Goal: Task Accomplishment & Management: Complete application form

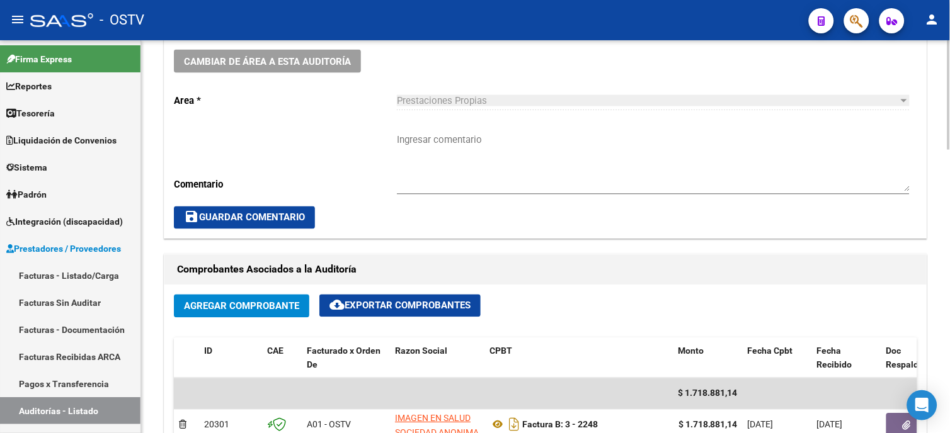
scroll to position [394, 0]
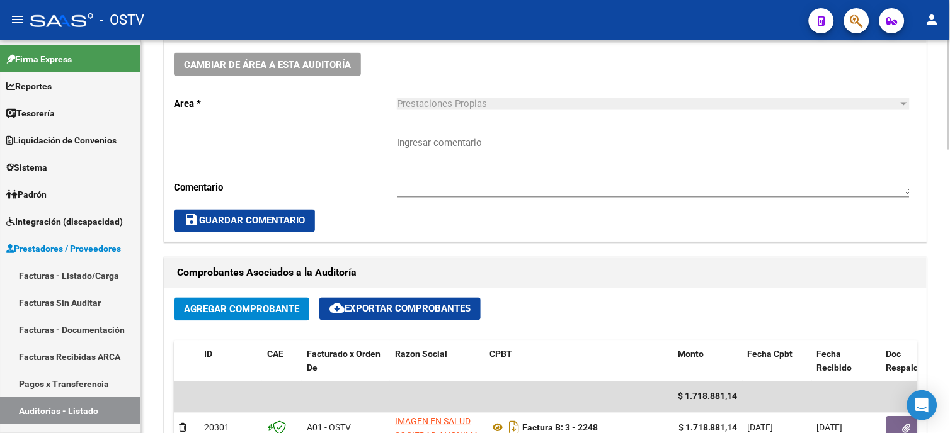
click at [446, 149] on textarea "Ingresar comentario" at bounding box center [653, 165] width 513 height 59
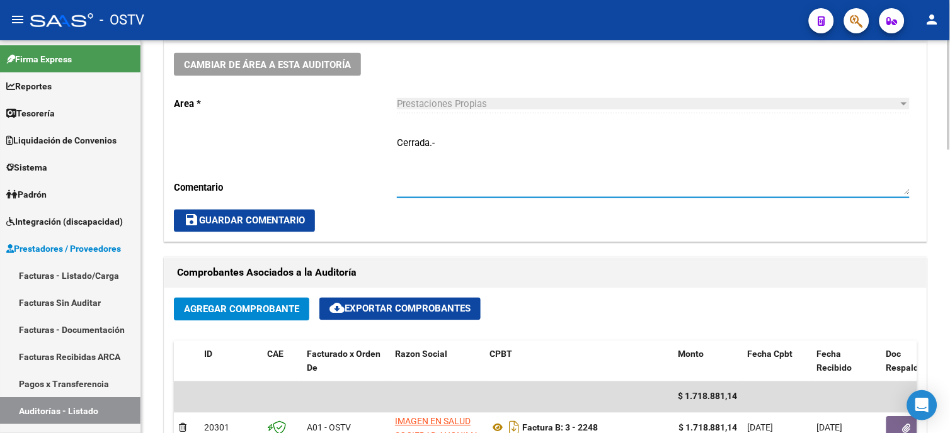
type textarea "Cerrada.-"
click at [242, 217] on span "save Guardar Comentario" at bounding box center [244, 220] width 121 height 11
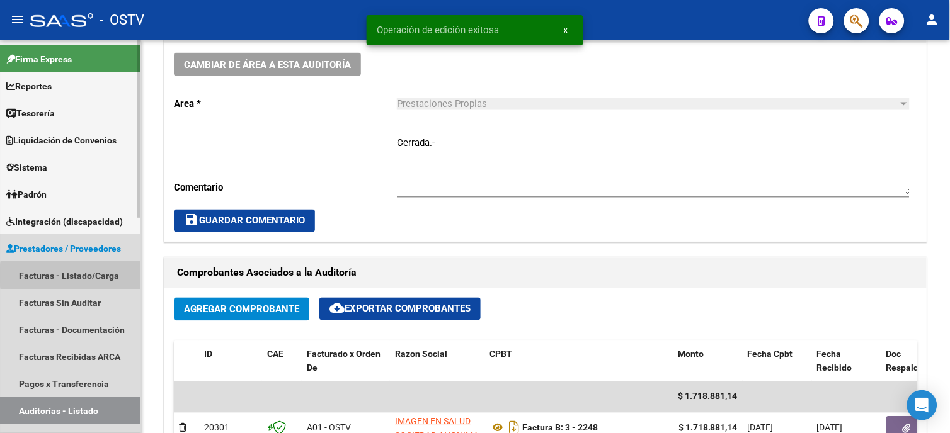
click at [102, 275] on link "Facturas - Listado/Carga" at bounding box center [70, 275] width 140 height 27
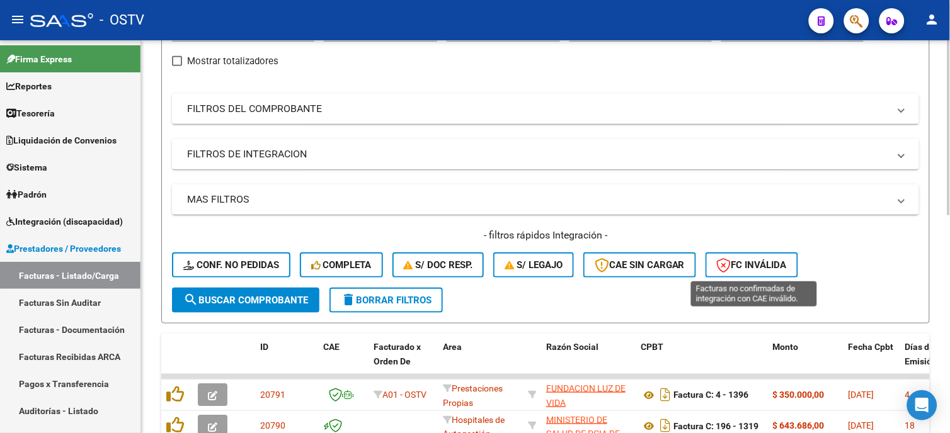
scroll to position [114, 0]
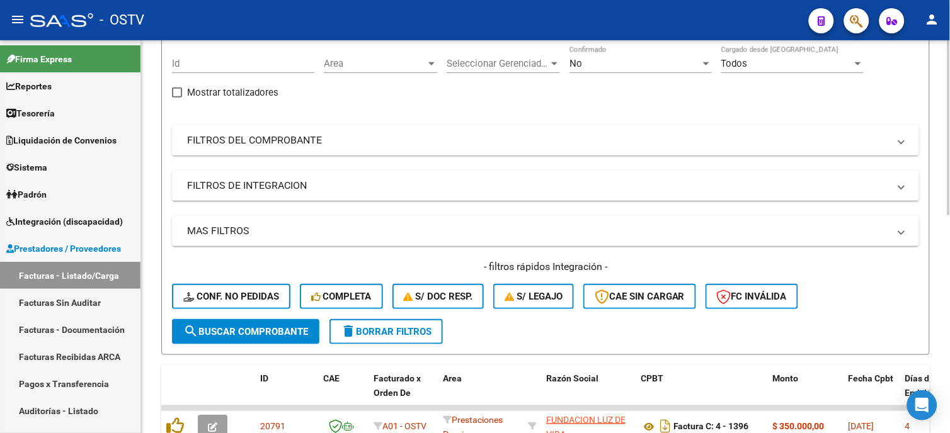
click at [323, 148] on mat-expansion-panel-header "FILTROS DEL COMPROBANTE" at bounding box center [545, 140] width 747 height 30
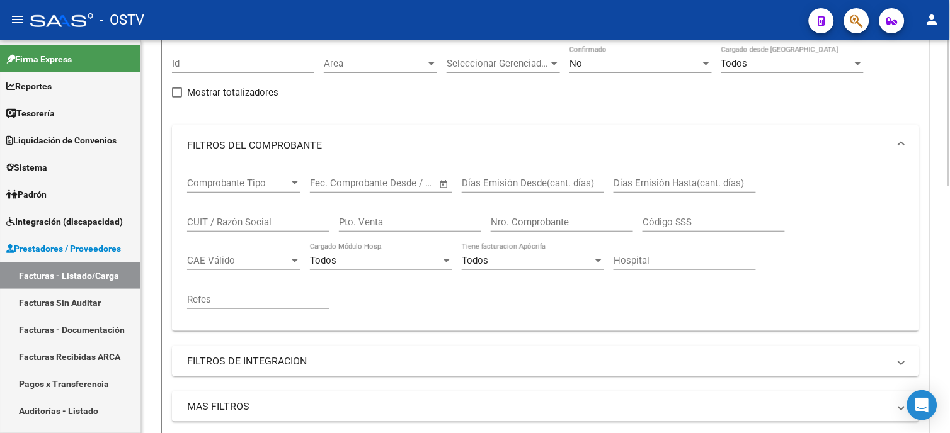
click at [506, 218] on input "Nro. Comprobante" at bounding box center [562, 222] width 142 height 11
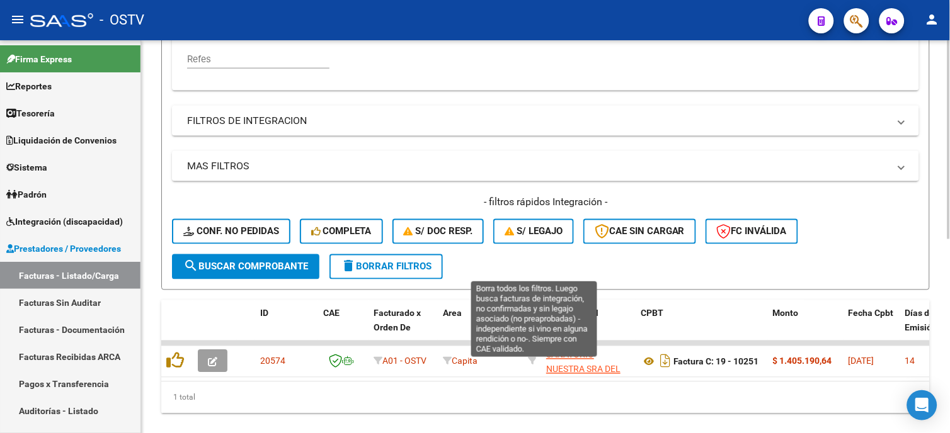
scroll to position [384, 0]
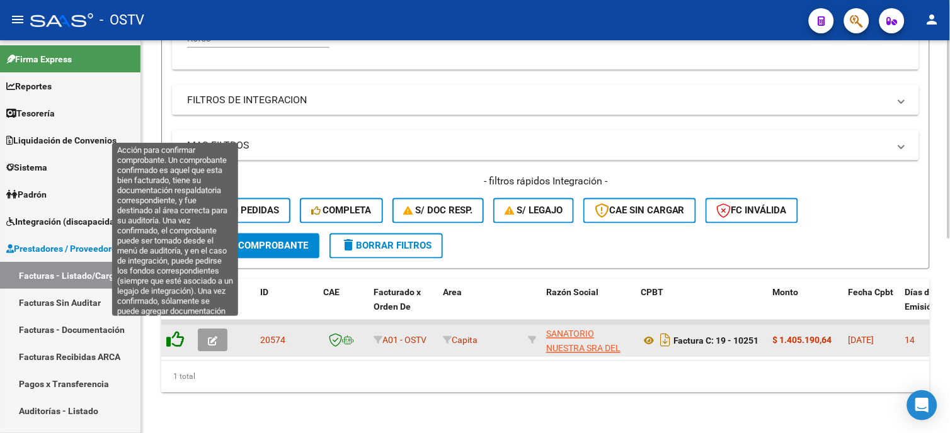
type input "10251"
click at [174, 335] on icon at bounding box center [175, 340] width 18 height 18
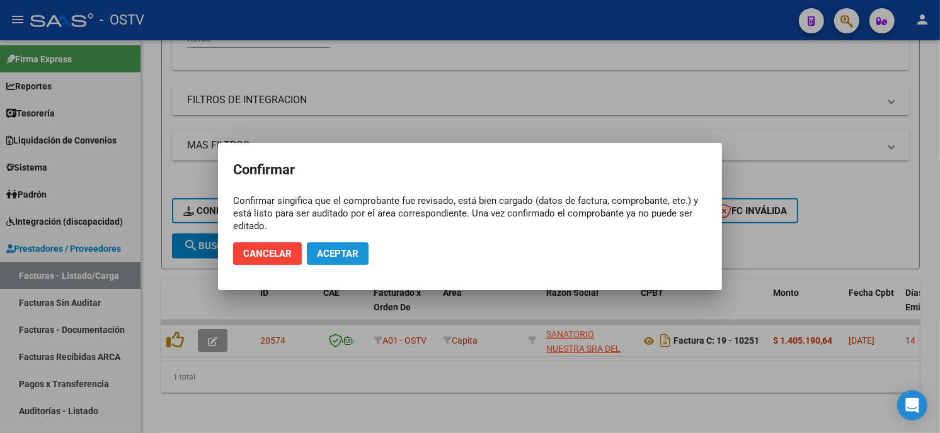
click at [355, 255] on span "Aceptar" at bounding box center [338, 253] width 42 height 11
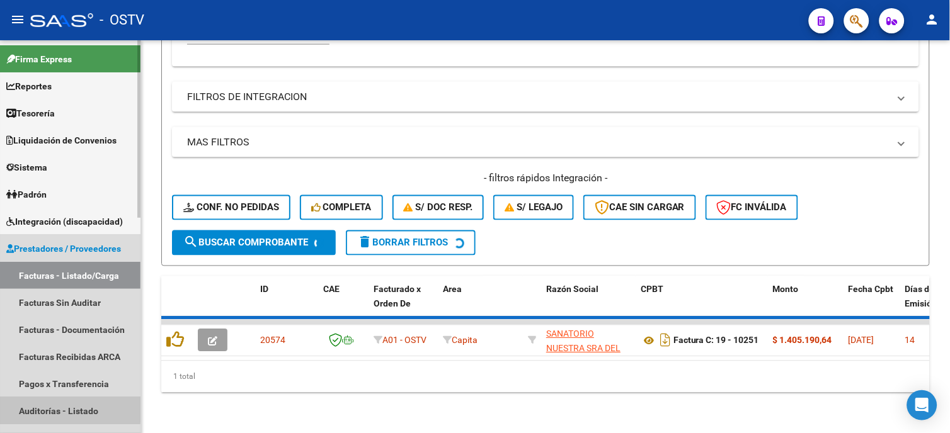
click at [36, 408] on link "Auditorías - Listado" at bounding box center [70, 410] width 140 height 27
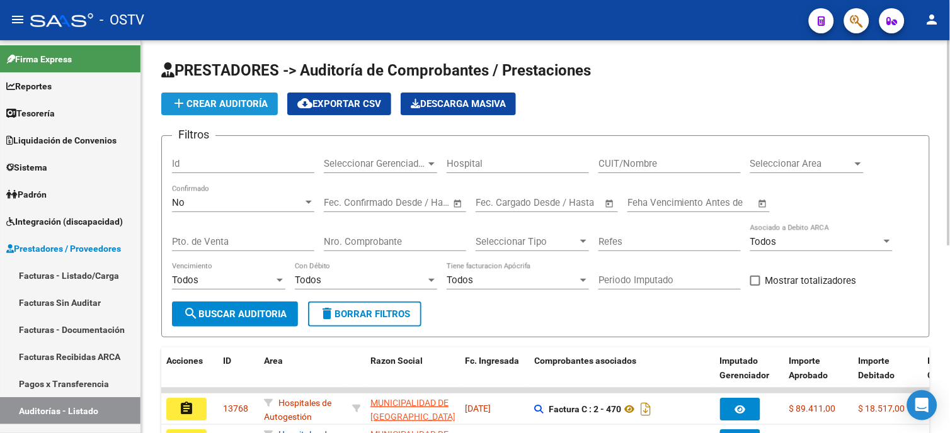
click at [237, 105] on span "add Crear Auditoría" at bounding box center [219, 103] width 96 height 11
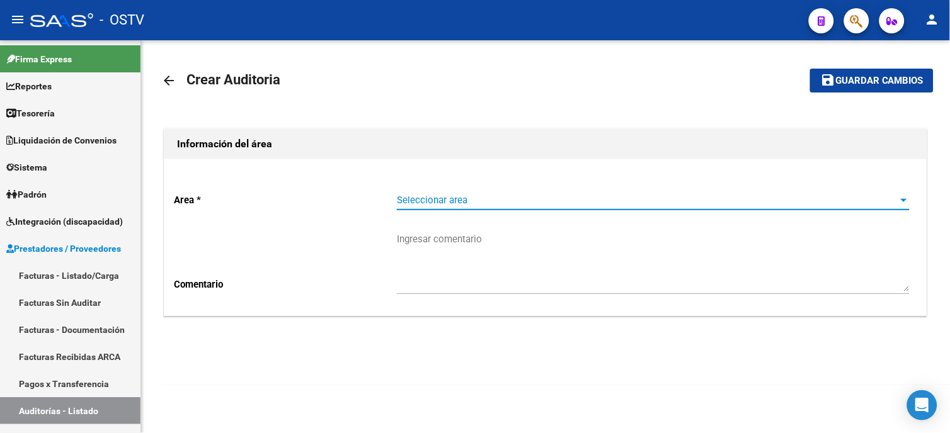
click at [407, 200] on span "Seleccionar area" at bounding box center [647, 200] width 501 height 11
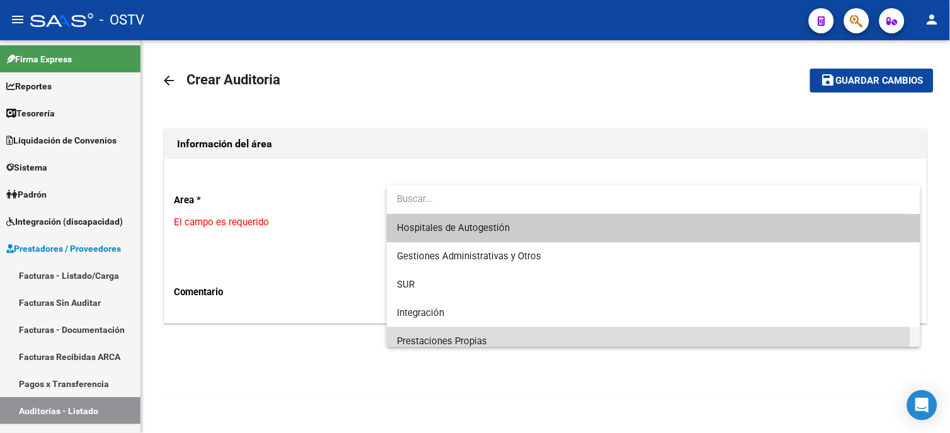
click at [403, 334] on span "Prestaciones Propias" at bounding box center [653, 341] width 513 height 28
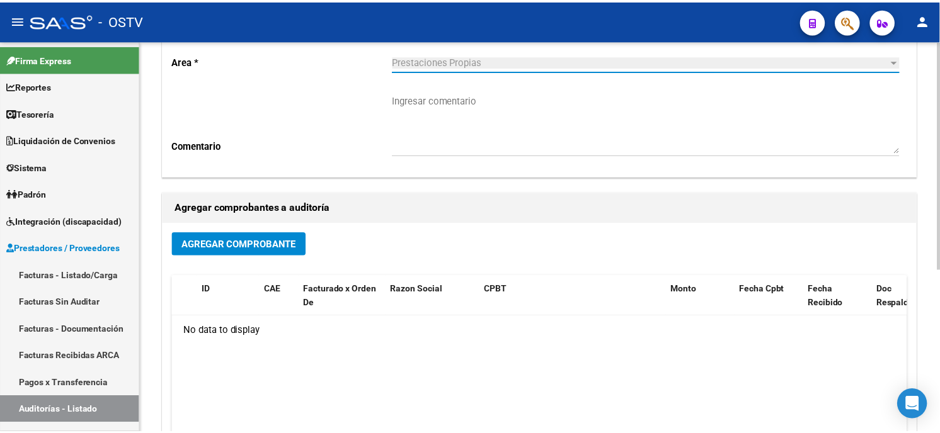
scroll to position [140, 0]
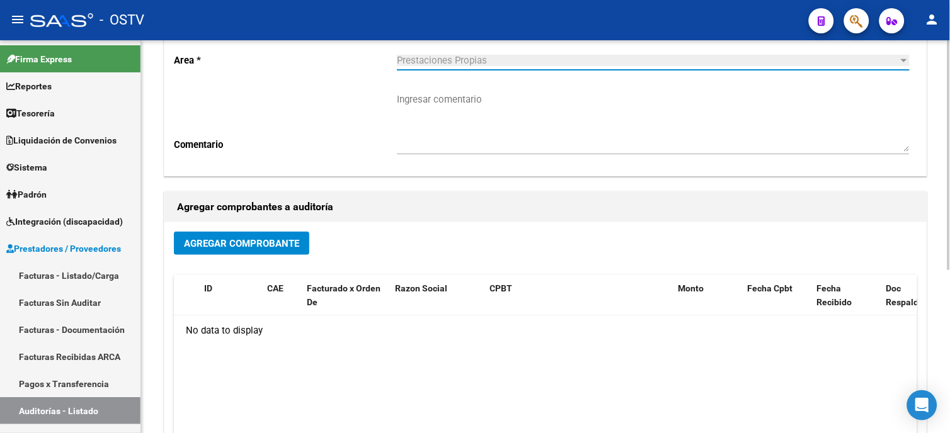
click at [275, 230] on div "Agregar Comprobante ID CAE Facturado x Orden De Razon Social CPBT Monto Fecha C…" at bounding box center [545, 352] width 762 height 261
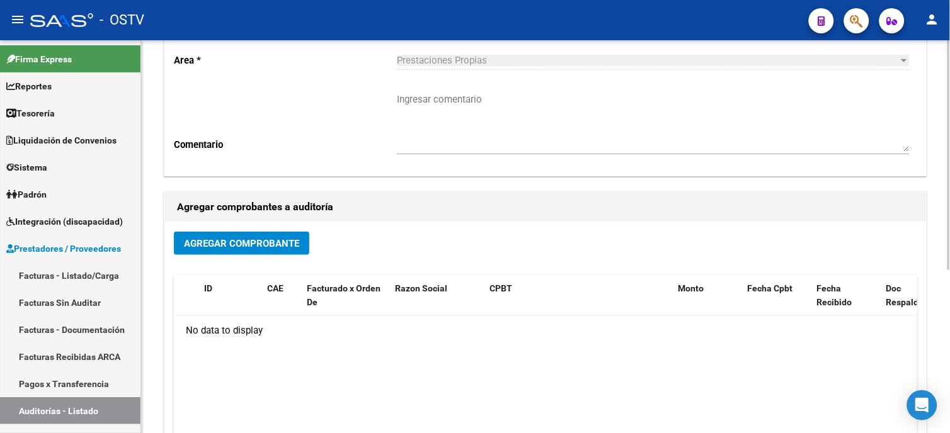
click at [295, 247] on span "Agregar Comprobante" at bounding box center [241, 243] width 115 height 11
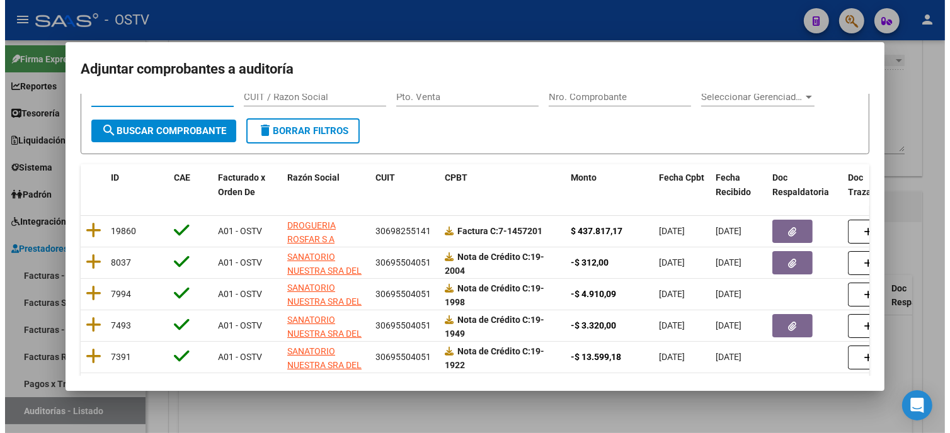
scroll to position [0, 0]
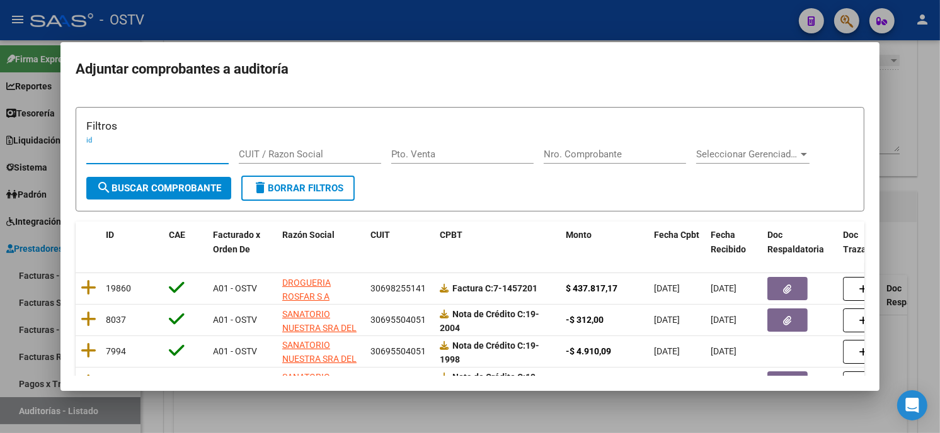
click at [610, 155] on input "Nro. Comprobante" at bounding box center [614, 154] width 142 height 11
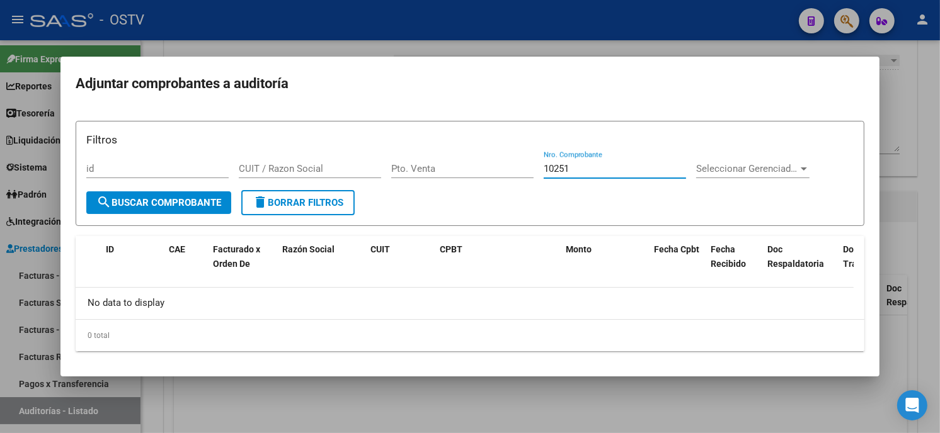
type input "10251"
click at [684, 46] on div at bounding box center [470, 216] width 940 height 433
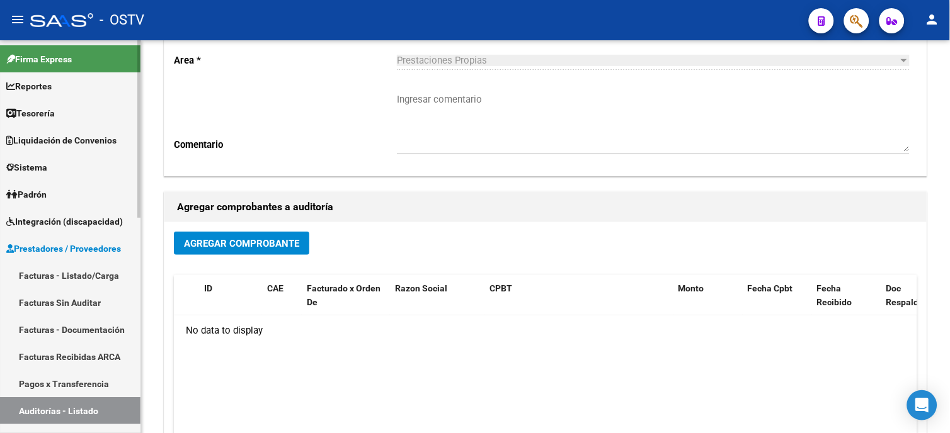
click at [73, 266] on link "Facturas - Listado/Carga" at bounding box center [70, 275] width 140 height 27
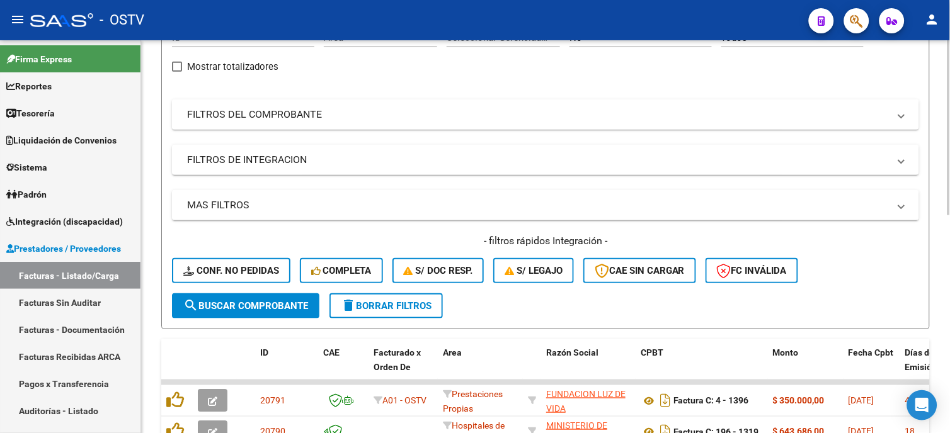
click at [314, 124] on mat-expansion-panel-header "FILTROS DEL COMPROBANTE" at bounding box center [545, 115] width 747 height 30
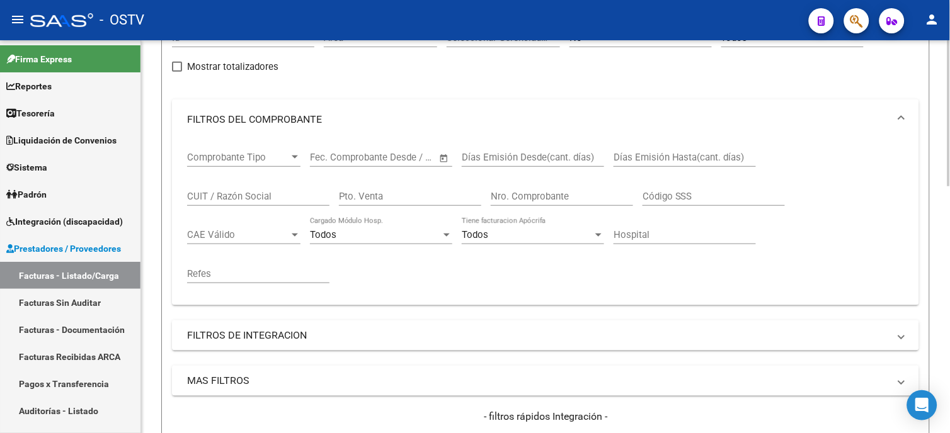
click at [551, 195] on input "Nro. Comprobante" at bounding box center [562, 196] width 142 height 11
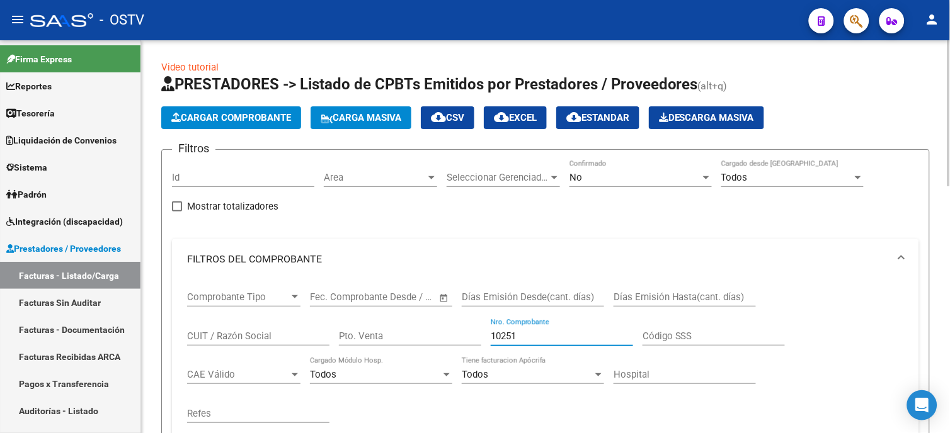
type input "10251"
click at [639, 169] on div "No Confirmado" at bounding box center [640, 173] width 142 height 27
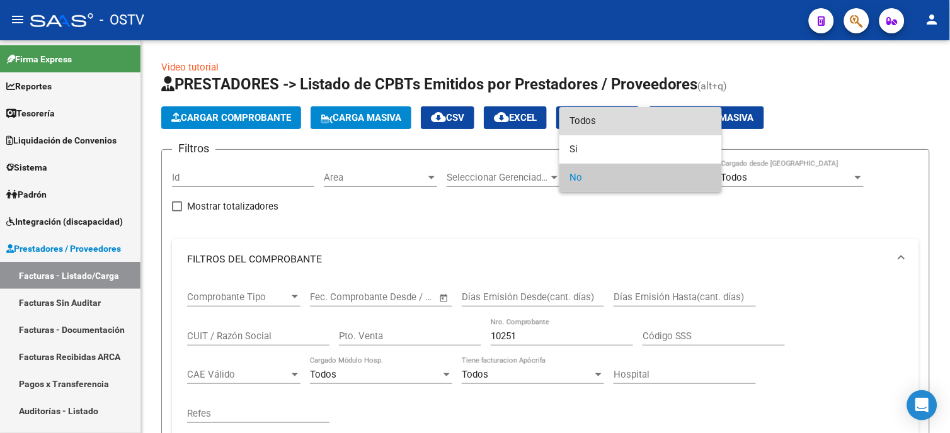
click at [603, 124] on span "Todos" at bounding box center [640, 121] width 142 height 28
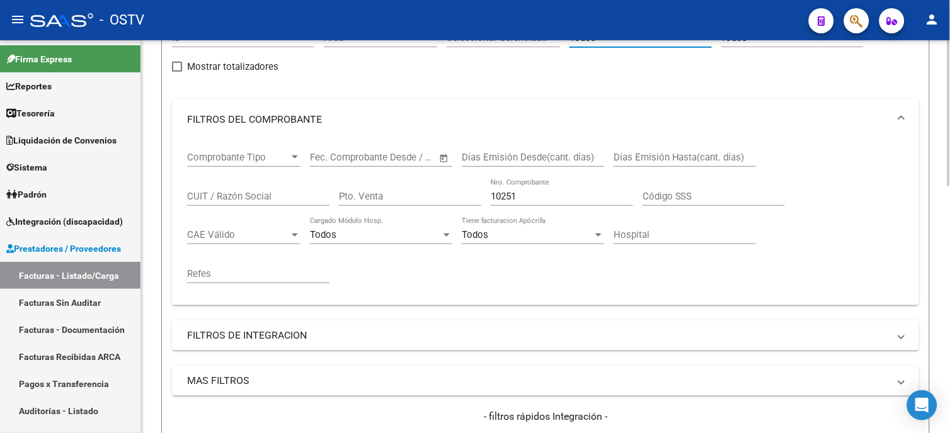
scroll to position [280, 0]
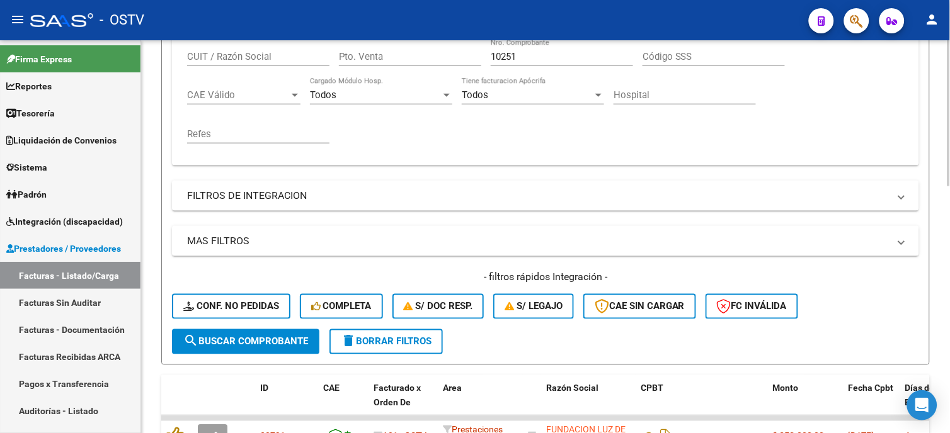
click at [262, 348] on button "search Buscar Comprobante" at bounding box center [245, 341] width 147 height 25
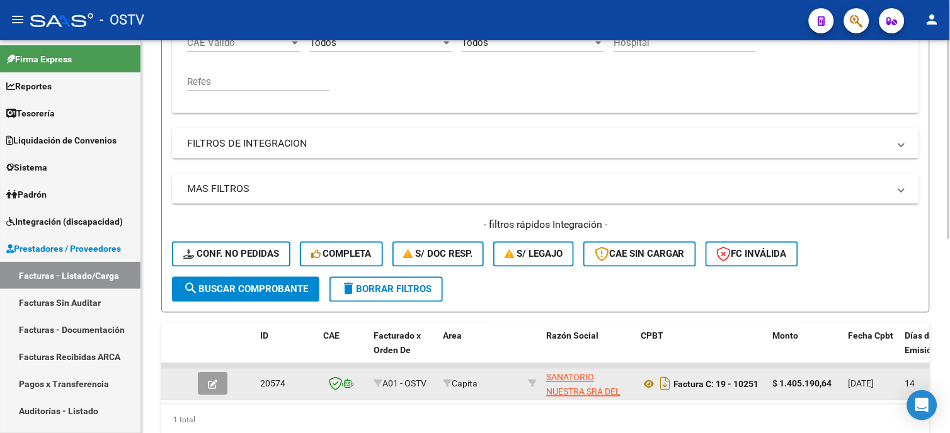
scroll to position [384, 0]
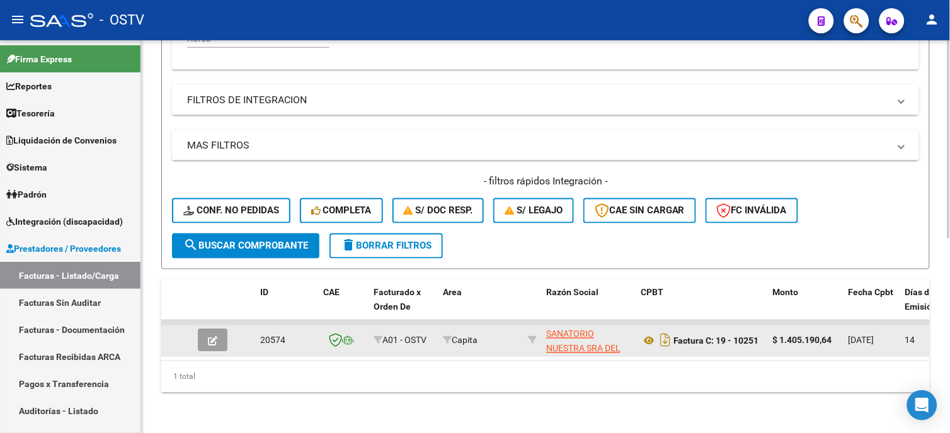
click at [210, 335] on span "button" at bounding box center [212, 340] width 9 height 11
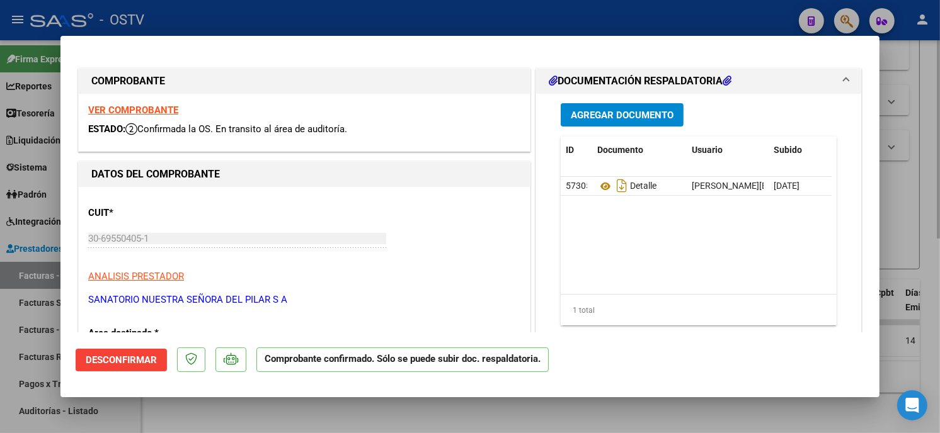
drag, startPoint x: 550, startPoint y: 412, endPoint x: 430, endPoint y: 405, distance: 120.5
click at [549, 411] on div at bounding box center [470, 216] width 940 height 433
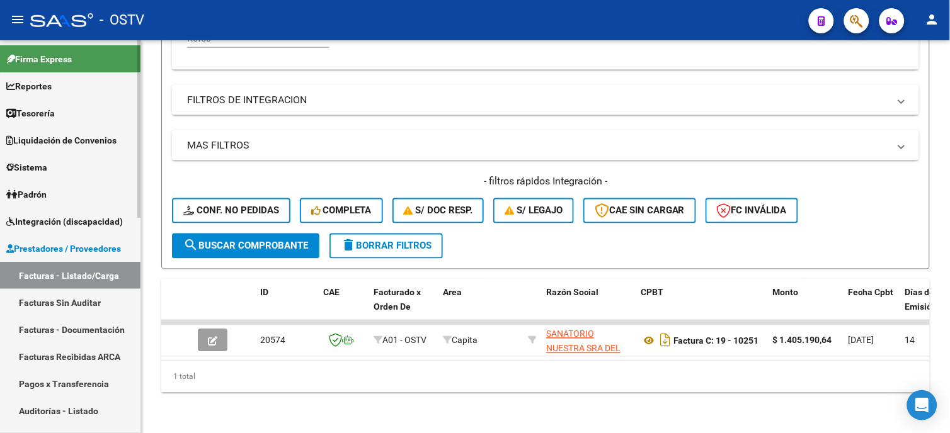
click at [82, 418] on link "Auditorías - Listado" at bounding box center [70, 410] width 140 height 27
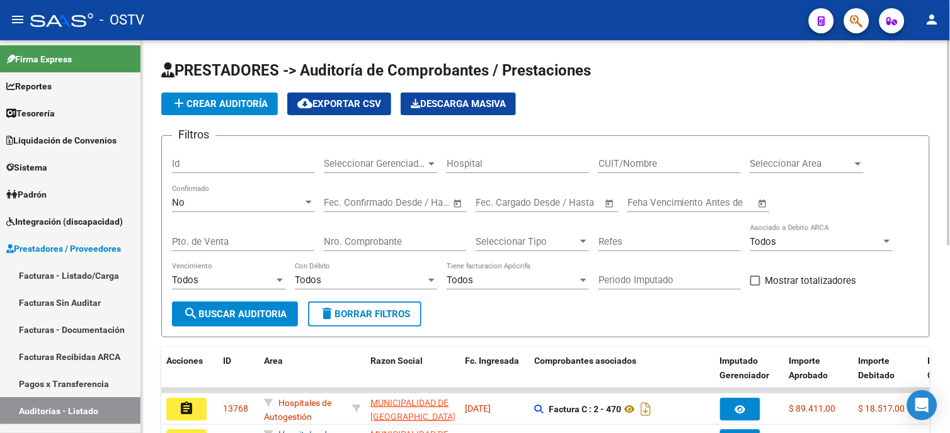
click at [216, 105] on span "add Crear Auditoría" at bounding box center [219, 103] width 96 height 11
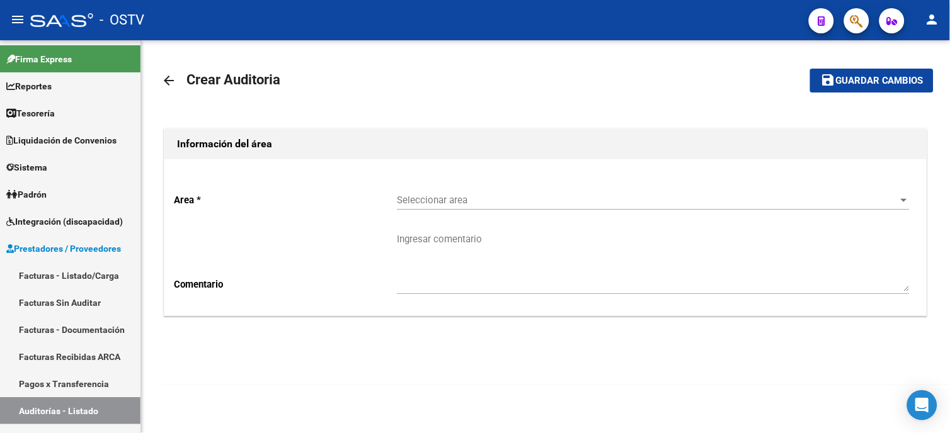
click at [424, 198] on span "Seleccionar area" at bounding box center [647, 200] width 501 height 11
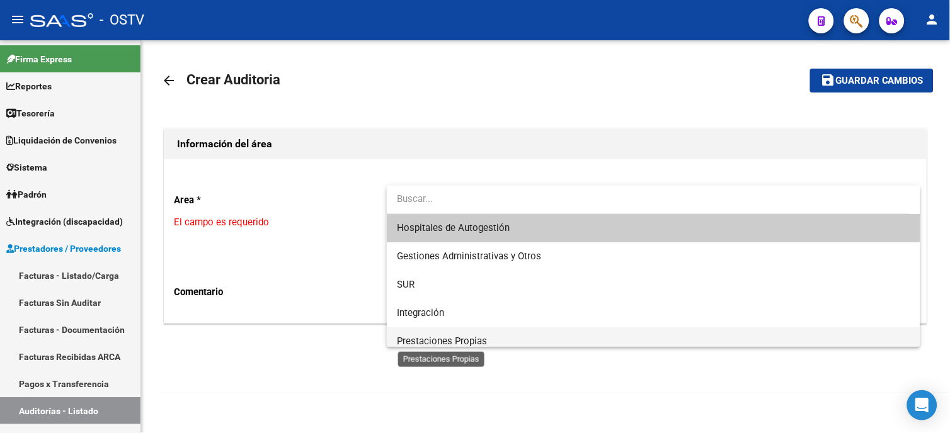
click at [431, 336] on span "Prestaciones Propias" at bounding box center [442, 341] width 90 height 11
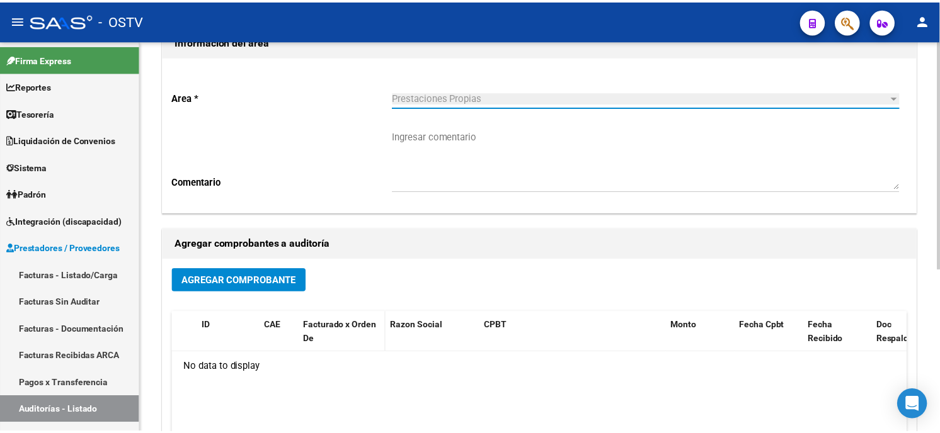
scroll to position [140, 0]
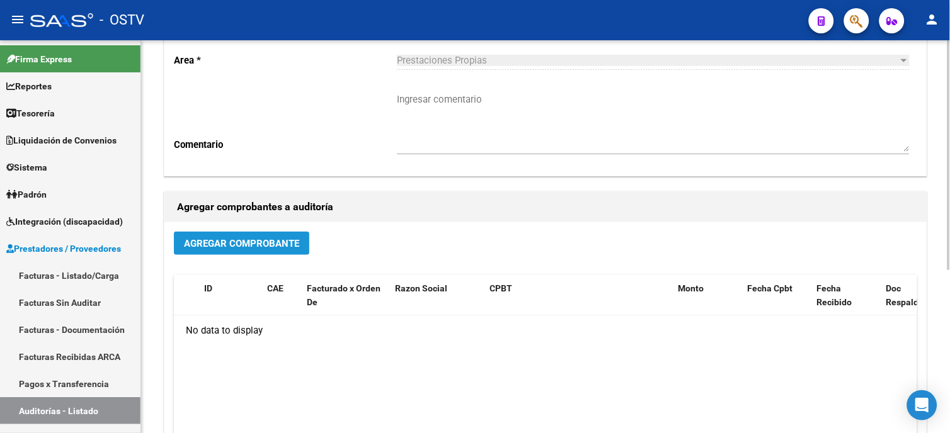
click at [236, 246] on span "Agregar Comprobante" at bounding box center [241, 243] width 115 height 11
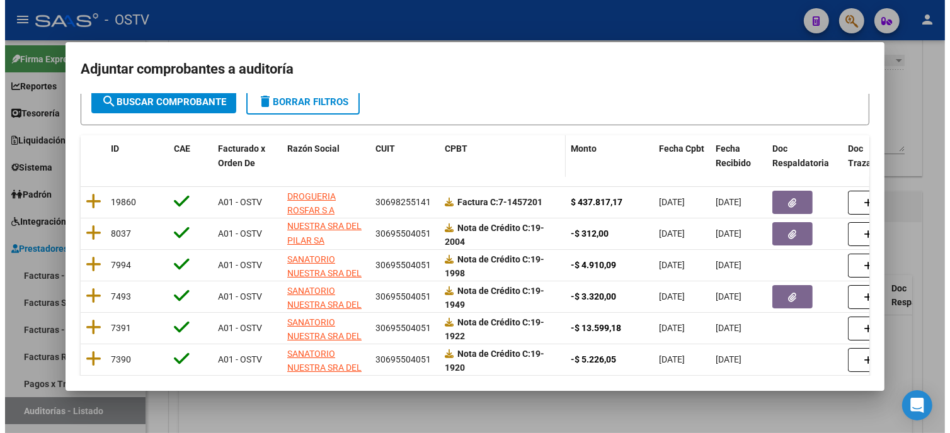
scroll to position [57, 0]
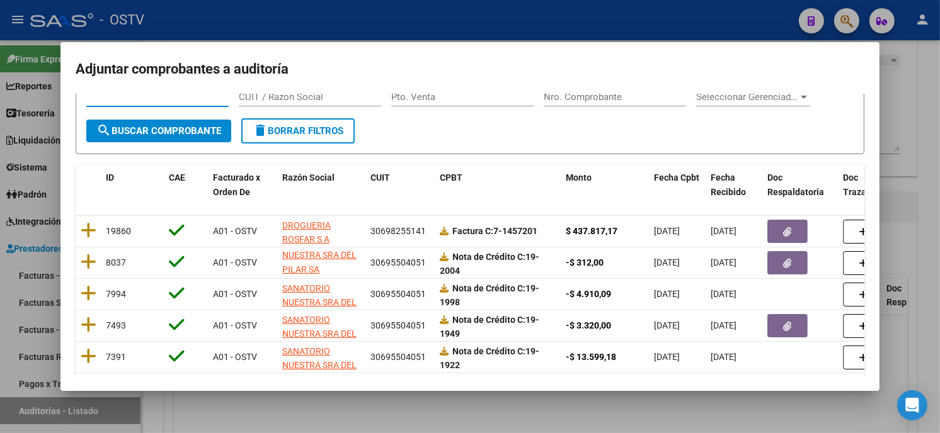
click at [559, 21] on div at bounding box center [470, 216] width 940 height 433
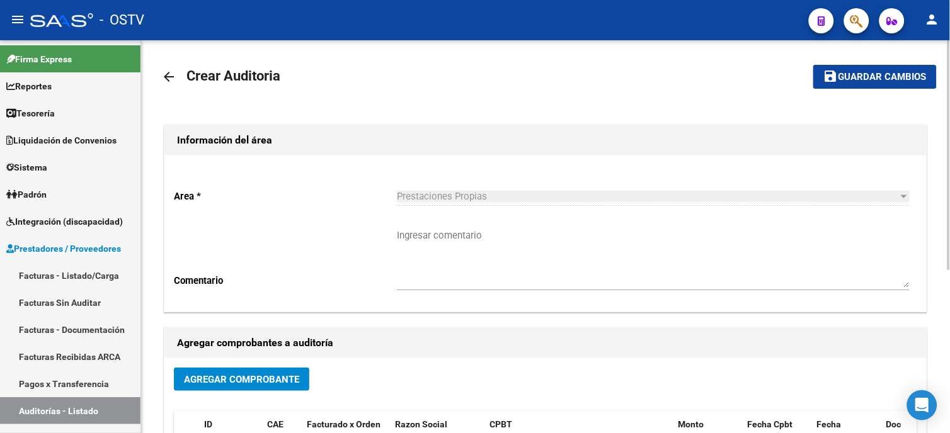
scroll to position [0, 0]
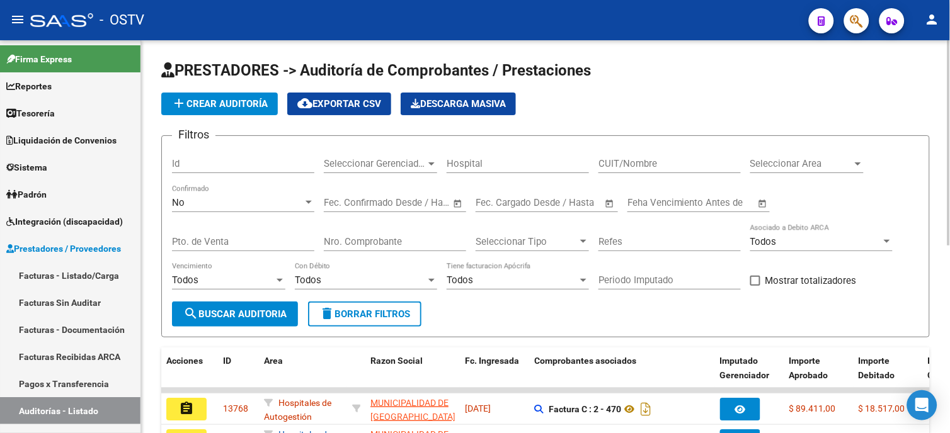
click at [360, 242] on input "Nro. Comprobante" at bounding box center [395, 241] width 142 height 11
type input "10251"
click at [225, 208] on div "No" at bounding box center [237, 202] width 131 height 11
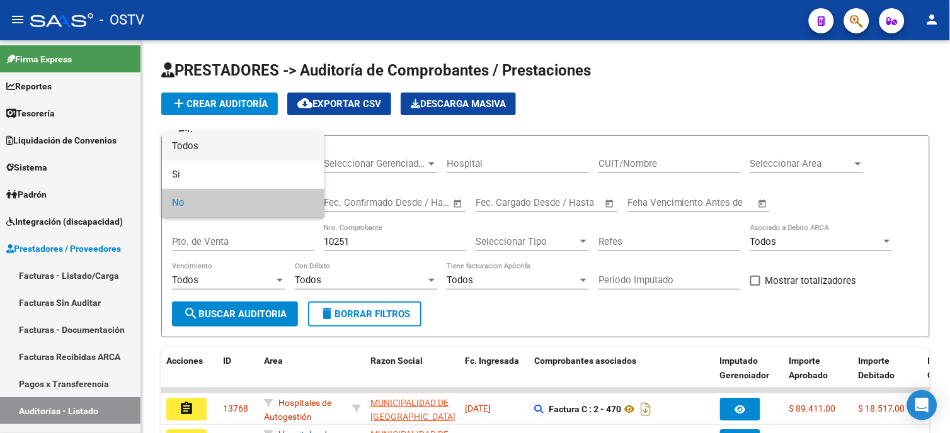
click at [219, 149] on span "Todos" at bounding box center [243, 146] width 142 height 28
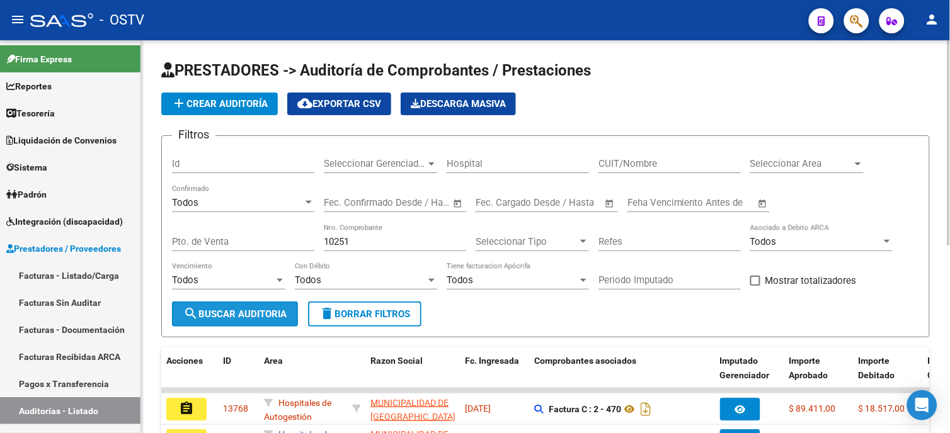
click at [219, 307] on button "search Buscar Auditoria" at bounding box center [235, 314] width 126 height 25
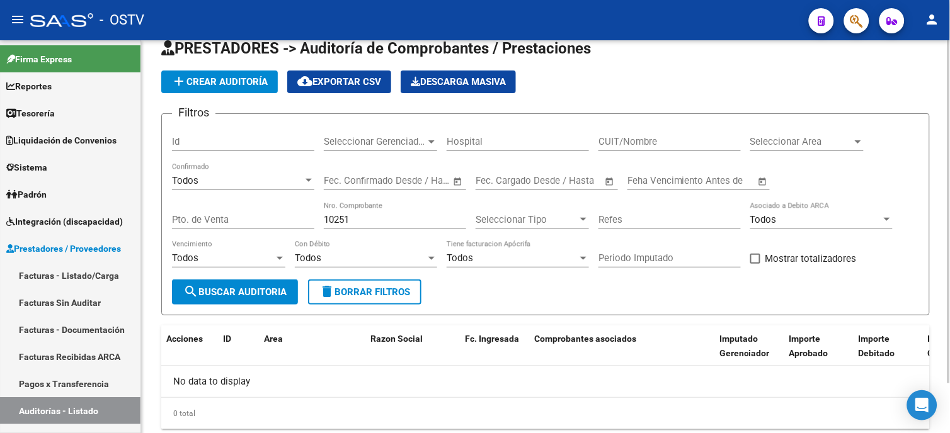
scroll to position [58, 0]
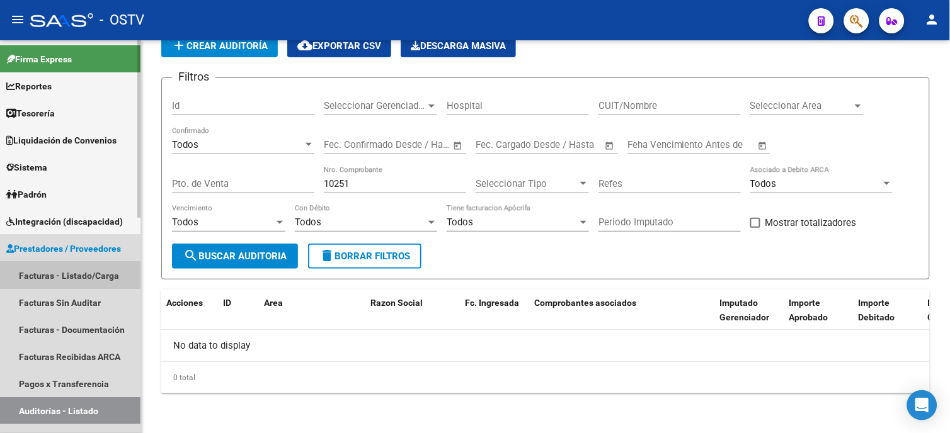
click at [42, 272] on link "Facturas - Listado/Carga" at bounding box center [70, 275] width 140 height 27
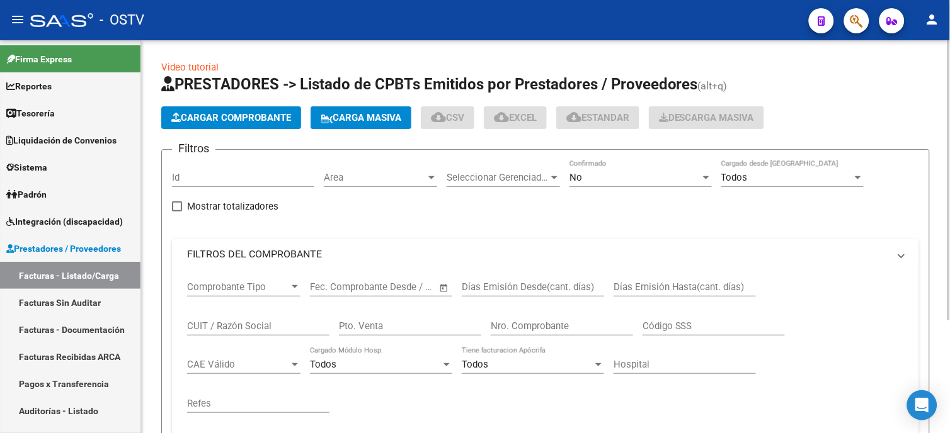
click at [310, 256] on mat-panel-title "FILTROS DEL COMPROBANTE" at bounding box center [538, 255] width 702 height 14
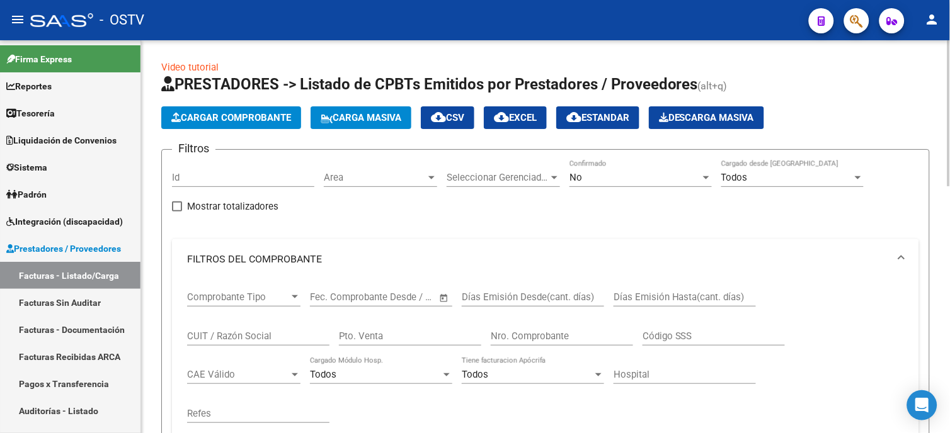
click at [537, 329] on div "Nro. Comprobante" at bounding box center [562, 332] width 142 height 27
type input "10251"
click at [596, 167] on div "No Confirmado" at bounding box center [640, 173] width 142 height 27
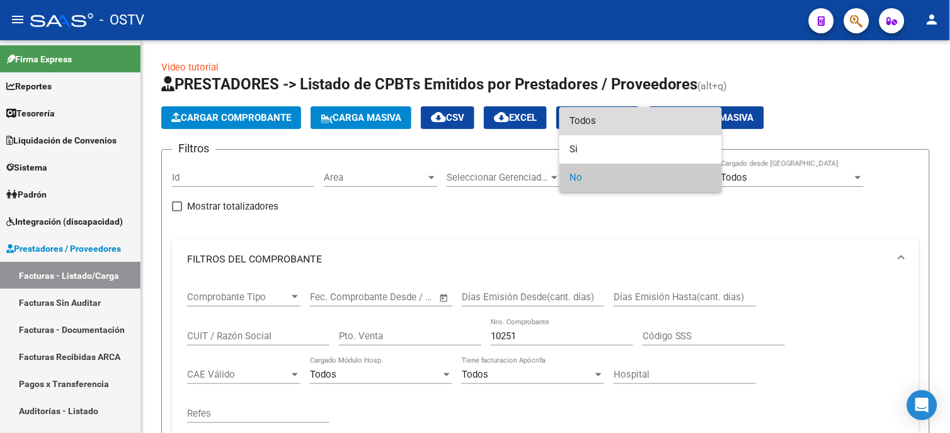
click at [597, 123] on span "Todos" at bounding box center [640, 121] width 142 height 28
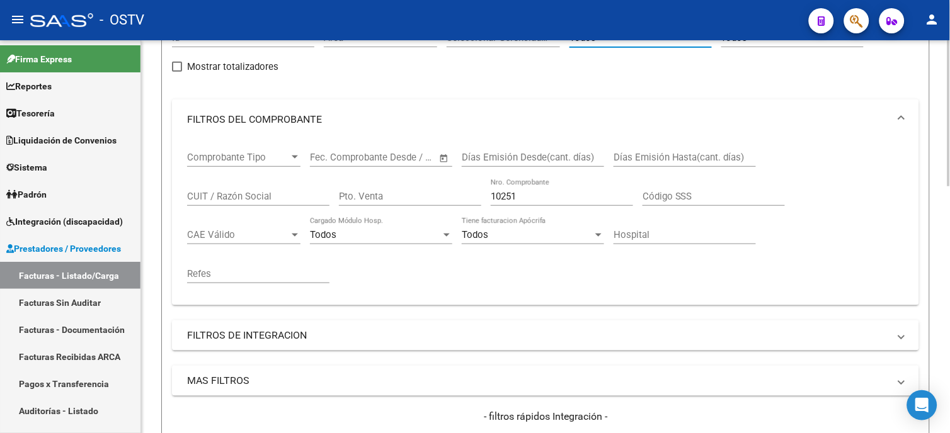
scroll to position [280, 0]
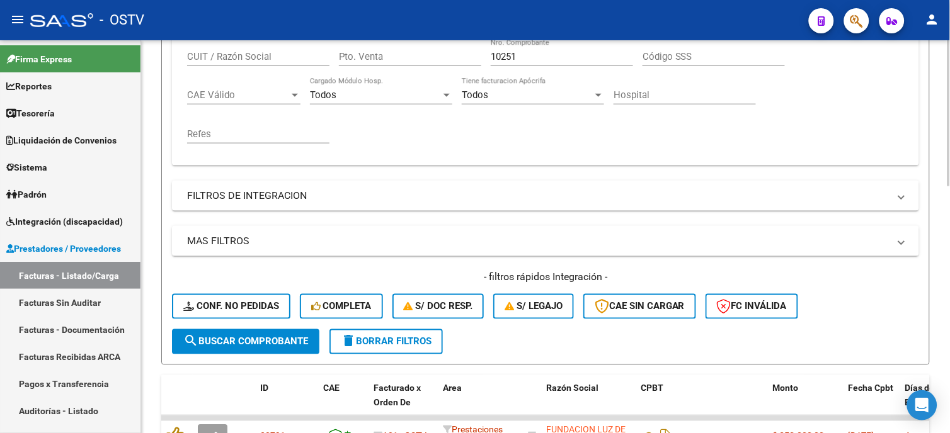
click at [277, 345] on span "search Buscar Comprobante" at bounding box center [245, 341] width 125 height 11
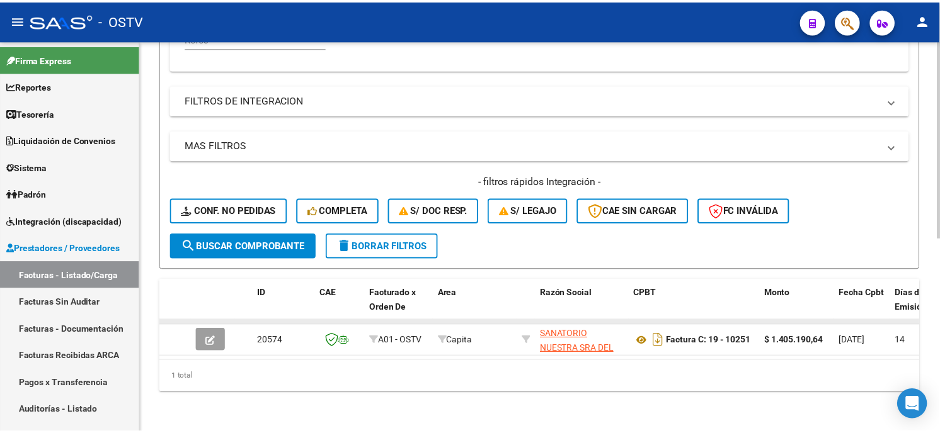
scroll to position [384, 0]
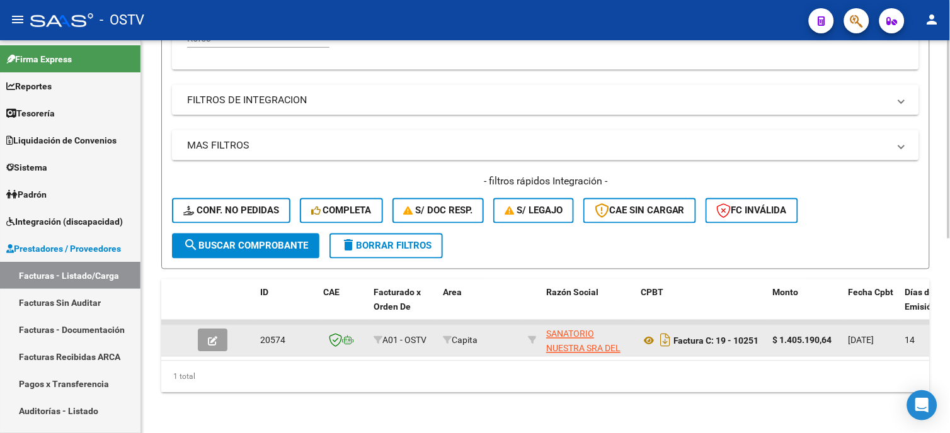
click at [208, 337] on icon "button" at bounding box center [212, 341] width 9 height 9
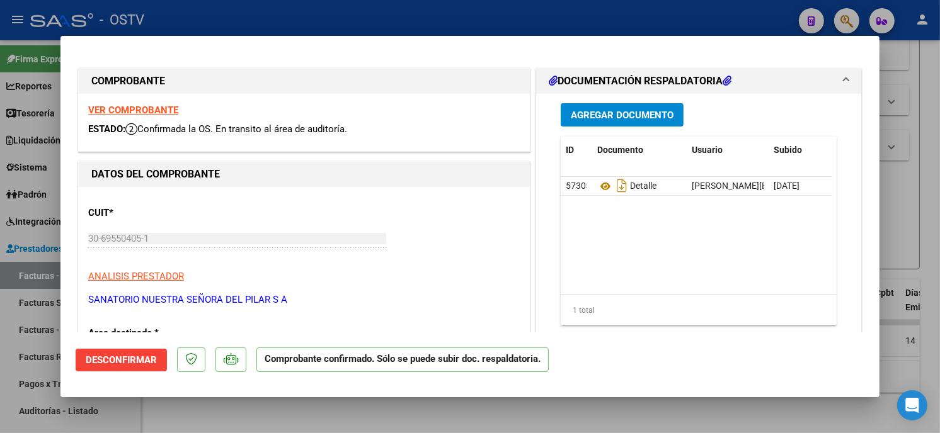
click at [132, 363] on span "Desconfirmar" at bounding box center [121, 360] width 71 height 11
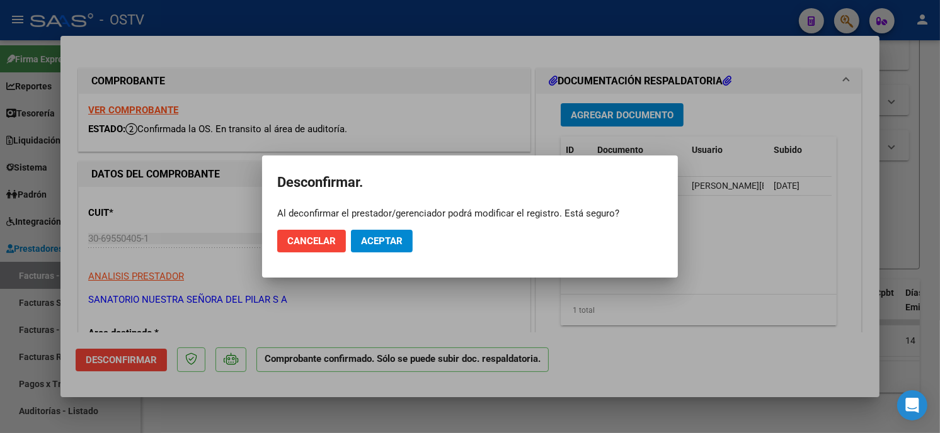
click at [372, 318] on div at bounding box center [470, 216] width 940 height 433
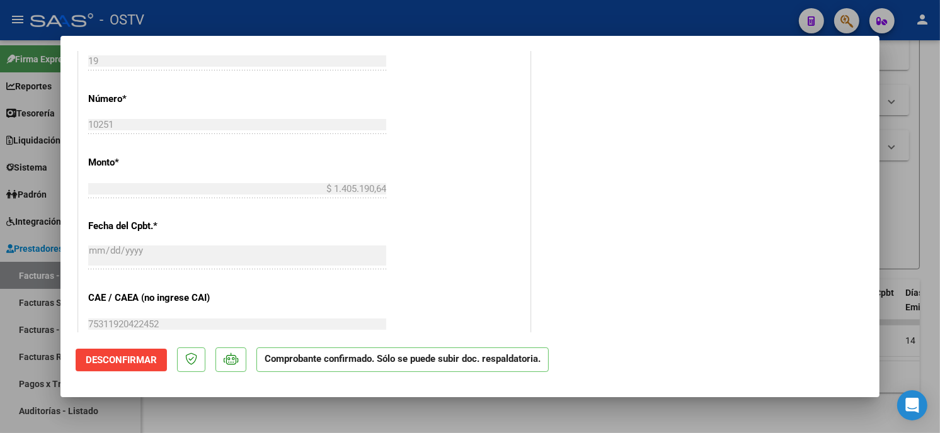
scroll to position [280, 0]
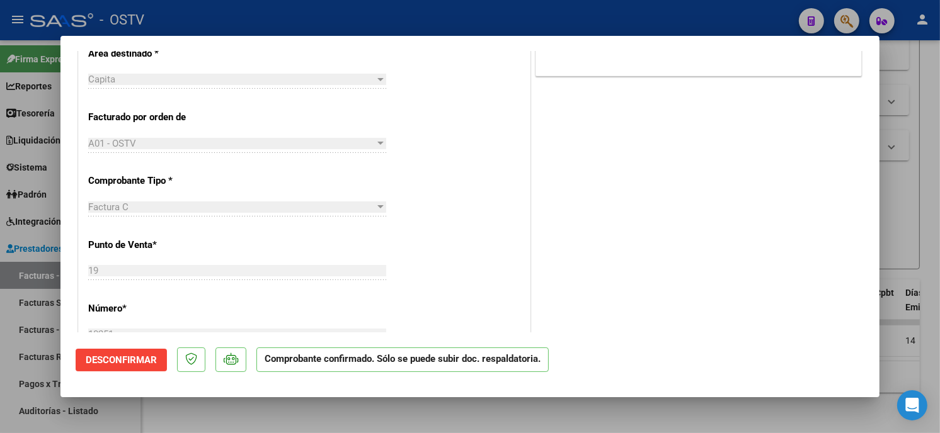
click at [236, 86] on div "Capita Seleccionar Area" at bounding box center [237, 79] width 298 height 19
click at [377, 78] on div at bounding box center [380, 79] width 6 height 3
click at [377, 79] on div at bounding box center [380, 79] width 6 height 3
click at [115, 353] on button "Desconfirmar" at bounding box center [121, 360] width 91 height 23
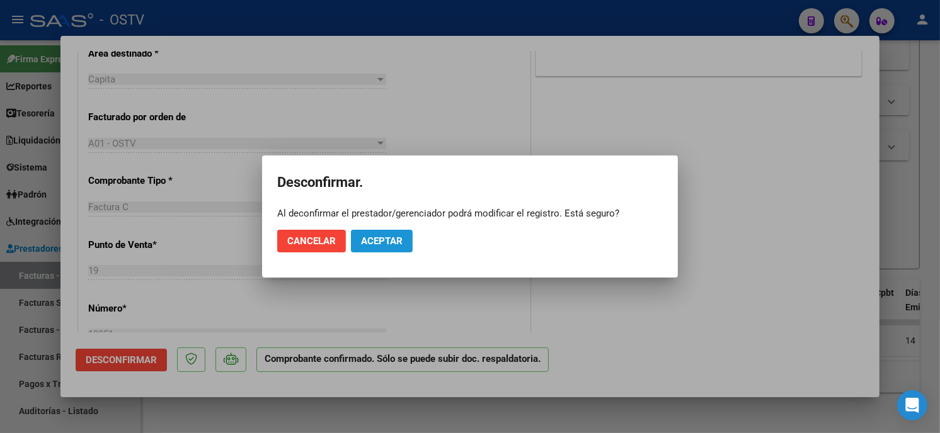
click at [383, 242] on span "Aceptar" at bounding box center [382, 241] width 42 height 11
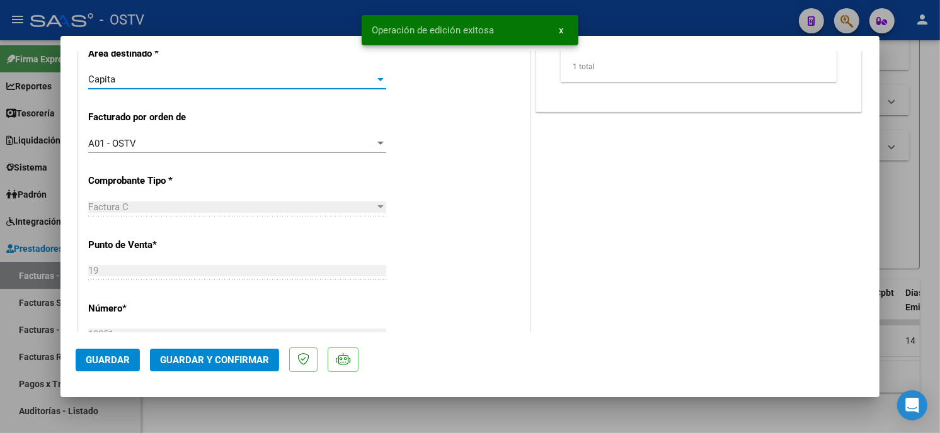
click at [363, 77] on div "Capita" at bounding box center [231, 79] width 287 height 11
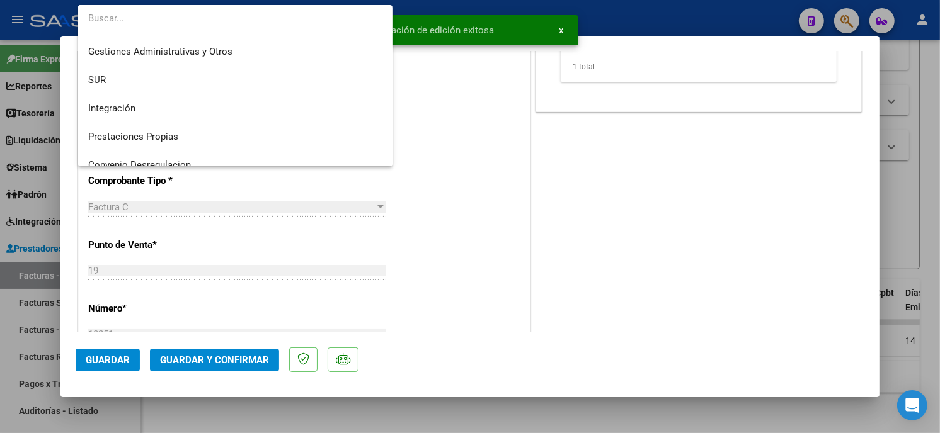
scroll to position [0, 0]
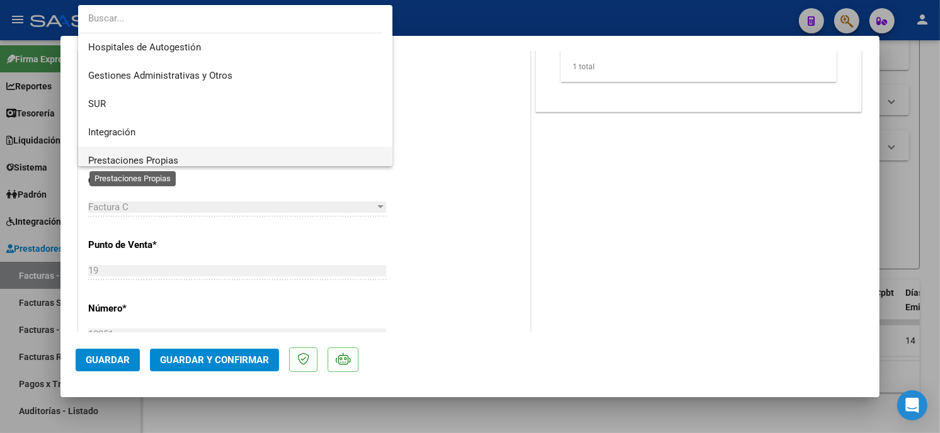
click at [176, 156] on span "Prestaciones Propias" at bounding box center [133, 160] width 90 height 11
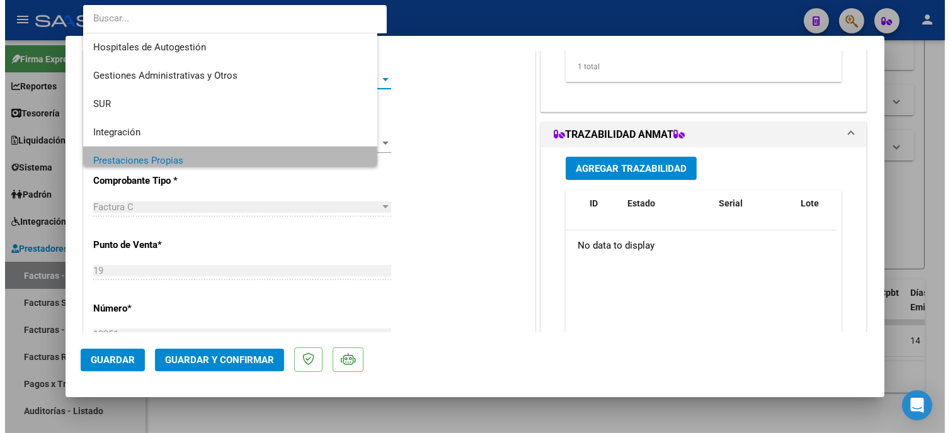
scroll to position [9, 0]
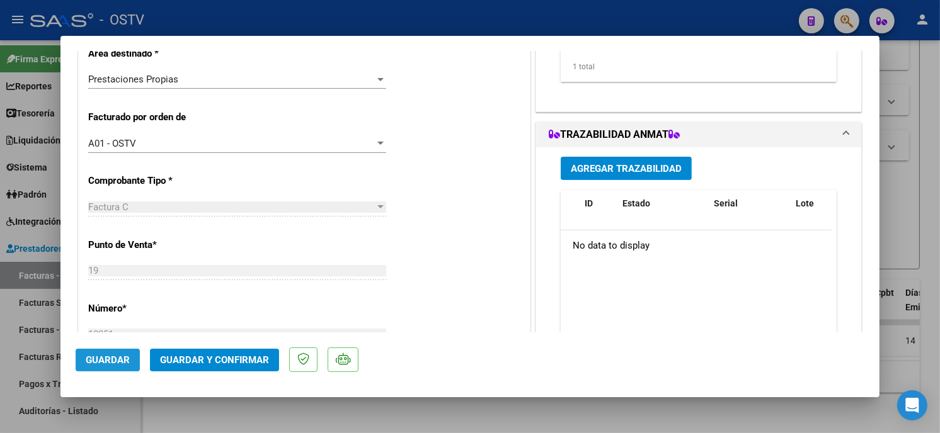
click at [101, 358] on span "Guardar" at bounding box center [108, 360] width 44 height 11
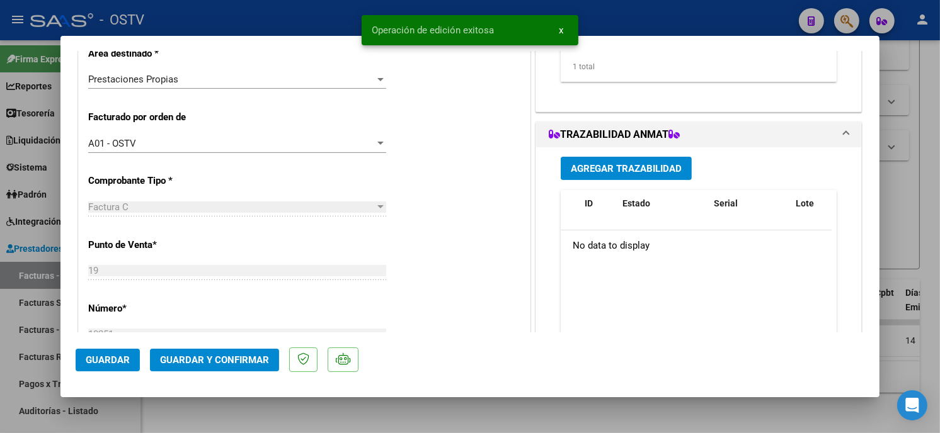
click at [257, 423] on div at bounding box center [470, 216] width 940 height 433
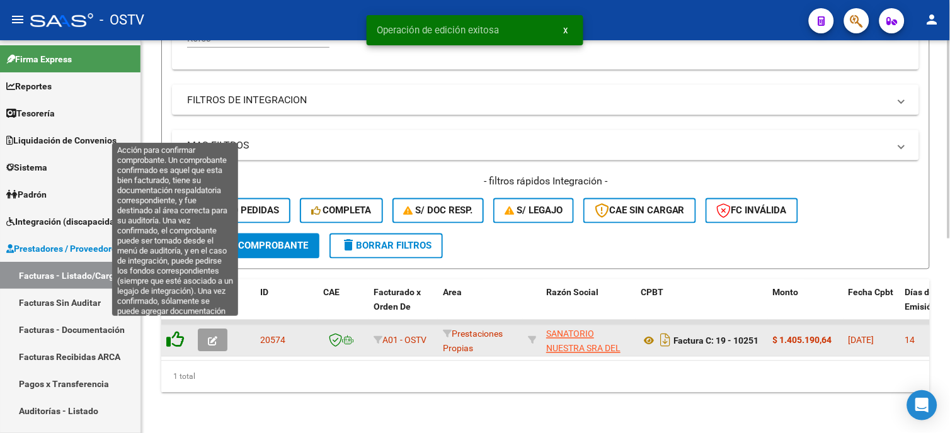
click at [178, 332] on icon at bounding box center [175, 340] width 18 height 18
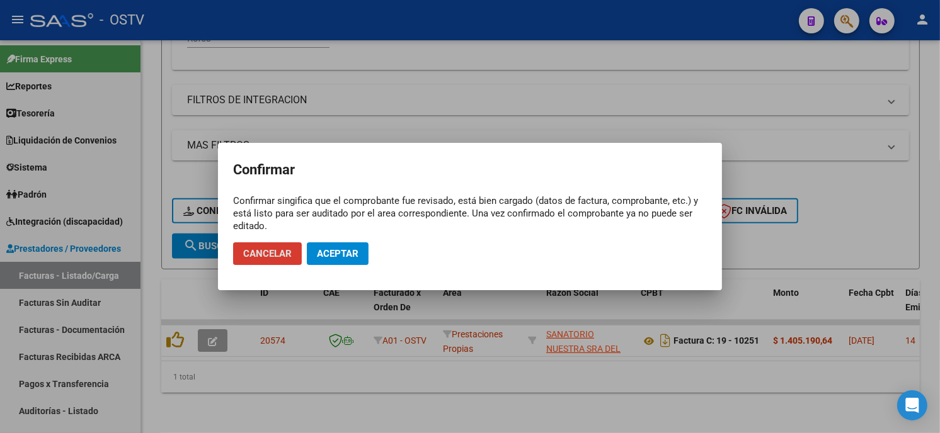
click at [348, 244] on button "Aceptar" at bounding box center [338, 253] width 62 height 23
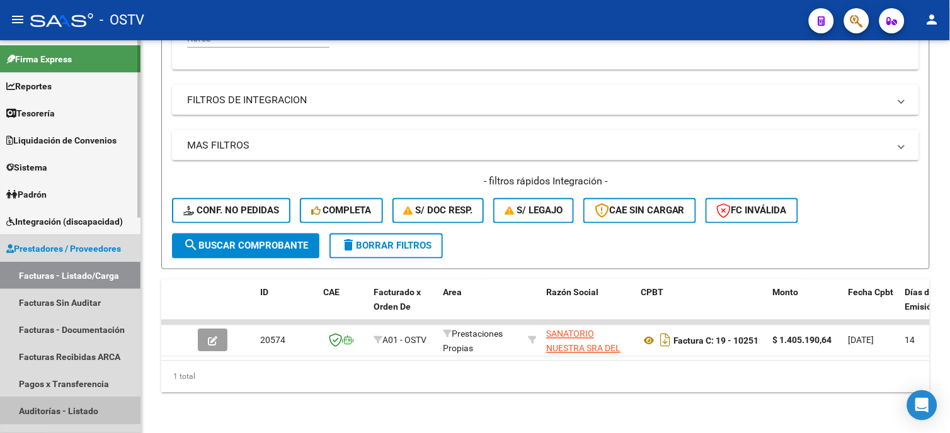
click at [77, 409] on link "Auditorías - Listado" at bounding box center [70, 410] width 140 height 27
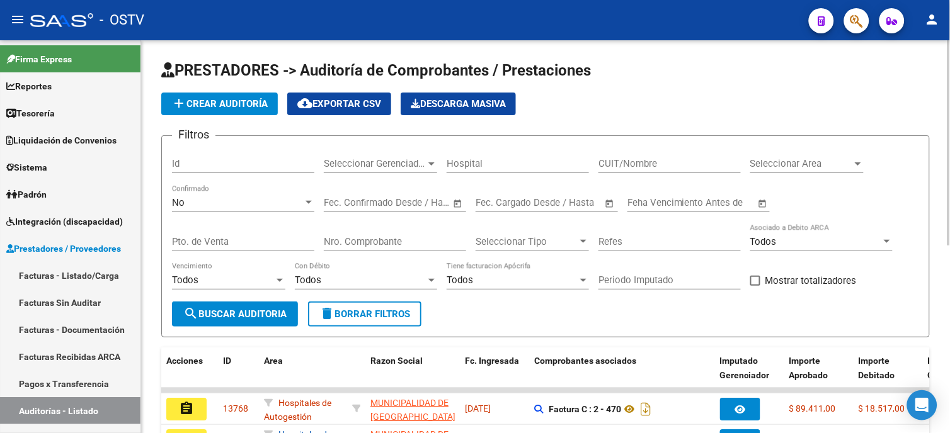
click at [223, 103] on span "add Crear Auditoría" at bounding box center [219, 103] width 96 height 11
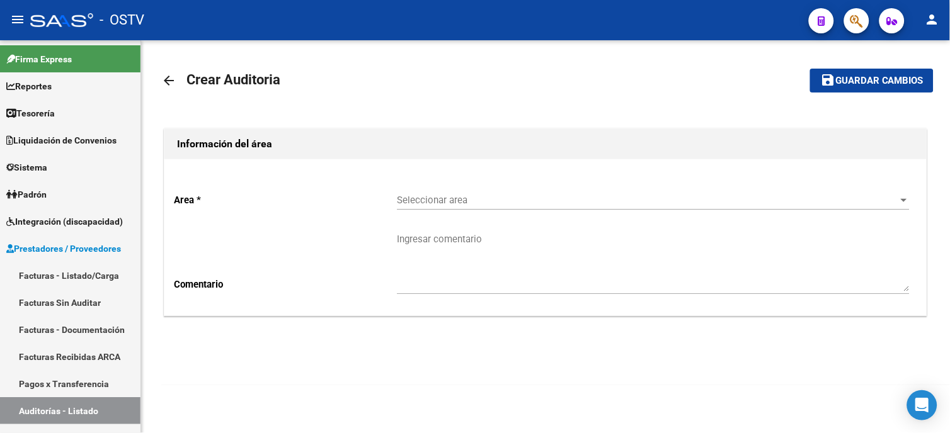
click at [435, 198] on span "Seleccionar area" at bounding box center [647, 200] width 501 height 11
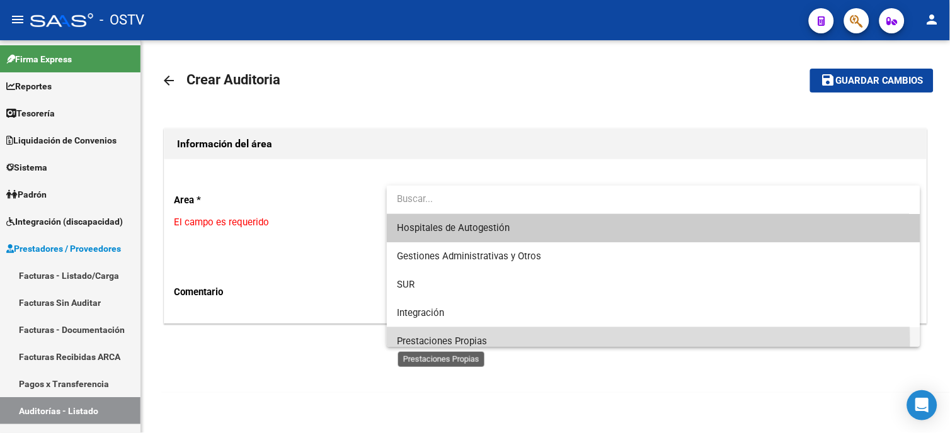
click at [435, 341] on span "Prestaciones Propias" at bounding box center [442, 341] width 90 height 11
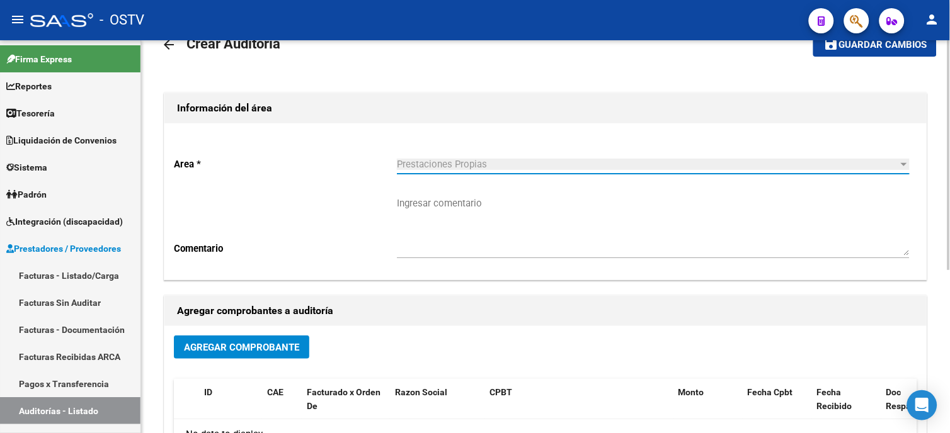
scroll to position [70, 0]
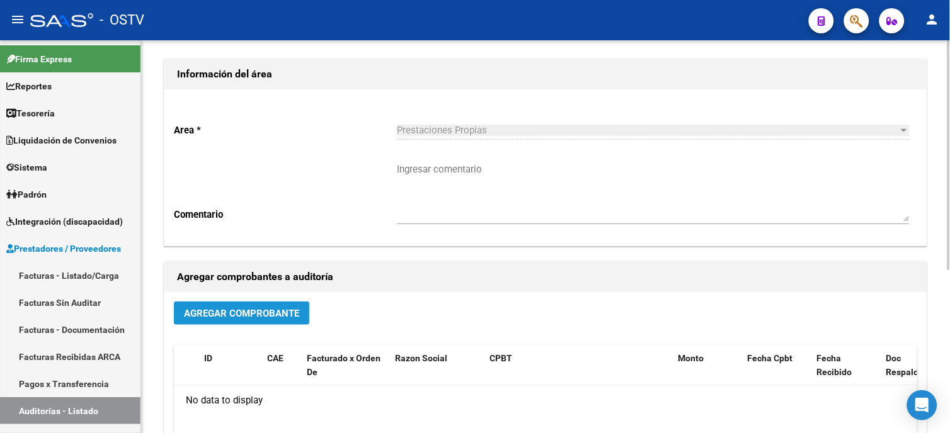
click at [273, 320] on button "Agregar Comprobante" at bounding box center [241, 313] width 135 height 23
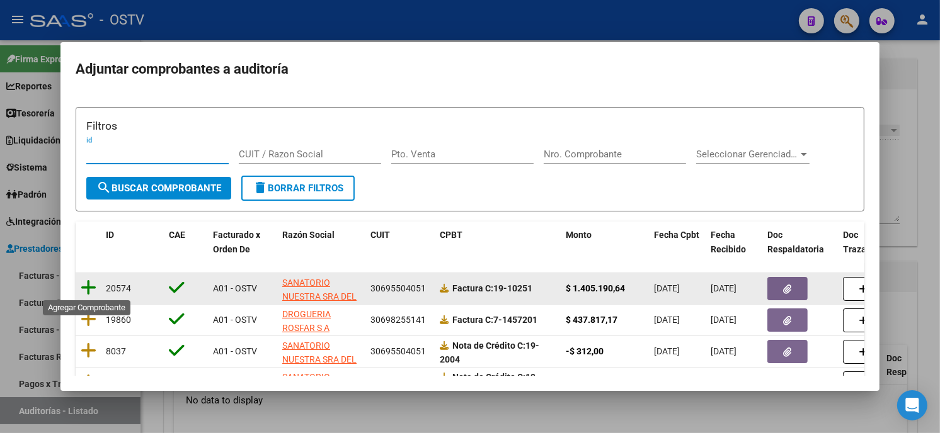
click at [88, 288] on icon at bounding box center [89, 288] width 16 height 18
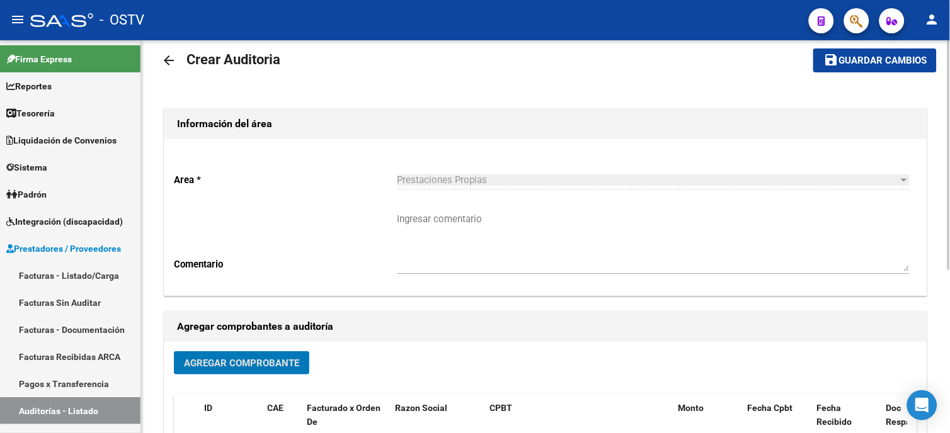
scroll to position [0, 0]
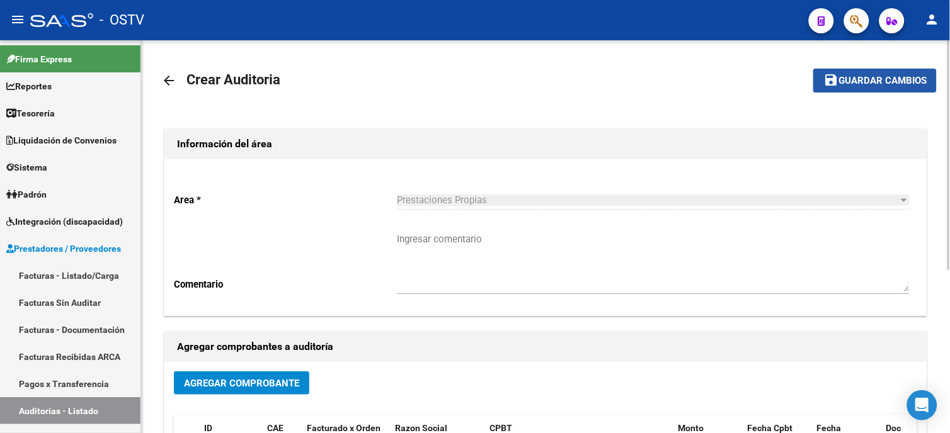
click at [884, 72] on button "save Guardar cambios" at bounding box center [874, 80] width 123 height 23
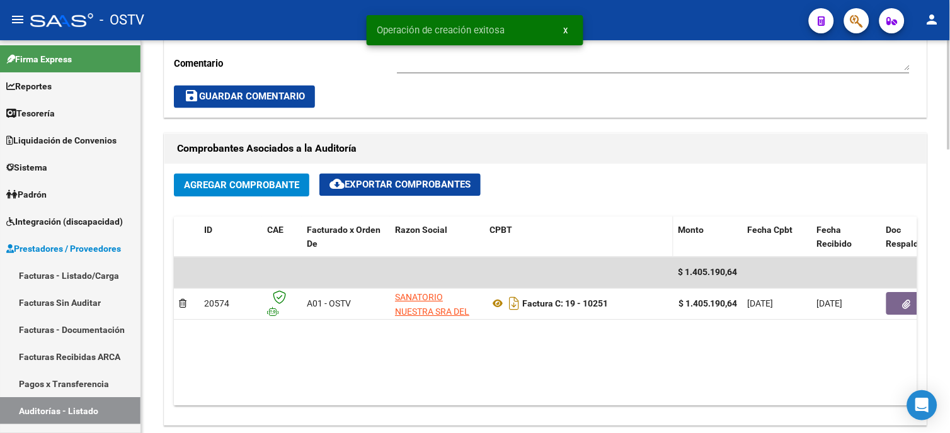
scroll to position [630, 0]
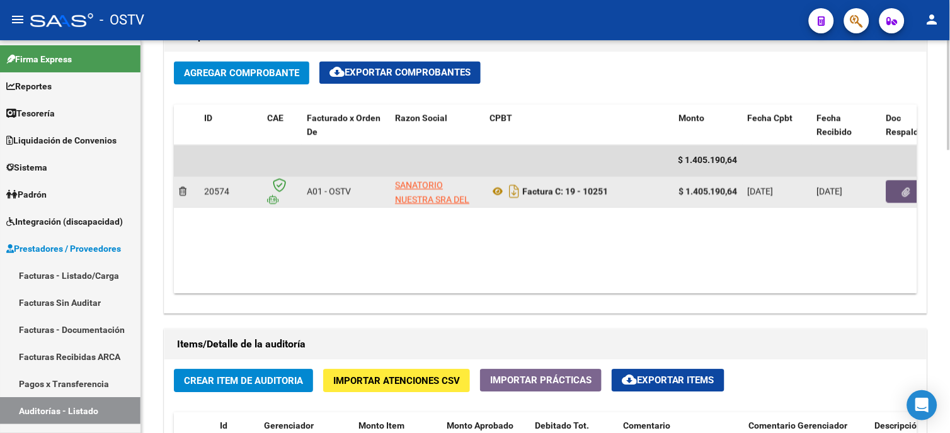
click at [893, 197] on button "button" at bounding box center [906, 191] width 40 height 23
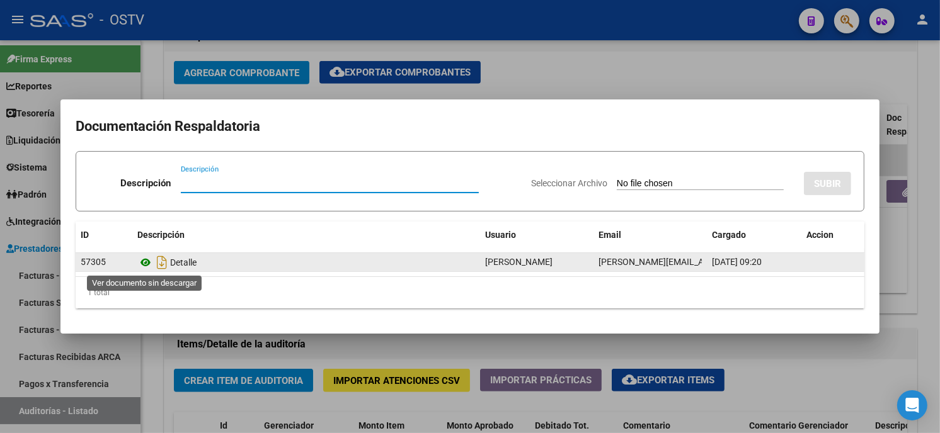
click at [145, 263] on icon at bounding box center [145, 262] width 16 height 15
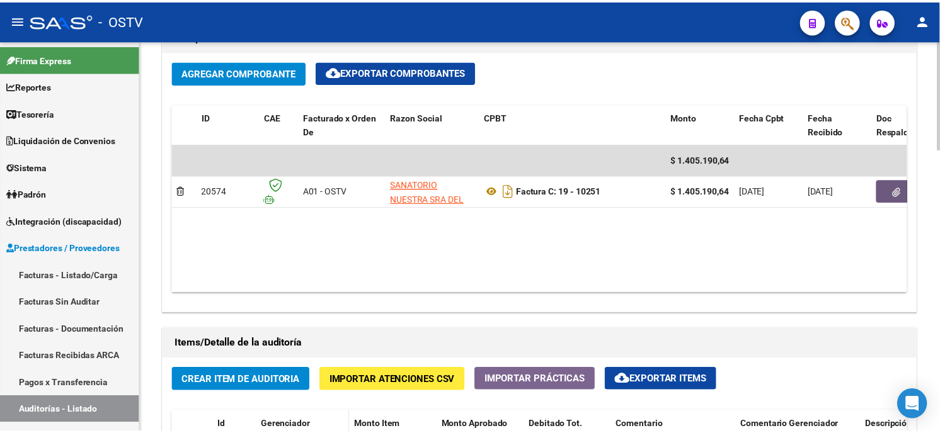
scroll to position [770, 0]
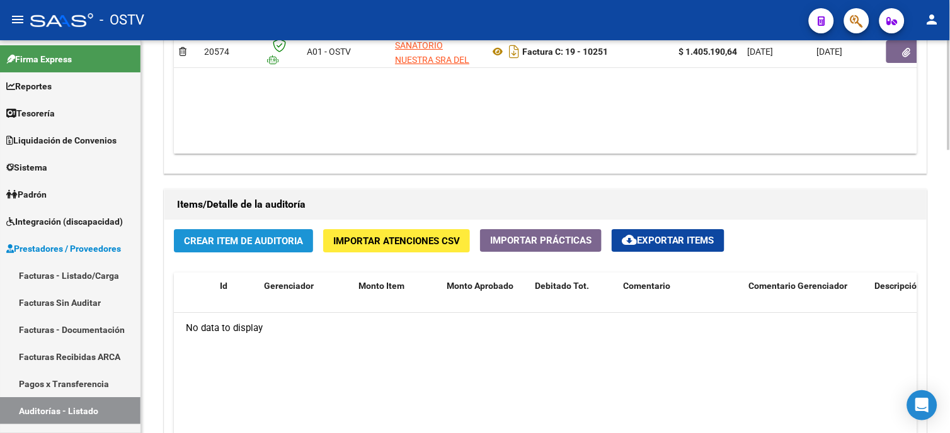
click at [242, 235] on button "Crear Item de Auditoria" at bounding box center [243, 240] width 139 height 23
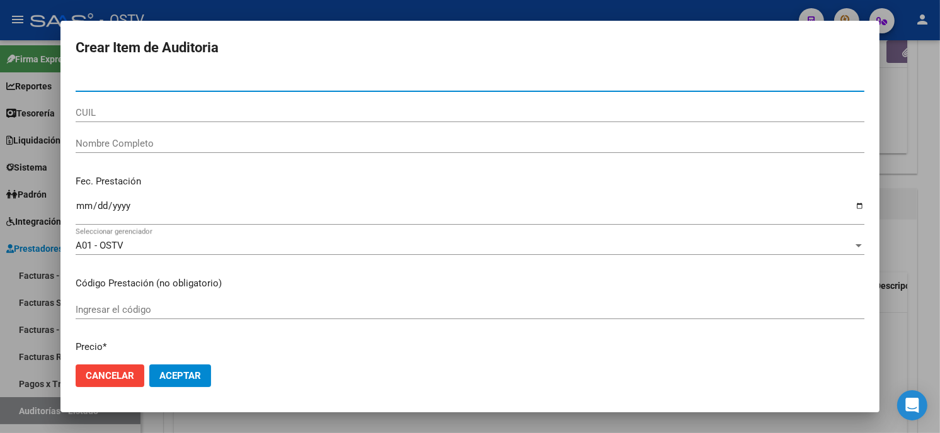
click at [80, 80] on input "Nro Documento" at bounding box center [470, 81] width 788 height 11
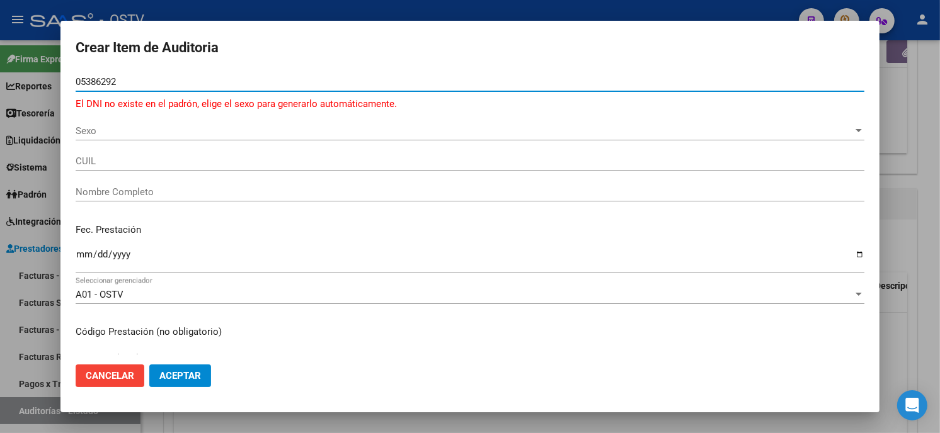
type input "05386292"
paste input "number"
click at [145, 83] on input "Nro Documento" at bounding box center [470, 81] width 788 height 11
type input "20538629"
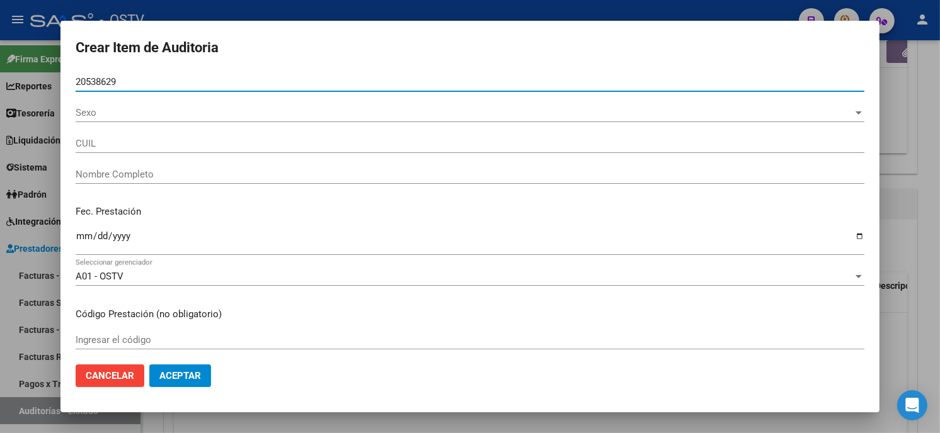
type input "27205386292"
type input "TEITELBOIM DIANA"
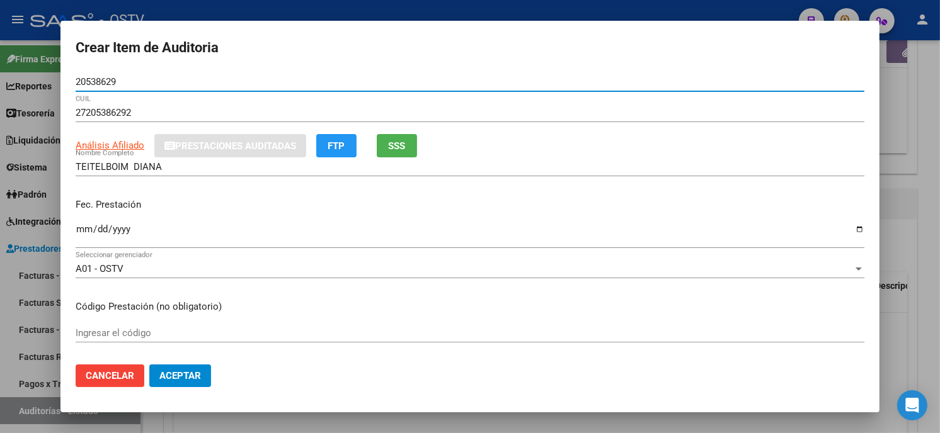
type input "20538629"
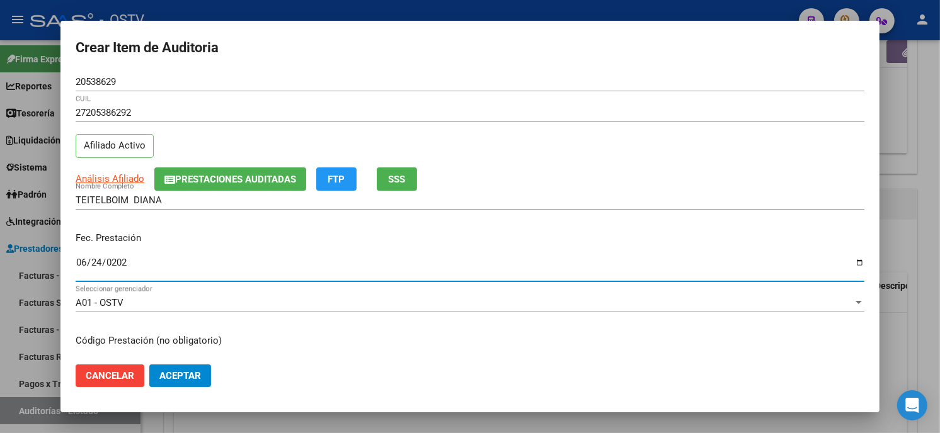
type input "2025-06-24"
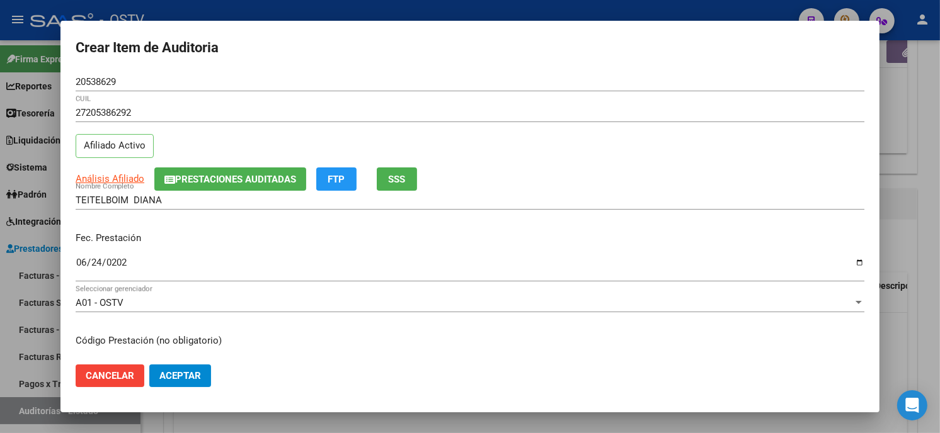
scroll to position [153, 0]
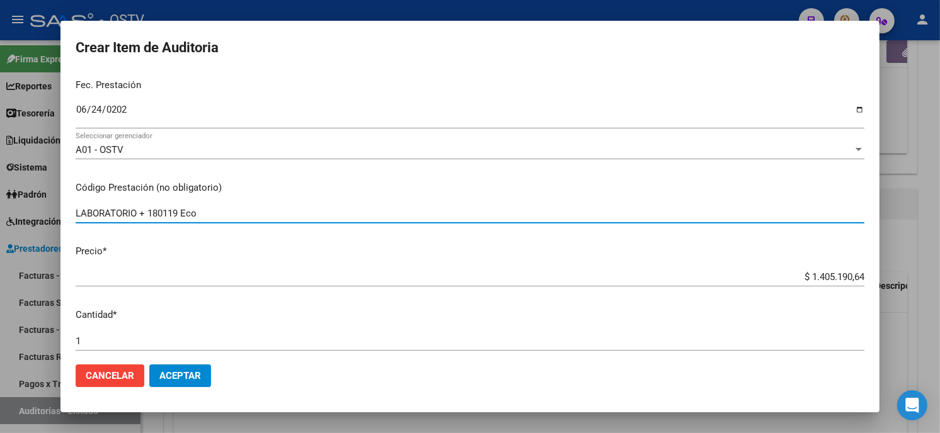
type input "LABORATORIO + 180119 Eco"
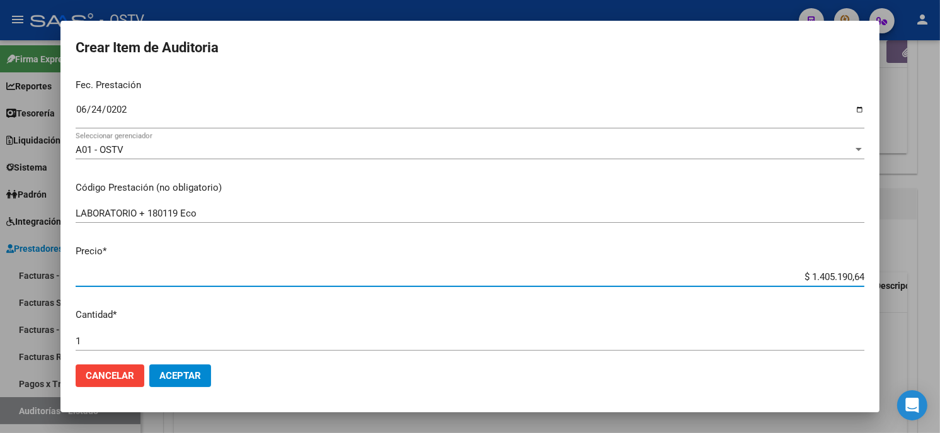
type input "$ 0,03"
type input "$ 0,32"
type input "$ 3,25"
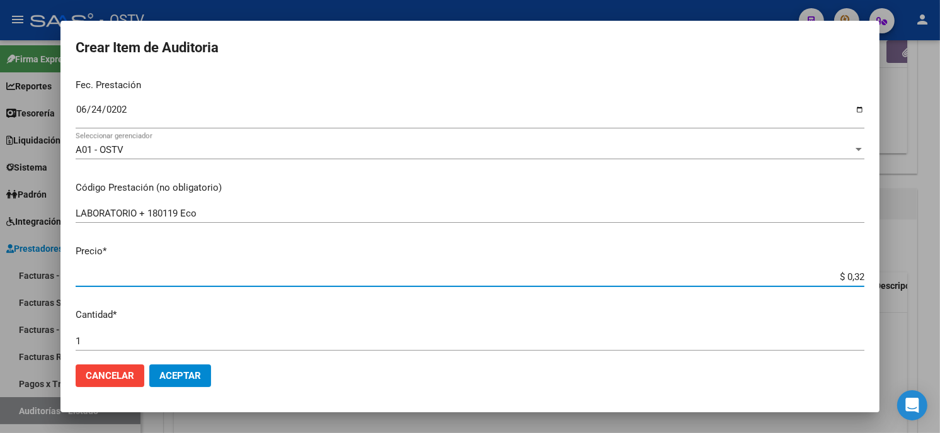
type input "$ 3,25"
type input "$ 32,56"
type input "$ 325,66"
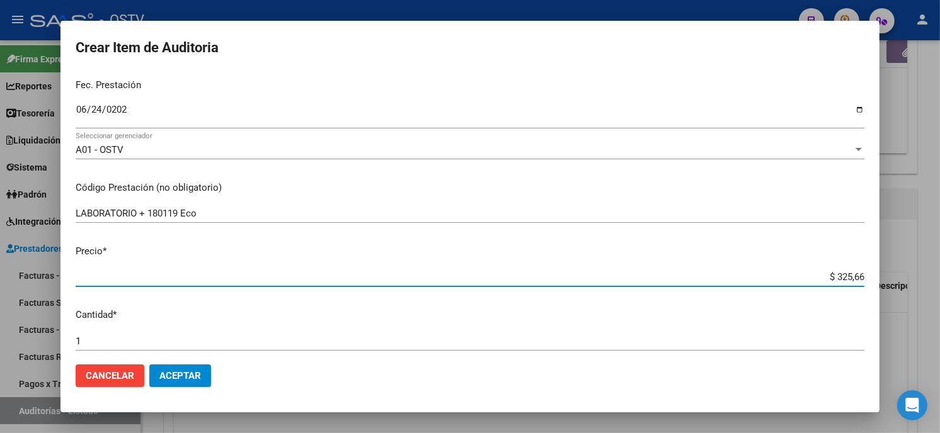
type input "$ 3.256,62"
type input "$ 32.566,27"
type input "$ 325.662,73"
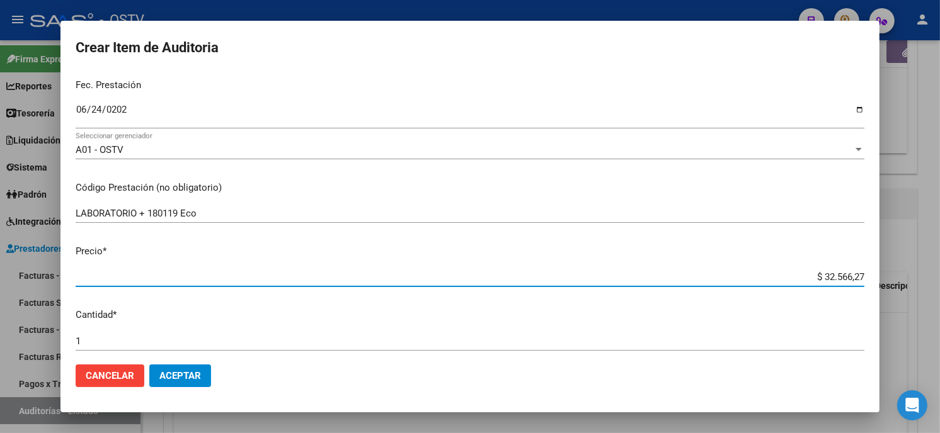
type input "$ 325.662,73"
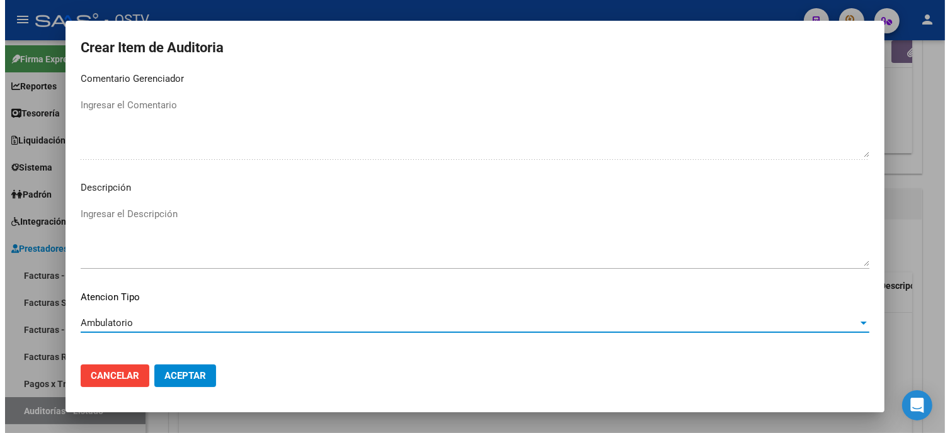
scroll to position [743, 0]
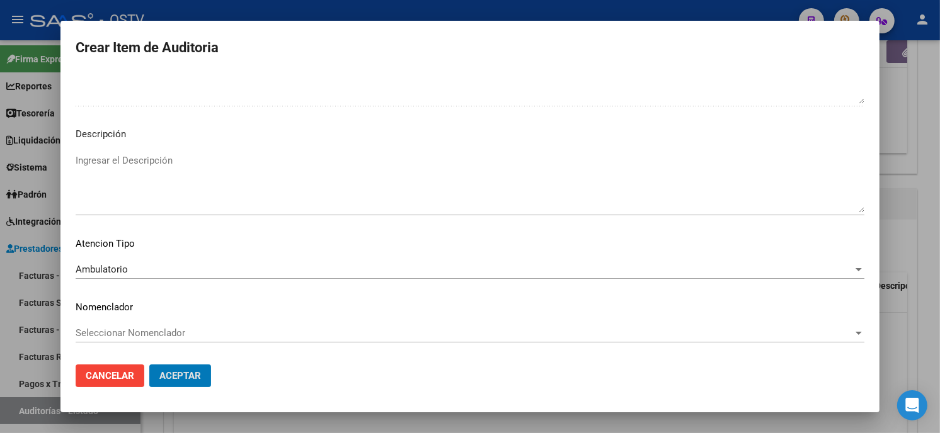
click at [149, 365] on button "Aceptar" at bounding box center [180, 376] width 62 height 23
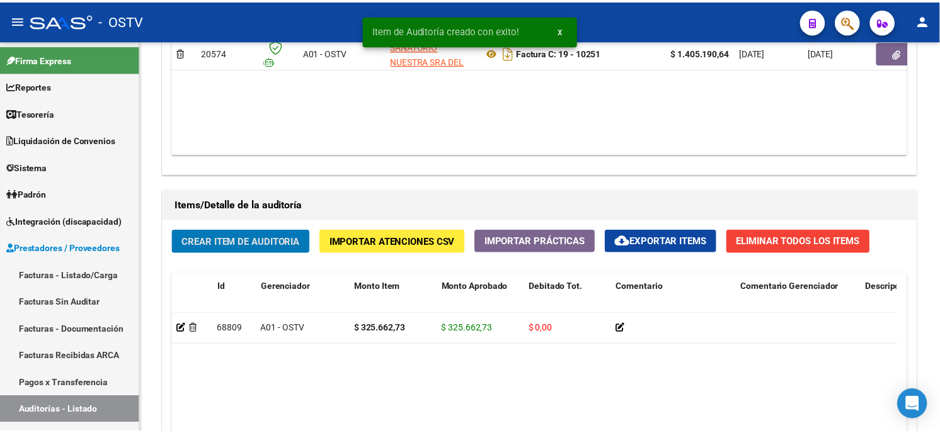
scroll to position [770, 0]
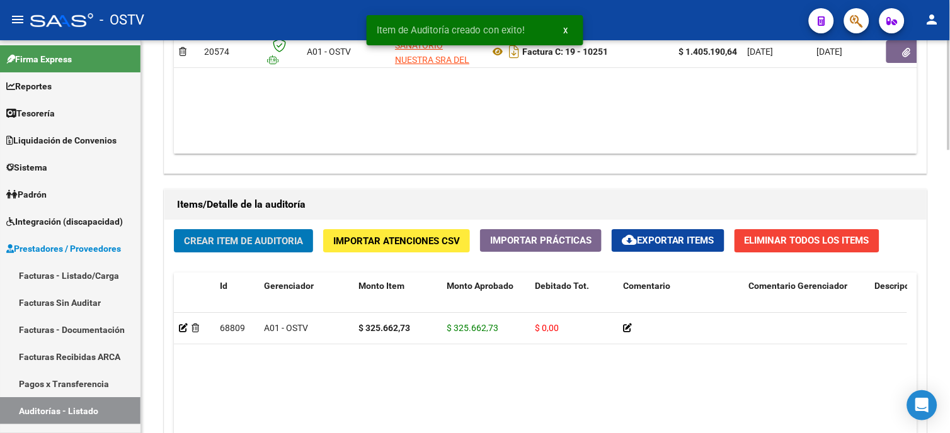
click at [287, 228] on div "Crear Item de Auditoria Importar Atenciones CSV Importar Prácticas cloud_downlo…" at bounding box center [545, 408] width 762 height 376
click at [274, 242] on span "Crear Item de Auditoria" at bounding box center [243, 241] width 119 height 11
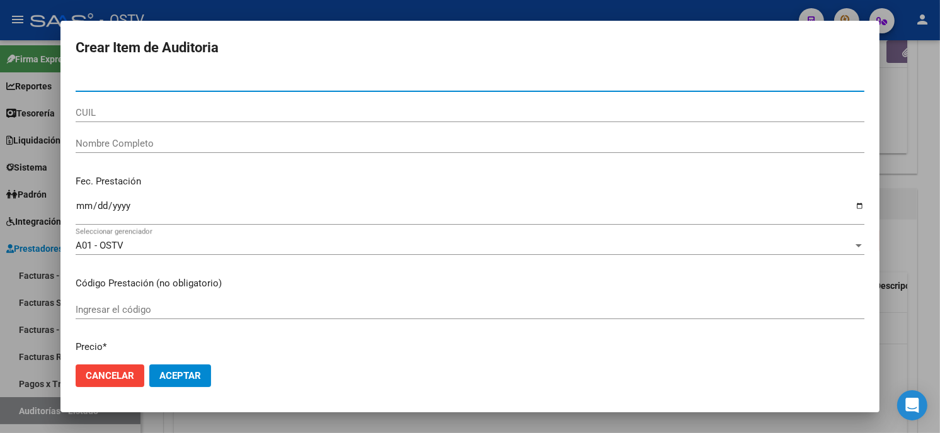
paste input "03288600"
type input "03288600"
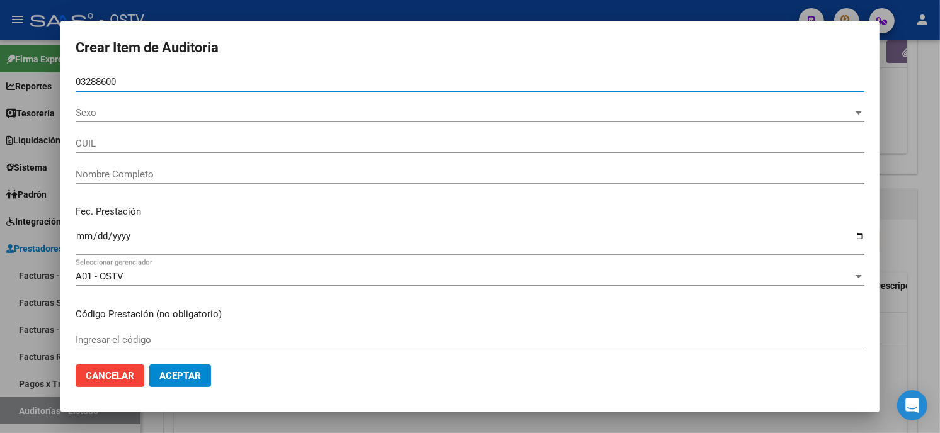
type input "27032886006"
type input "MACEIRAS NELLY ROSARIO"
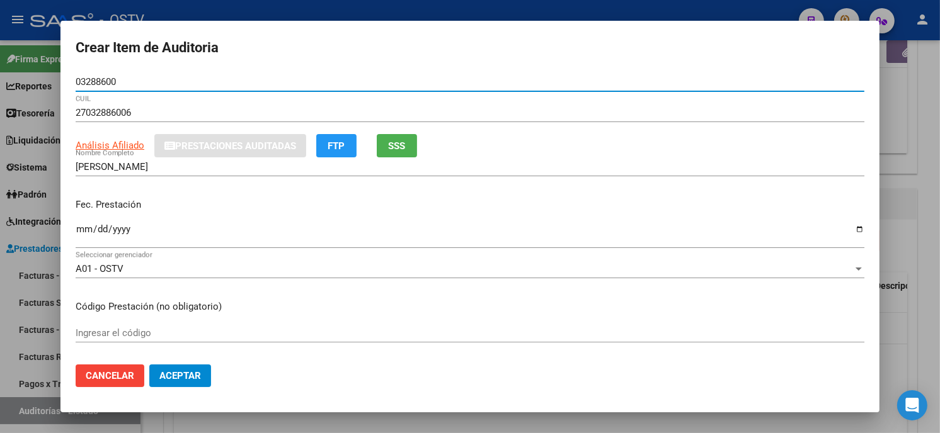
type input "03288600"
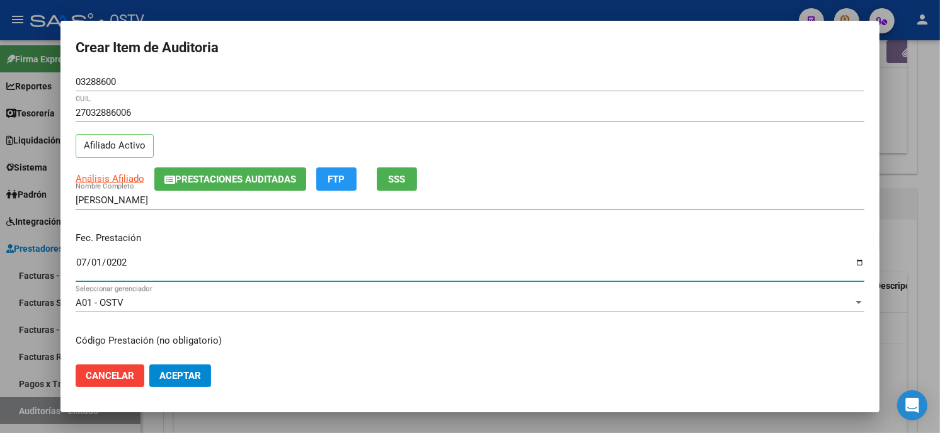
type input "2025-07-01"
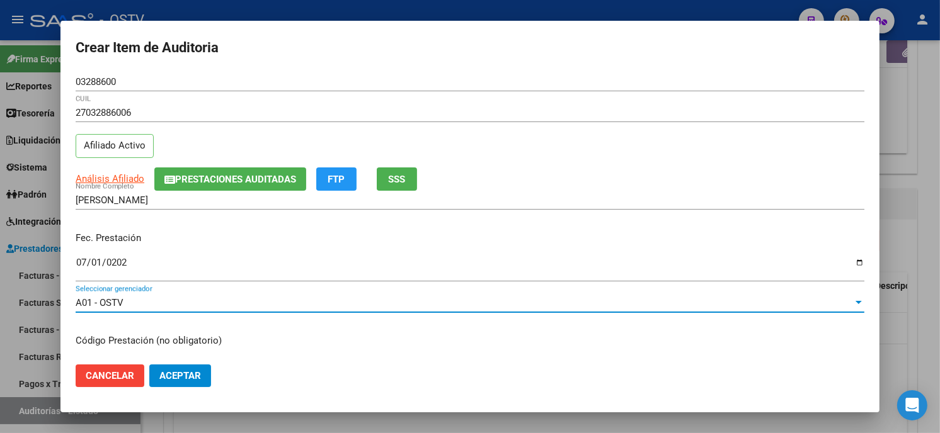
scroll to position [153, 0]
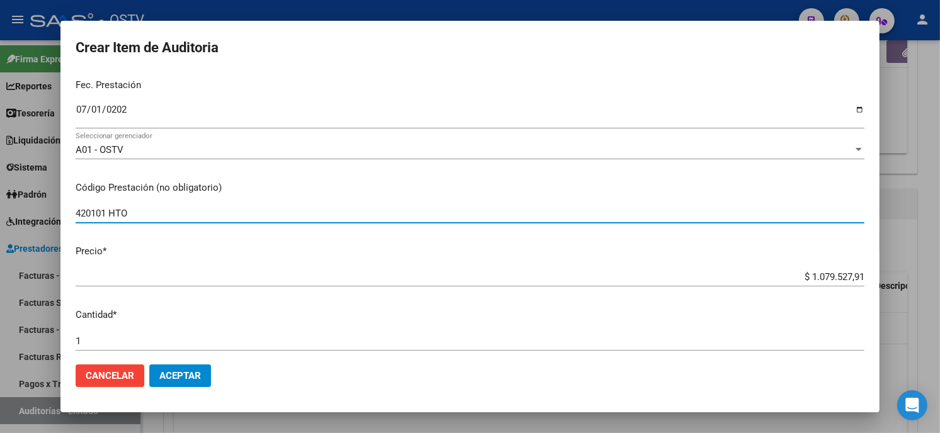
type input "420101 HTO"
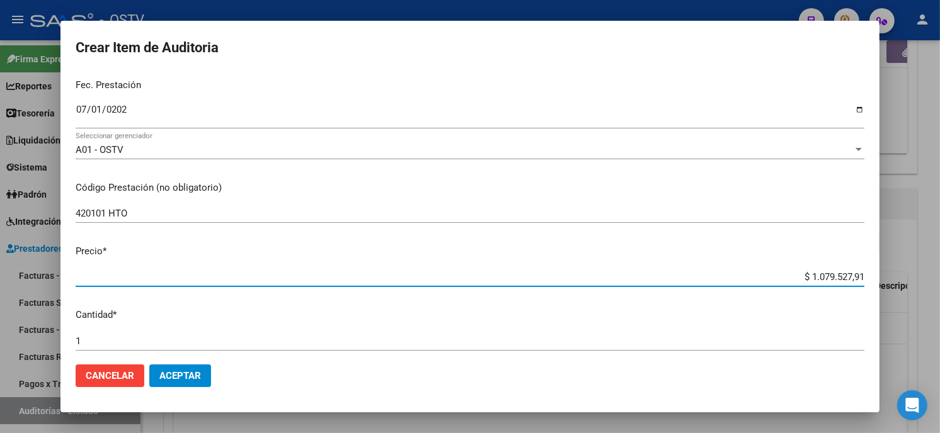
type input "$ 0,02"
type input "$ 0,23"
type input "$ 2,37"
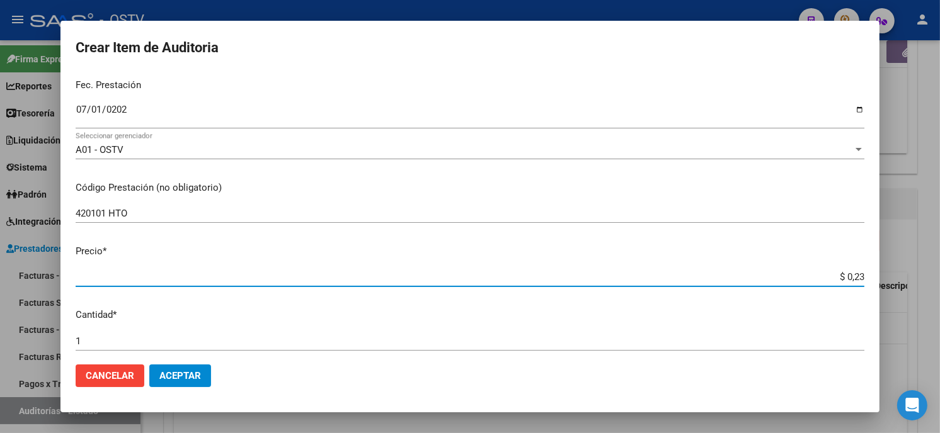
type input "$ 2,37"
type input "$ 23,78"
type input "$ 237,80"
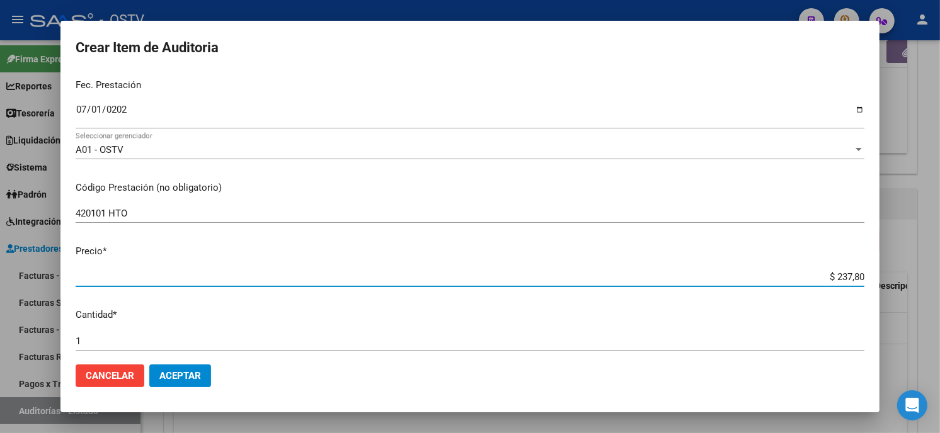
type input "$ 2.378,00"
type input "$ 23.780,00"
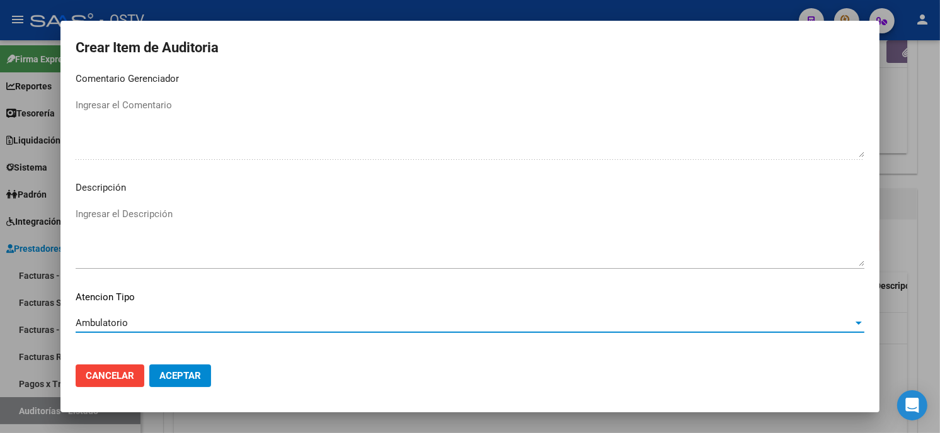
scroll to position [743, 0]
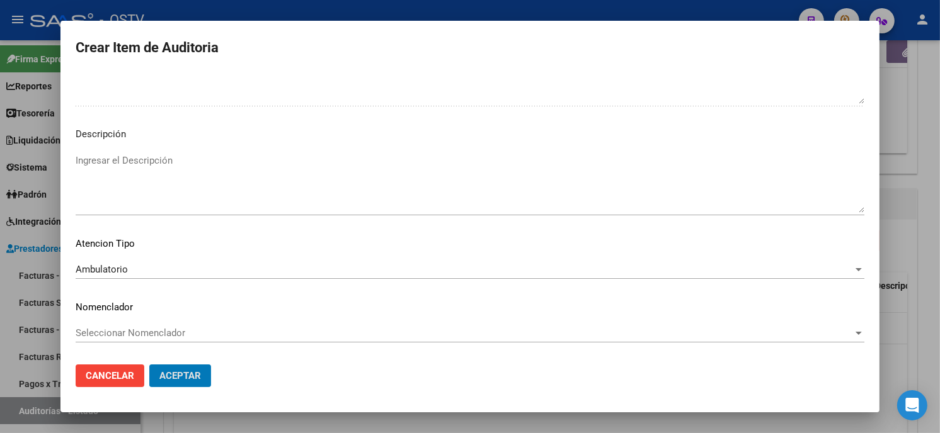
click at [149, 365] on button "Aceptar" at bounding box center [180, 376] width 62 height 23
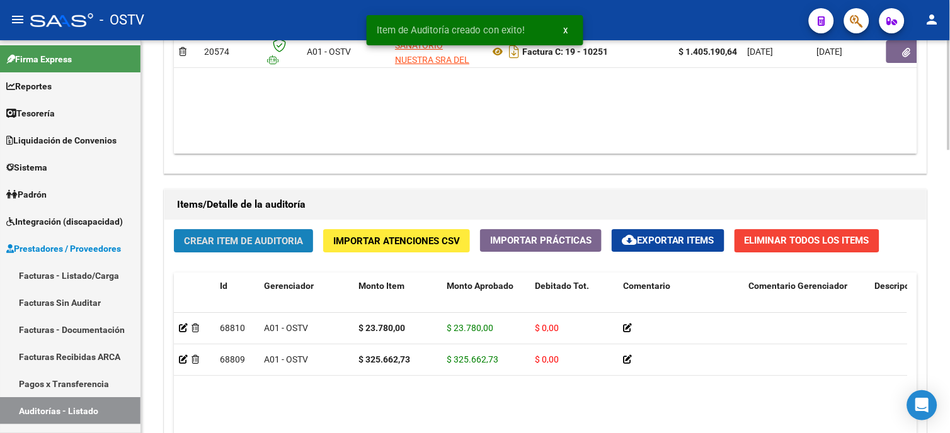
click at [222, 238] on span "Crear Item de Auditoria" at bounding box center [243, 241] width 119 height 11
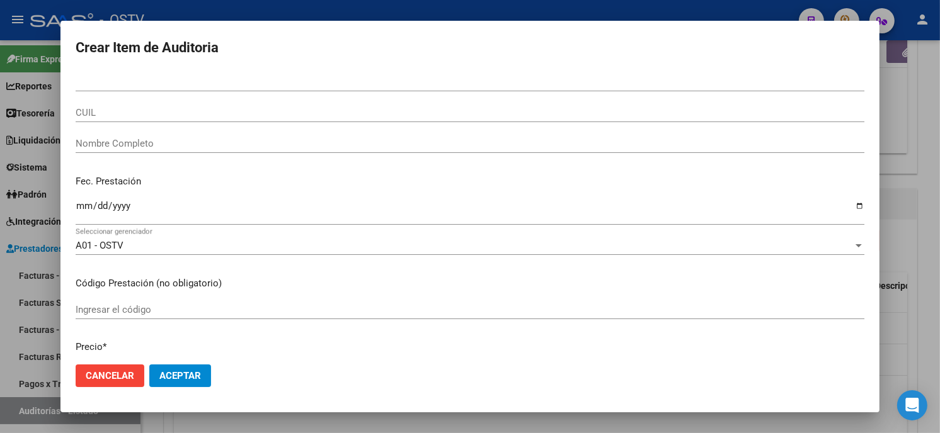
click at [80, 76] on div "Nro Documento" at bounding box center [470, 81] width 788 height 19
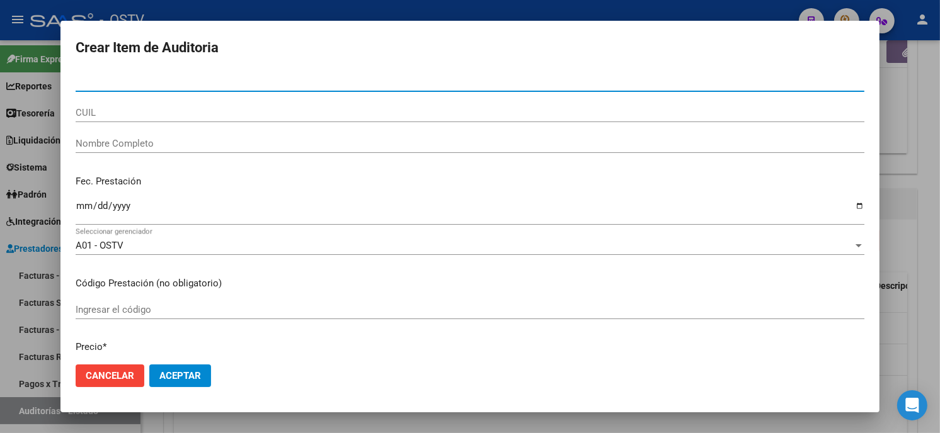
click at [79, 79] on input "Nro Documento" at bounding box center [470, 81] width 788 height 11
type input "33539185"
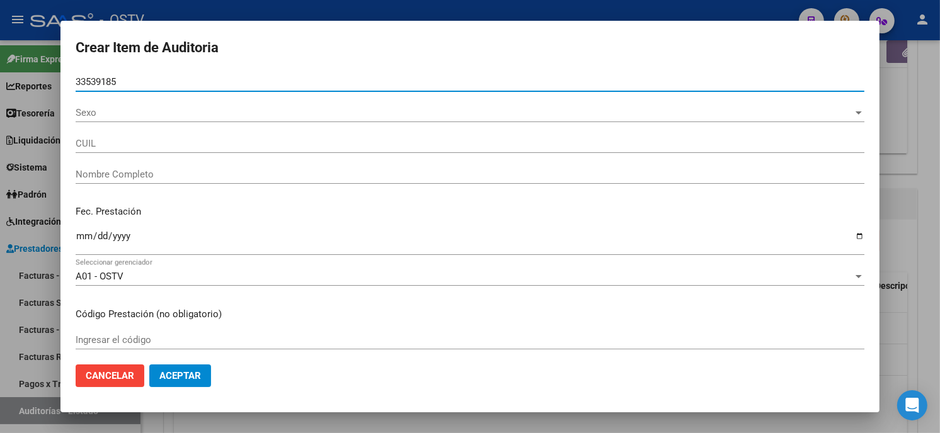
type input "20335391854"
type input "PEREZ DEL CERRO OLMO"
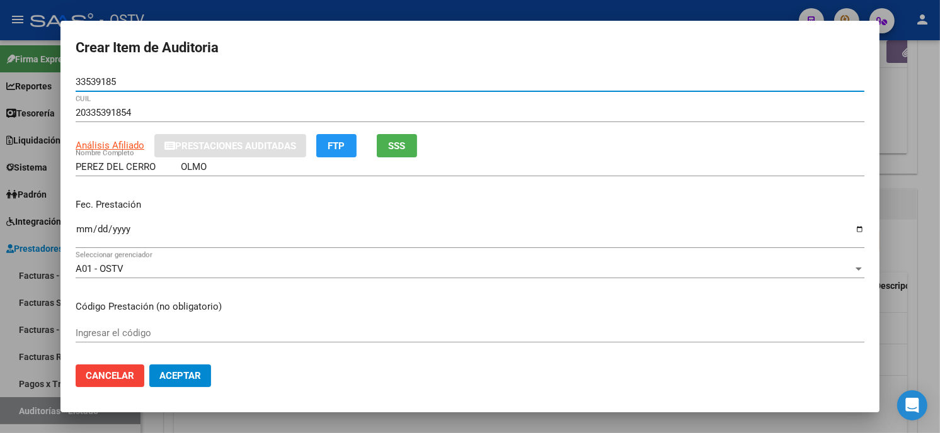
type input "33539185"
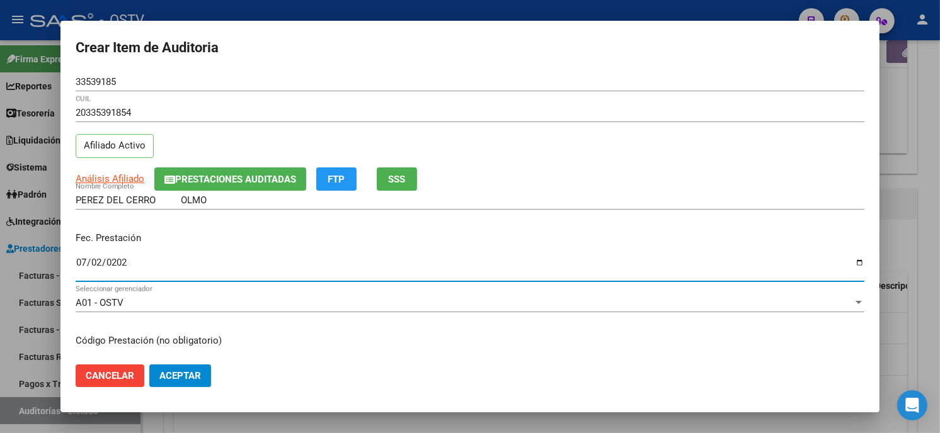
type input "2025-07-02"
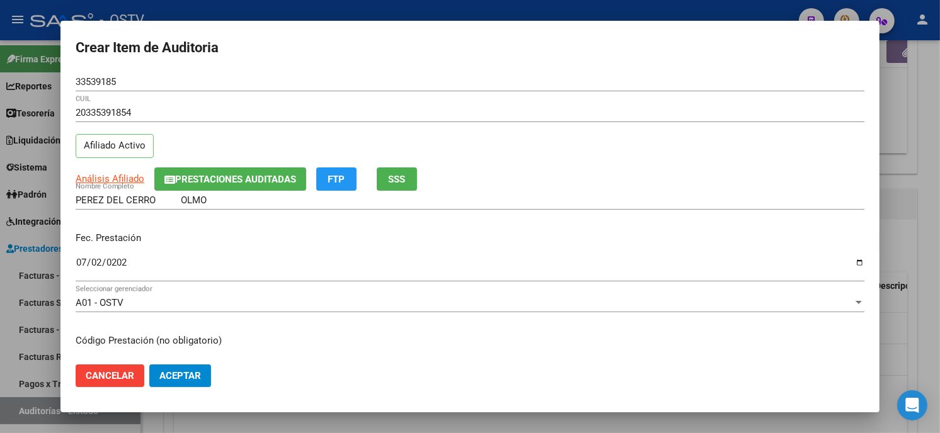
scroll to position [153, 0]
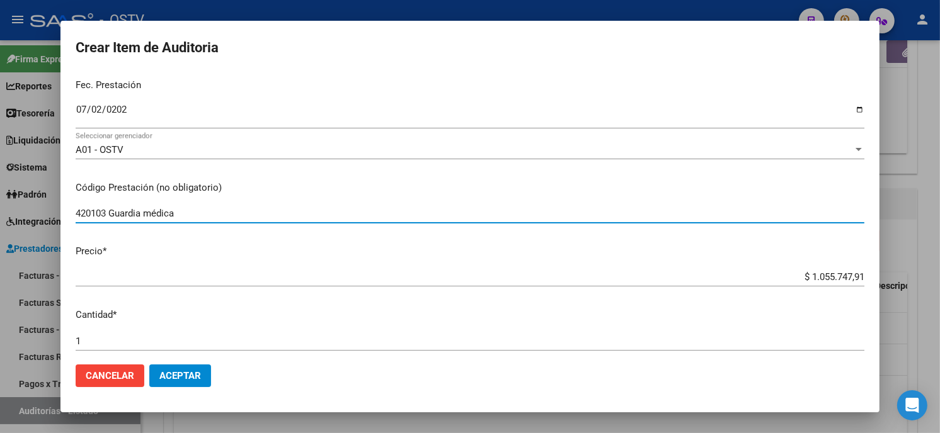
type input "420103 Guardia médica"
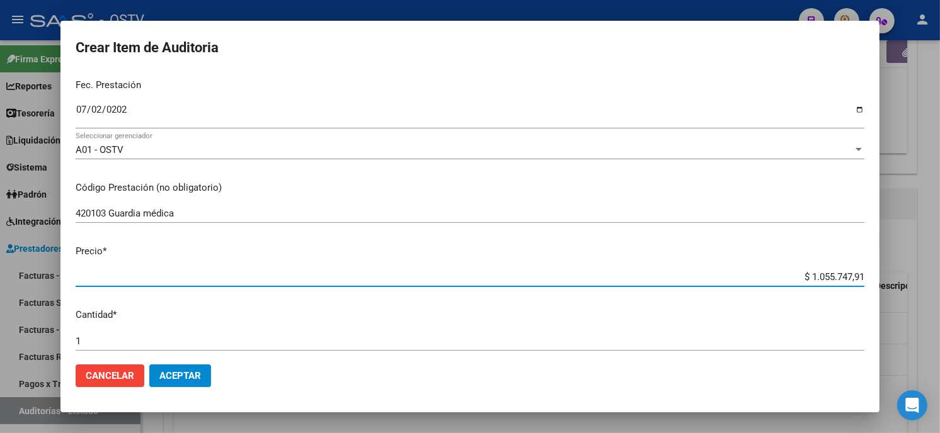
type input "$ 0,02"
type input "$ 0,23"
type input "$ 2,37"
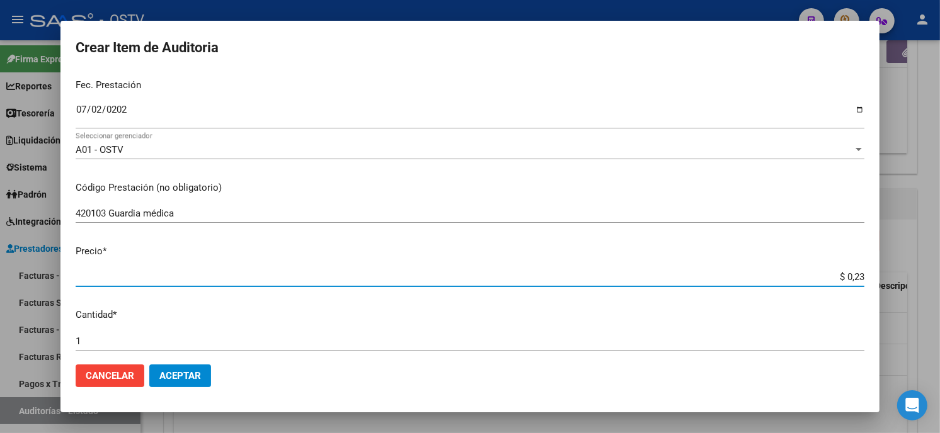
type input "$ 2,37"
type input "$ 23,78"
type input "$ 237,80"
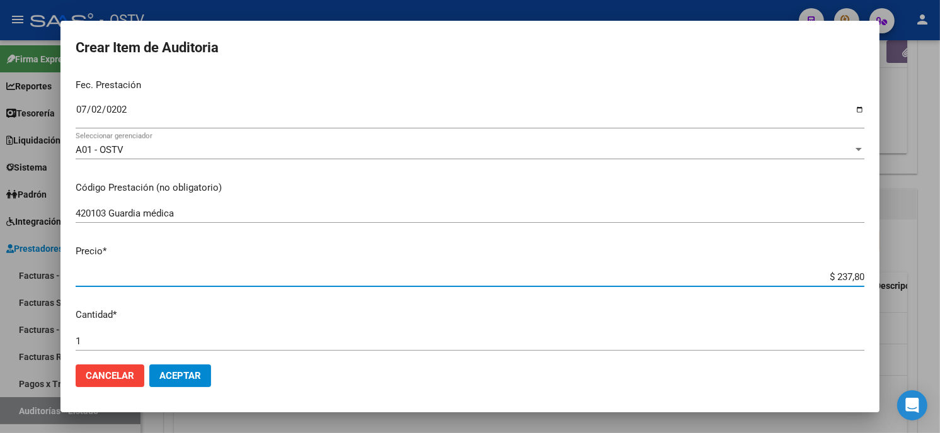
type input "$ 2.378,00"
type input "$ 23.780,00"
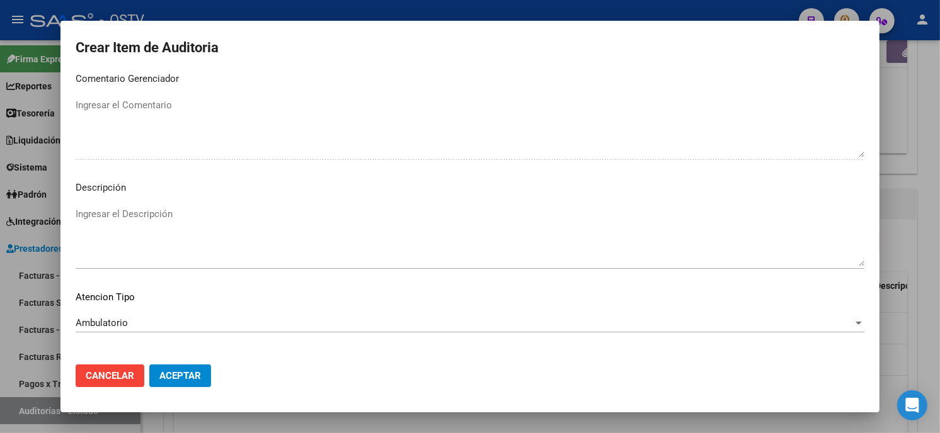
scroll to position [743, 0]
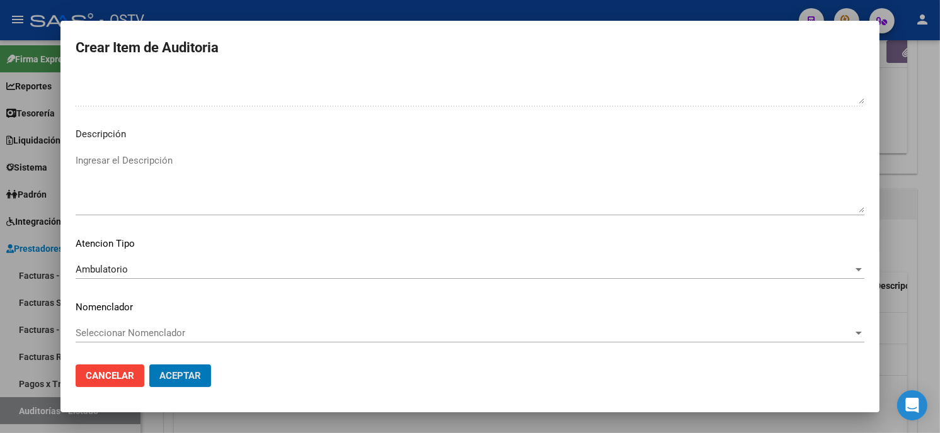
click at [149, 365] on button "Aceptar" at bounding box center [180, 376] width 62 height 23
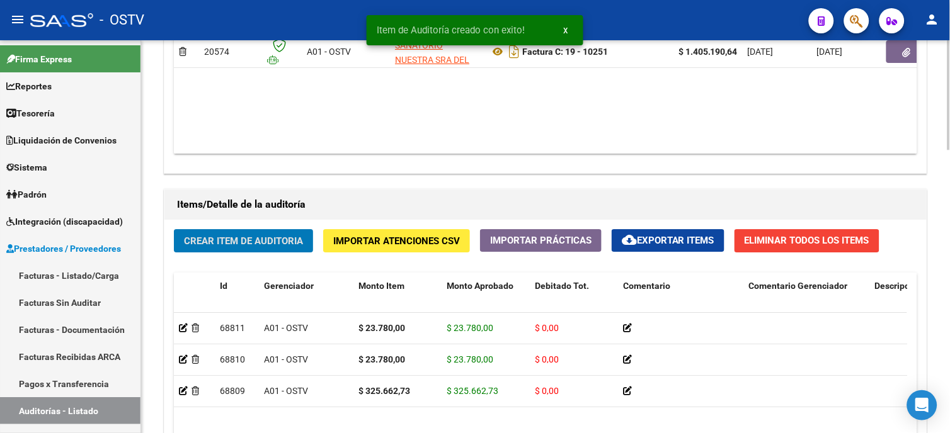
click at [248, 246] on span "Crear Item de Auditoria" at bounding box center [243, 241] width 119 height 11
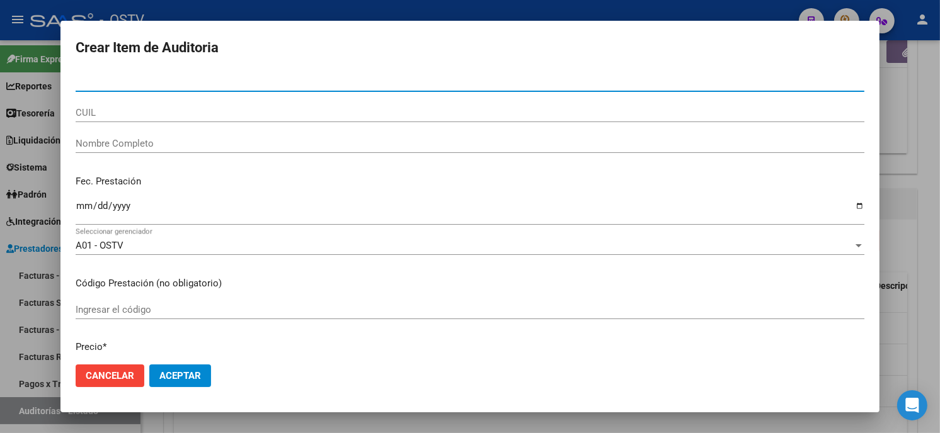
click at [82, 82] on input "Nro Documento" at bounding box center [470, 81] width 788 height 11
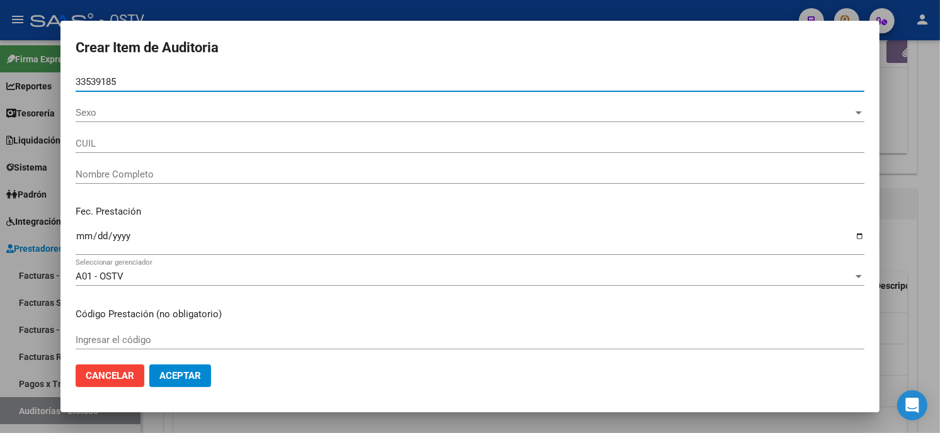
type input "33539185"
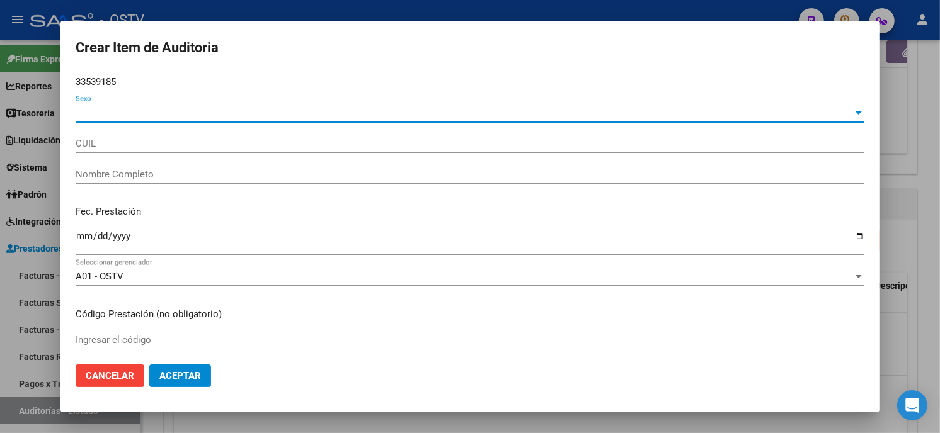
type input "20335391854"
type input "PEREZ DEL CERRO OLMO"
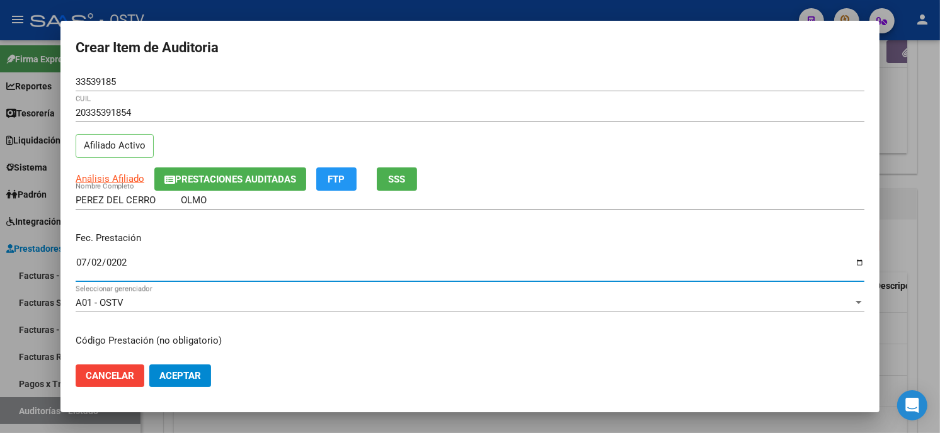
type input "2025-07-02"
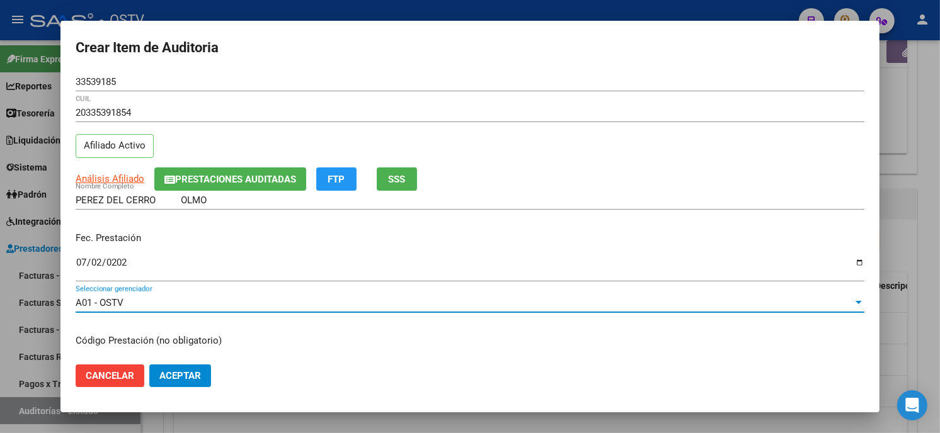
scroll to position [153, 0]
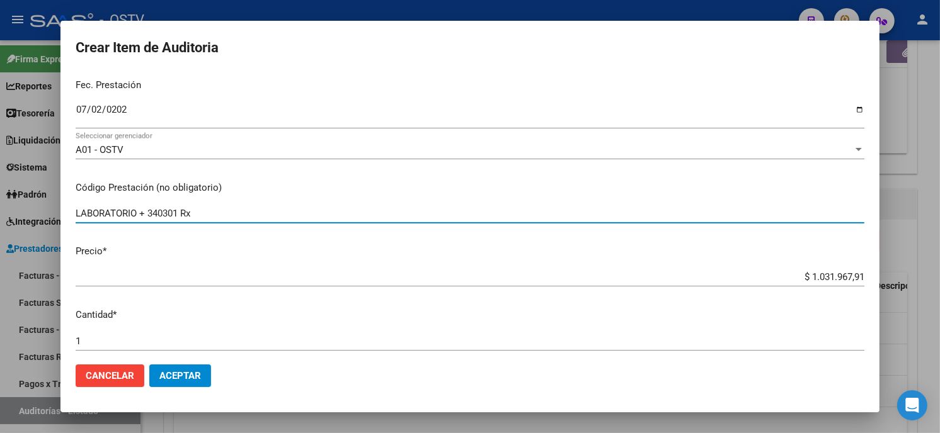
type input "LABORATORIO + 340301 Rx"
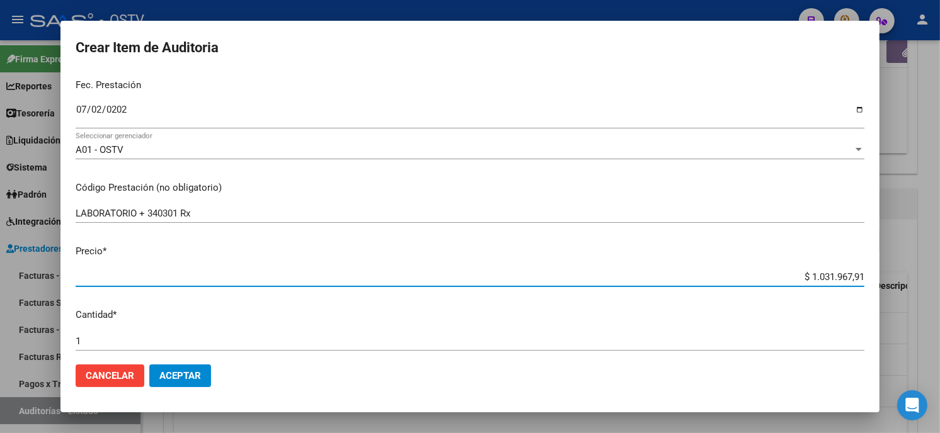
type input "$ 0,03"
type input "$ 0,30"
type input "$ 3,00"
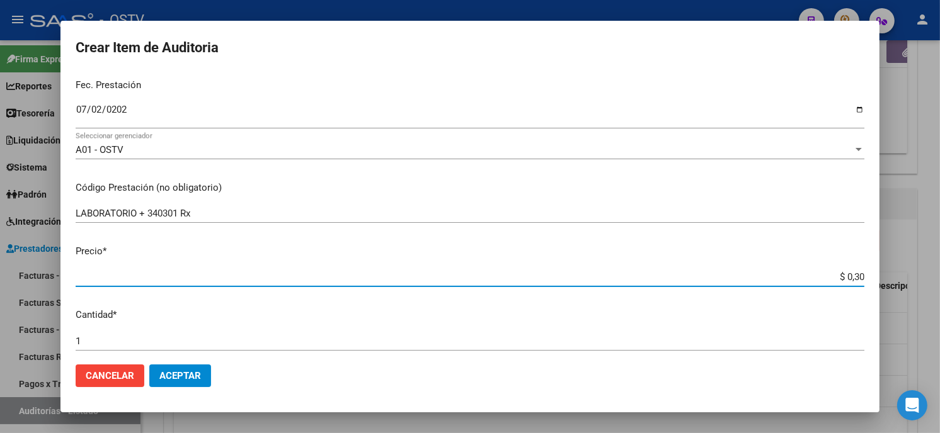
type input "$ 3,00"
type input "$ 30,04"
type input "$ 300,42"
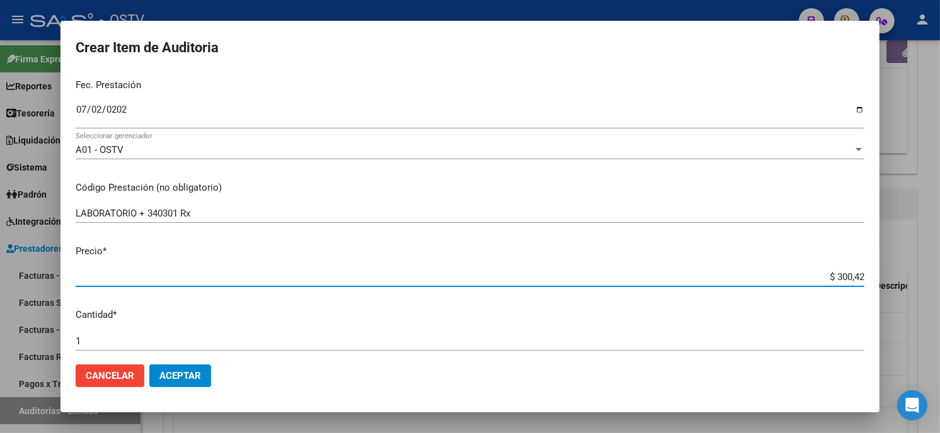
type input "$ 3.004,25"
type input "$ 30.042,58"
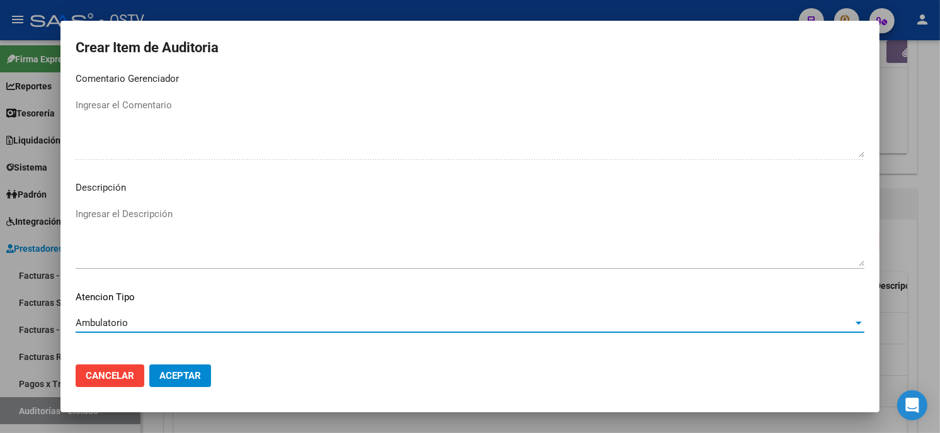
scroll to position [743, 0]
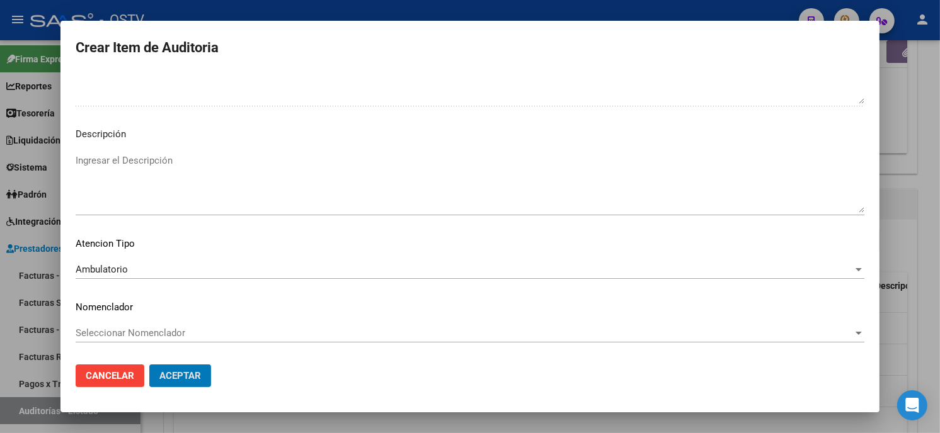
click at [149, 365] on button "Aceptar" at bounding box center [180, 376] width 62 height 23
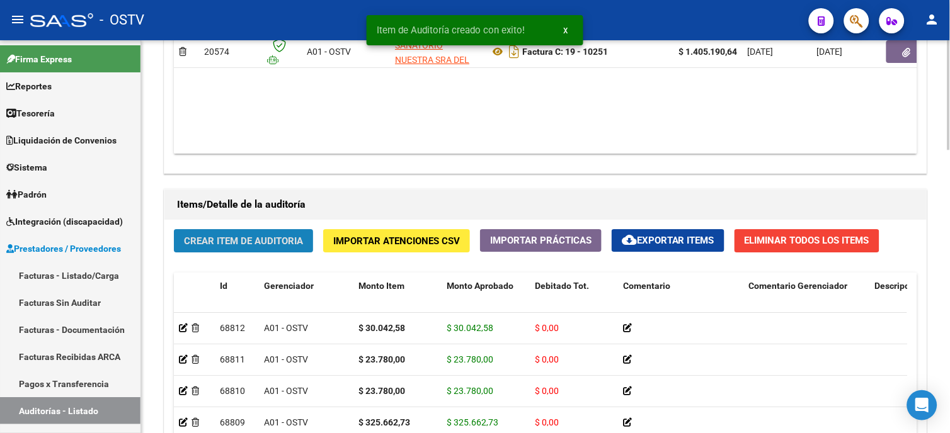
click at [246, 248] on button "Crear Item de Auditoria" at bounding box center [243, 240] width 139 height 23
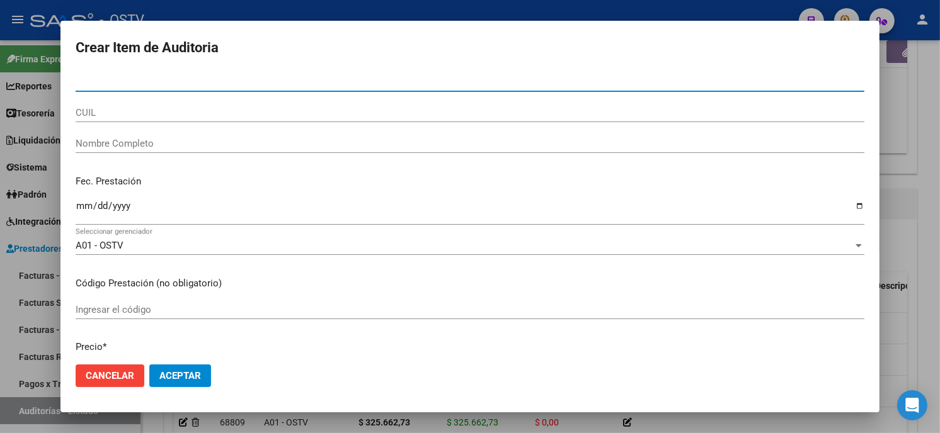
paste input "29332139"
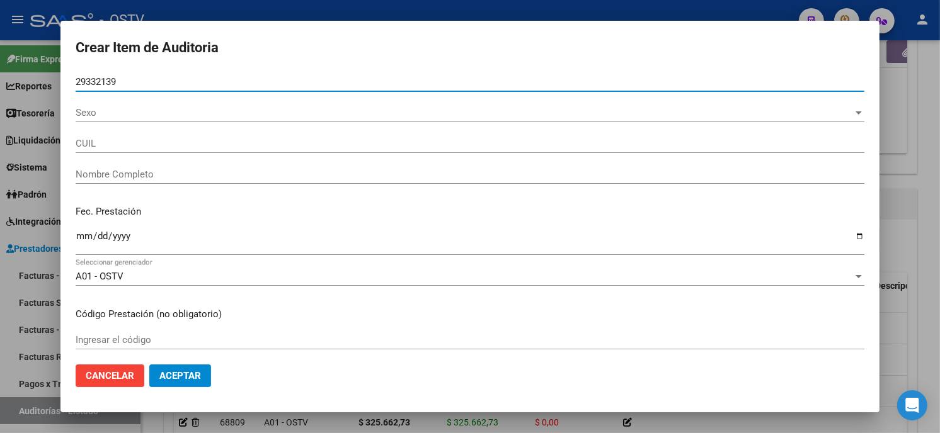
type input "29332139"
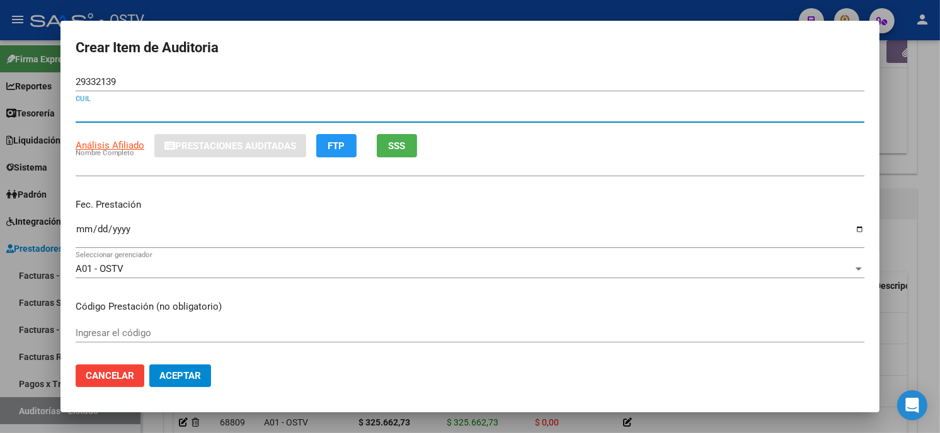
type input "20293321397"
type input "ROSAS CHRISTIAN OSCAR"
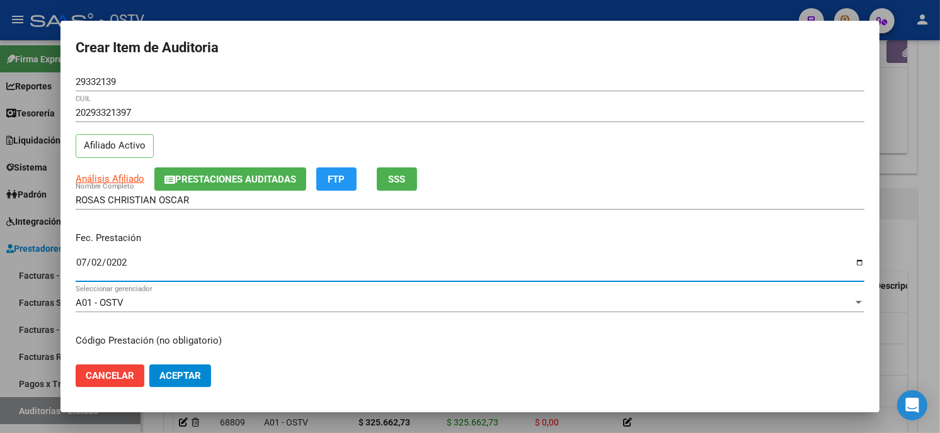
type input "2025-07-02"
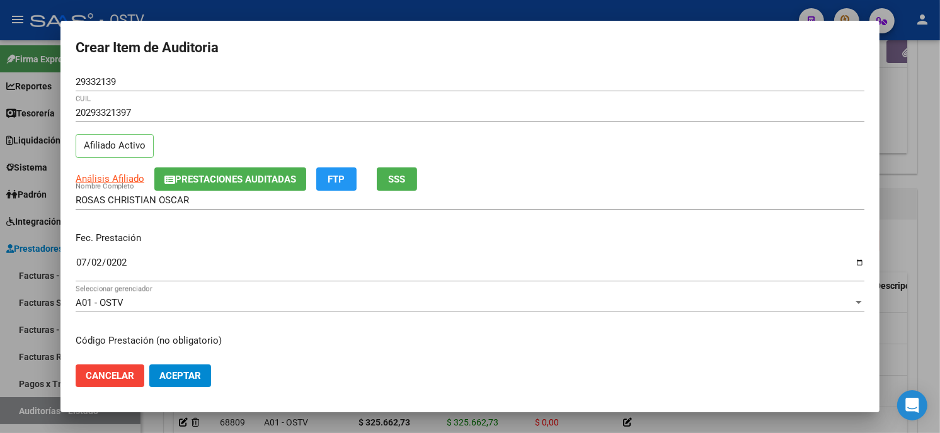
scroll to position [153, 0]
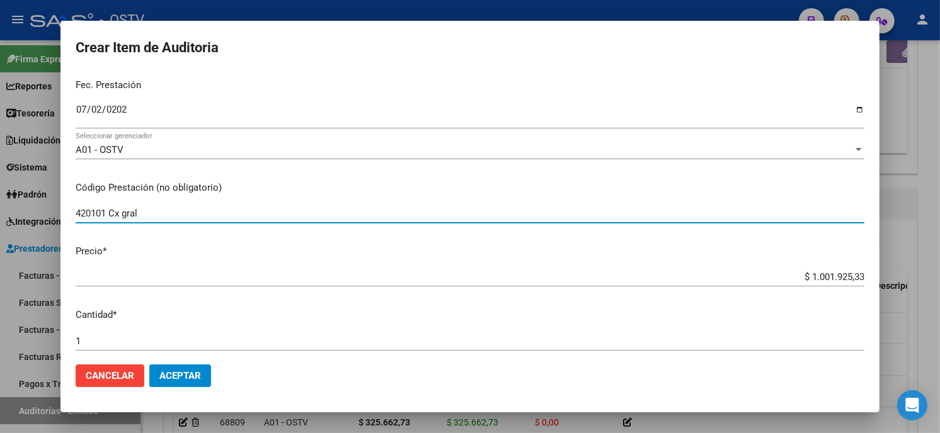
type input "420101 Cx gral"
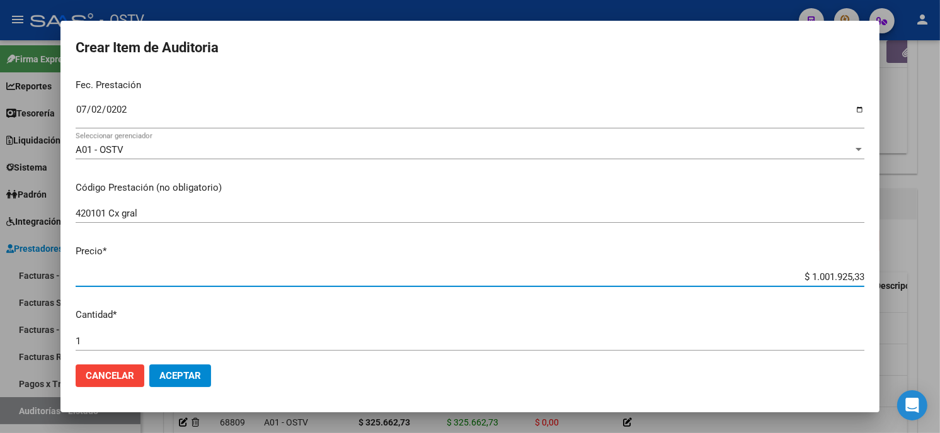
type input "$ 0,01"
type input "$ 0,15"
type input "$ 1,57"
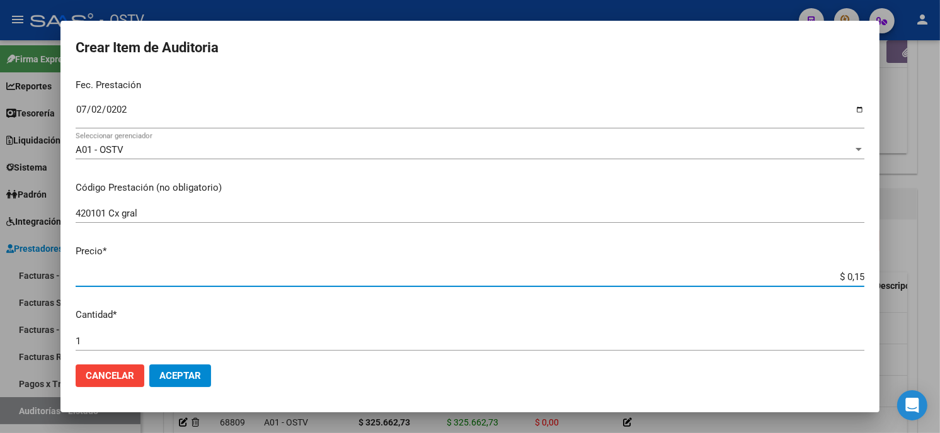
type input "$ 1,57"
type input "$ 15,78"
type input "$ 157,80"
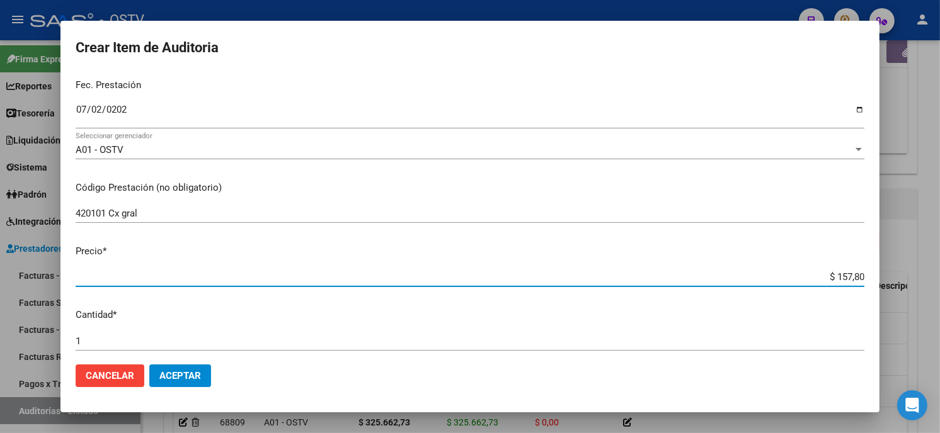
type input "$ 1.578,00"
type input "$ 15.780,00"
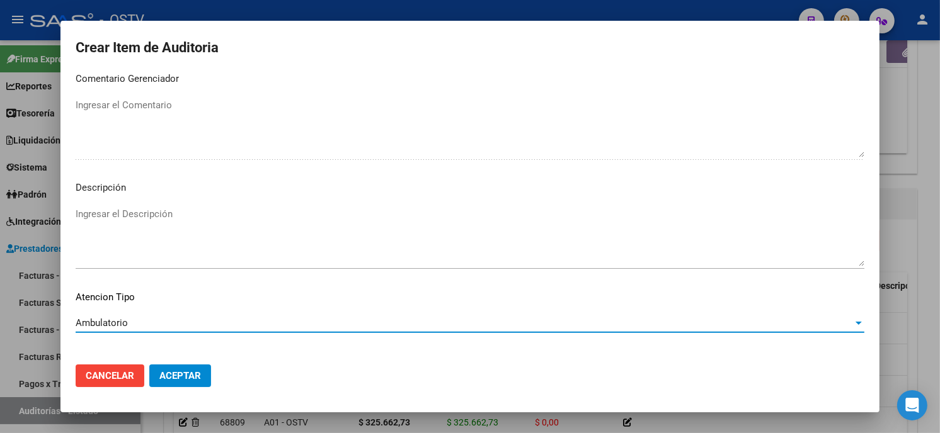
scroll to position [743, 0]
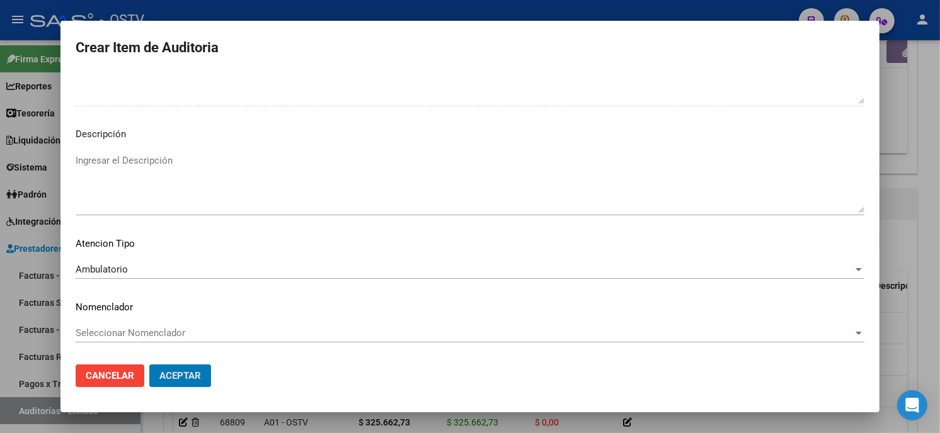
click at [149, 365] on button "Aceptar" at bounding box center [180, 376] width 62 height 23
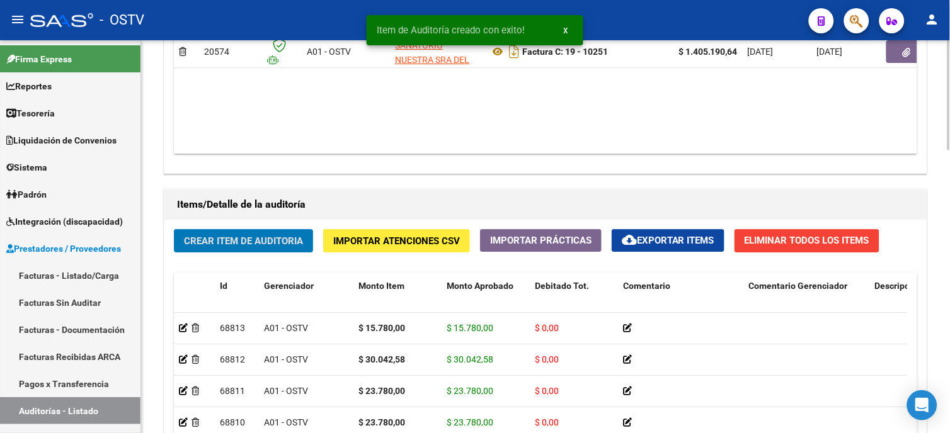
click at [249, 251] on button "Crear Item de Auditoria" at bounding box center [243, 240] width 139 height 23
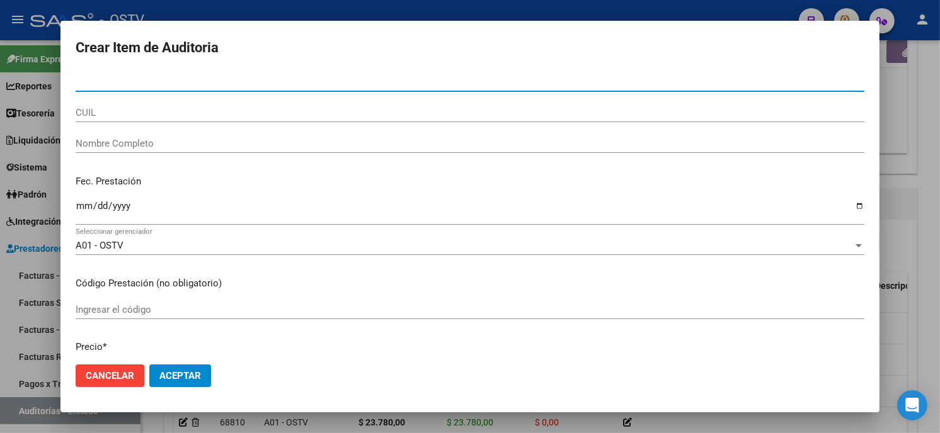
paste input "29332139"
click at [237, 79] on input "Nro Documento" at bounding box center [470, 81] width 788 height 11
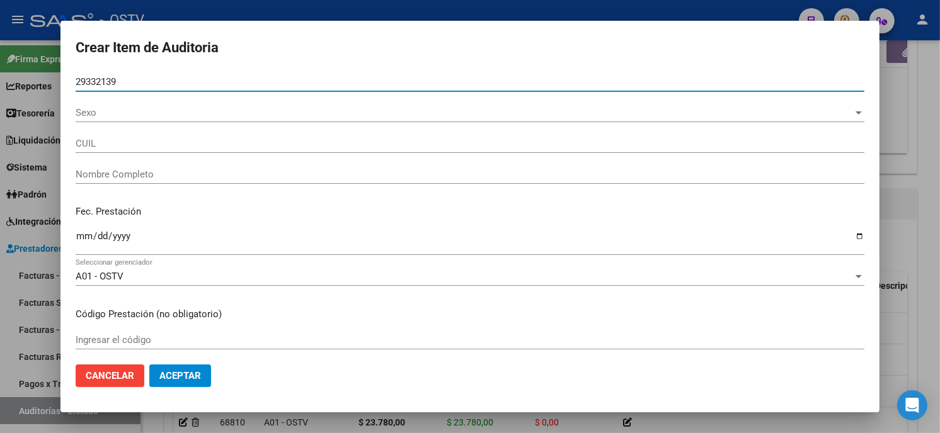
type input "29332139"
type input "20293321397"
type input "ROSAS CHRISTIAN OSCAR"
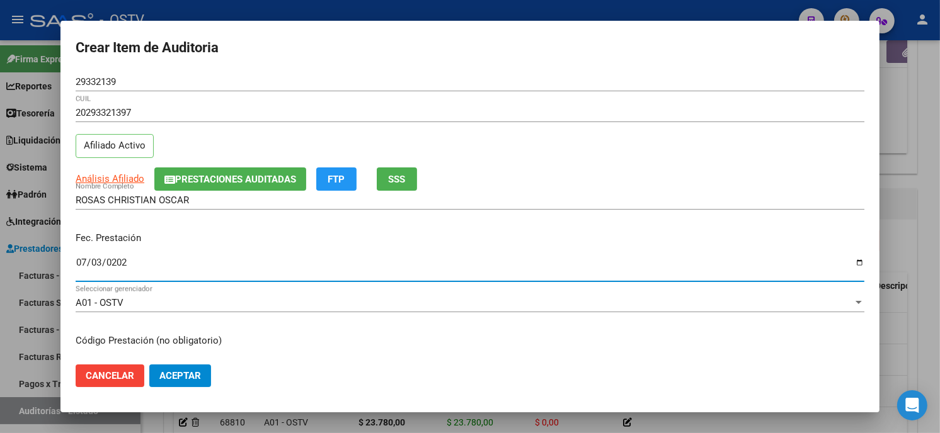
type input "[DATE]"
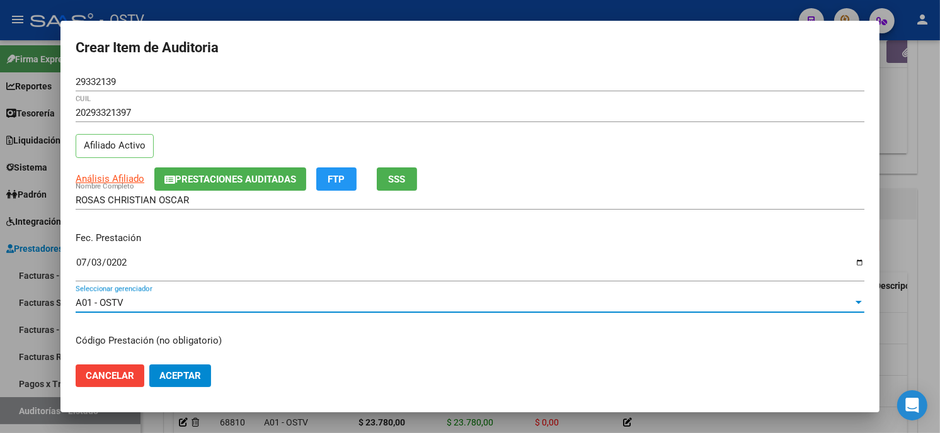
scroll to position [153, 0]
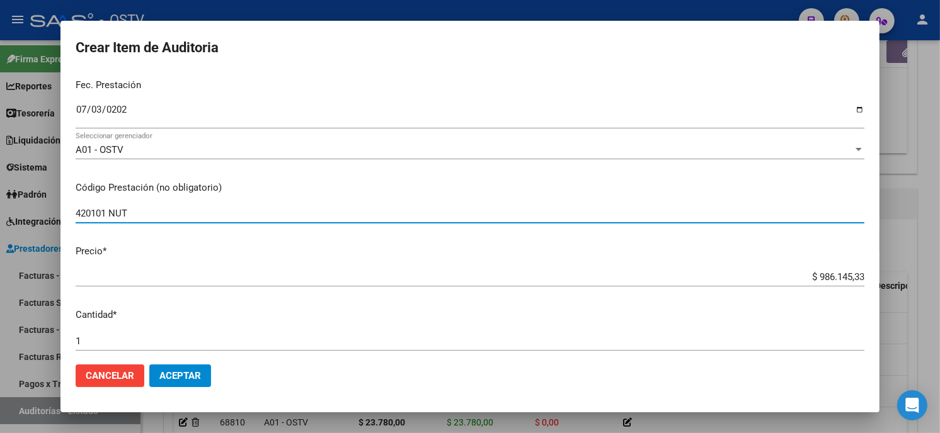
type input "420101 NUT"
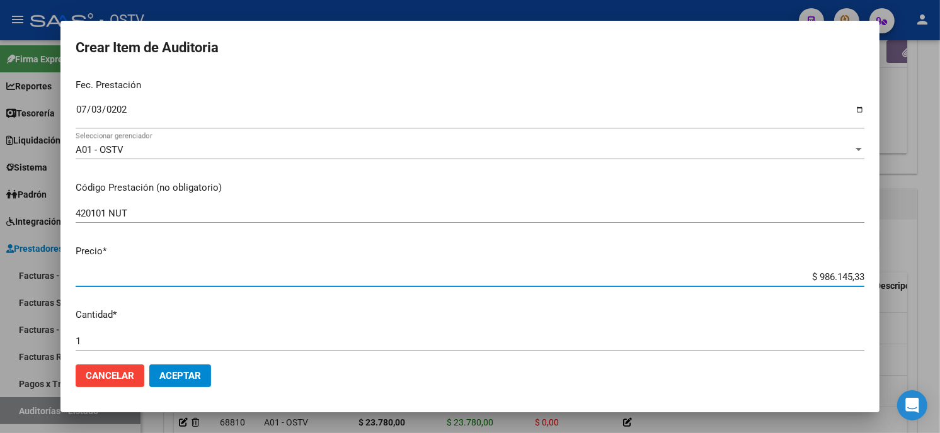
type input "$ 0,01"
type input "$ 0,13"
type input "$ 1,37"
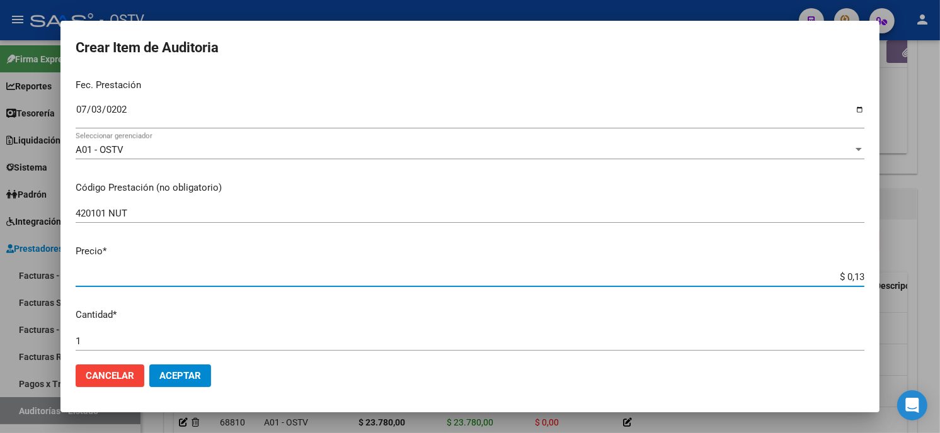
type input "$ 1,37"
type input "$ 13,78"
type input "$ 137,80"
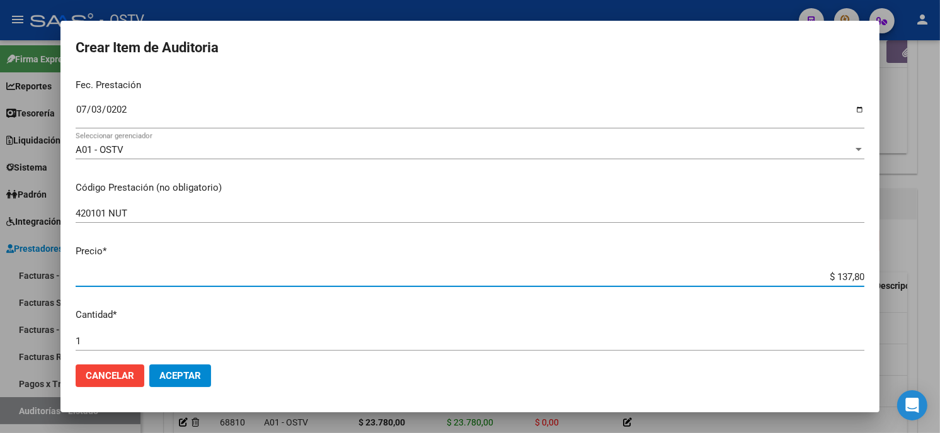
type input "$ 1.378,00"
type input "$ 13.780,00"
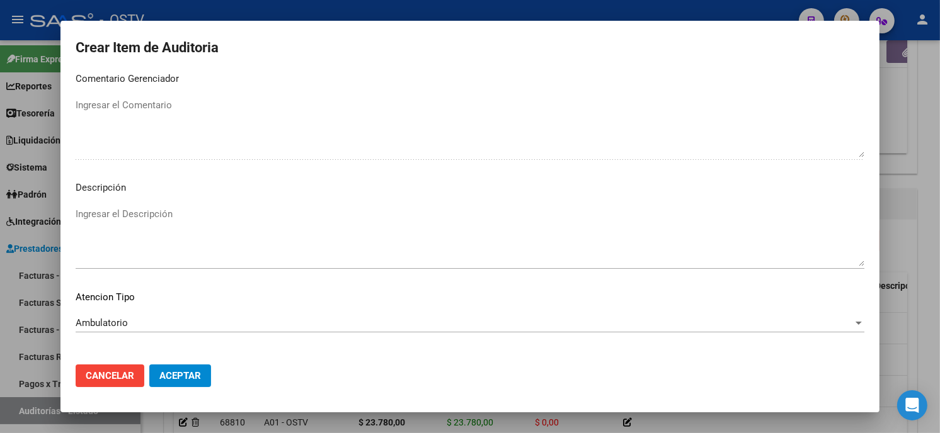
scroll to position [743, 0]
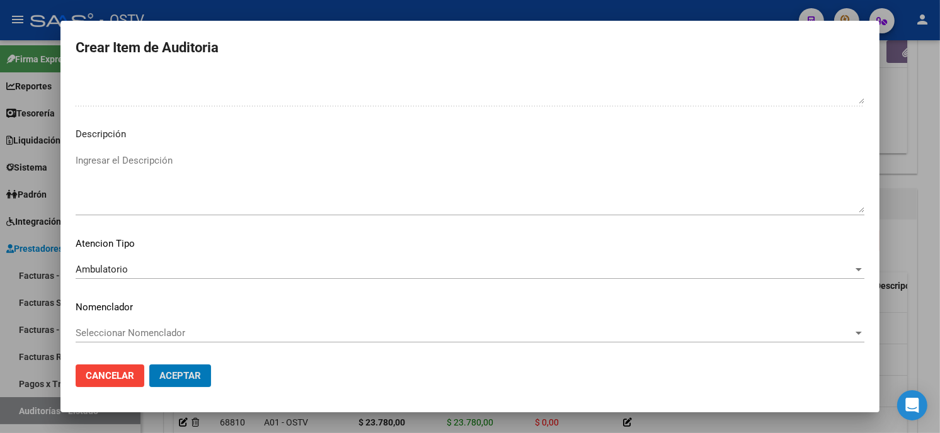
click at [149, 365] on button "Aceptar" at bounding box center [180, 376] width 62 height 23
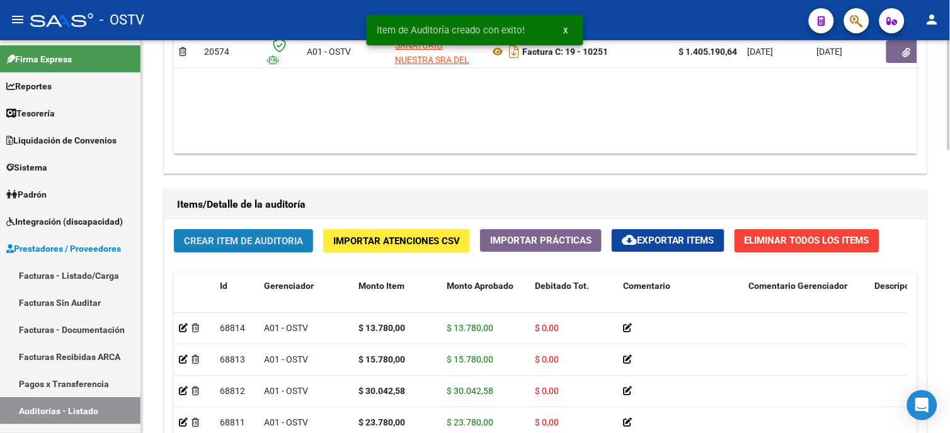
click at [249, 244] on span "Crear Item de Auditoria" at bounding box center [243, 241] width 119 height 11
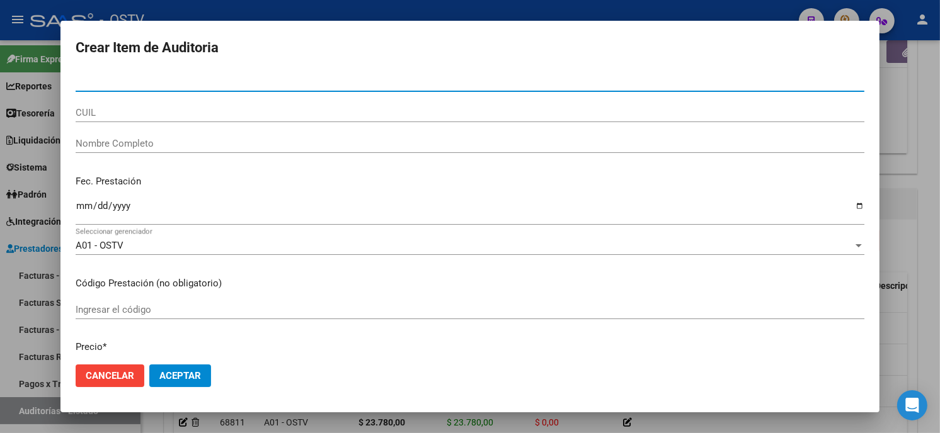
click at [80, 79] on input "Nro Documento" at bounding box center [470, 81] width 788 height 11
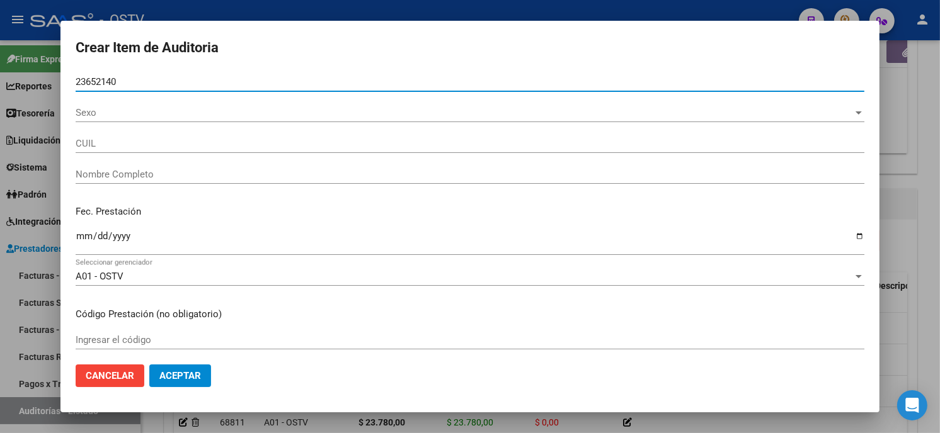
type input "23652140"
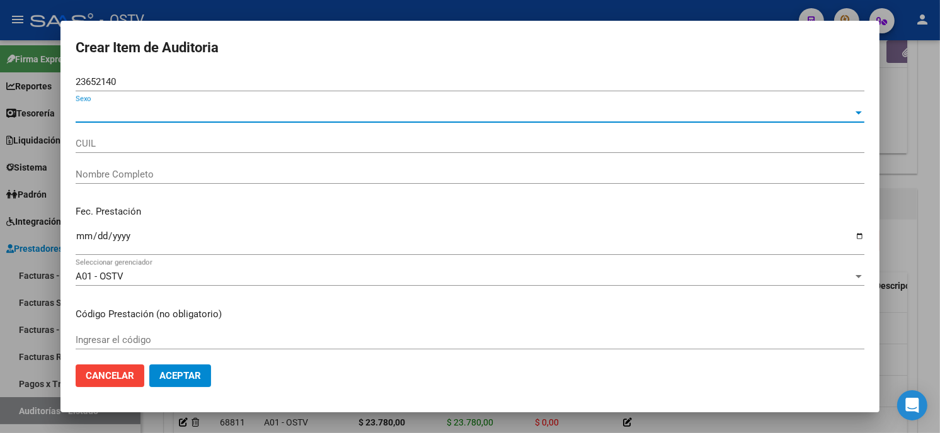
type input "27236521406"
type input "TEJERINA GRACIELA MARIA"
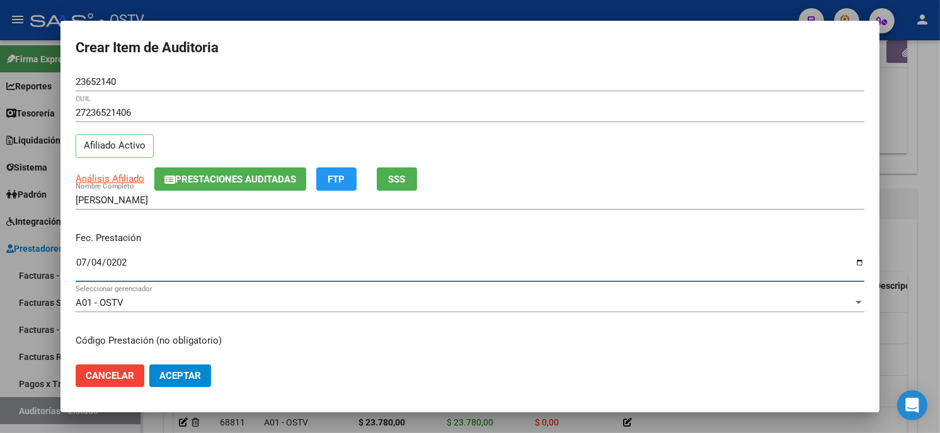
type input "[DATE]"
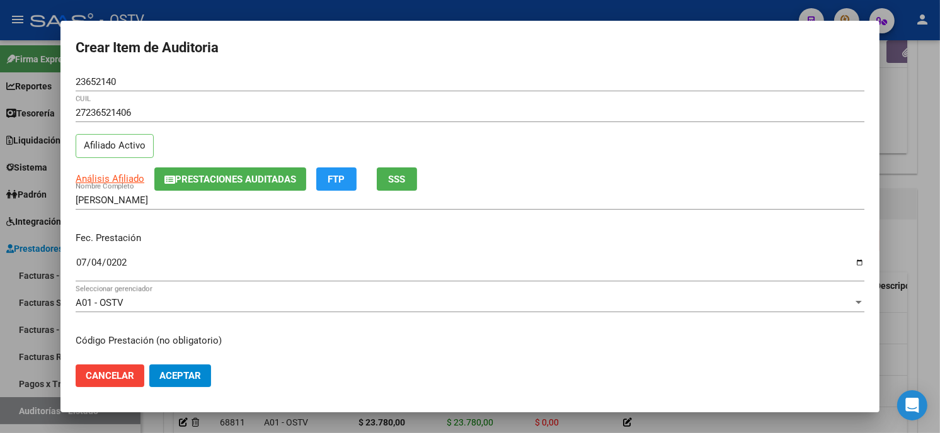
scroll to position [153, 0]
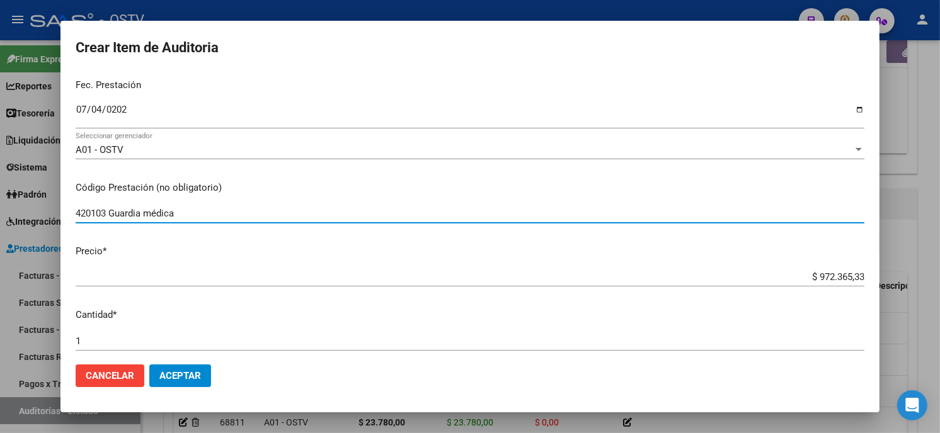
type input "420103 Guardia médica"
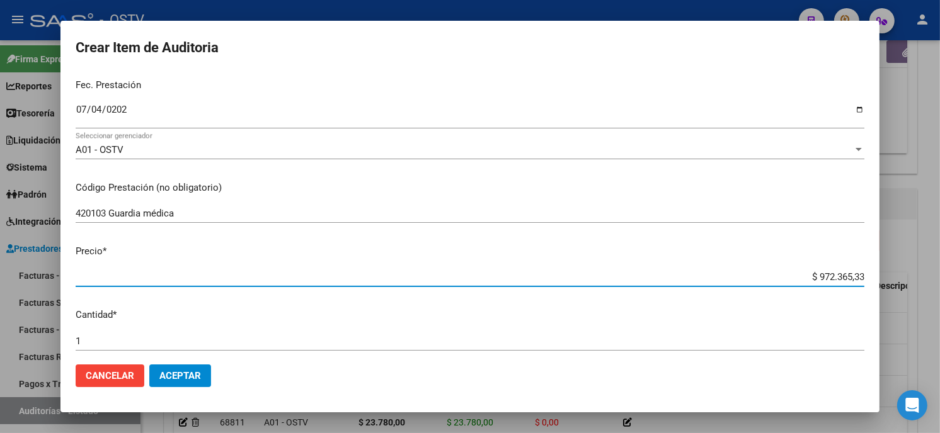
type input "$ 0,02"
type input "$ 0,23"
type input "$ 2,37"
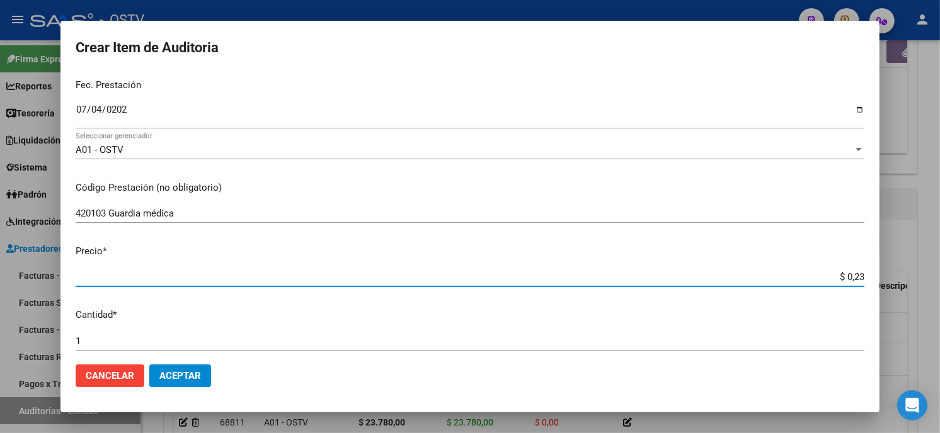
type input "$ 2,37"
type input "$ 23,78"
type input "$ 237,80"
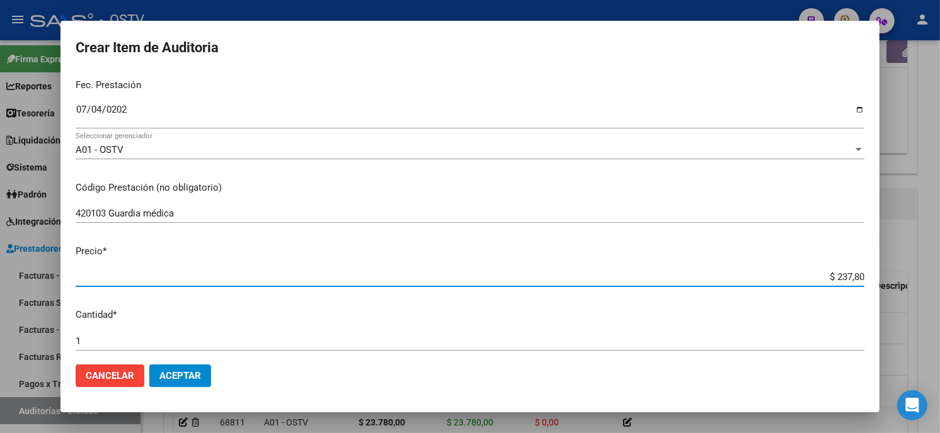
type input "$ 2.378,00"
type input "$ 23.780,00"
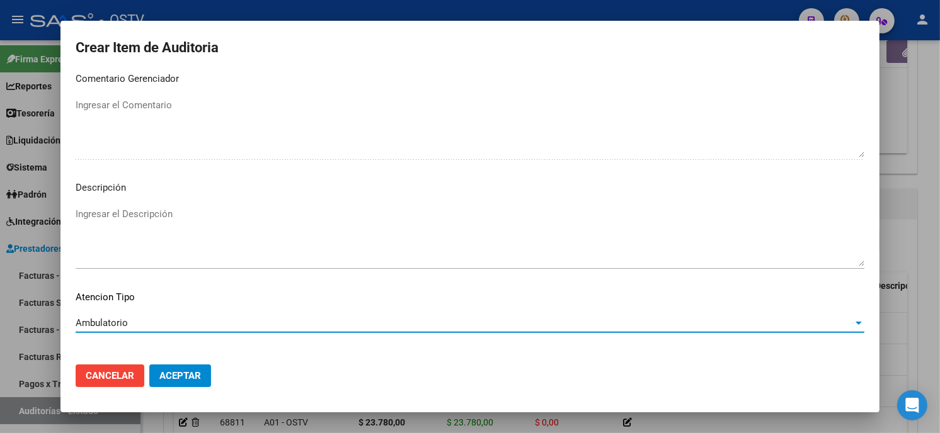
scroll to position [743, 0]
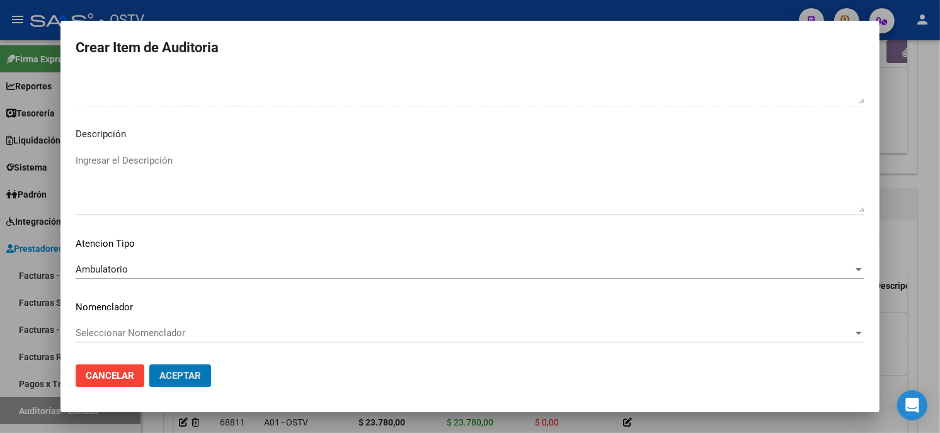
click at [149, 365] on button "Aceptar" at bounding box center [180, 376] width 62 height 23
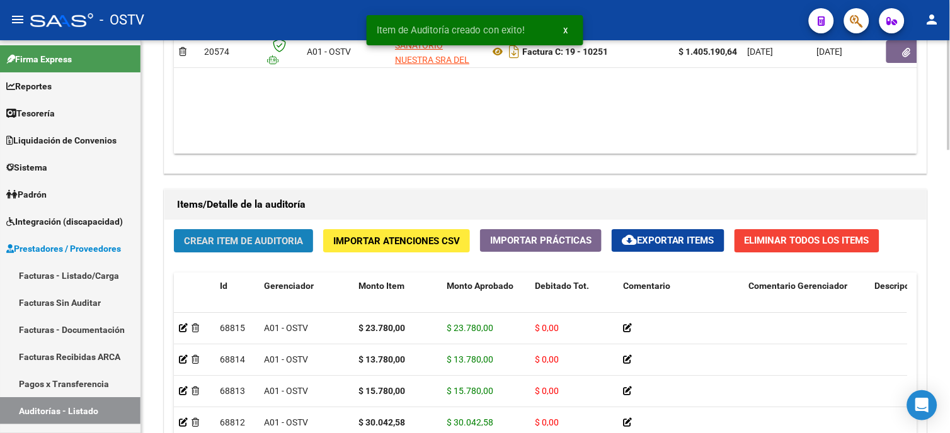
click at [249, 237] on span "Crear Item de Auditoria" at bounding box center [243, 241] width 119 height 11
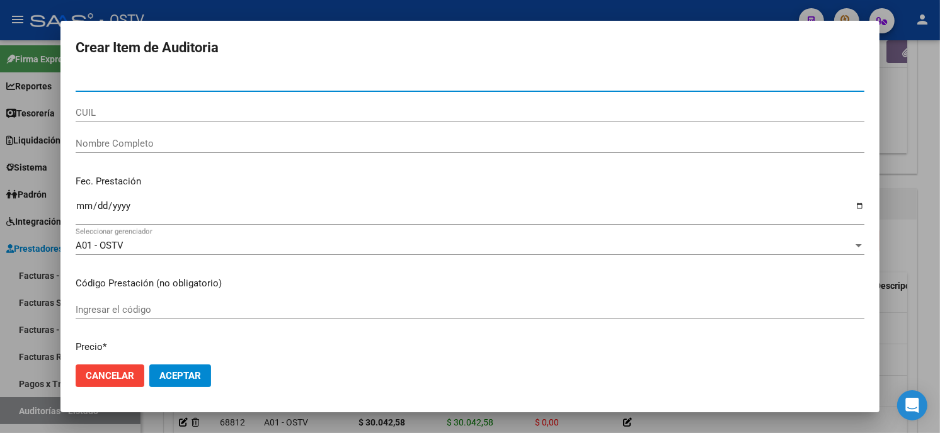
click at [79, 77] on input "Nro Documento" at bounding box center [470, 81] width 788 height 11
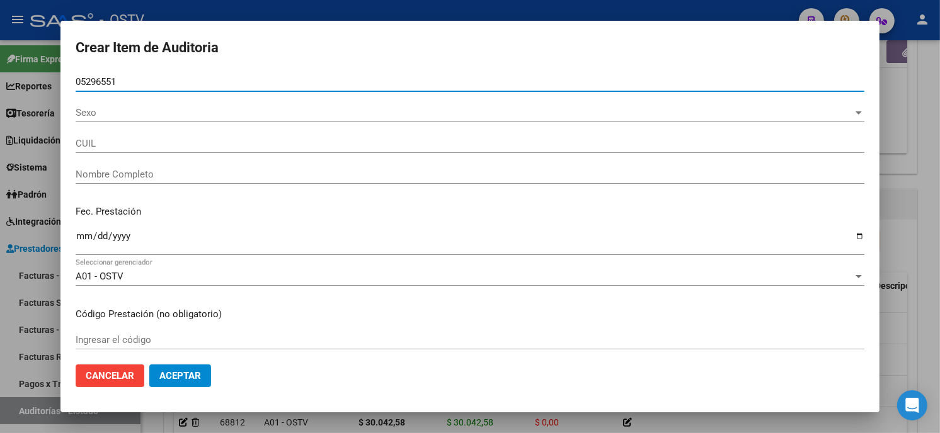
type input "05296551"
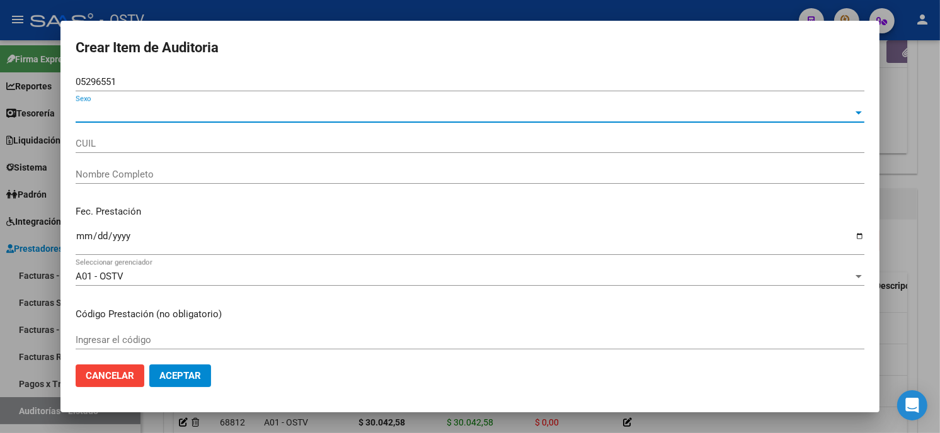
type input "27052965514"
type input "CARREIRA SUSANA MARIA"
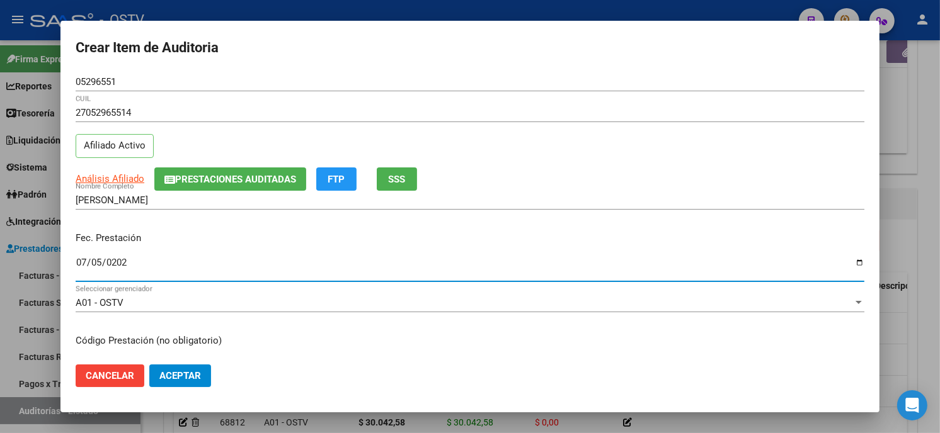
type input "[DATE]"
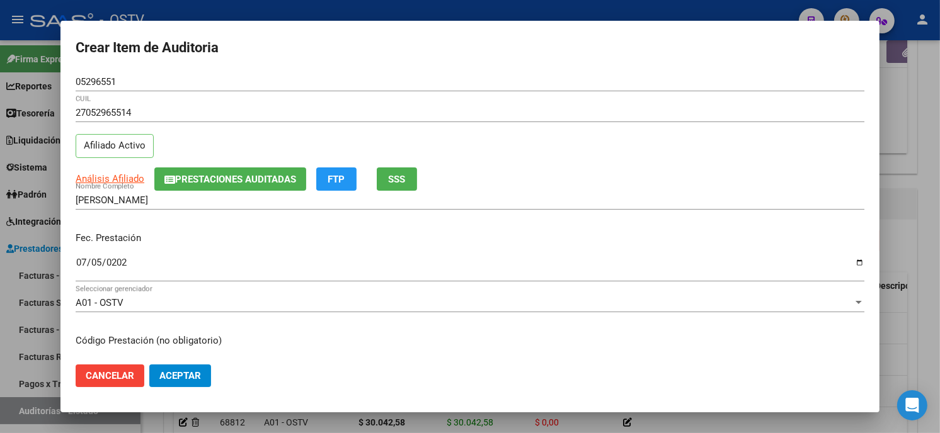
scroll to position [153, 0]
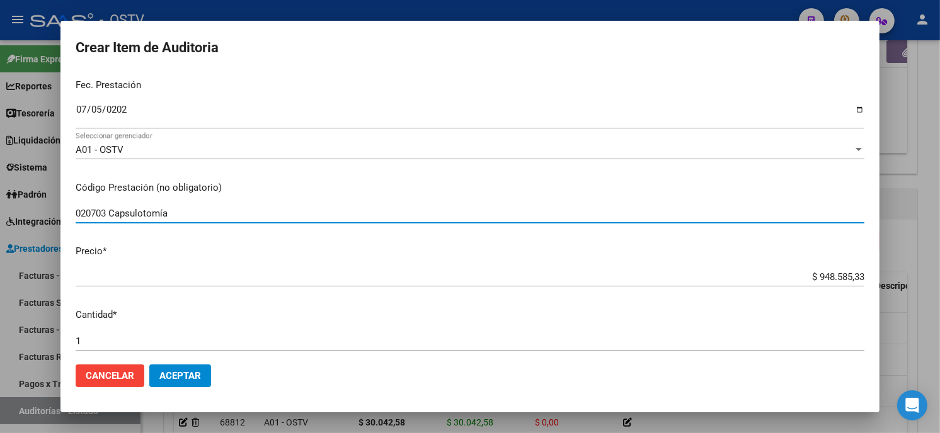
type input "020703 Capsulotomía"
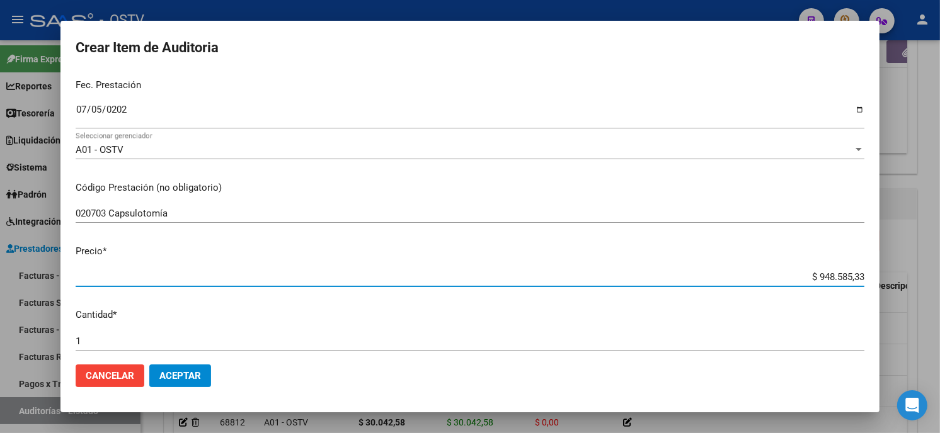
type input "$ 0,06"
type input "$ 0,60"
type input "$ 6,00"
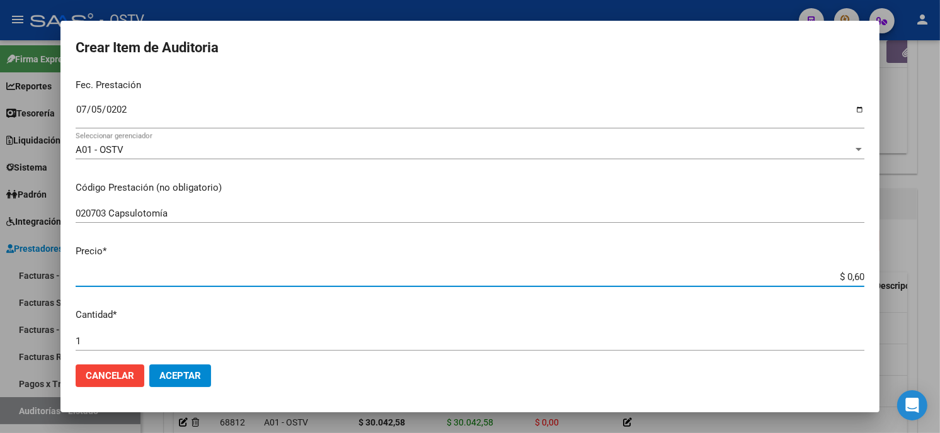
type input "$ 6,00"
type input "$ 60,00"
type input "$ 600,00"
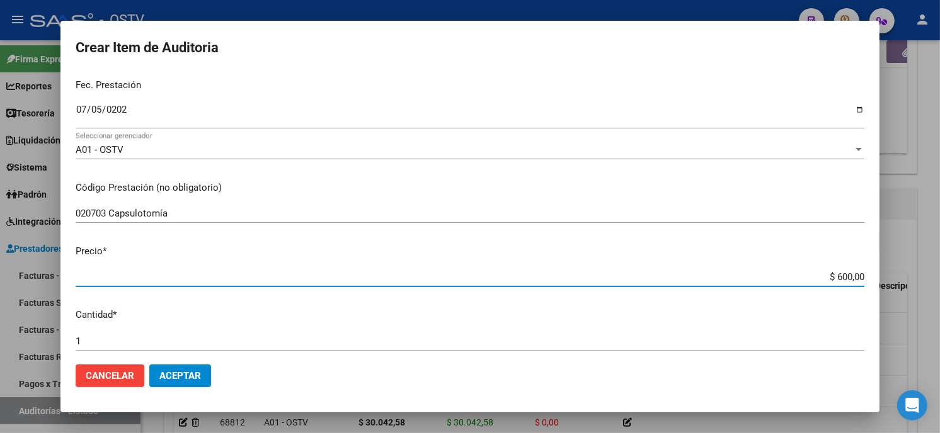
type input "$ 6.000,00"
type input "$ 60.000,00"
type input "$ 600.000,00"
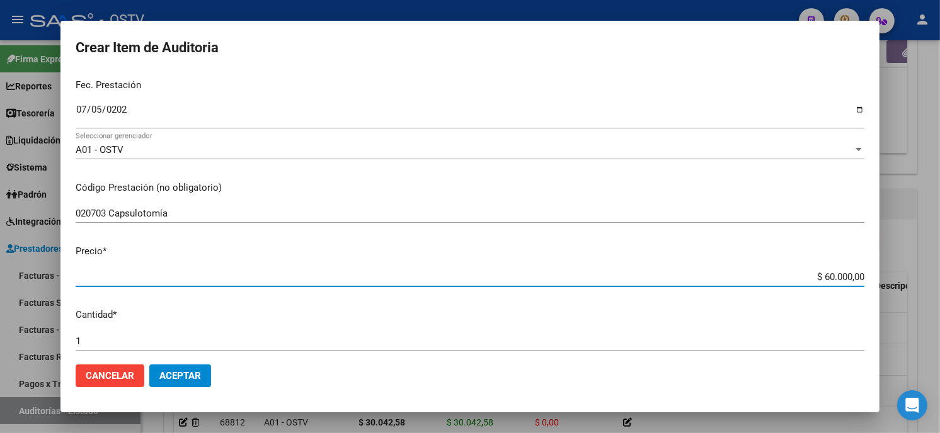
type input "$ 600.000,00"
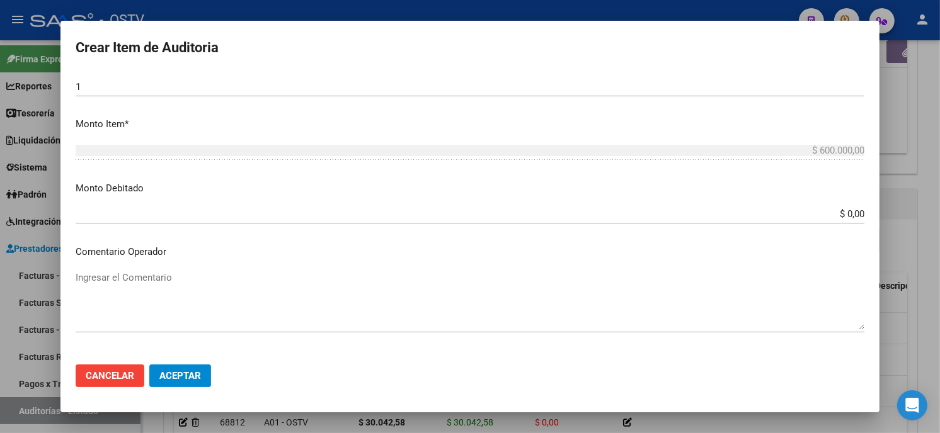
scroll to position [690, 0]
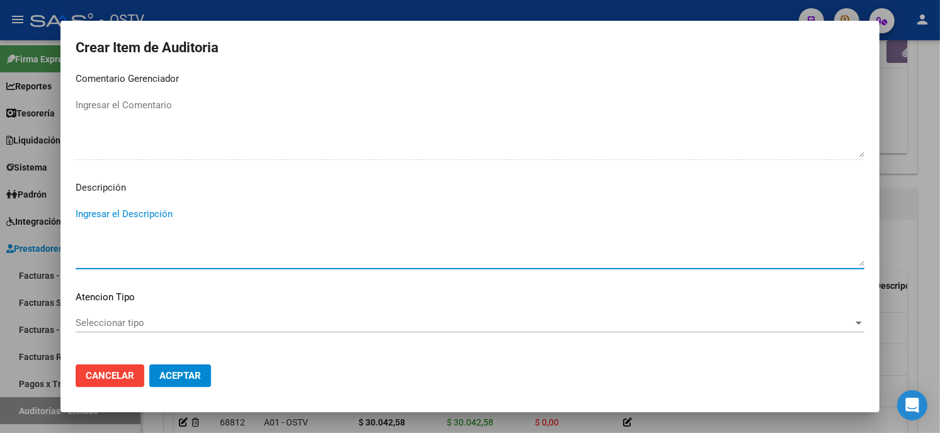
type textarea "a"
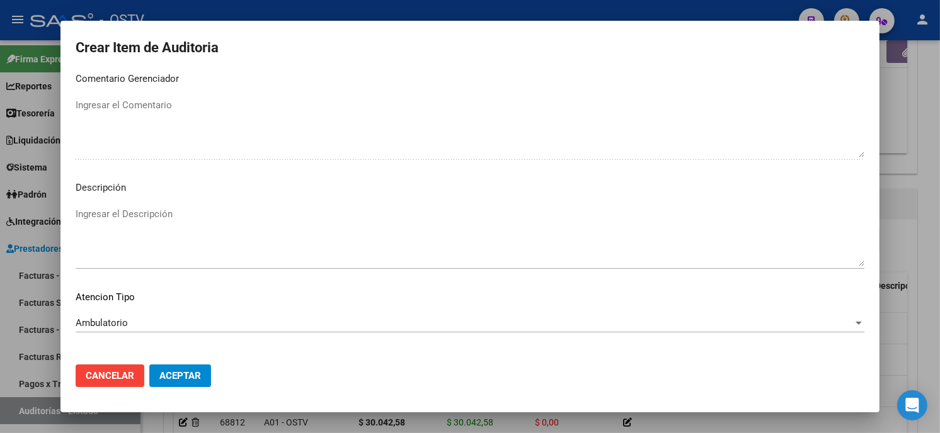
scroll to position [743, 0]
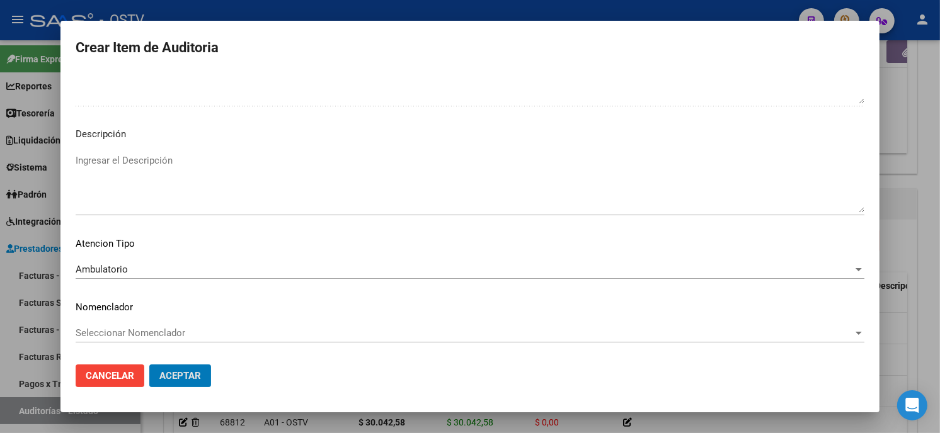
click at [149, 365] on button "Aceptar" at bounding box center [180, 376] width 62 height 23
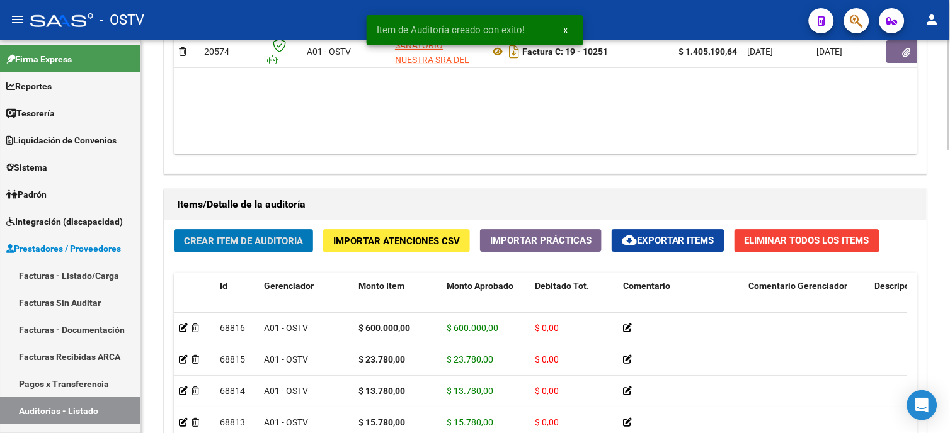
click at [273, 240] on span "Crear Item de Auditoria" at bounding box center [243, 241] width 119 height 11
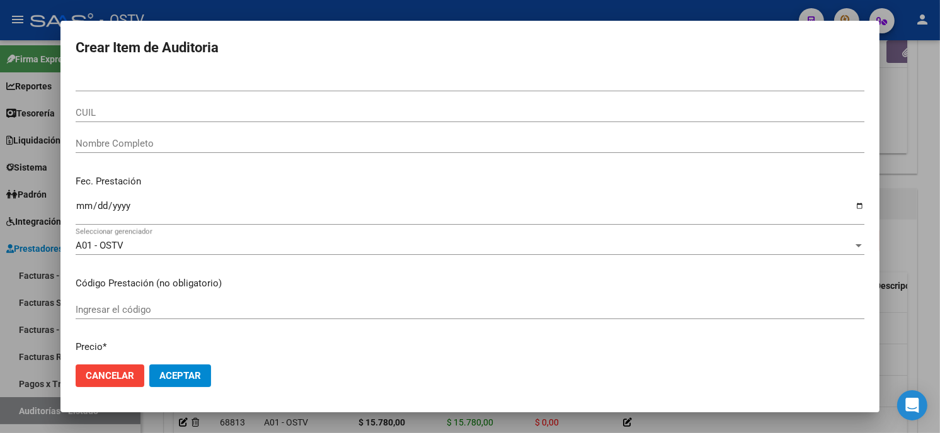
click at [193, 76] on div "Nro Documento" at bounding box center [470, 81] width 788 height 19
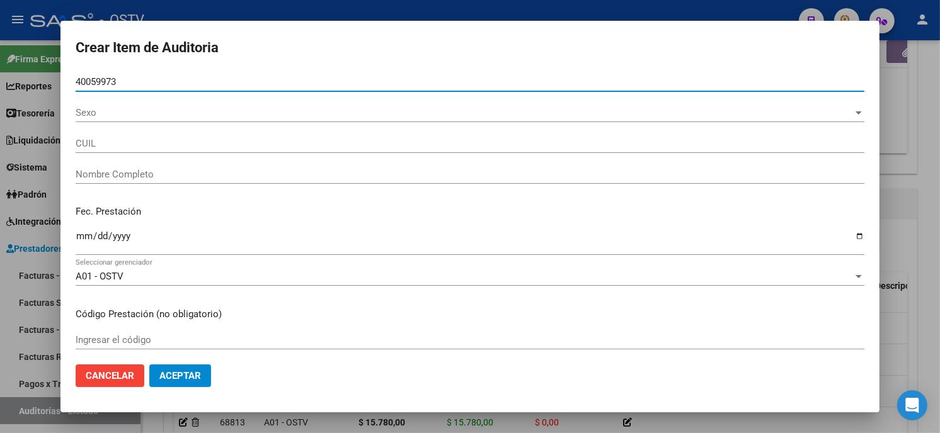
type input "40059973"
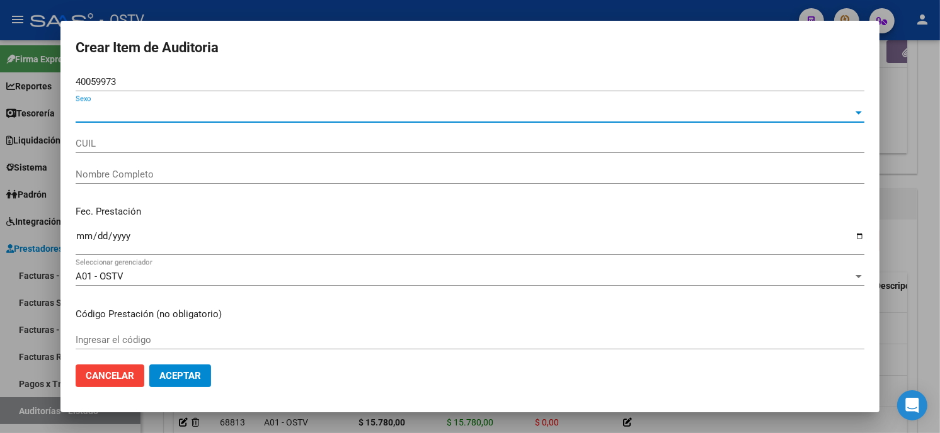
type input "20400599735"
type input "CEPEDA LUCIANO MAURICIO"
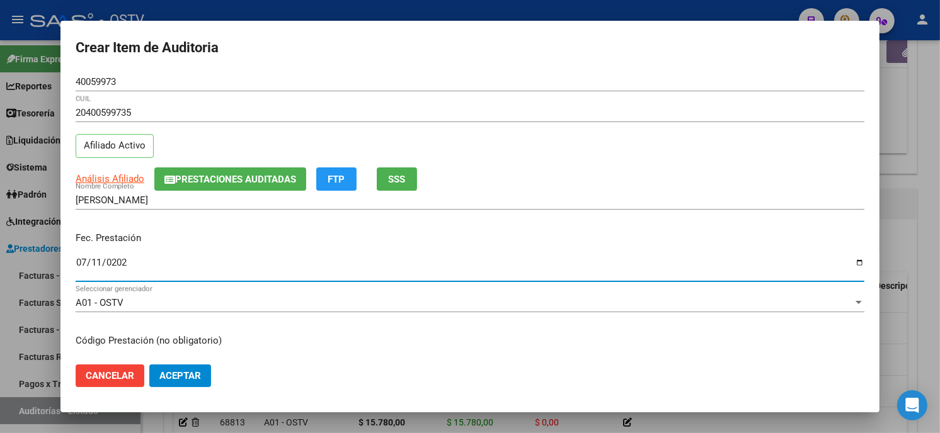
type input "2025-07-11"
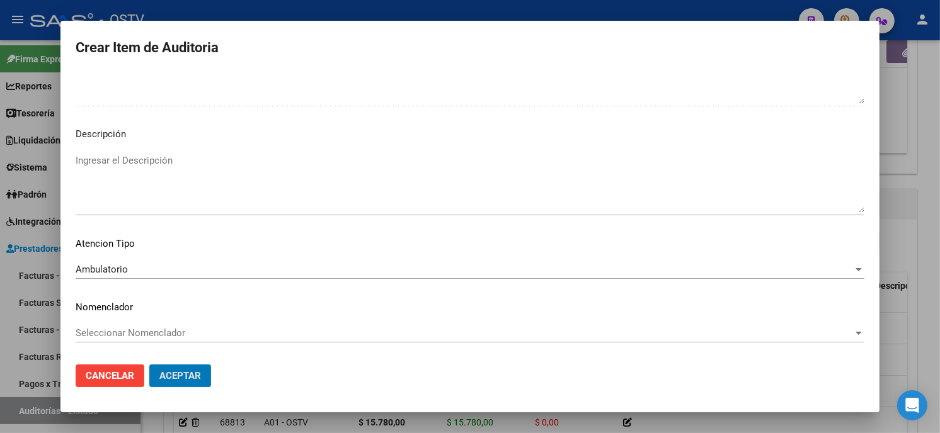
click at [149, 365] on button "Aceptar" at bounding box center [180, 376] width 62 height 23
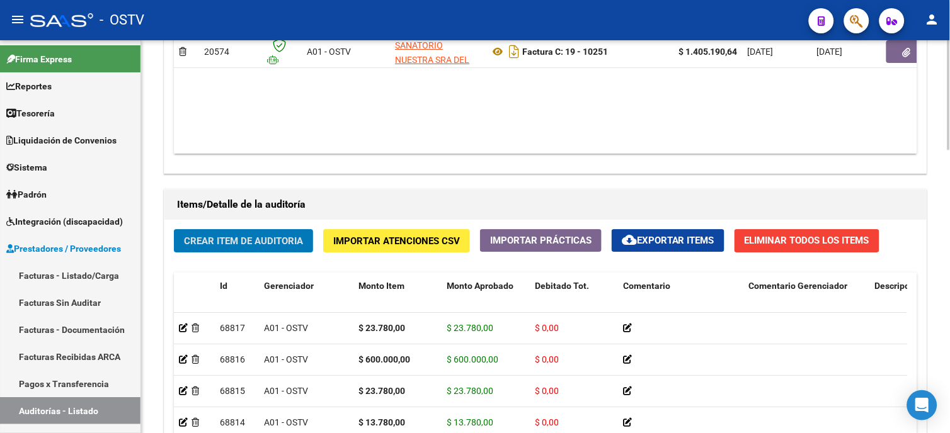
click at [285, 259] on div "Crear Item de Auditoria Importar Atenciones CSV Importar Prácticas cloud_downlo…" at bounding box center [545, 408] width 762 height 376
click at [285, 241] on span "Crear Item de Auditoria" at bounding box center [243, 241] width 119 height 11
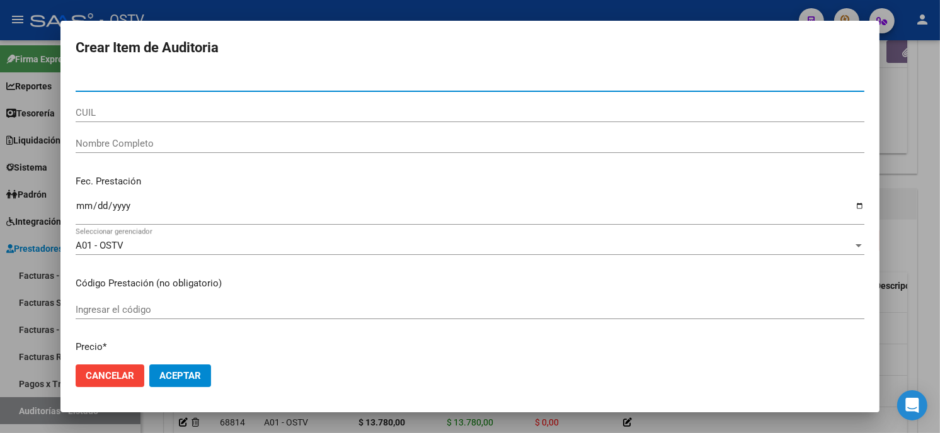
paste input "05600747"
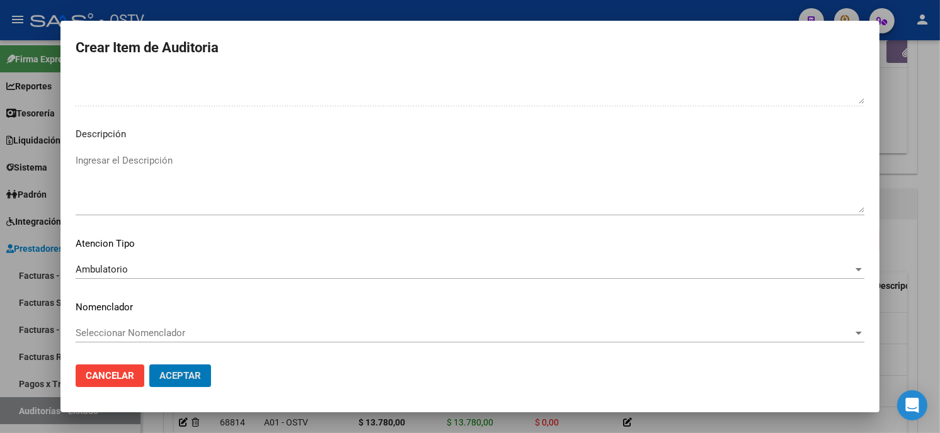
click at [149, 365] on button "Aceptar" at bounding box center [180, 376] width 62 height 23
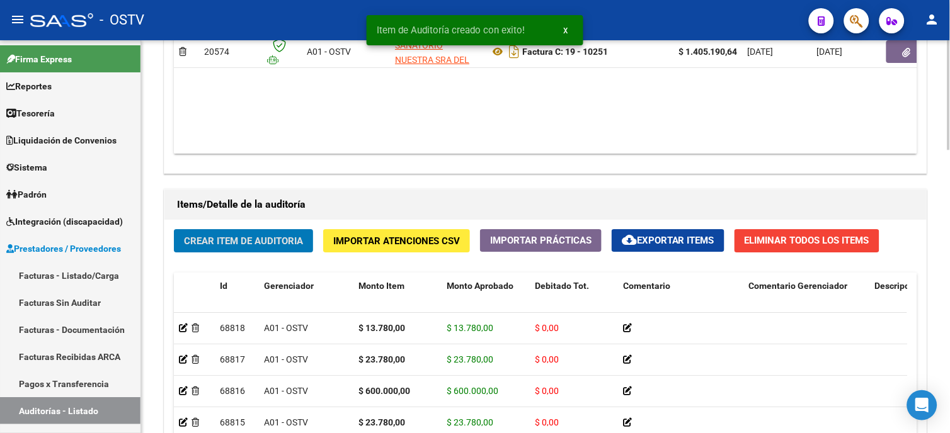
click at [285, 236] on span "Crear Item de Auditoria" at bounding box center [243, 241] width 119 height 11
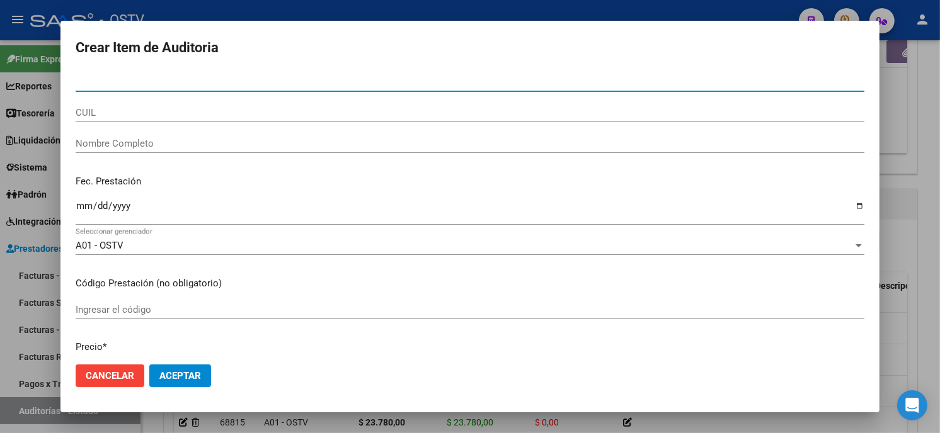
click at [79, 79] on input "Nro Documento" at bounding box center [470, 81] width 788 height 11
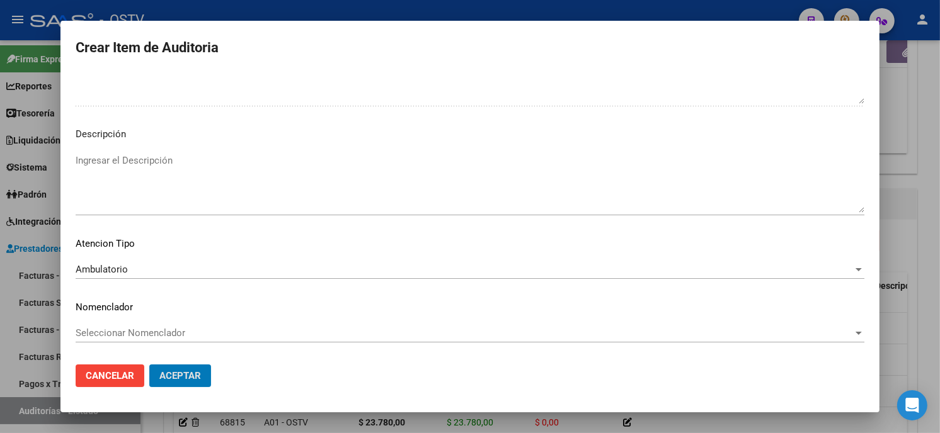
click at [149, 365] on button "Aceptar" at bounding box center [180, 376] width 62 height 23
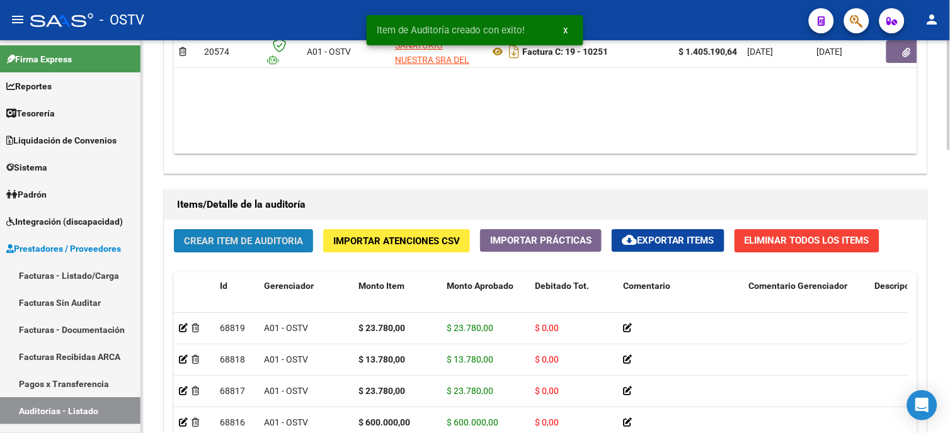
click at [249, 241] on span "Crear Item de Auditoria" at bounding box center [243, 241] width 119 height 11
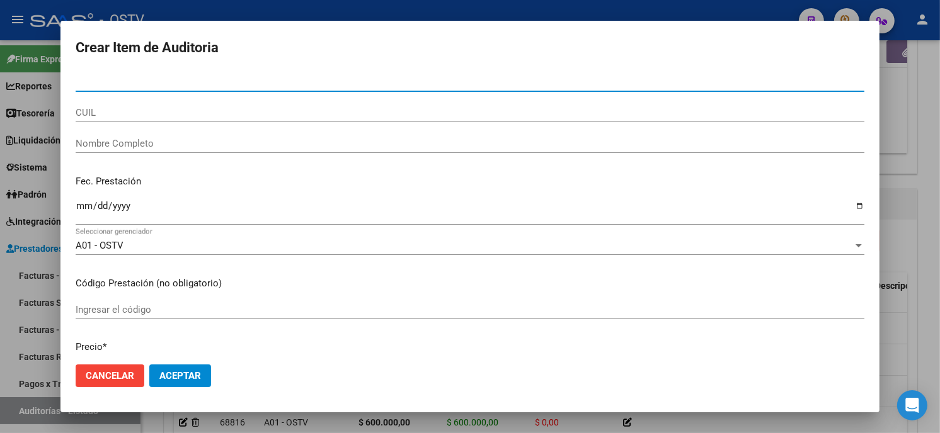
paste input "05964934"
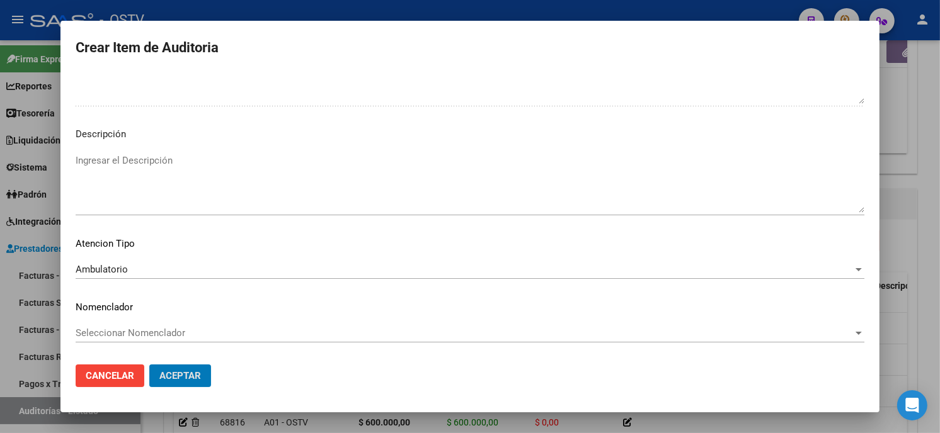
click at [149, 365] on button "Aceptar" at bounding box center [180, 376] width 62 height 23
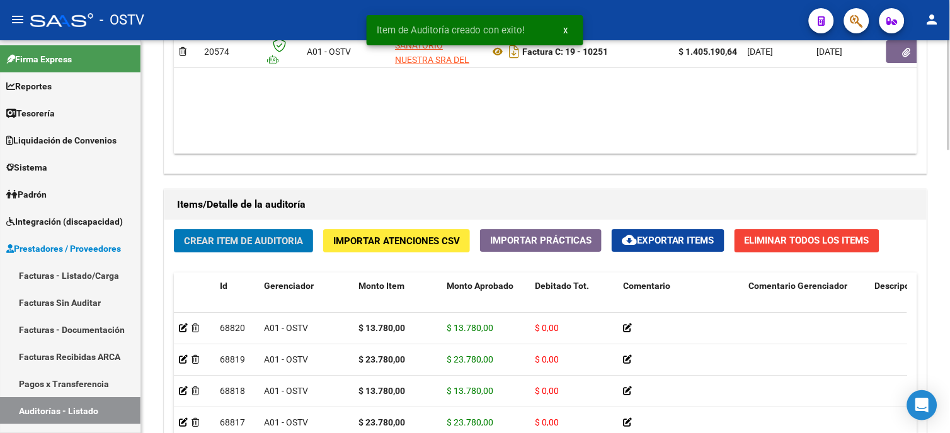
click at [260, 247] on span "Crear Item de Auditoria" at bounding box center [243, 241] width 119 height 11
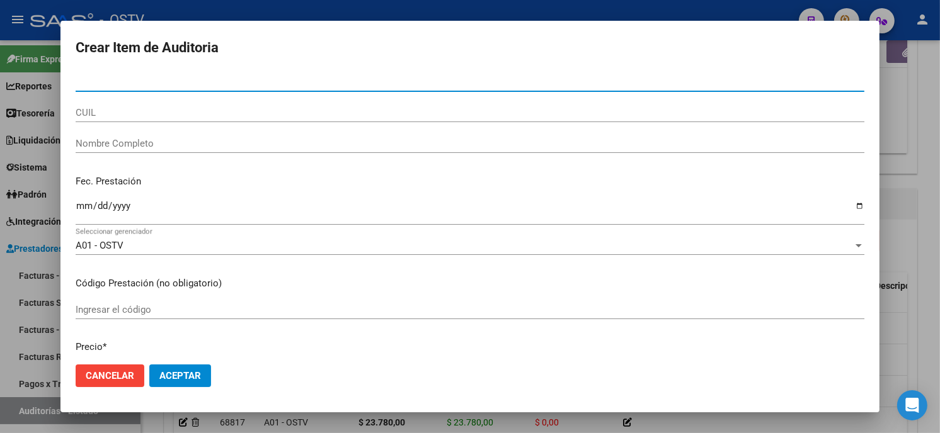
paste input "17199846"
click at [202, 79] on input "Nro Documento" at bounding box center [470, 81] width 788 height 11
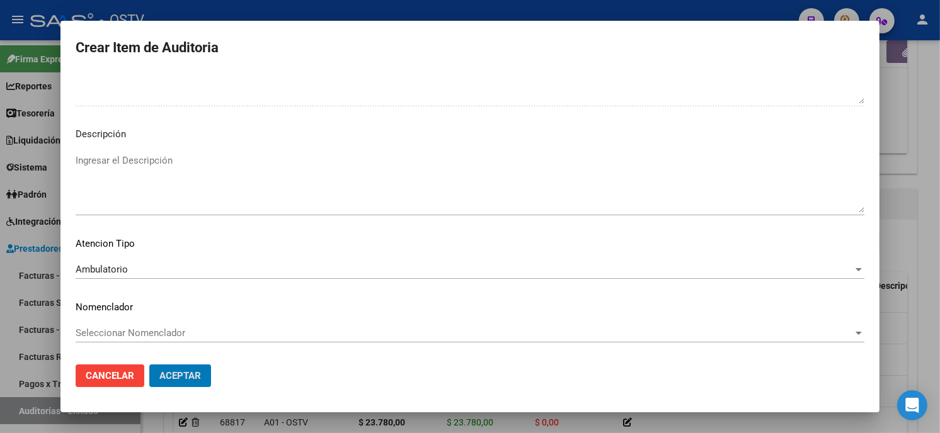
click at [149, 365] on button "Aceptar" at bounding box center [180, 376] width 62 height 23
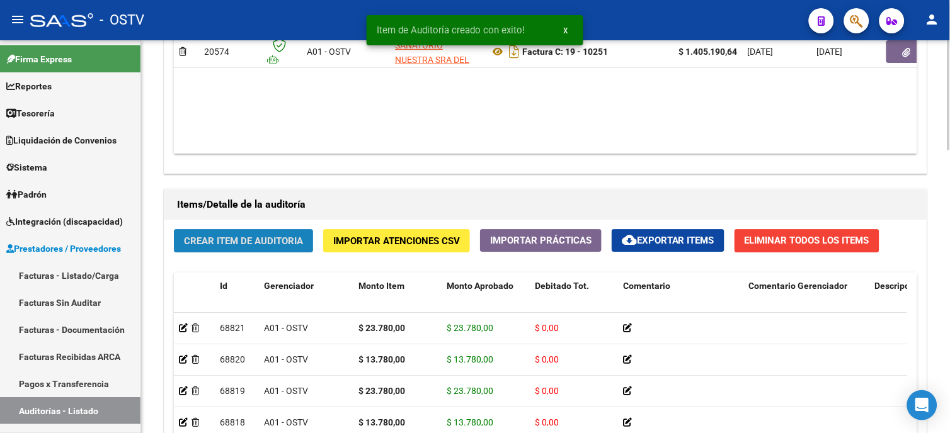
click at [237, 242] on span "Crear Item de Auditoria" at bounding box center [243, 241] width 119 height 11
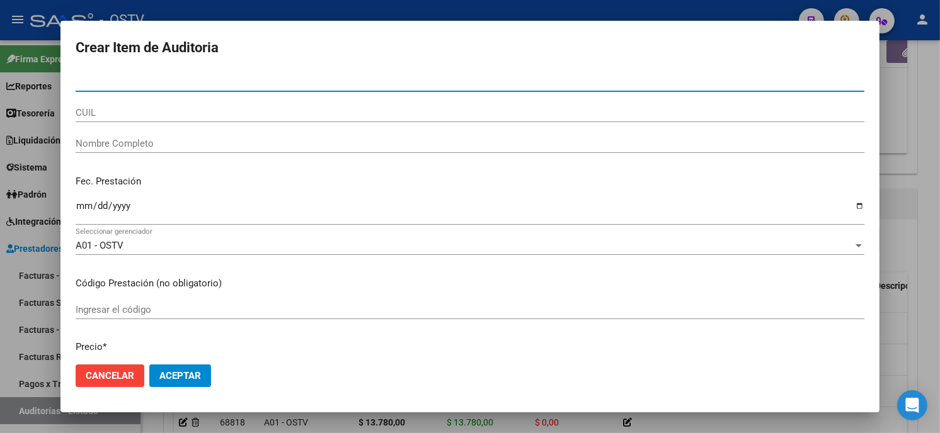
paste input "29332139"
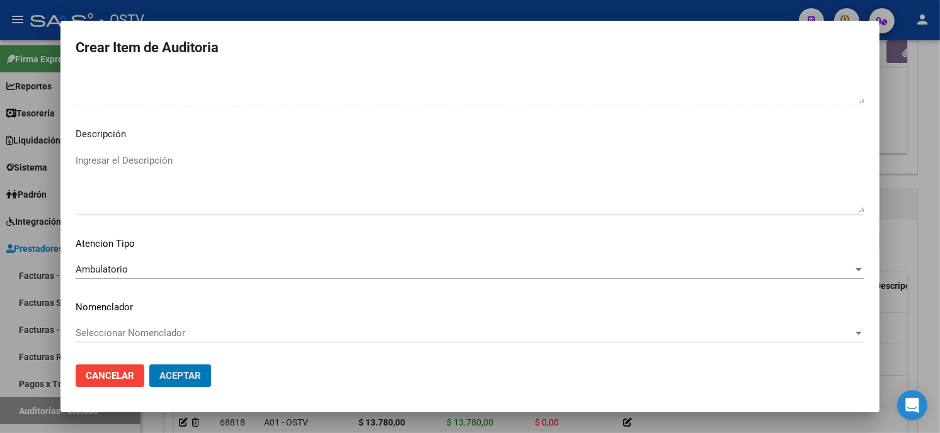
click at [149, 365] on button "Aceptar" at bounding box center [180, 376] width 62 height 23
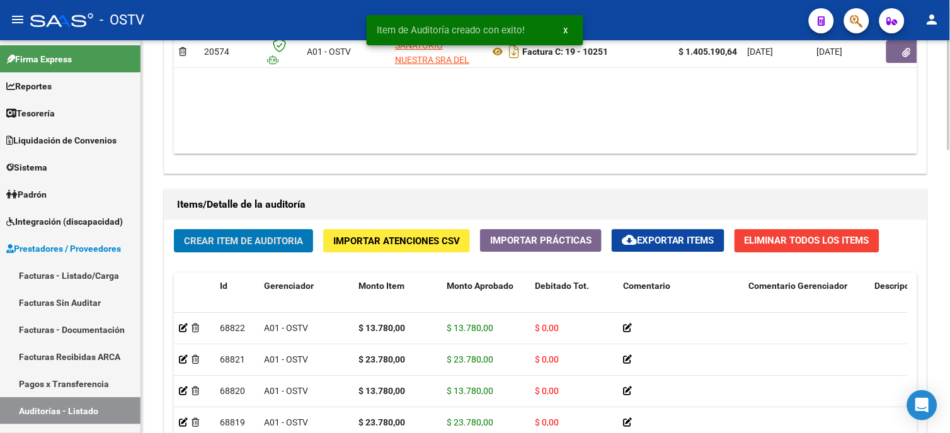
click at [285, 241] on span "Crear Item de Auditoria" at bounding box center [243, 241] width 119 height 11
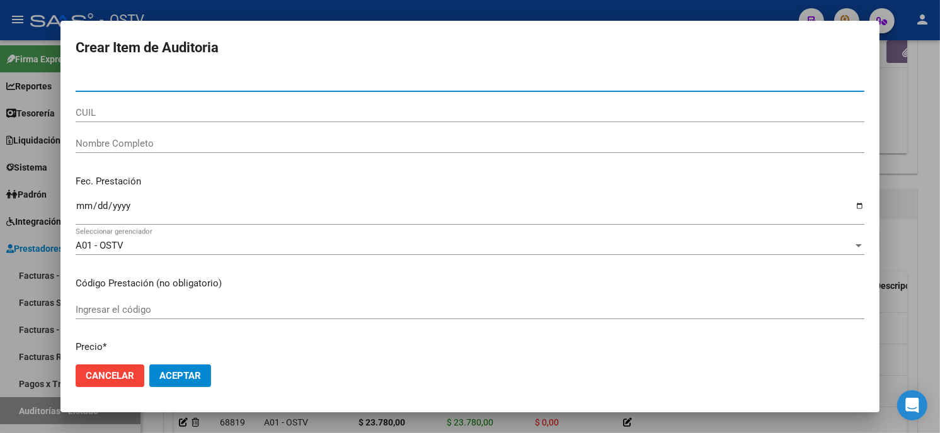
click at [79, 79] on input "Nro Documento" at bounding box center [470, 81] width 788 height 11
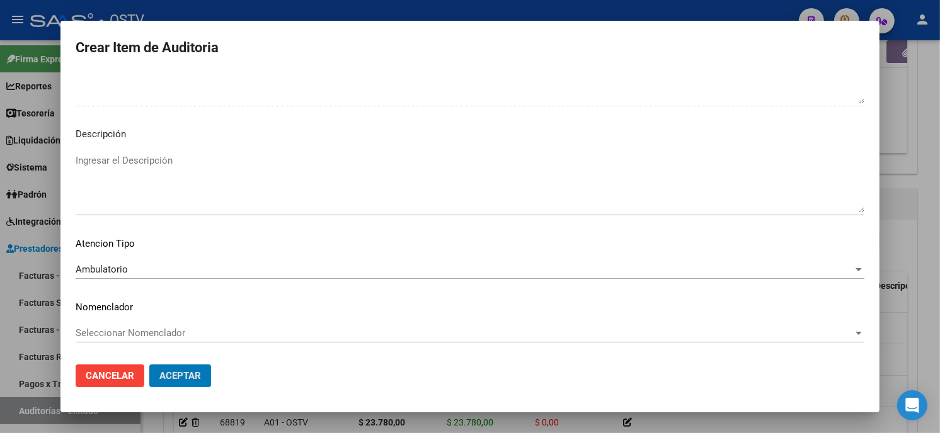
click at [149, 365] on button "Aceptar" at bounding box center [180, 376] width 62 height 23
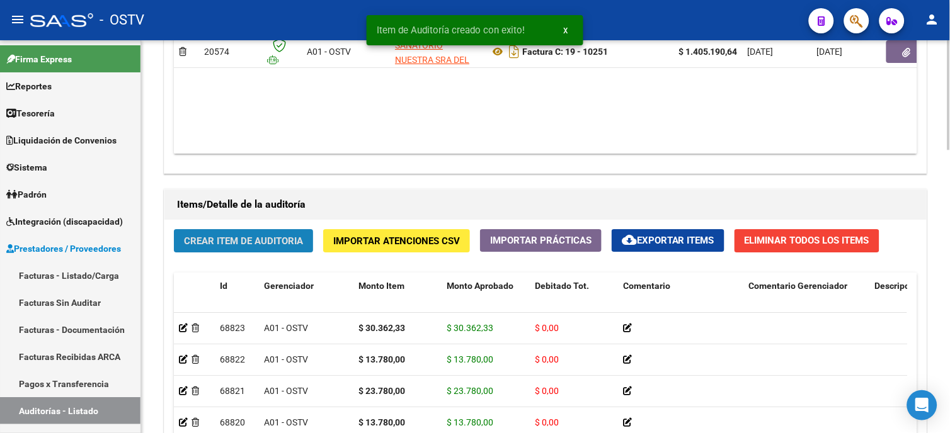
click at [235, 234] on button "Crear Item de Auditoria" at bounding box center [243, 240] width 139 height 23
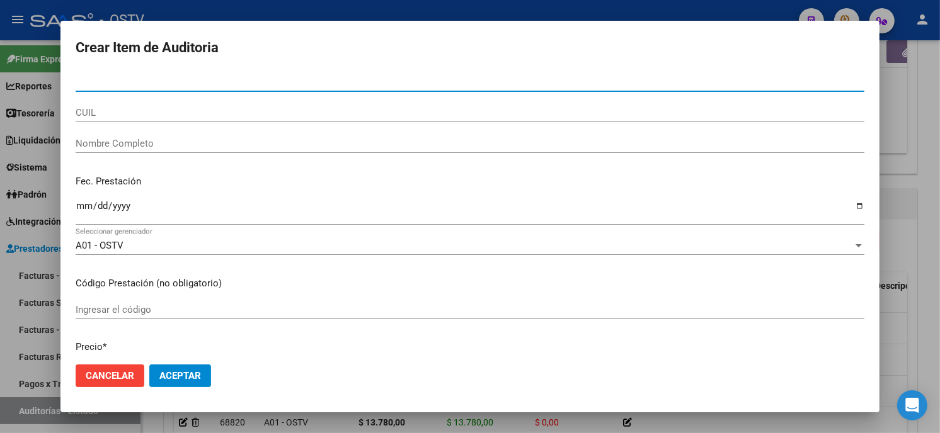
paste input "056085778"
click at [154, 85] on input "056085778" at bounding box center [470, 81] width 788 height 11
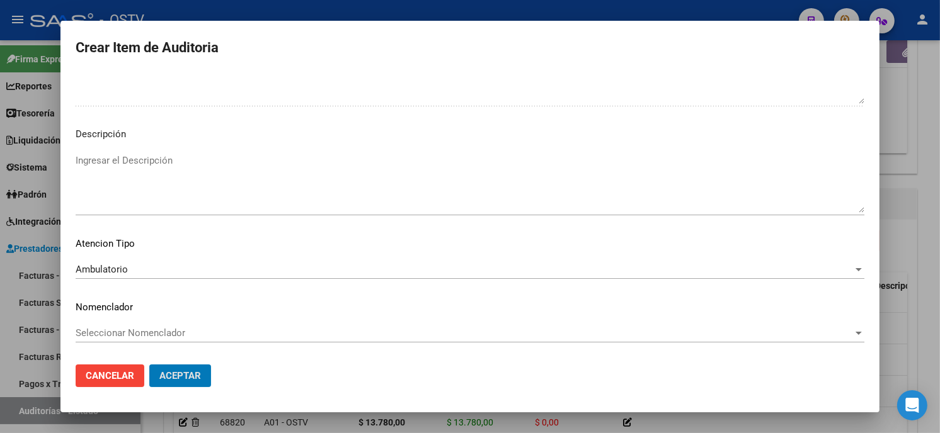
click at [149, 365] on button "Aceptar" at bounding box center [180, 376] width 62 height 23
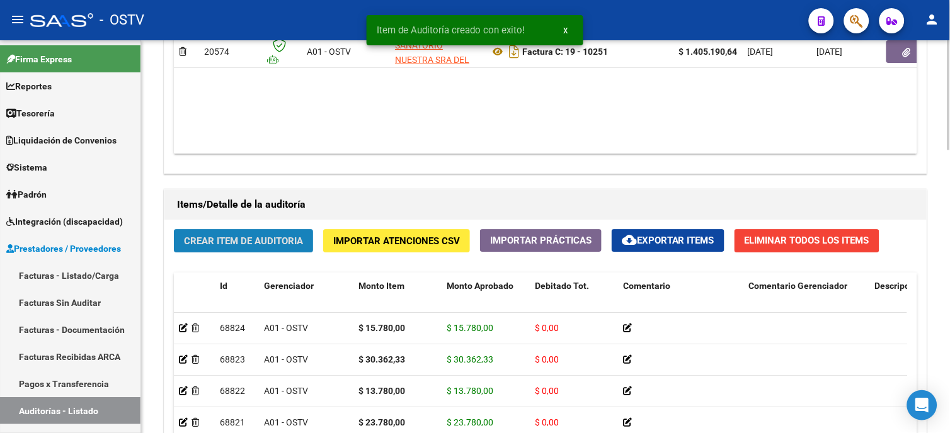
click at [216, 241] on span "Crear Item de Auditoria" at bounding box center [243, 241] width 119 height 11
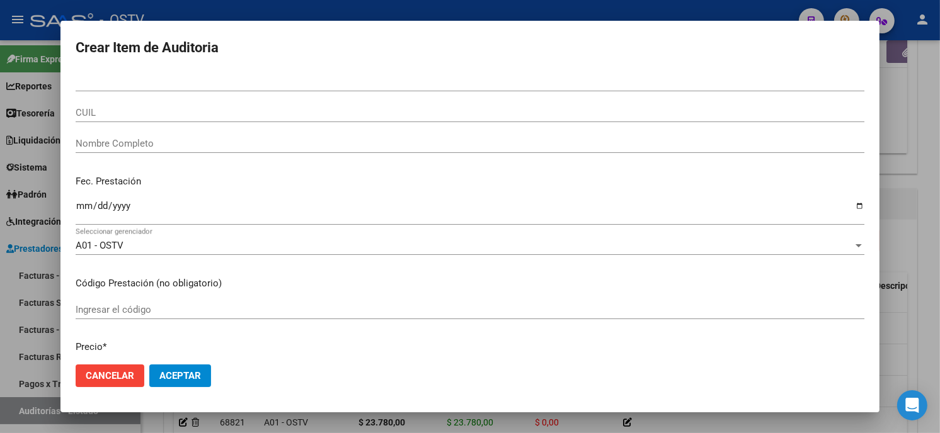
click at [200, 72] on form "Crear Item de Auditoria Nro Documento CUIL Nombre Completo Fec. Prestación Ingr…" at bounding box center [470, 216] width 788 height 361
click at [195, 79] on input "Nro Documento" at bounding box center [470, 81] width 788 height 11
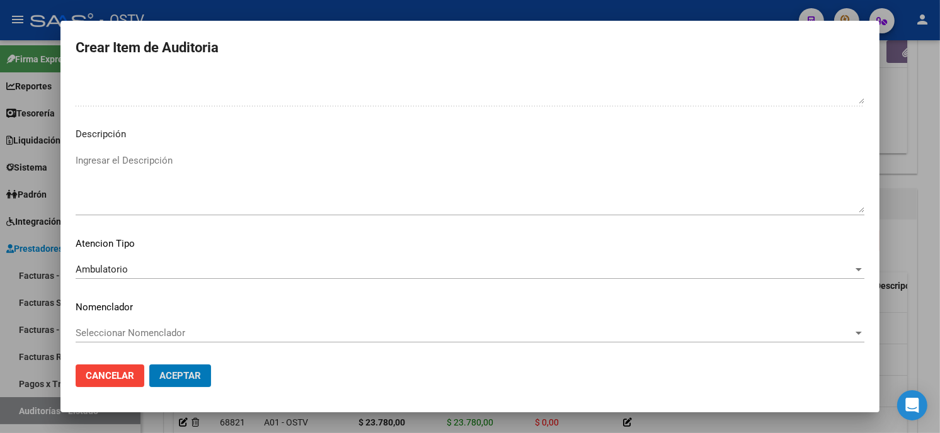
click at [149, 365] on button "Aceptar" at bounding box center [180, 376] width 62 height 23
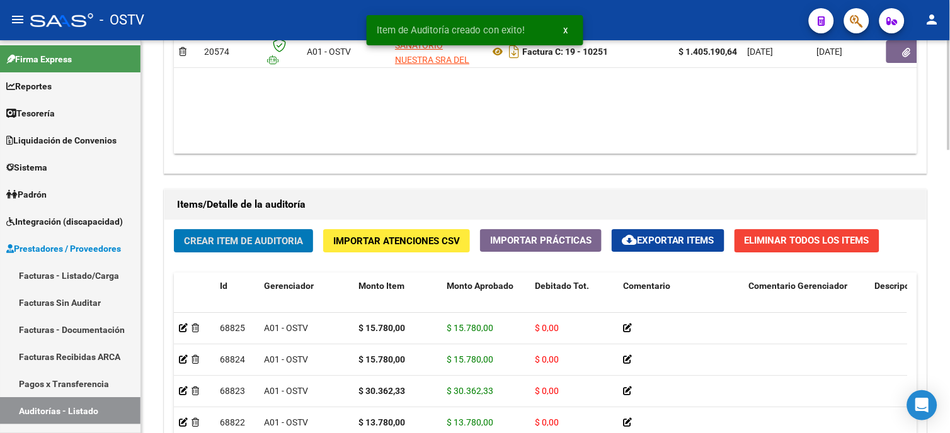
click at [288, 250] on button "Crear Item de Auditoria" at bounding box center [243, 240] width 139 height 23
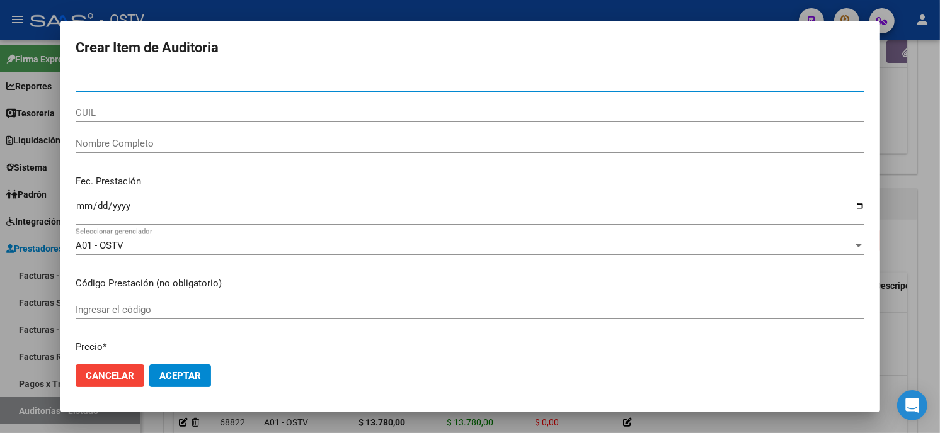
paste input "11383560"
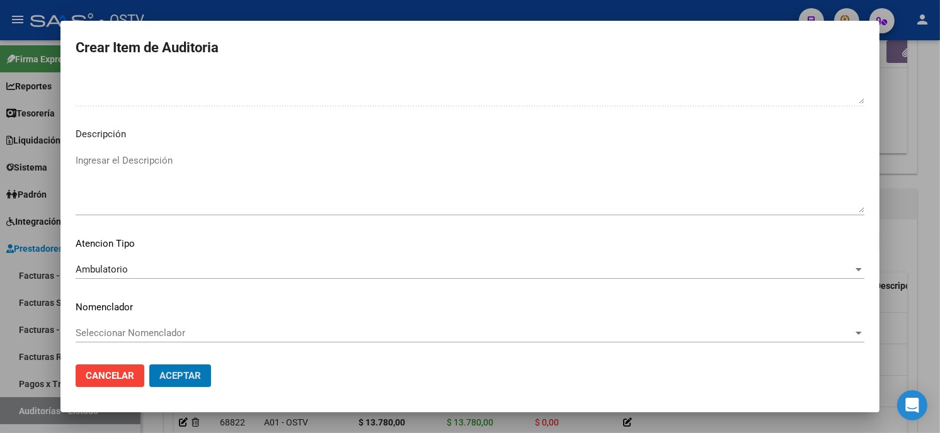
click at [149, 365] on button "Aceptar" at bounding box center [180, 376] width 62 height 23
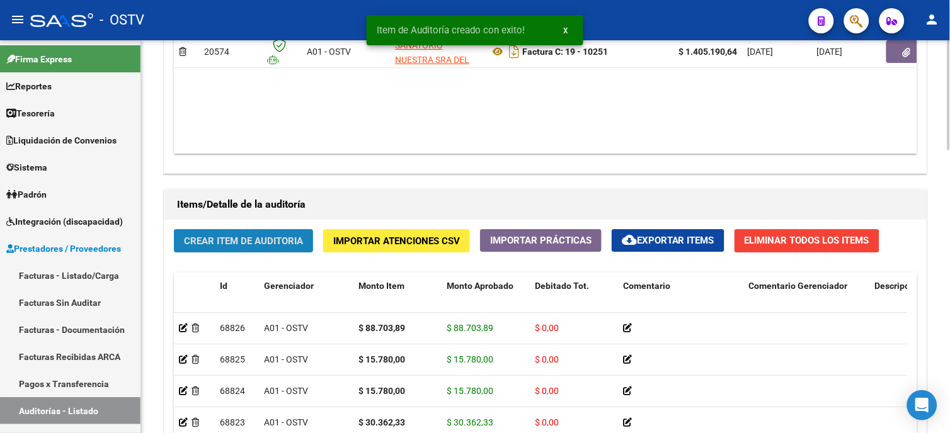
click at [237, 239] on span "Crear Item de Auditoria" at bounding box center [243, 241] width 119 height 11
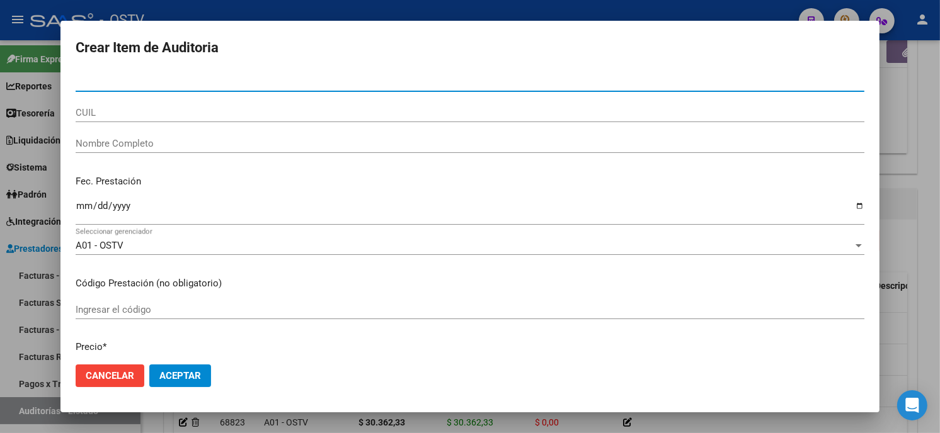
paste input "45313019"
click at [225, 80] on input "Nro Documento" at bounding box center [470, 81] width 788 height 11
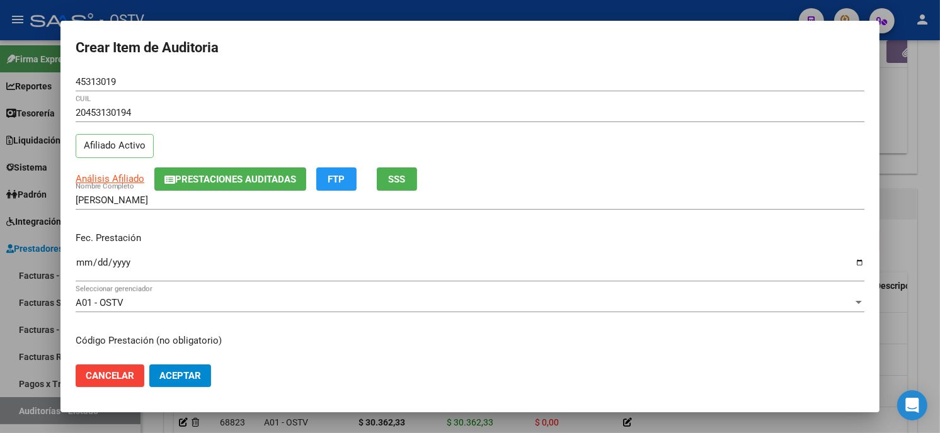
scroll to position [153, 0]
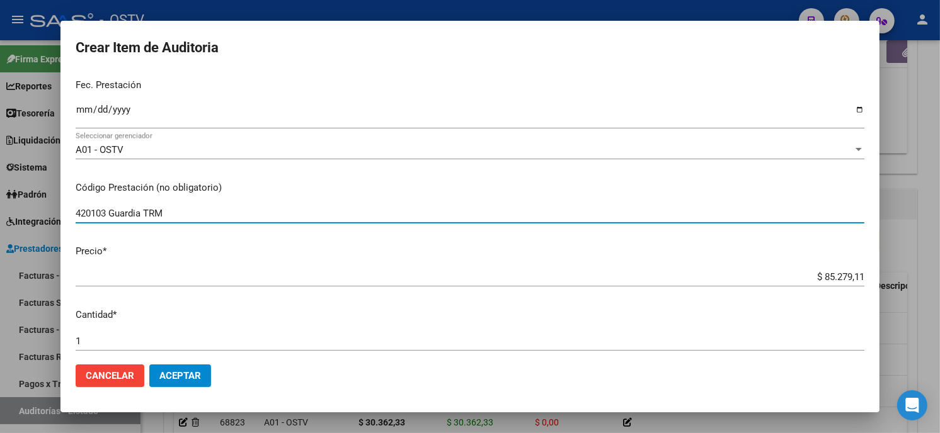
click at [195, 210] on input "420103 Guardia TRM" at bounding box center [470, 213] width 788 height 11
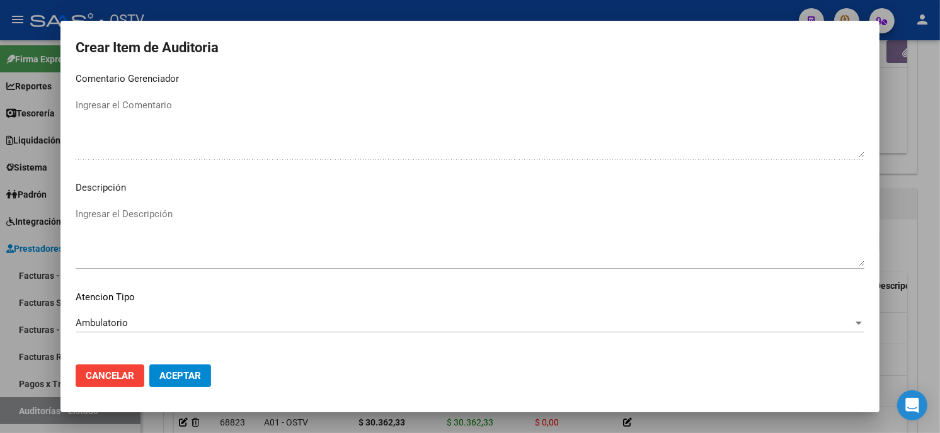
scroll to position [743, 0]
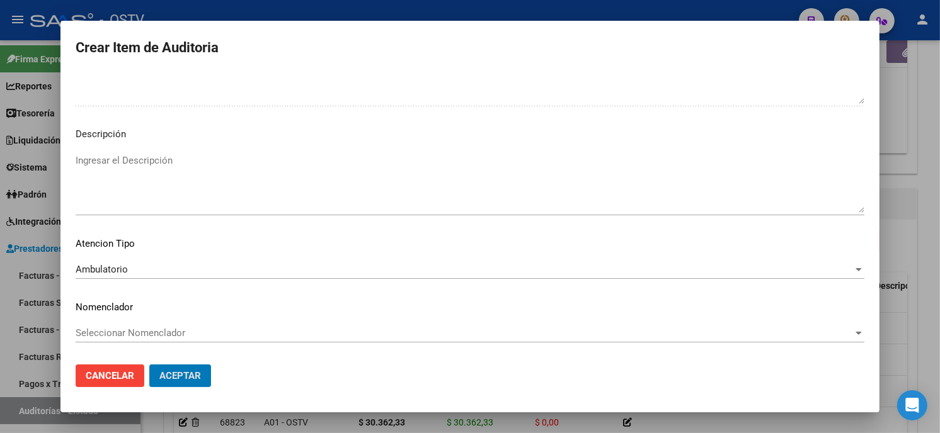
click at [149, 365] on button "Aceptar" at bounding box center [180, 376] width 62 height 23
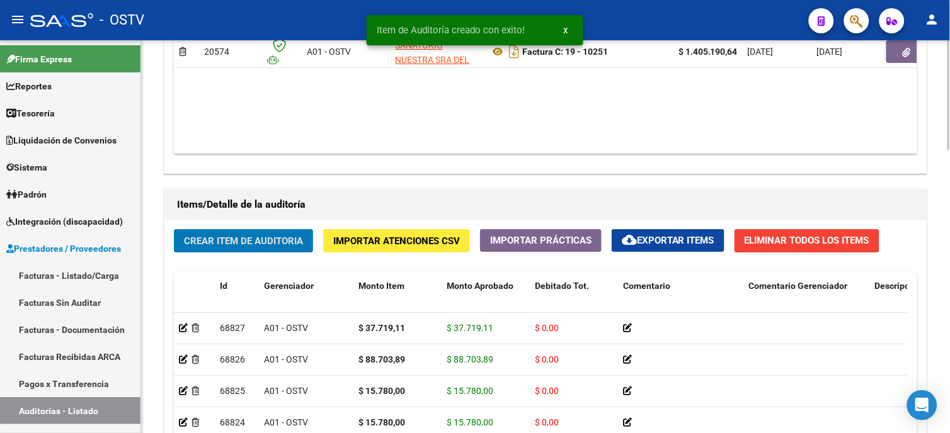
click at [249, 235] on button "Crear Item de Auditoria" at bounding box center [243, 240] width 139 height 23
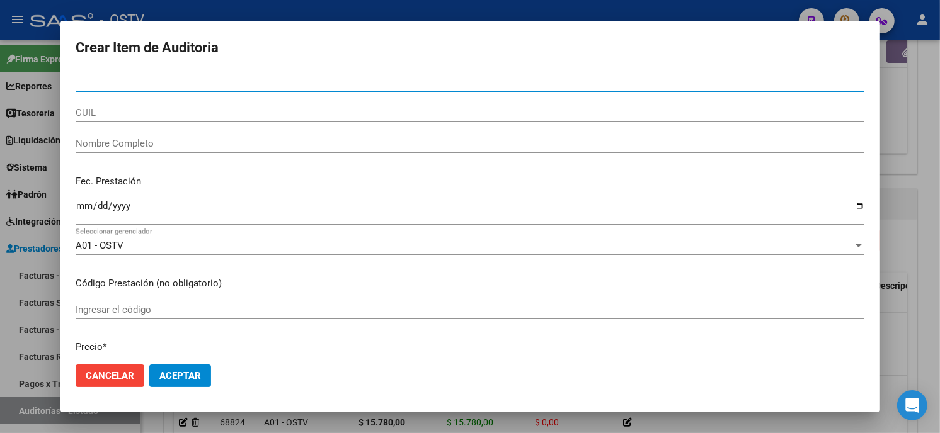
paste input "04833872"
click at [200, 82] on input "Nro Documento" at bounding box center [470, 81] width 788 height 11
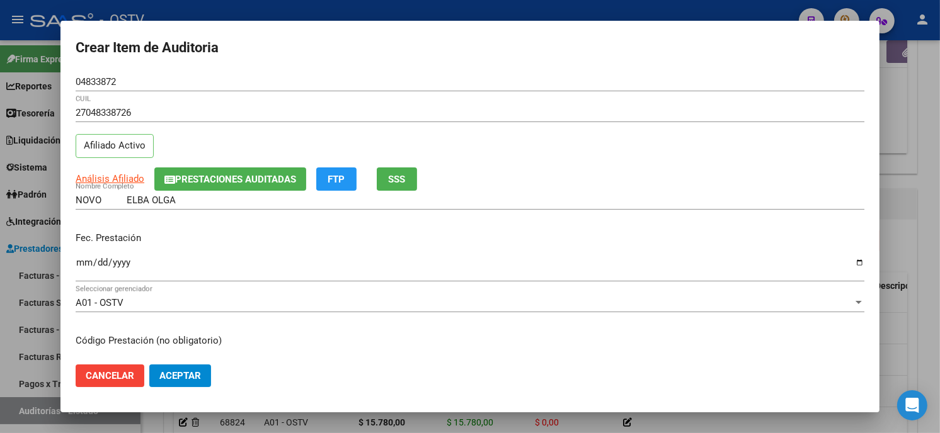
scroll to position [153, 0]
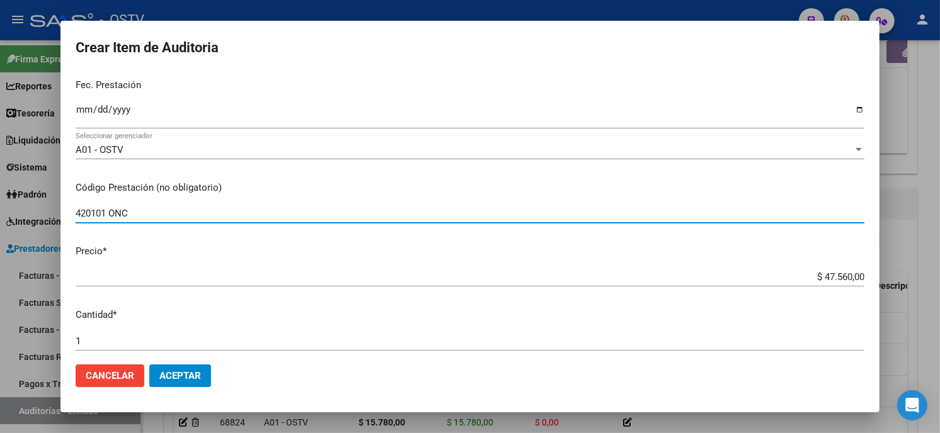
click at [162, 219] on input "420101 ONC" at bounding box center [470, 213] width 788 height 11
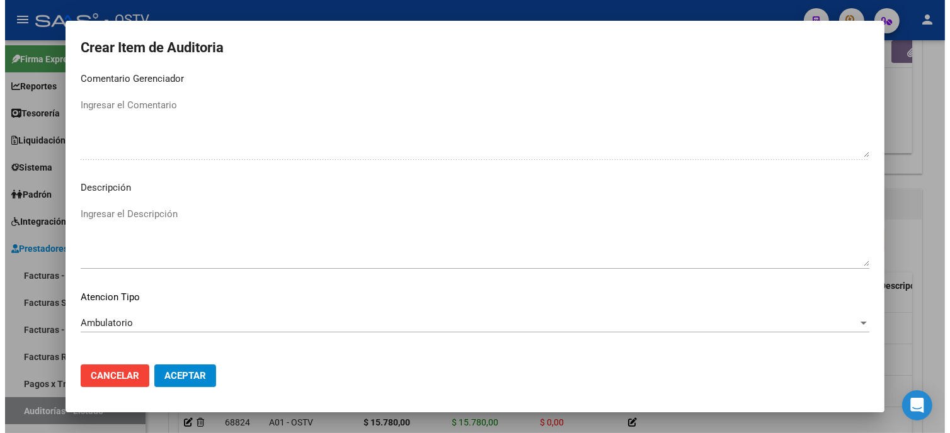
scroll to position [743, 0]
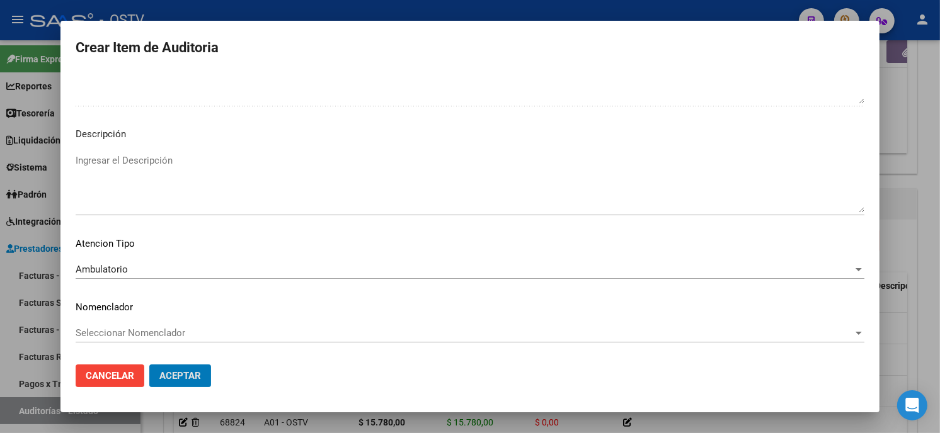
click at [149, 365] on button "Aceptar" at bounding box center [180, 376] width 62 height 23
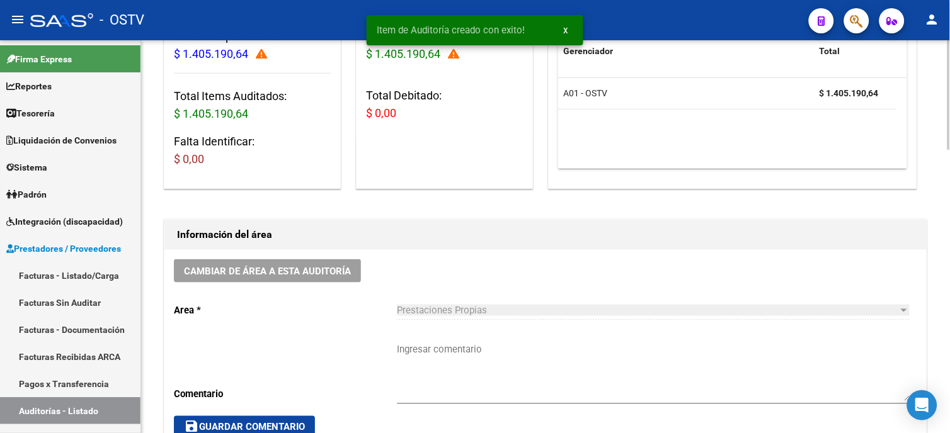
scroll to position [210, 0]
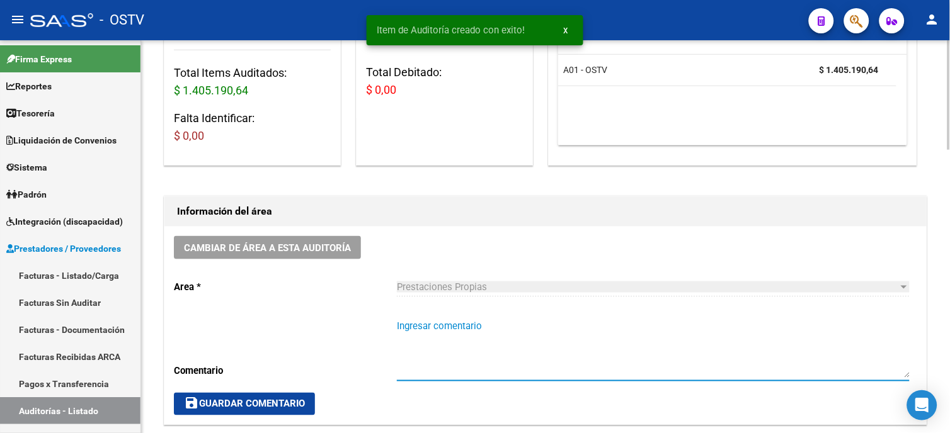
click at [413, 325] on textarea "Ingresar comentario" at bounding box center [653, 348] width 513 height 59
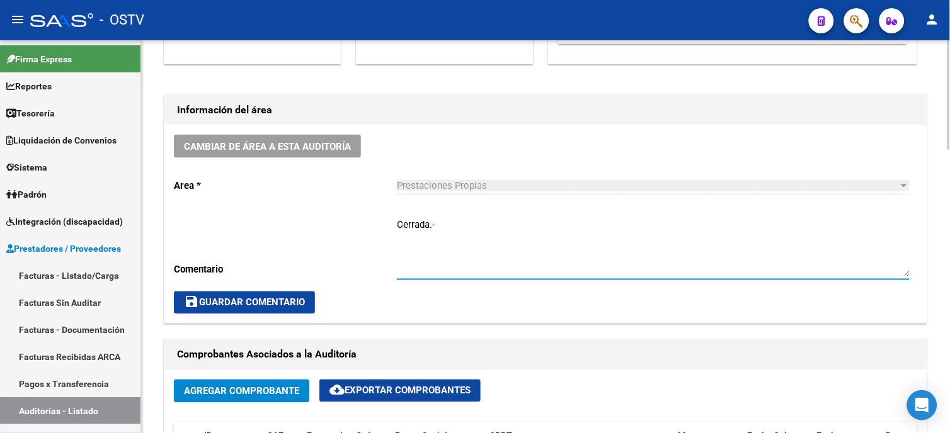
scroll to position [350, 0]
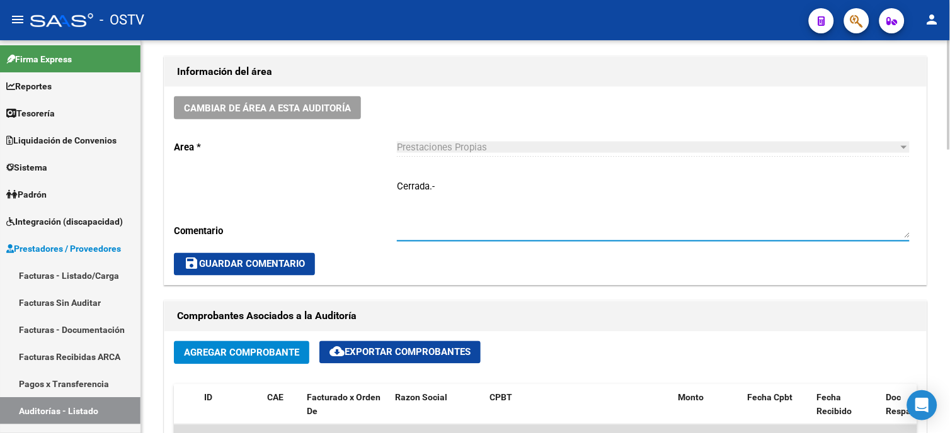
click at [242, 263] on span "save Guardar Comentario" at bounding box center [244, 264] width 121 height 11
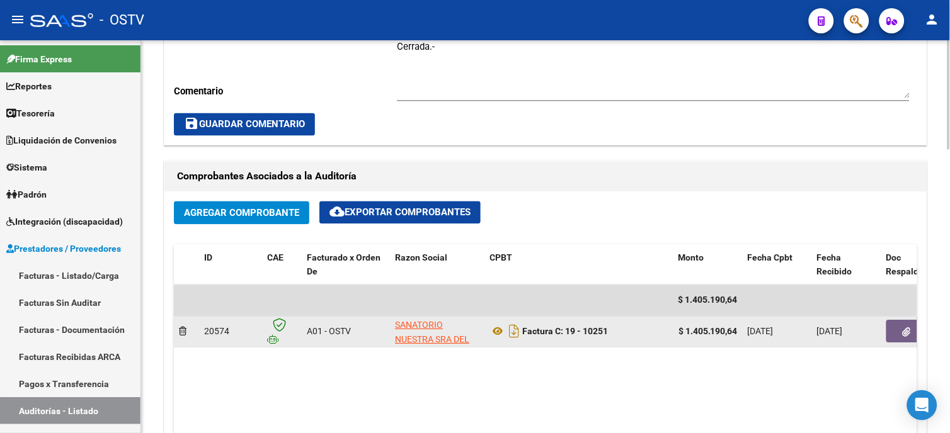
scroll to position [0, 1]
drag, startPoint x: 686, startPoint y: 330, endPoint x: 738, endPoint y: 327, distance: 51.7
click at [738, 327] on datatable-body-cell "$ 1.405.190,64" at bounding box center [707, 332] width 69 height 31
copy strong "1.405.190,64"
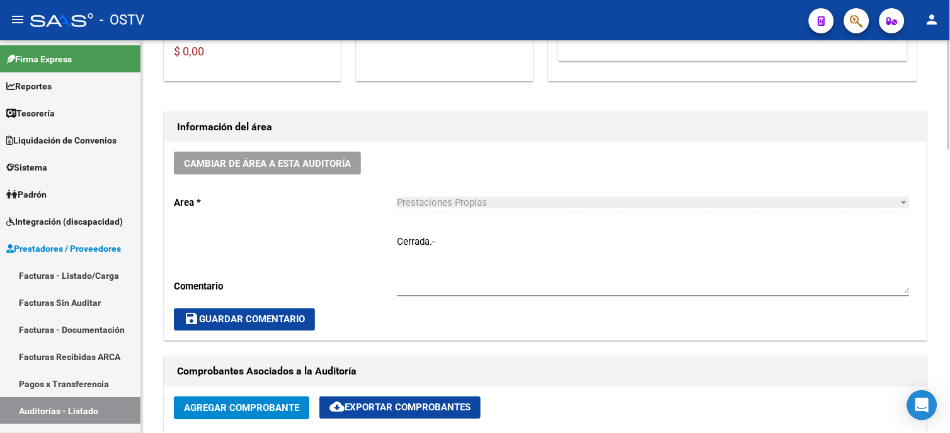
scroll to position [280, 0]
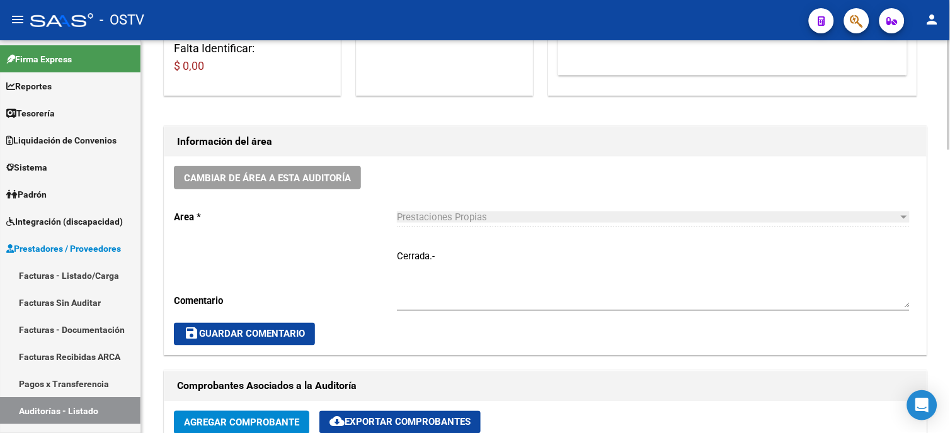
click at [280, 335] on span "save Guardar Comentario" at bounding box center [244, 334] width 121 height 11
click at [301, 334] on span "save Guardar Comentario" at bounding box center [244, 334] width 121 height 11
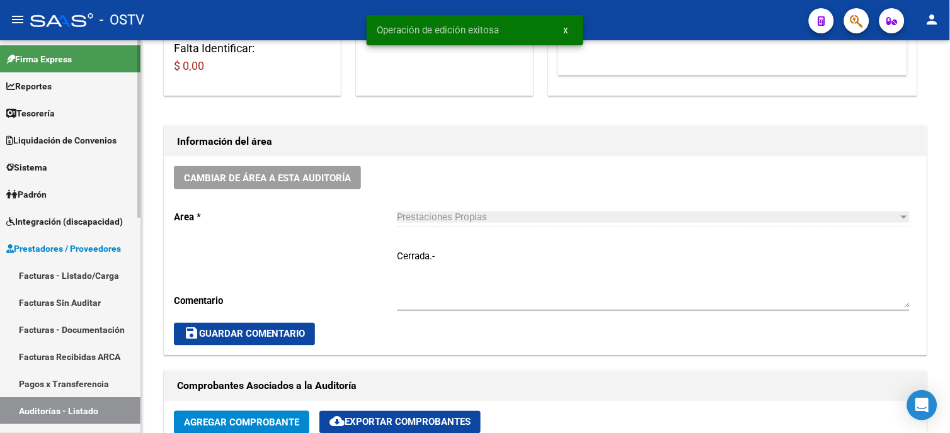
click at [97, 268] on link "Facturas - Listado/Carga" at bounding box center [70, 275] width 140 height 27
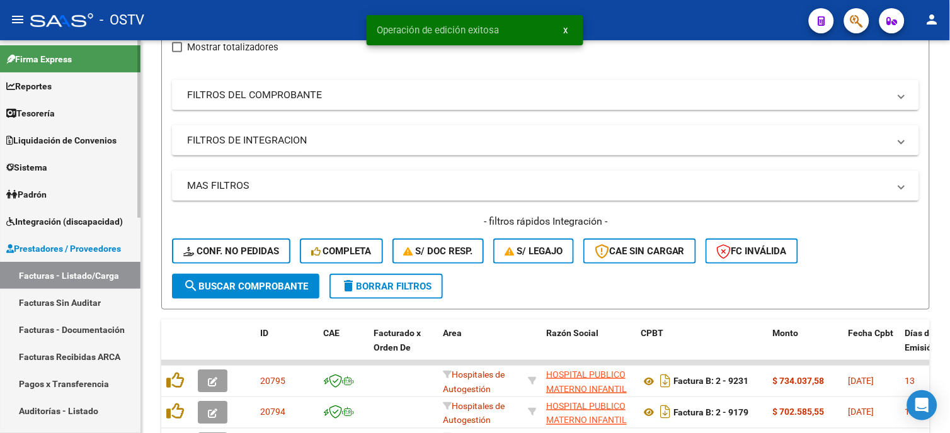
scroll to position [280, 0]
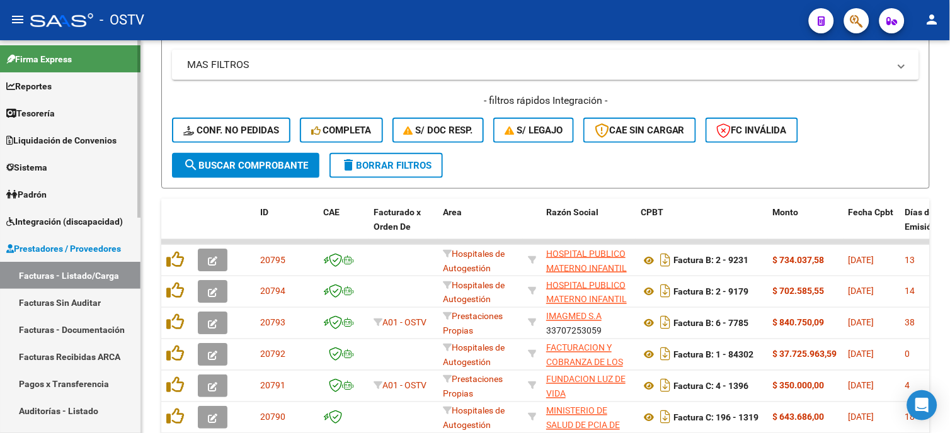
click at [98, 275] on link "Facturas - Listado/Carga" at bounding box center [70, 275] width 140 height 27
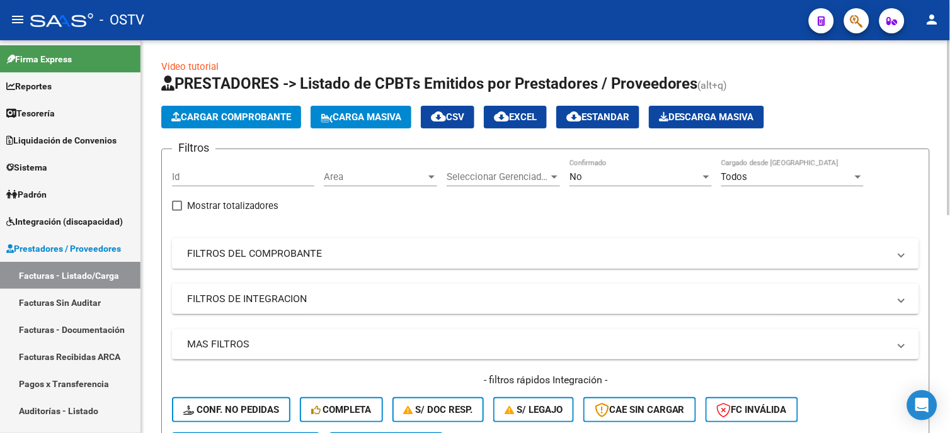
click at [260, 254] on mat-panel-title "FILTROS DEL COMPROBANTE" at bounding box center [538, 254] width 702 height 14
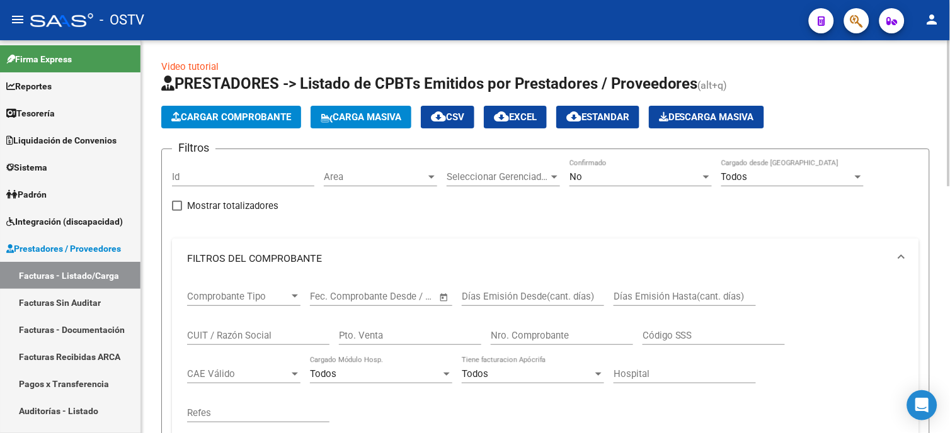
click at [542, 334] on input "Nro. Comprobante" at bounding box center [562, 335] width 142 height 11
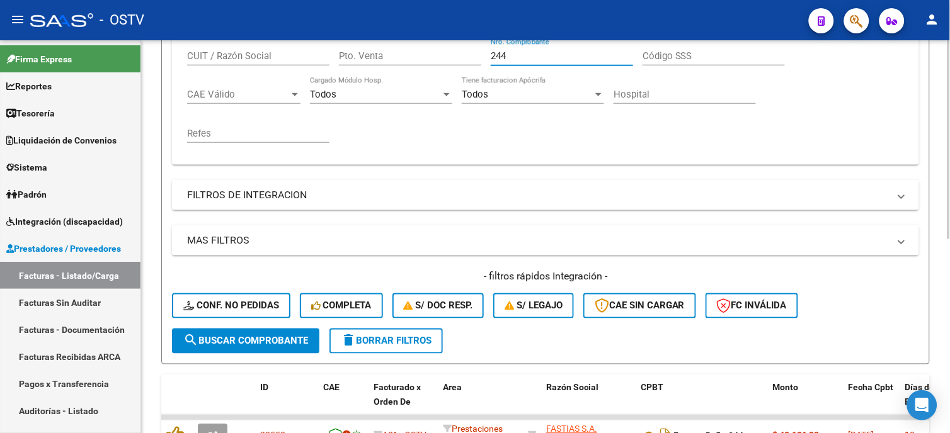
scroll to position [384, 0]
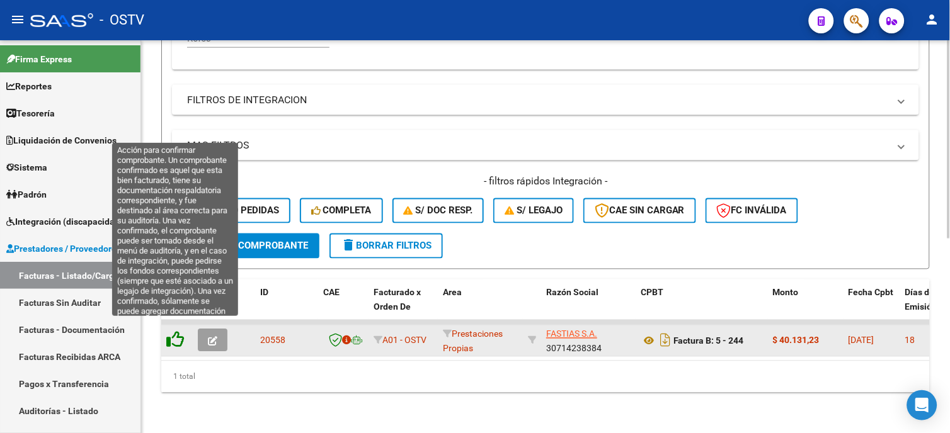
click at [175, 335] on icon at bounding box center [175, 340] width 18 height 18
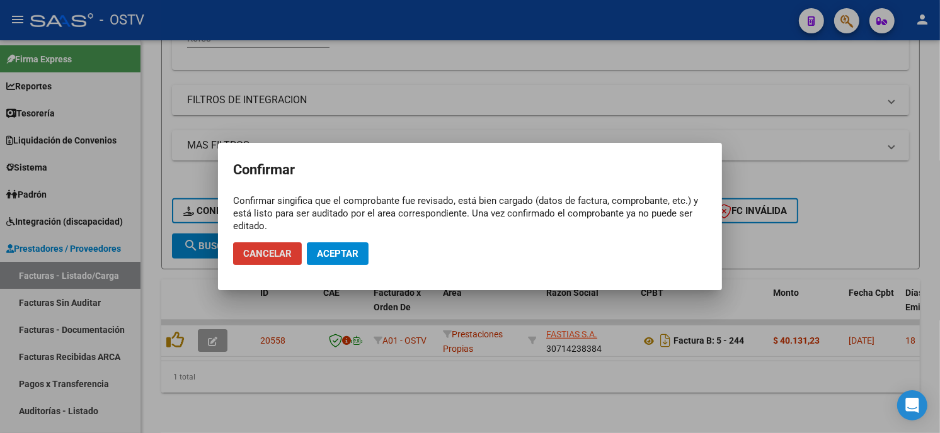
click at [330, 253] on span "Aceptar" at bounding box center [338, 253] width 42 height 11
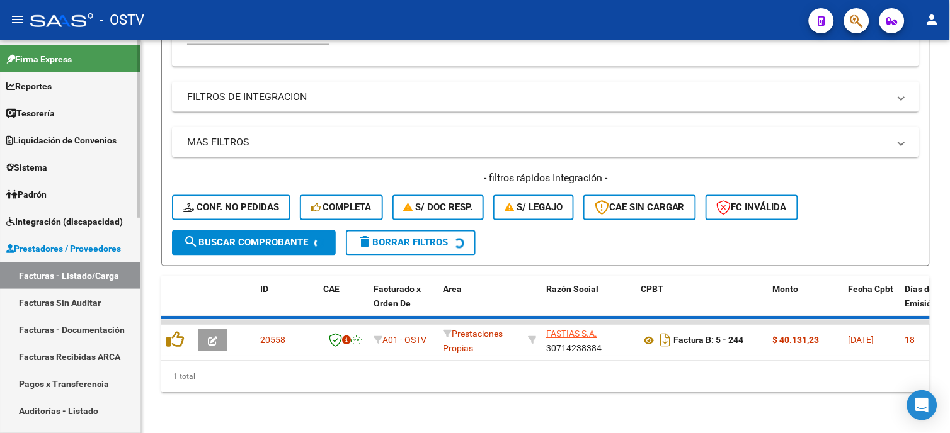
scroll to position [364, 0]
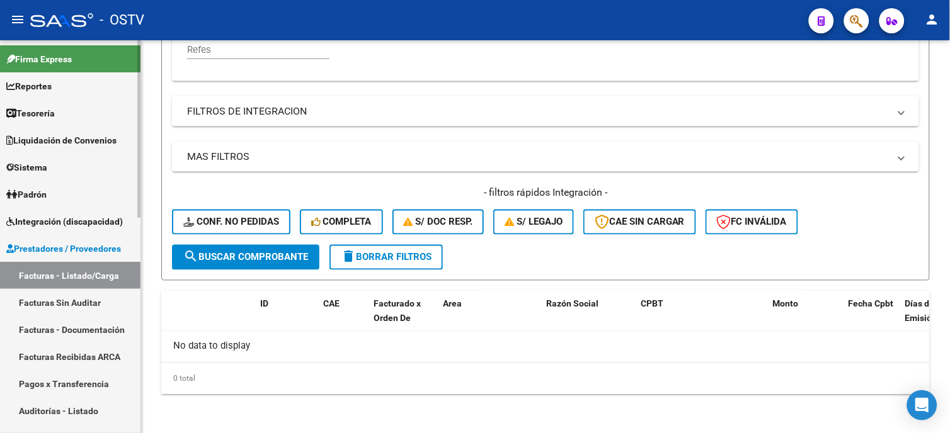
click at [85, 416] on link "Auditorías - Listado" at bounding box center [70, 410] width 140 height 27
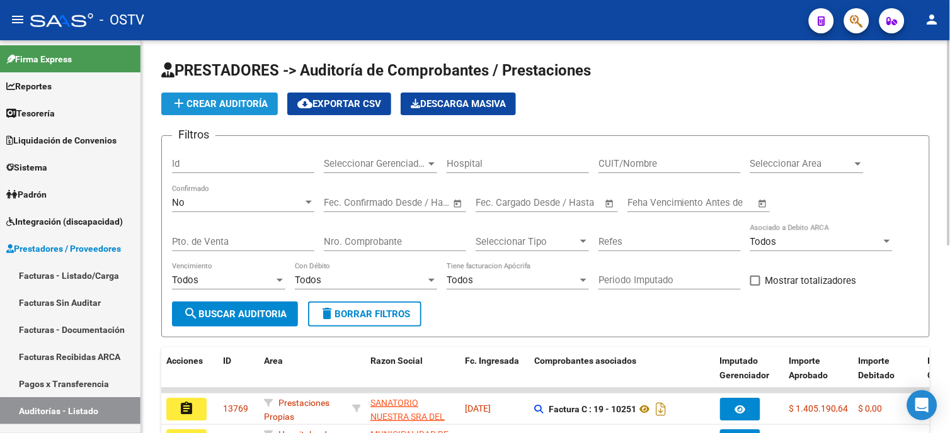
click at [234, 97] on button "add Crear Auditoría" at bounding box center [219, 104] width 117 height 23
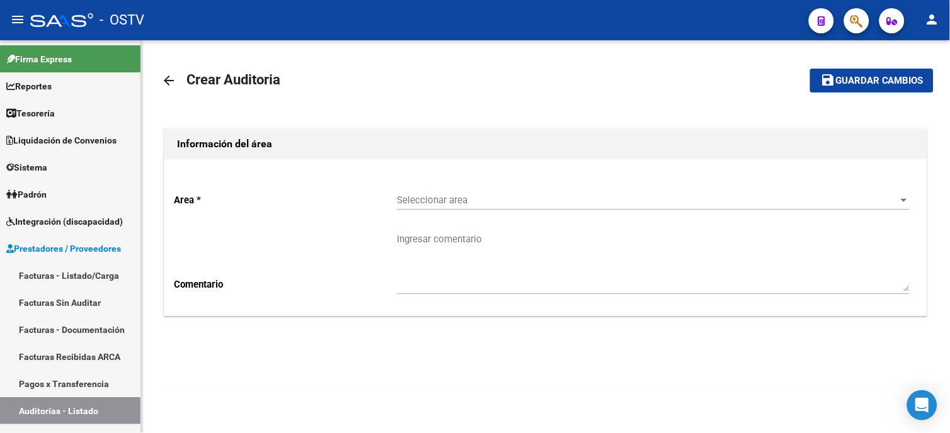
click at [471, 191] on div "Seleccionar area Seleccionar area" at bounding box center [653, 196] width 513 height 27
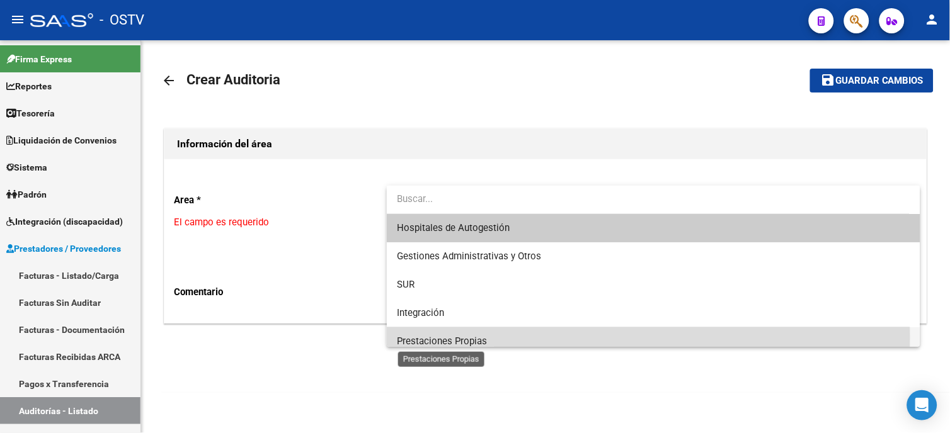
click at [462, 336] on span "Prestaciones Propias" at bounding box center [442, 341] width 90 height 11
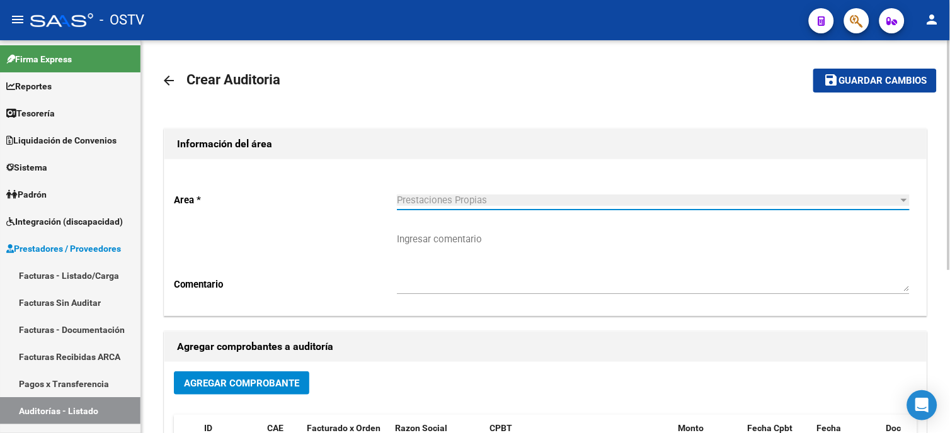
click at [286, 383] on span "Agregar Comprobante" at bounding box center [241, 383] width 115 height 11
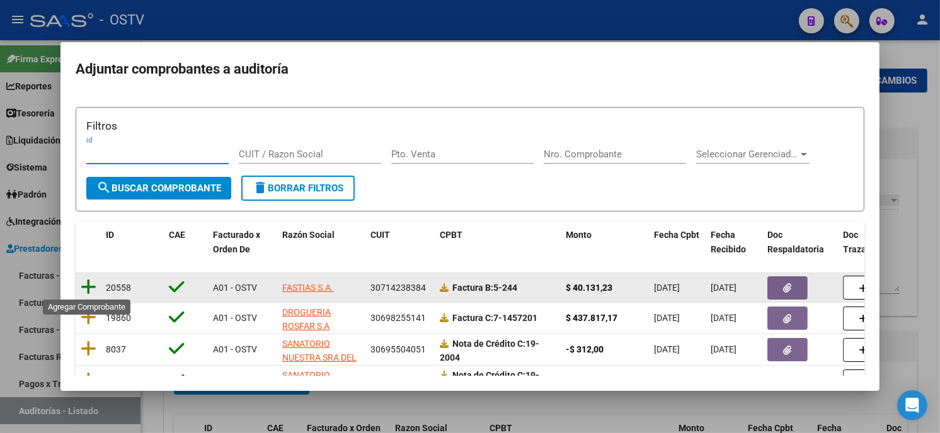
click at [90, 285] on icon at bounding box center [89, 287] width 16 height 18
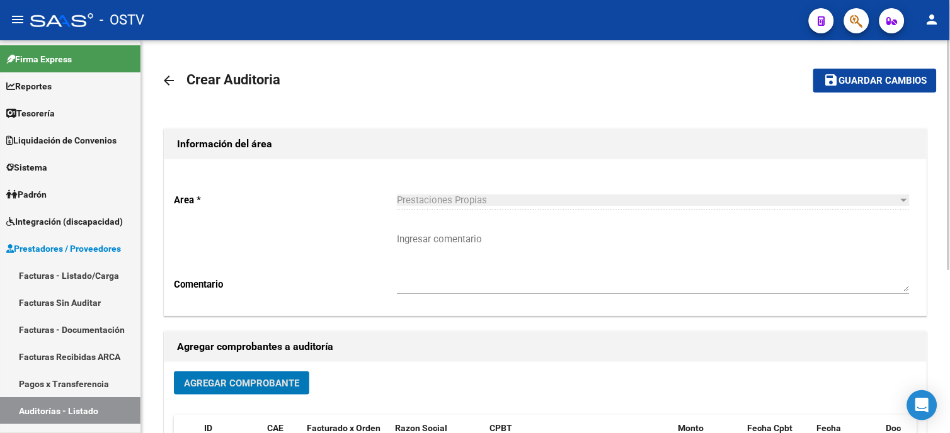
click at [867, 86] on span "Guardar cambios" at bounding box center [882, 81] width 88 height 11
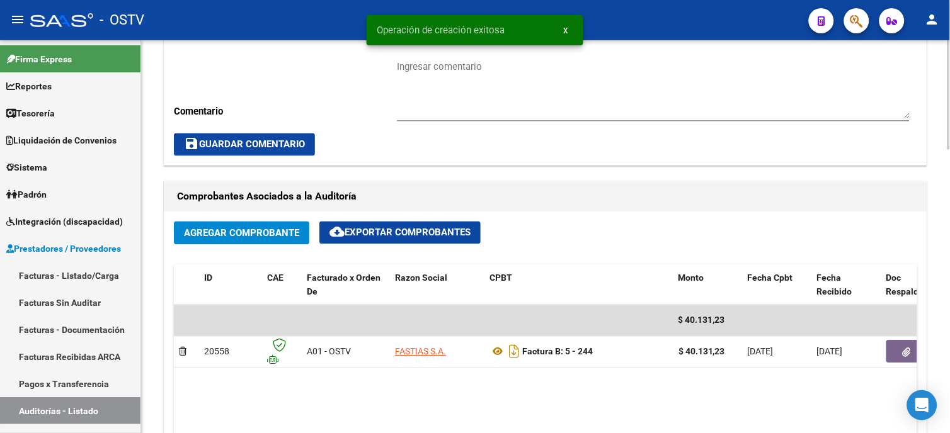
scroll to position [559, 0]
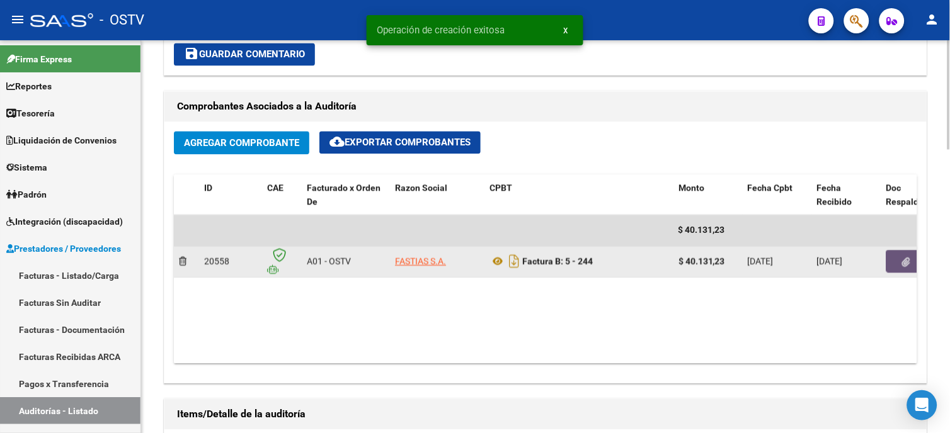
click at [901, 265] on button "button" at bounding box center [906, 262] width 40 height 23
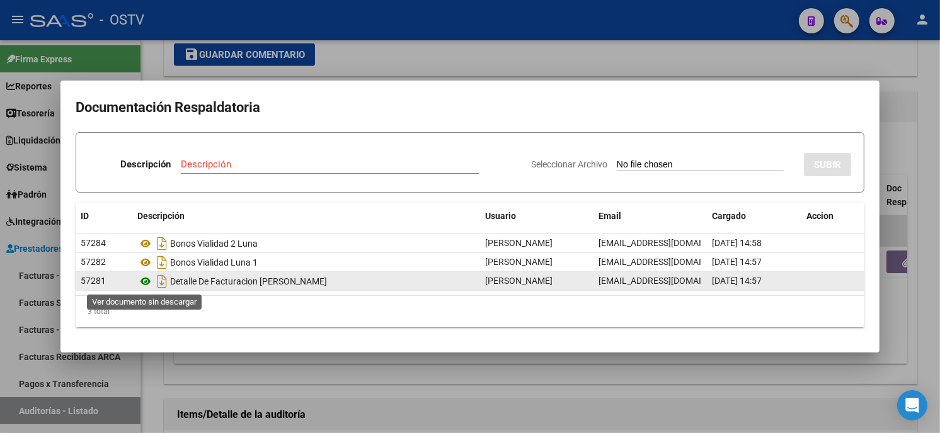
click at [145, 280] on icon at bounding box center [145, 281] width 16 height 15
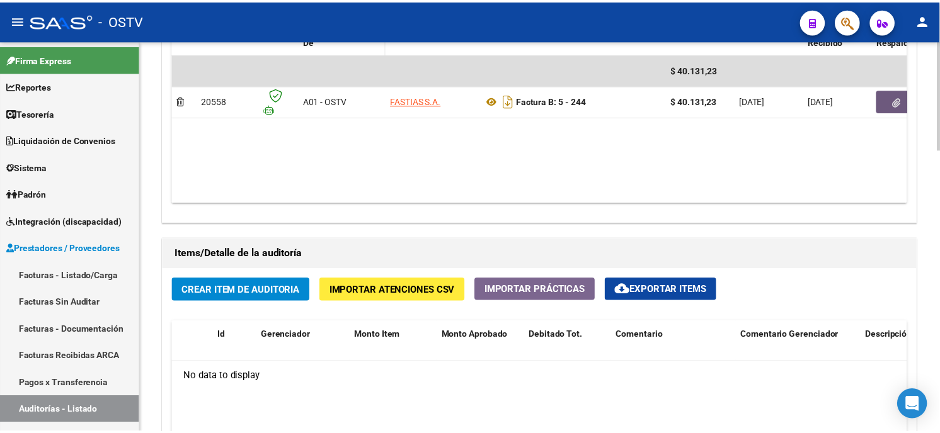
scroll to position [770, 0]
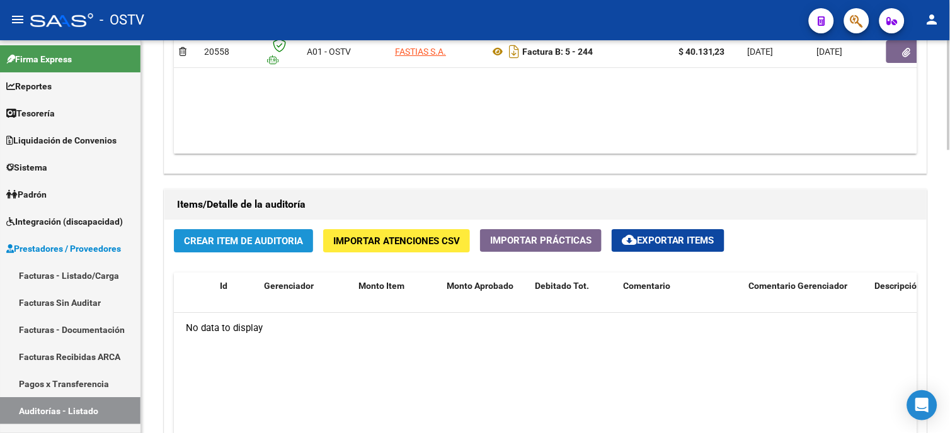
click at [281, 241] on span "Crear Item de Auditoria" at bounding box center [243, 241] width 119 height 11
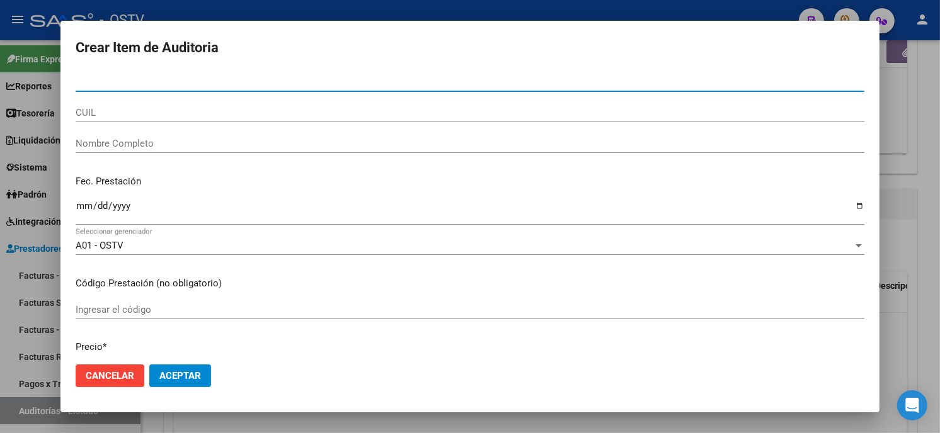
paste input "03762897800"
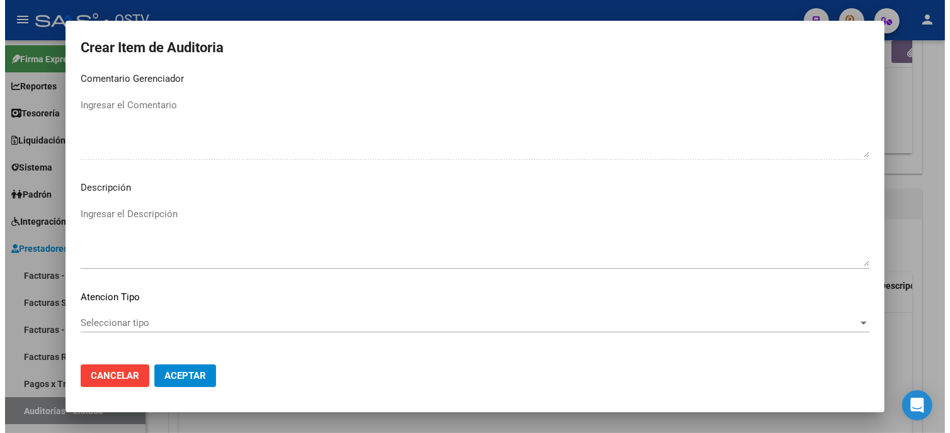
scroll to position [743, 0]
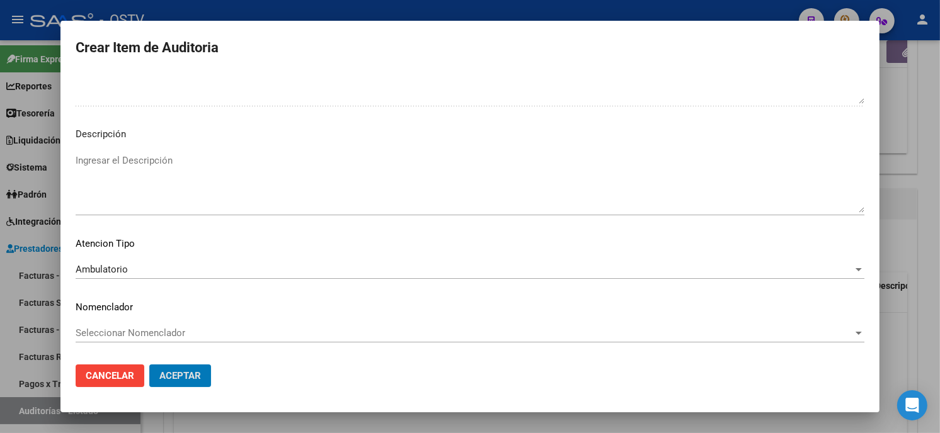
click at [149, 365] on button "Aceptar" at bounding box center [180, 376] width 62 height 23
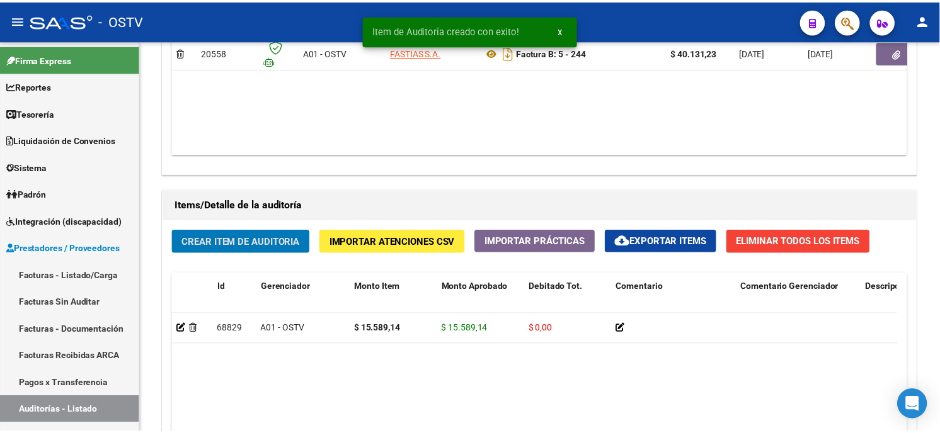
scroll to position [770, 0]
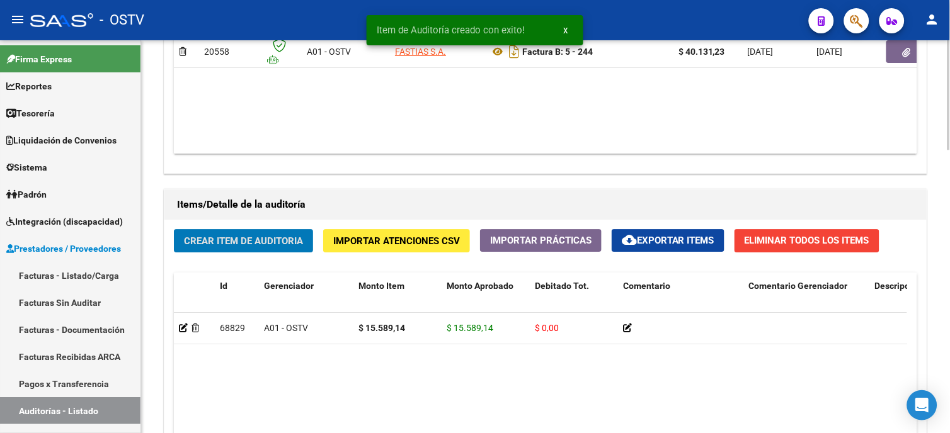
click at [259, 242] on span "Crear Item de Auditoria" at bounding box center [243, 241] width 119 height 11
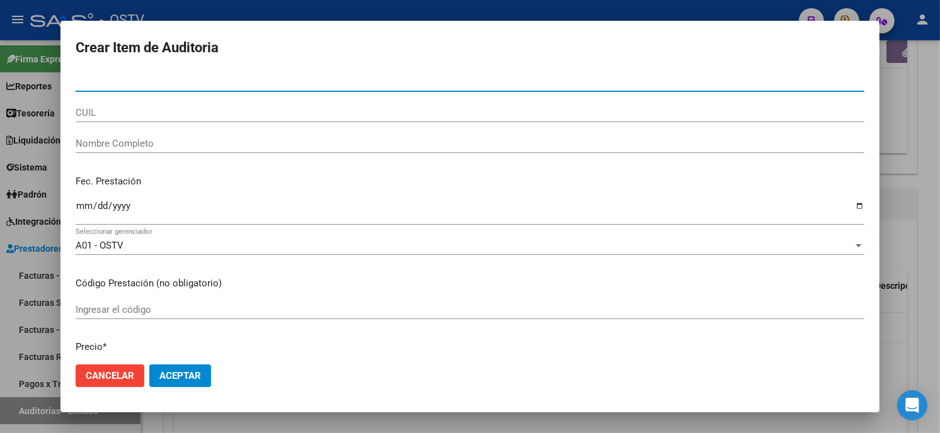
paste input "793169922400"
click at [77, 80] on input "793169922400" at bounding box center [470, 81] width 788 height 11
click at [80, 79] on input "793169922400" at bounding box center [470, 81] width 788 height 11
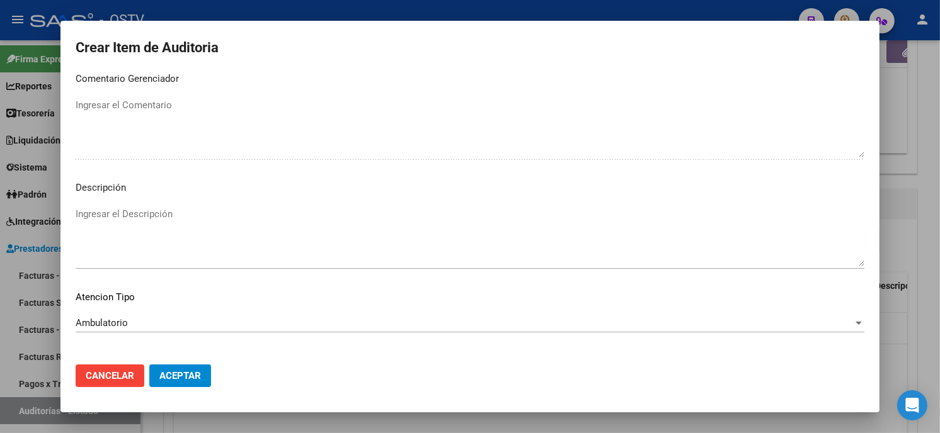
scroll to position [743, 0]
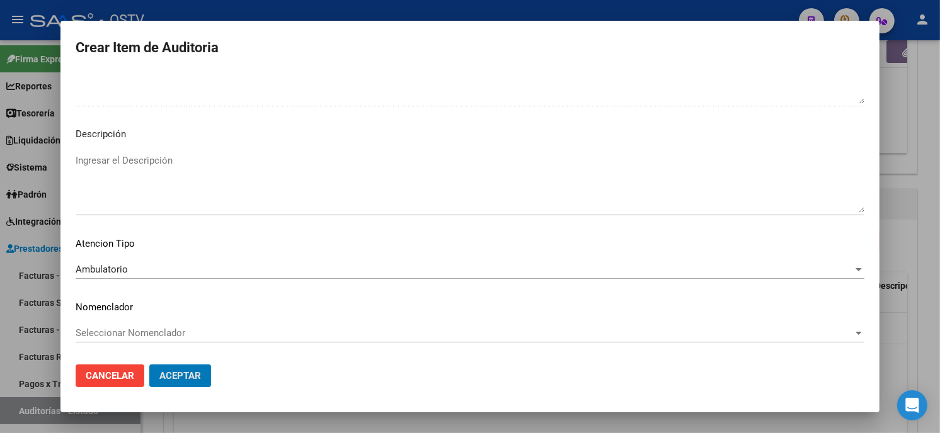
click at [149, 365] on button "Aceptar" at bounding box center [180, 376] width 62 height 23
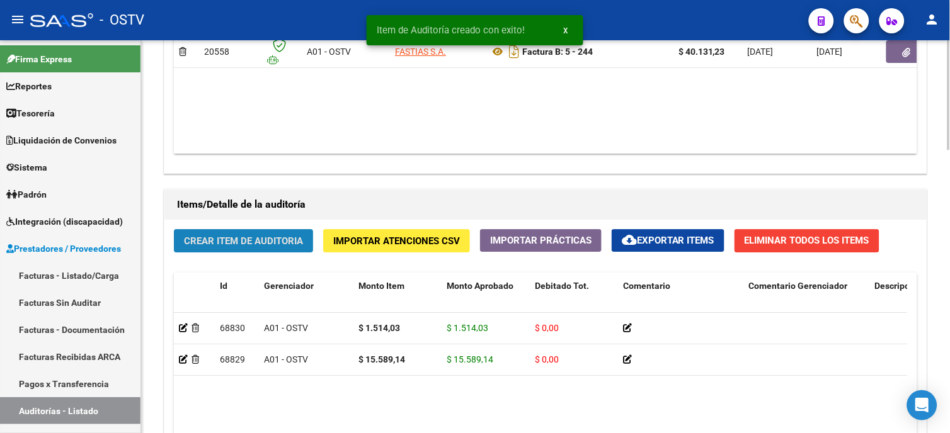
click at [242, 241] on span "Crear Item de Auditoria" at bounding box center [243, 241] width 119 height 11
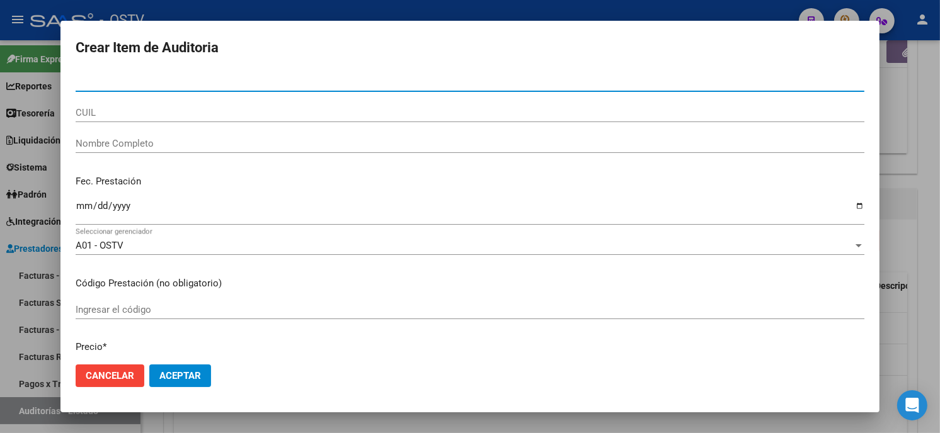
paste input "03762897800"
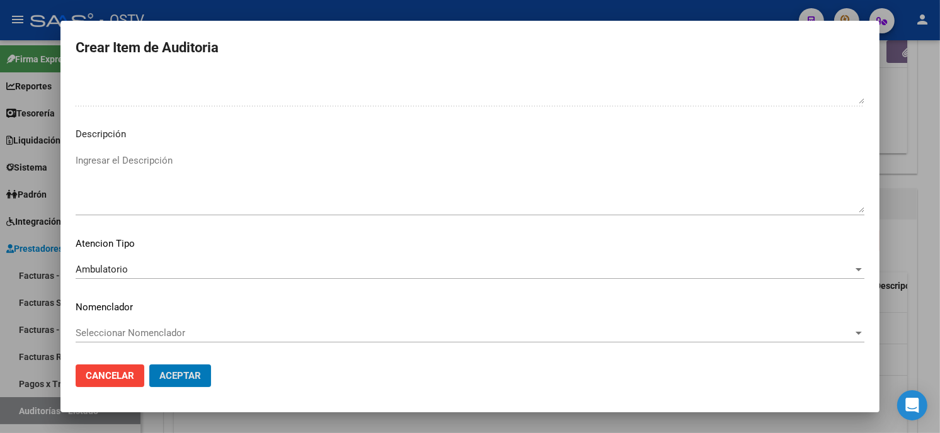
click at [149, 365] on button "Aceptar" at bounding box center [180, 376] width 62 height 23
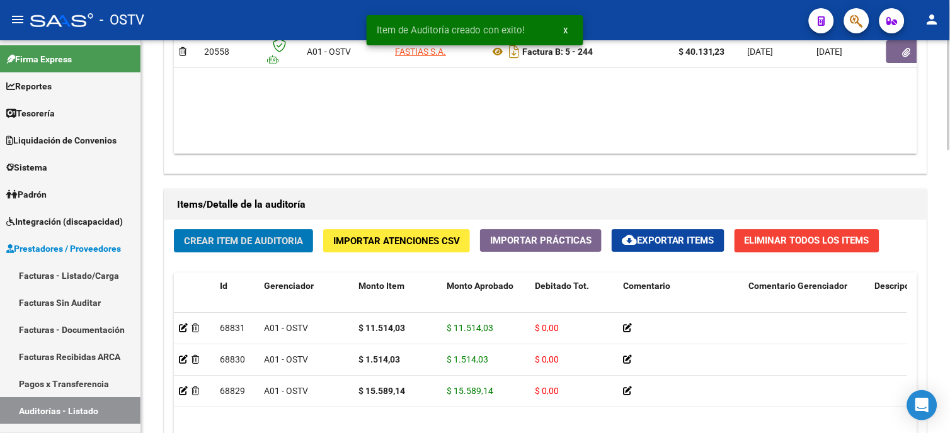
click at [232, 243] on span "Crear Item de Auditoria" at bounding box center [243, 241] width 119 height 11
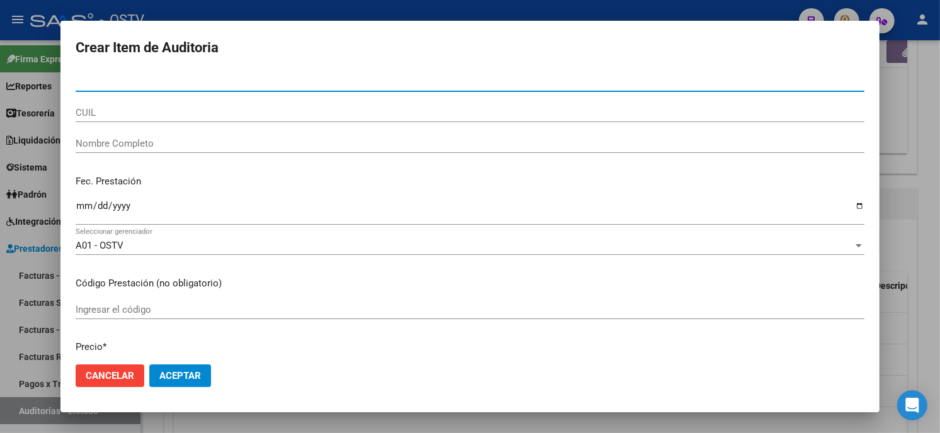
paste input "06193084700"
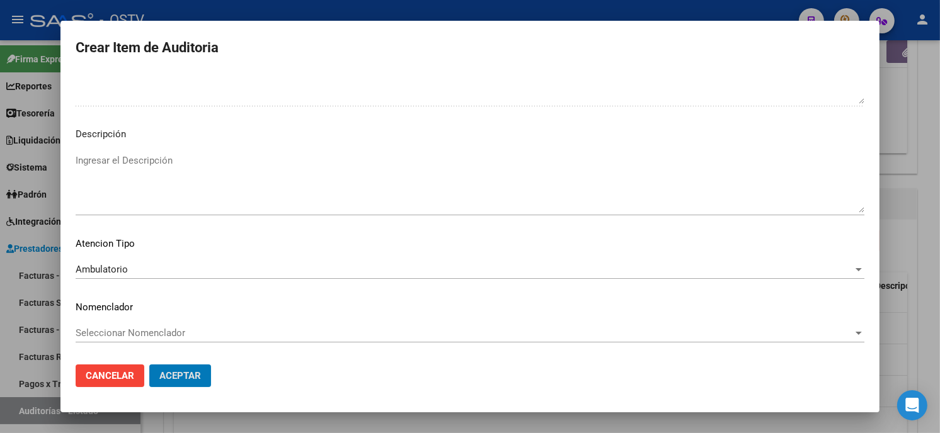
click at [149, 365] on button "Aceptar" at bounding box center [180, 376] width 62 height 23
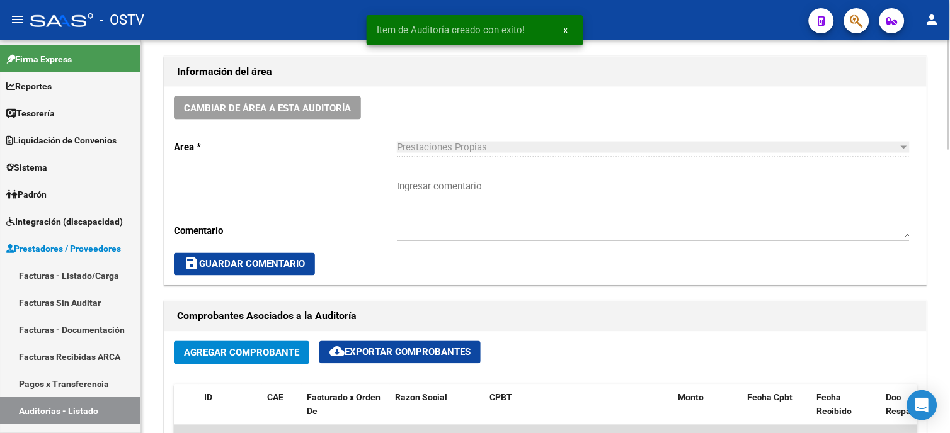
scroll to position [280, 0]
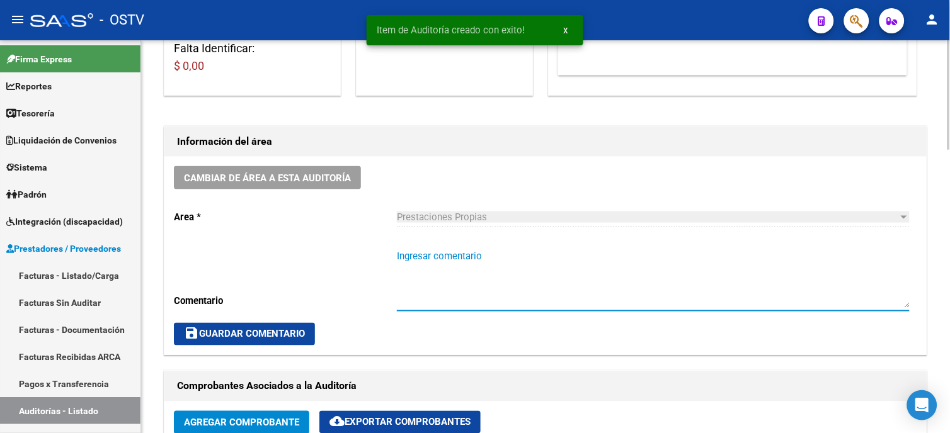
click at [441, 260] on textarea "Ingresar comentario" at bounding box center [653, 278] width 513 height 59
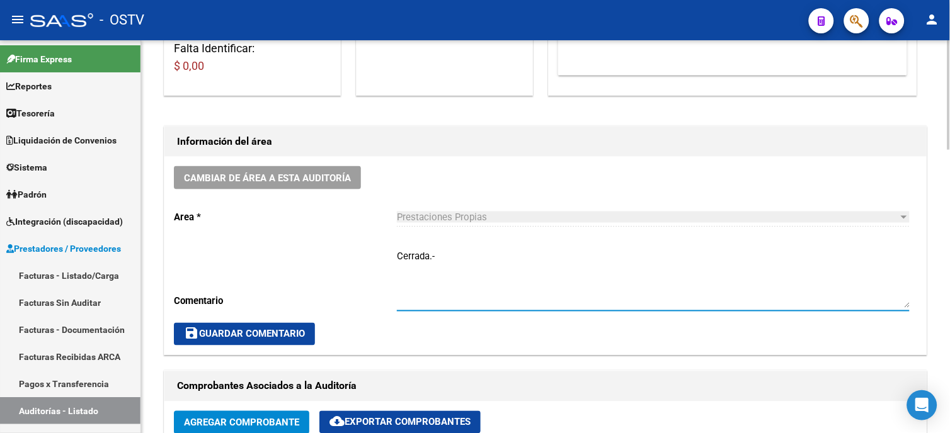
click at [269, 336] on span "save Guardar Comentario" at bounding box center [244, 334] width 121 height 11
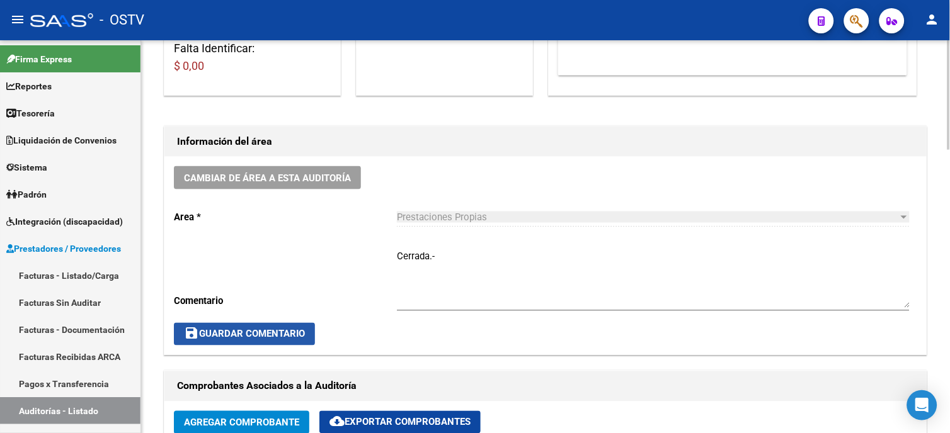
click at [244, 340] on span "save Guardar Comentario" at bounding box center [244, 334] width 121 height 11
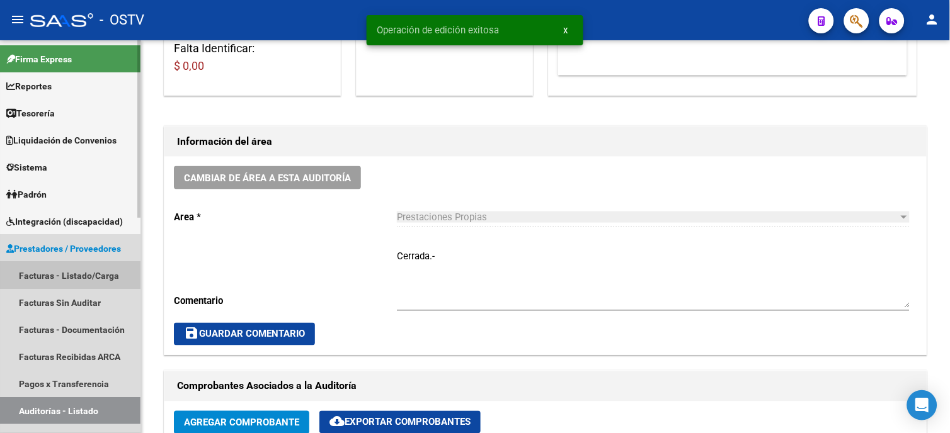
click at [43, 275] on link "Facturas - Listado/Carga" at bounding box center [70, 275] width 140 height 27
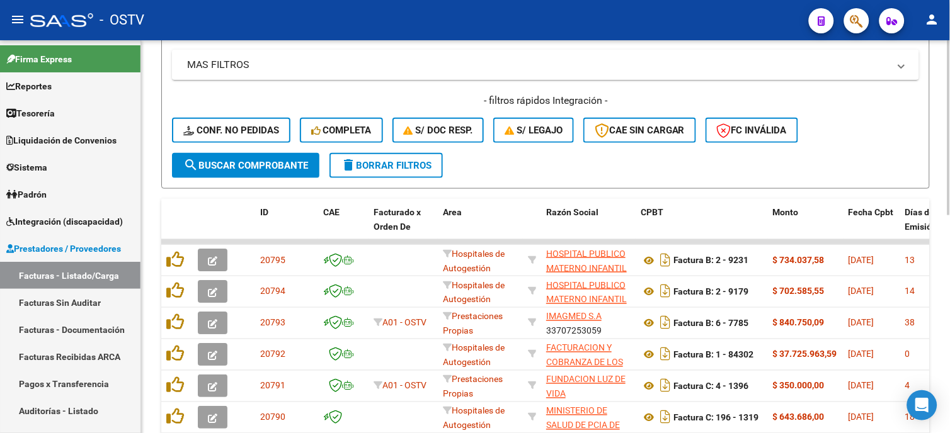
scroll to position [71, 0]
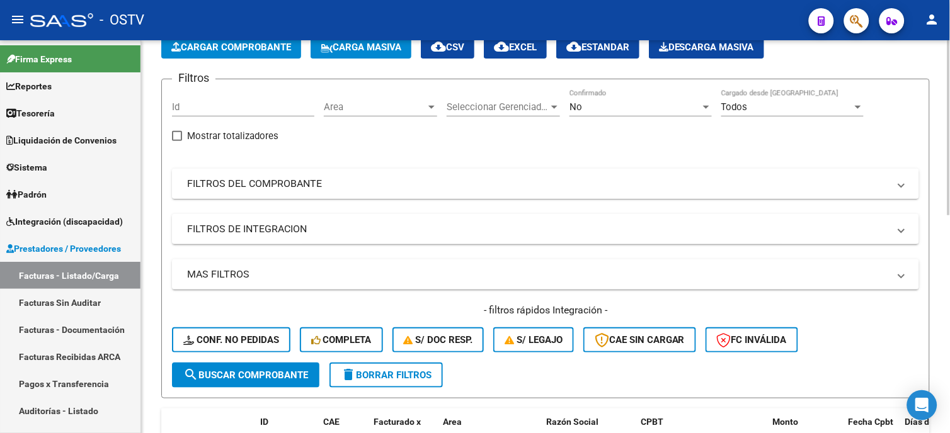
click at [266, 185] on mat-panel-title "FILTROS DEL COMPROBANTE" at bounding box center [538, 184] width 702 height 14
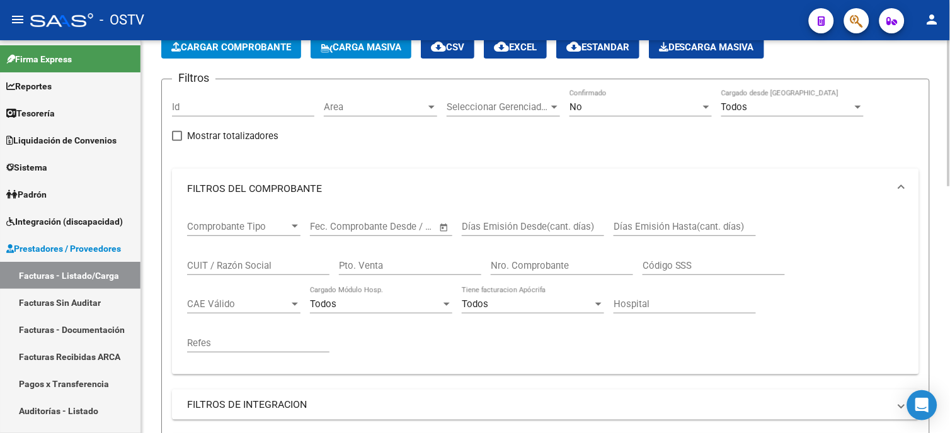
click at [543, 267] on input "Nro. Comprobante" at bounding box center [562, 265] width 142 height 11
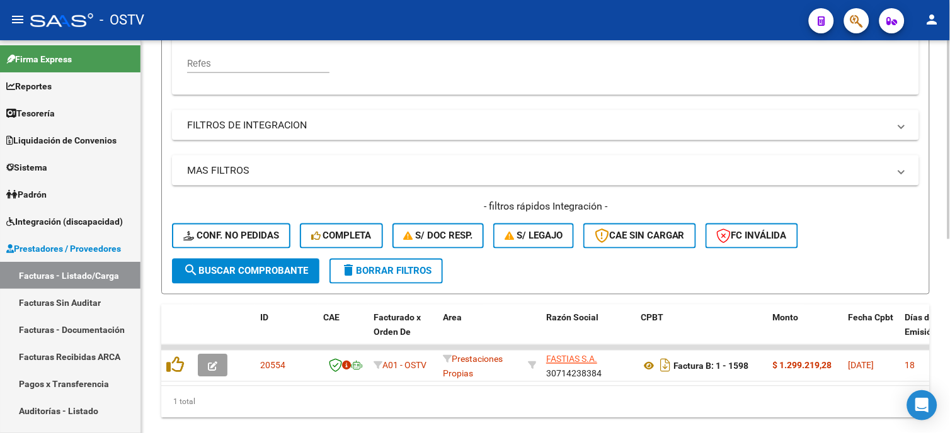
scroll to position [384, 0]
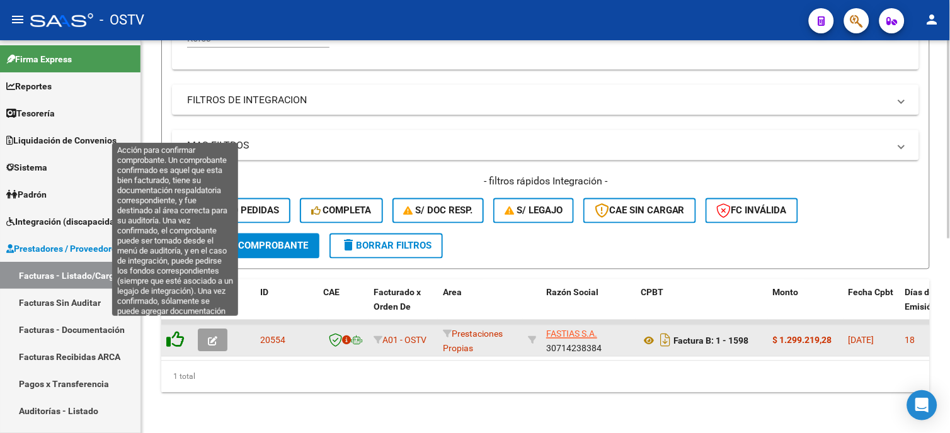
click at [175, 331] on icon at bounding box center [175, 340] width 18 height 18
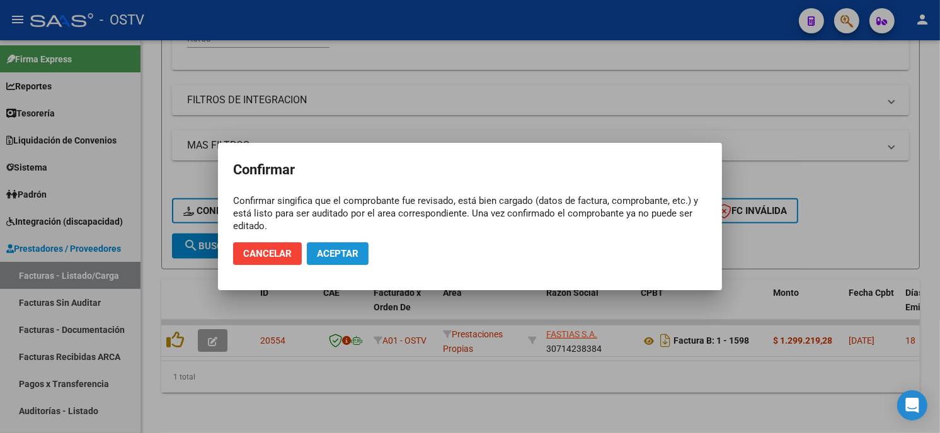
click at [348, 246] on button "Aceptar" at bounding box center [338, 253] width 62 height 23
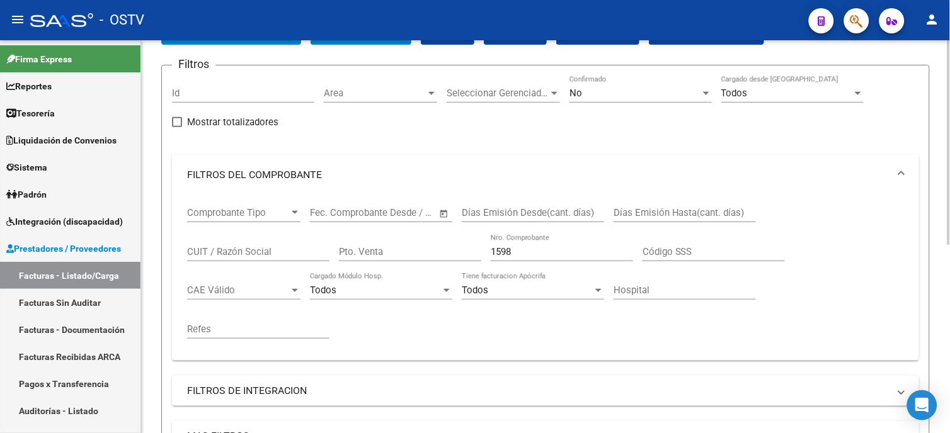
scroll to position [84, 0]
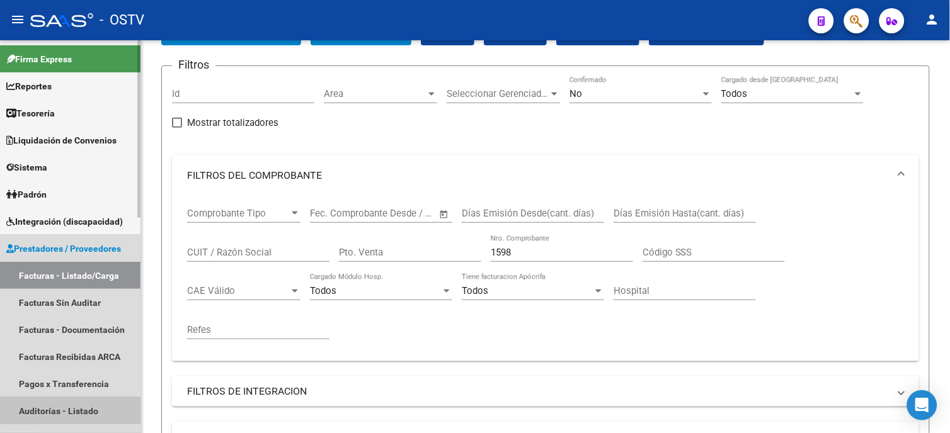
click at [71, 407] on link "Auditorías - Listado" at bounding box center [70, 410] width 140 height 27
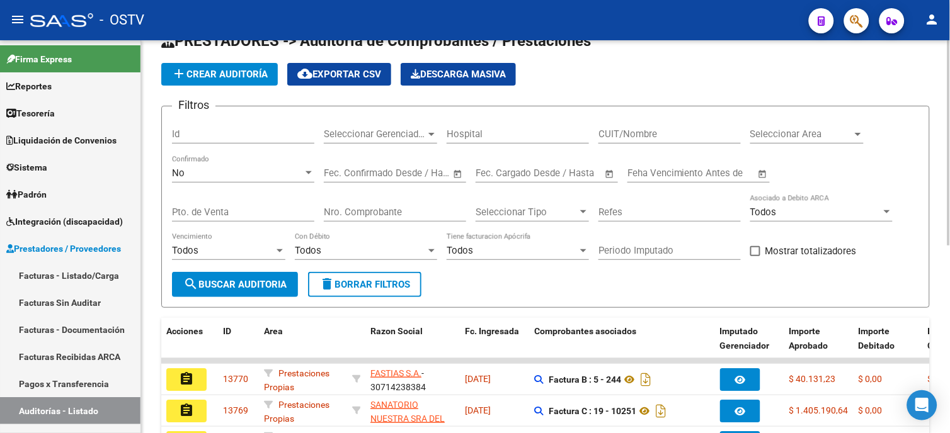
scroll to position [84, 0]
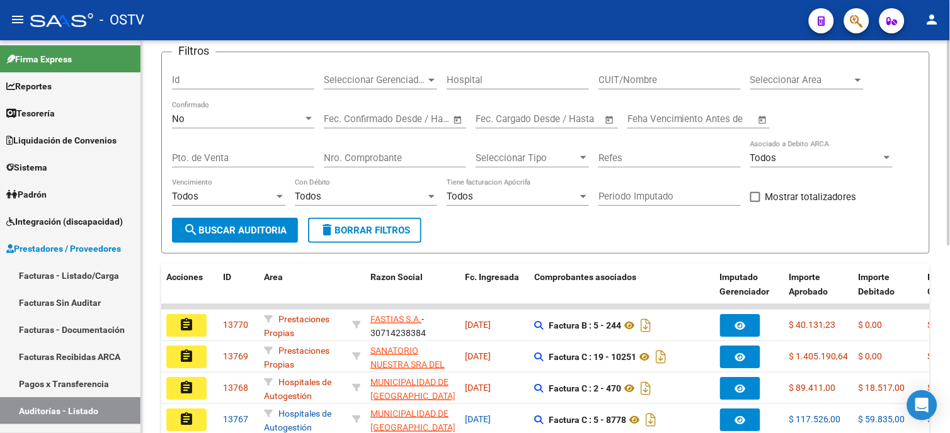
click at [241, 72] on div "Id" at bounding box center [243, 75] width 142 height 27
click at [239, 238] on button "search Buscar Auditoria" at bounding box center [235, 230] width 126 height 25
click at [269, 237] on button "search Buscar Auditoria" at bounding box center [235, 230] width 126 height 25
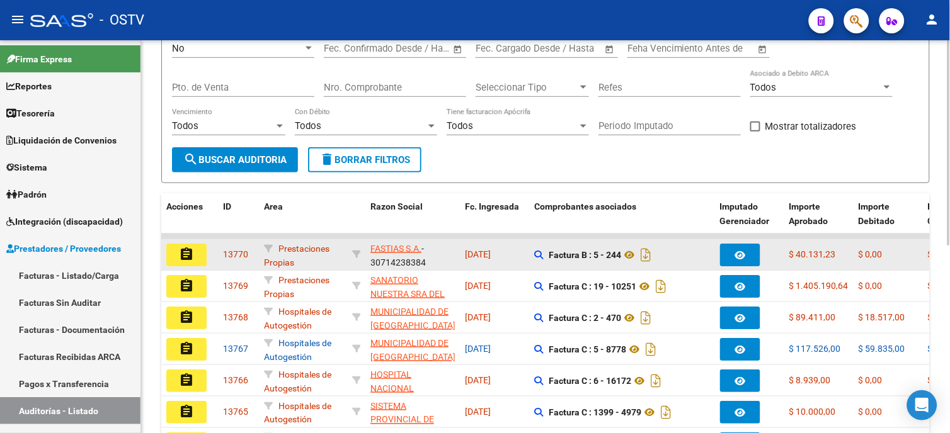
scroll to position [154, 0]
click at [181, 254] on mat-icon "assignment" at bounding box center [186, 255] width 15 height 15
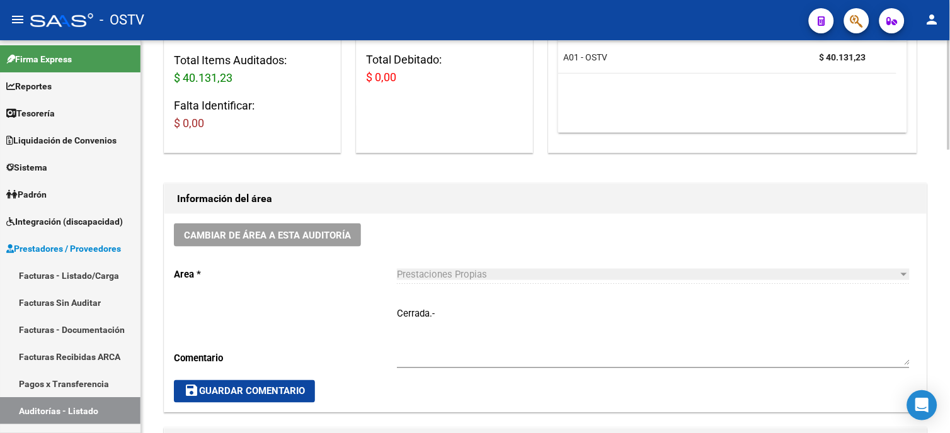
scroll to position [350, 0]
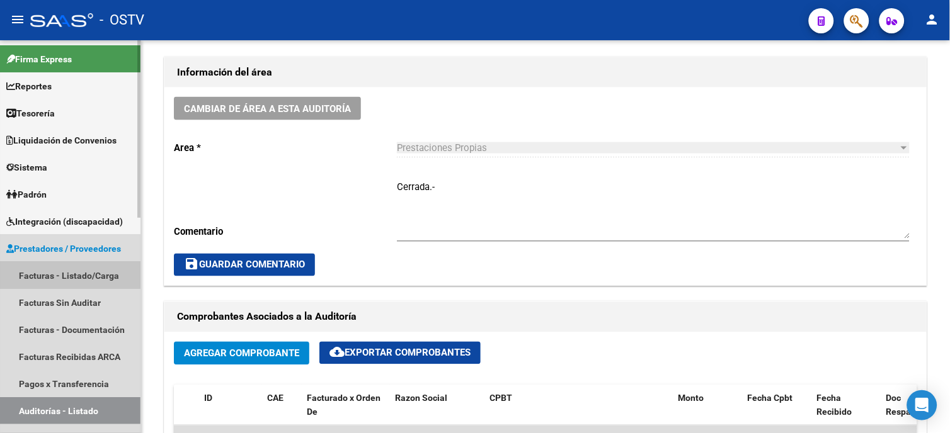
click at [94, 270] on link "Facturas - Listado/Carga" at bounding box center [70, 275] width 140 height 27
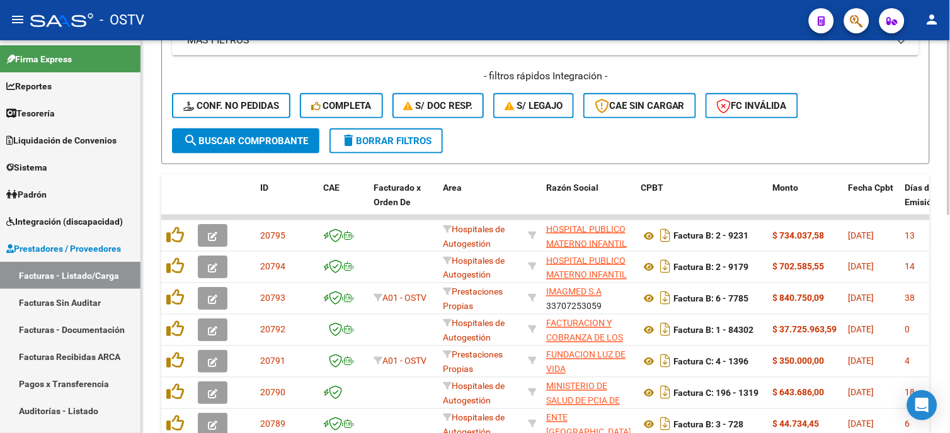
scroll to position [140, 0]
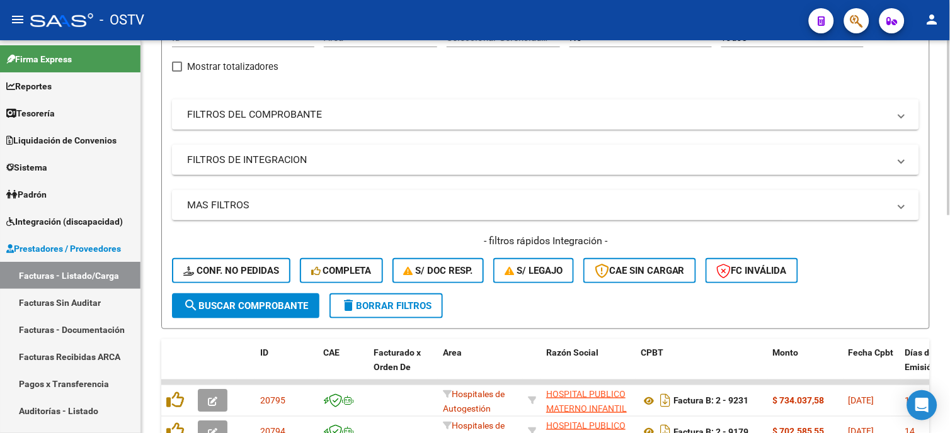
click at [241, 115] on mat-panel-title "FILTROS DEL COMPROBANTE" at bounding box center [538, 115] width 702 height 14
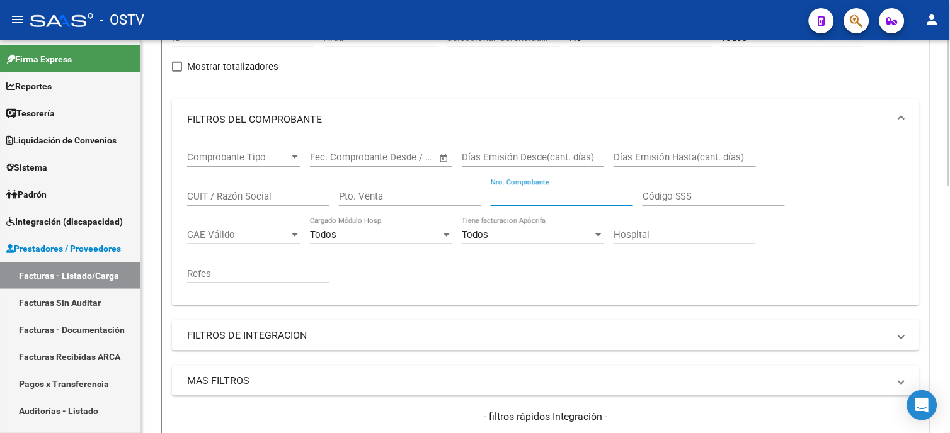
click at [532, 197] on input "Nro. Comprobante" at bounding box center [562, 196] width 142 height 11
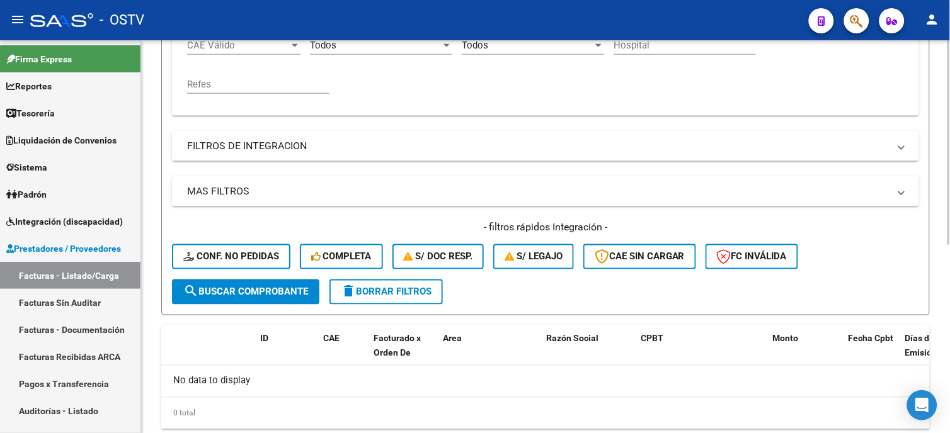
scroll to position [84, 0]
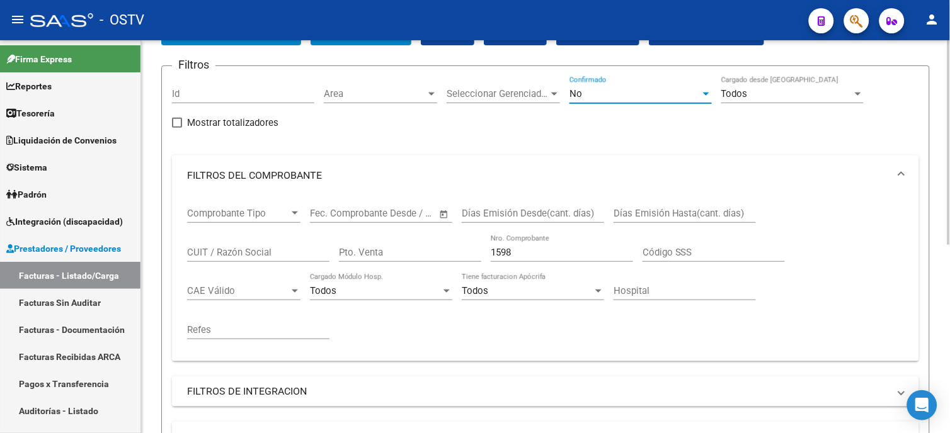
click at [595, 89] on div "No" at bounding box center [634, 93] width 131 height 11
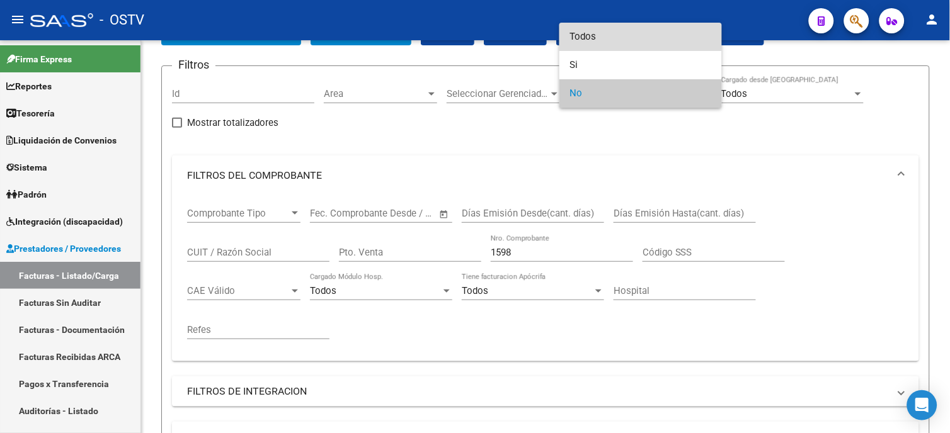
click at [595, 38] on span "Todos" at bounding box center [640, 37] width 142 height 28
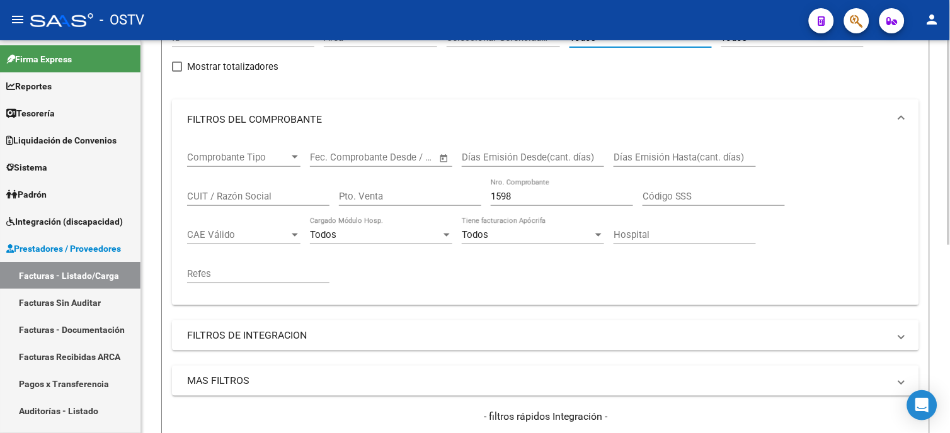
scroll to position [224, 0]
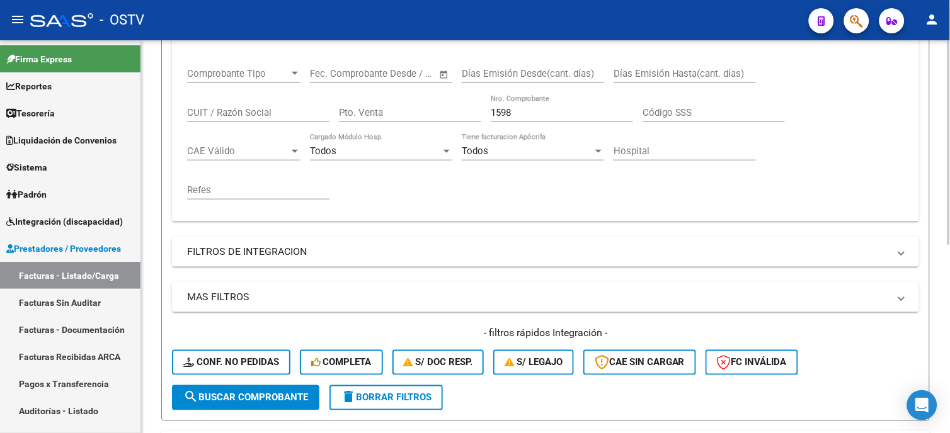
click at [294, 398] on span "search Buscar Comprobante" at bounding box center [245, 397] width 125 height 11
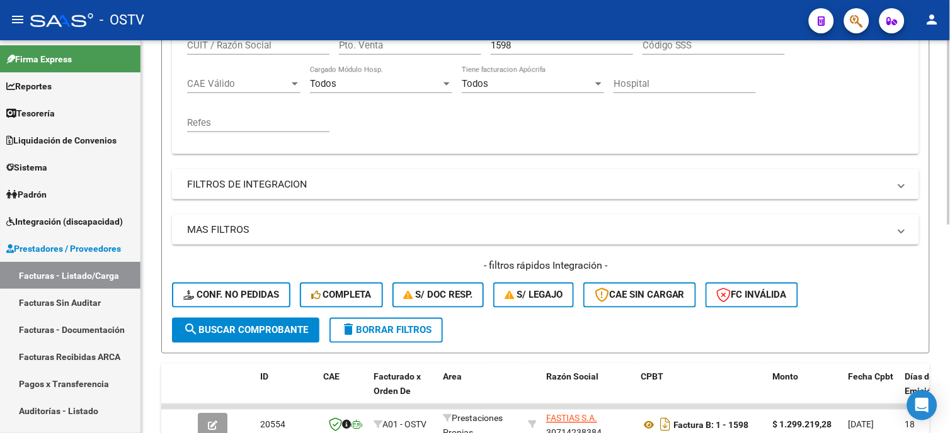
scroll to position [433, 0]
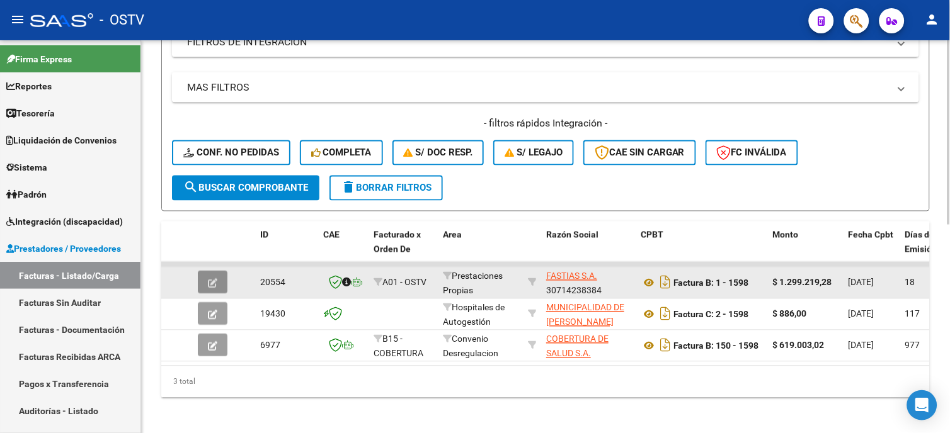
click at [210, 281] on icon "button" at bounding box center [212, 283] width 9 height 9
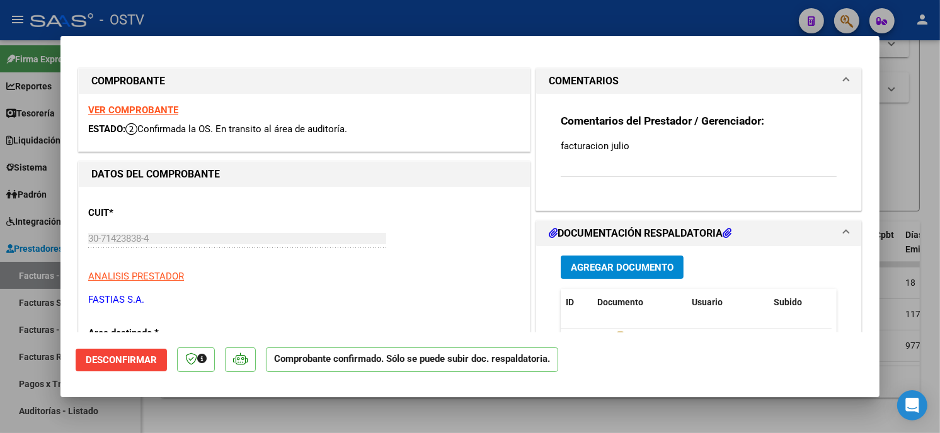
click at [156, 404] on div at bounding box center [470, 216] width 940 height 433
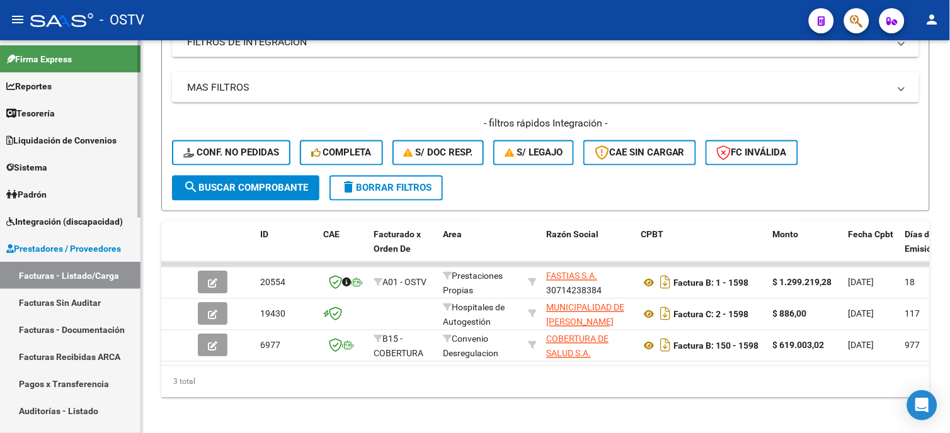
click at [63, 406] on link "Auditorías - Listado" at bounding box center [70, 410] width 140 height 27
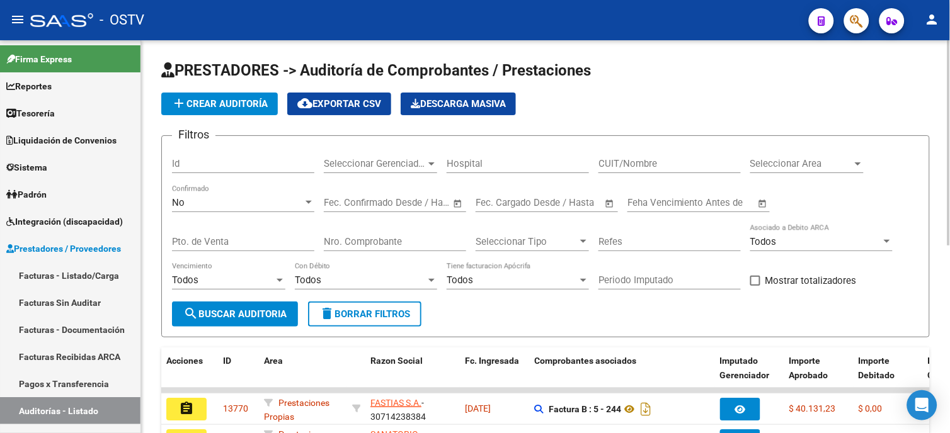
click at [261, 101] on span "add Crear Auditoría" at bounding box center [219, 103] width 96 height 11
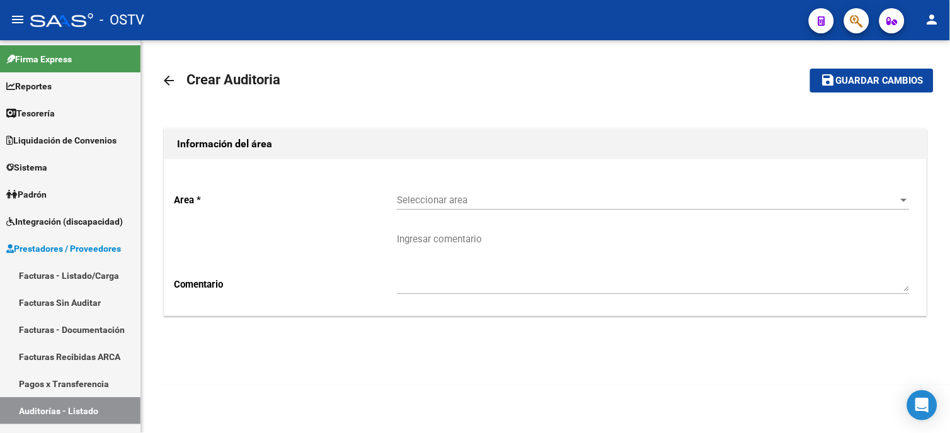
click at [543, 203] on span "Seleccionar area" at bounding box center [647, 200] width 501 height 11
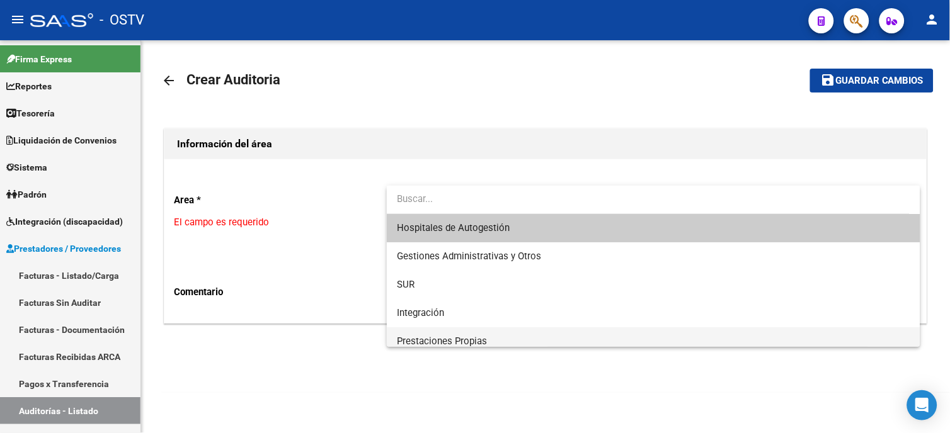
click at [486, 346] on span "Prestaciones Propias" at bounding box center [653, 341] width 513 height 28
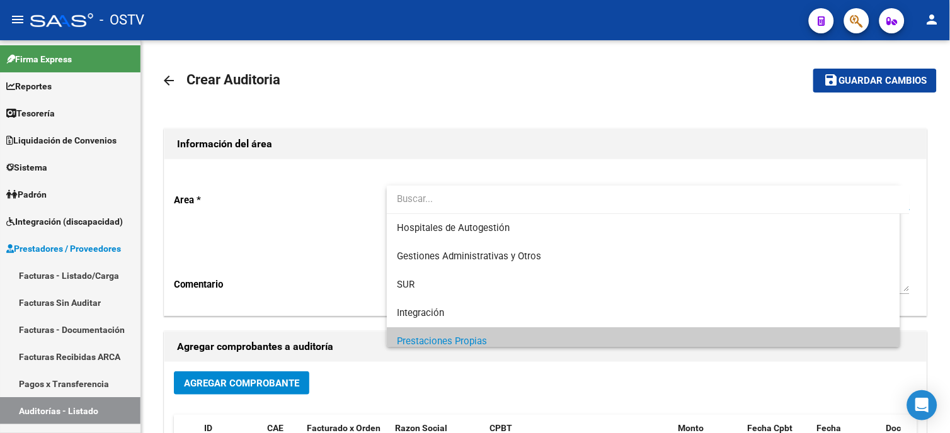
scroll to position [9, 0]
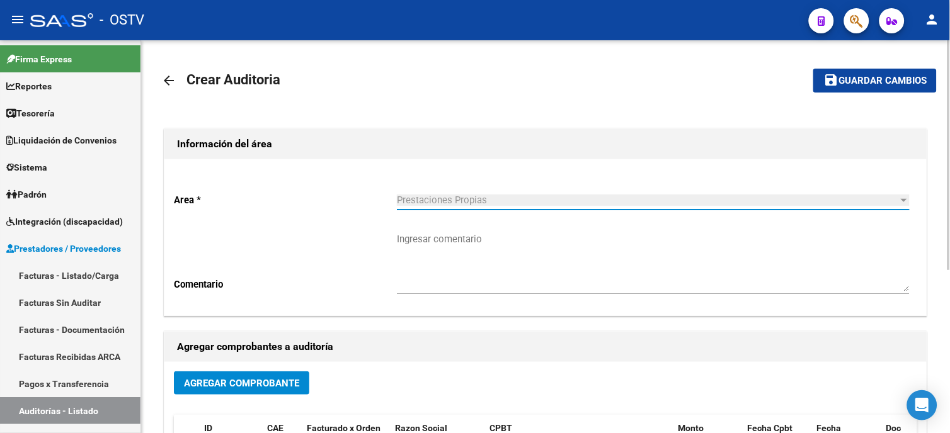
click at [275, 378] on span "Agregar Comprobante" at bounding box center [241, 383] width 115 height 11
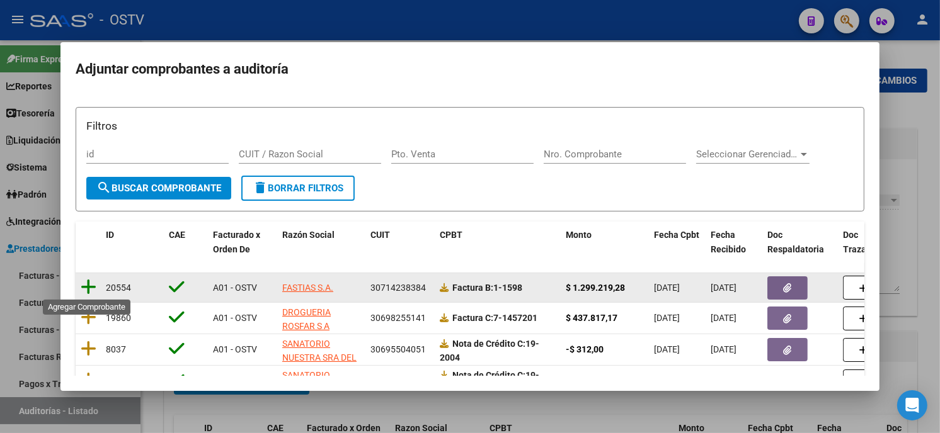
click at [84, 283] on icon at bounding box center [89, 287] width 16 height 18
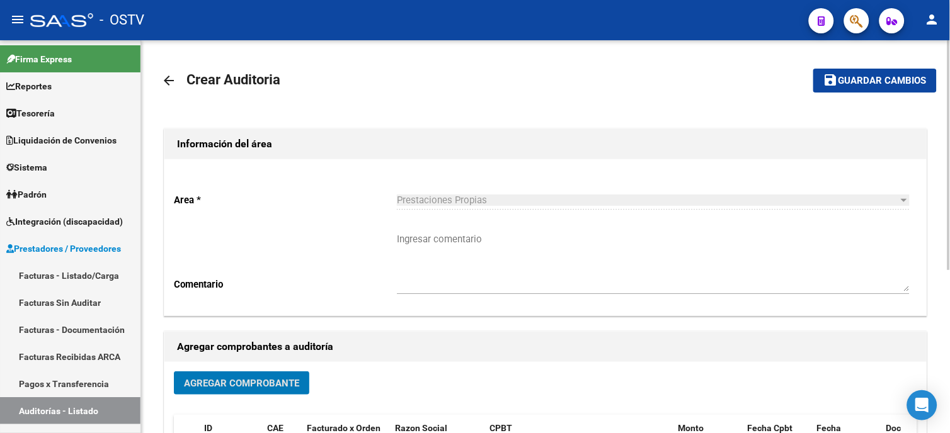
click at [853, 84] on span "Guardar cambios" at bounding box center [882, 81] width 88 height 11
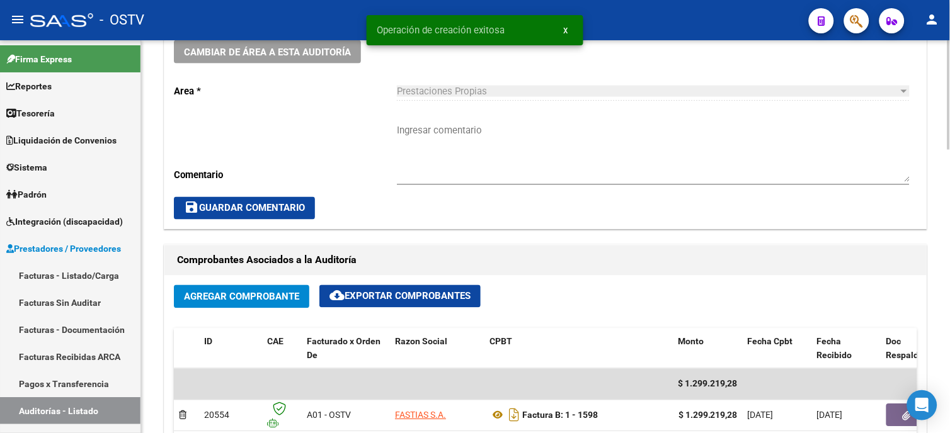
scroll to position [489, 0]
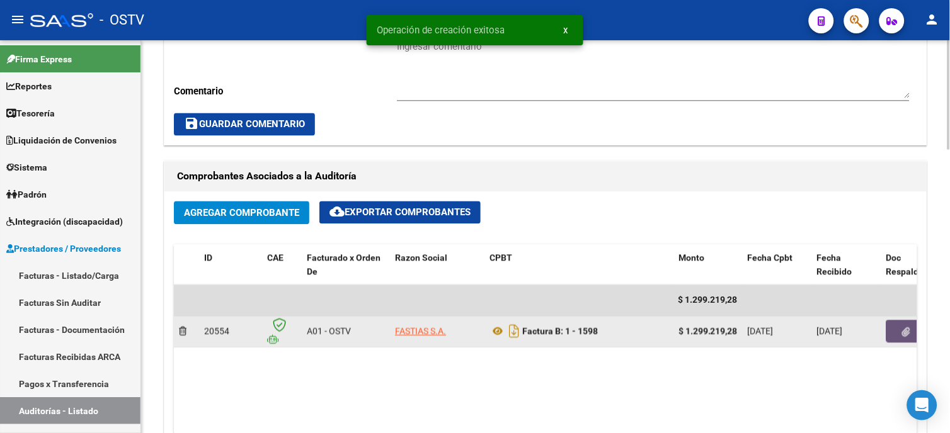
click at [899, 333] on button "button" at bounding box center [906, 332] width 40 height 23
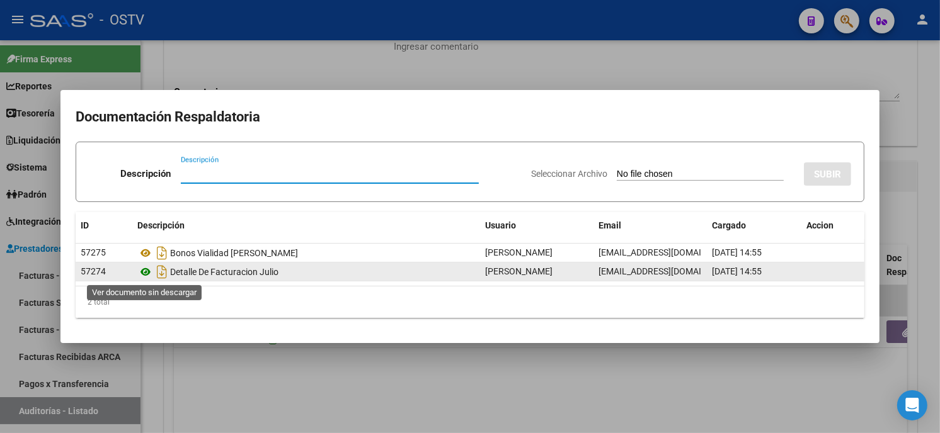
click at [145, 272] on icon at bounding box center [145, 272] width 16 height 15
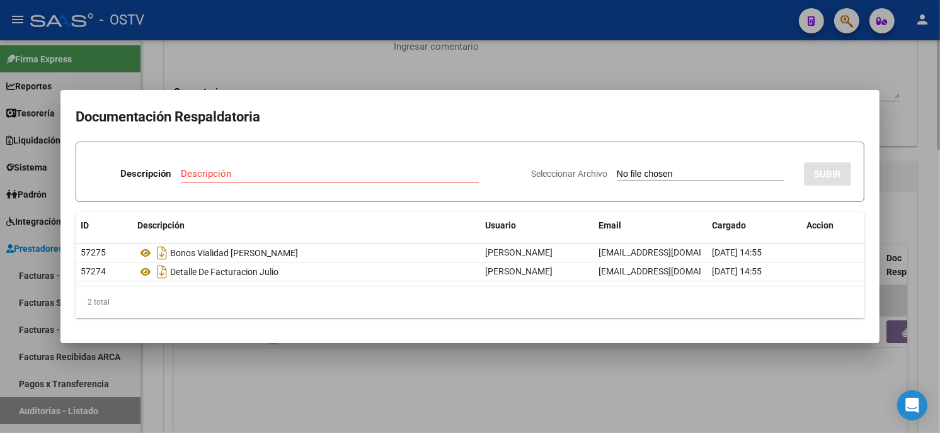
drag, startPoint x: 250, startPoint y: 67, endPoint x: 267, endPoint y: 184, distance: 118.4
click at [251, 67] on div at bounding box center [470, 216] width 940 height 433
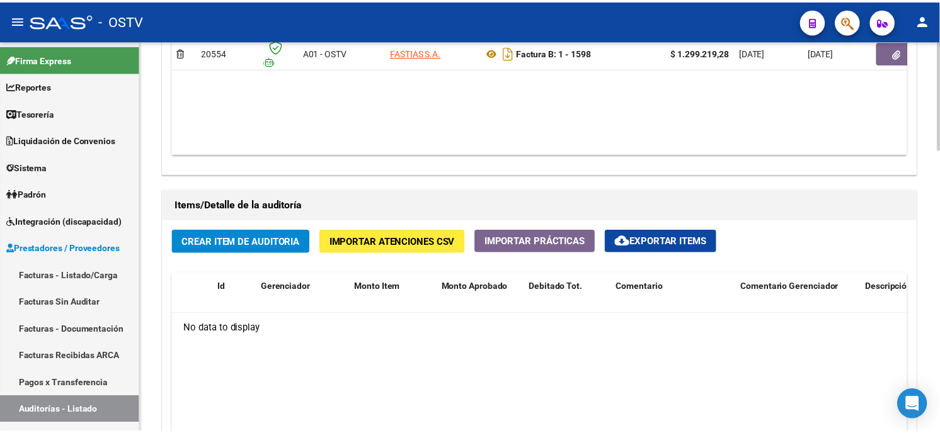
scroll to position [770, 0]
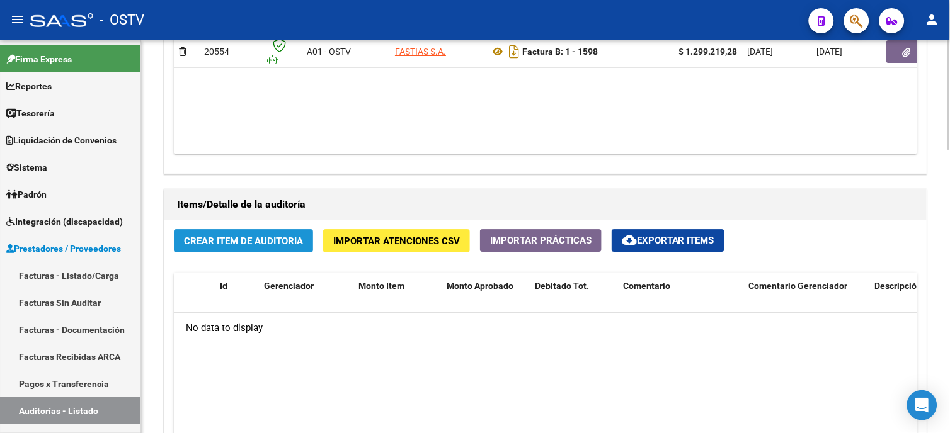
click at [254, 239] on span "Crear Item de Auditoria" at bounding box center [243, 241] width 119 height 11
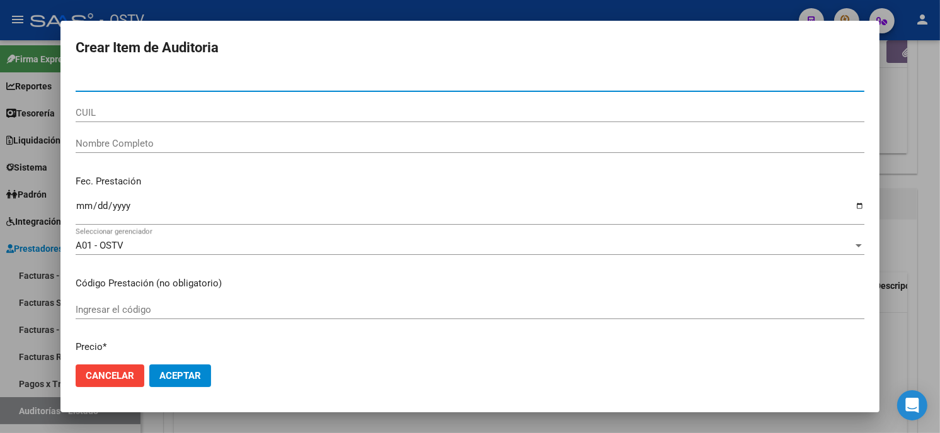
paste input "05806604400"
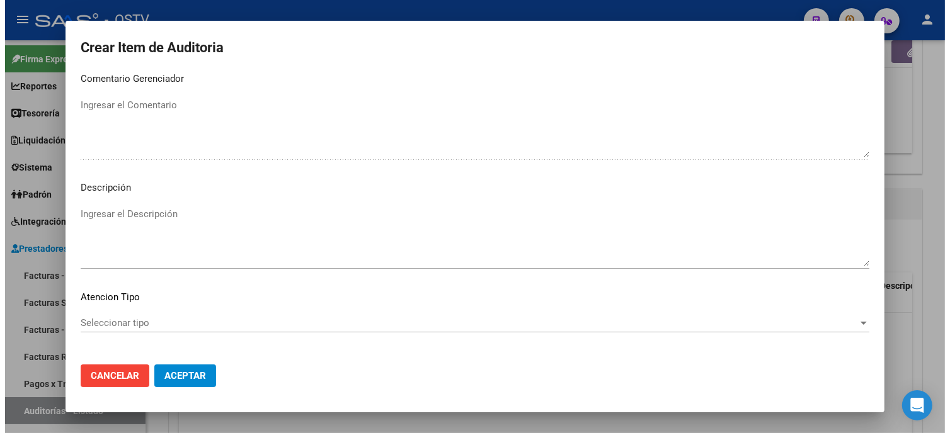
scroll to position [743, 0]
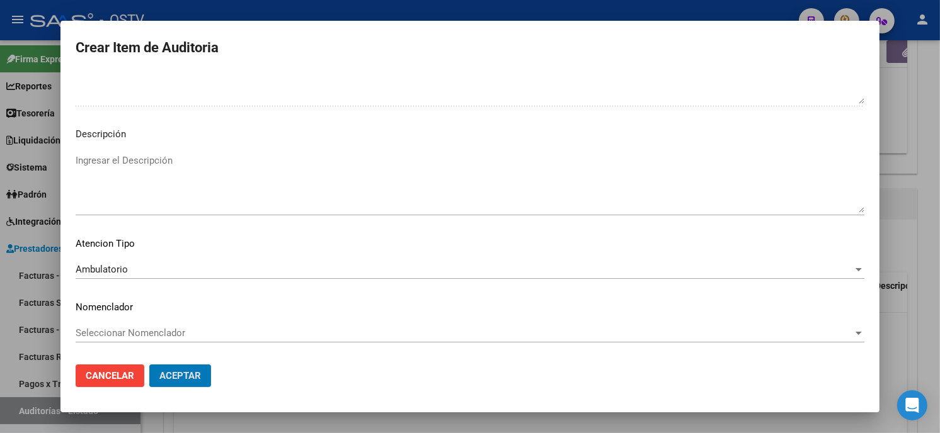
click at [149, 365] on button "Aceptar" at bounding box center [180, 376] width 62 height 23
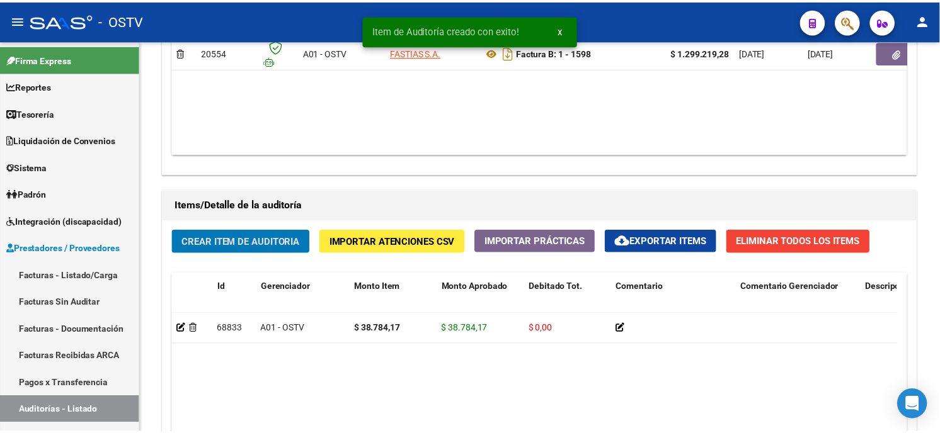
scroll to position [770, 0]
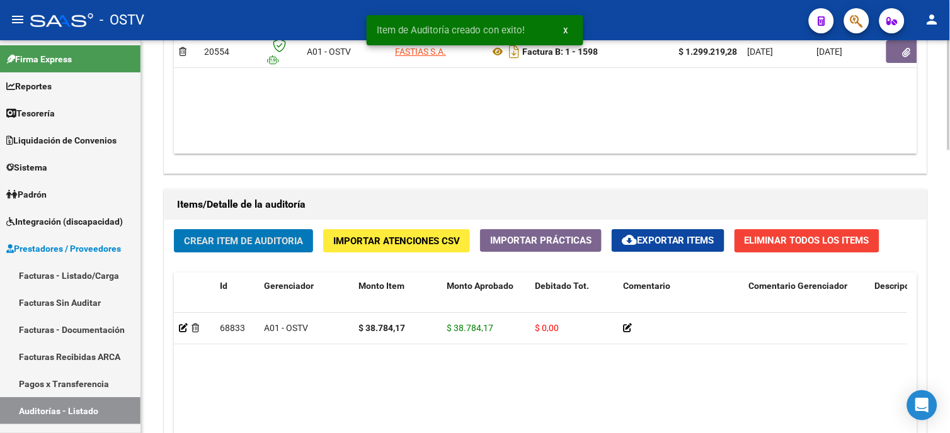
click at [236, 249] on button "Crear Item de Auditoria" at bounding box center [243, 240] width 139 height 23
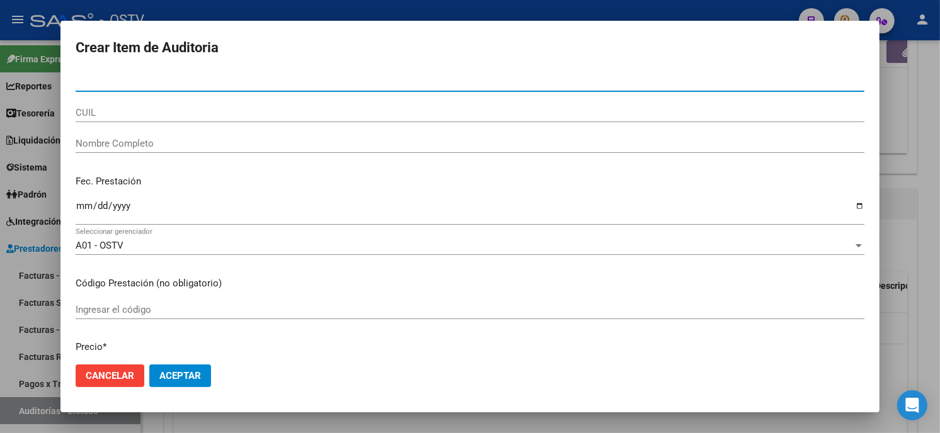
paste input "04250616300"
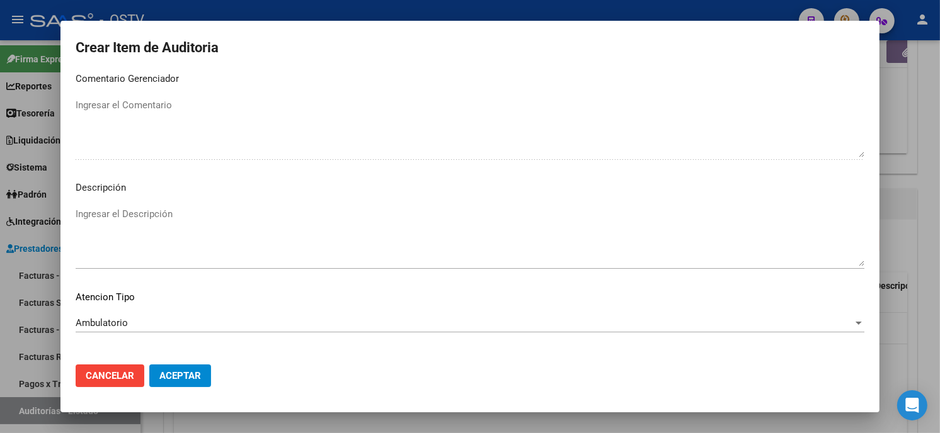
scroll to position [743, 0]
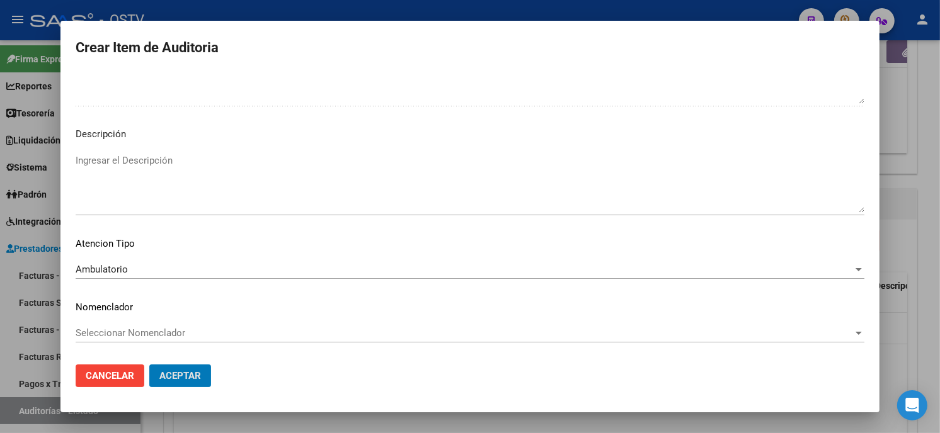
click at [149, 365] on button "Aceptar" at bounding box center [180, 376] width 62 height 23
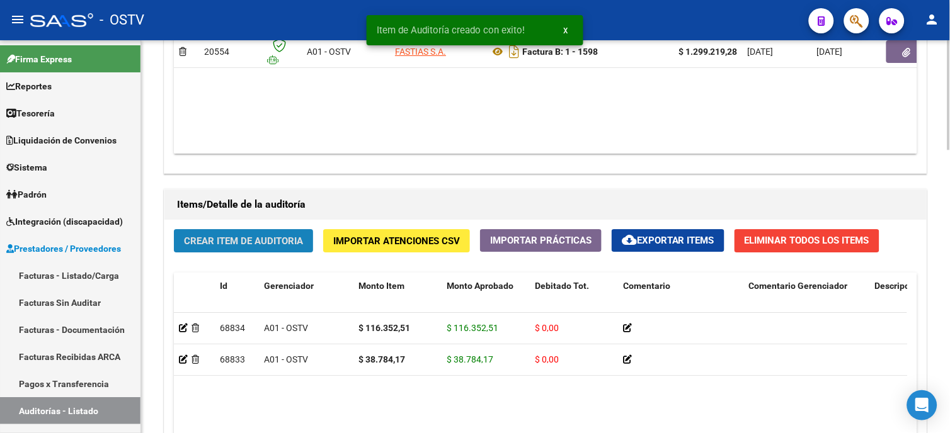
click at [244, 233] on button "Crear Item de Auditoria" at bounding box center [243, 240] width 139 height 23
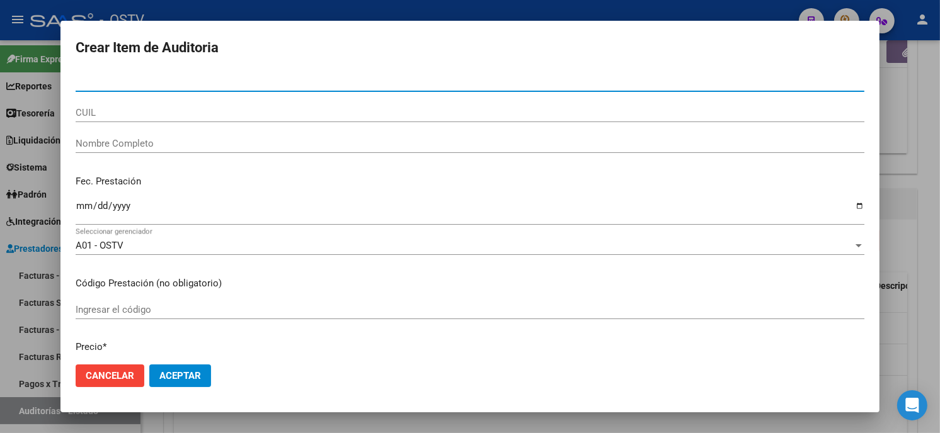
paste input "319049417900"
click at [84, 83] on input "319049417900" at bounding box center [470, 81] width 788 height 11
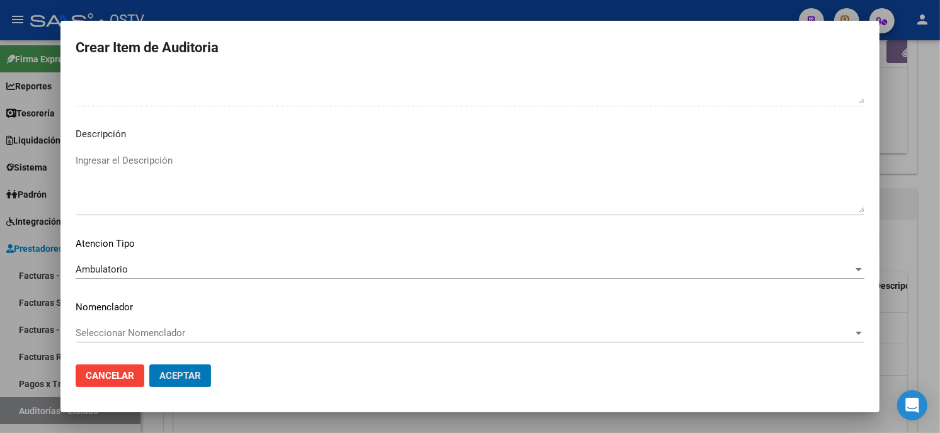
click at [149, 365] on button "Aceptar" at bounding box center [180, 376] width 62 height 23
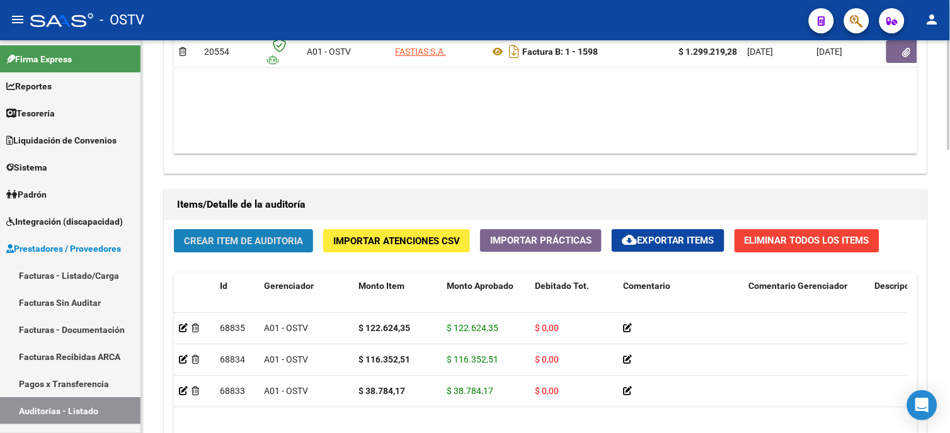
click at [252, 235] on button "Crear Item de Auditoria" at bounding box center [243, 240] width 139 height 23
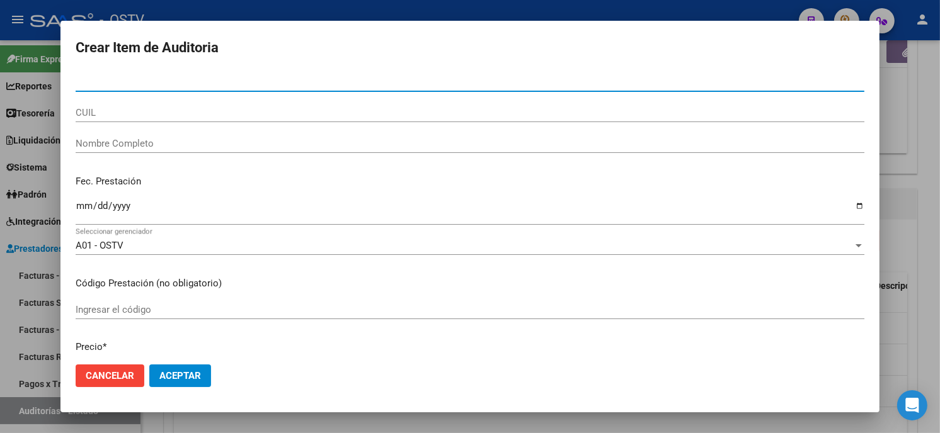
paste input "04200007300"
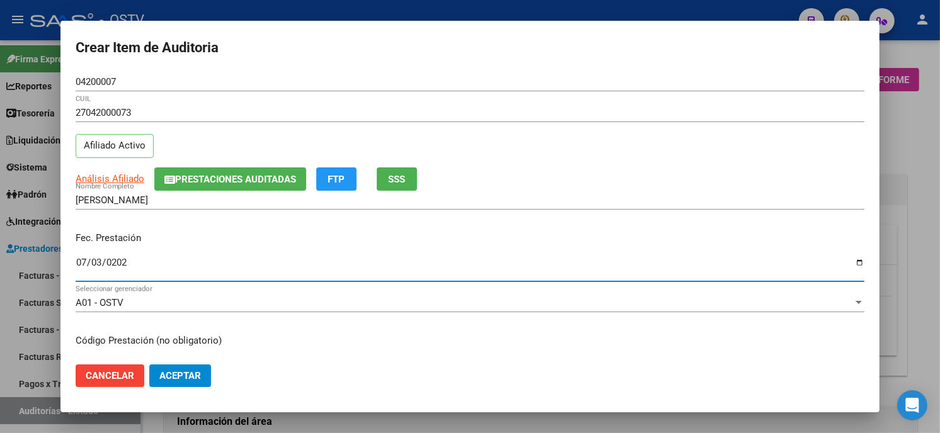
scroll to position [770, 0]
type input "[DATE]"
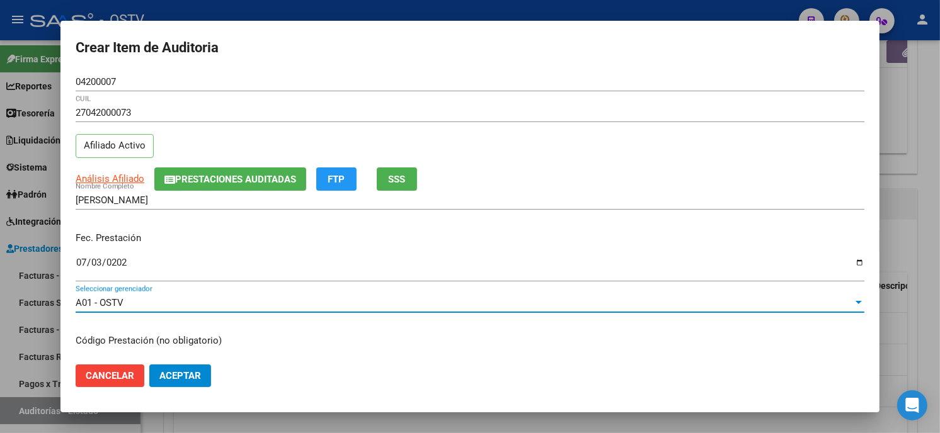
scroll to position [153, 0]
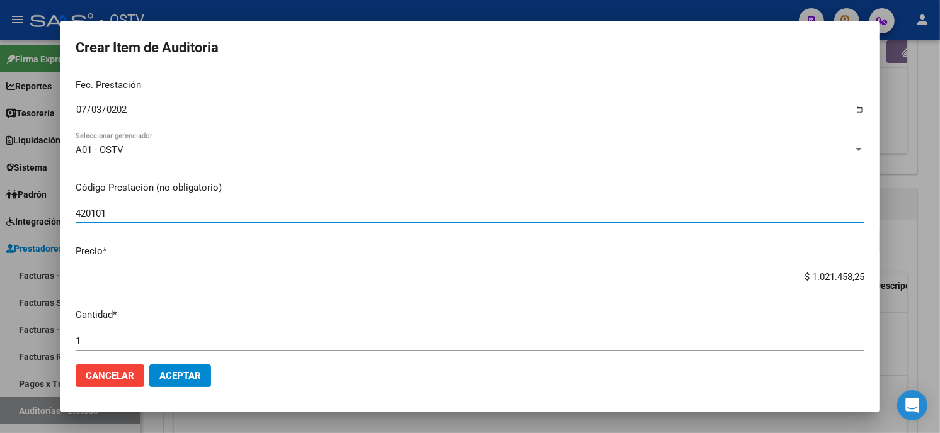
type input "420101 TRM"
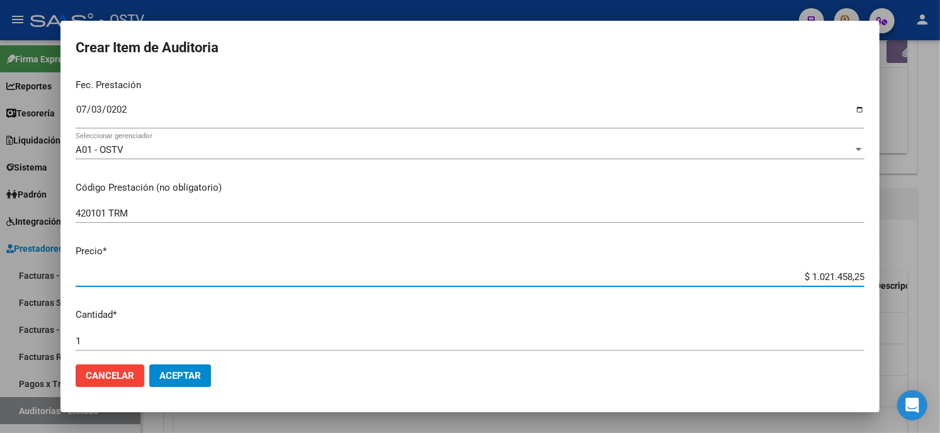
type input "$ 0,01"
type input "$ 0,15"
type input "$ 1,51"
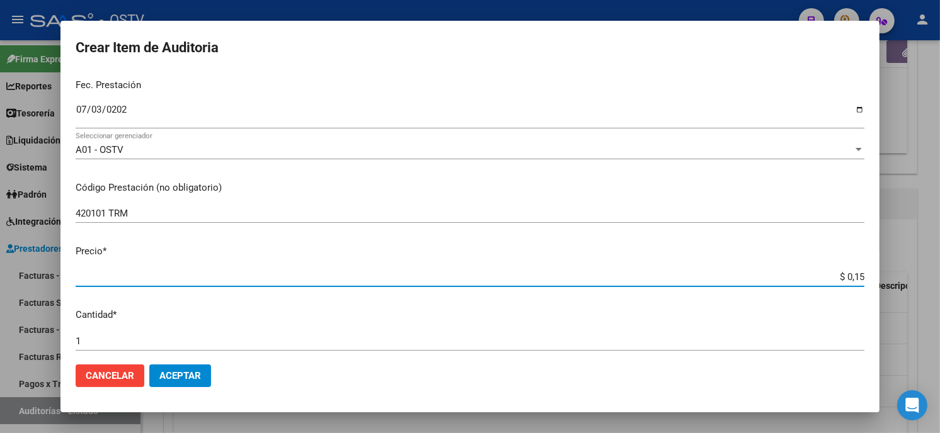
type input "$ 1,51"
type input "$ 15,14"
type input "$ 151,40"
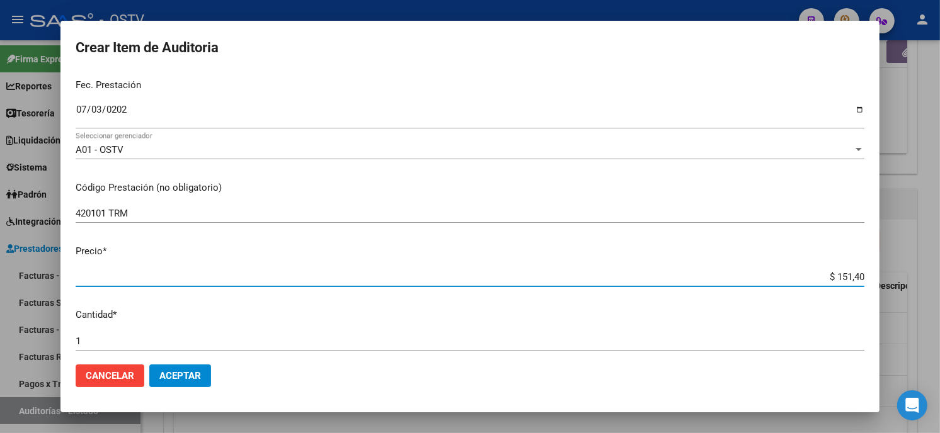
type input "$ 1.514,03"
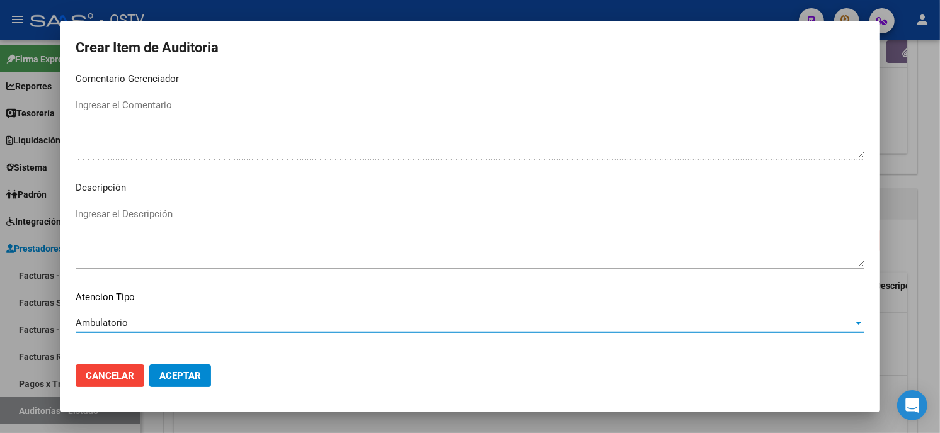
scroll to position [743, 0]
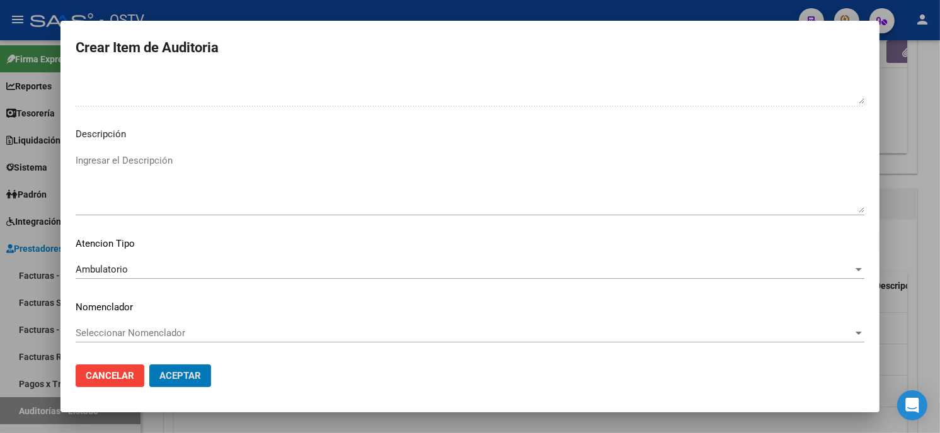
click at [149, 365] on button "Aceptar" at bounding box center [180, 376] width 62 height 23
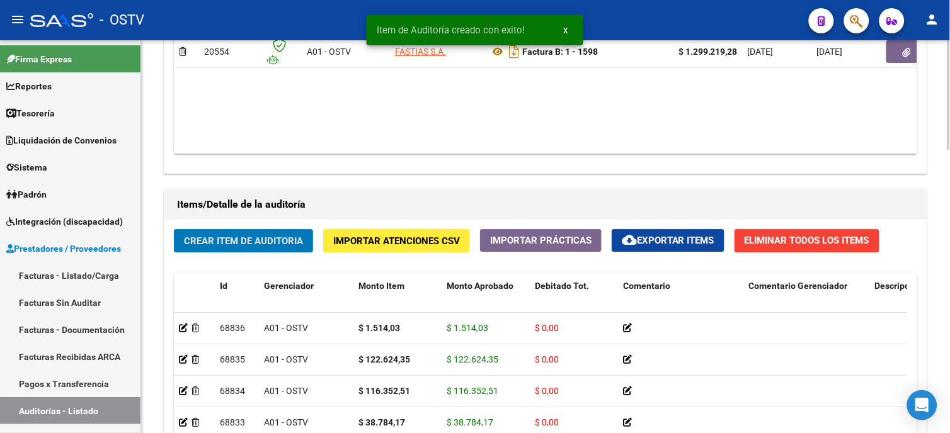
click at [271, 249] on button "Crear Item de Auditoria" at bounding box center [243, 240] width 139 height 23
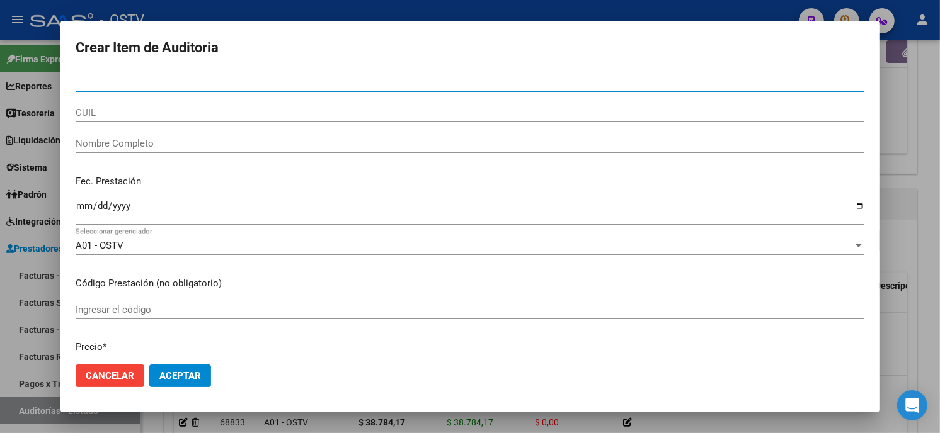
paste input "06076639300"
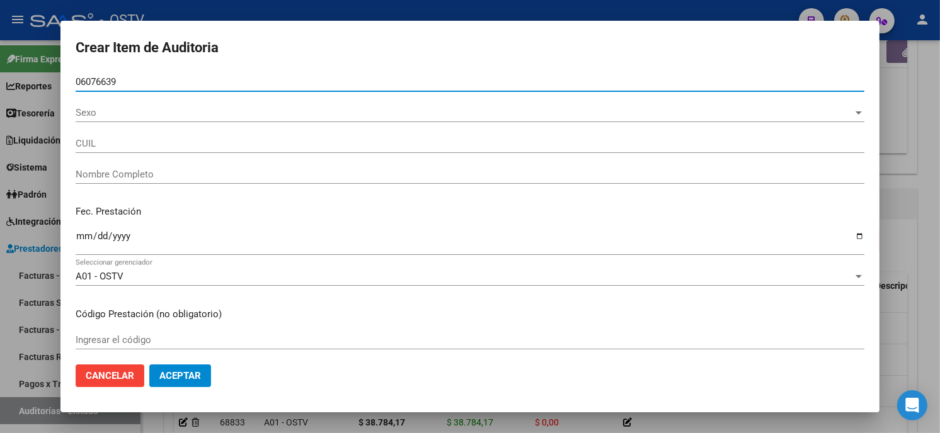
type input "06076639"
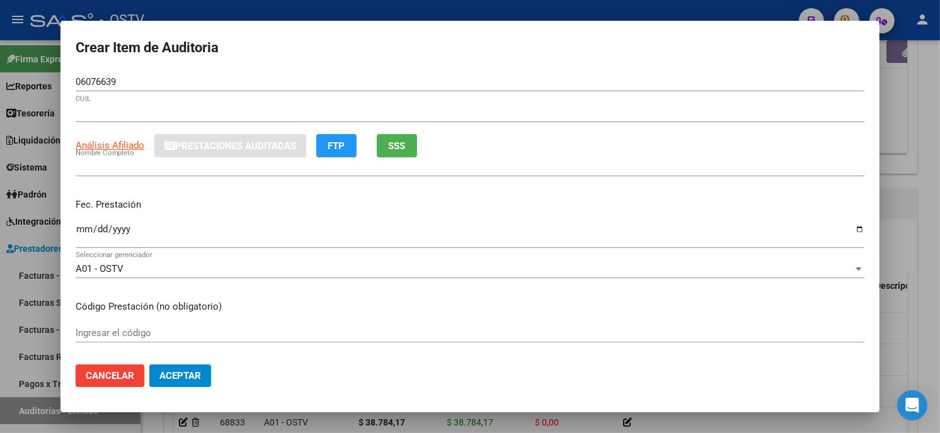
type input "27060766393"
type input "[PERSON_NAME] [PERSON_NAME]"
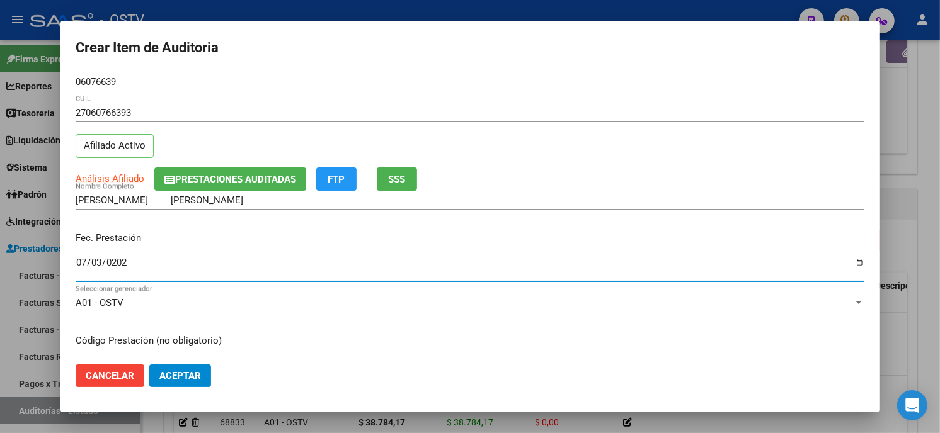
type input "[DATE]"
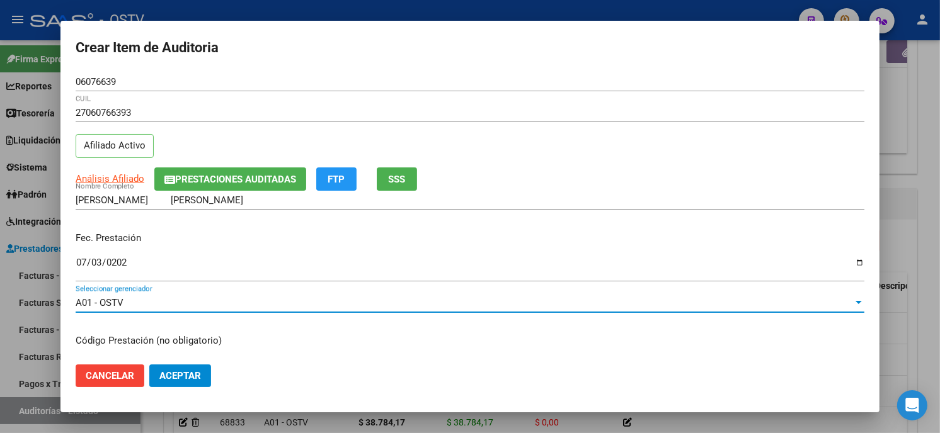
scroll to position [153, 0]
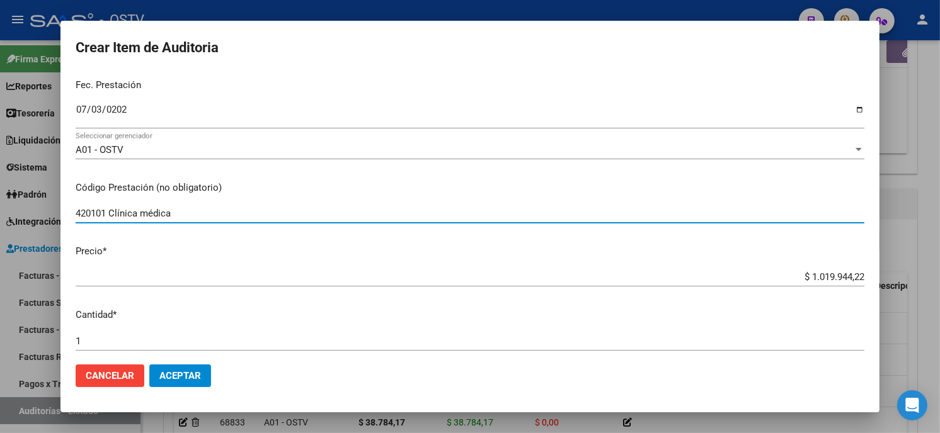
type input "420101 Clínica médica"
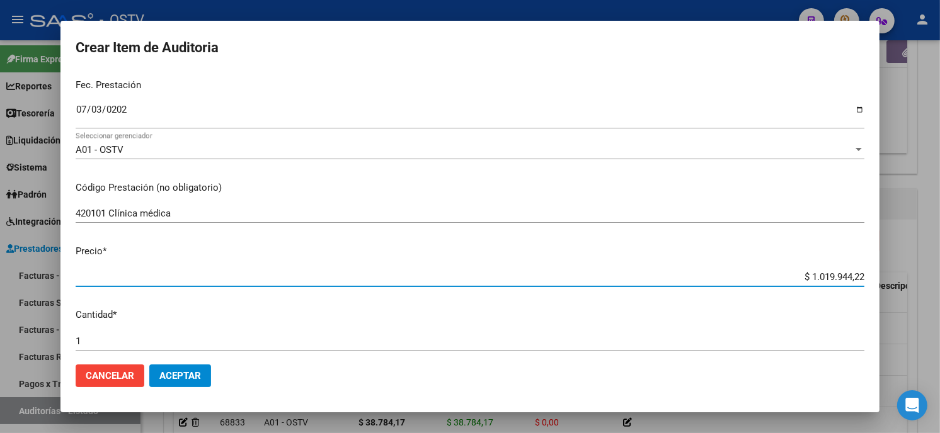
type input "$ 0,01"
type input "$ 0,15"
type input "$ 1,51"
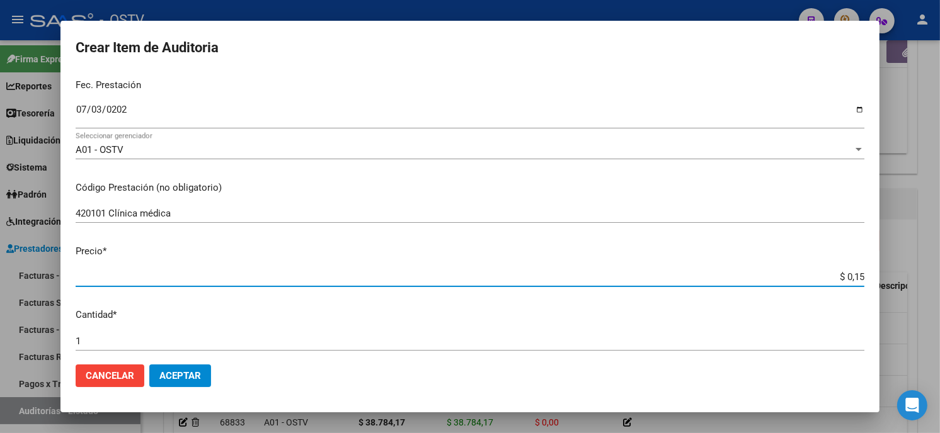
type input "$ 1,51"
type input "$ 15,14"
type input "$ 151,40"
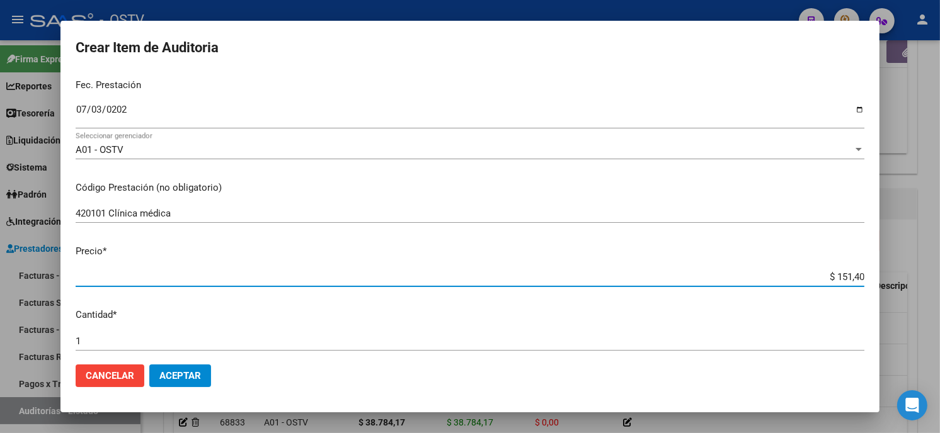
type input "$ 1.514,03"
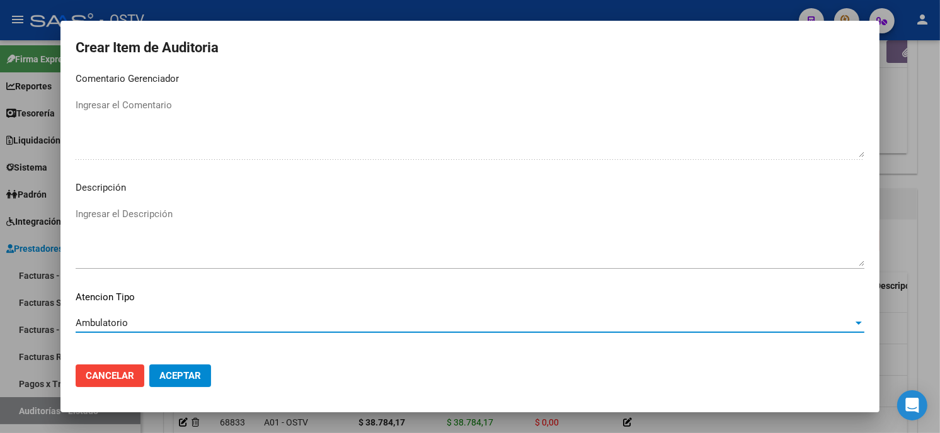
scroll to position [743, 0]
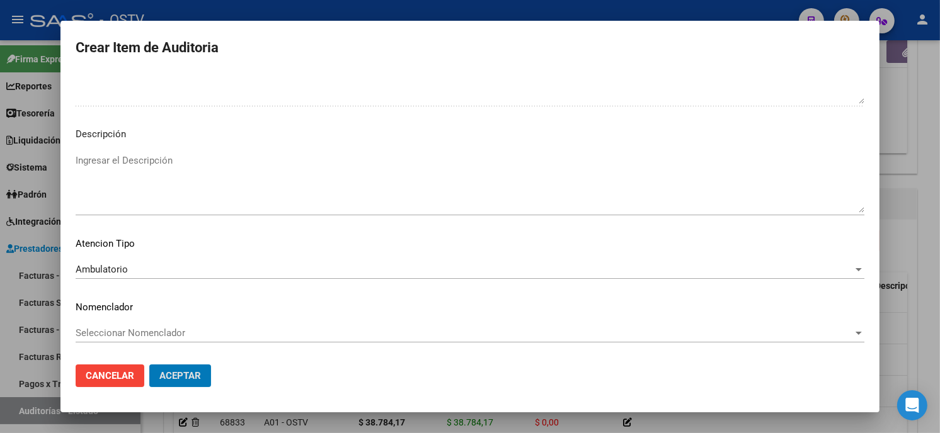
click at [149, 365] on button "Aceptar" at bounding box center [180, 376] width 62 height 23
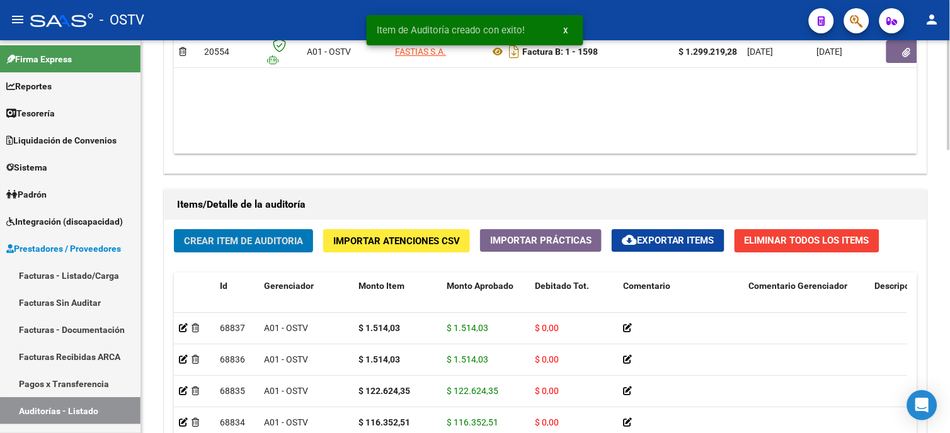
click at [231, 241] on span "Crear Item de Auditoria" at bounding box center [243, 241] width 119 height 11
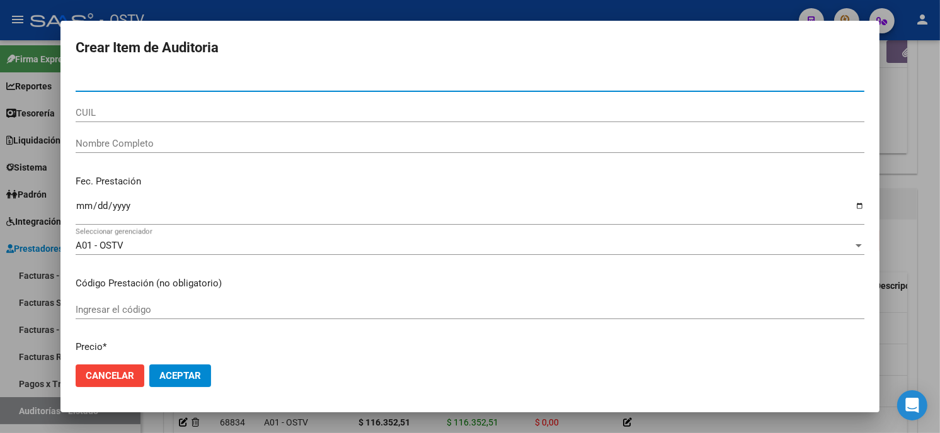
paste input "04862259410"
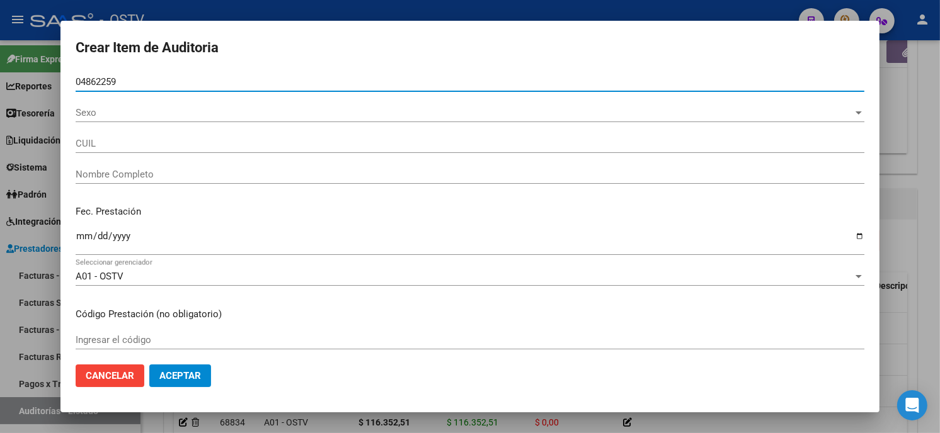
type input "04862259"
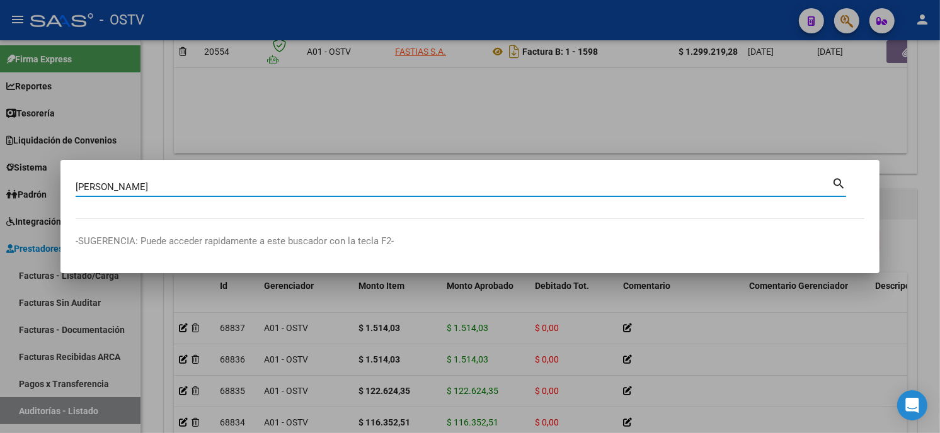
type input "[PERSON_NAME]"
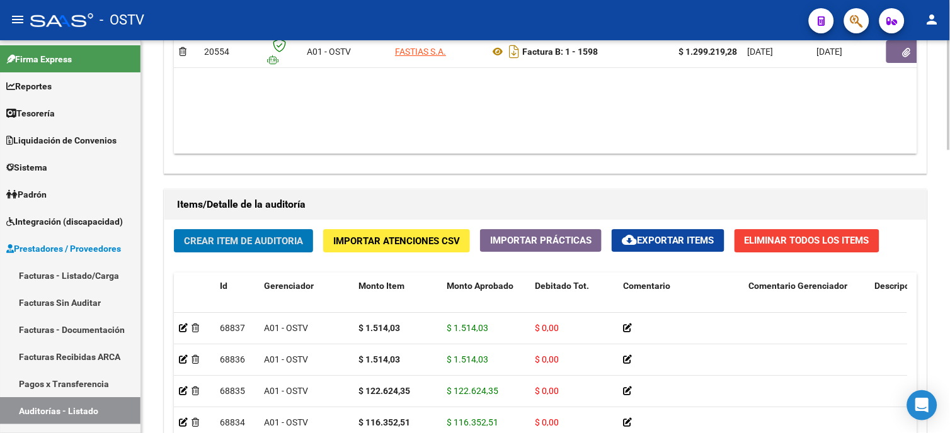
click at [282, 238] on span "Crear Item de Auditoria" at bounding box center [243, 241] width 119 height 11
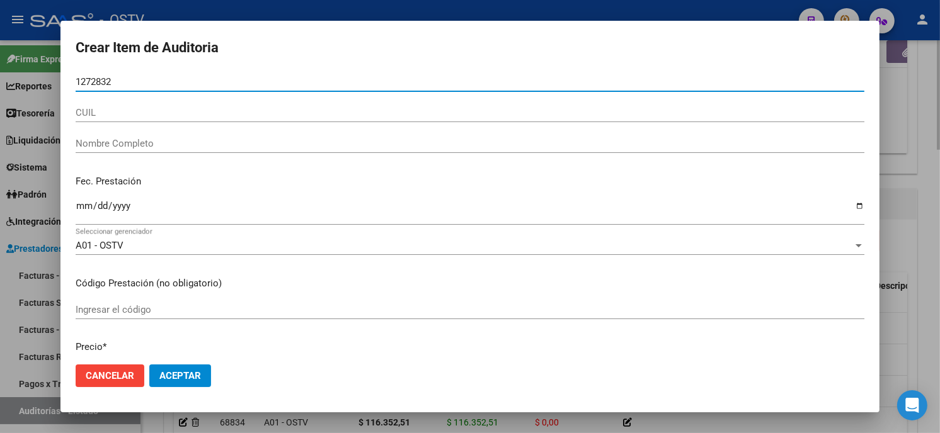
type input "12728322"
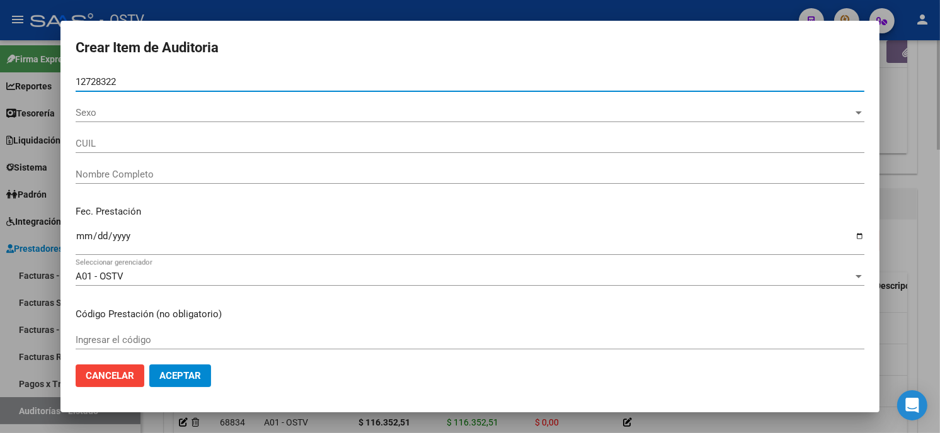
type input "27127283228"
type input "[DEMOGRAPHIC_DATA][PERSON_NAME]"
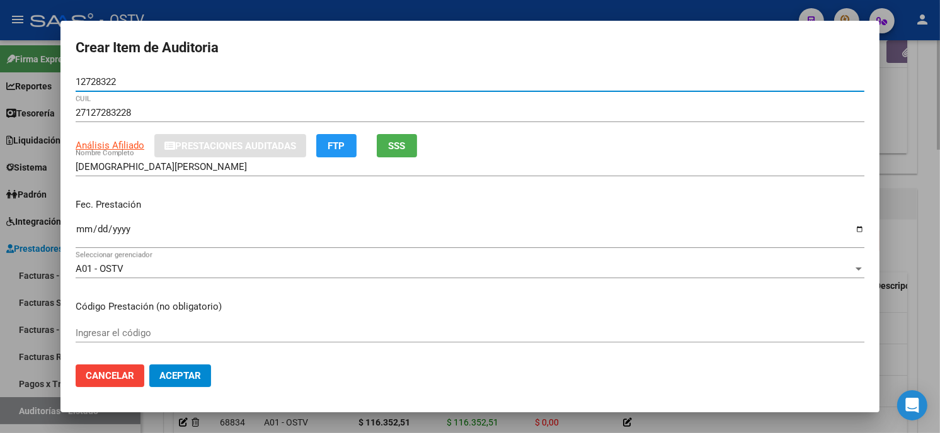
type input "12728322"
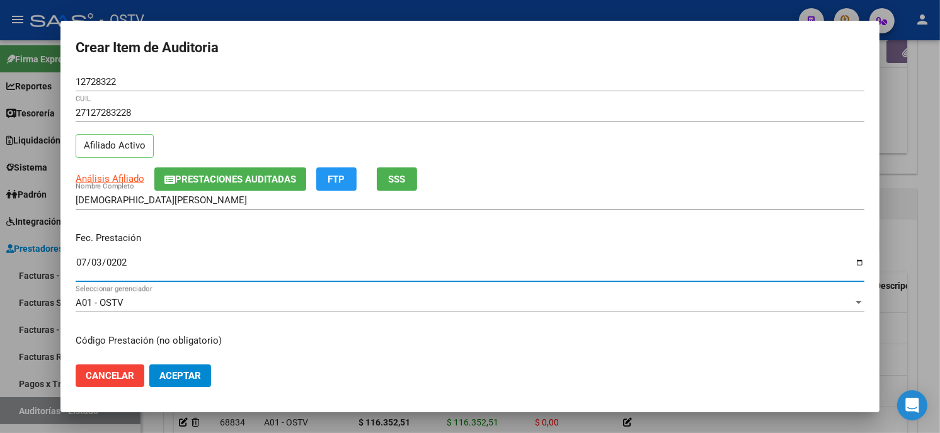
type input "[DATE]"
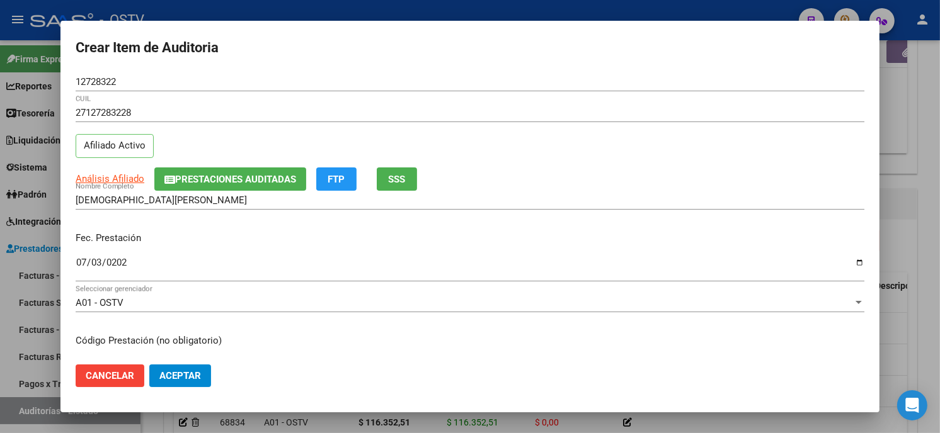
scroll to position [153, 0]
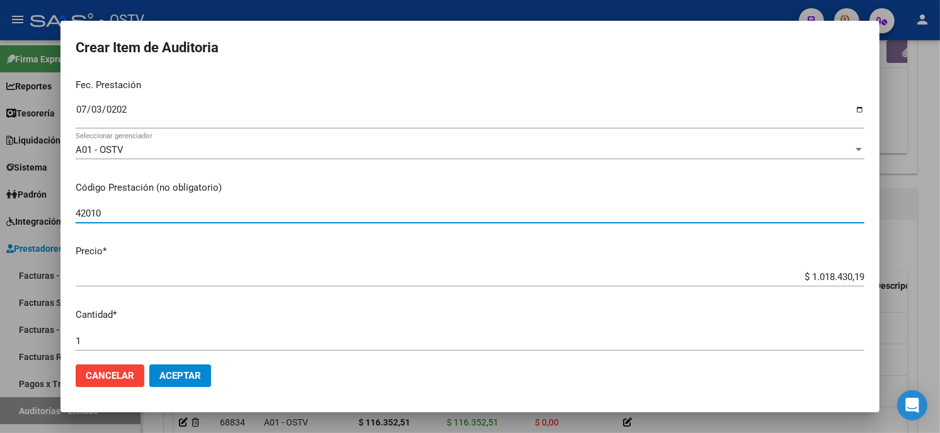
type input "420101 Clínica médica"
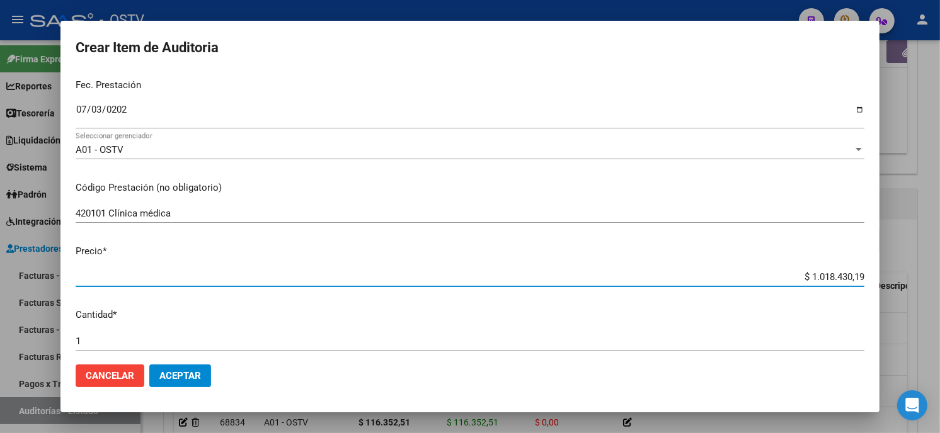
type input "$ 0,03"
type input "$ 0,35"
type input "$ 3,51"
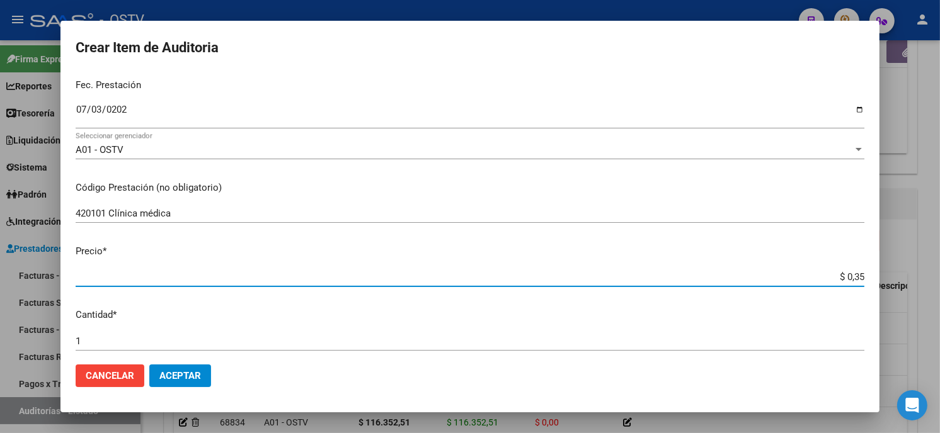
type input "$ 3,51"
type input "$ 35,14"
type input "$ 351,40"
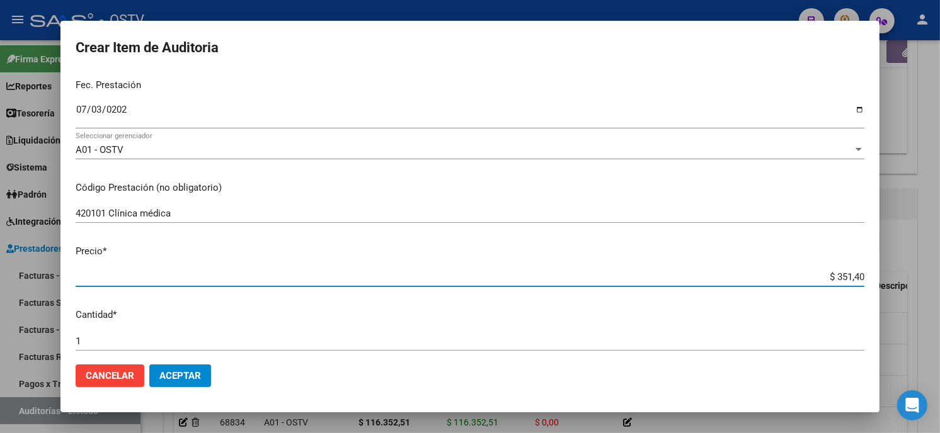
type input "$ 3.514,03"
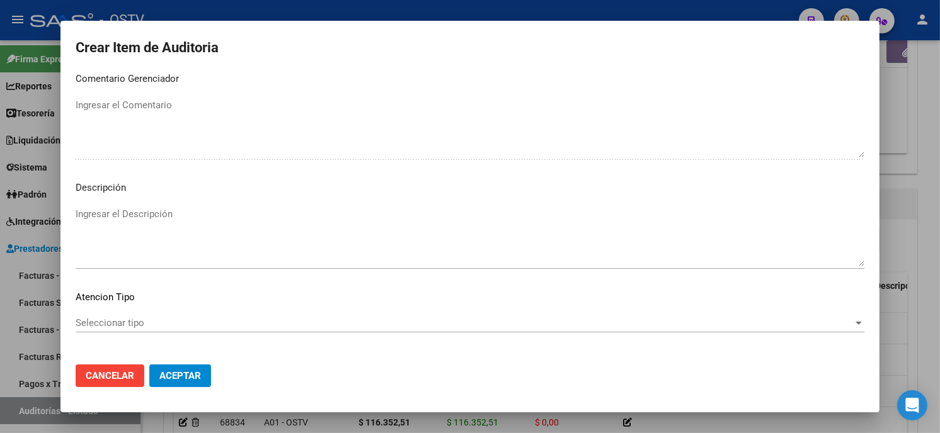
scroll to position [743, 0]
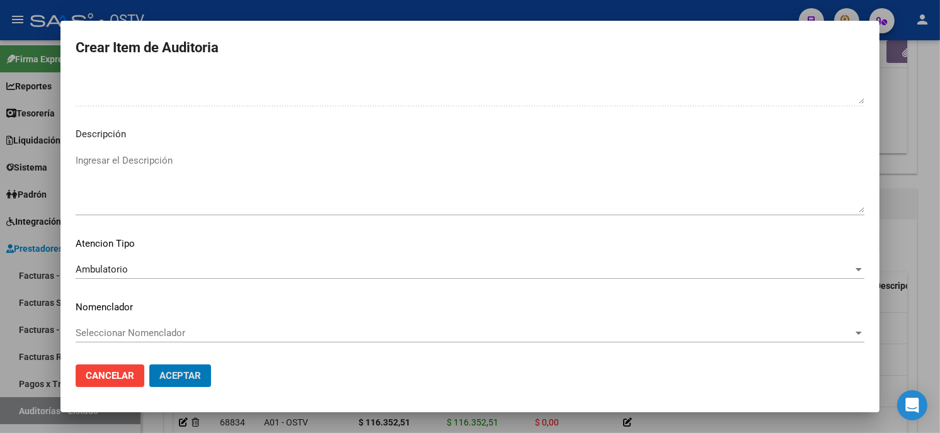
click at [149, 365] on button "Aceptar" at bounding box center [180, 376] width 62 height 23
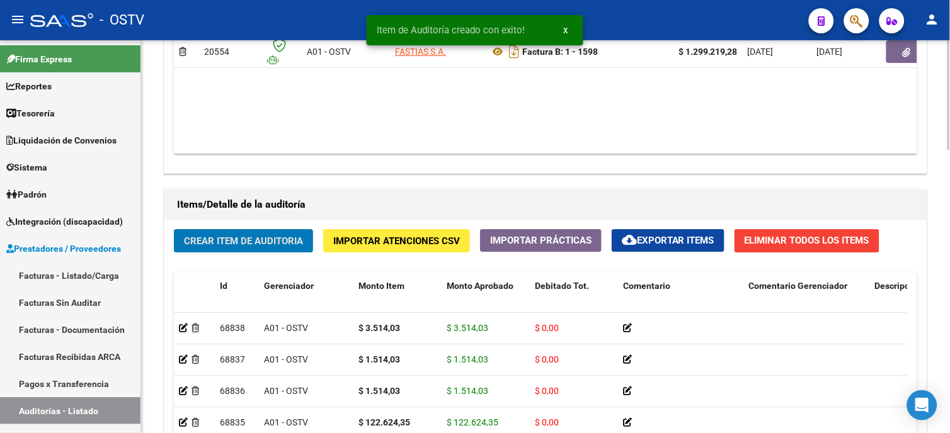
click at [220, 247] on span "Crear Item de Auditoria" at bounding box center [243, 241] width 119 height 11
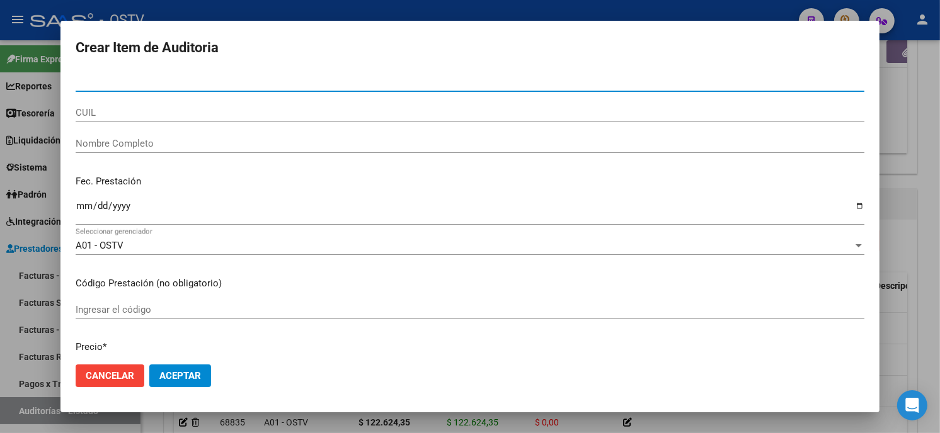
paste input "19049417900"
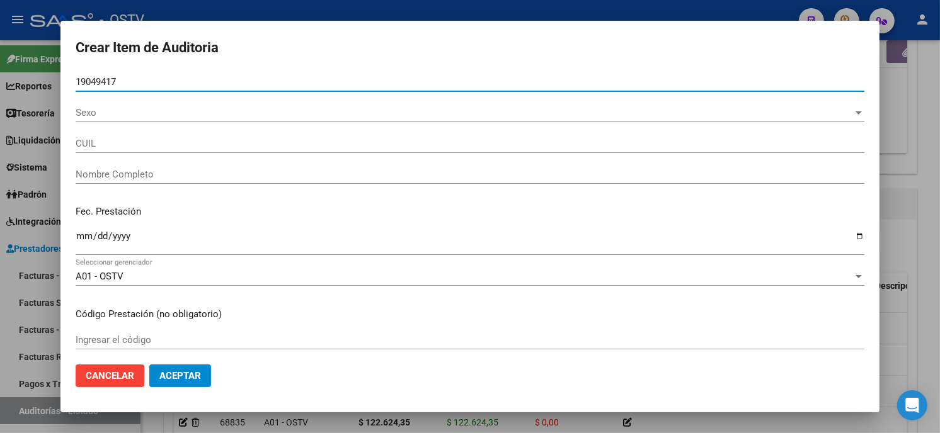
type input "19049417"
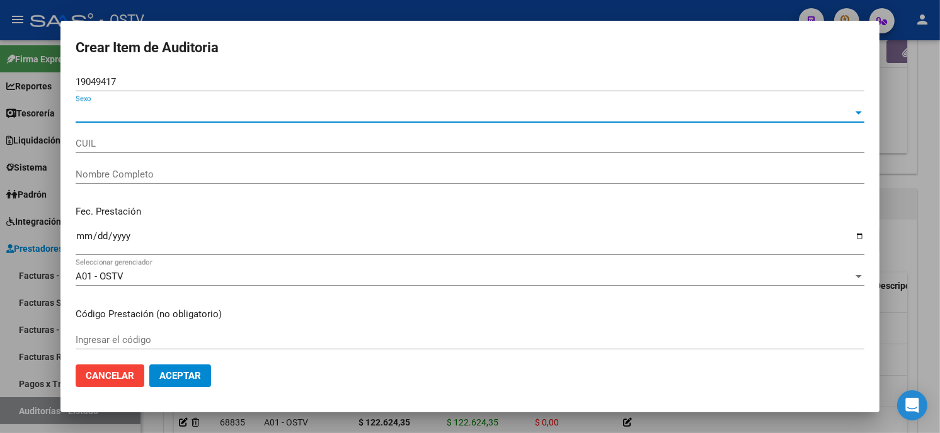
type input "23190494179"
type input "[PERSON_NAME] [PERSON_NAME]"
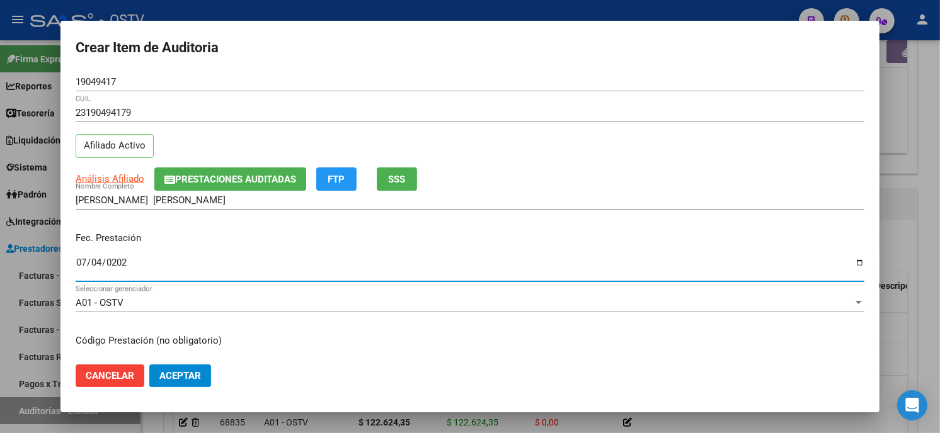
type input "[DATE]"
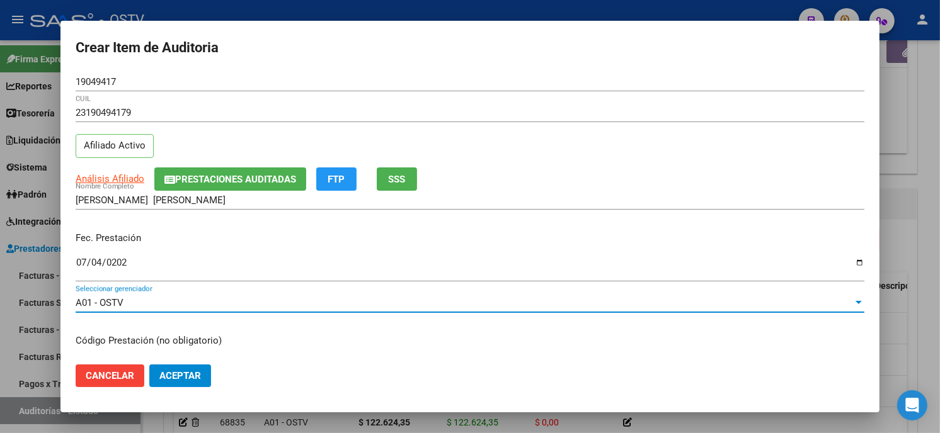
scroll to position [153, 0]
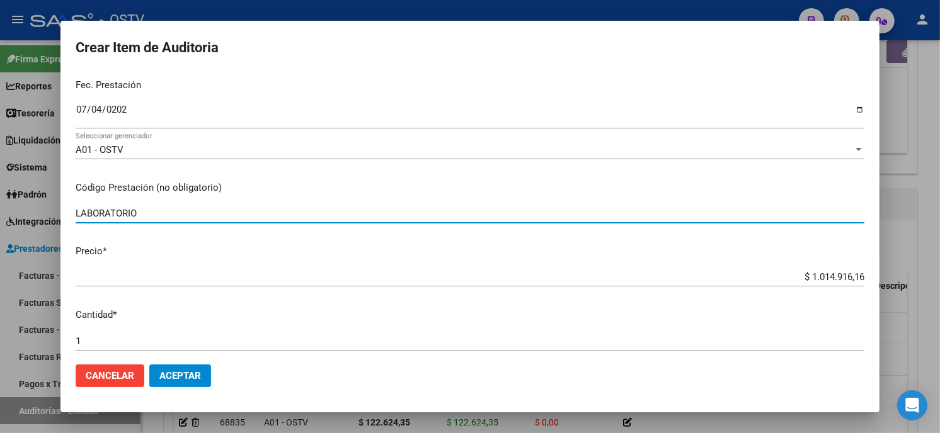
type input "LABORATORIO"
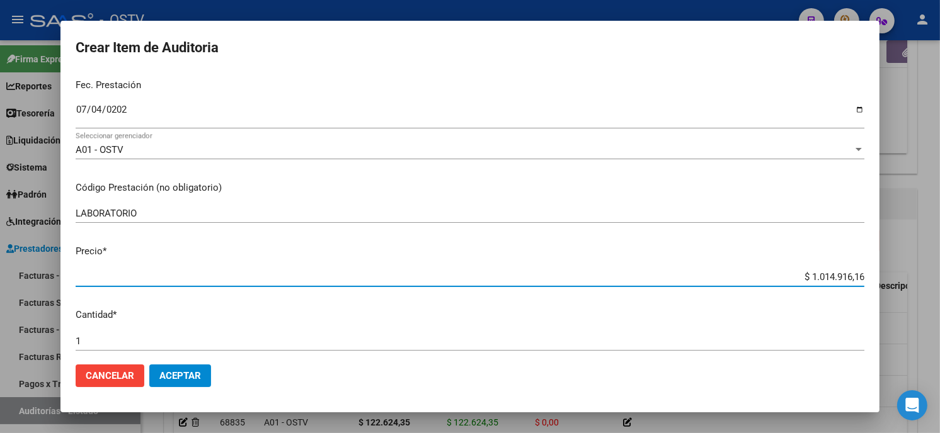
type input "$ 0,01"
type input "$ 0,12"
type input "$ 1,20"
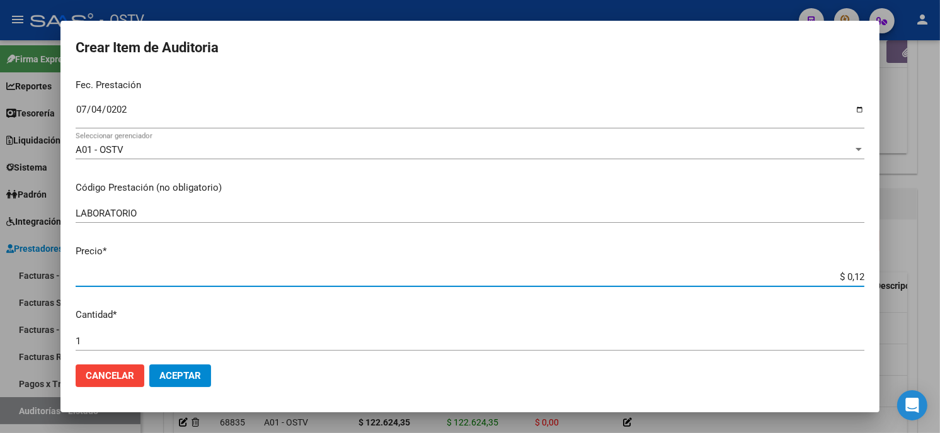
type input "$ 1,20"
type input "$ 12,00"
type input "$ 120,07"
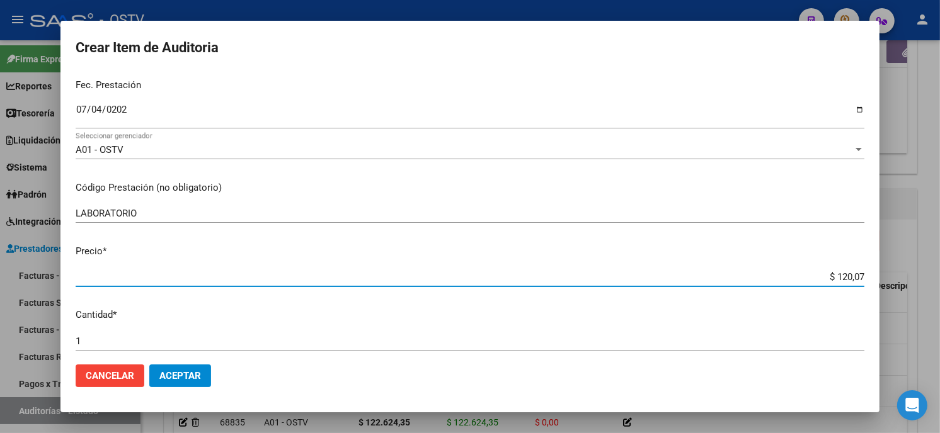
type input "$ 1.200,77"
type input "$ 12.007,71"
type input "$ 120.077,14"
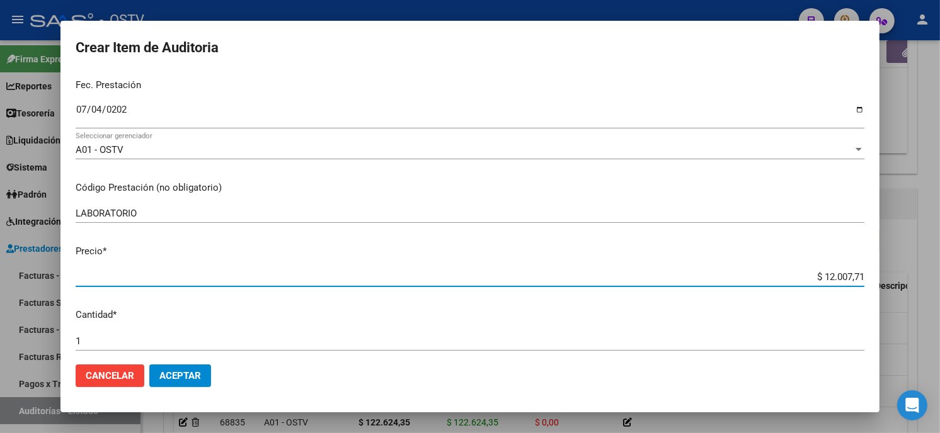
type input "$ 120.077,14"
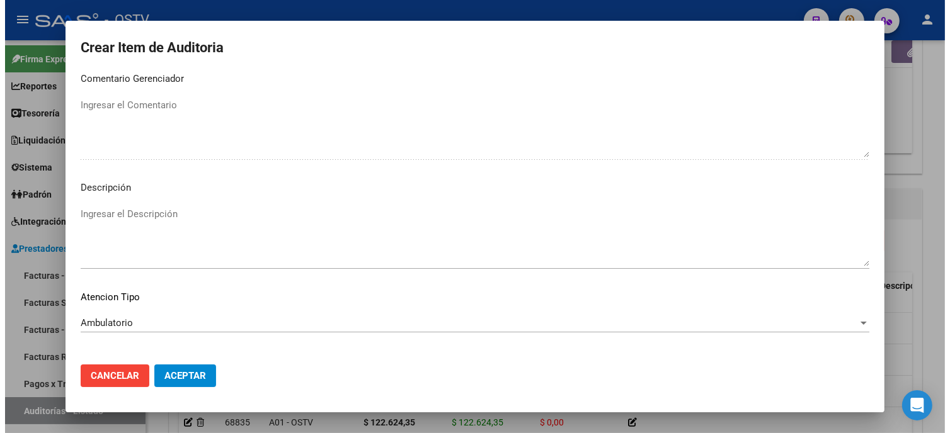
scroll to position [743, 0]
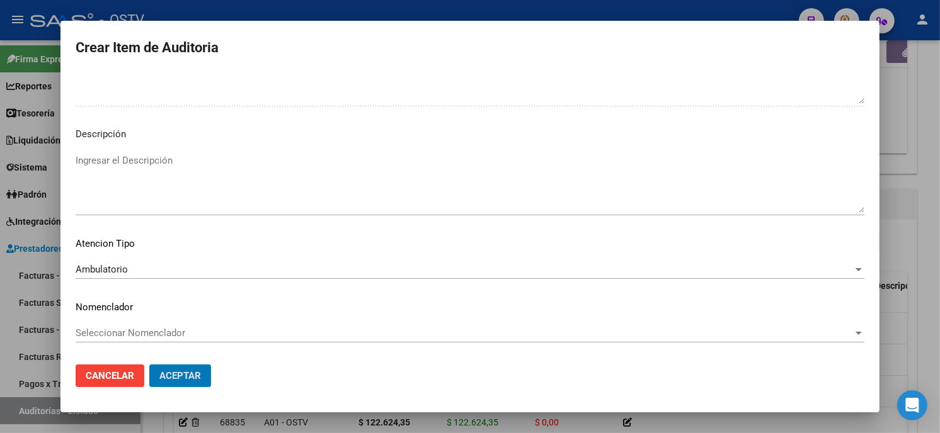
click at [149, 365] on button "Aceptar" at bounding box center [180, 376] width 62 height 23
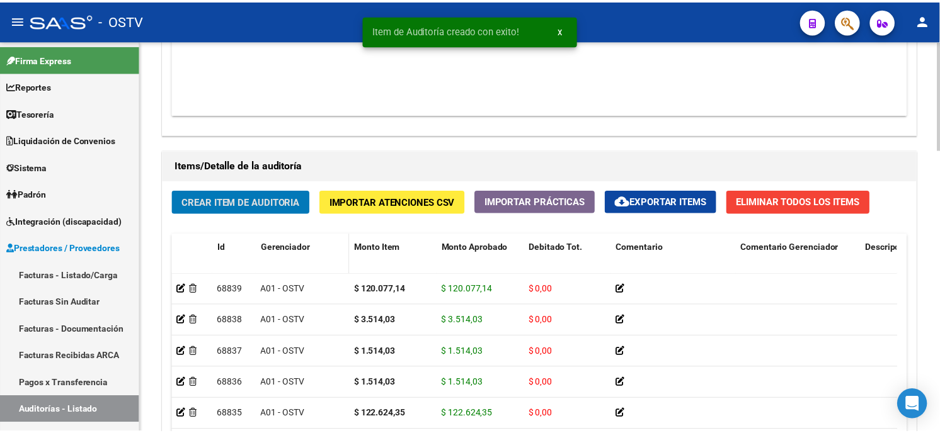
scroll to position [840, 0]
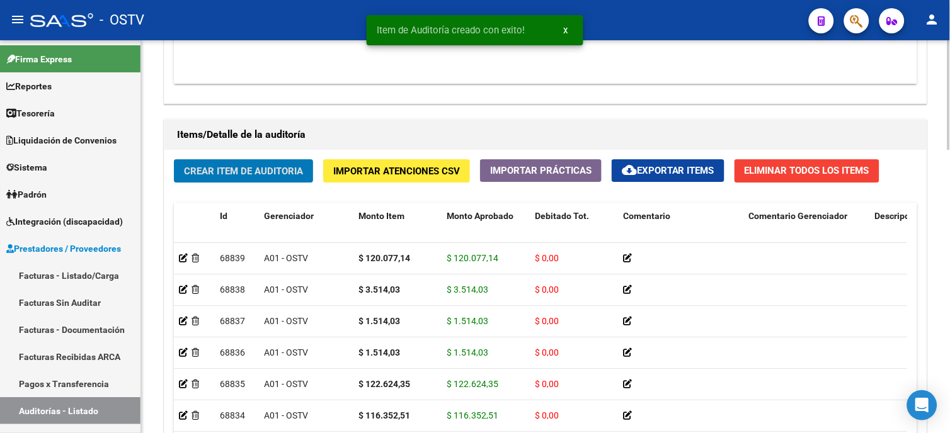
click at [290, 170] on span "Crear Item de Auditoria" at bounding box center [243, 171] width 119 height 11
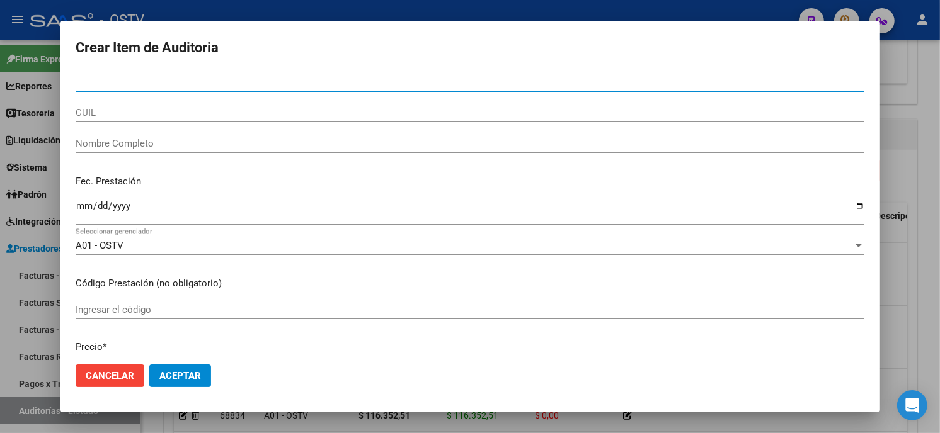
paste input "704250616300"
click at [84, 83] on input "704250616300" at bounding box center [470, 81] width 788 height 11
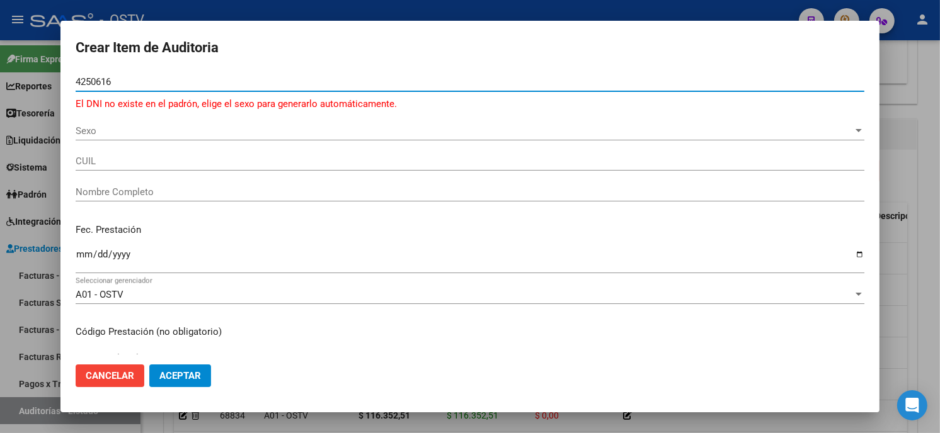
paste input "704250616300"
click at [81, 79] on input "704250616300" at bounding box center [470, 81] width 788 height 11
type input "04250616"
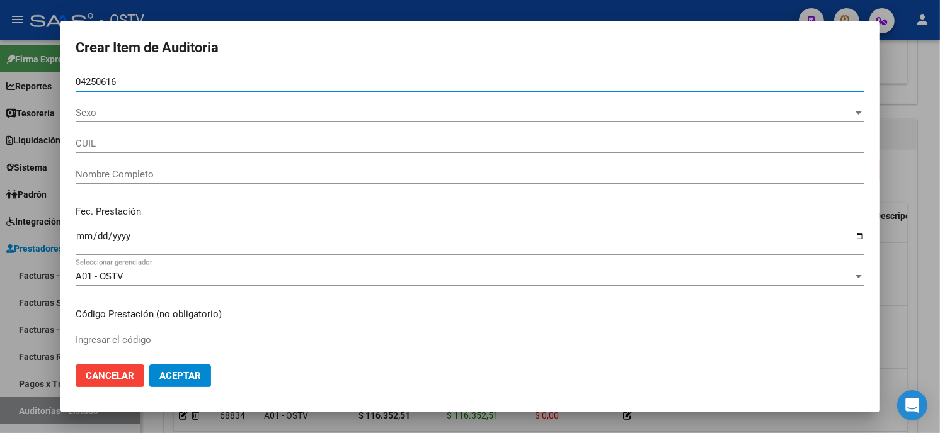
type input "27042506163"
type input "WRZACKI BALBINA"
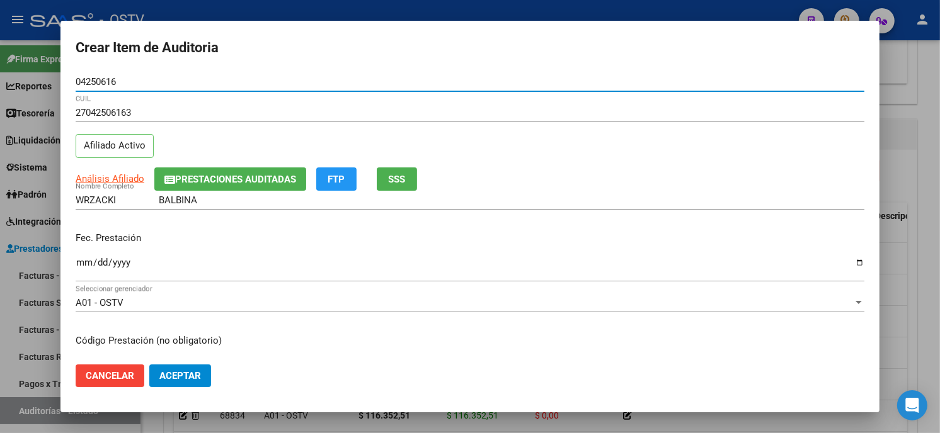
type input "04250616"
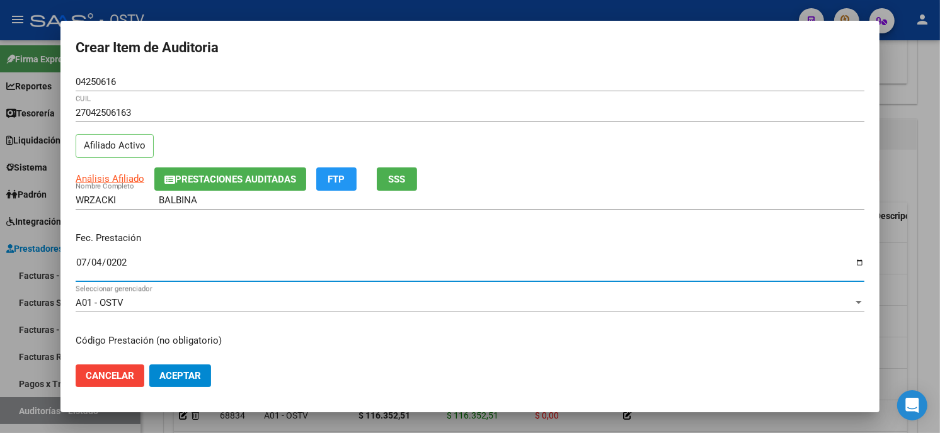
type input "[DATE]"
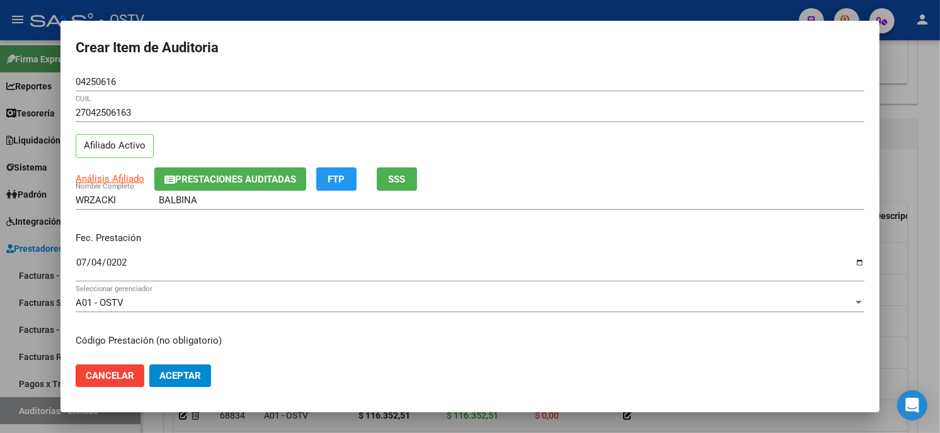
scroll to position [153, 0]
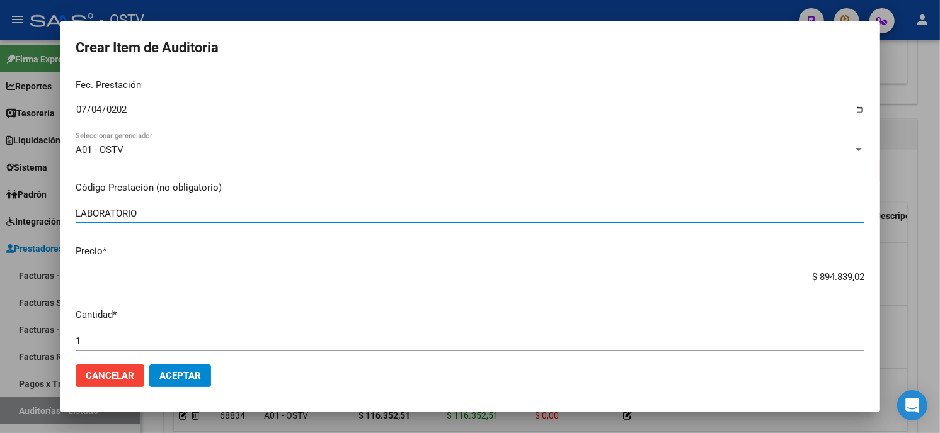
type input "LABORATORIO"
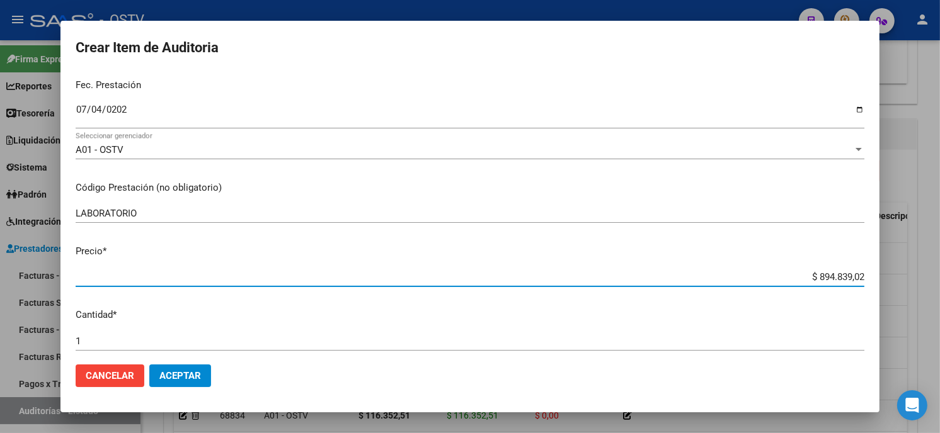
type input "$ 0,05"
type input "$ 0,50"
type input "$ 5,01"
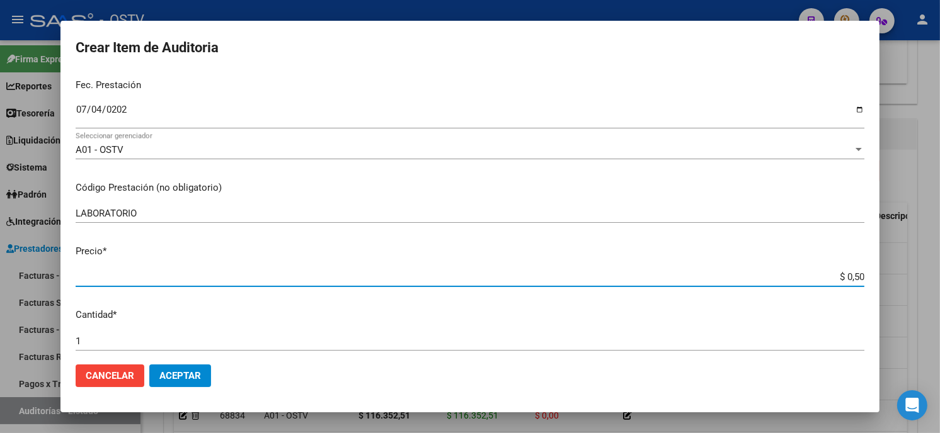
type input "$ 5,01"
type input "$ 50,18"
type input "$ 501,80"
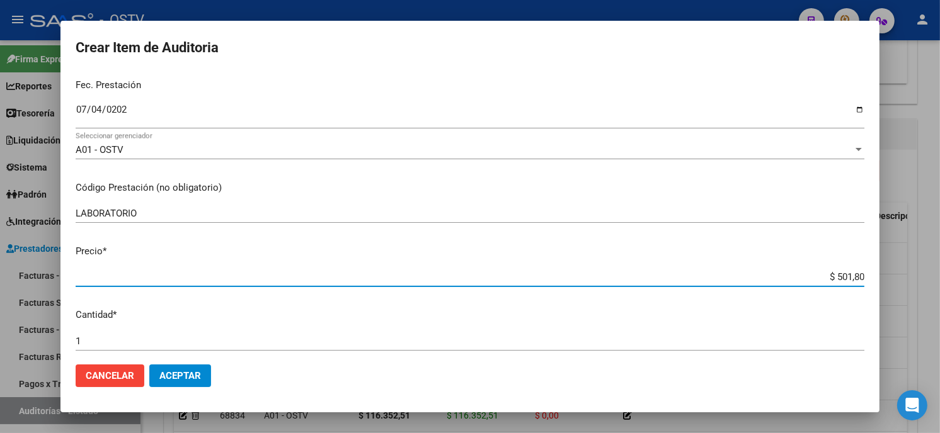
type input "$ 5.018,09"
type input "$ 50.180,93"
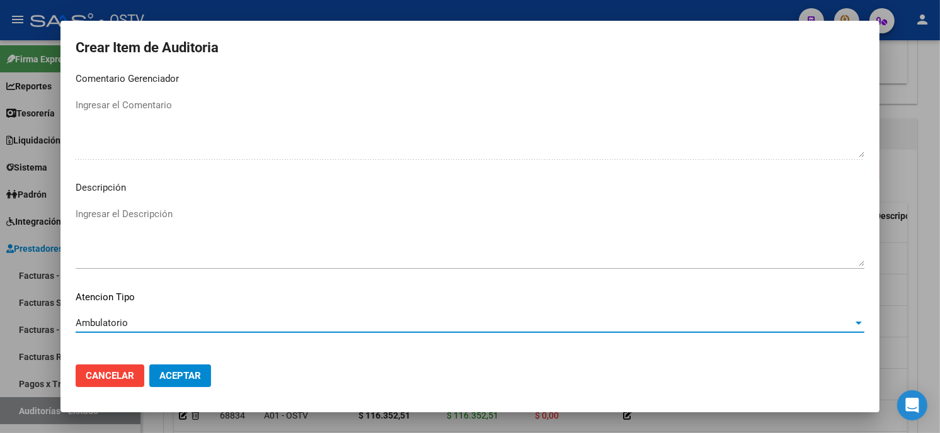
scroll to position [743, 0]
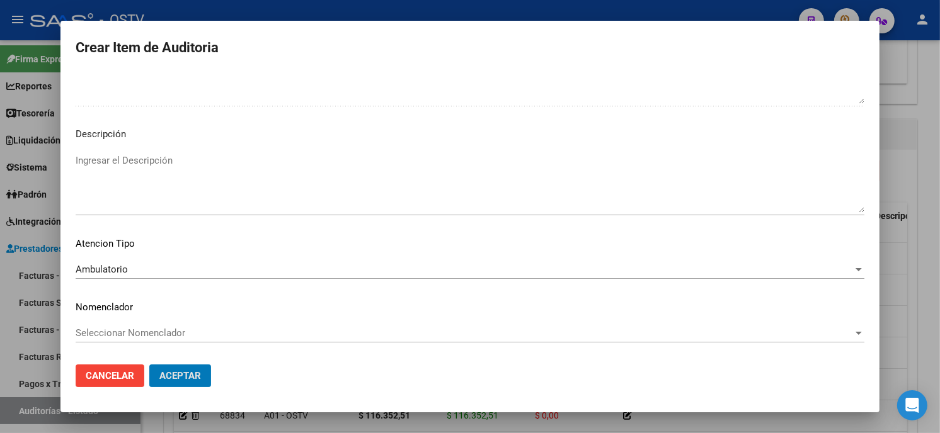
click at [149, 365] on button "Aceptar" at bounding box center [180, 376] width 62 height 23
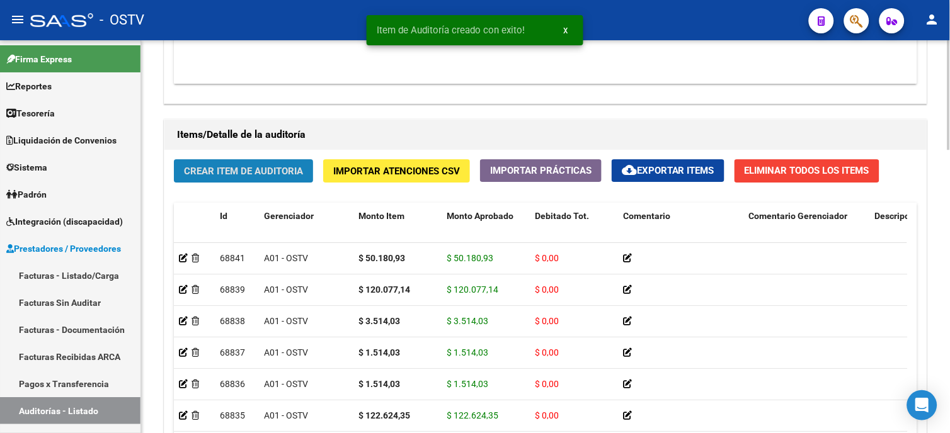
click at [214, 179] on button "Crear Item de Auditoria" at bounding box center [243, 170] width 139 height 23
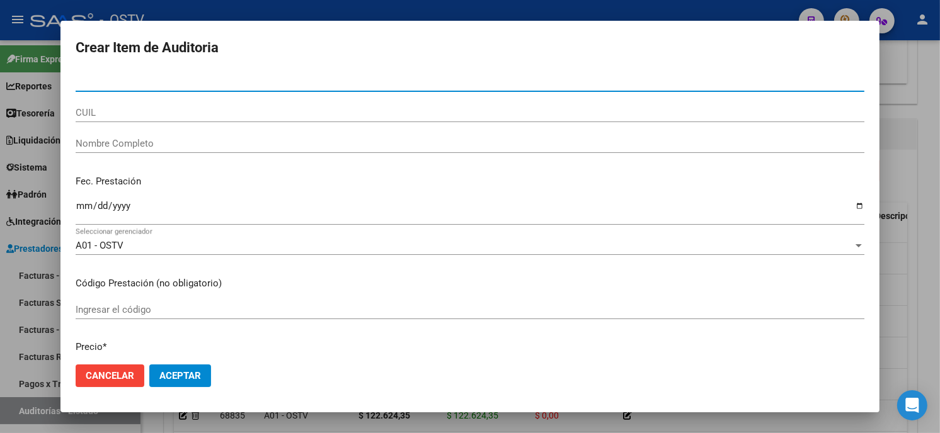
paste input "10084615370"
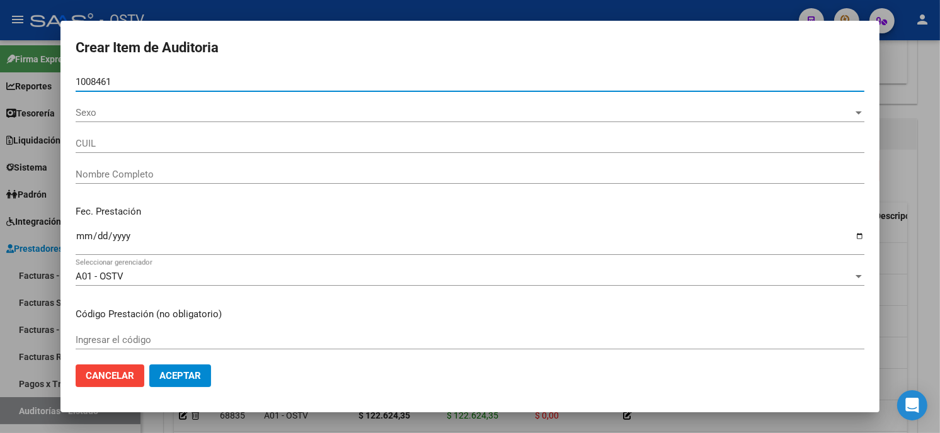
type input "10084615"
type input "20100846153"
type input "CATORAZ [PERSON_NAME]"
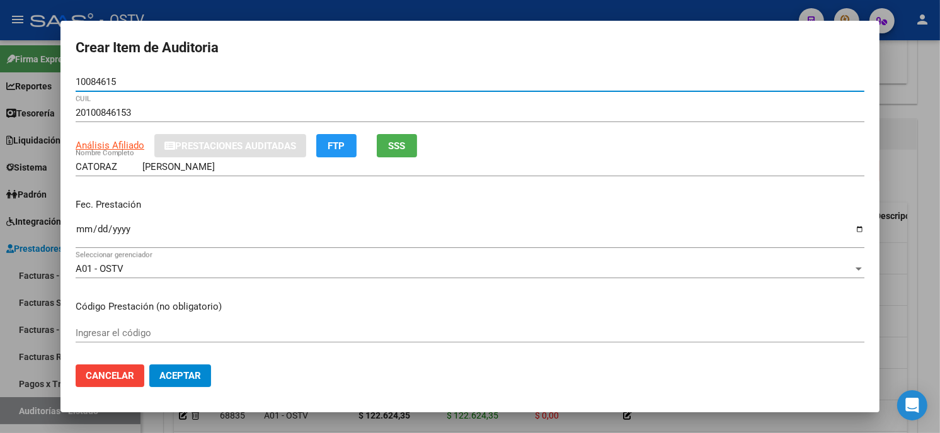
type input "10084615"
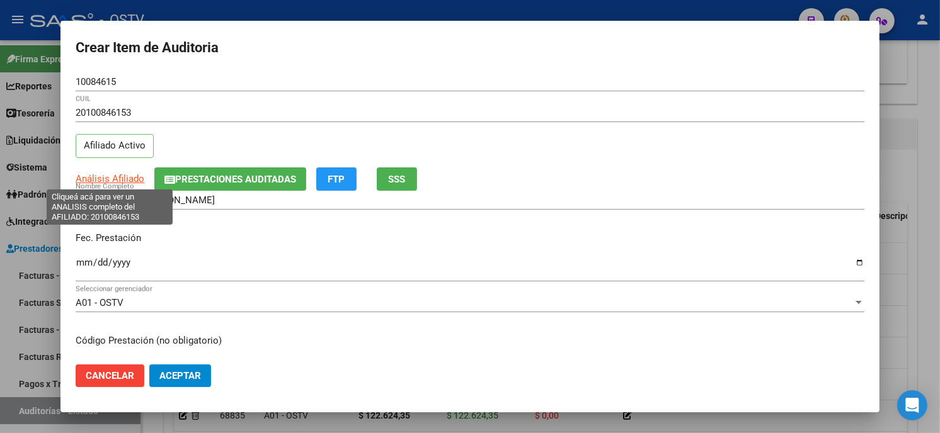
click at [106, 177] on span "Análisis Afiliado" at bounding box center [110, 178] width 69 height 11
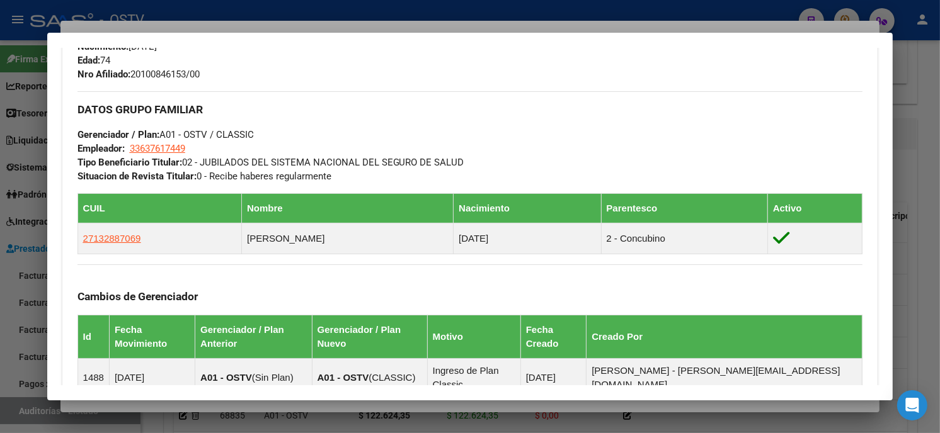
scroll to position [630, 0]
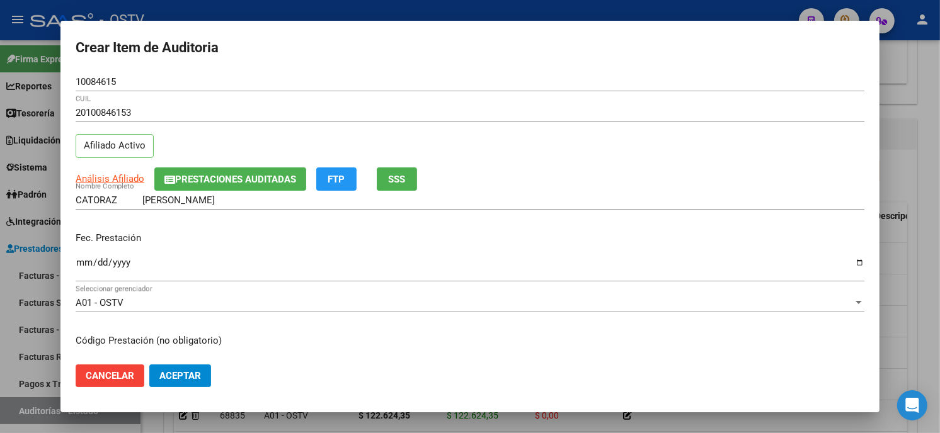
drag, startPoint x: 37, startPoint y: 84, endPoint x: 0, endPoint y: 84, distance: 36.5
click at [0, 84] on html "menu - OSTV person Firma Express Reportes Tablero de Control Ingresos Percibido…" at bounding box center [470, 216] width 940 height 433
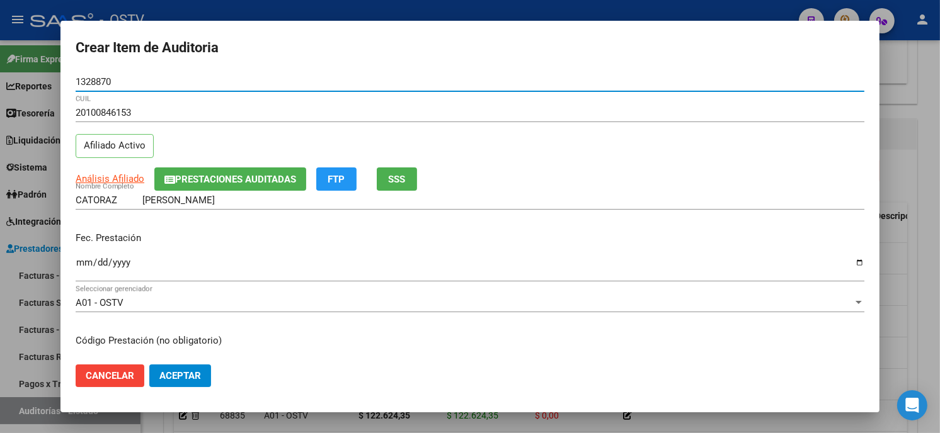
type input "13288706"
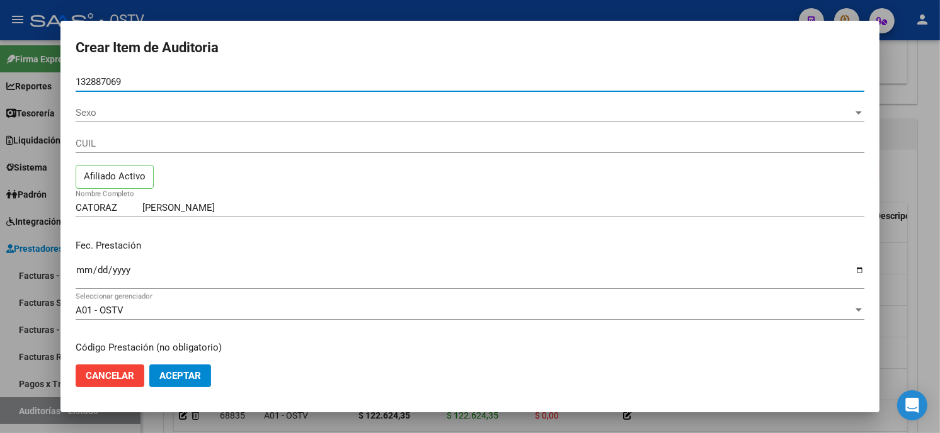
type input "13288706"
type input "27132887069"
type input "[PERSON_NAME]"
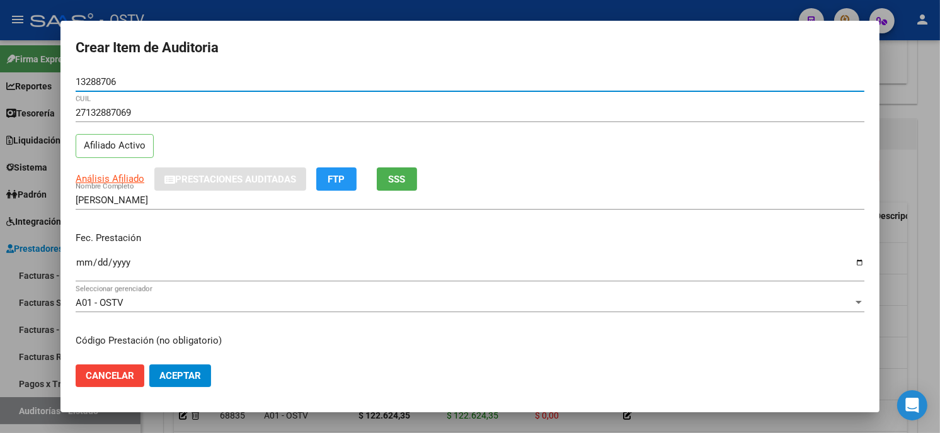
type input "13288706"
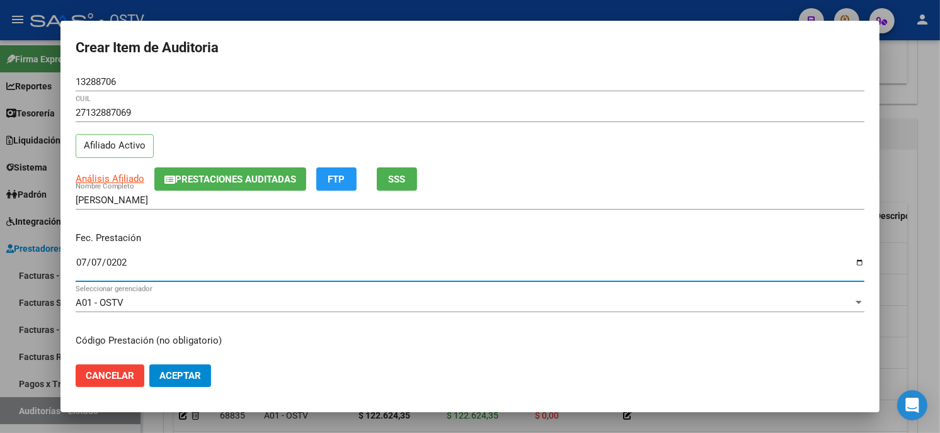
type input "[DATE]"
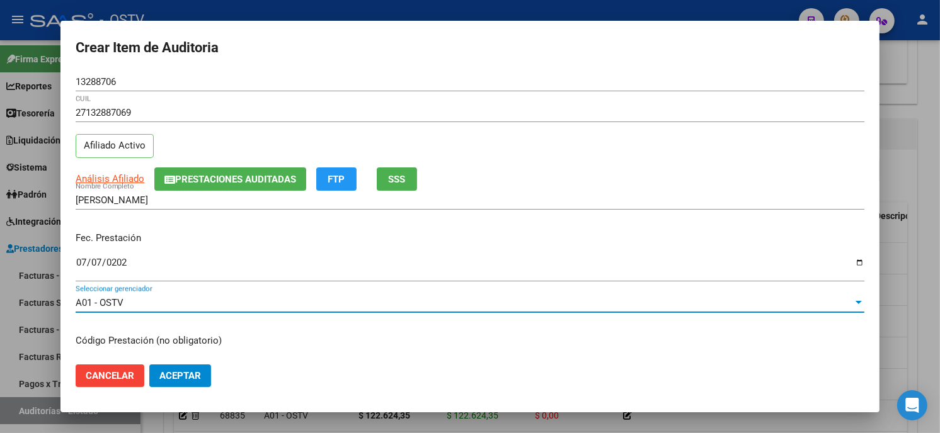
scroll to position [153, 0]
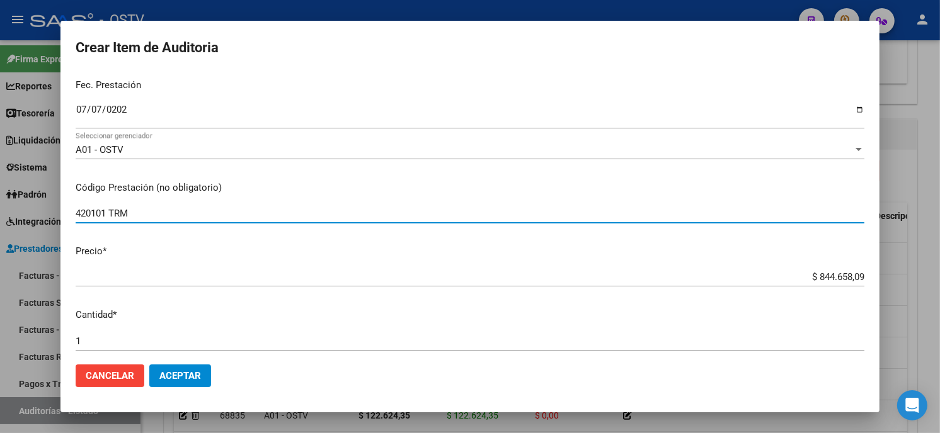
type input "420101 TRM"
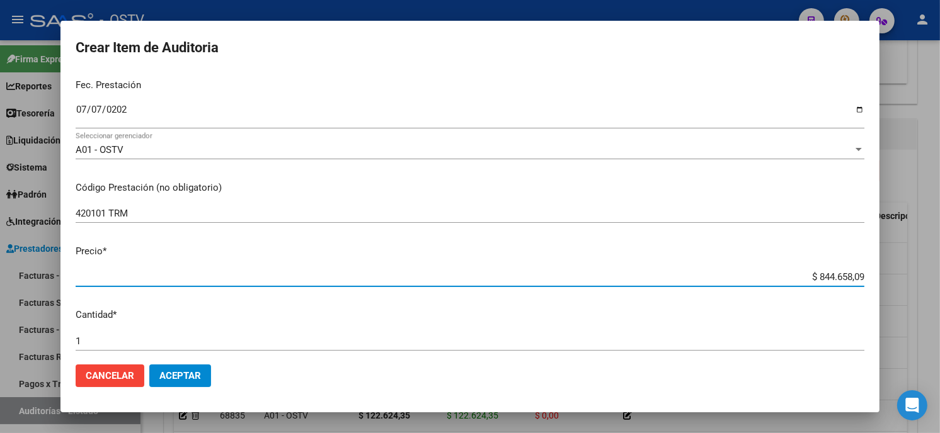
type input "$ 0,02"
type input "$ 0,23"
type input "$ 2,30"
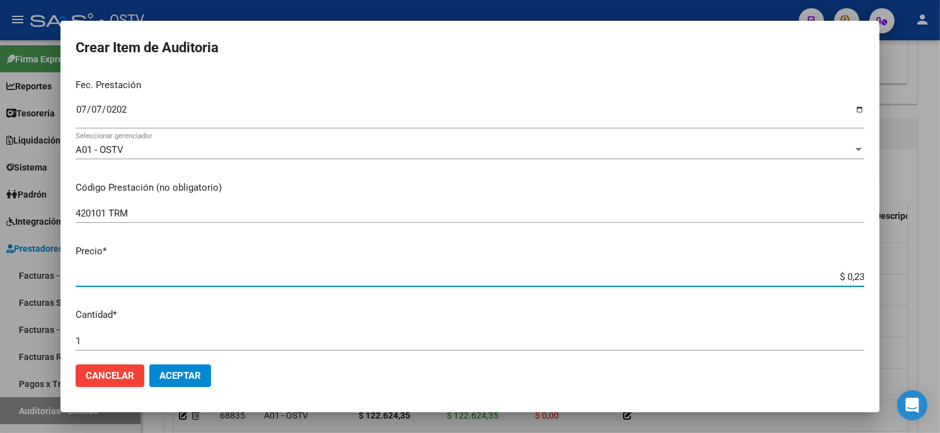
type input "$ 2,30"
type input "$ 23,02"
type input "$ 230,28"
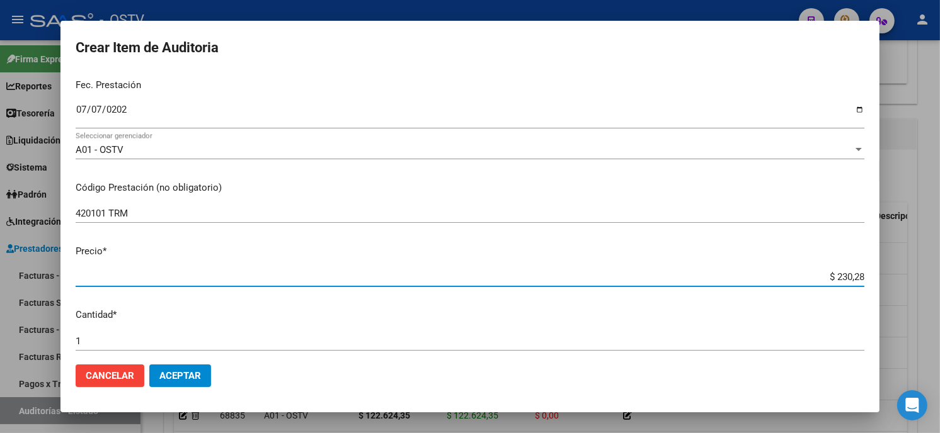
type input "$ 2.302,80"
type input "$ 23.028,06"
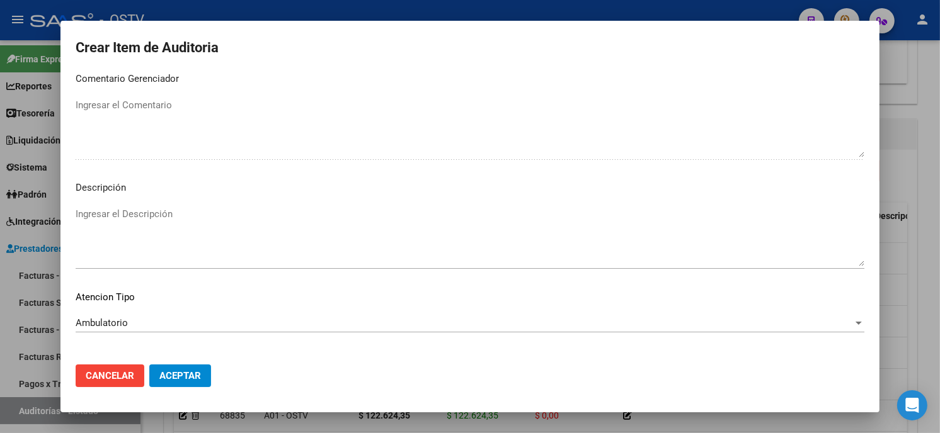
scroll to position [743, 0]
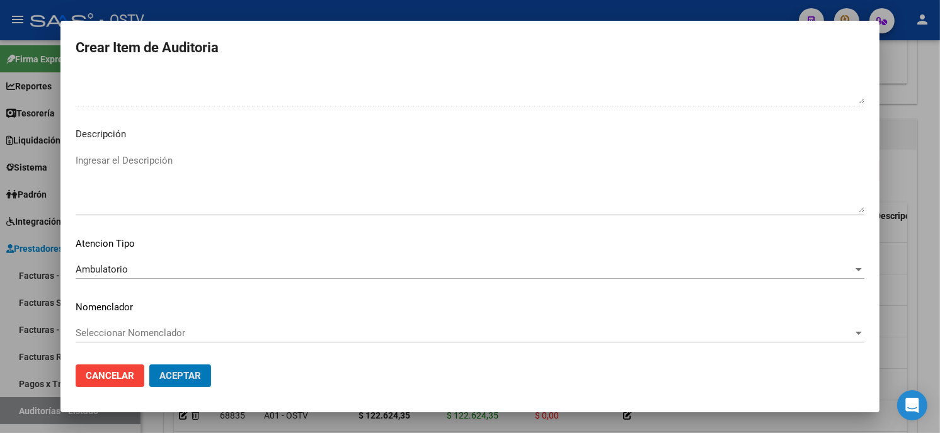
click at [149, 365] on button "Aceptar" at bounding box center [180, 376] width 62 height 23
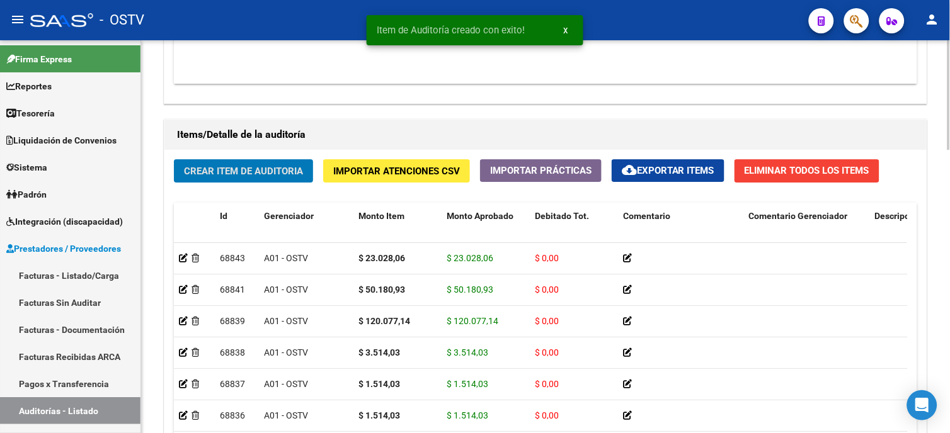
click at [262, 171] on span "Crear Item de Auditoria" at bounding box center [243, 171] width 119 height 11
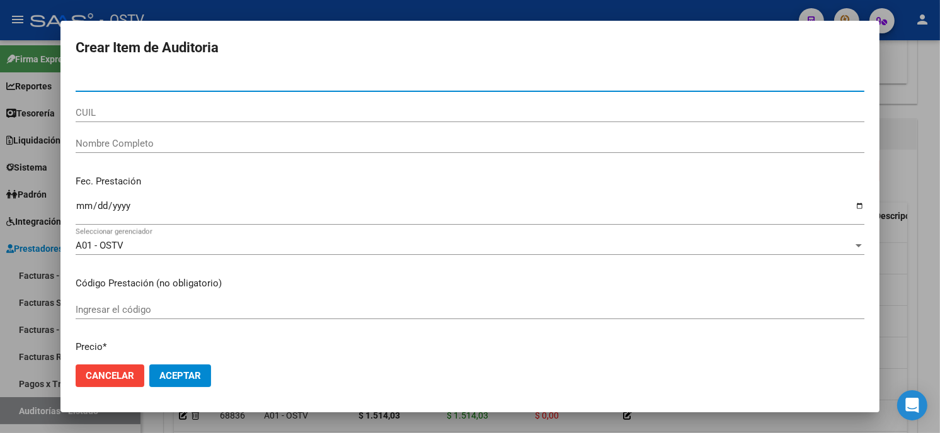
paste input "19049417900"
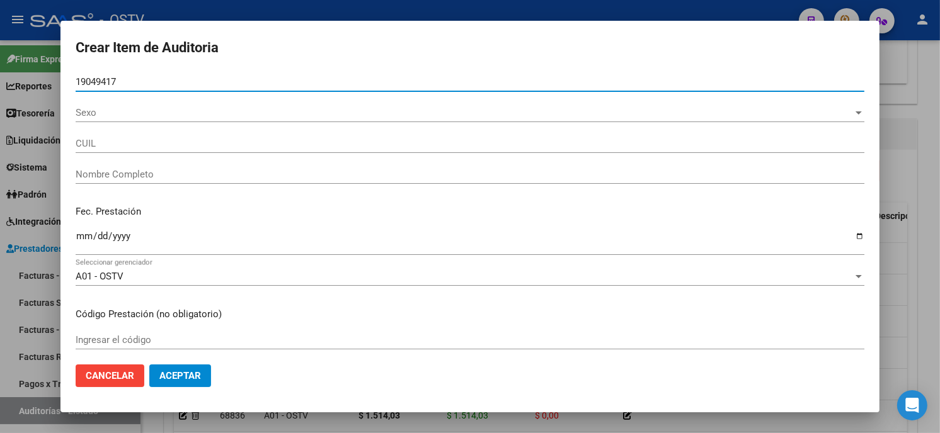
type input "19049417"
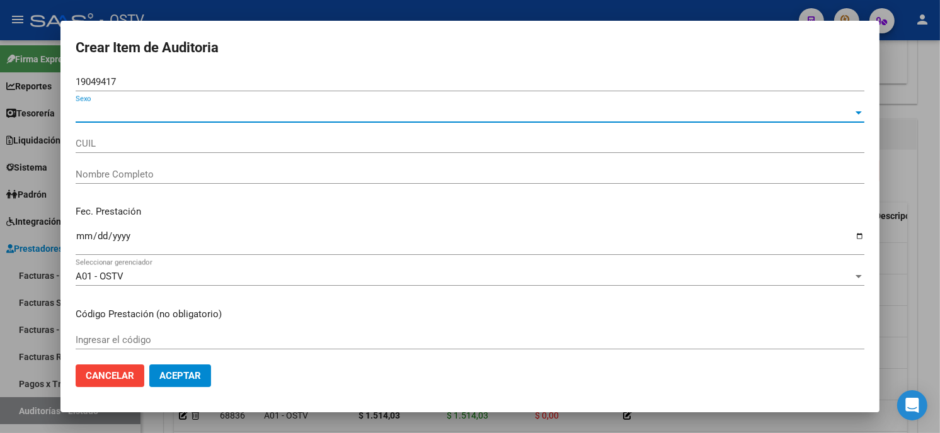
type input "23190494179"
type input "[PERSON_NAME] [PERSON_NAME]"
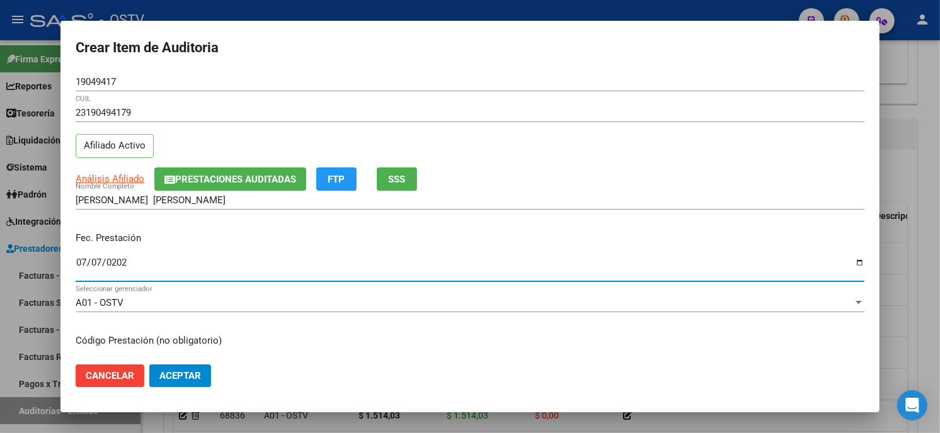
type input "[DATE]"
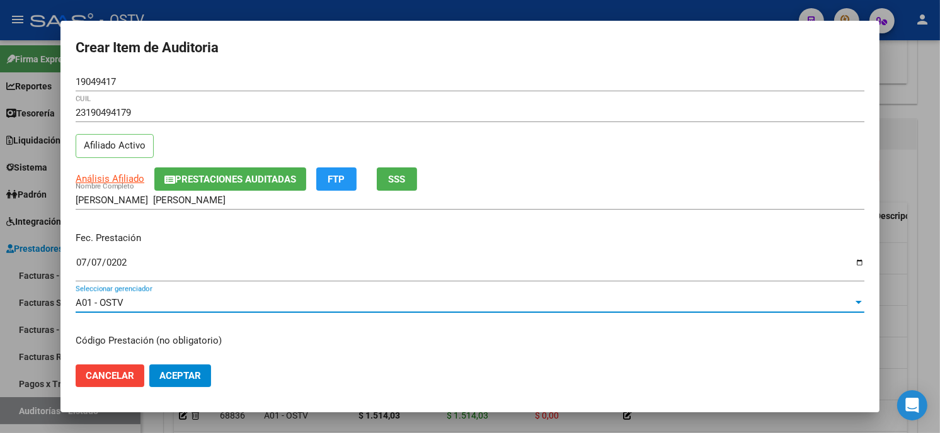
scroll to position [153, 0]
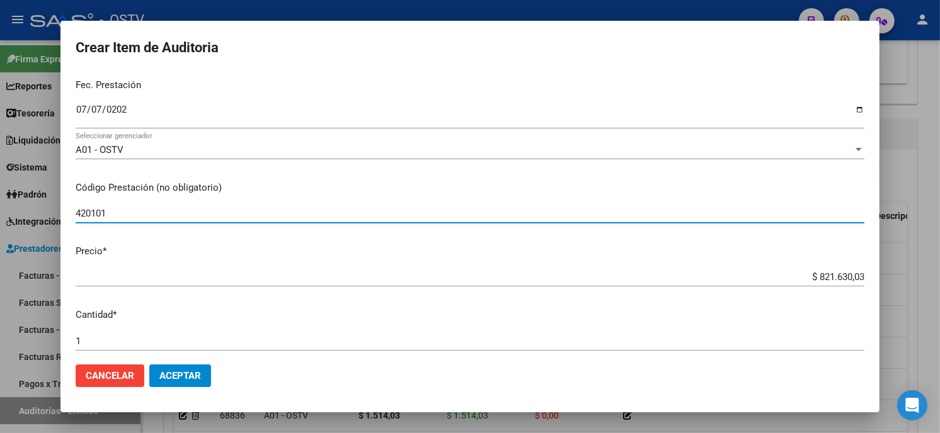
click at [171, 80] on p "Fec. Prestación" at bounding box center [470, 85] width 788 height 14
type input "420101 Clínica médica"
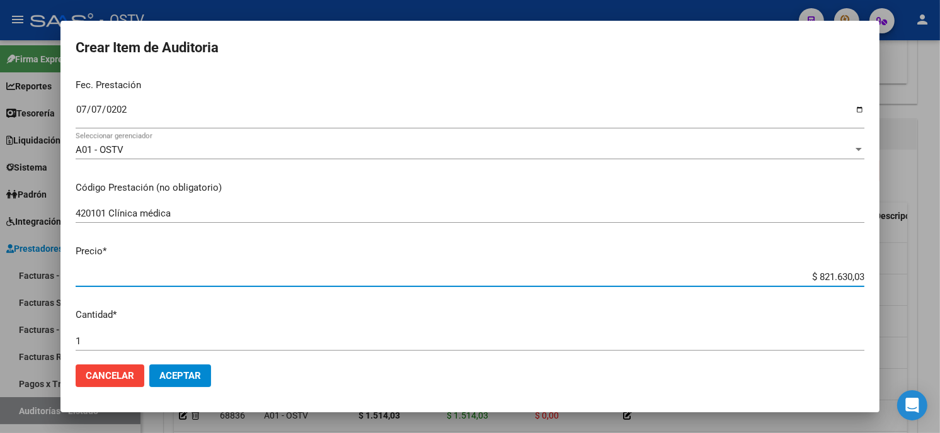
type input "$ 0,01"
type input "$ 0,11"
type input "$ 1,15"
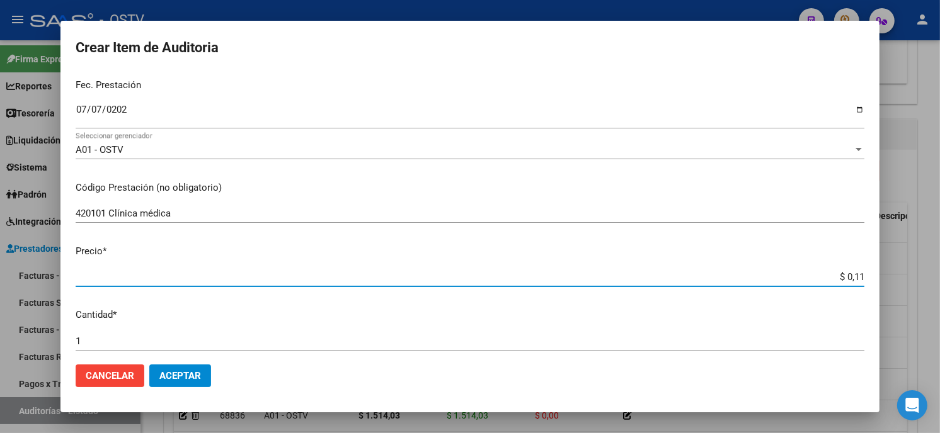
type input "$ 1,15"
type input "$ 11,51"
type input "$ 115,14"
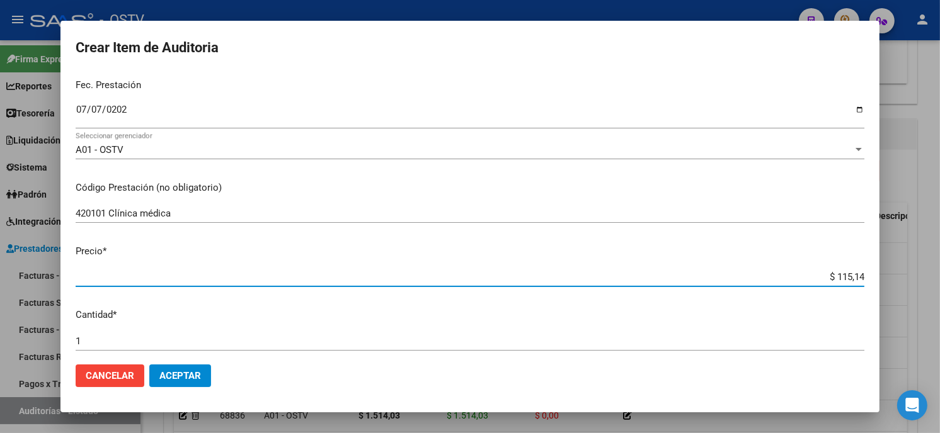
type input "$ 1.151,40"
type input "$ 11.514,03"
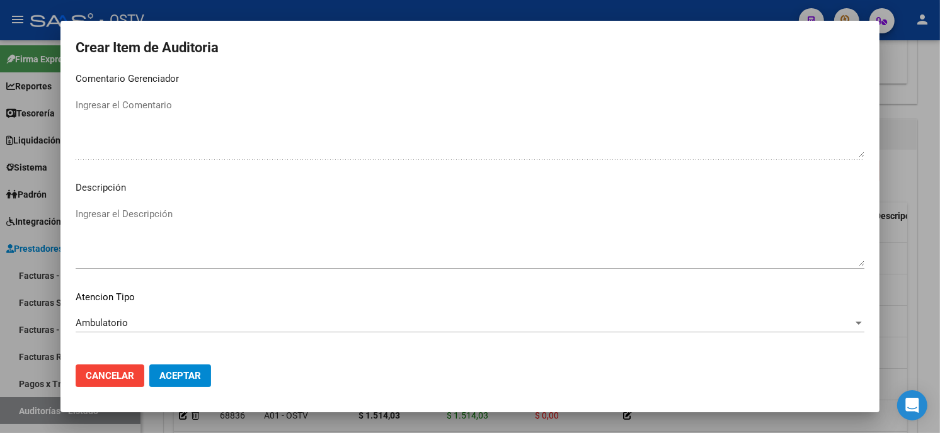
scroll to position [743, 0]
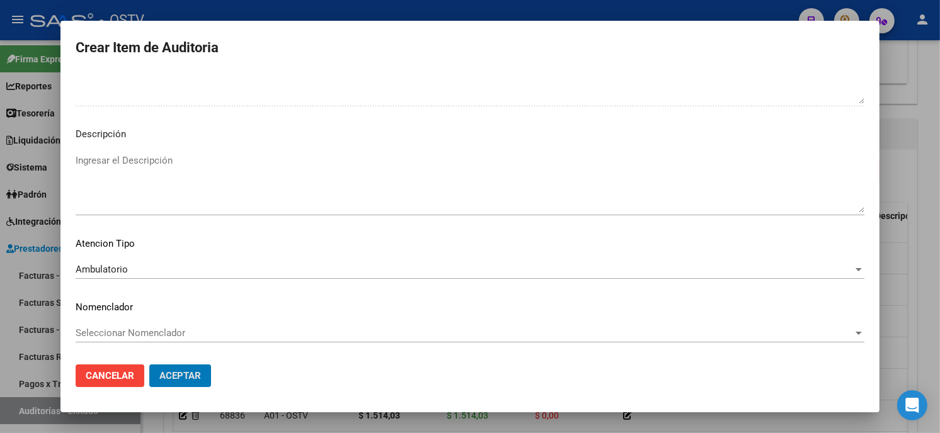
click at [149, 365] on button "Aceptar" at bounding box center [180, 376] width 62 height 23
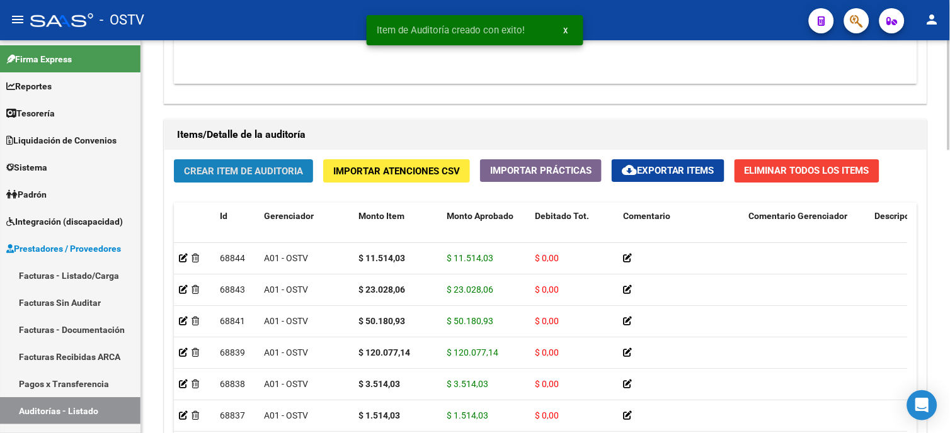
click at [244, 176] on span "Crear Item de Auditoria" at bounding box center [243, 171] width 119 height 11
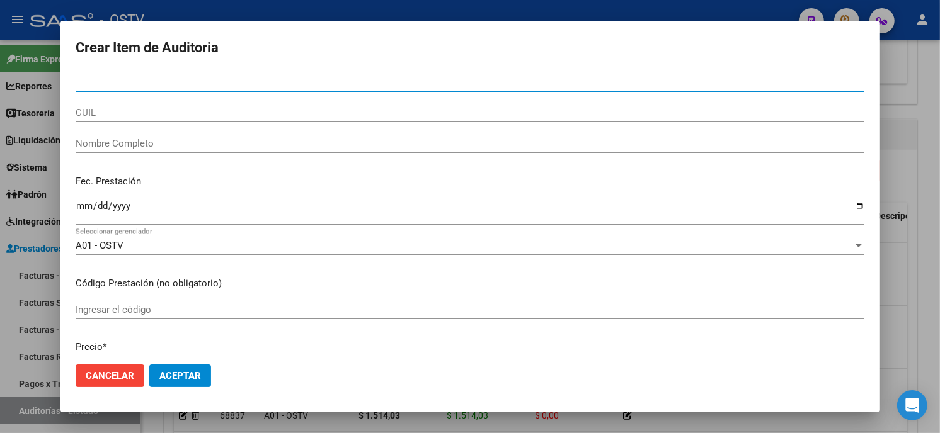
paste input "05806604400"
type input "05806604"
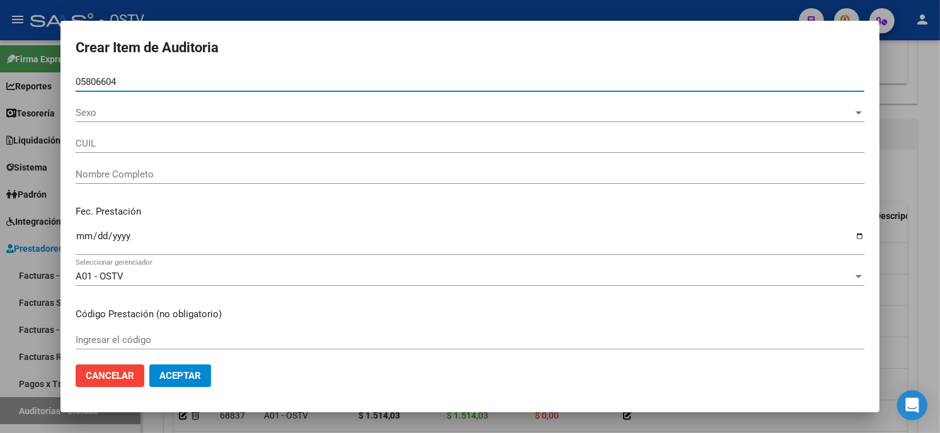
type input "23058066044"
type input "[PERSON_NAME]"
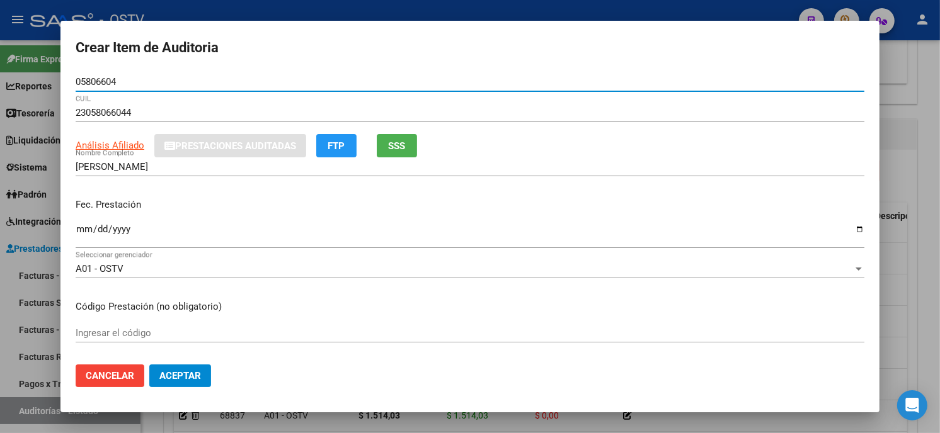
type input "05806604"
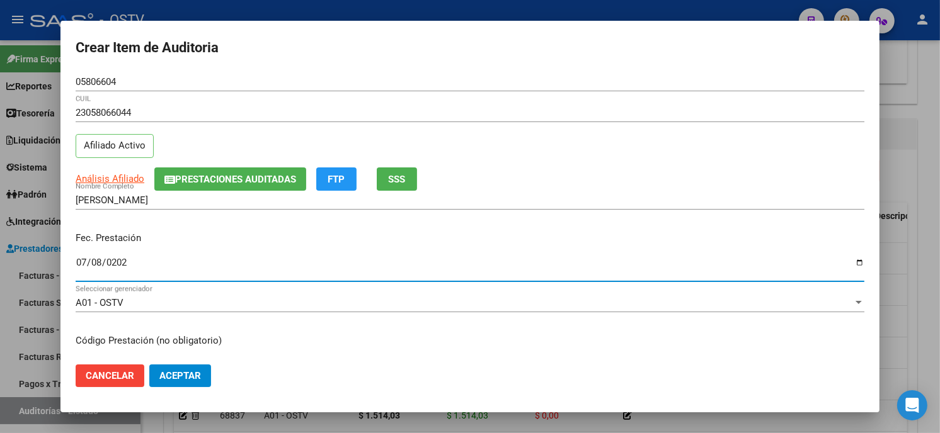
type input "[DATE]"
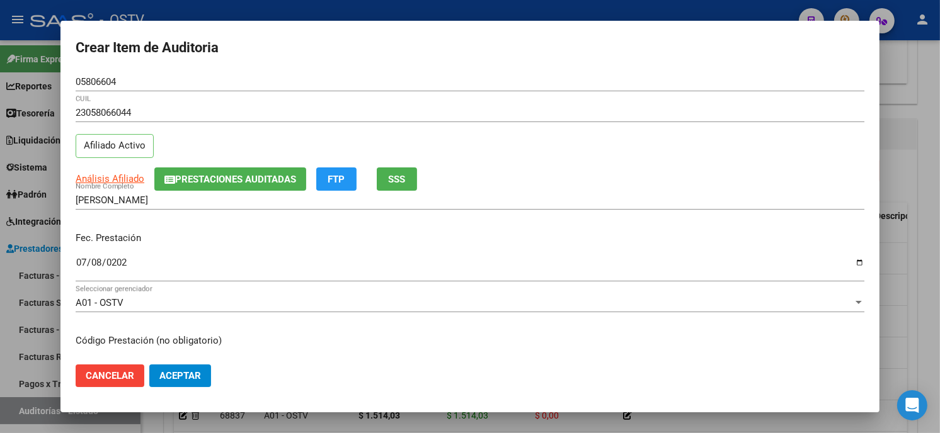
scroll to position [153, 0]
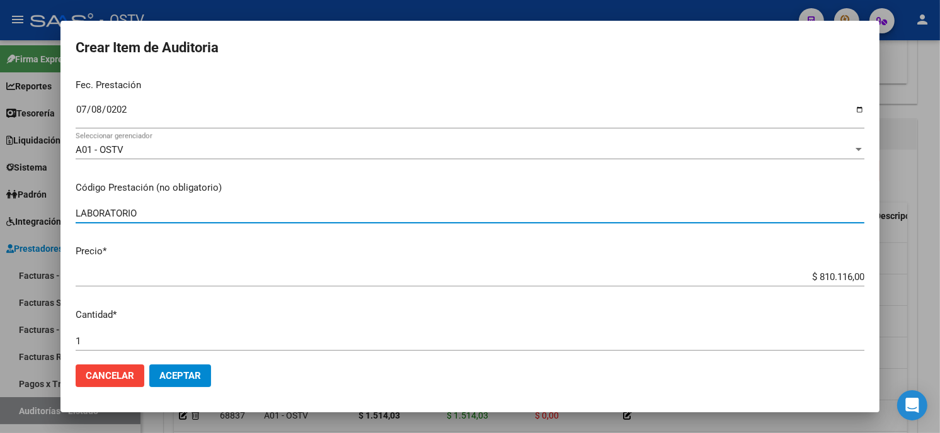
type input "LABORATORIO"
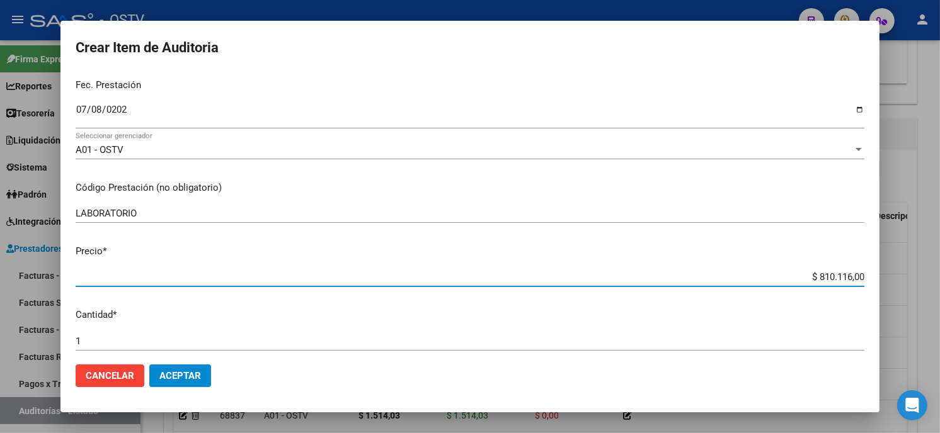
type input "$ 0,03"
type input "$ 0,32"
type input "$ 3,23"
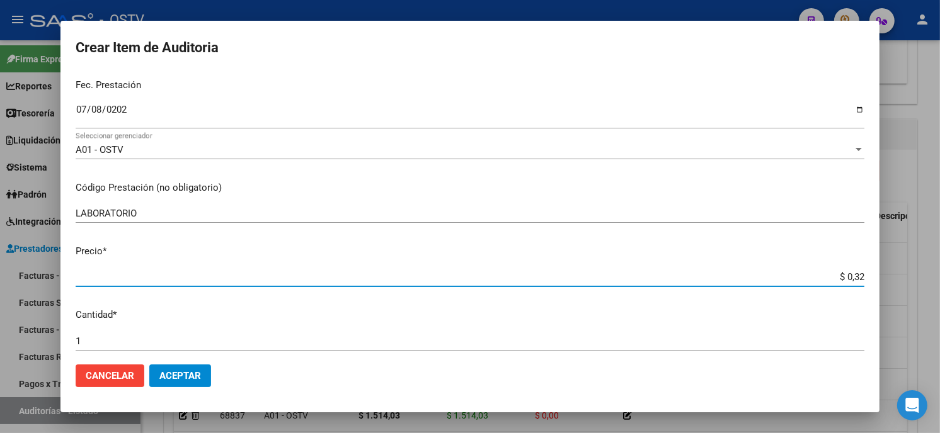
type input "$ 3,23"
type input "$ 32,39"
type input "$ 323,97"
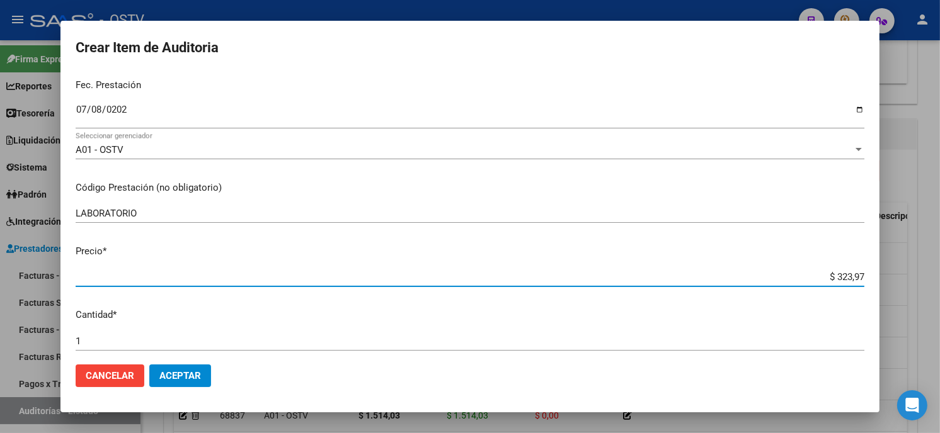
type input "$ 3.239,73"
type input "$ 32.397,32"
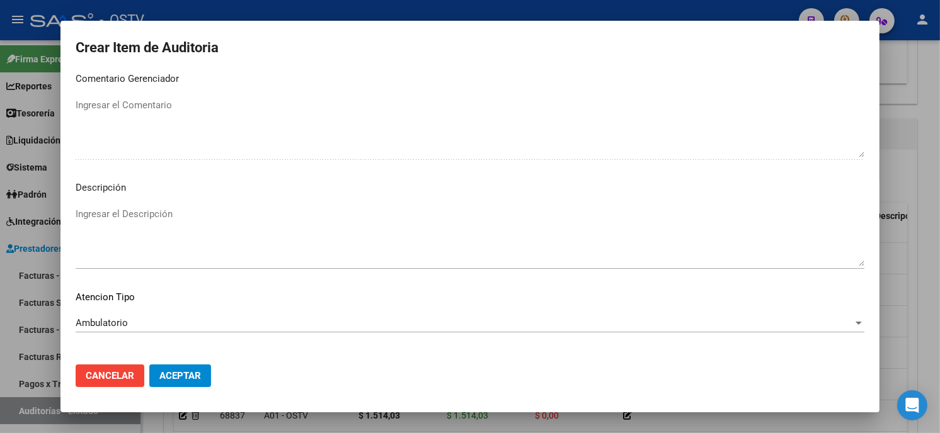
scroll to position [743, 0]
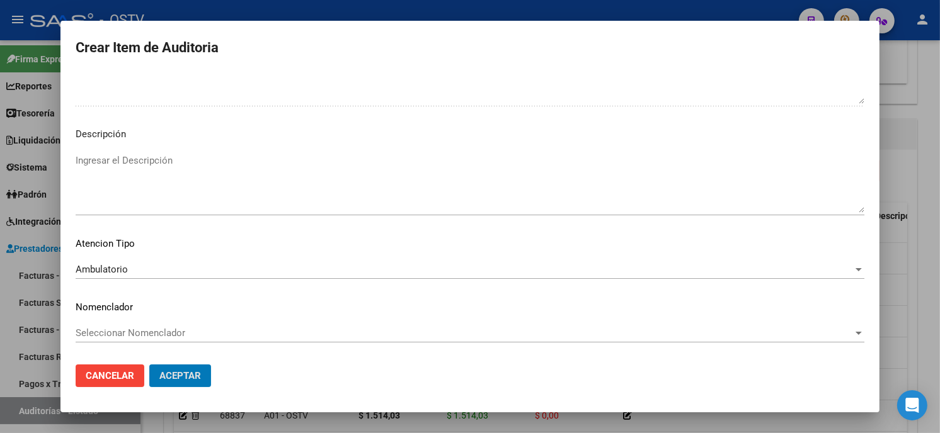
click at [149, 365] on button "Aceptar" at bounding box center [180, 376] width 62 height 23
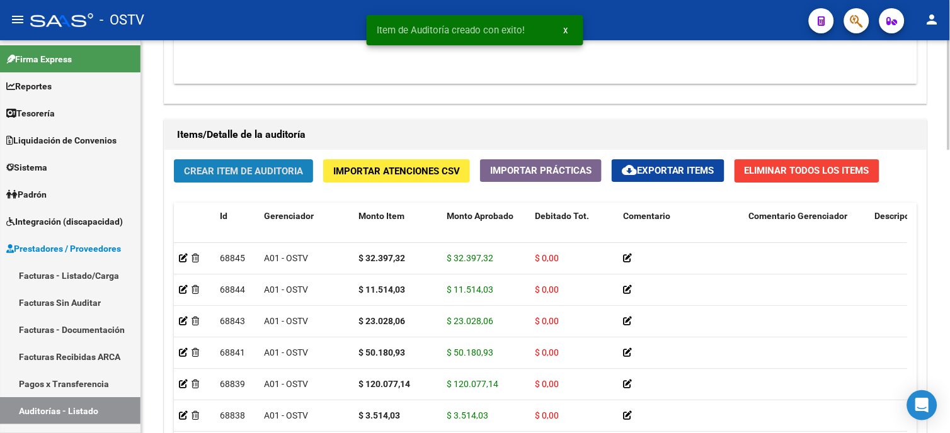
click at [219, 161] on button "Crear Item de Auditoria" at bounding box center [243, 170] width 139 height 23
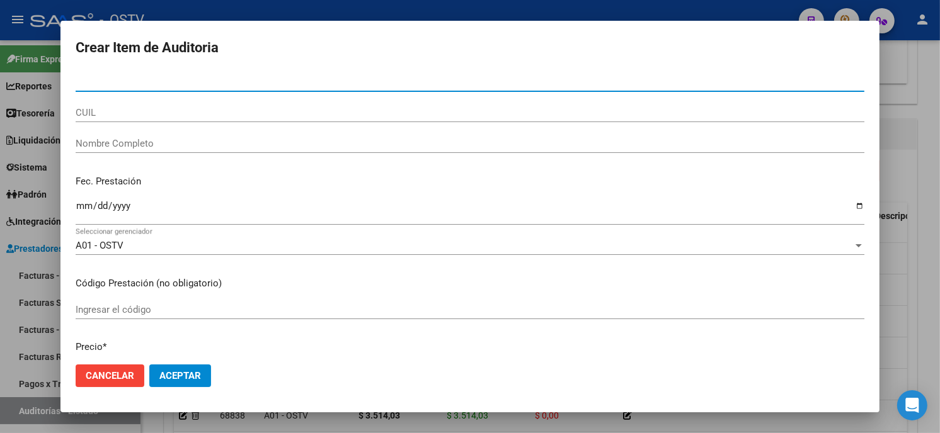
paste input "19049417900"
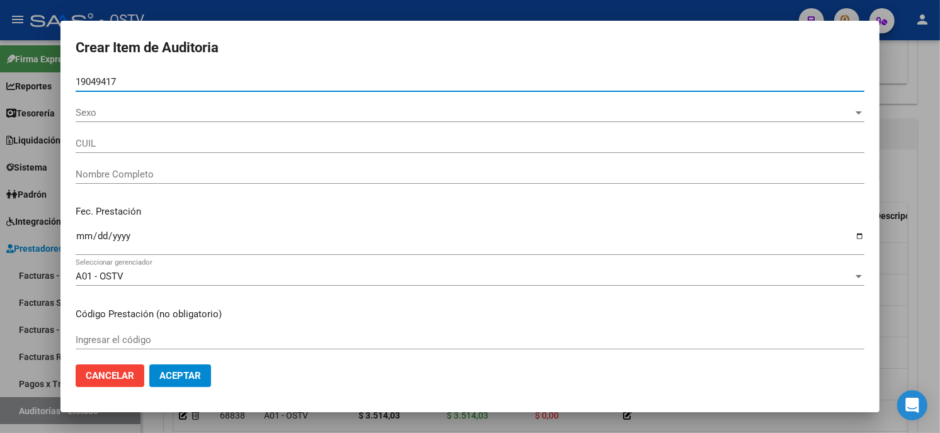
type input "19049417"
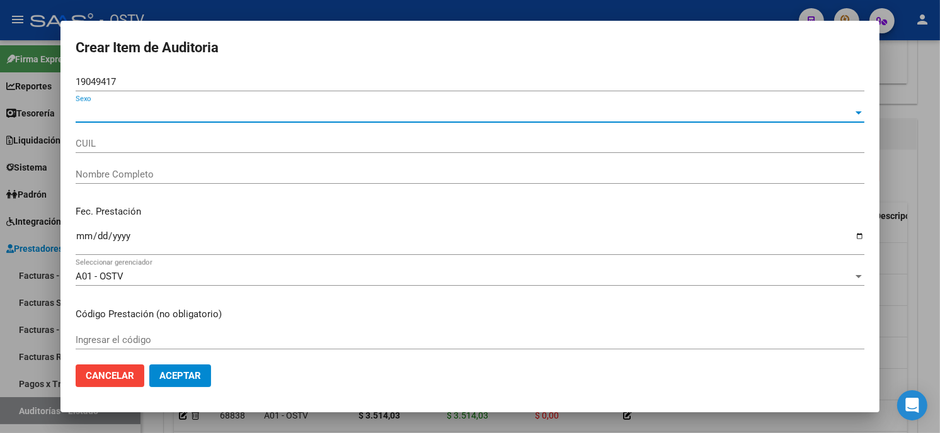
type input "23190494179"
type input "[PERSON_NAME] [PERSON_NAME]"
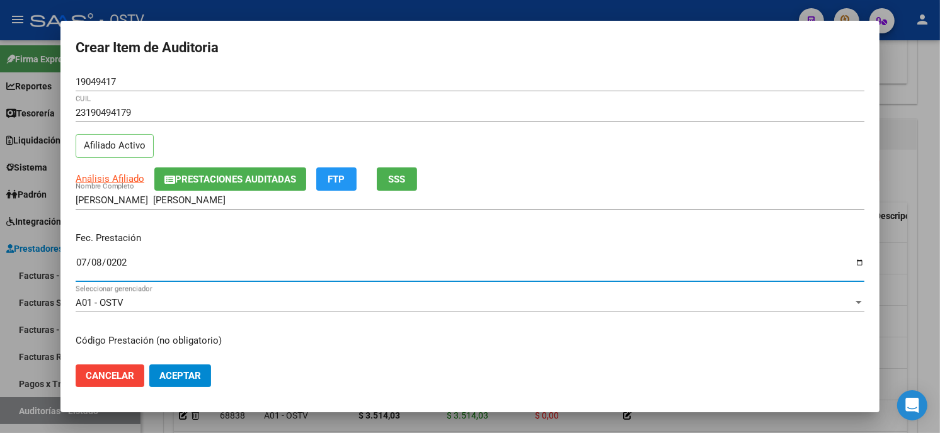
type input "[DATE]"
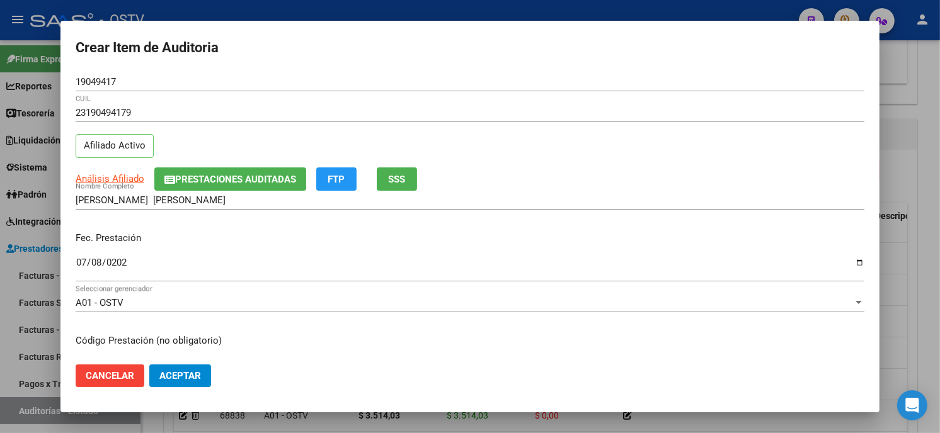
scroll to position [153, 0]
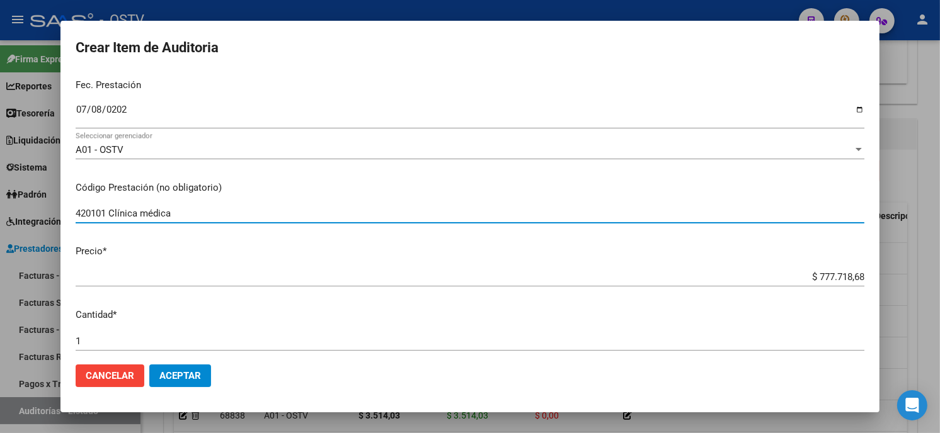
type input "420101 Clínica médica"
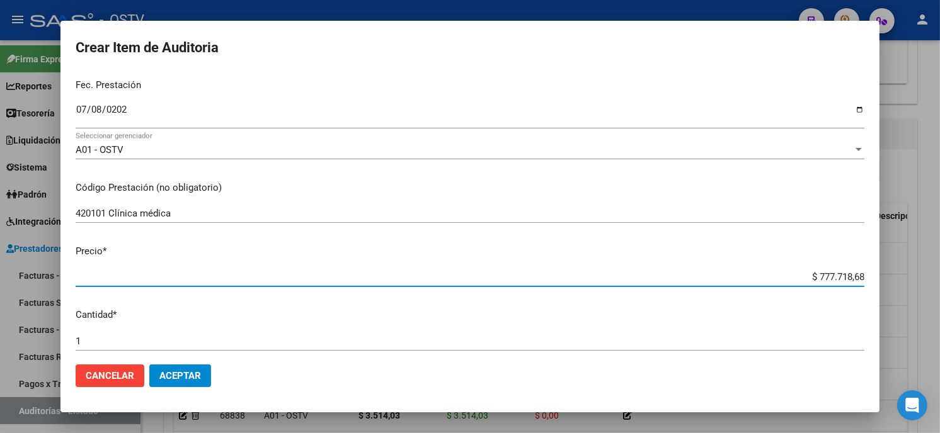
type input "$ 0,01"
type input "$ 0,11"
type input "$ 1,15"
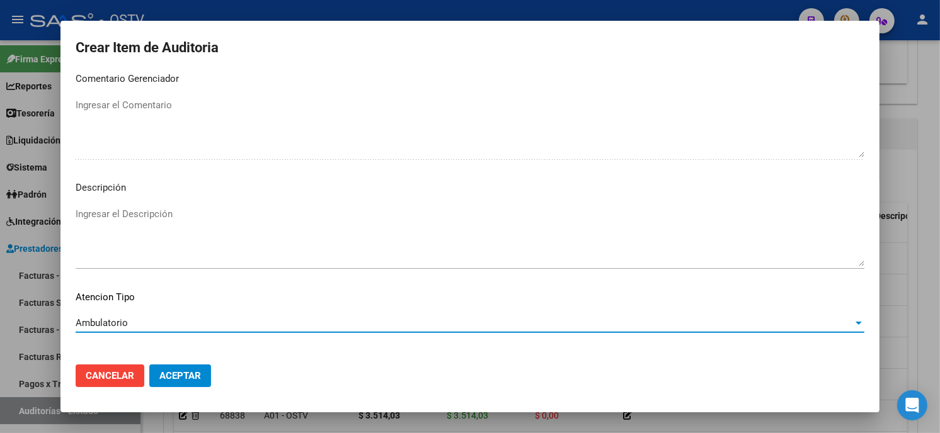
scroll to position [743, 0]
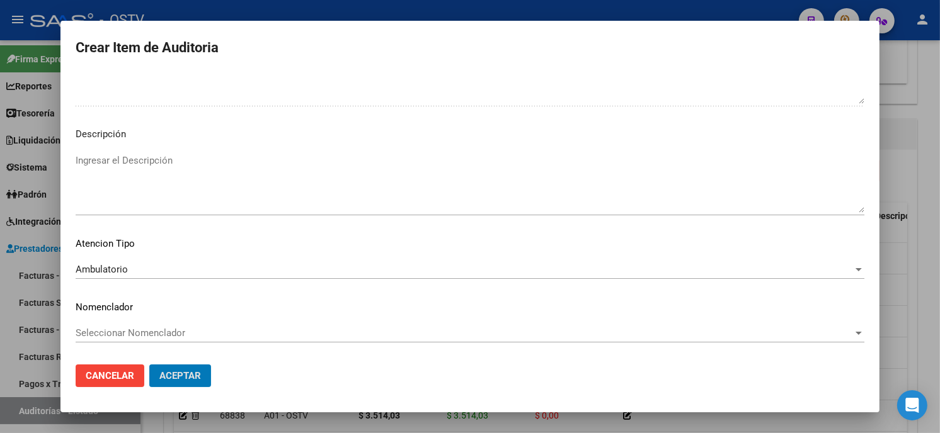
click at [149, 365] on button "Aceptar" at bounding box center [180, 376] width 62 height 23
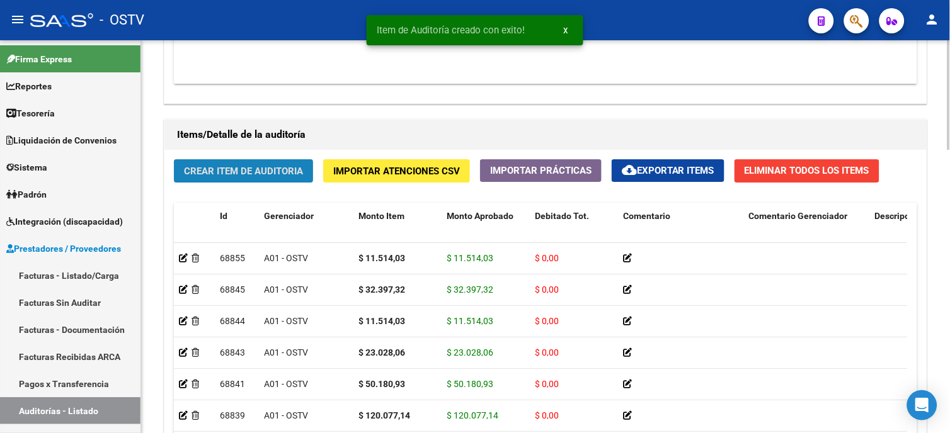
click at [278, 172] on span "Crear Item de Auditoria" at bounding box center [243, 171] width 119 height 11
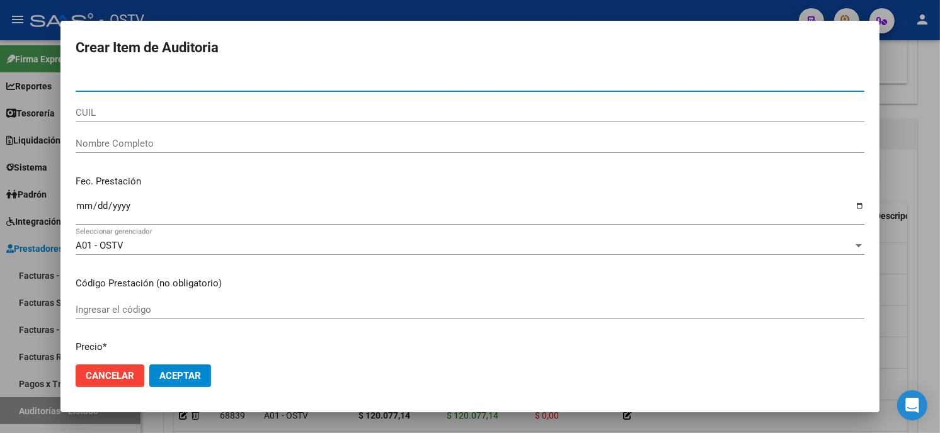
paste input "733059568500"
click at [81, 80] on input "733059568500" at bounding box center [470, 81] width 788 height 11
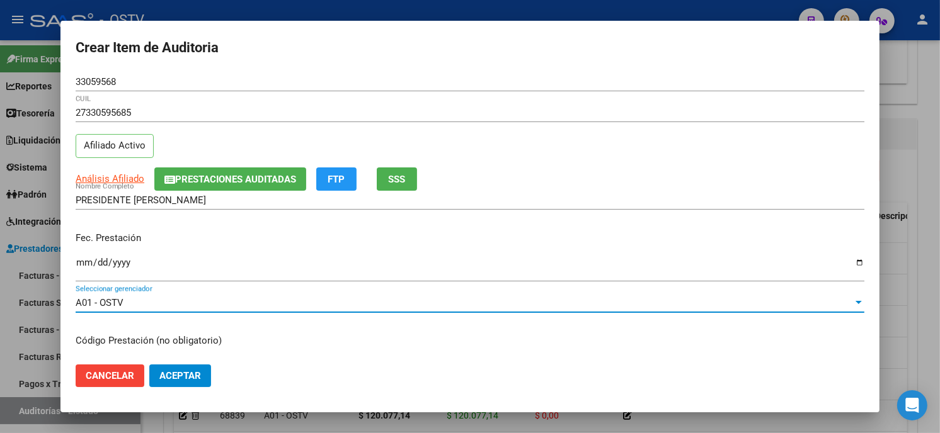
scroll to position [153, 0]
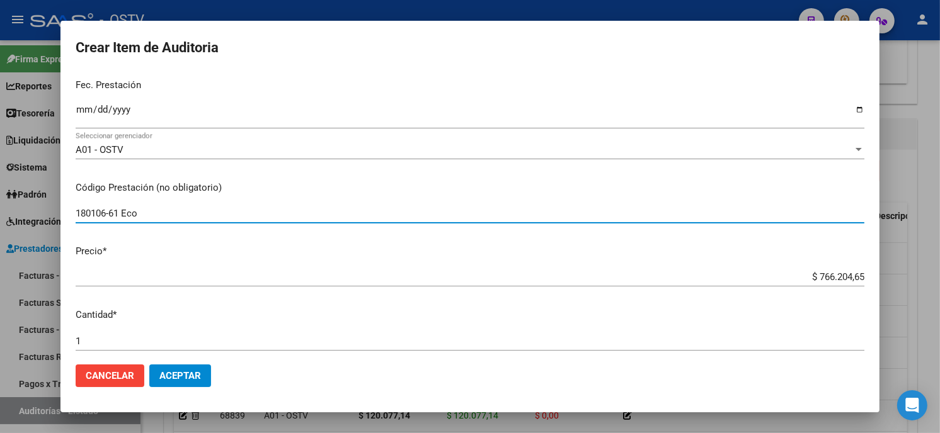
click at [287, 208] on input "180106-61 Eco" at bounding box center [470, 213] width 788 height 11
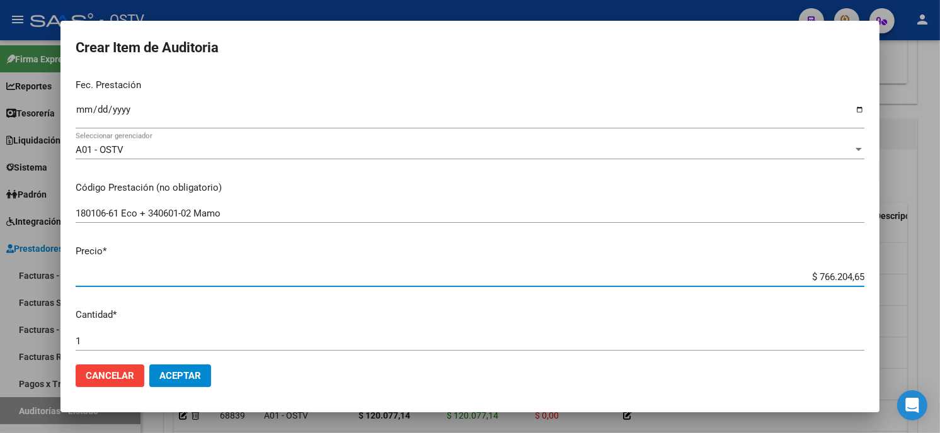
paste input "57.552,26"
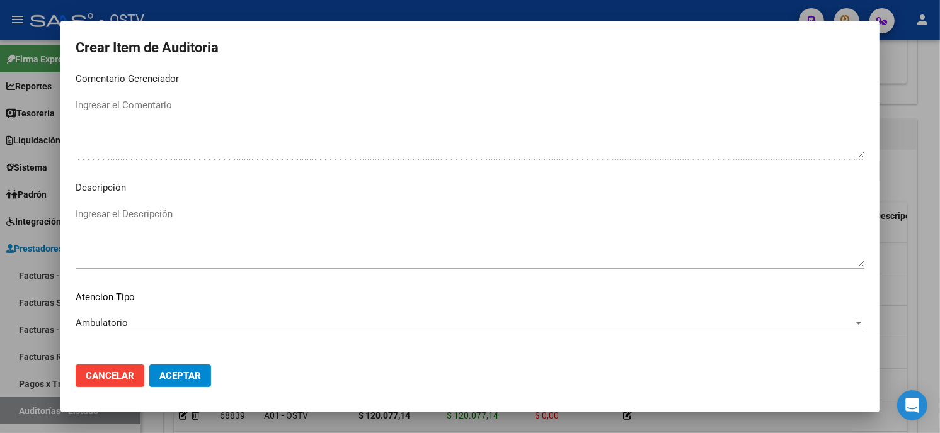
scroll to position [743, 0]
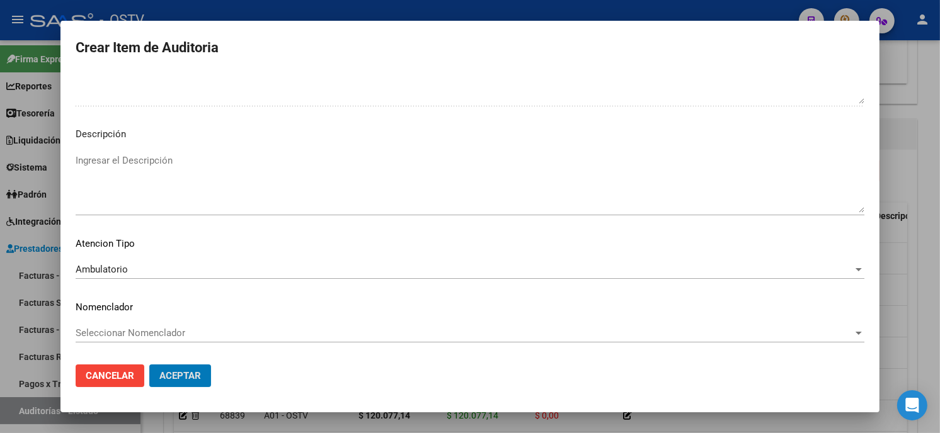
click at [149, 365] on button "Aceptar" at bounding box center [180, 376] width 62 height 23
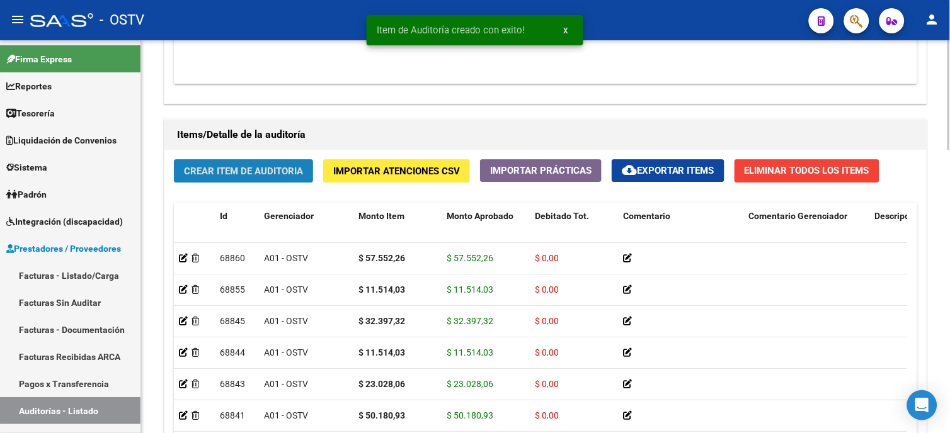
click at [253, 177] on span "Crear Item de Auditoria" at bounding box center [243, 171] width 119 height 11
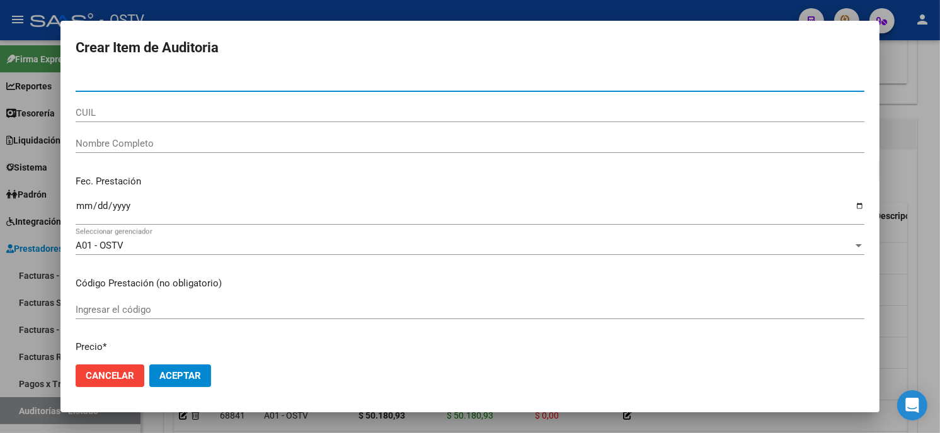
paste input "043036649200"
click at [82, 83] on input "043036649200" at bounding box center [470, 81] width 788 height 11
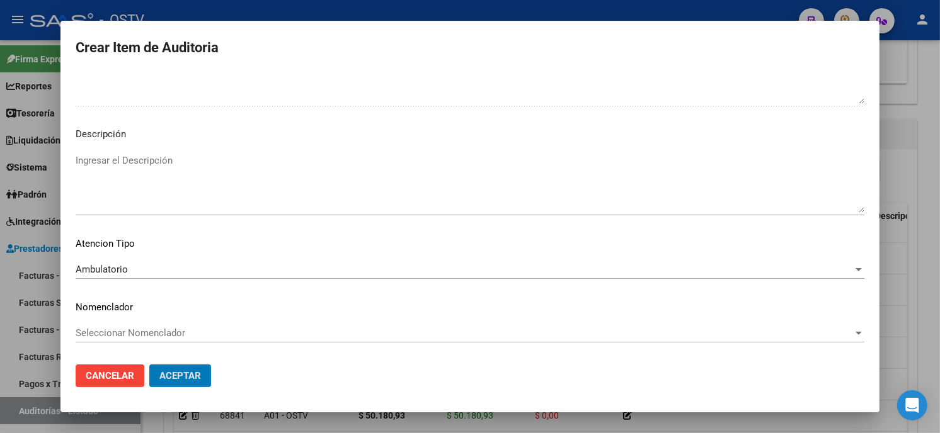
click at [149, 365] on button "Aceptar" at bounding box center [180, 376] width 62 height 23
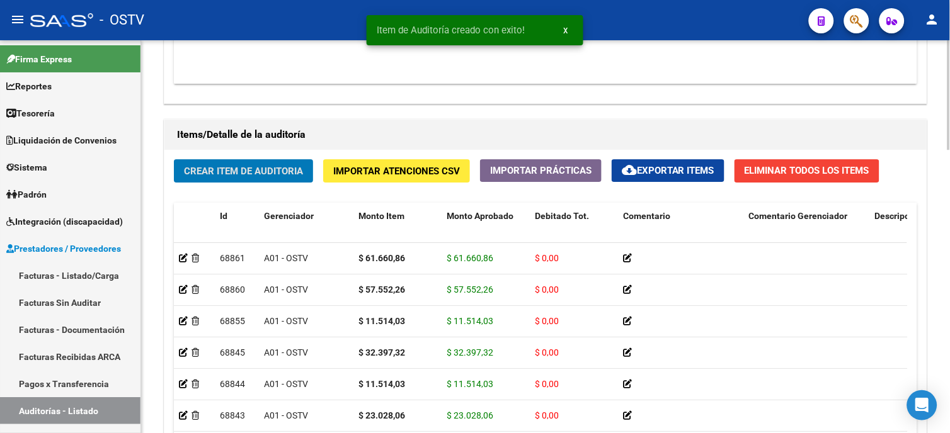
click at [230, 162] on button "Crear Item de Auditoria" at bounding box center [243, 170] width 139 height 23
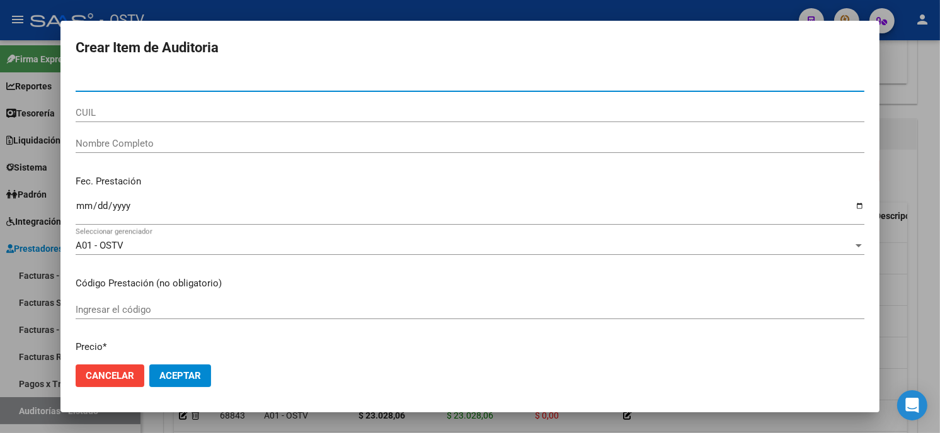
paste input "319049417900"
drag, startPoint x: 80, startPoint y: 81, endPoint x: 92, endPoint y: 81, distance: 12.0
click at [80, 80] on input "319049417900" at bounding box center [470, 81] width 788 height 11
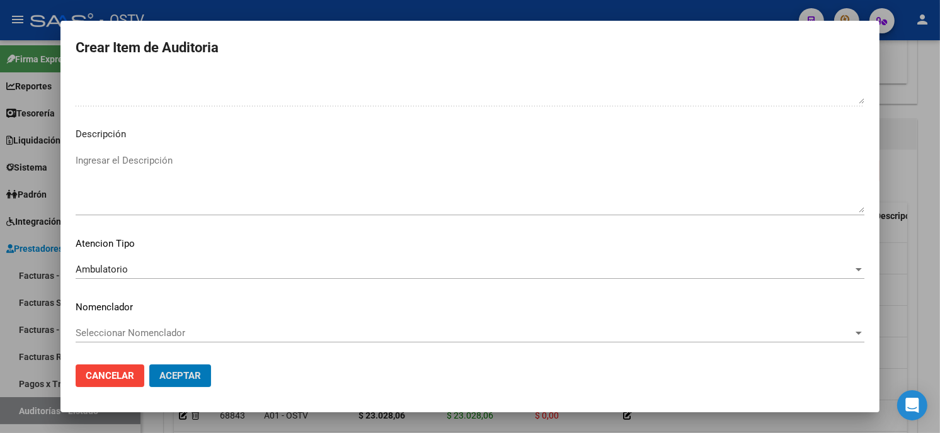
click at [149, 365] on button "Aceptar" at bounding box center [180, 376] width 62 height 23
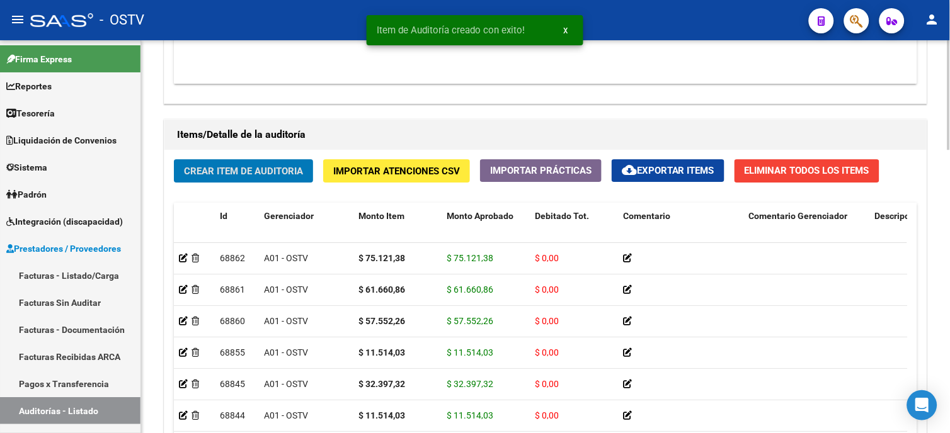
click at [282, 165] on button "Crear Item de Auditoria" at bounding box center [243, 170] width 139 height 23
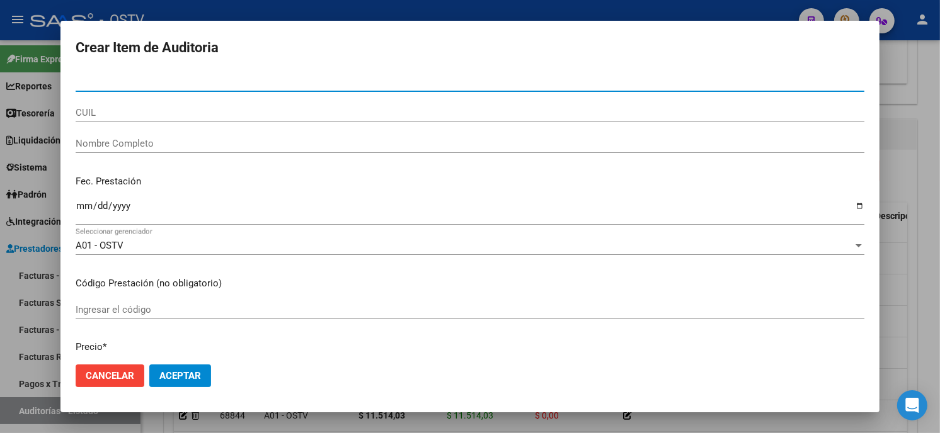
paste input "05638343900"
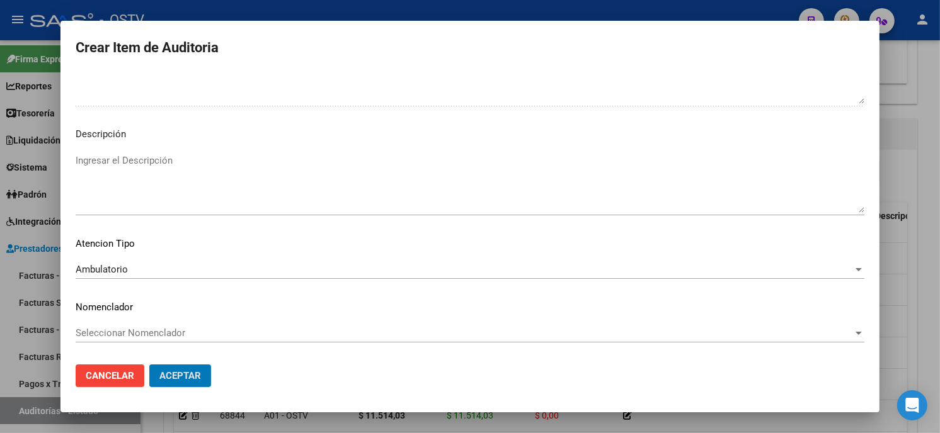
click at [149, 365] on button "Aceptar" at bounding box center [180, 376] width 62 height 23
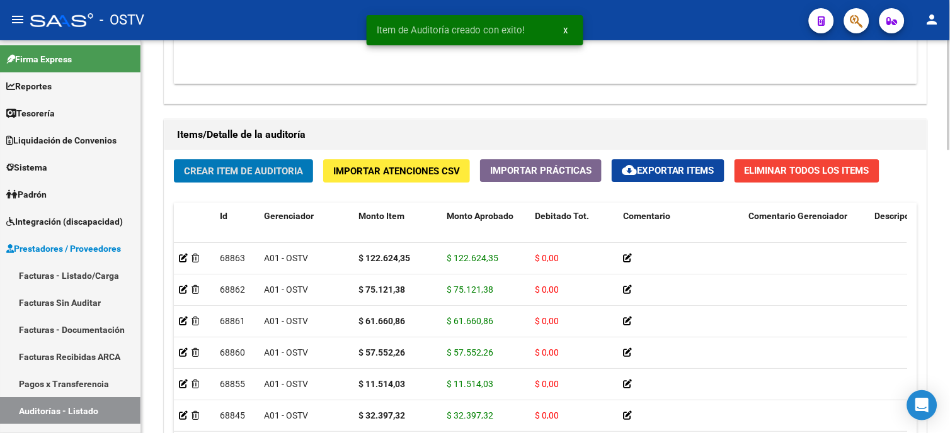
click at [196, 174] on span "Crear Item de Auditoria" at bounding box center [243, 171] width 119 height 11
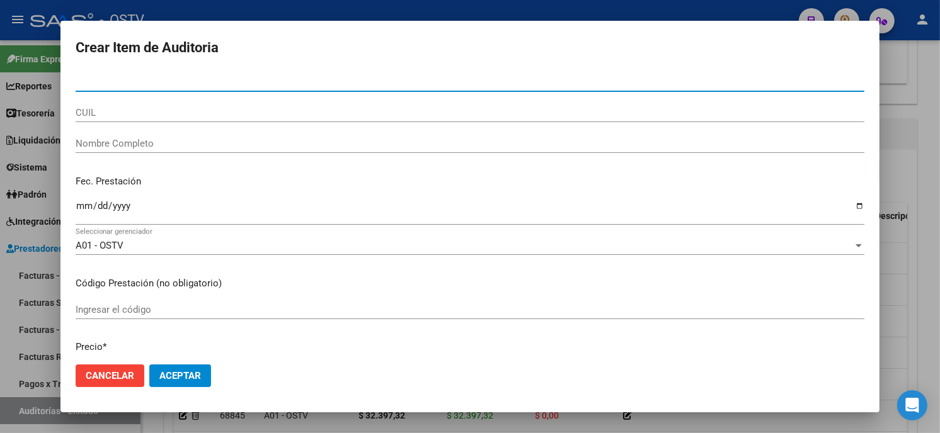
paste input "16224424900"
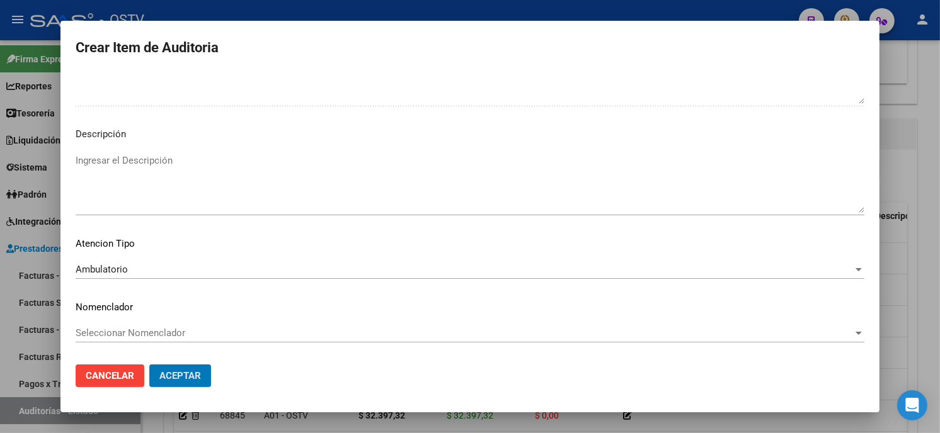
click at [149, 365] on button "Aceptar" at bounding box center [180, 376] width 62 height 23
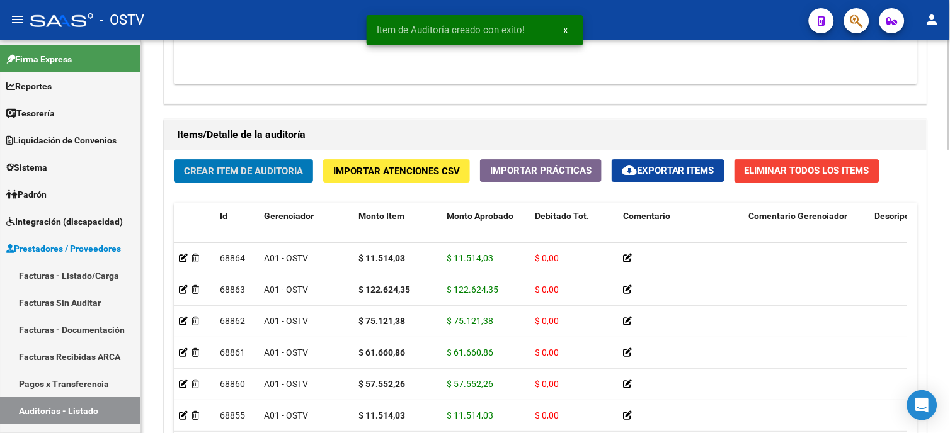
click at [252, 169] on span "Crear Item de Auditoria" at bounding box center [243, 171] width 119 height 11
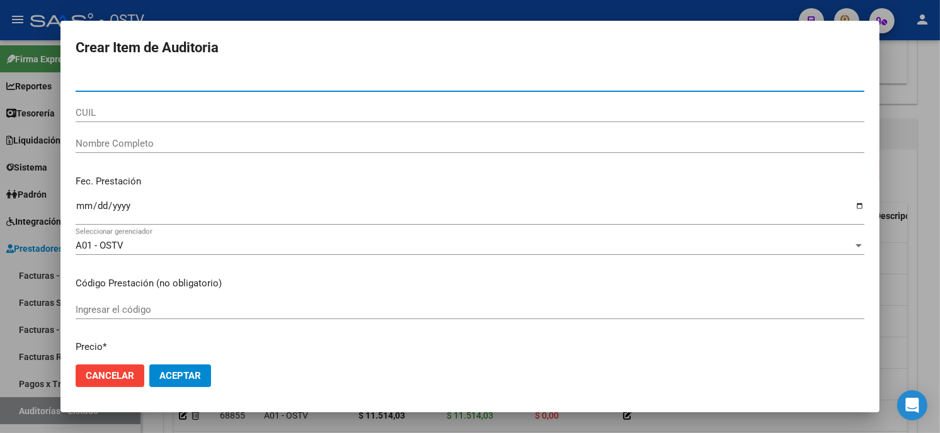
paste input "05806604400"
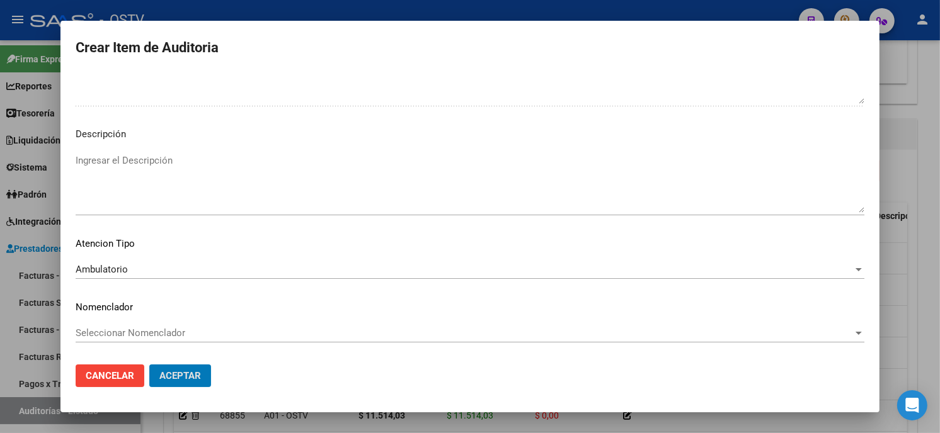
click at [149, 365] on button "Aceptar" at bounding box center [180, 376] width 62 height 23
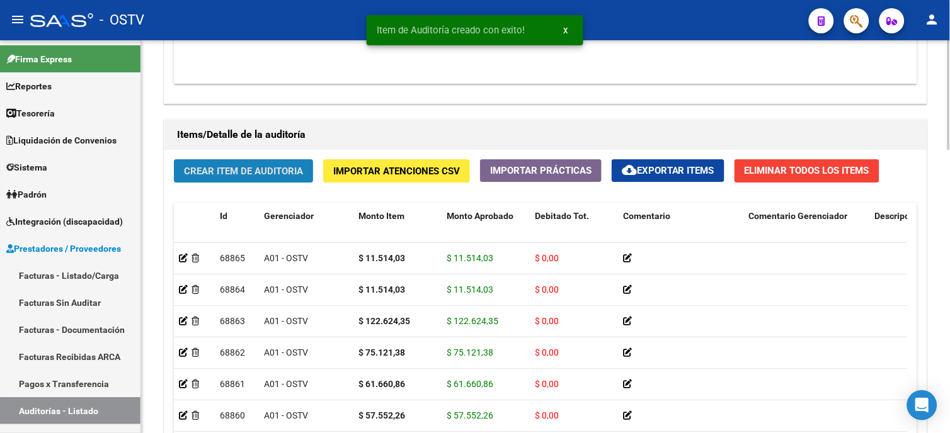
click at [236, 173] on span "Crear Item de Auditoria" at bounding box center [243, 171] width 119 height 11
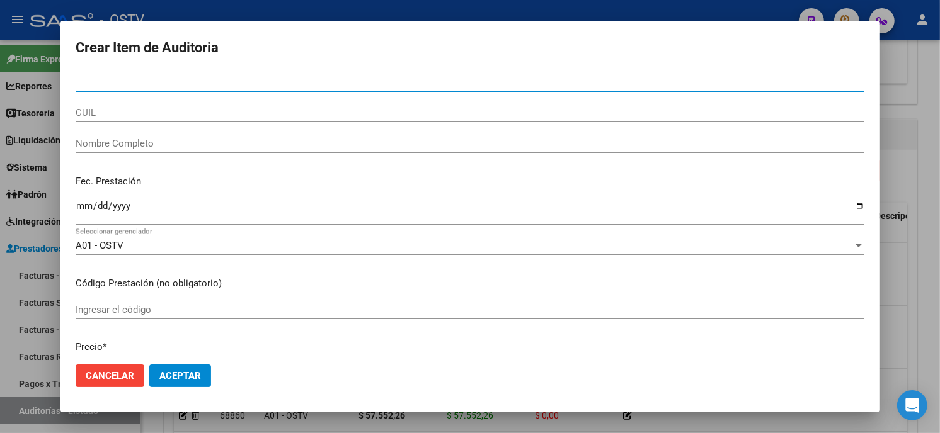
paste input "19049417900"
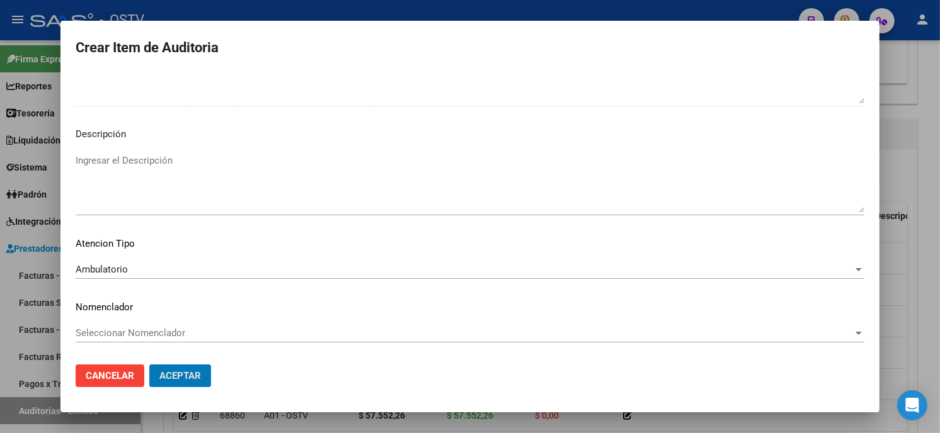
click at [149, 365] on button "Aceptar" at bounding box center [180, 376] width 62 height 23
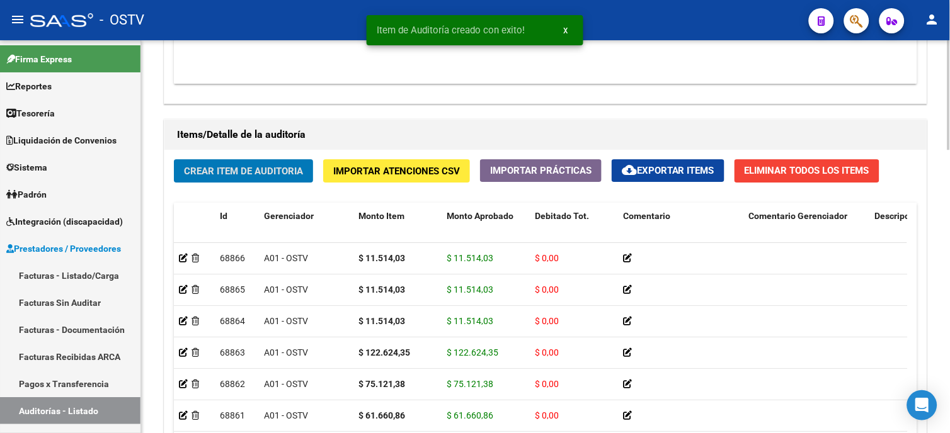
click at [209, 169] on span "Crear Item de Auditoria" at bounding box center [243, 171] width 119 height 11
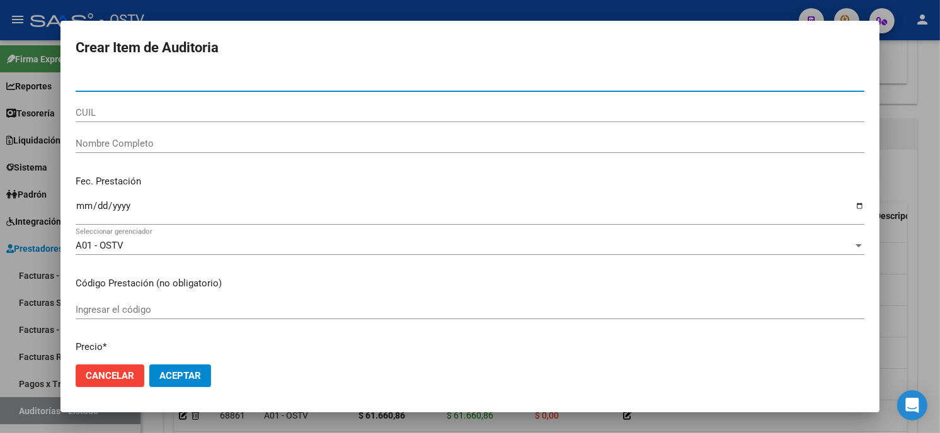
paste input "733059568500"
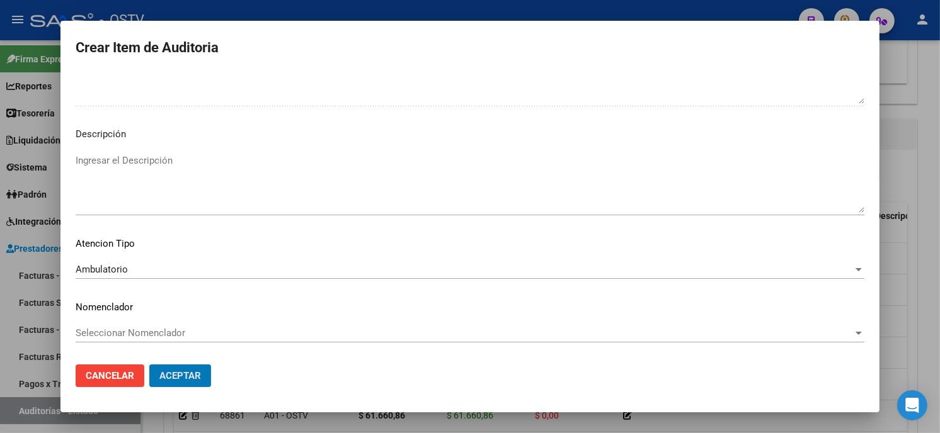
click at [149, 365] on button "Aceptar" at bounding box center [180, 376] width 62 height 23
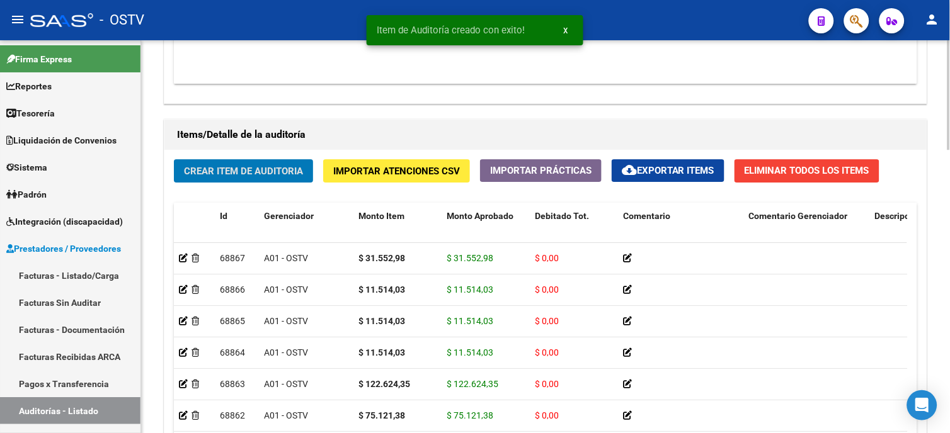
click at [290, 167] on span "Crear Item de Auditoria" at bounding box center [243, 171] width 119 height 11
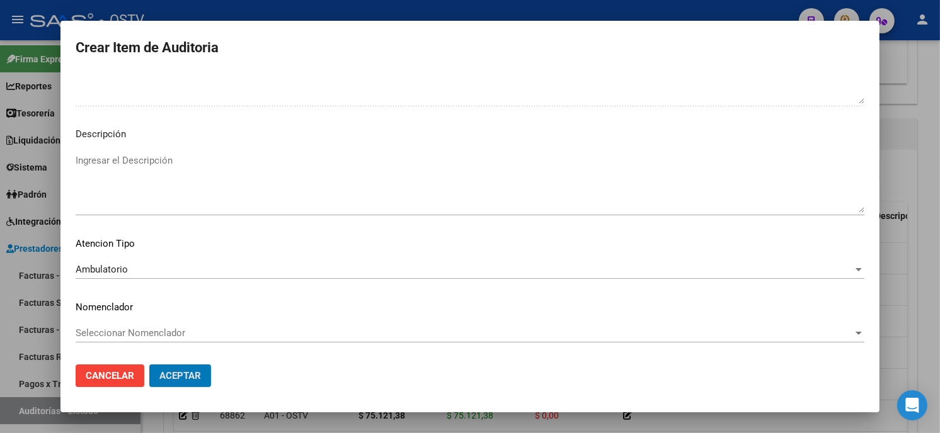
click at [149, 365] on button "Aceptar" at bounding box center [180, 376] width 62 height 23
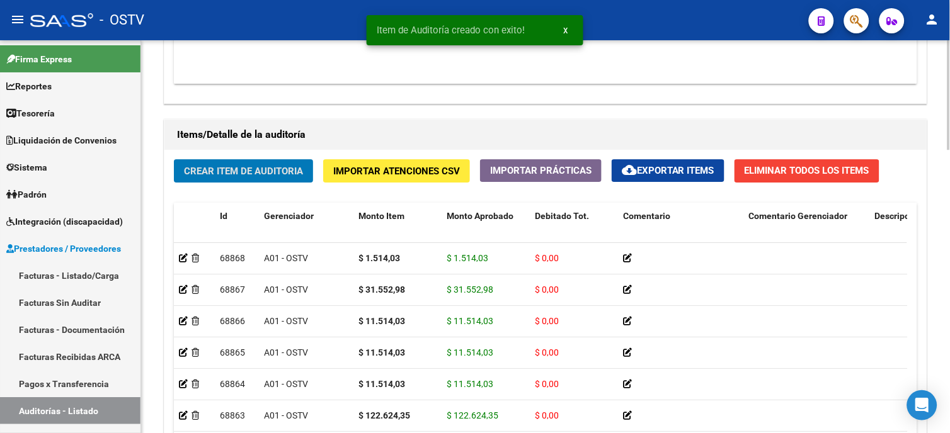
click at [263, 168] on span "Crear Item de Auditoria" at bounding box center [243, 171] width 119 height 11
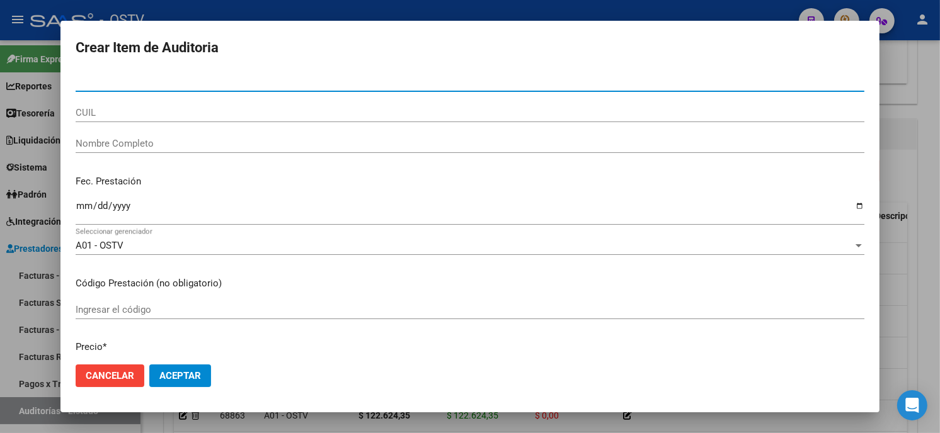
paste input "17485768801"
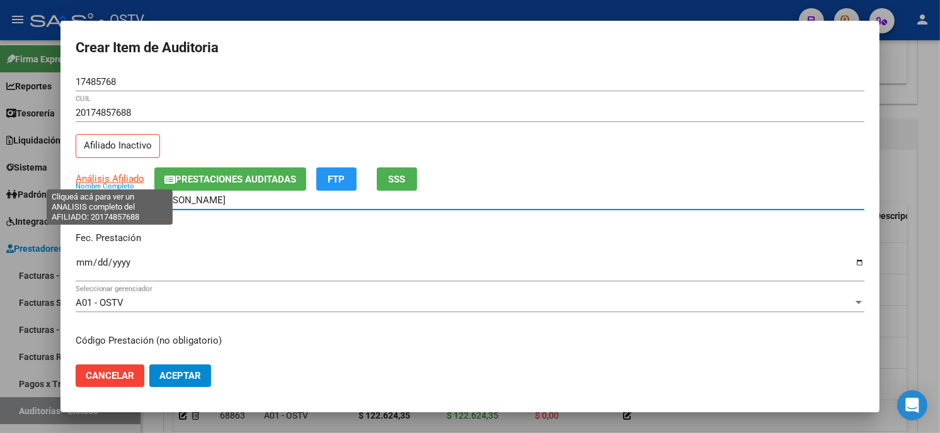
click at [94, 173] on span "Análisis Afiliado" at bounding box center [110, 178] width 69 height 11
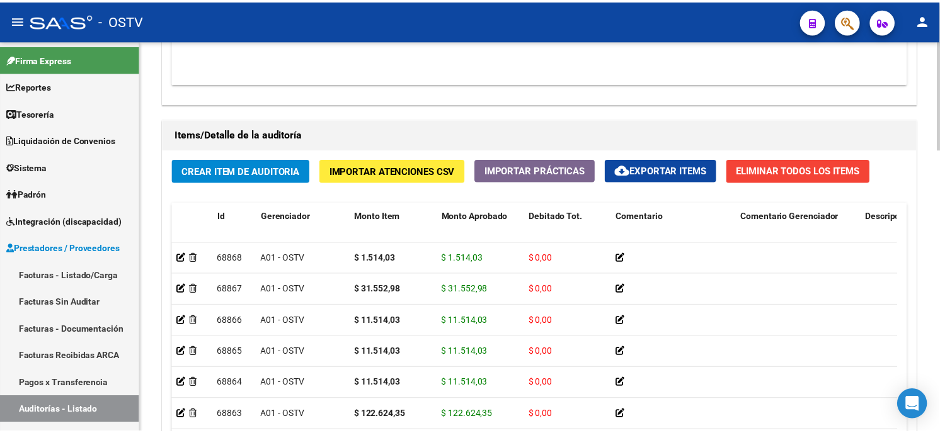
scroll to position [770, 0]
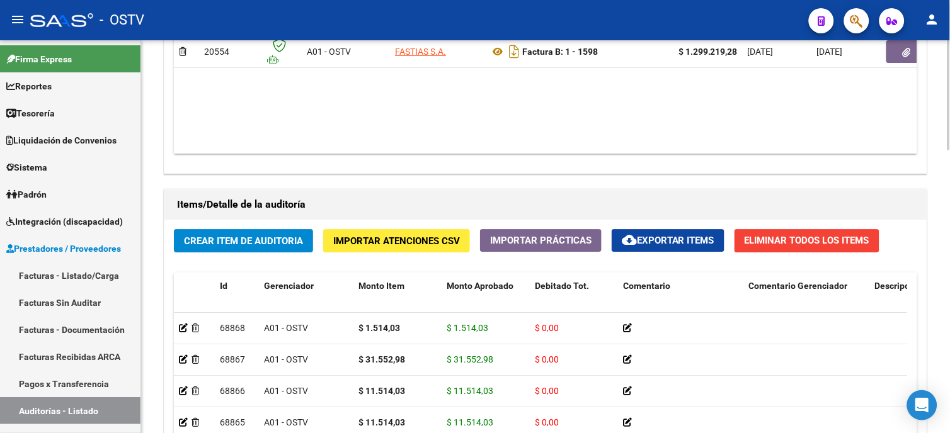
click at [394, 124] on datatable-body "$ 1.299.219,28 20554 A01 - OSTV FASTIAS S.A. Factura B: 1 - 1598 $ 1.299.219,28…" at bounding box center [545, 79] width 743 height 149
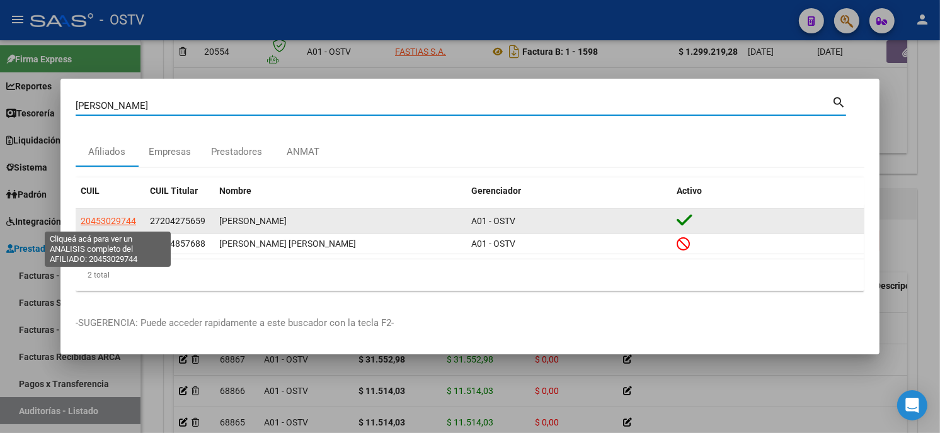
click at [93, 218] on span "20453029744" at bounding box center [108, 221] width 55 height 10
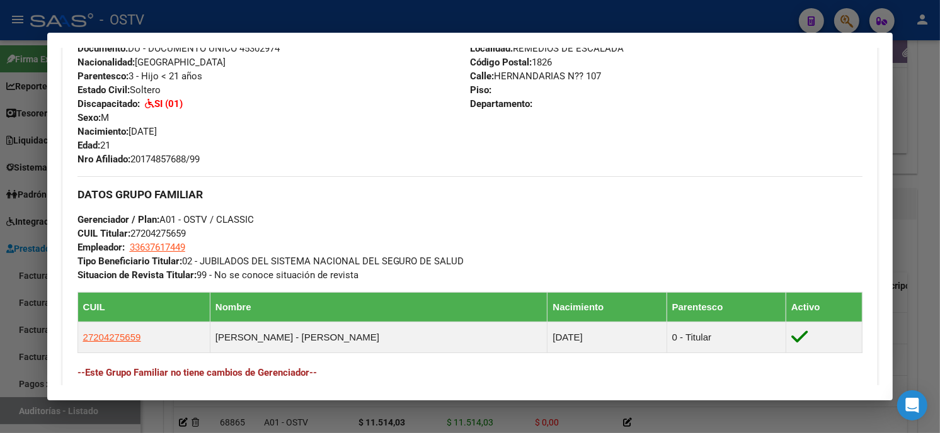
scroll to position [489, 0]
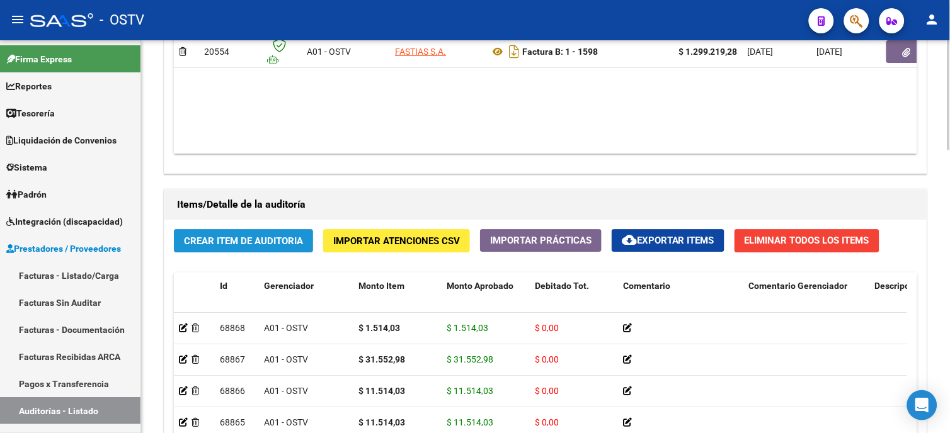
click at [297, 239] on span "Crear Item de Auditoria" at bounding box center [243, 241] width 119 height 11
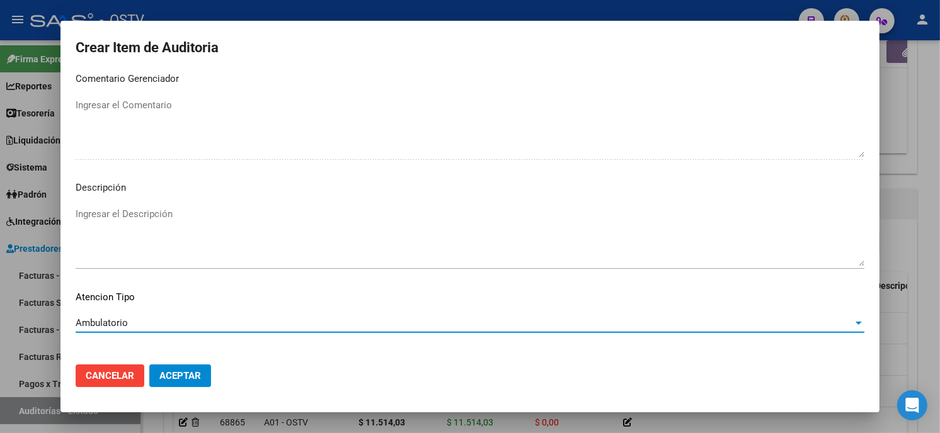
scroll to position [743, 0]
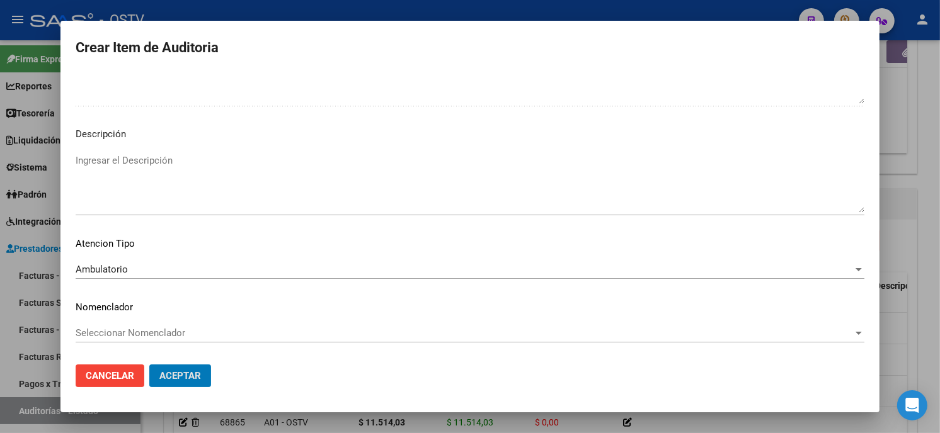
click at [149, 365] on button "Aceptar" at bounding box center [180, 376] width 62 height 23
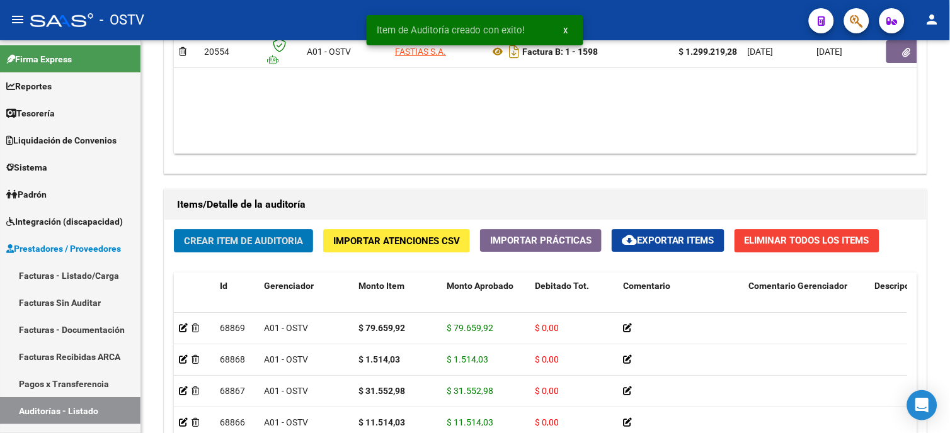
click at [297, 239] on span "Crear Item de Auditoria" at bounding box center [243, 241] width 119 height 11
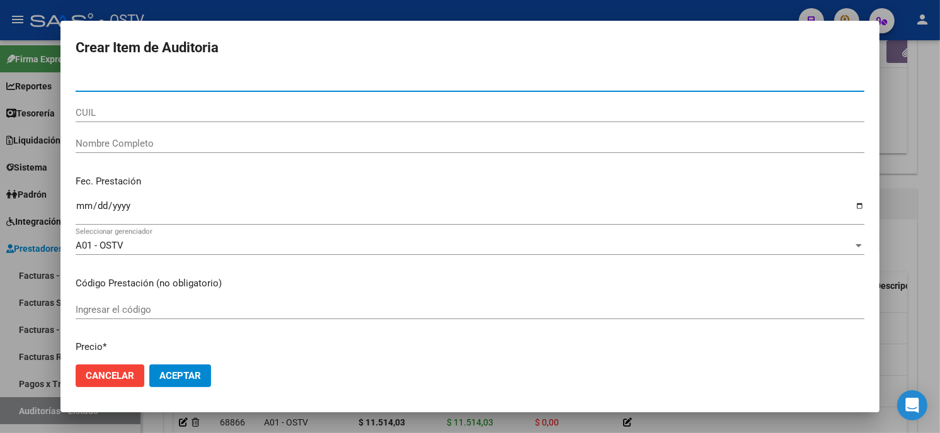
paste input "05638343900"
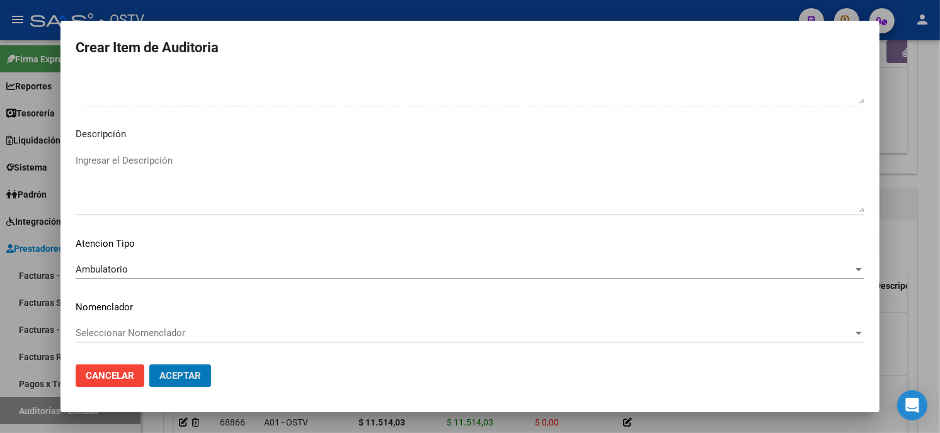
click at [149, 365] on button "Aceptar" at bounding box center [180, 376] width 62 height 23
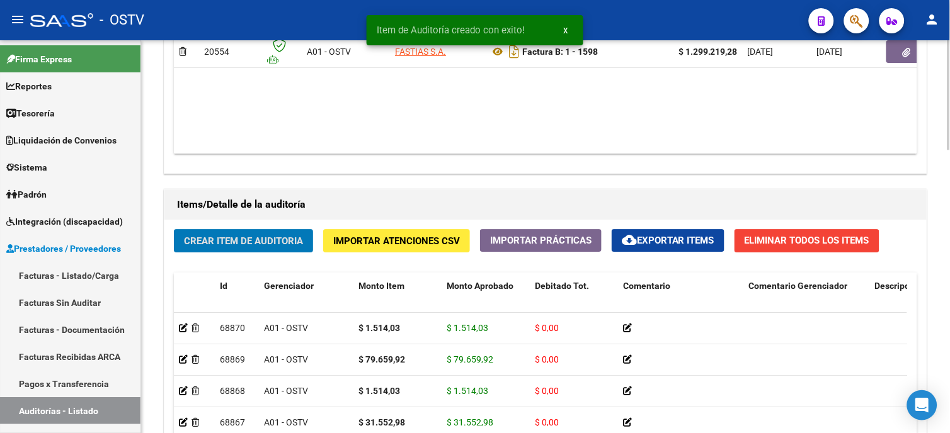
click at [223, 244] on span "Crear Item de Auditoria" at bounding box center [243, 241] width 119 height 11
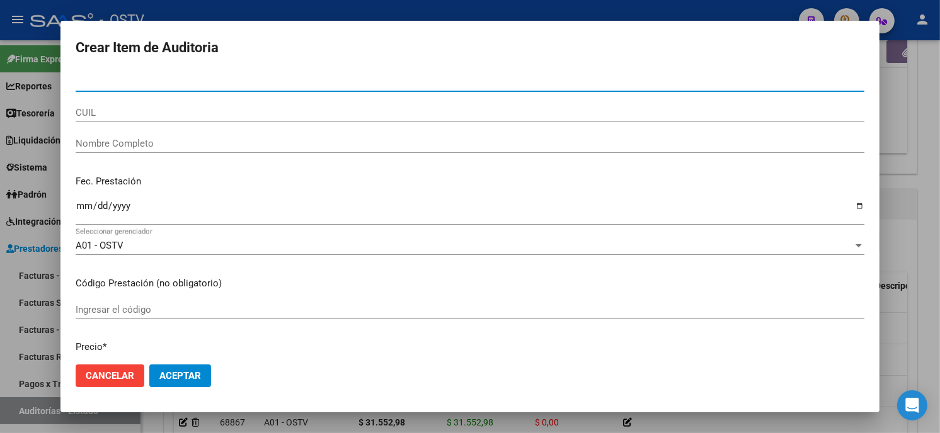
paste input "05010488000"
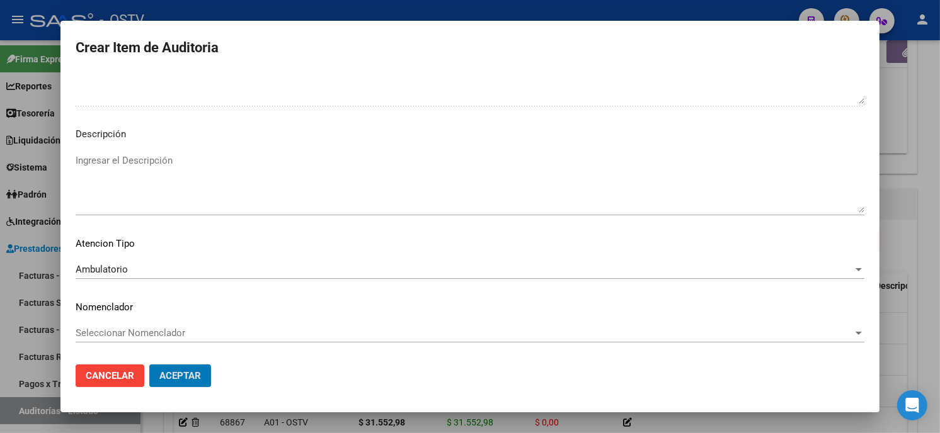
click at [149, 365] on button "Aceptar" at bounding box center [180, 376] width 62 height 23
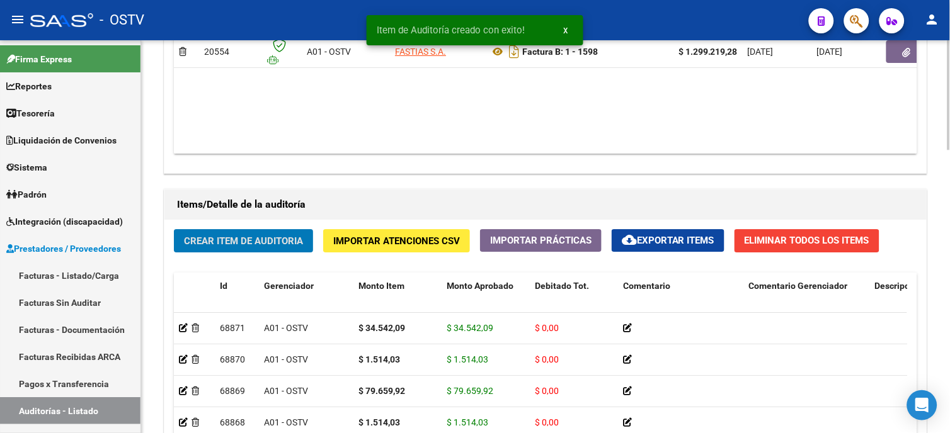
click at [213, 239] on span "Crear Item de Auditoria" at bounding box center [243, 241] width 119 height 11
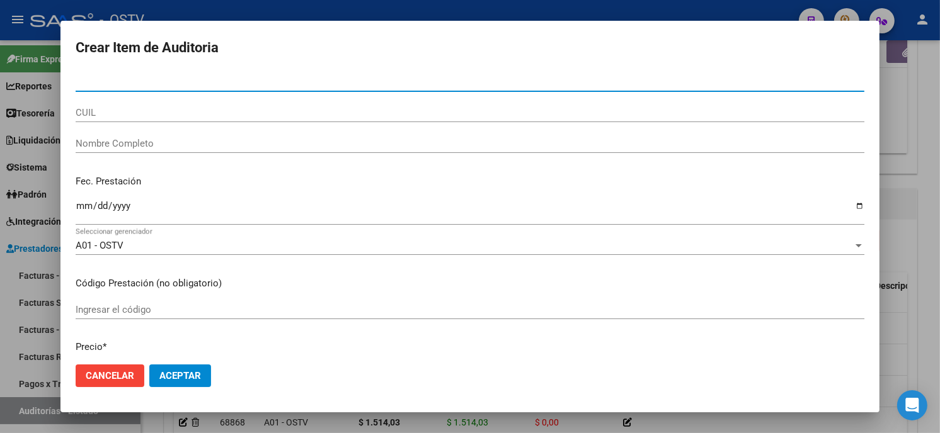
paste input "05010488000"
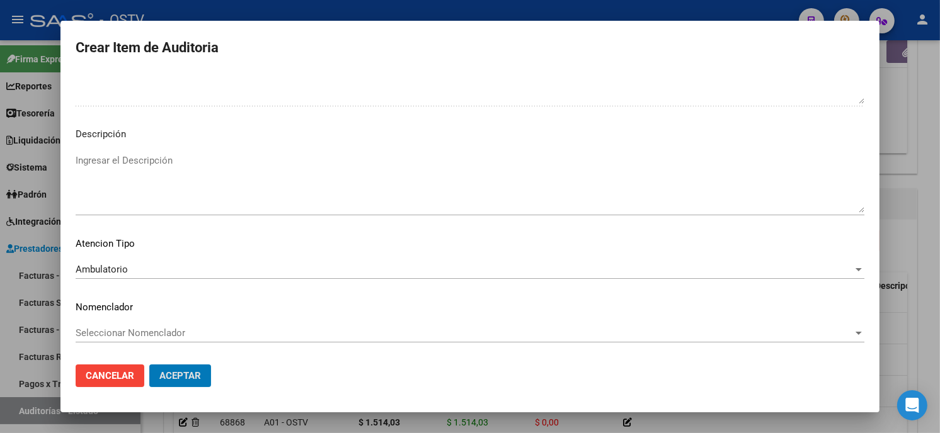
click at [149, 365] on button "Aceptar" at bounding box center [180, 376] width 62 height 23
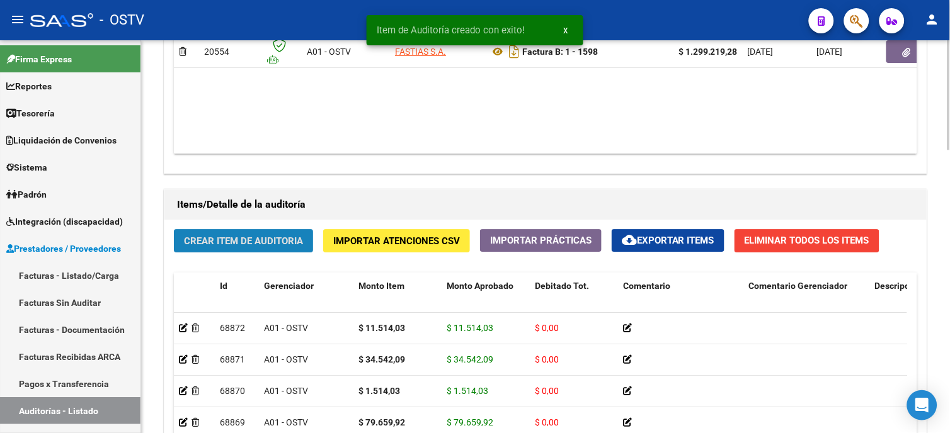
click at [240, 241] on span "Crear Item de Auditoria" at bounding box center [243, 241] width 119 height 11
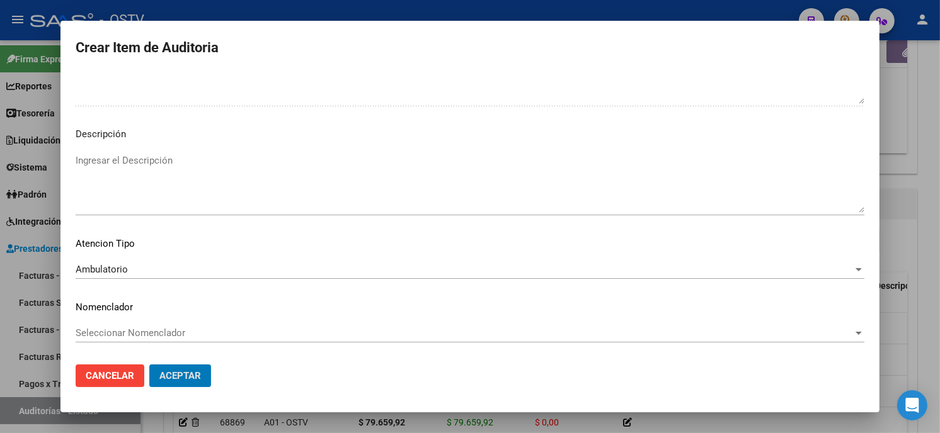
click at [149, 365] on button "Aceptar" at bounding box center [180, 376] width 62 height 23
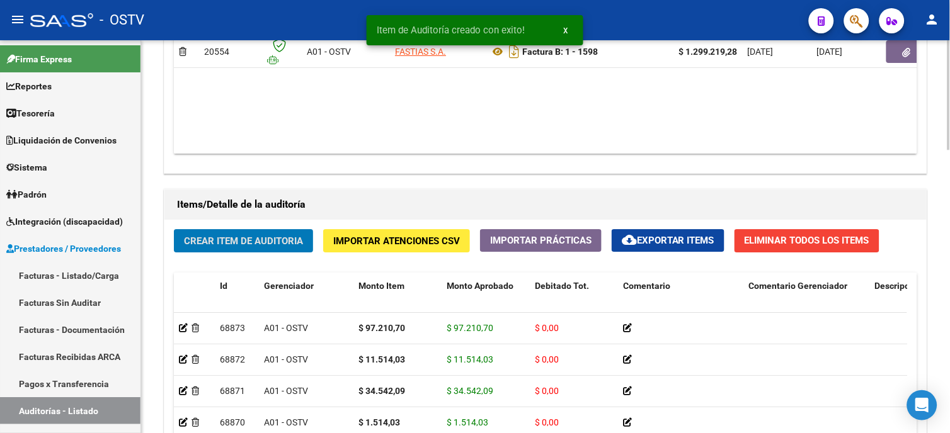
click at [258, 238] on span "Crear Item de Auditoria" at bounding box center [243, 241] width 119 height 11
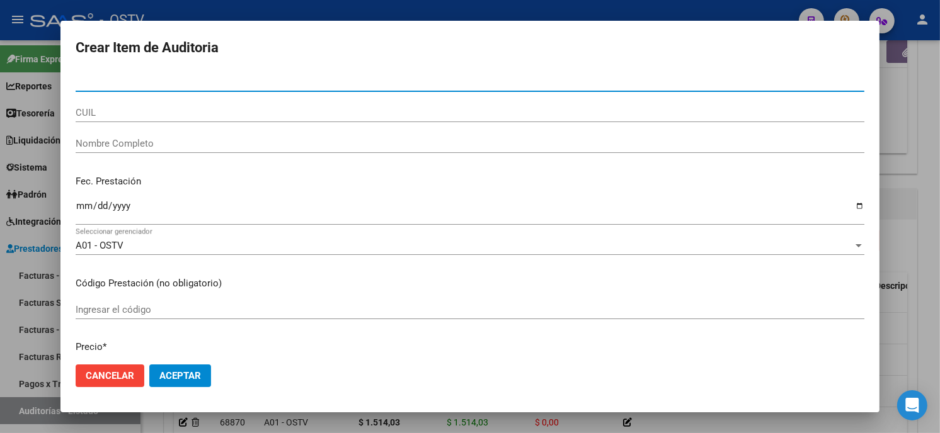
paste input "319049417900"
click at [111, 90] on div "319049417900 Nro Documento" at bounding box center [470, 81] width 788 height 19
click at [79, 81] on input "319049417900" at bounding box center [470, 81] width 788 height 11
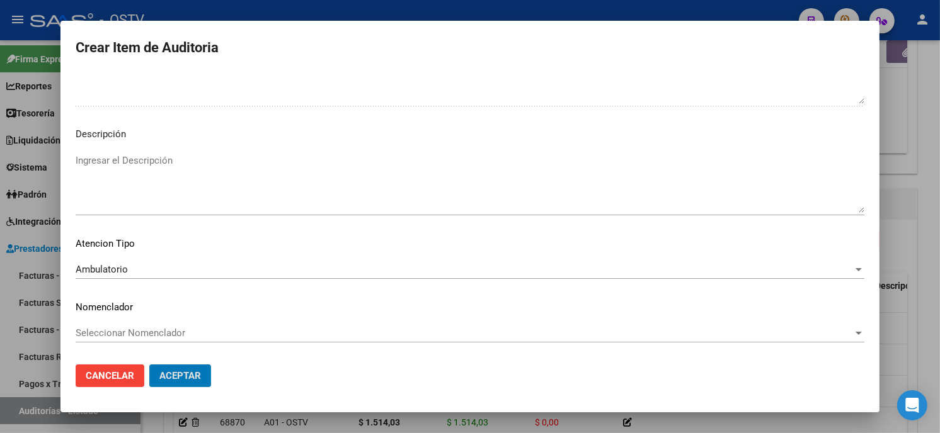
click at [149, 365] on button "Aceptar" at bounding box center [180, 376] width 62 height 23
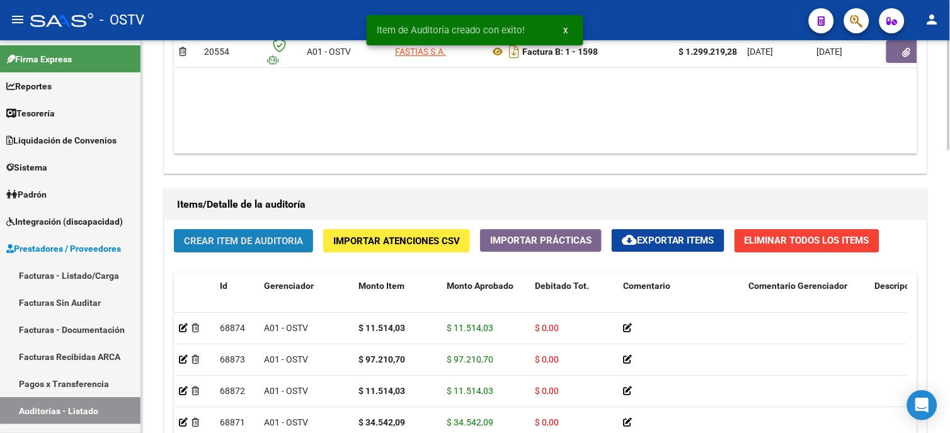
click at [286, 249] on button "Crear Item de Auditoria" at bounding box center [243, 240] width 139 height 23
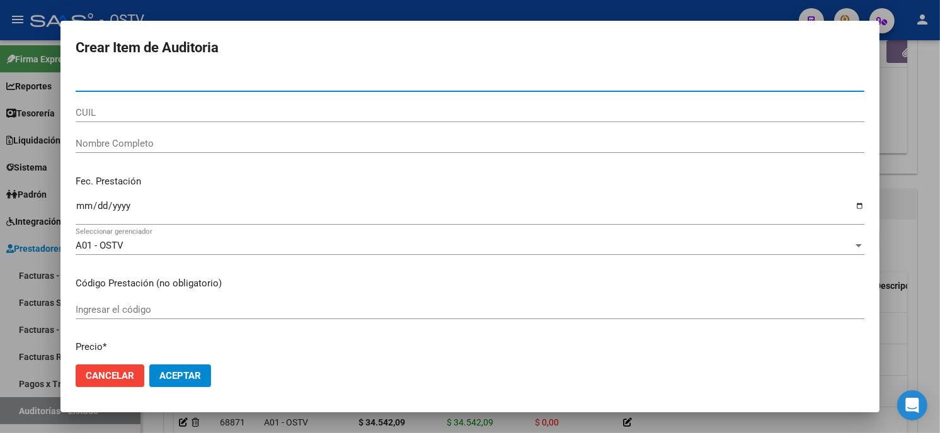
paste input "44252514000"
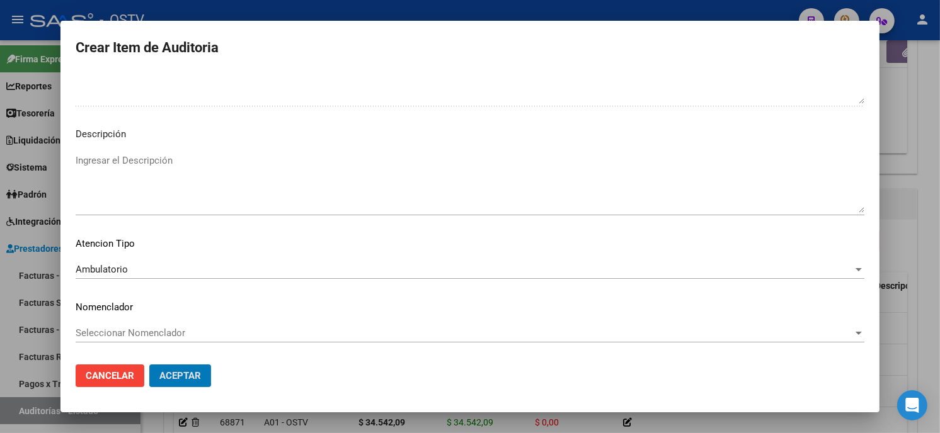
click at [149, 365] on button "Aceptar" at bounding box center [180, 376] width 62 height 23
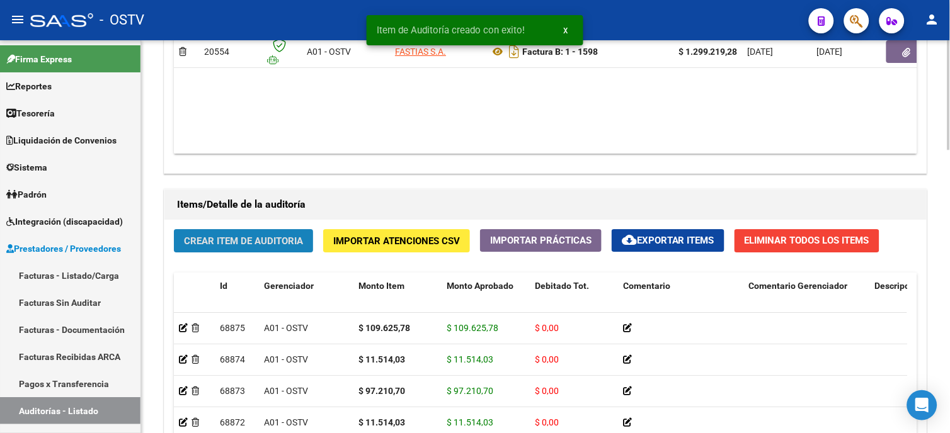
click at [248, 242] on span "Crear Item de Auditoria" at bounding box center [243, 241] width 119 height 11
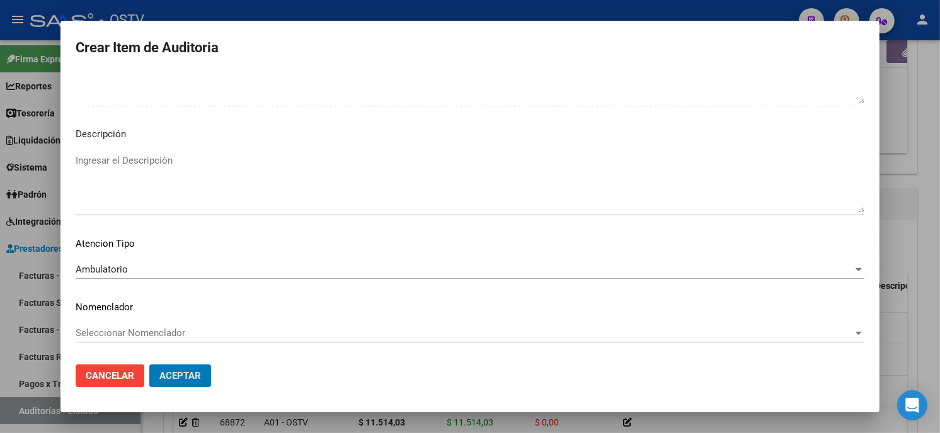
click at [149, 365] on button "Aceptar" at bounding box center [180, 376] width 62 height 23
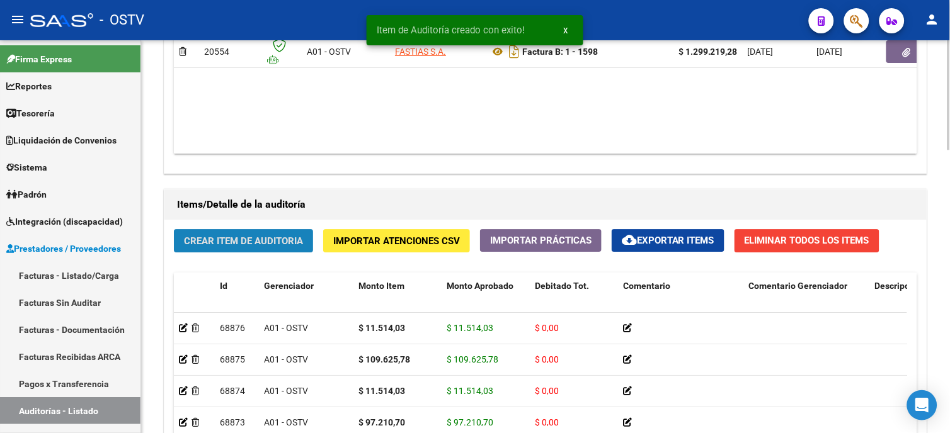
click at [266, 238] on span "Crear Item de Auditoria" at bounding box center [243, 241] width 119 height 11
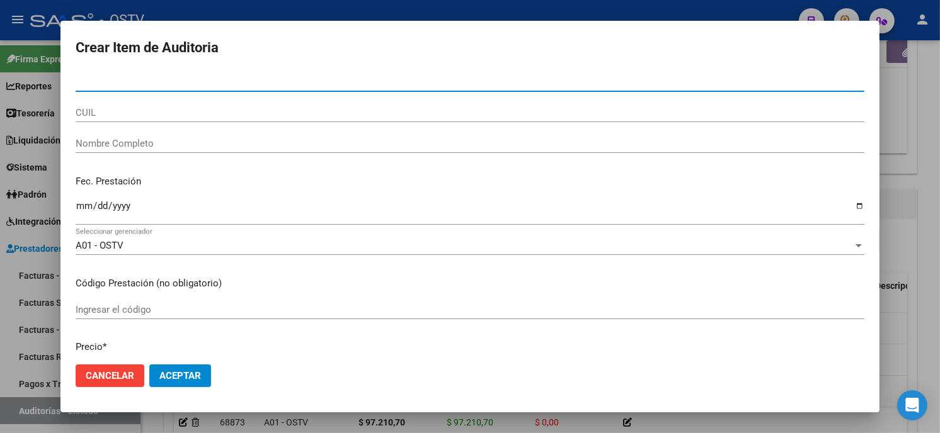
paste input "02433660900"
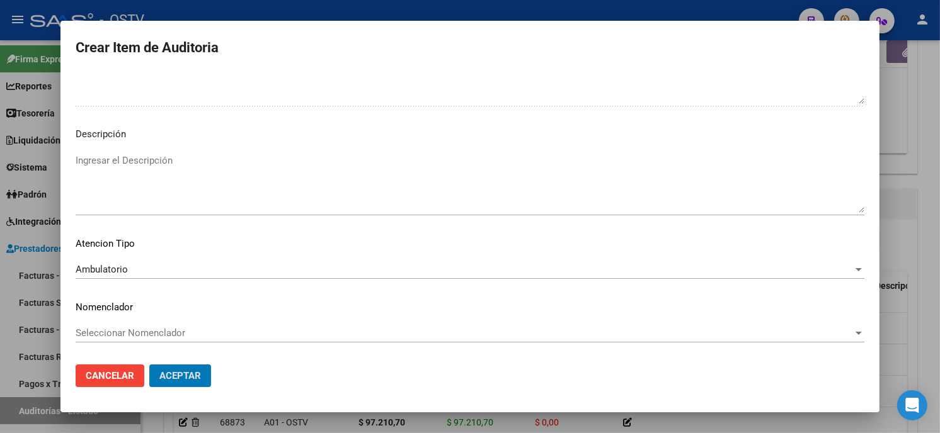
click at [149, 365] on button "Aceptar" at bounding box center [180, 376] width 62 height 23
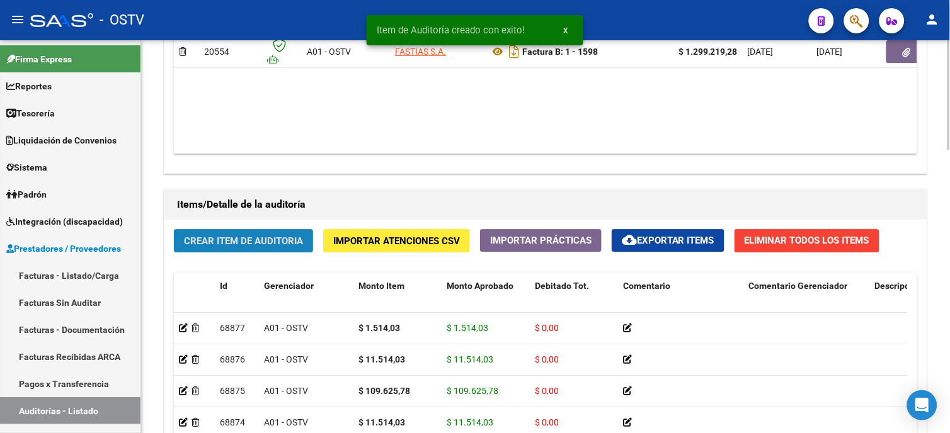
click at [255, 242] on span "Crear Item de Auditoria" at bounding box center [243, 241] width 119 height 11
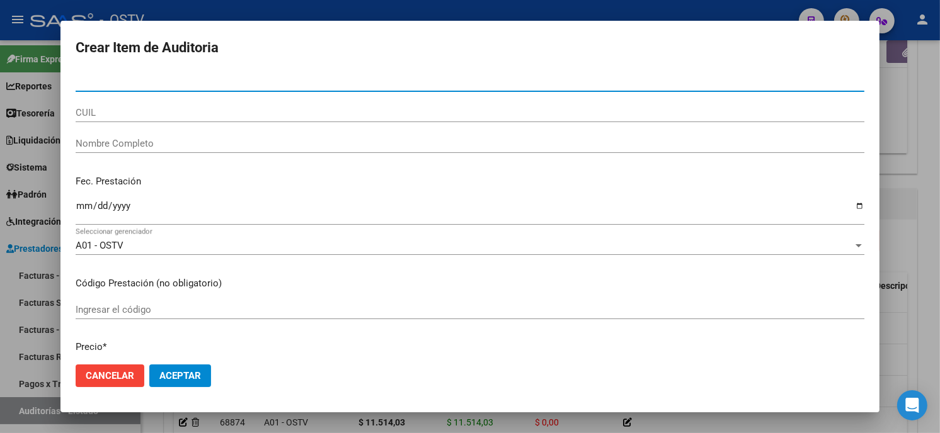
paste input "05010488000"
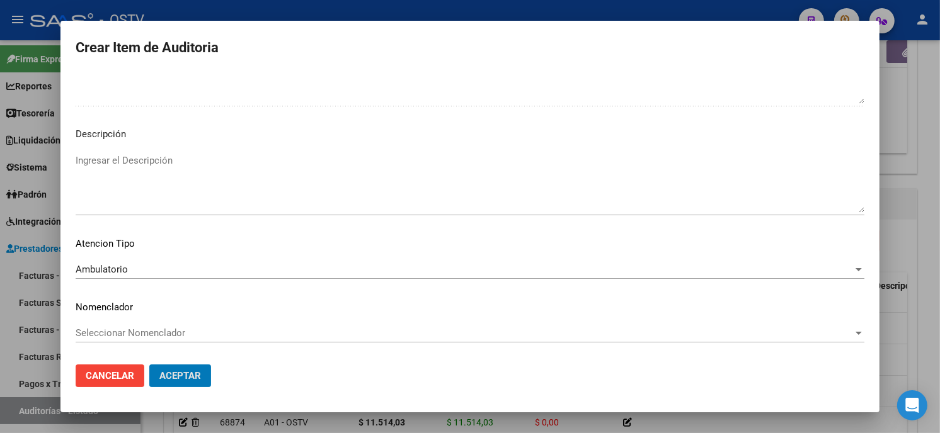
click at [149, 365] on button "Aceptar" at bounding box center [180, 376] width 62 height 23
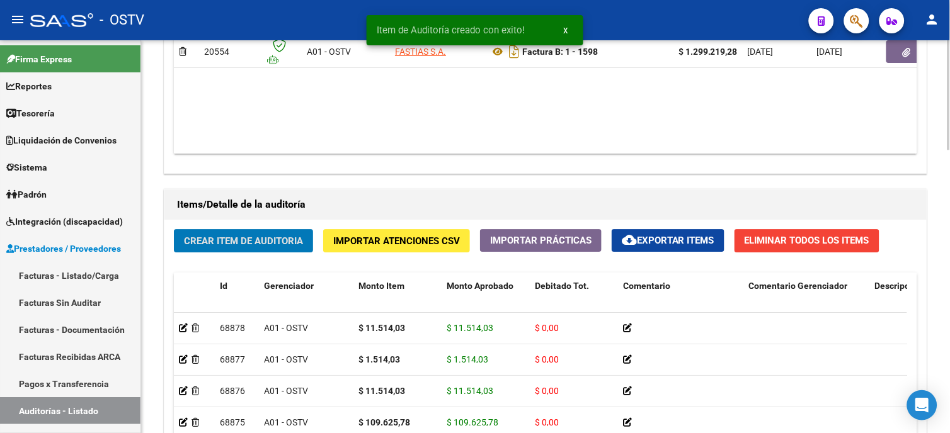
click at [265, 235] on button "Crear Item de Auditoria" at bounding box center [243, 240] width 139 height 23
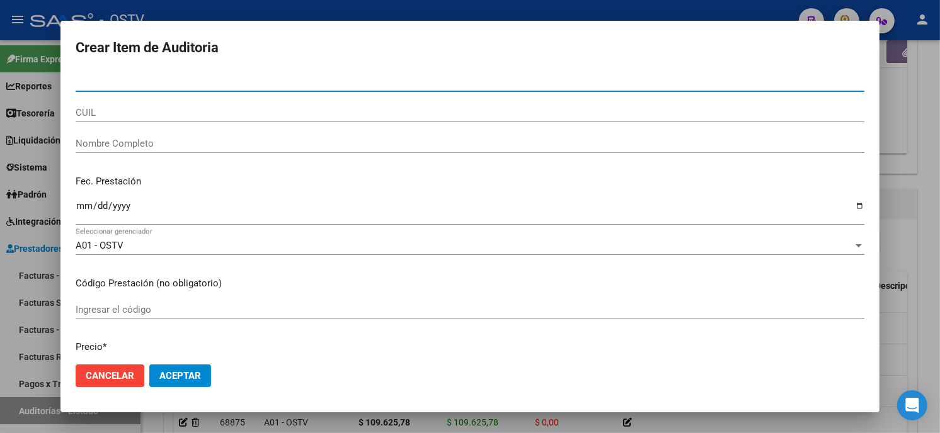
paste input "04134155700"
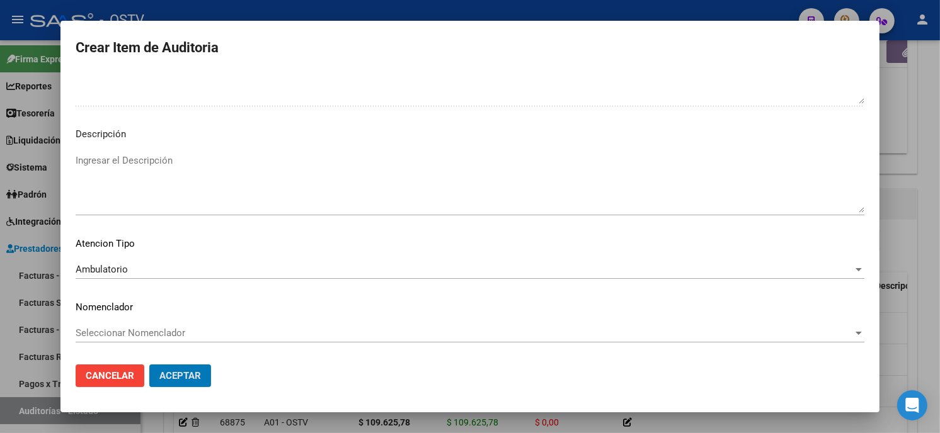
click at [149, 365] on button "Aceptar" at bounding box center [180, 376] width 62 height 23
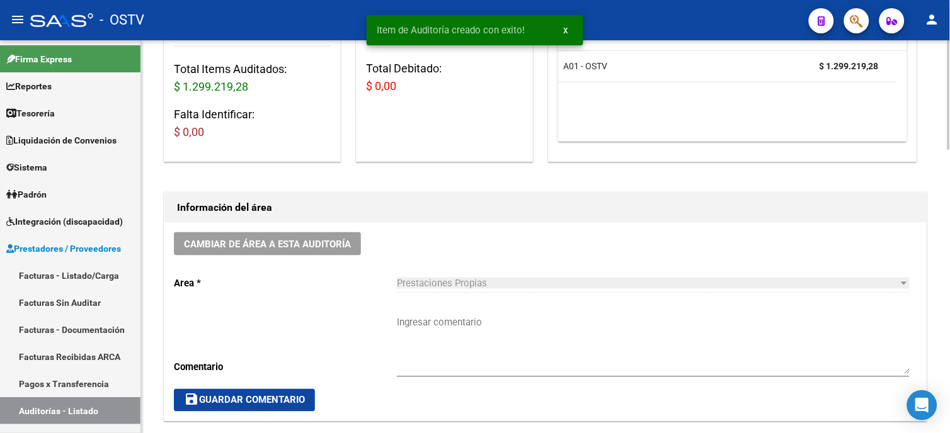
scroll to position [210, 0]
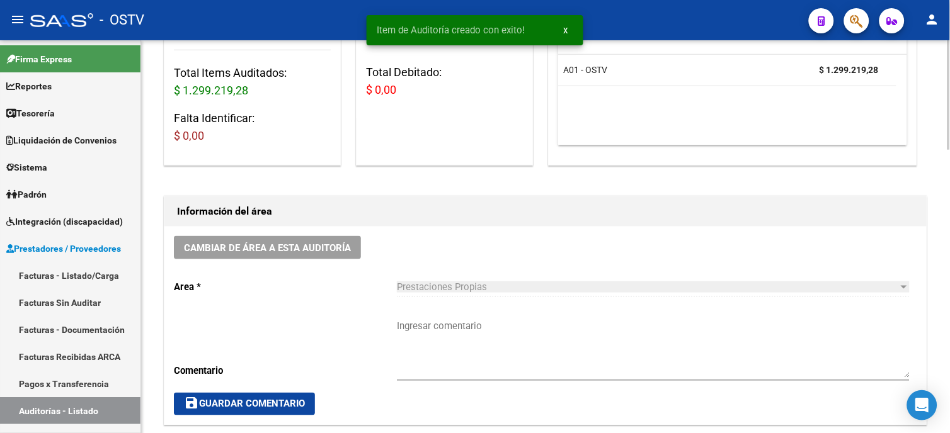
click at [460, 332] on textarea "Ingresar comentario" at bounding box center [653, 348] width 513 height 59
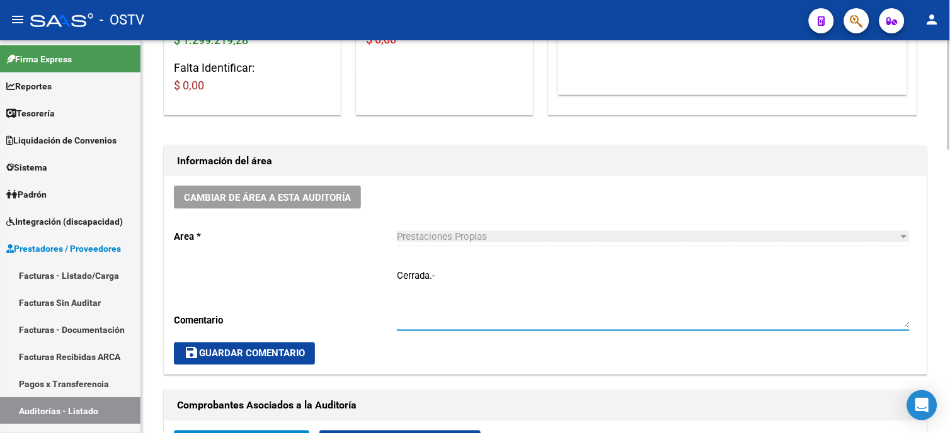
scroll to position [280, 0]
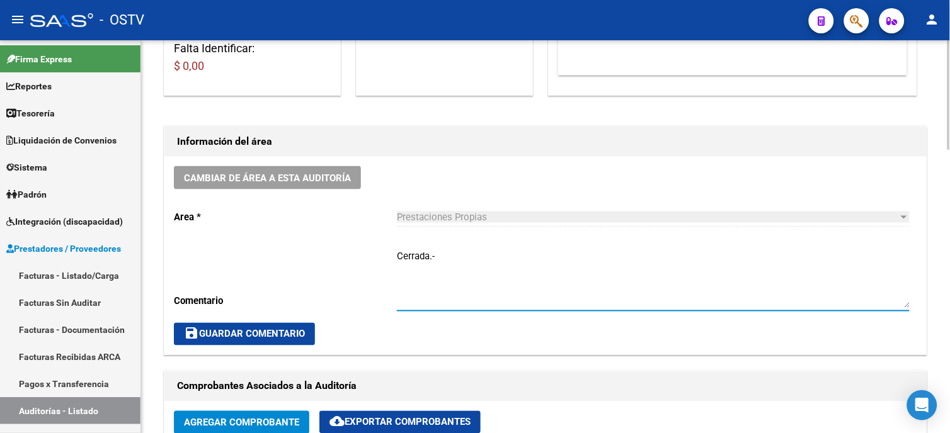
click at [261, 332] on span "save Guardar Comentario" at bounding box center [244, 334] width 121 height 11
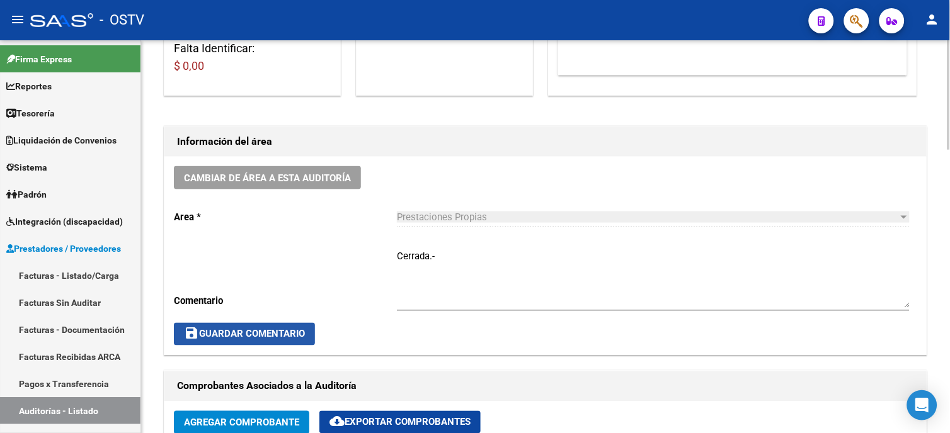
click at [244, 330] on span "save Guardar Comentario" at bounding box center [244, 334] width 121 height 11
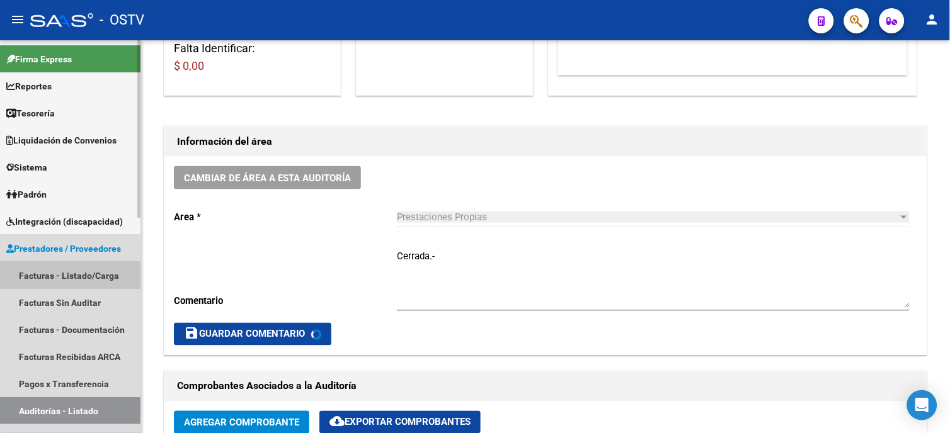
click at [74, 271] on link "Facturas - Listado/Carga" at bounding box center [70, 275] width 140 height 27
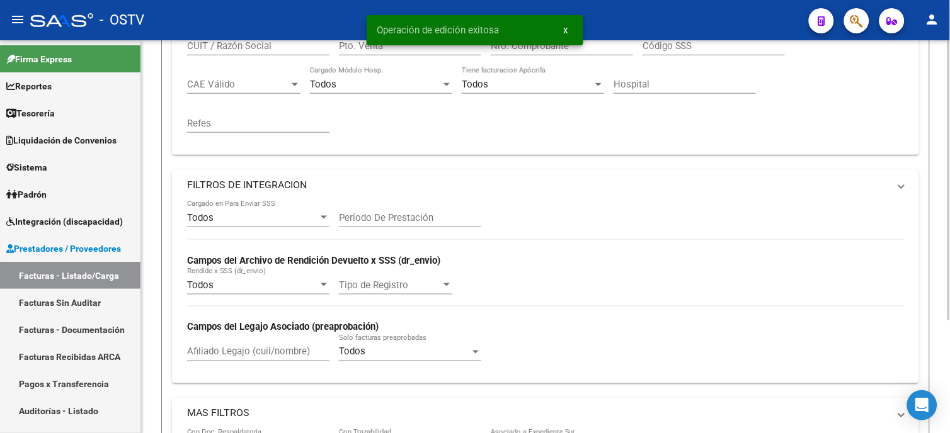
scroll to position [159, 0]
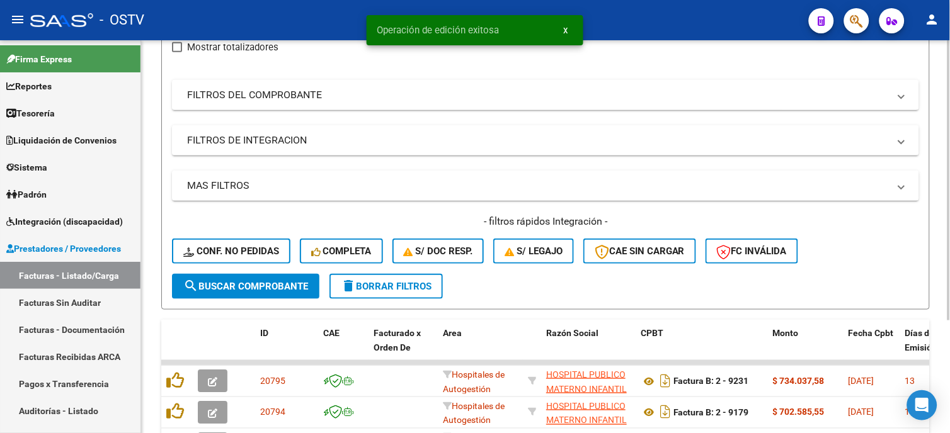
click at [251, 215] on h4 "- filtros rápidos Integración -" at bounding box center [545, 222] width 747 height 14
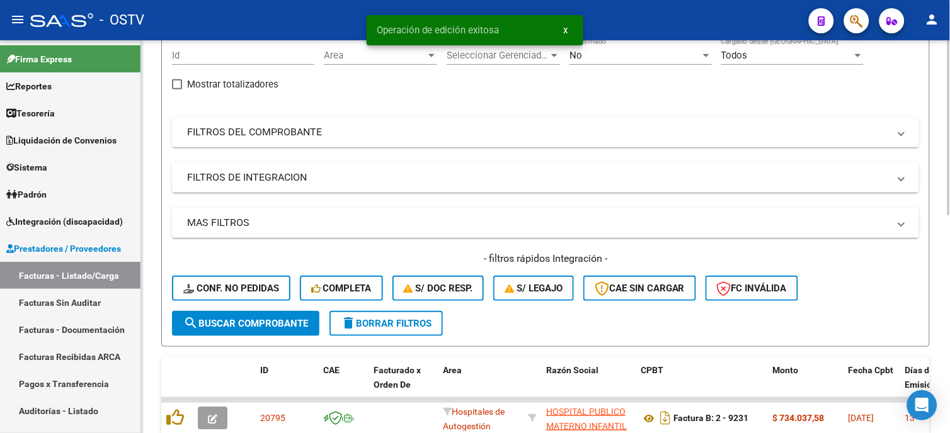
scroll to position [1, 0]
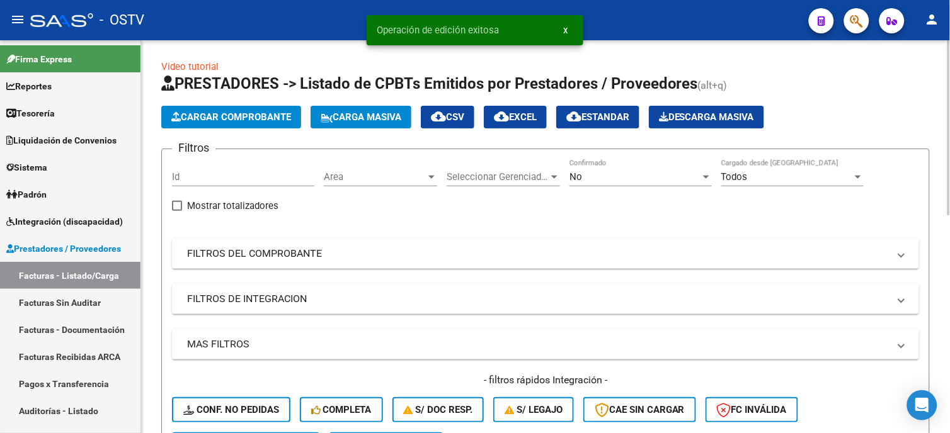
drag, startPoint x: 307, startPoint y: 252, endPoint x: 452, endPoint y: 318, distance: 159.2
click at [307, 251] on mat-panel-title "FILTROS DEL COMPROBANTE" at bounding box center [538, 254] width 702 height 14
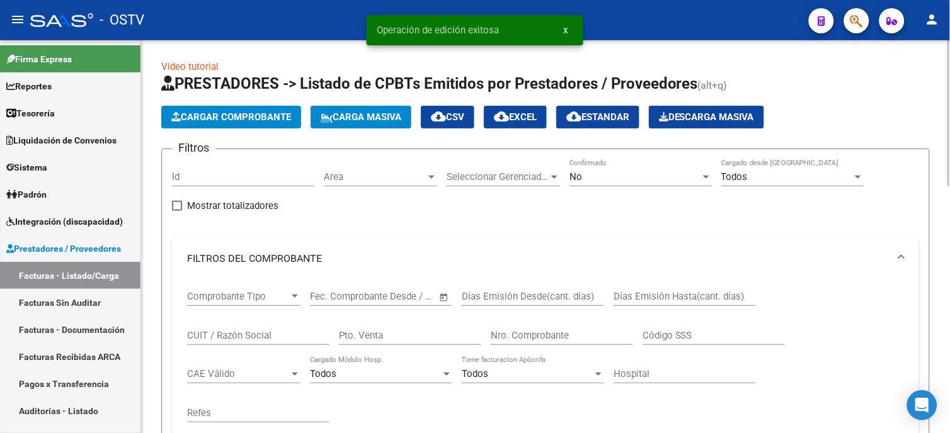
drag, startPoint x: 517, startPoint y: 335, endPoint x: 513, endPoint y: 329, distance: 7.7
click at [518, 336] on input "Nro. Comprobante" at bounding box center [562, 335] width 142 height 11
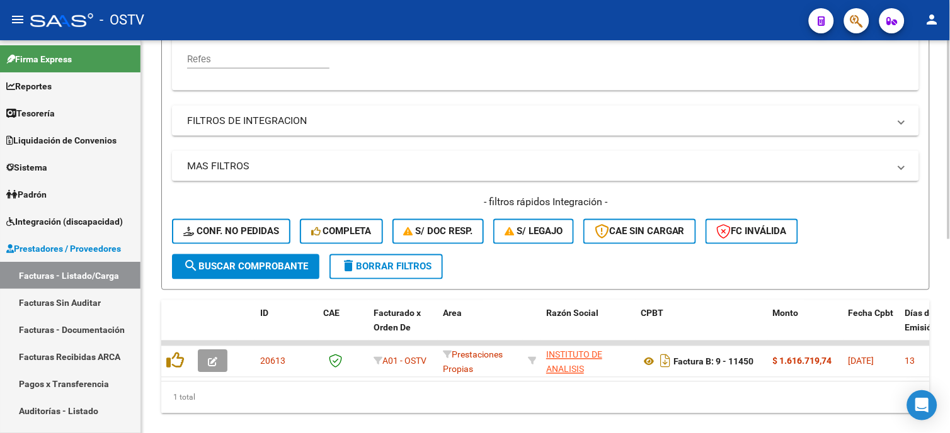
scroll to position [384, 0]
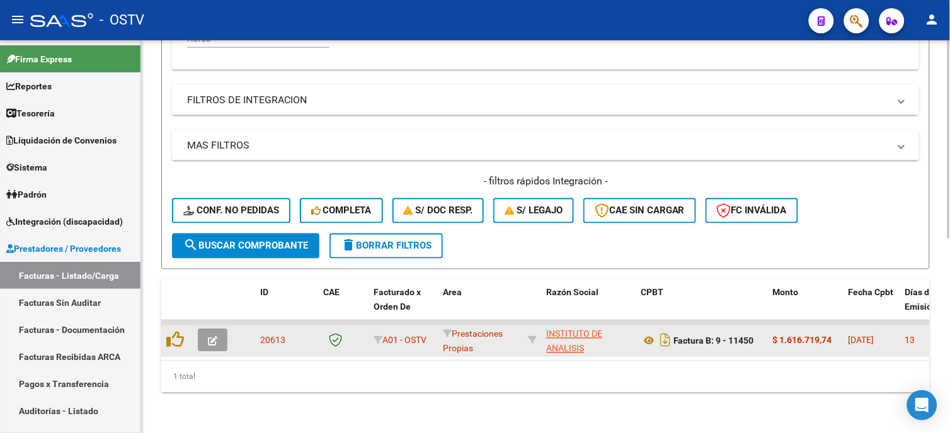
click at [165, 328] on datatable-body-cell at bounding box center [176, 341] width 31 height 31
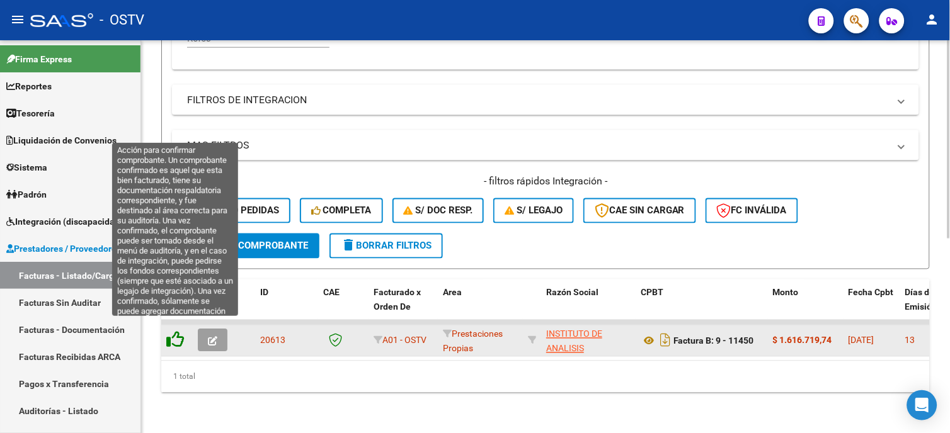
click at [177, 332] on icon at bounding box center [175, 340] width 18 height 18
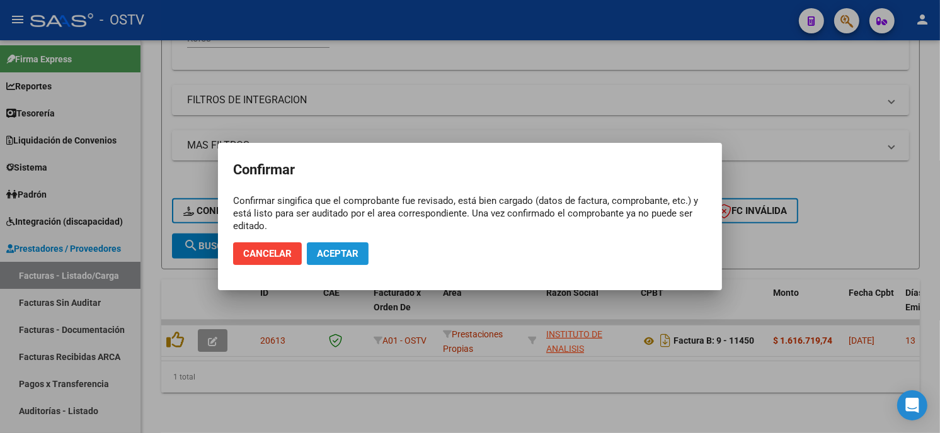
click at [347, 251] on span "Aceptar" at bounding box center [338, 253] width 42 height 11
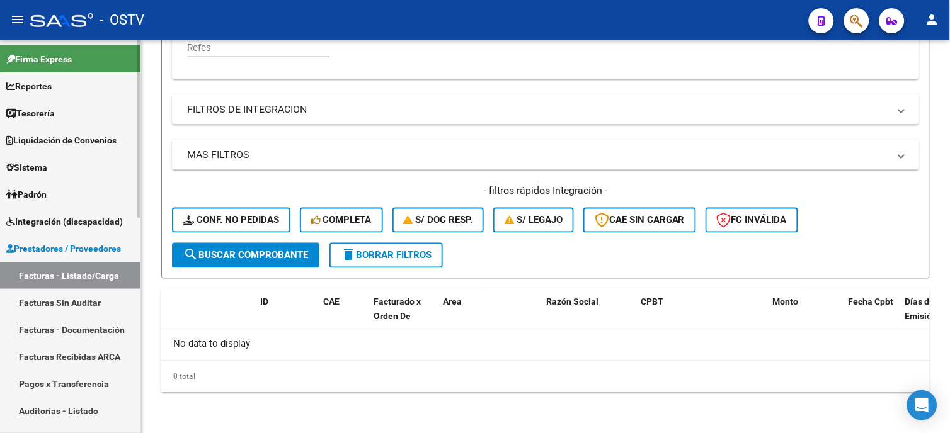
scroll to position [364, 0]
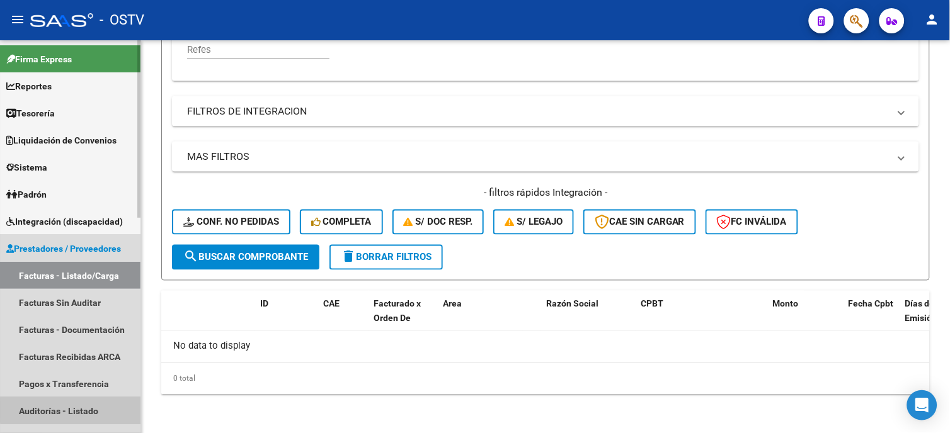
click at [73, 410] on link "Auditorías - Listado" at bounding box center [70, 410] width 140 height 27
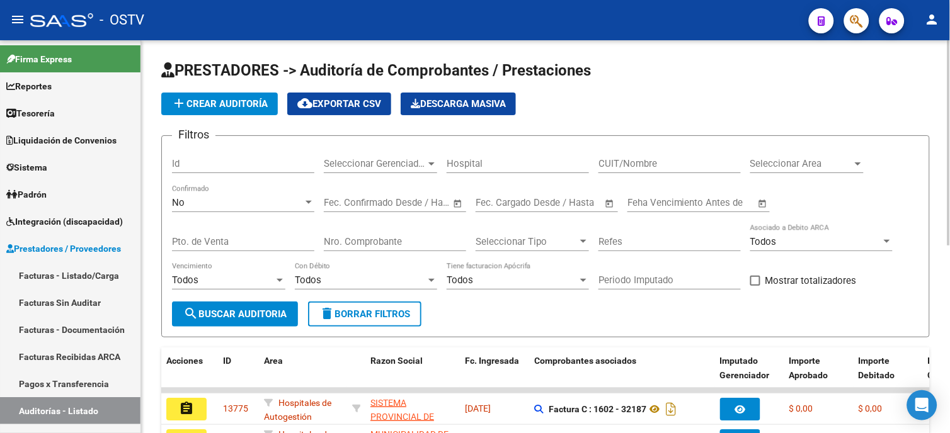
click at [249, 90] on app-list-header "PRESTADORES -> Auditoría de Comprobantes / Prestaciones add Crear Auditoría clo…" at bounding box center [545, 198] width 768 height 277
click at [247, 103] on span "add Crear Auditoría" at bounding box center [219, 103] width 96 height 11
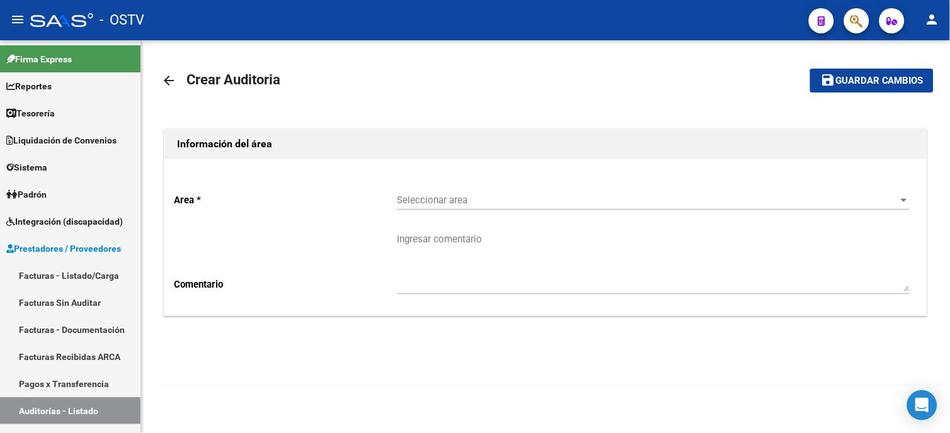
click at [407, 193] on div "Seleccionar area Seleccionar area" at bounding box center [653, 196] width 513 height 27
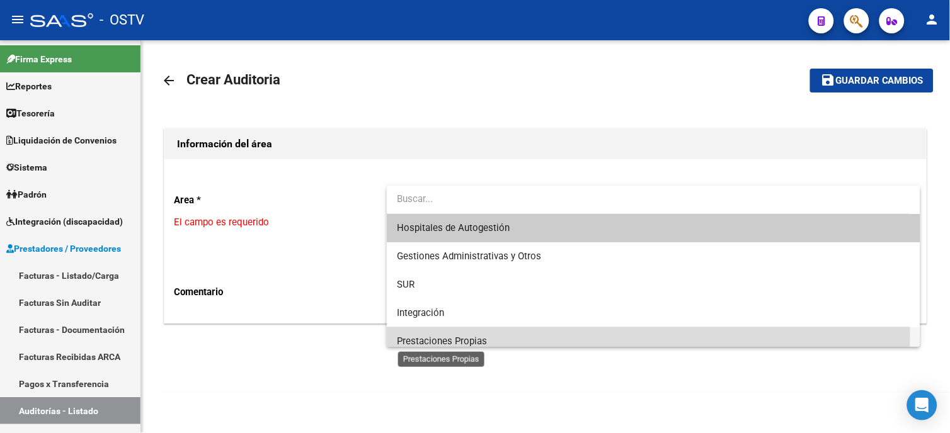
click at [430, 336] on span "Prestaciones Propias" at bounding box center [442, 341] width 90 height 11
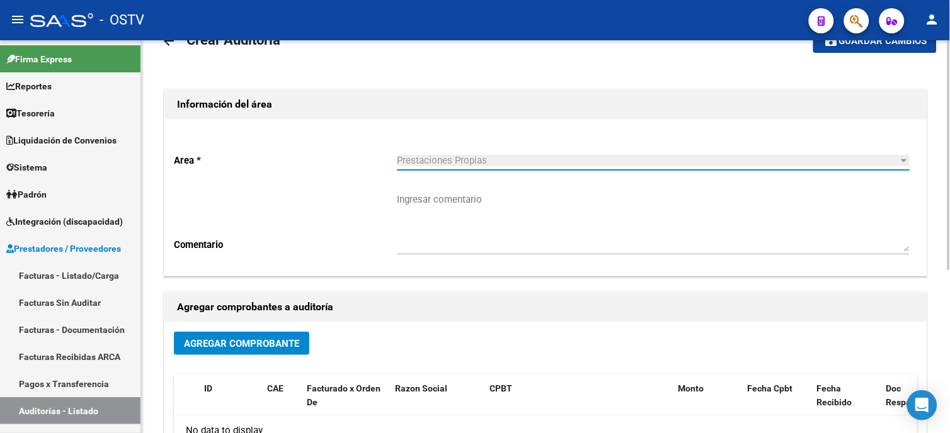
scroll to position [70, 0]
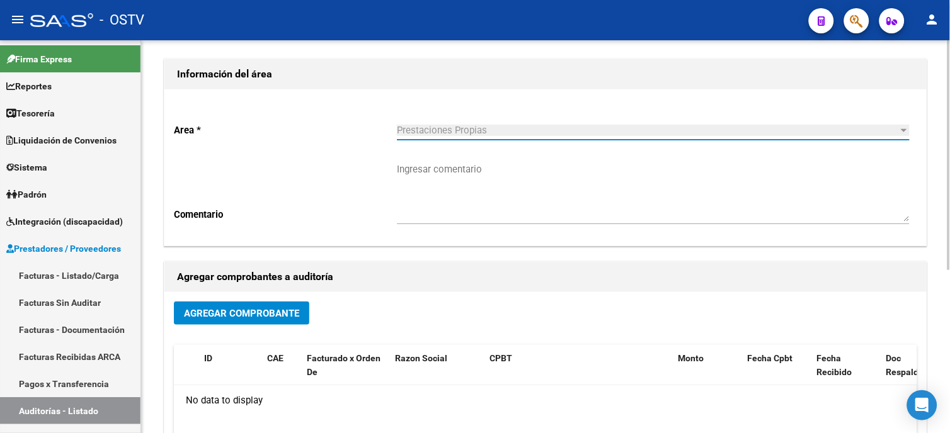
click at [273, 326] on div "Agregar Comprobante" at bounding box center [545, 318] width 743 height 33
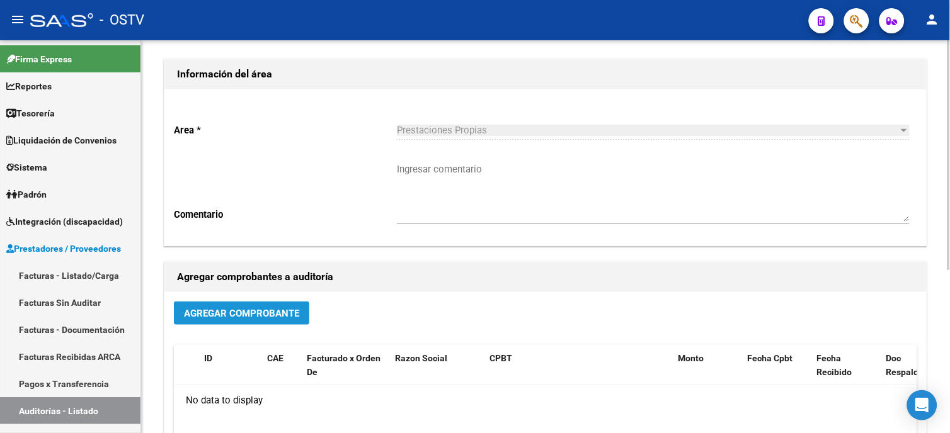
click at [278, 319] on span "Agregar Comprobante" at bounding box center [241, 313] width 115 height 11
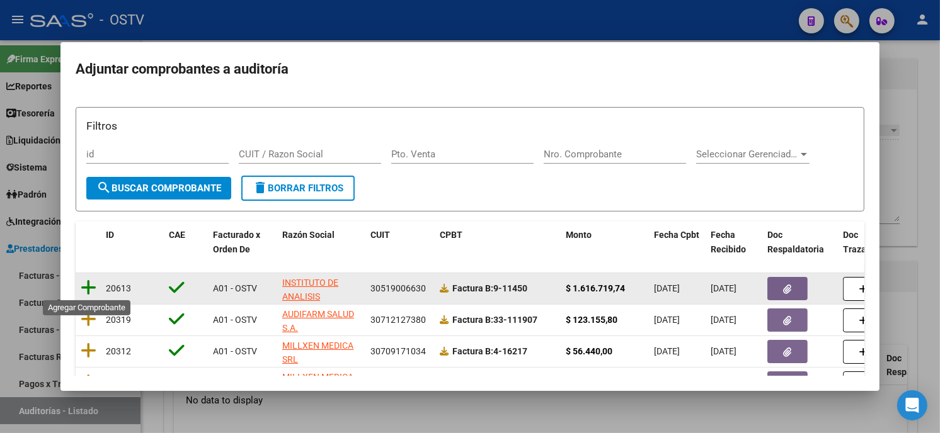
click at [86, 287] on icon at bounding box center [89, 288] width 16 height 18
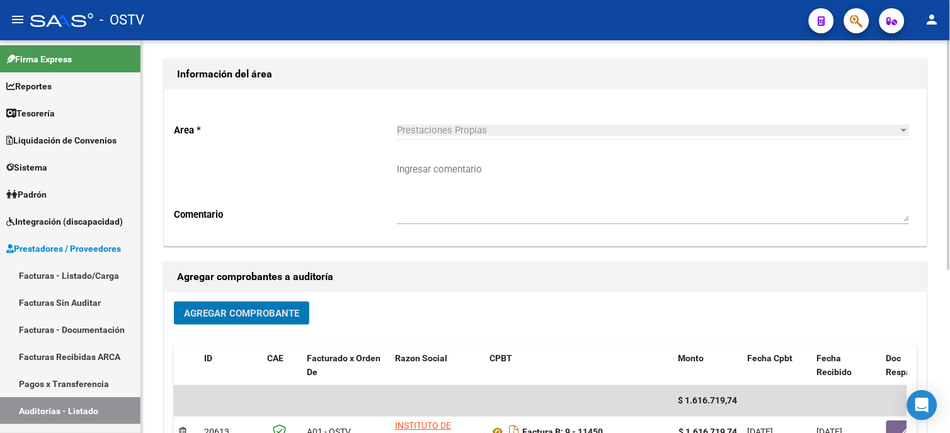
scroll to position [0, 0]
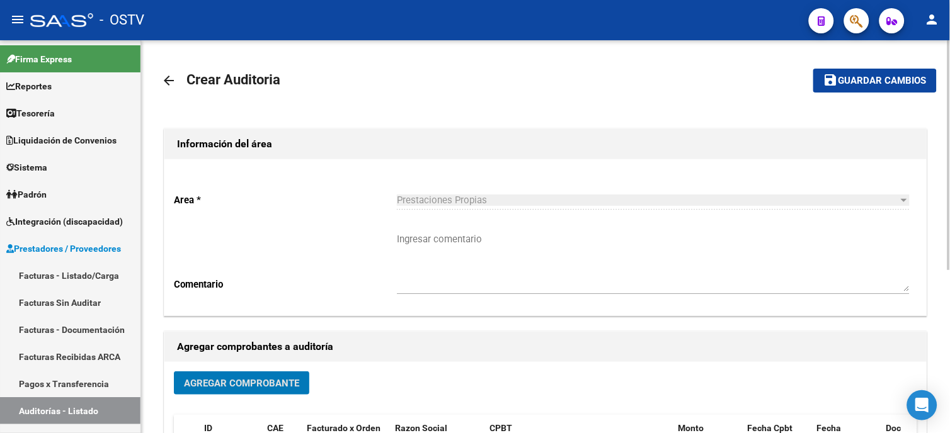
click at [863, 82] on span "Guardar cambios" at bounding box center [882, 81] width 88 height 11
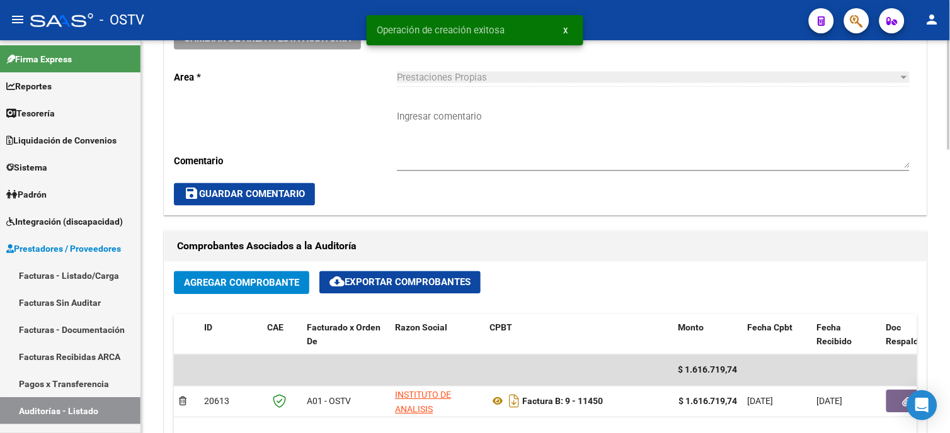
scroll to position [489, 0]
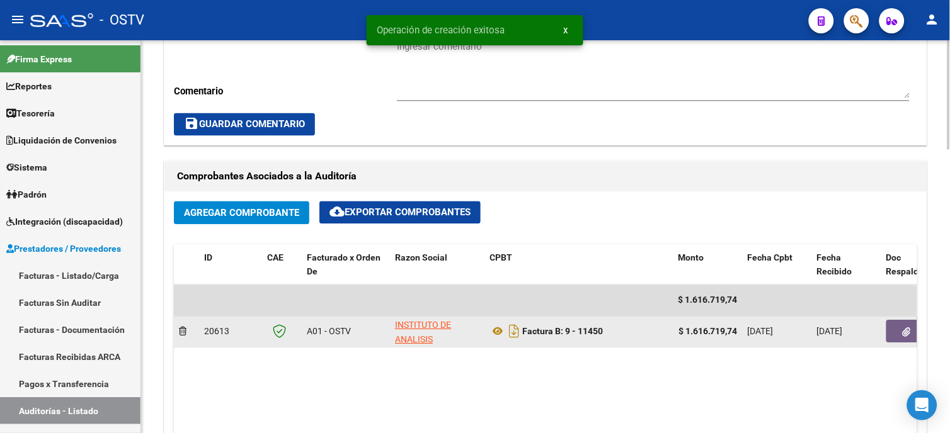
click at [910, 341] on button "button" at bounding box center [906, 332] width 40 height 23
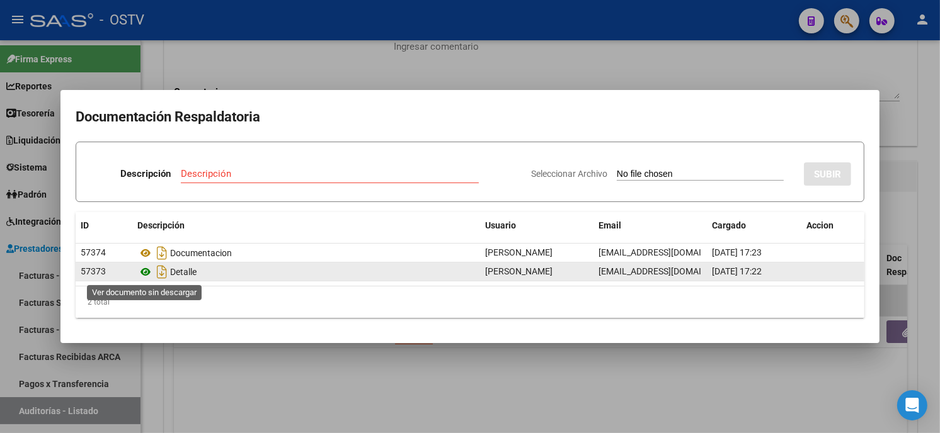
click at [147, 276] on icon at bounding box center [145, 272] width 16 height 15
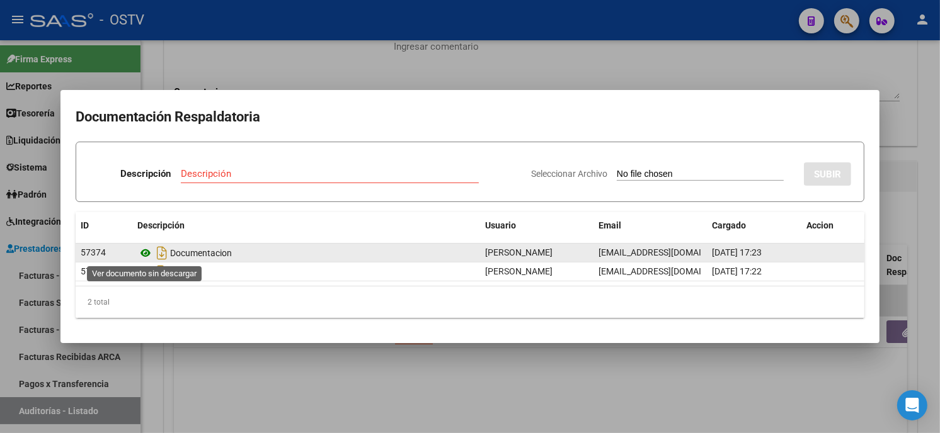
click at [149, 251] on icon at bounding box center [145, 253] width 16 height 15
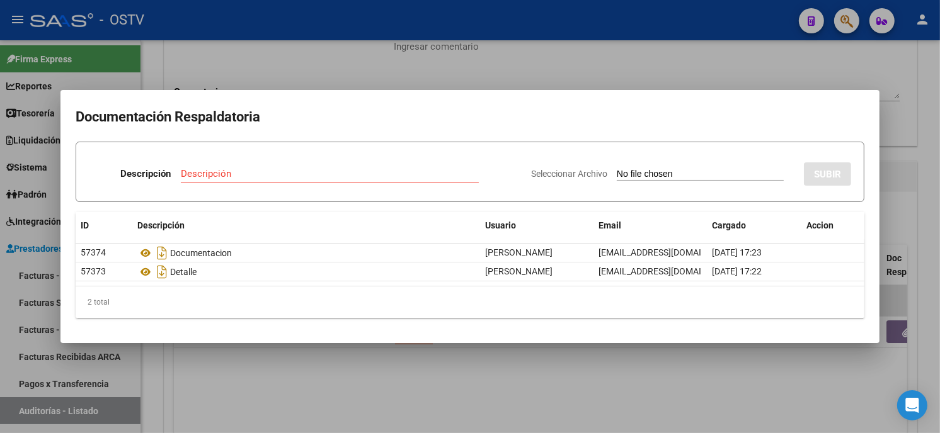
click at [312, 74] on div at bounding box center [470, 216] width 940 height 433
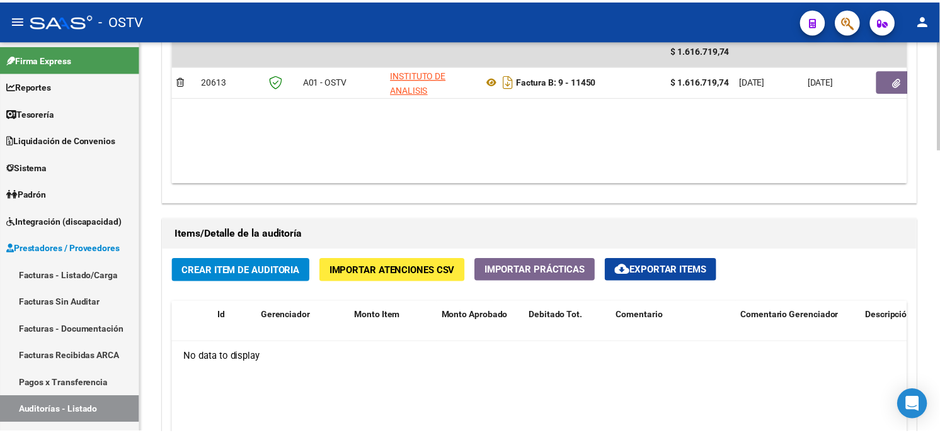
scroll to position [770, 0]
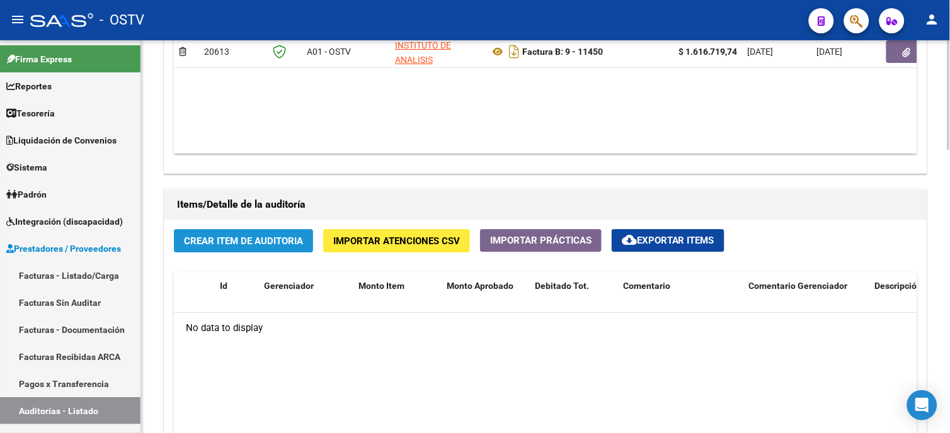
click at [279, 237] on span "Crear Item de Auditoria" at bounding box center [243, 241] width 119 height 11
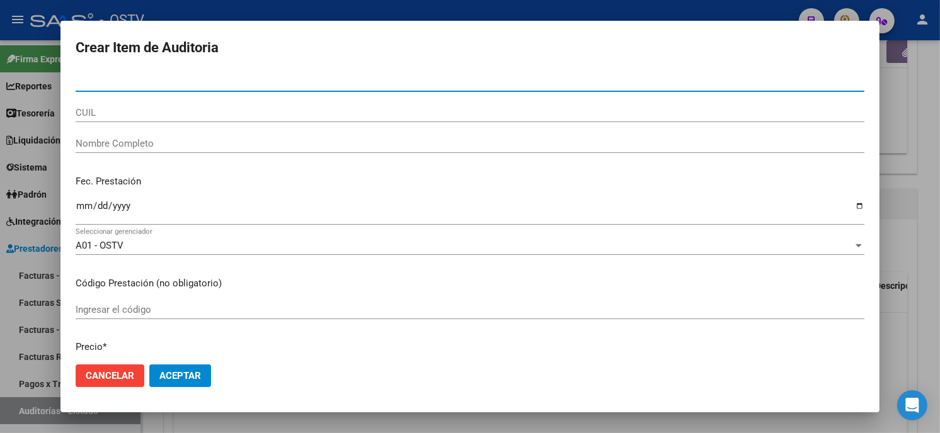
paste input "27103284738"
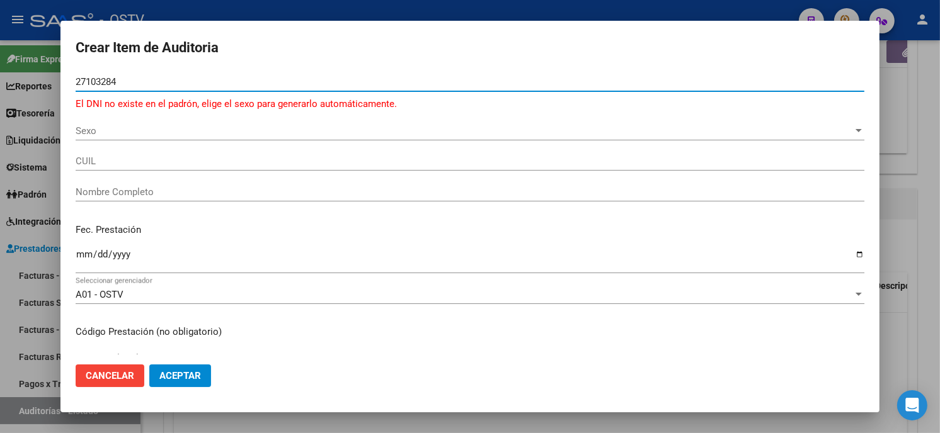
paste input "738"
drag, startPoint x: 89, startPoint y: 79, endPoint x: 99, endPoint y: 86, distance: 11.7
click at [89, 80] on input "27103284738" at bounding box center [470, 81] width 788 height 11
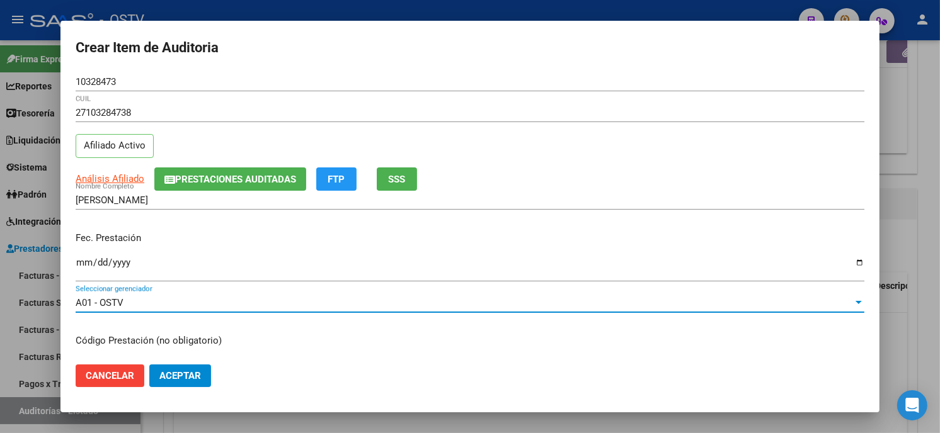
scroll to position [153, 0]
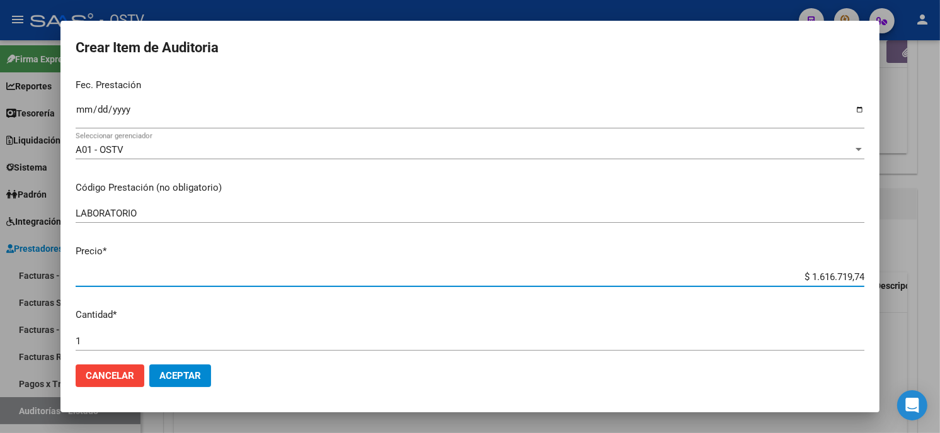
paste input "49706,18"
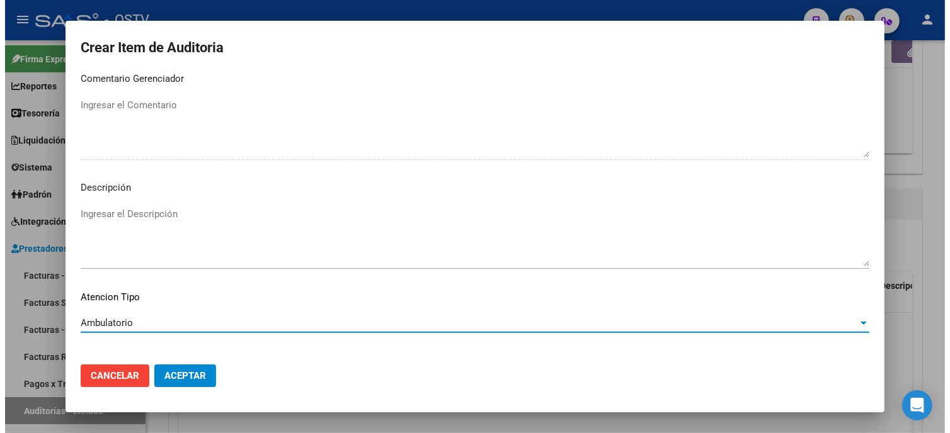
scroll to position [743, 0]
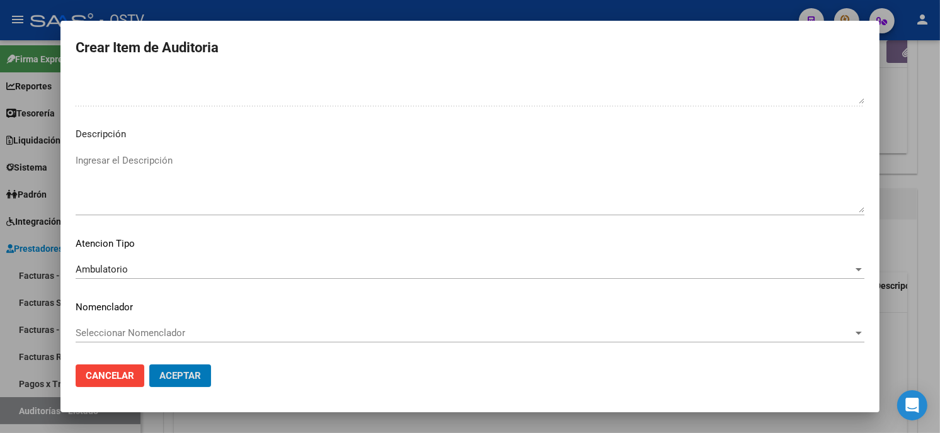
click at [149, 365] on button "Aceptar" at bounding box center [180, 376] width 62 height 23
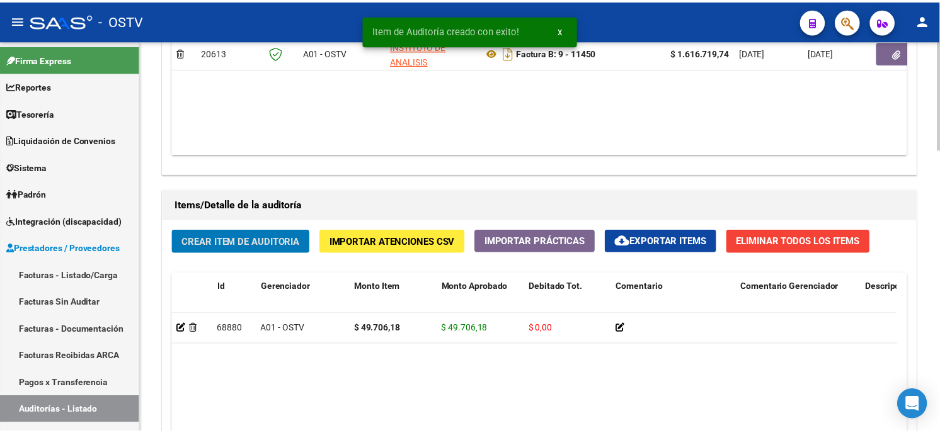
scroll to position [770, 0]
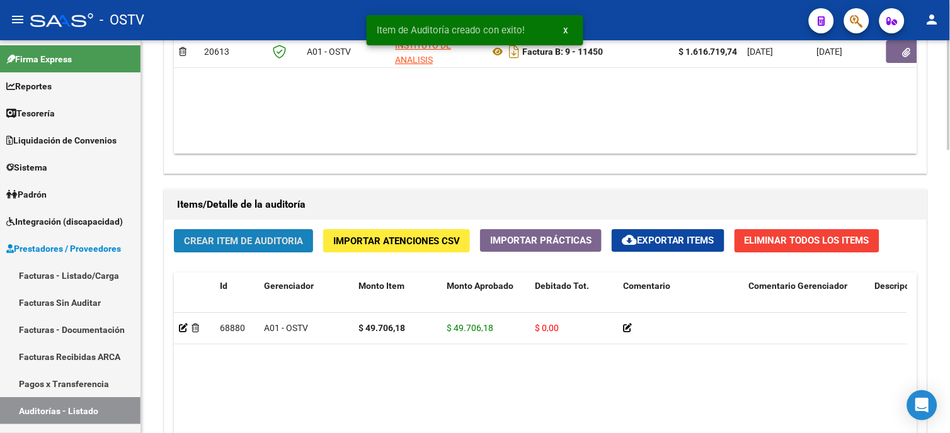
click at [254, 246] on span "Crear Item de Auditoria" at bounding box center [243, 241] width 119 height 11
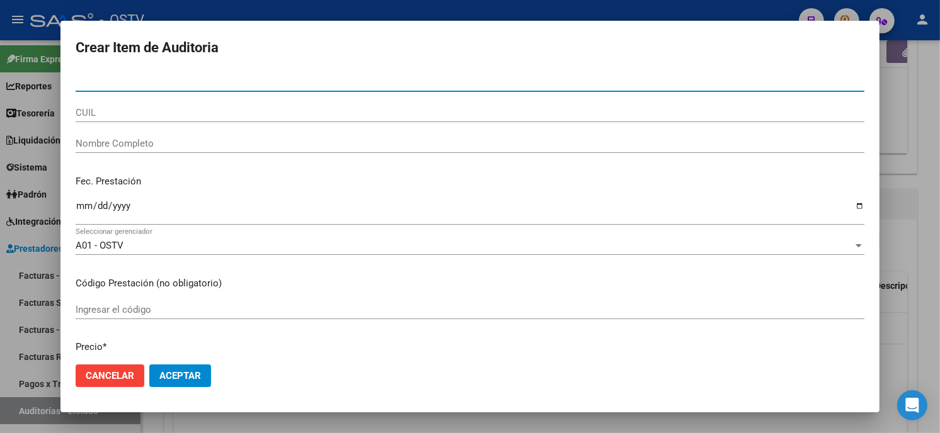
click at [91, 80] on input "Nro Documento" at bounding box center [470, 81] width 788 height 11
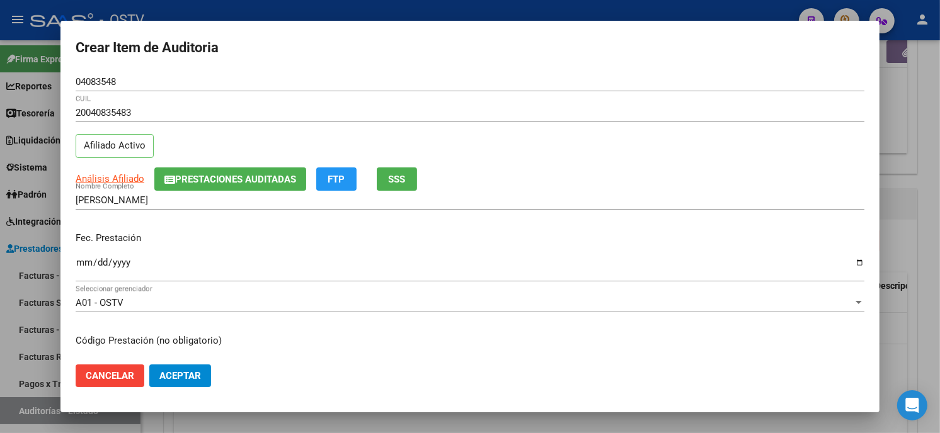
scroll to position [153, 0]
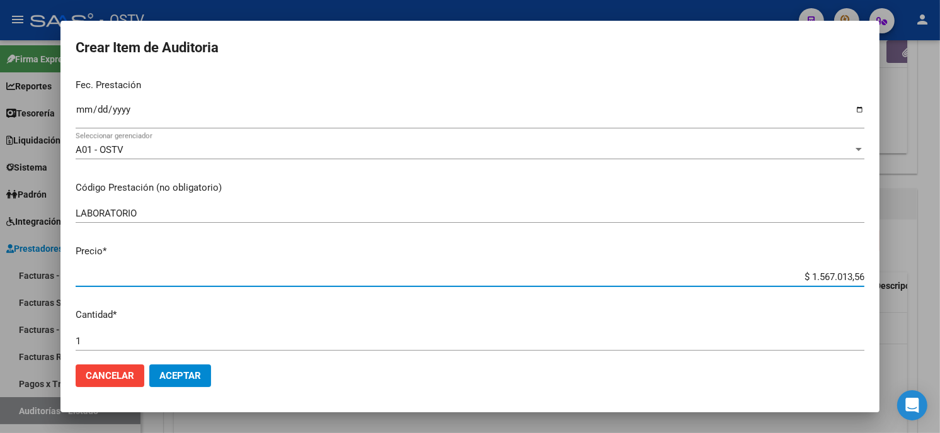
paste input "124854,51"
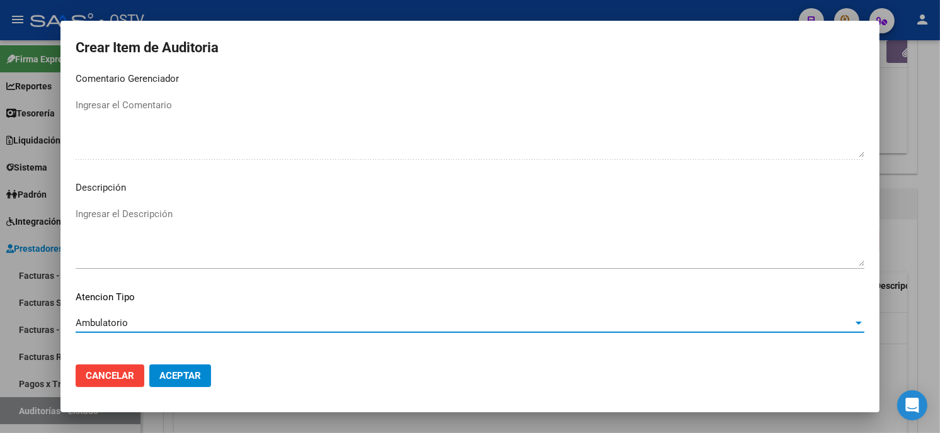
scroll to position [743, 0]
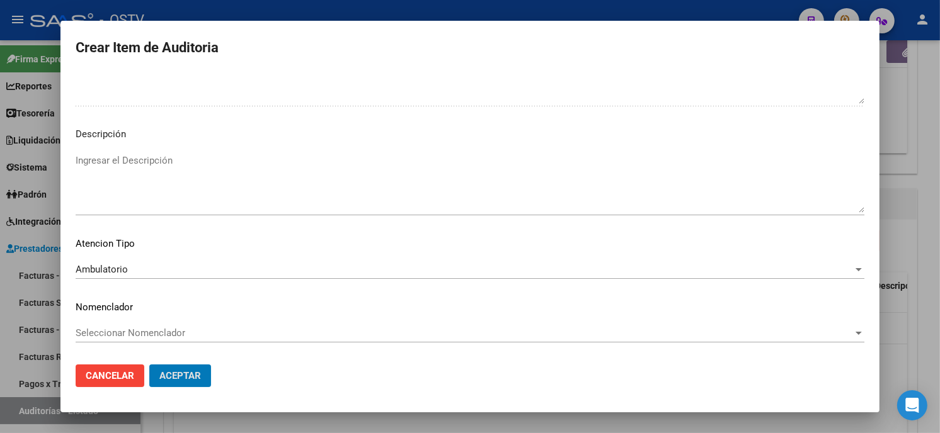
click at [149, 365] on button "Aceptar" at bounding box center [180, 376] width 62 height 23
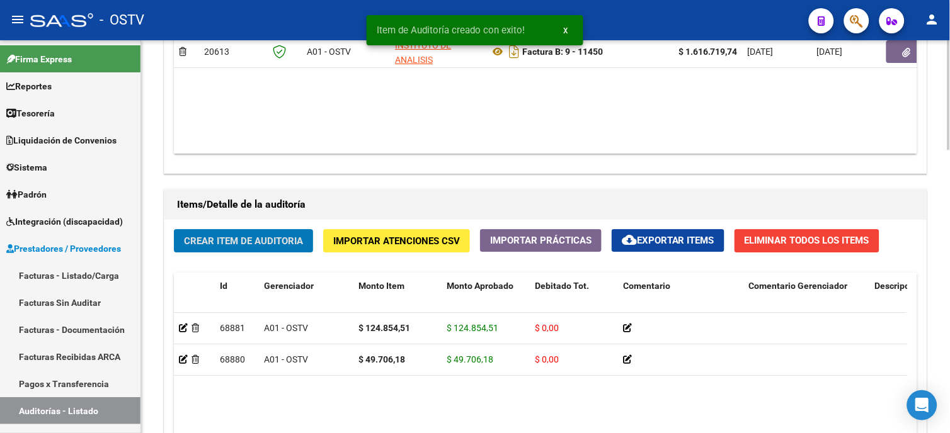
click at [235, 240] on span "Crear Item de Auditoria" at bounding box center [243, 241] width 119 height 11
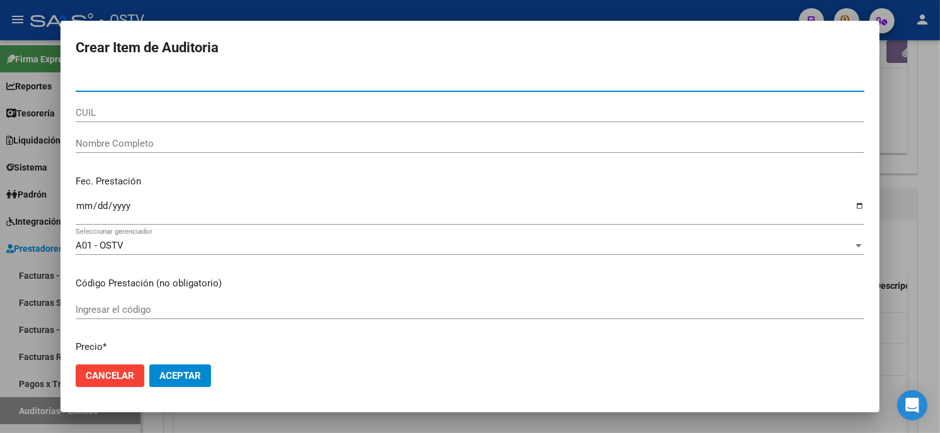
click at [92, 81] on input "Nro Documento" at bounding box center [470, 81] width 788 height 11
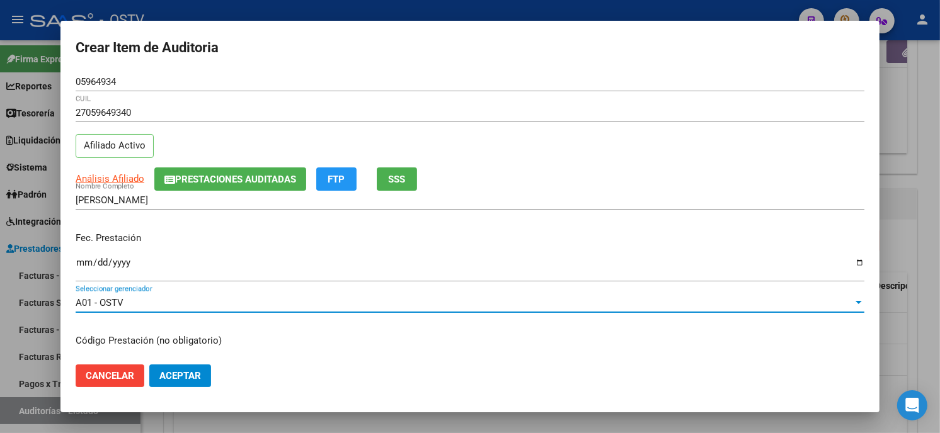
scroll to position [153, 0]
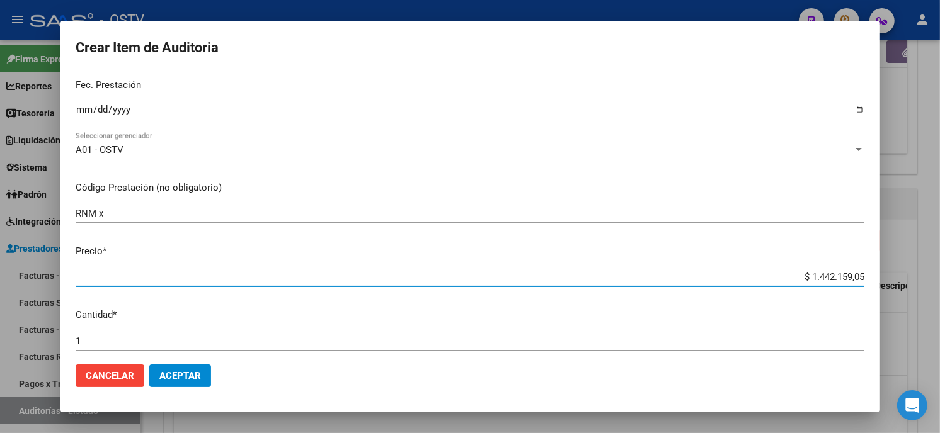
paste input "124680,86"
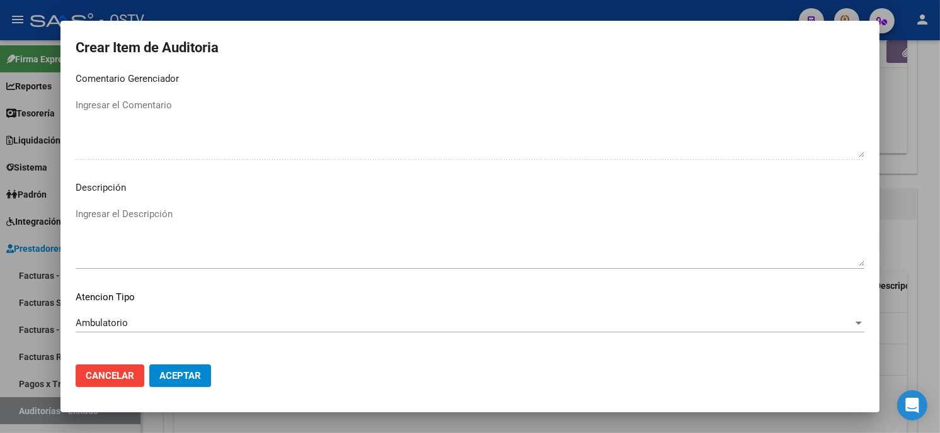
scroll to position [743, 0]
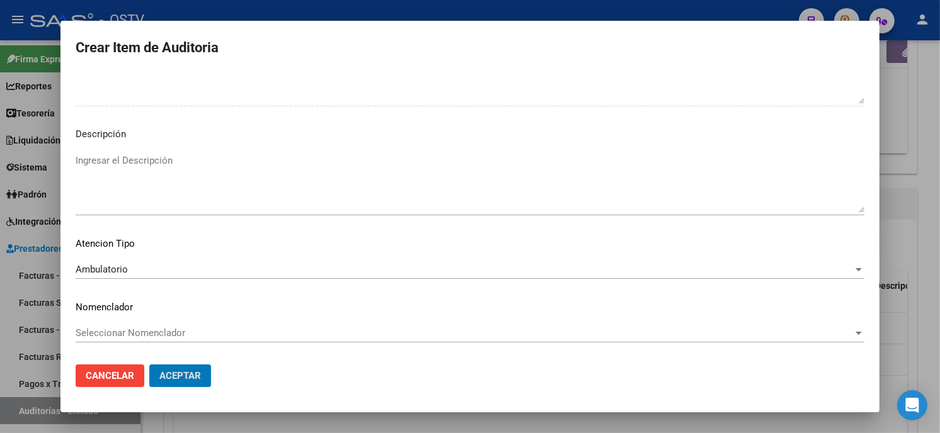
click at [149, 365] on button "Aceptar" at bounding box center [180, 376] width 62 height 23
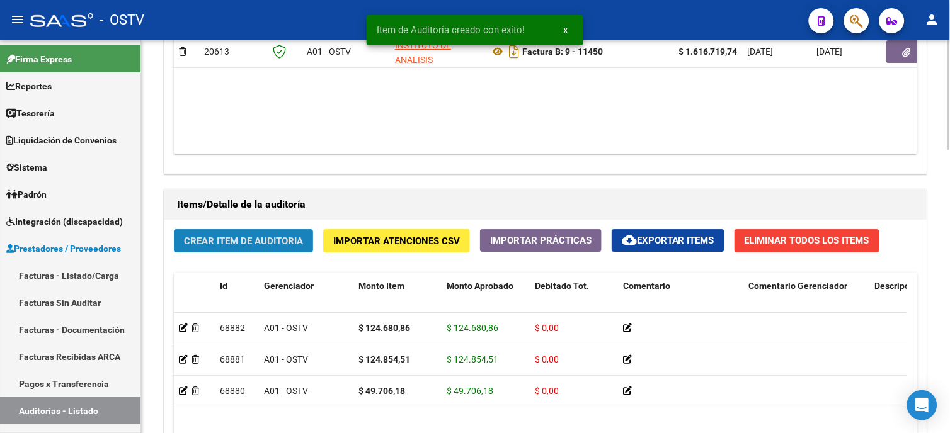
click at [231, 235] on button "Crear Item de Auditoria" at bounding box center [243, 240] width 139 height 23
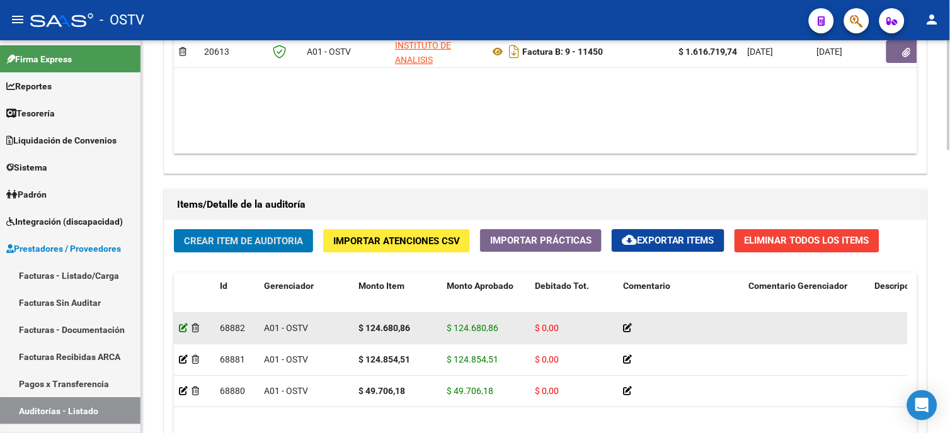
click at [185, 329] on icon at bounding box center [183, 328] width 9 height 9
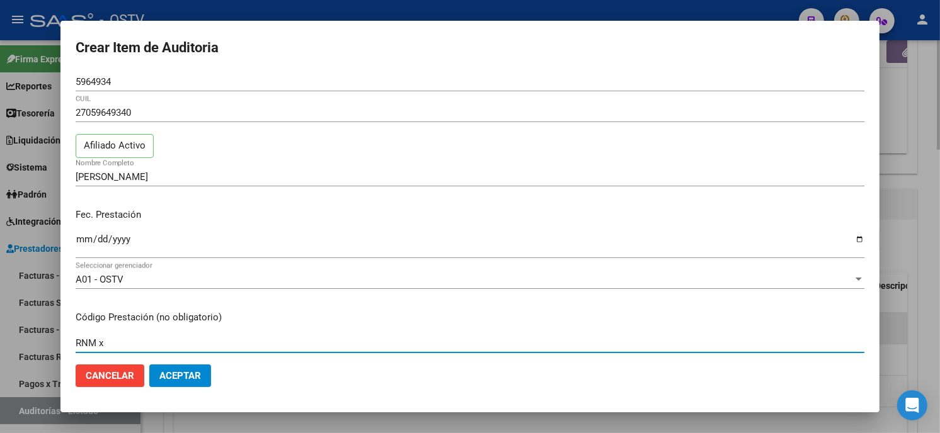
scroll to position [193, 0]
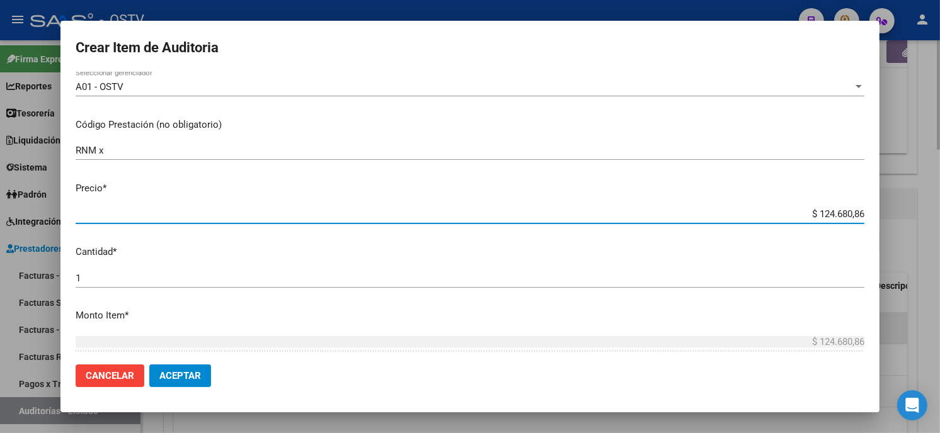
paste input "112"
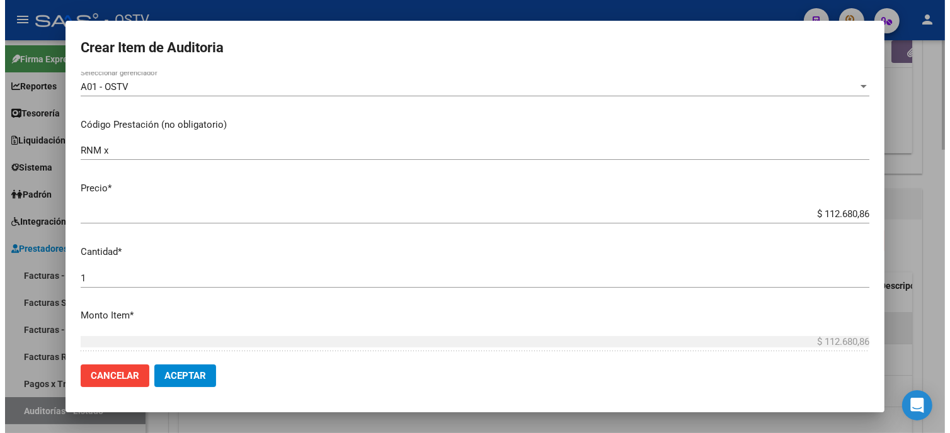
scroll to position [385, 0]
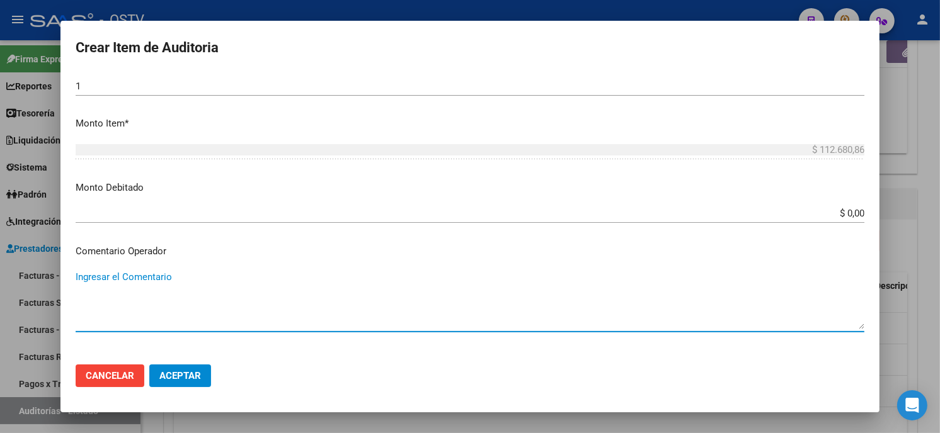
click at [186, 372] on span "Aceptar" at bounding box center [180, 375] width 42 height 11
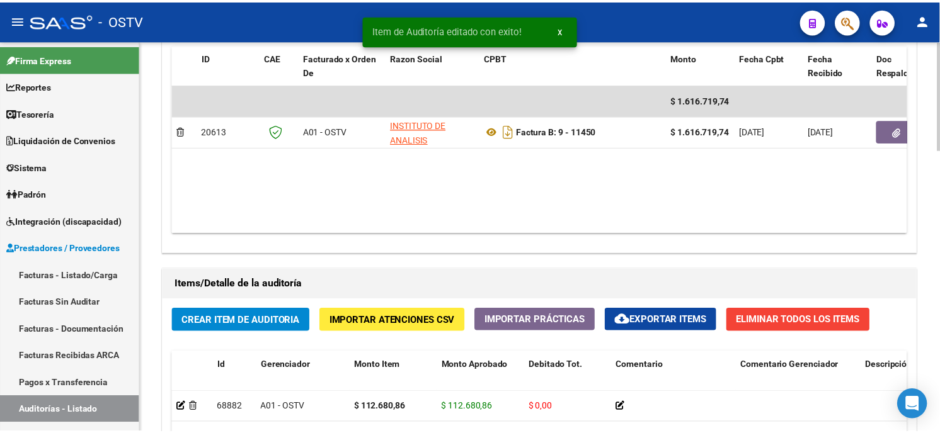
scroll to position [700, 0]
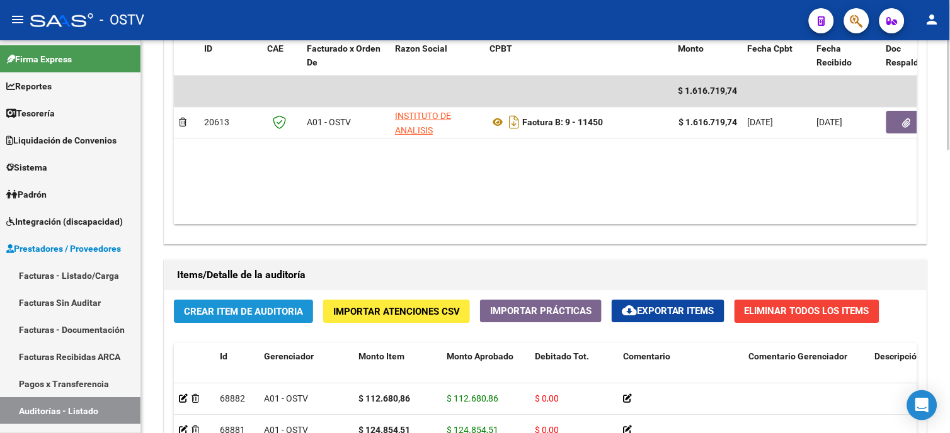
click at [224, 316] on span "Crear Item de Auditoria" at bounding box center [243, 311] width 119 height 11
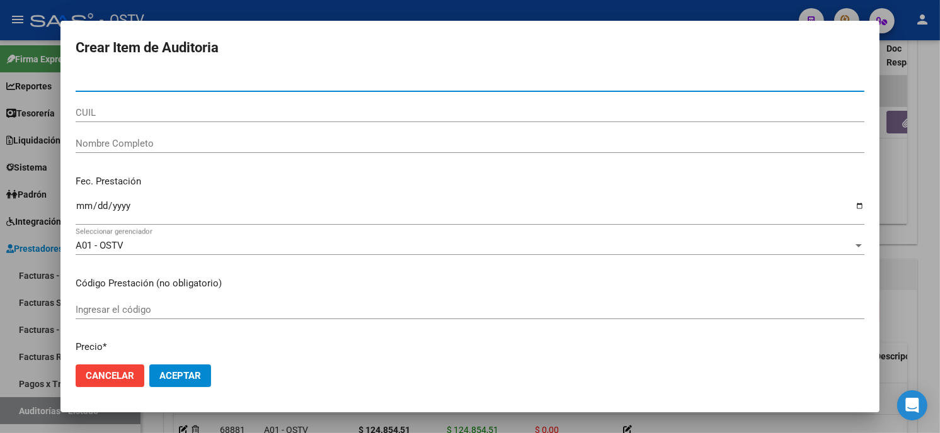
paste input "112680.86"
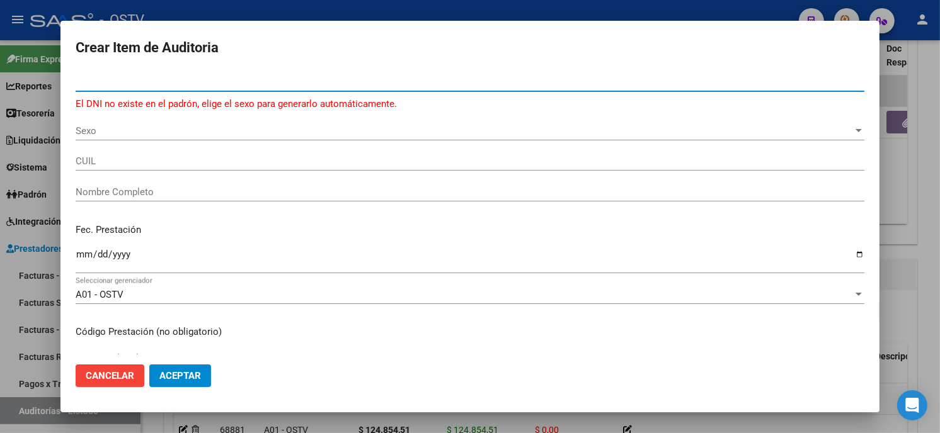
paste input "112680.86"
paste input "2728068033301"
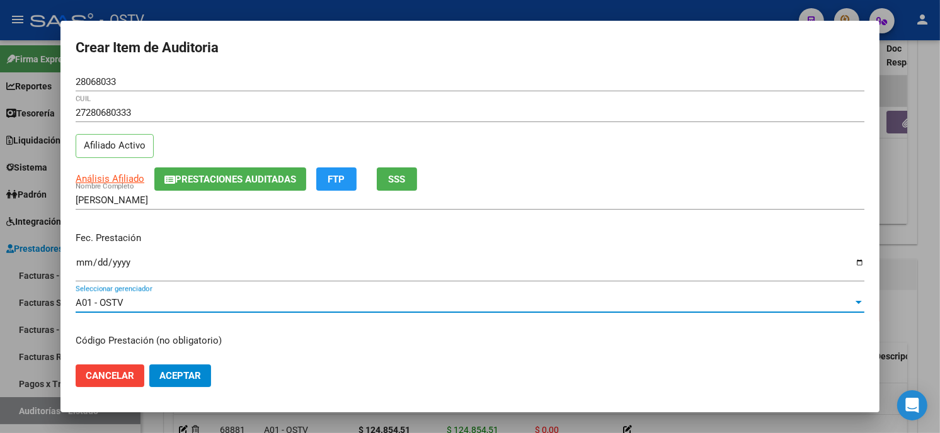
scroll to position [153, 0]
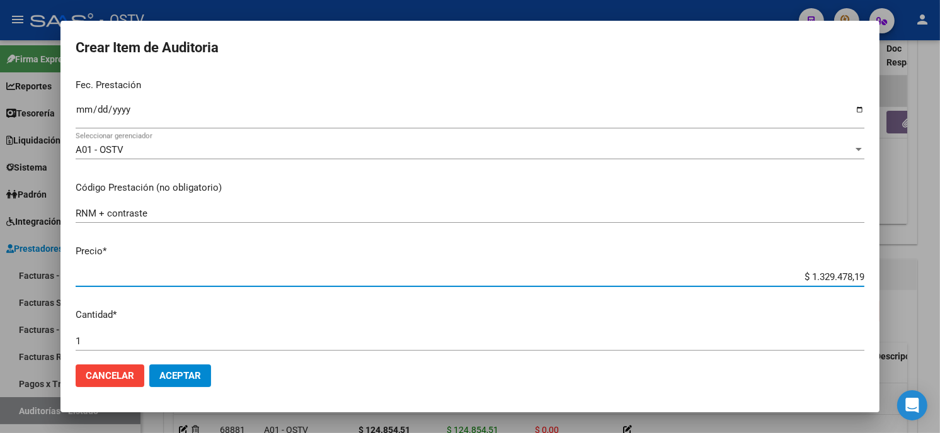
paste input "1139700,03"
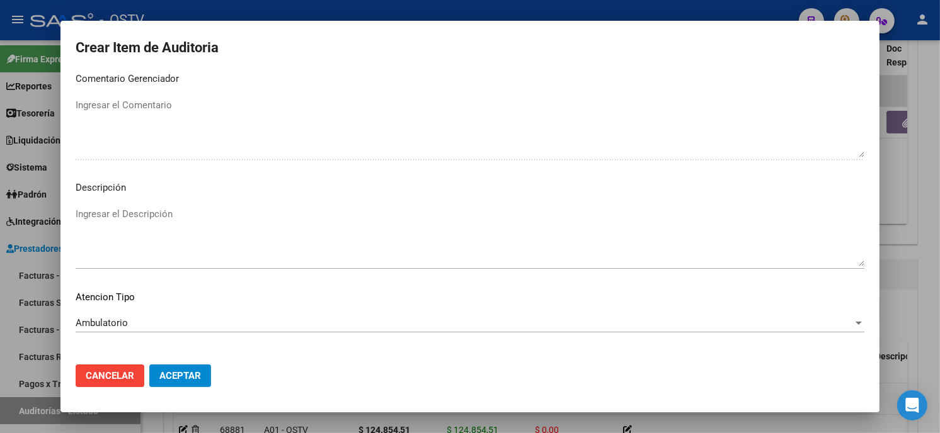
scroll to position [743, 0]
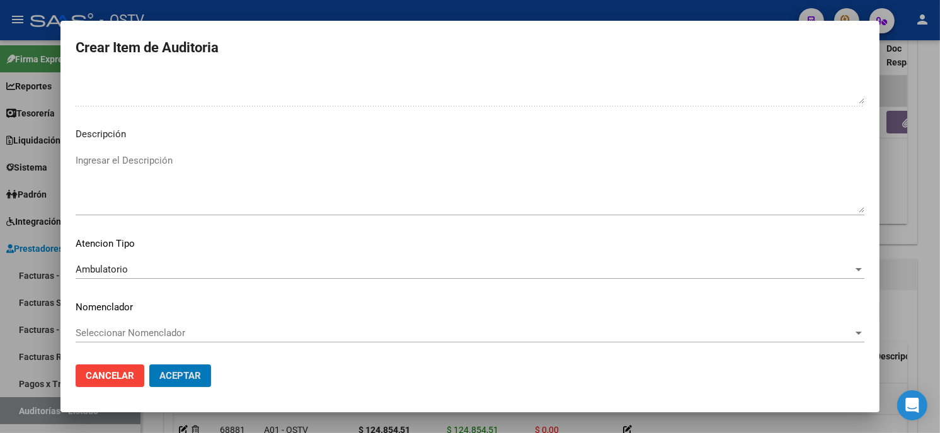
click at [149, 365] on button "Aceptar" at bounding box center [180, 376] width 62 height 23
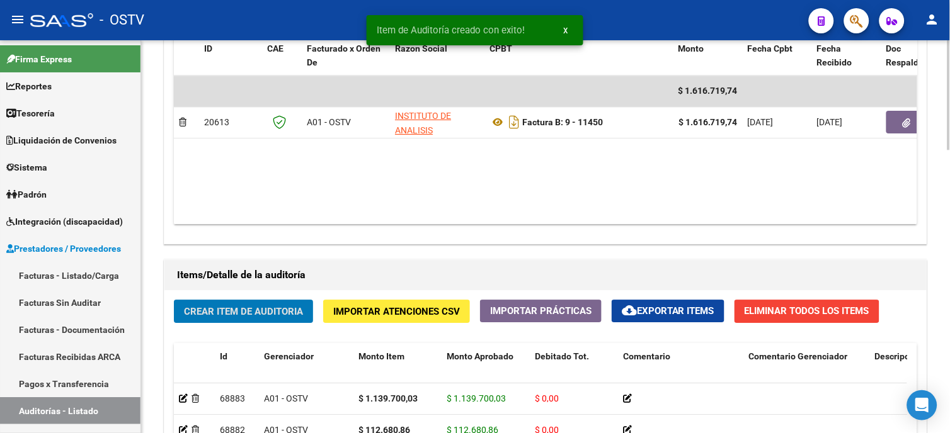
click at [253, 316] on span "Crear Item de Auditoria" at bounding box center [243, 311] width 119 height 11
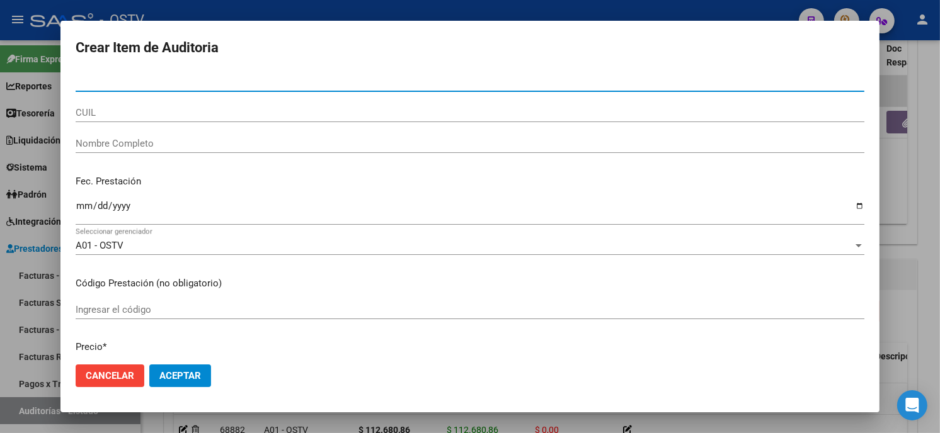
click at [88, 82] on input "Nro Documento" at bounding box center [470, 81] width 788 height 11
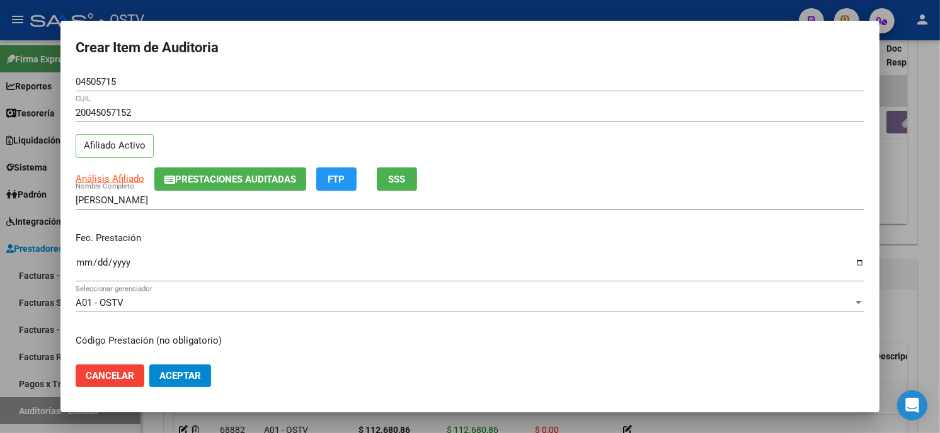
scroll to position [153, 0]
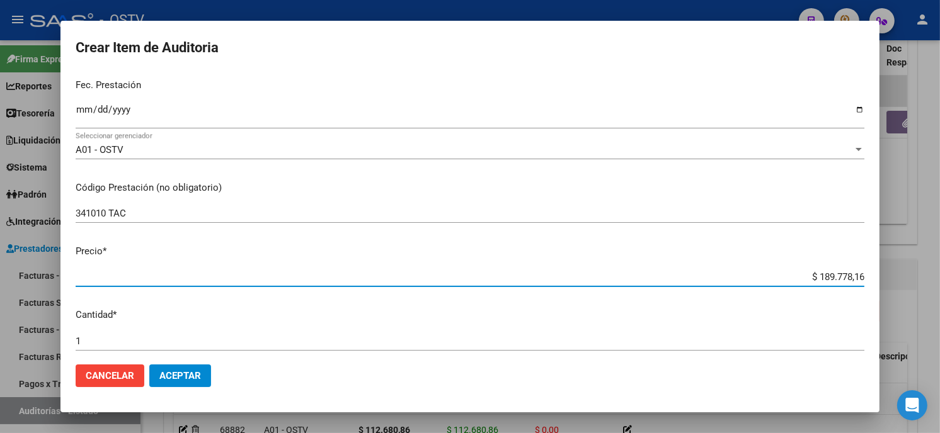
paste input "34633,54"
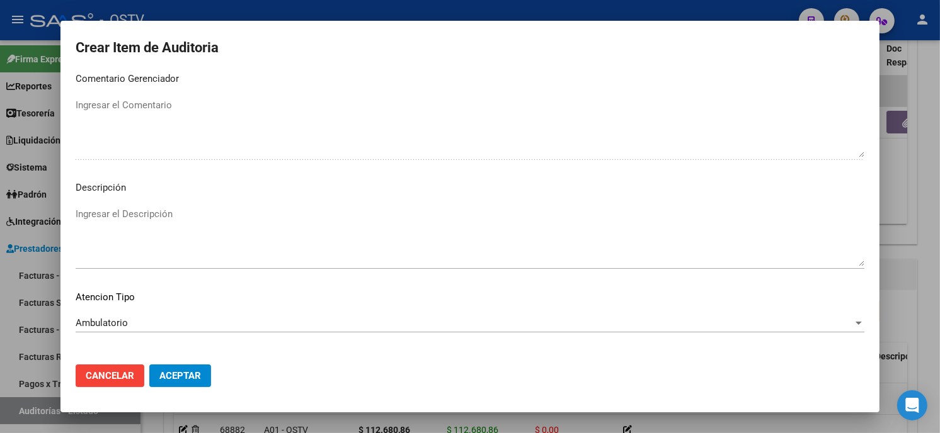
scroll to position [743, 0]
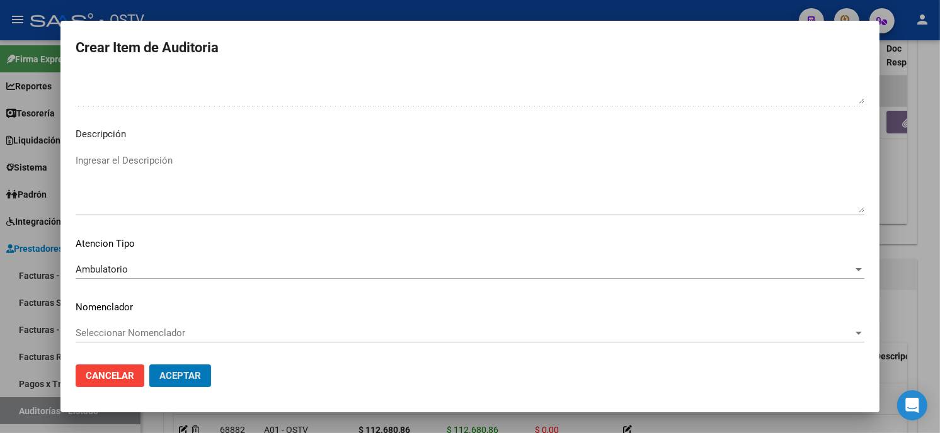
click at [149, 365] on button "Aceptar" at bounding box center [180, 376] width 62 height 23
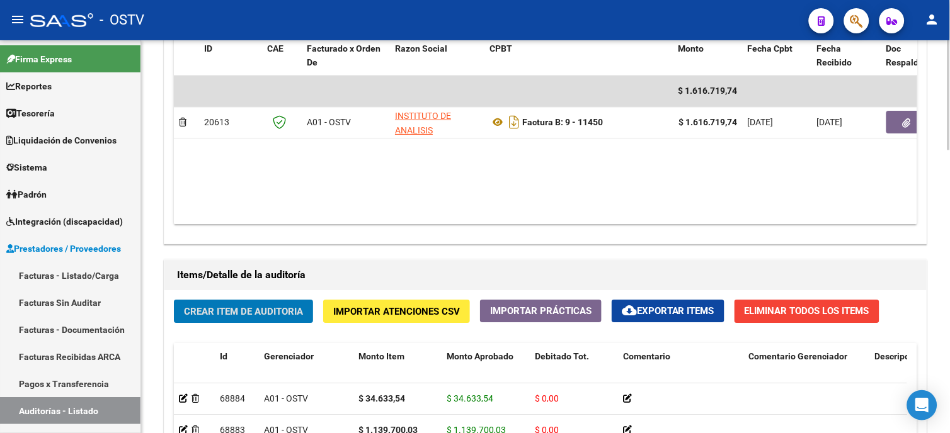
click at [307, 310] on button "Crear Item de Auditoria" at bounding box center [243, 311] width 139 height 23
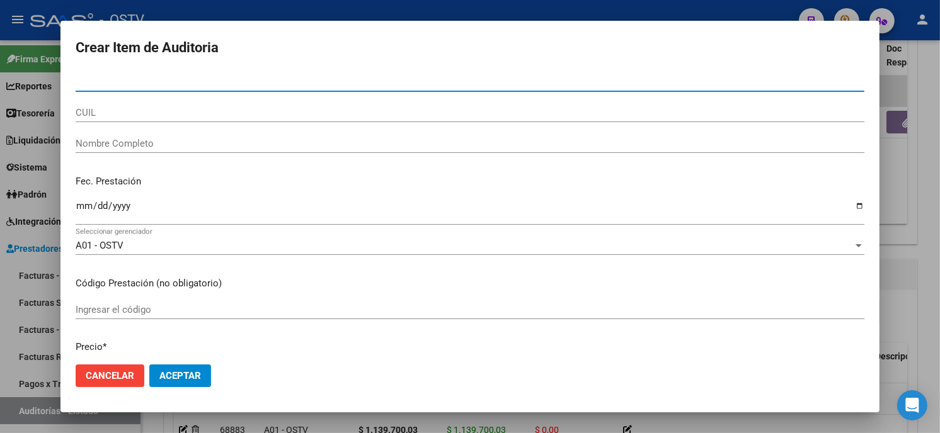
paste input "27103284738"
click at [91, 78] on input "27103284738" at bounding box center [470, 81] width 788 height 11
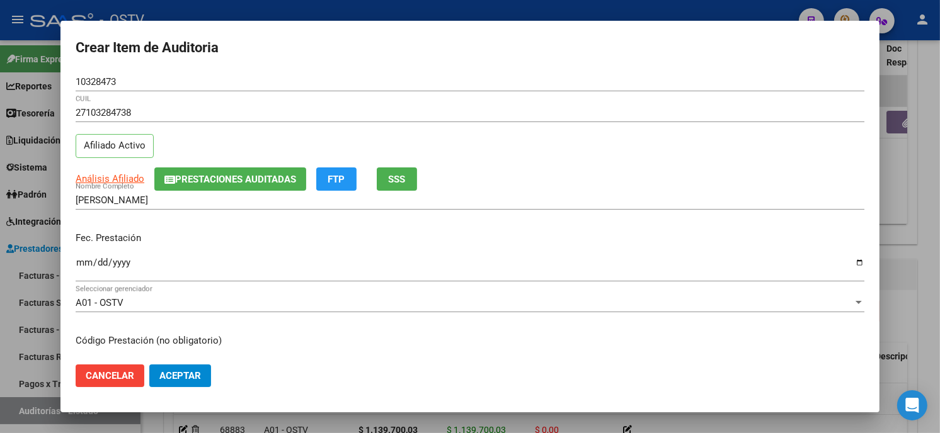
scroll to position [153, 0]
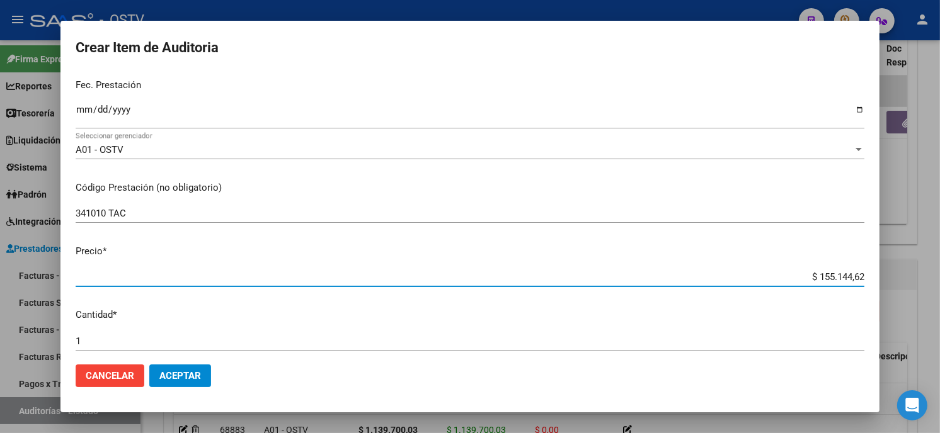
paste input "28633,54"
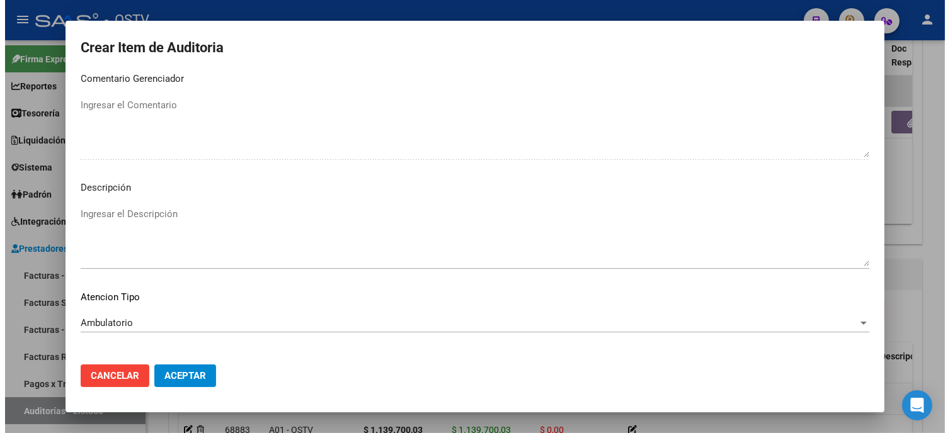
scroll to position [743, 0]
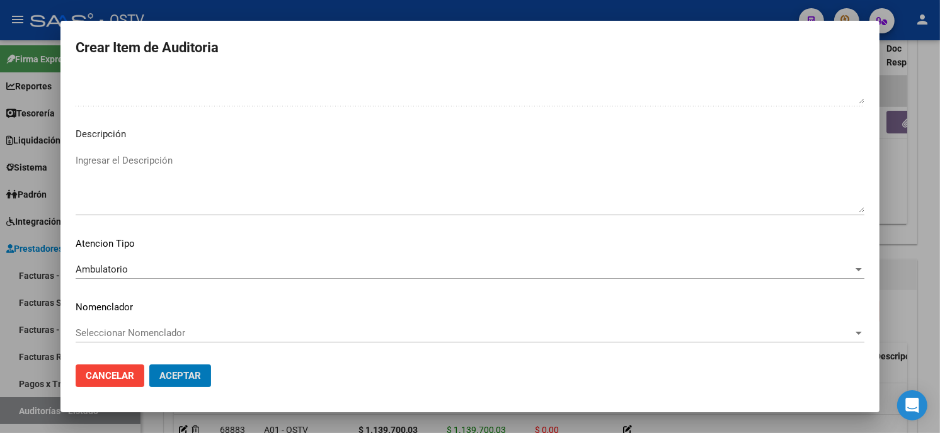
click at [149, 365] on button "Aceptar" at bounding box center [180, 376] width 62 height 23
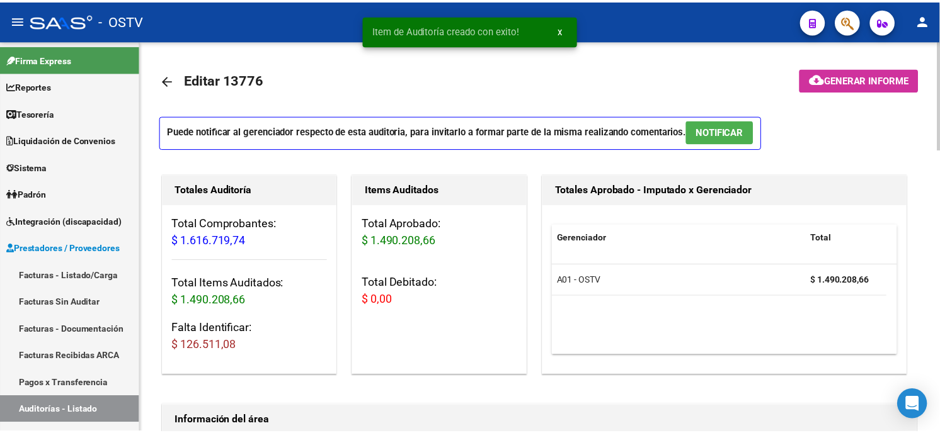
scroll to position [700, 0]
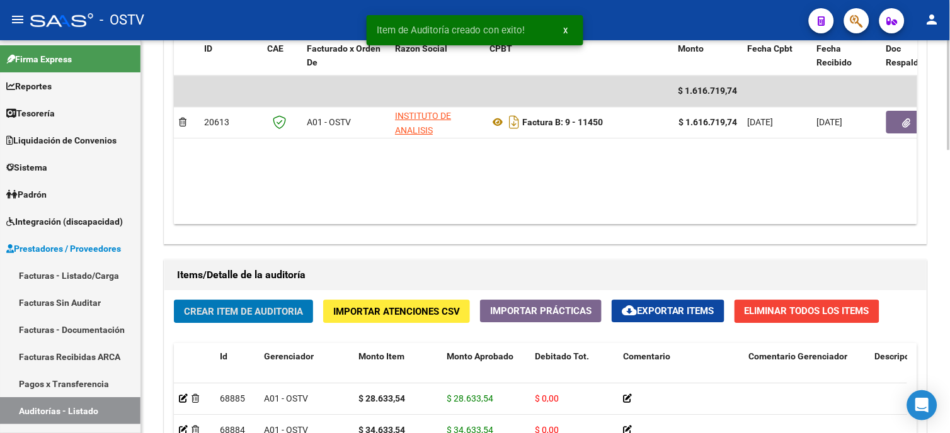
click at [240, 310] on span "Crear Item de Auditoria" at bounding box center [243, 311] width 119 height 11
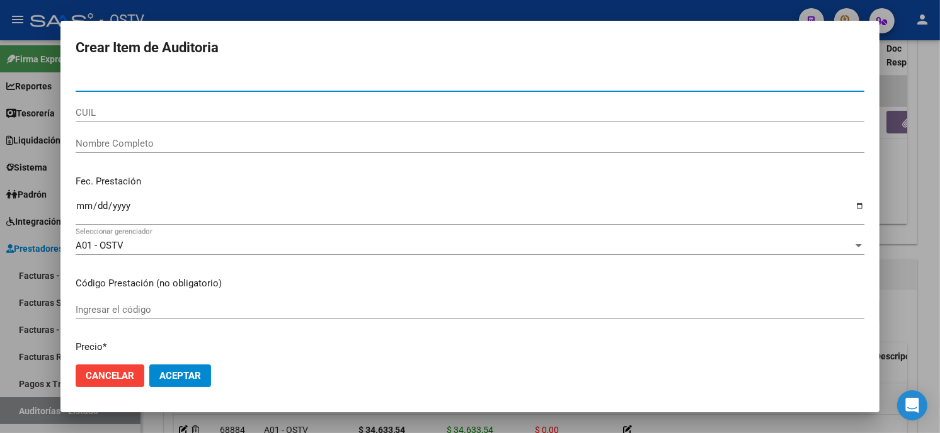
paste input "2007753037200"
click at [84, 77] on input "2007753037200" at bounding box center [470, 81] width 788 height 11
type input "07753037"
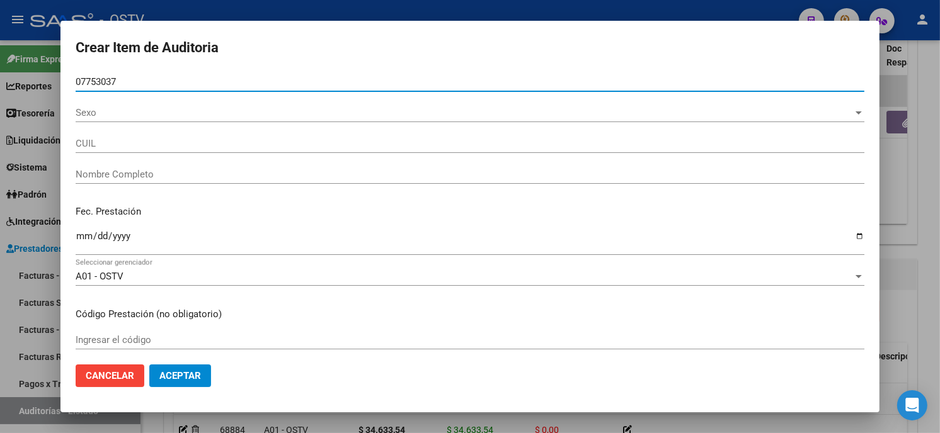
type input "20077530372"
type input "LOPEZ MIGUEL ANGEL"
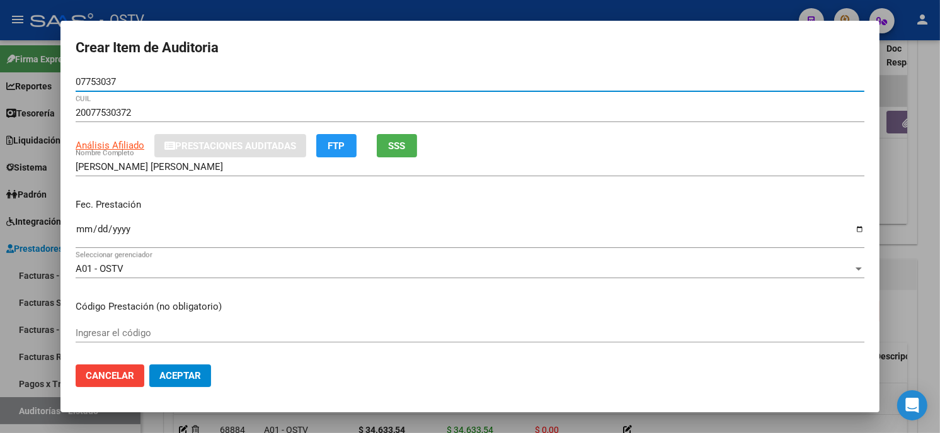
type input "07753037"
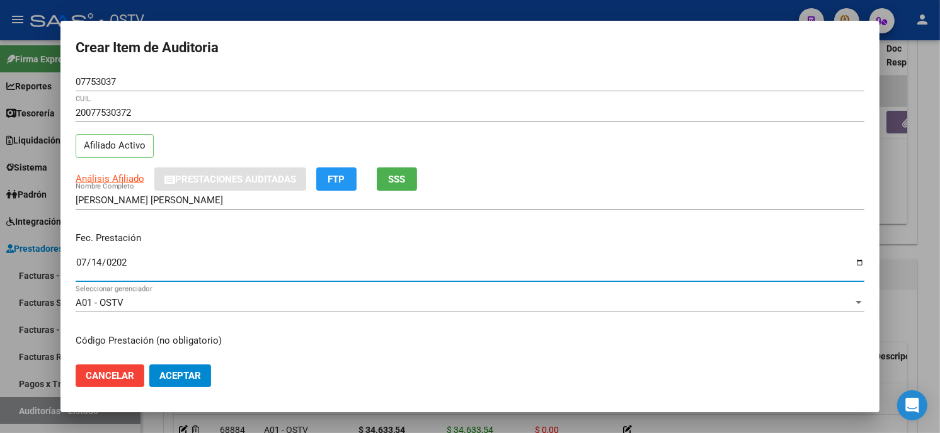
type input "[DATE]"
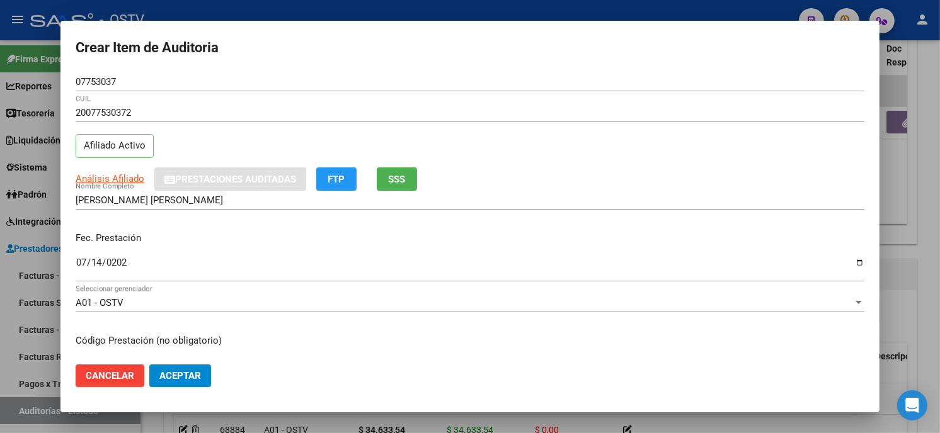
scroll to position [153, 0]
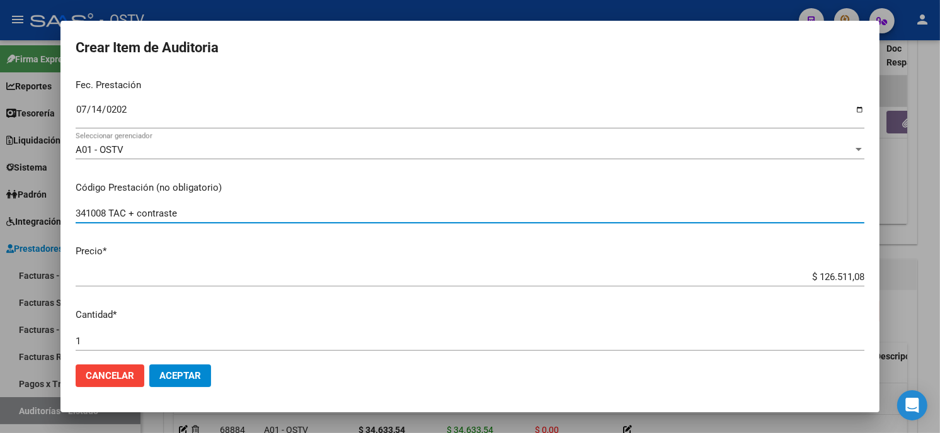
type input "341008 TAC + contraste"
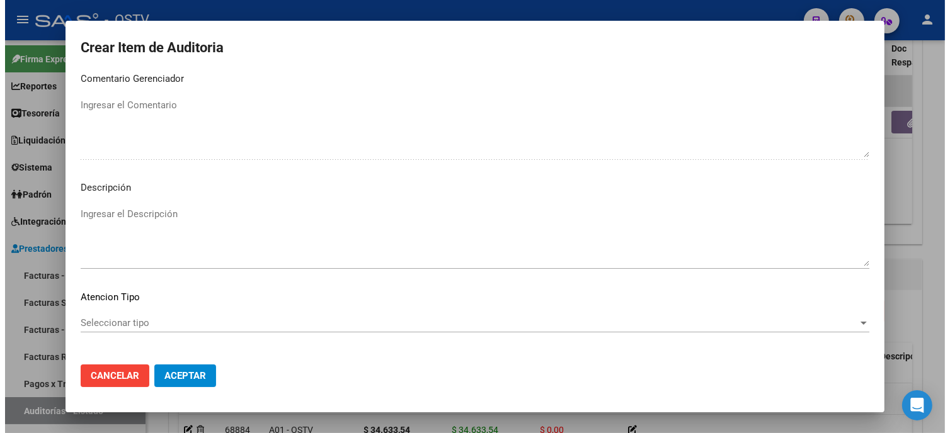
scroll to position [743, 0]
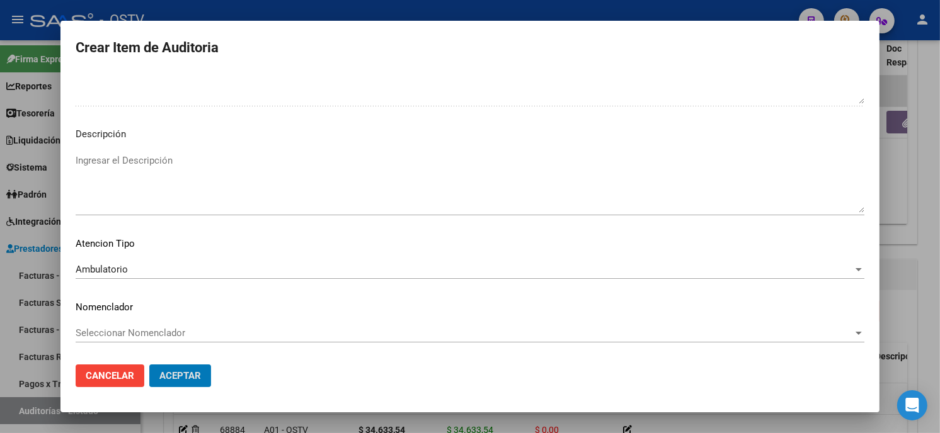
click at [149, 365] on button "Aceptar" at bounding box center [180, 376] width 62 height 23
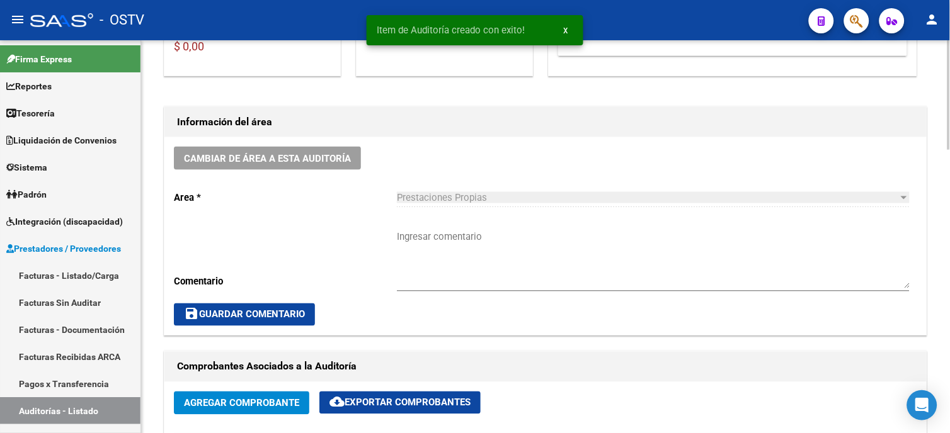
scroll to position [210, 0]
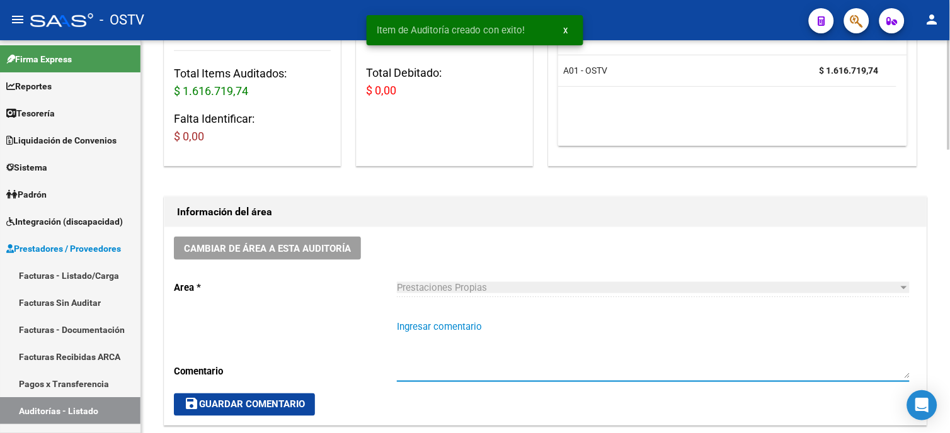
click at [441, 336] on textarea "Ingresar comentario" at bounding box center [653, 349] width 513 height 59
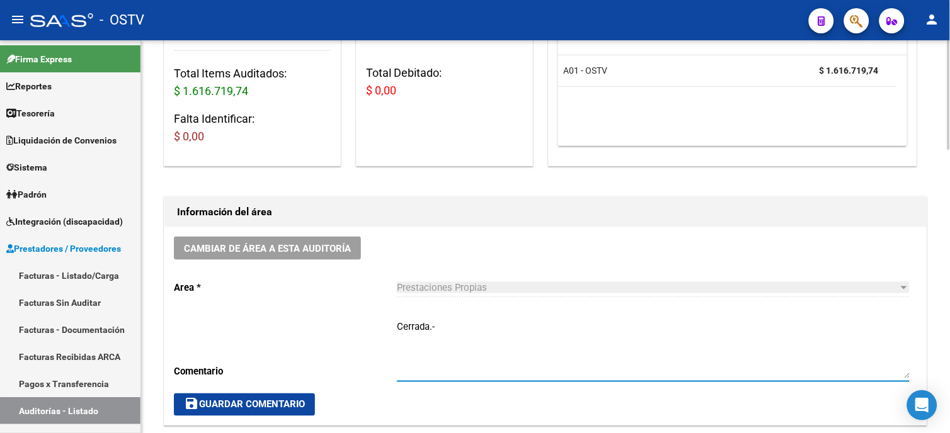
type textarea "Cerrada.-"
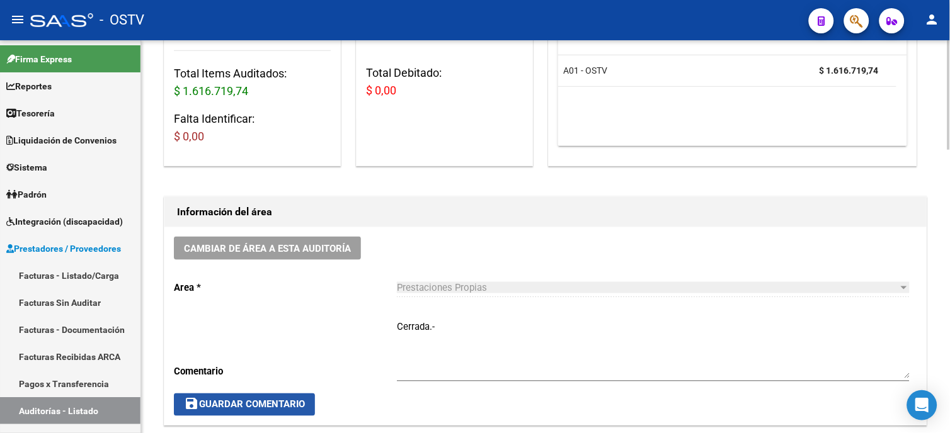
click at [213, 408] on span "save Guardar Comentario" at bounding box center [244, 404] width 121 height 11
click at [268, 403] on span "save Guardar Comentario" at bounding box center [244, 404] width 121 height 11
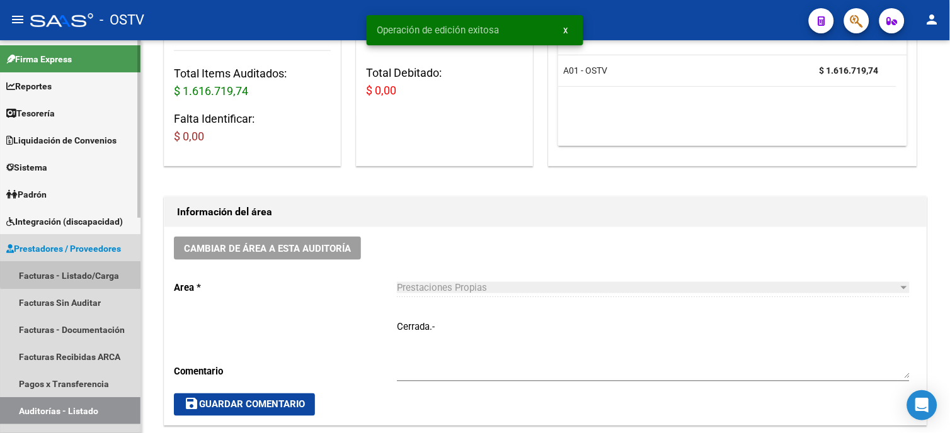
click at [90, 272] on link "Facturas - Listado/Carga" at bounding box center [70, 275] width 140 height 27
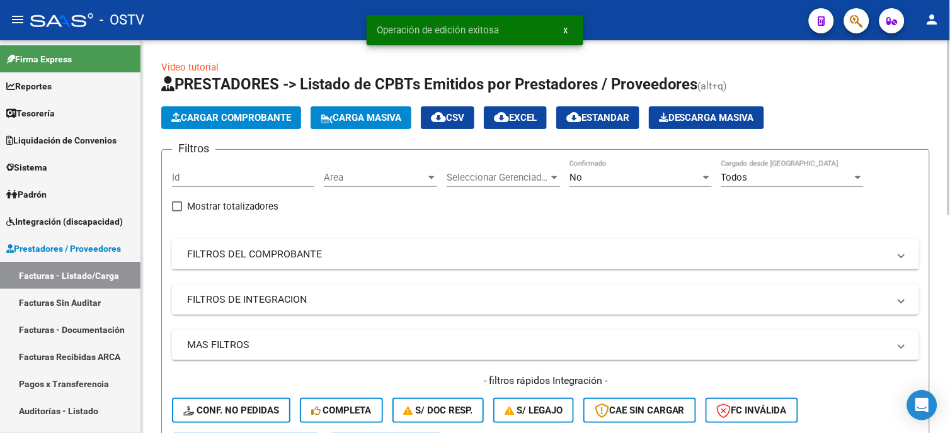
click at [282, 249] on mat-panel-title "FILTROS DEL COMPROBANTE" at bounding box center [538, 255] width 702 height 14
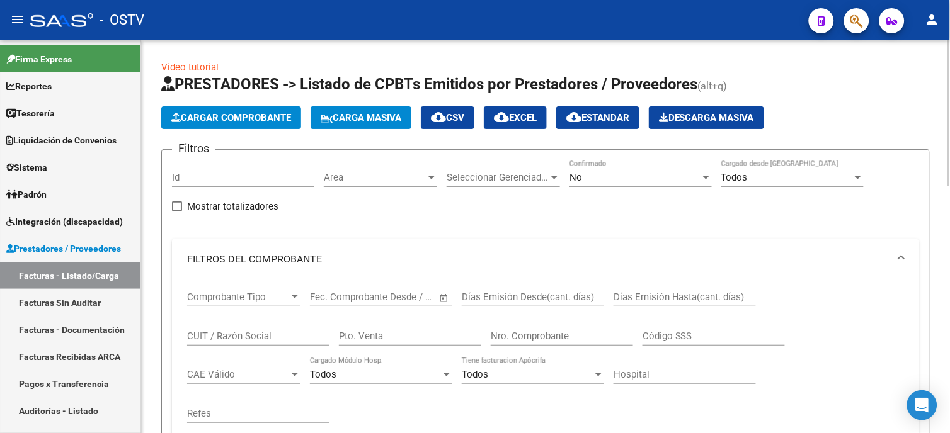
click at [550, 330] on div "Nro. Comprobante" at bounding box center [562, 332] width 142 height 27
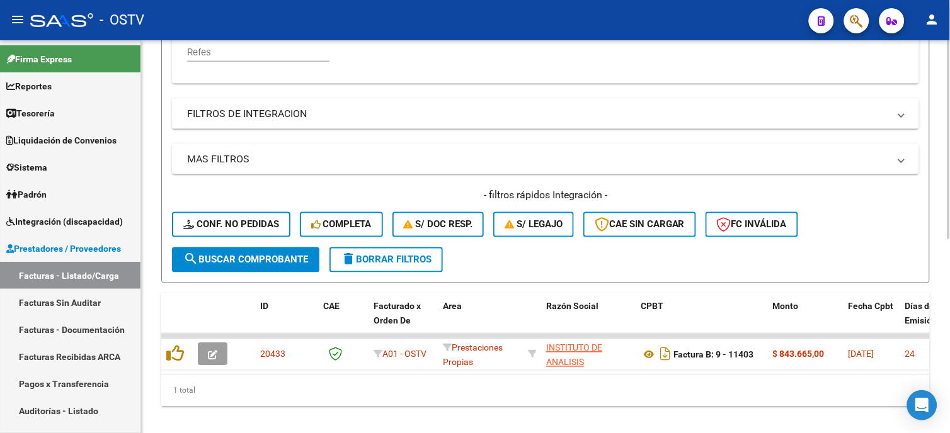
scroll to position [384, 0]
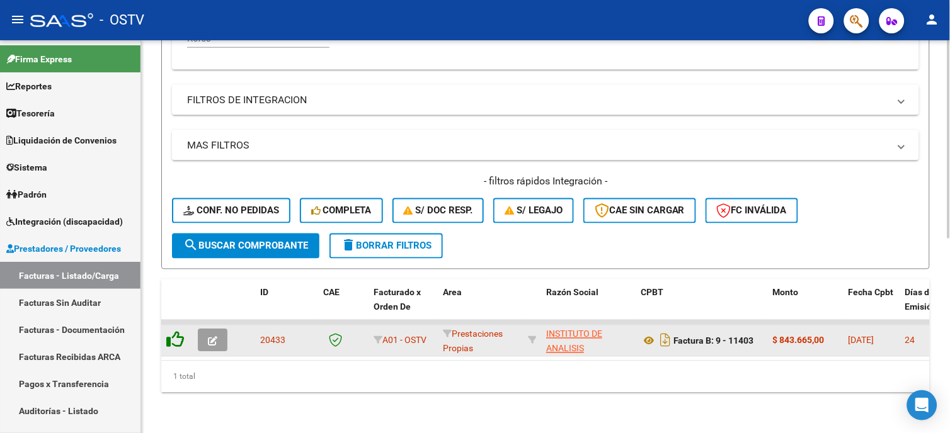
type input "11403"
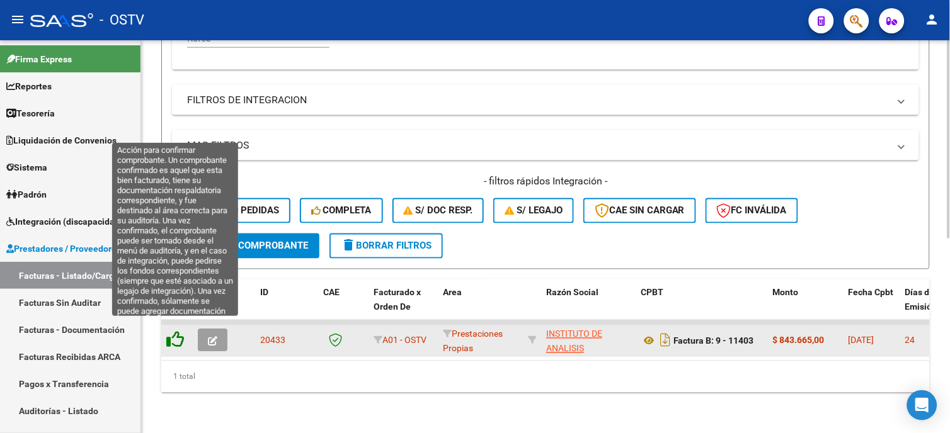
click at [180, 331] on icon at bounding box center [175, 340] width 18 height 18
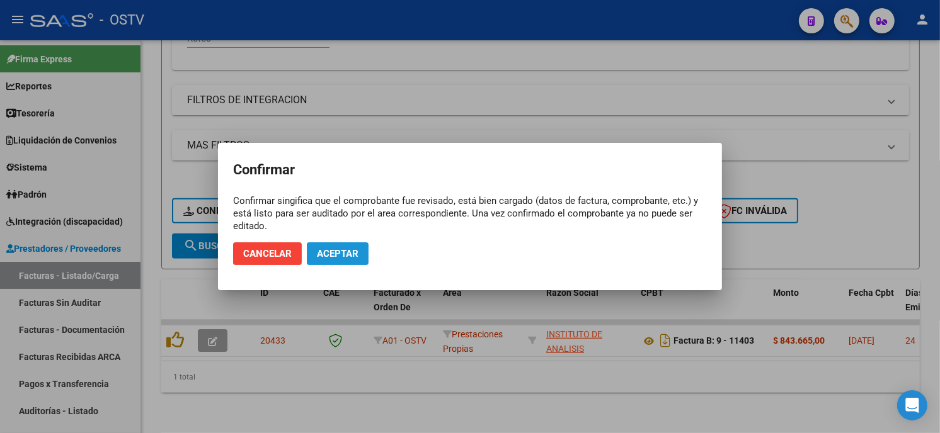
click at [340, 246] on button "Aceptar" at bounding box center [338, 253] width 62 height 23
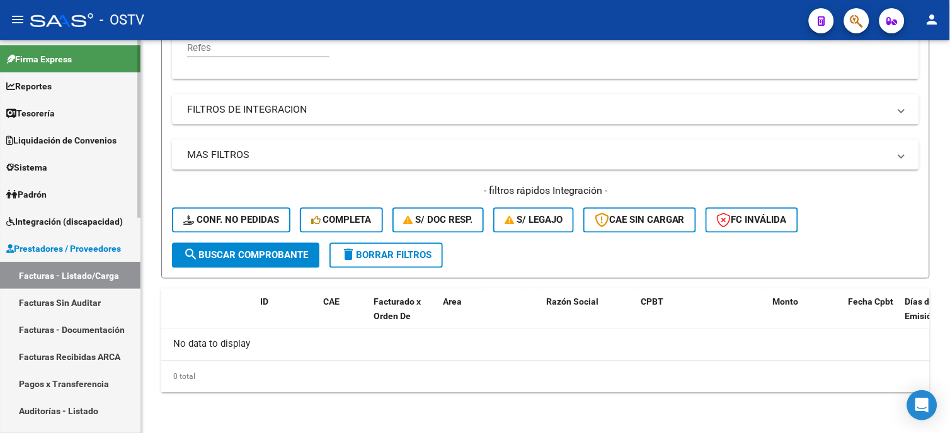
scroll to position [364, 0]
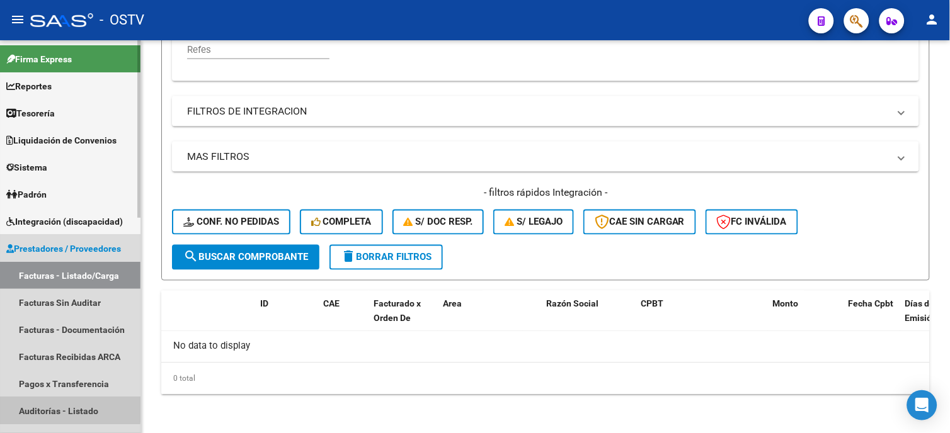
click at [57, 409] on link "Auditorías - Listado" at bounding box center [70, 410] width 140 height 27
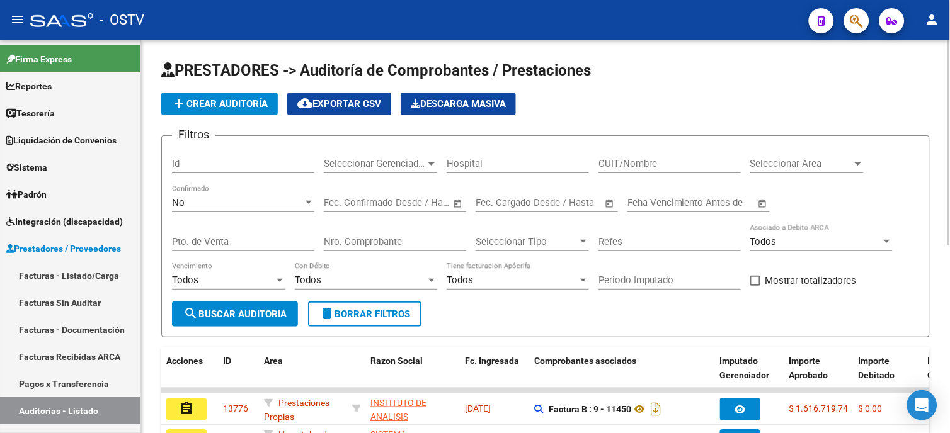
click at [246, 105] on span "add Crear Auditoría" at bounding box center [219, 103] width 96 height 11
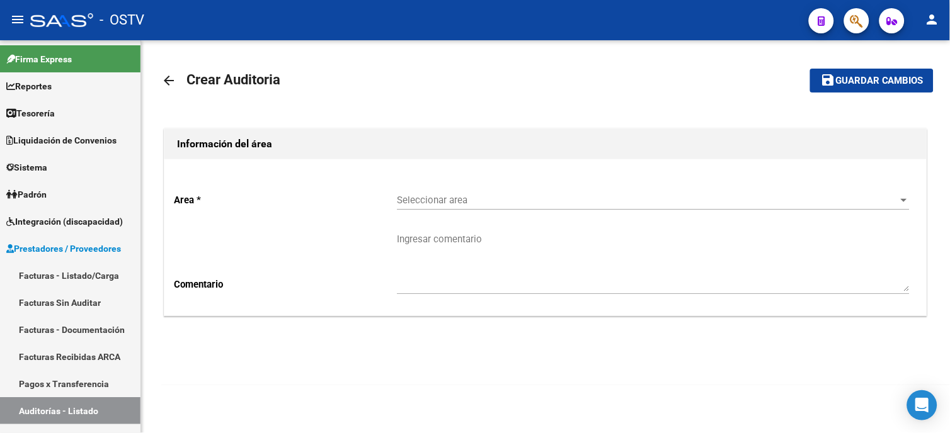
click at [455, 204] on span "Seleccionar area" at bounding box center [647, 200] width 501 height 11
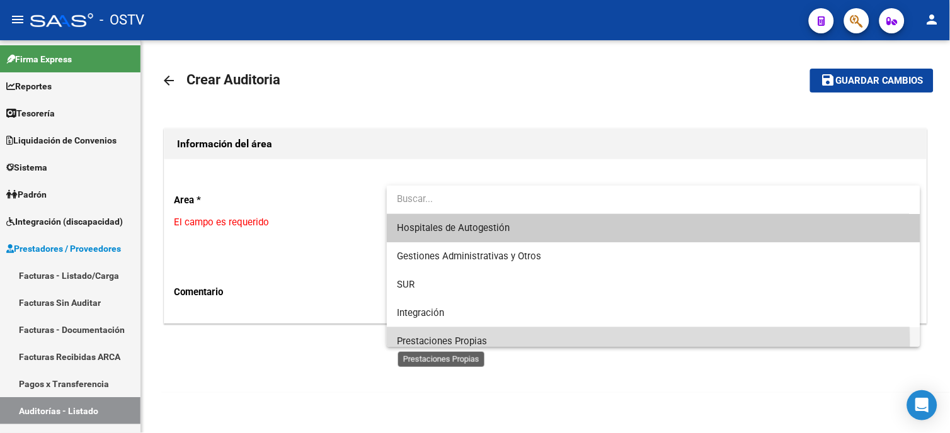
click at [451, 342] on span "Prestaciones Propias" at bounding box center [442, 341] width 90 height 11
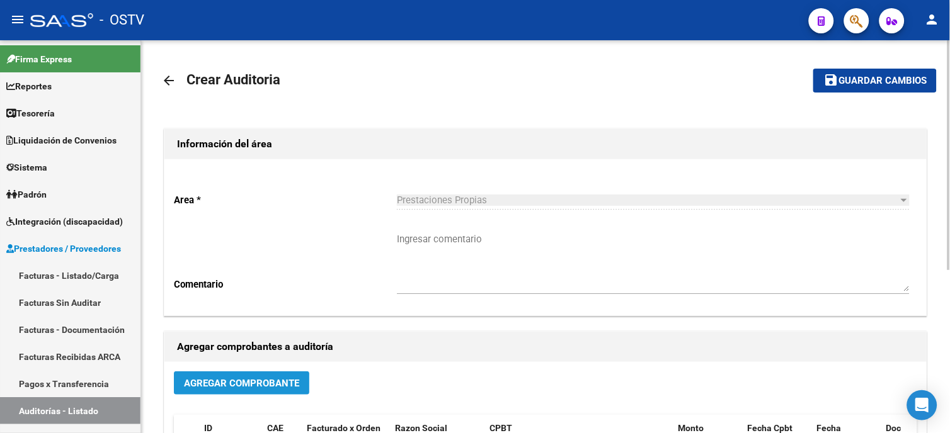
click at [229, 385] on span "Agregar Comprobante" at bounding box center [241, 383] width 115 height 11
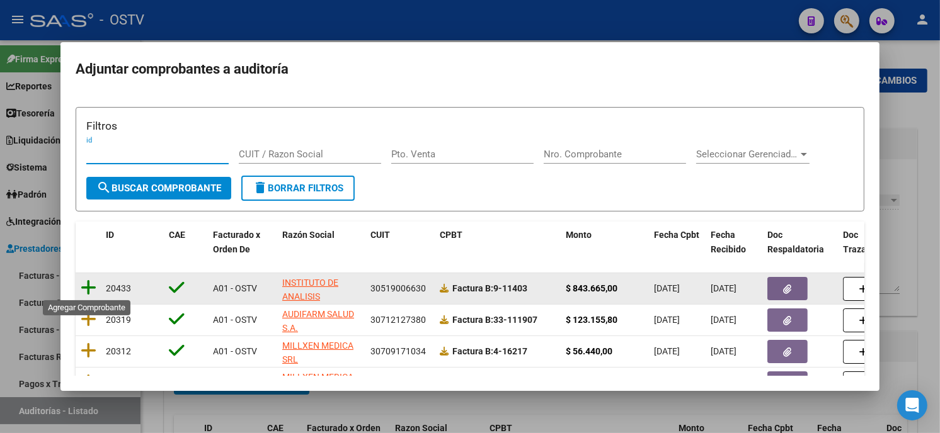
click at [88, 284] on icon at bounding box center [89, 288] width 16 height 18
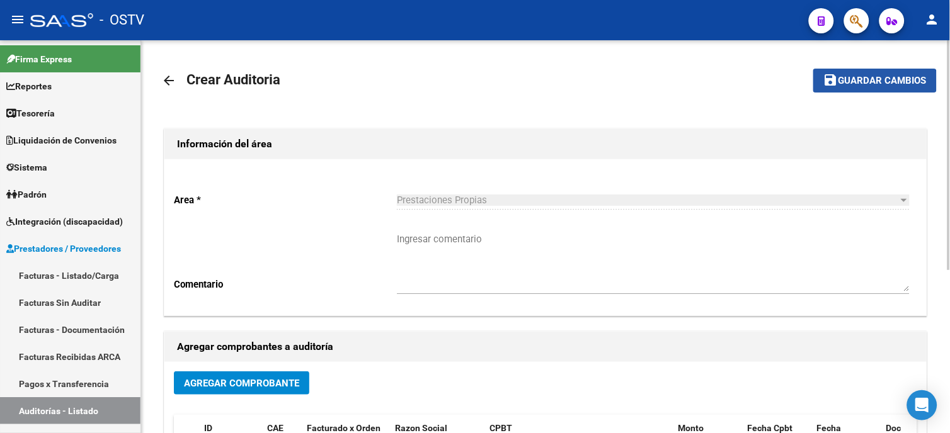
click at [842, 82] on span "Guardar cambios" at bounding box center [882, 81] width 88 height 11
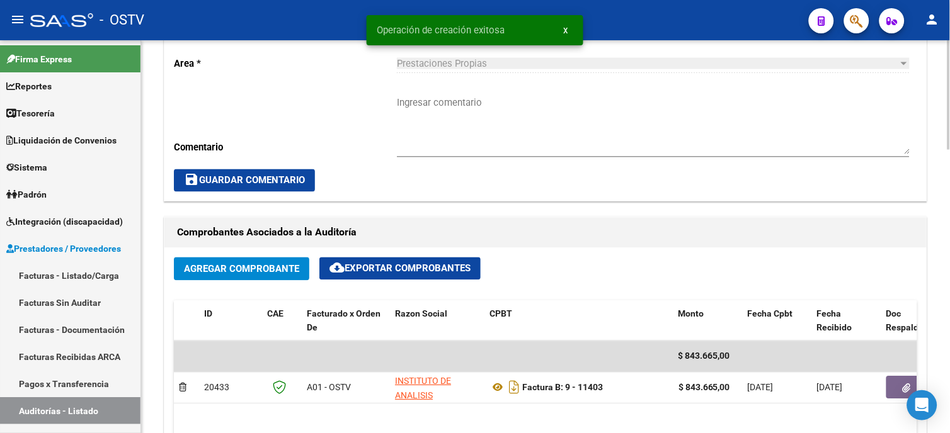
scroll to position [559, 0]
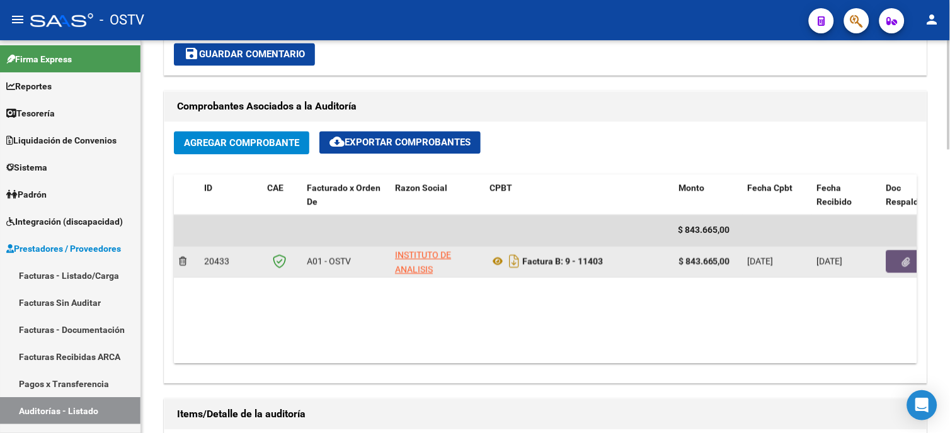
click at [913, 263] on button "button" at bounding box center [906, 262] width 40 height 23
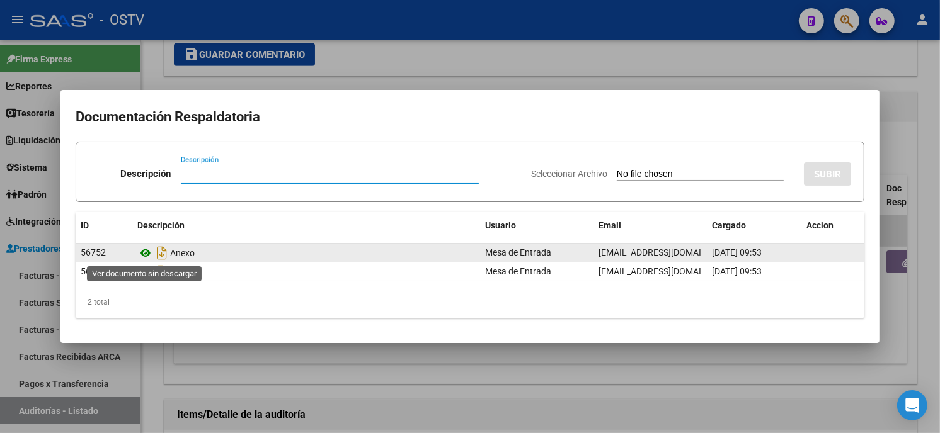
click at [145, 252] on icon at bounding box center [145, 253] width 16 height 15
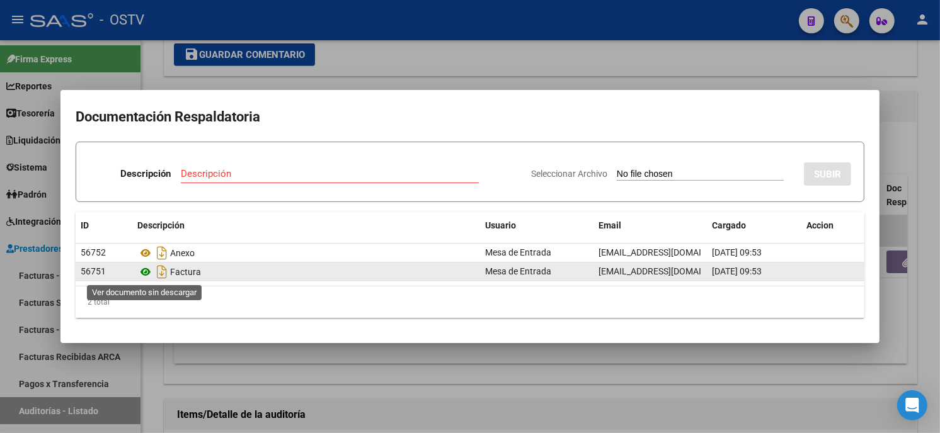
click at [144, 271] on icon at bounding box center [145, 272] width 16 height 15
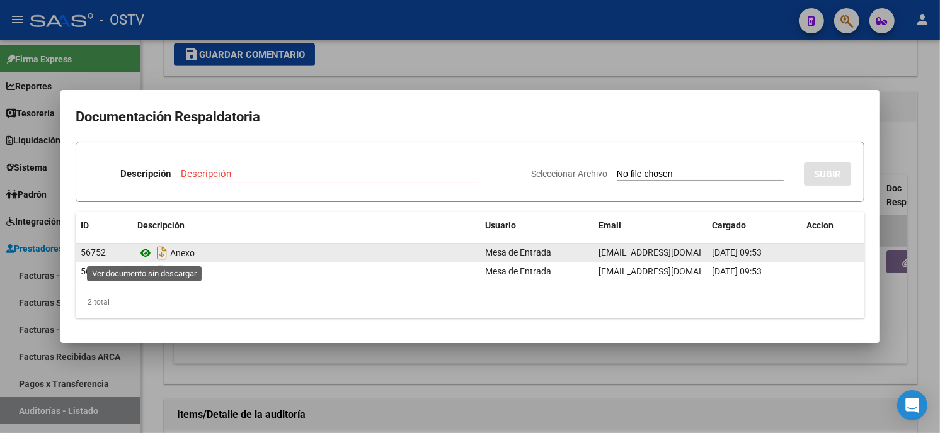
click at [144, 249] on icon at bounding box center [145, 253] width 16 height 15
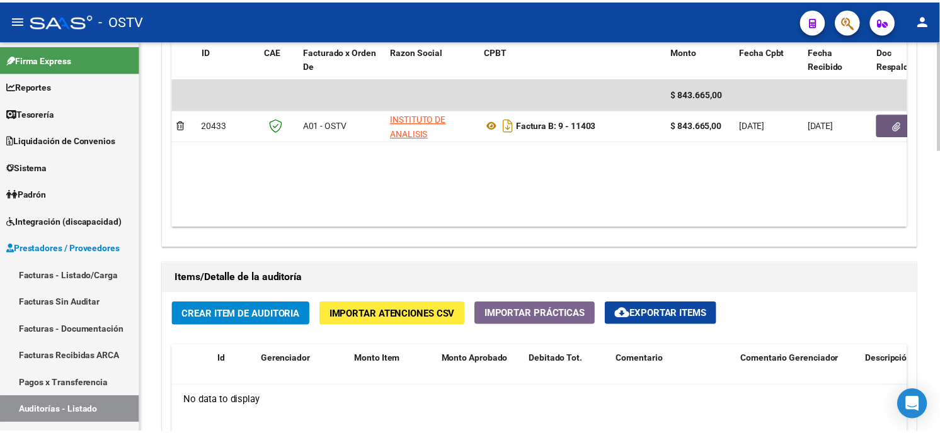
scroll to position [700, 0]
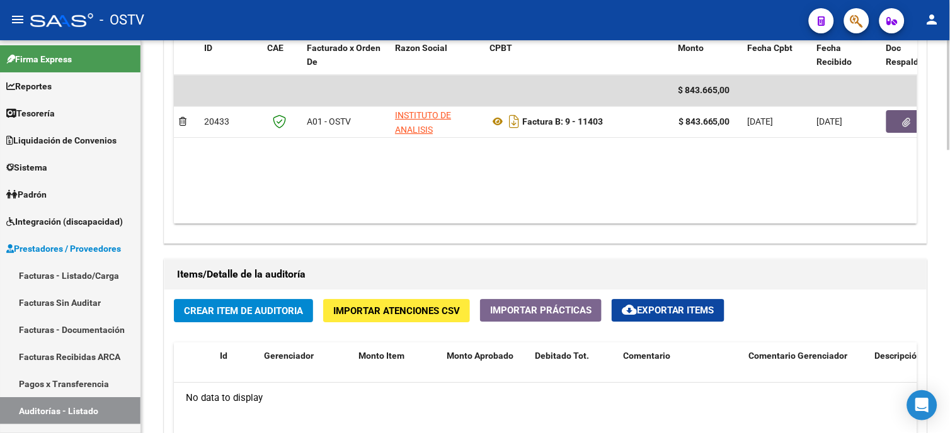
click at [278, 304] on button "Crear Item de Auditoria" at bounding box center [243, 310] width 139 height 23
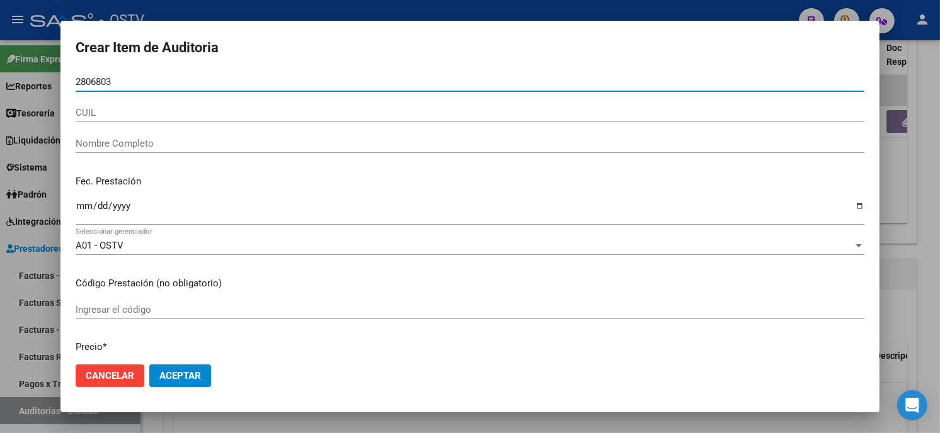
type input "28068033"
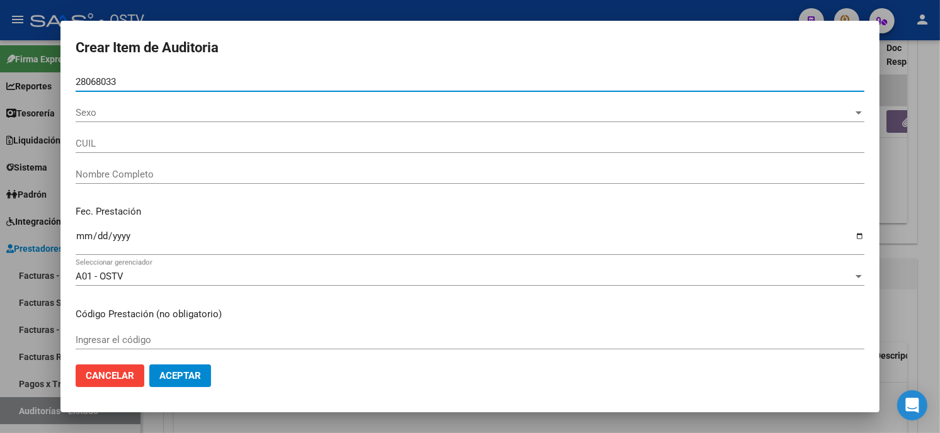
type input "27280680333"
type input "[PERSON_NAME]"
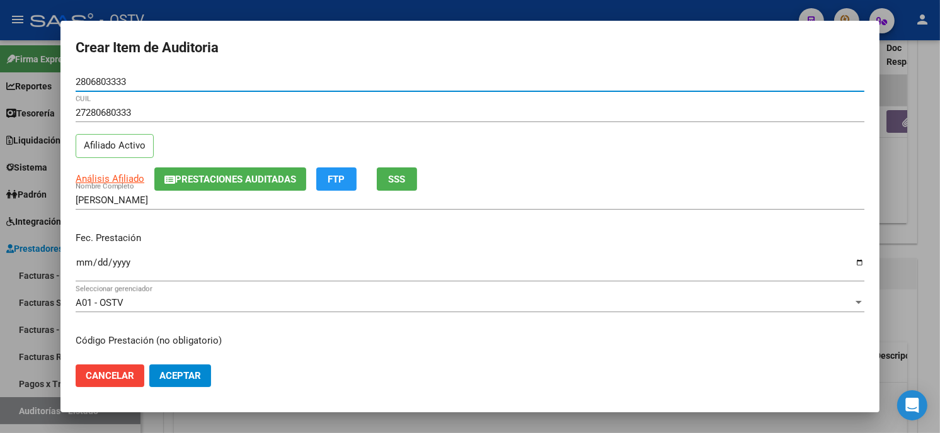
type input "2806803333"
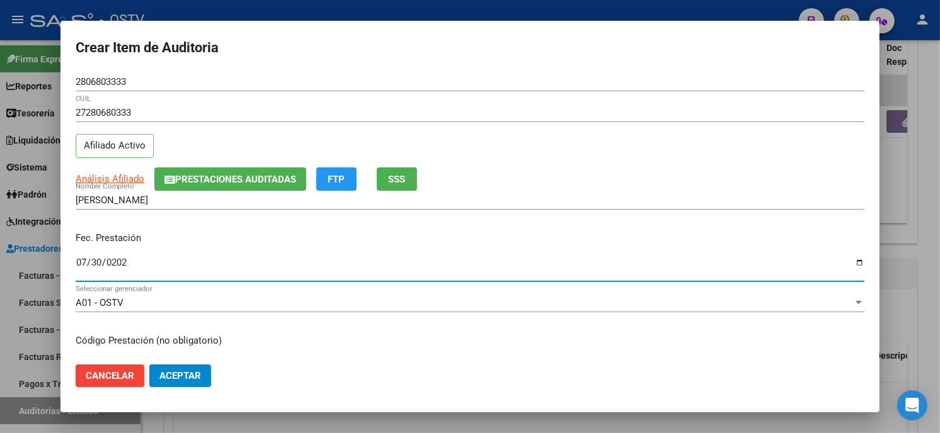
type input "[DATE]"
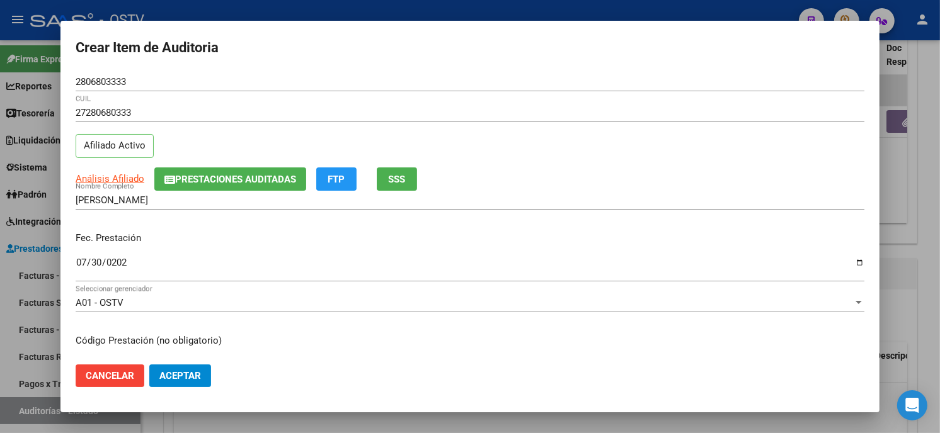
scroll to position [153, 0]
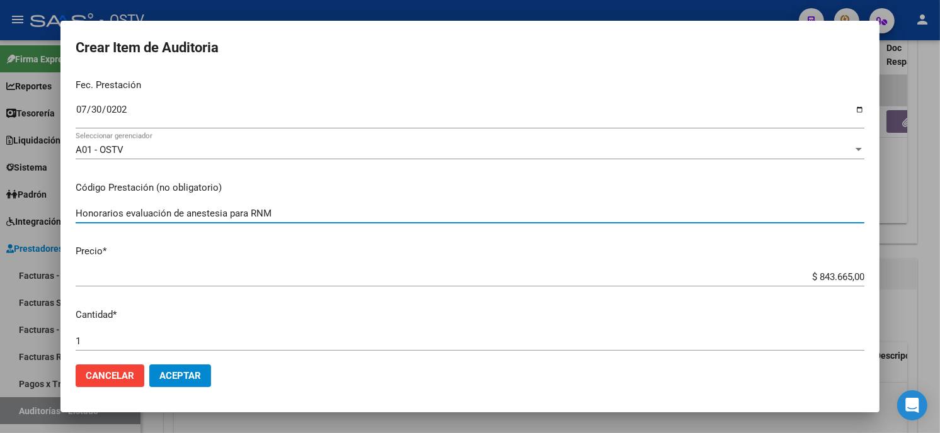
type input "Honorarios evaluación de anestesia para RNM"
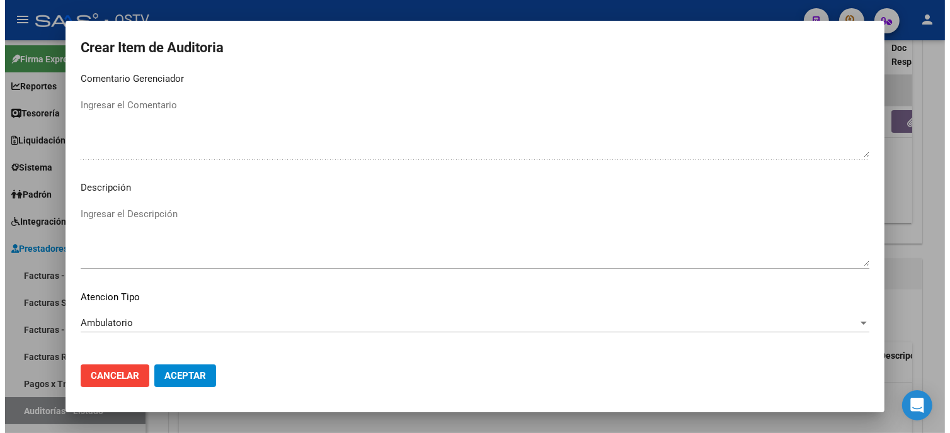
scroll to position [743, 0]
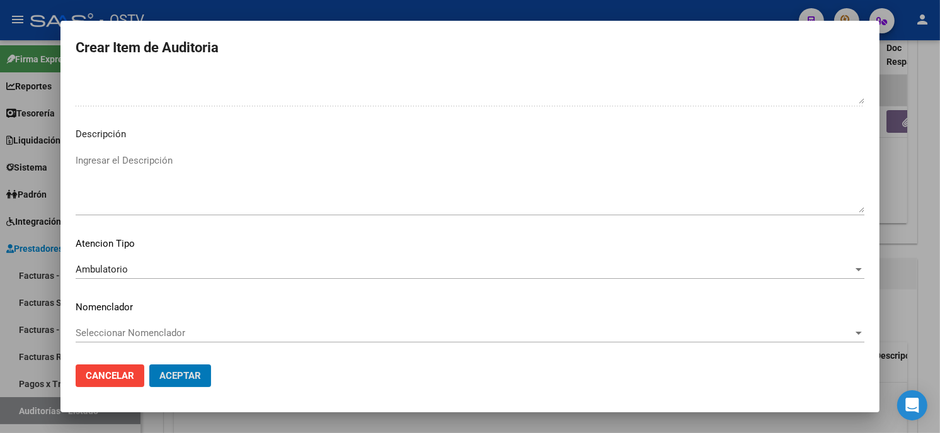
click at [149, 365] on button "Aceptar" at bounding box center [180, 376] width 62 height 23
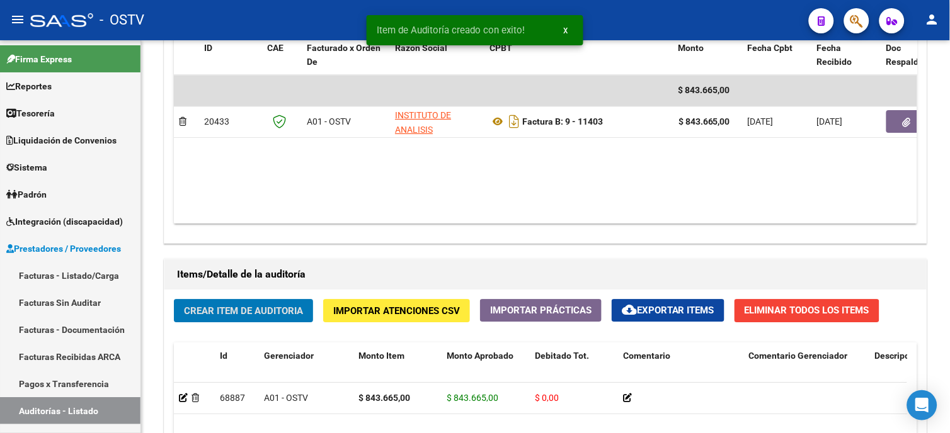
scroll to position [700, 0]
click at [253, 304] on button "Crear Item de Auditoria" at bounding box center [243, 310] width 139 height 23
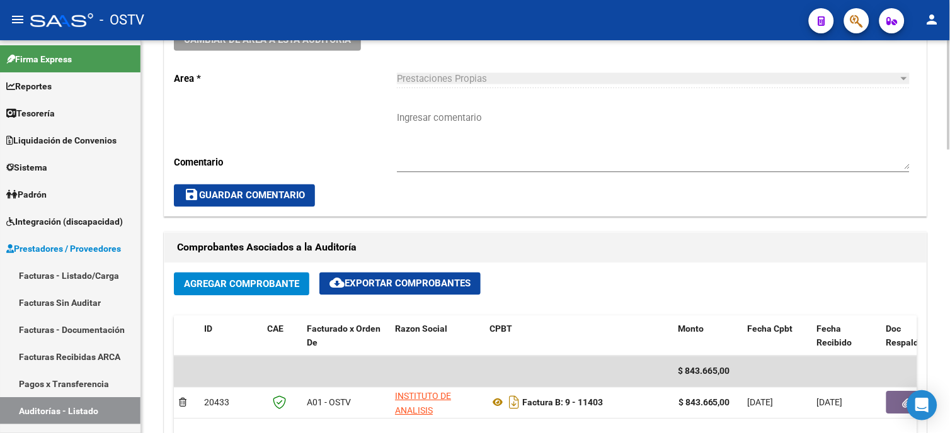
scroll to position [350, 0]
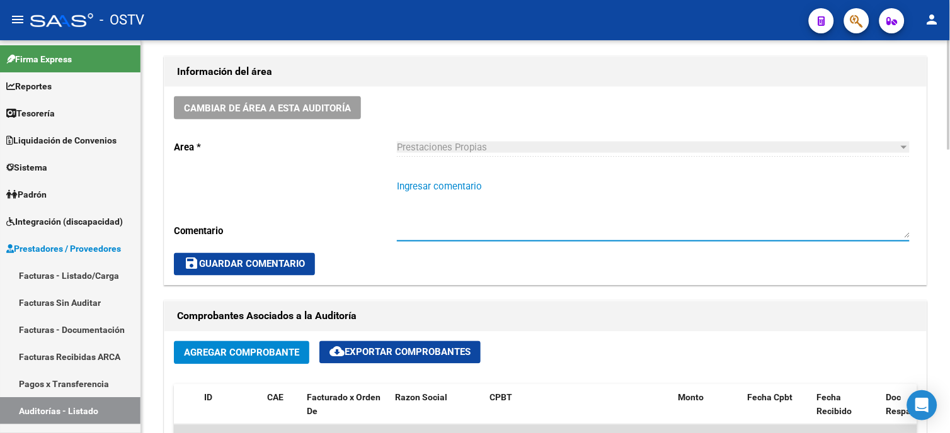
click at [443, 188] on textarea "Ingresar comentario" at bounding box center [653, 208] width 513 height 59
type textarea "Cerrada.-"
click at [275, 273] on button "save Guardar Comentario" at bounding box center [244, 264] width 141 height 23
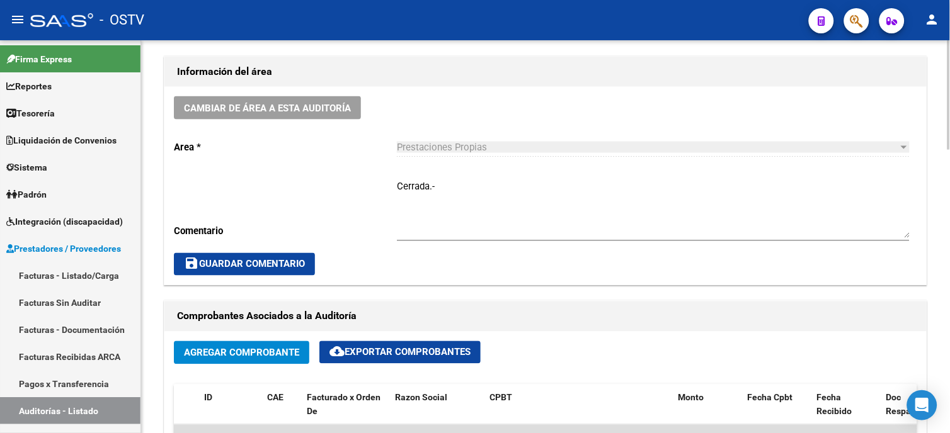
click at [273, 265] on span "save Guardar Comentario" at bounding box center [244, 264] width 121 height 11
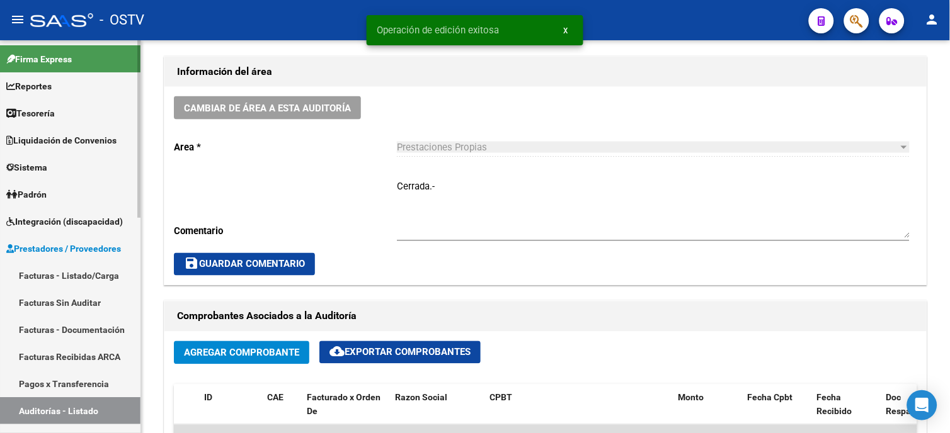
click at [65, 273] on link "Facturas - Listado/Carga" at bounding box center [70, 275] width 140 height 27
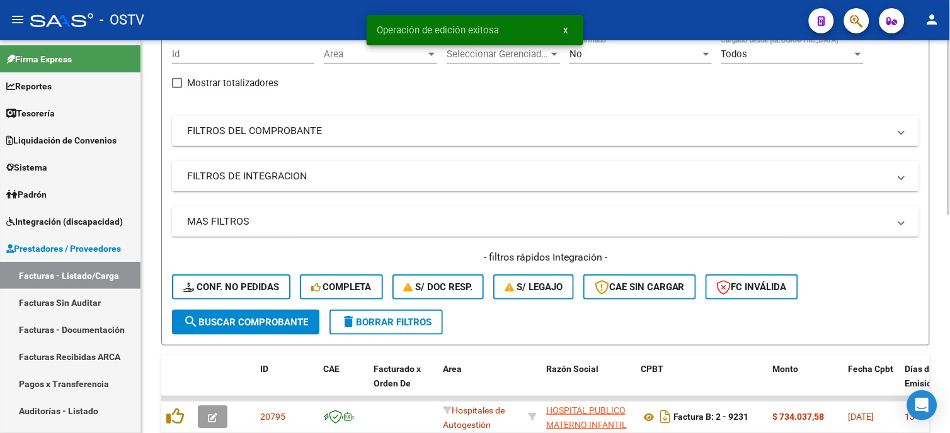
scroll to position [71, 0]
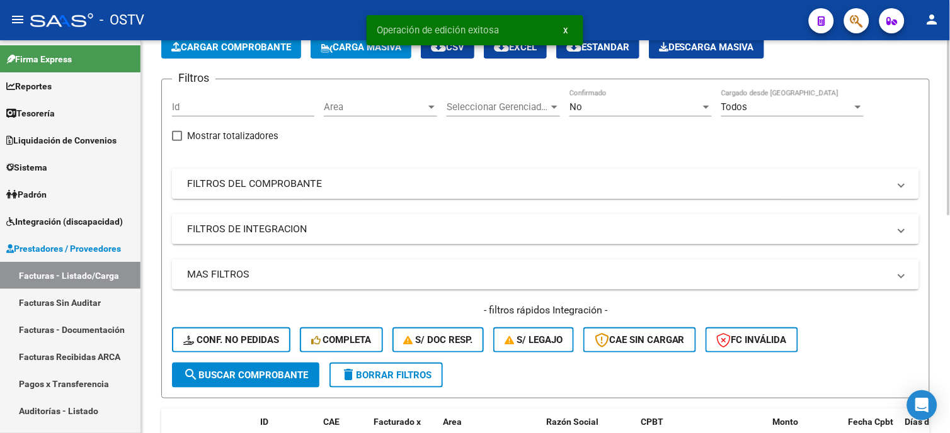
click at [242, 175] on mat-expansion-panel-header "FILTROS DEL COMPROBANTE" at bounding box center [545, 184] width 747 height 30
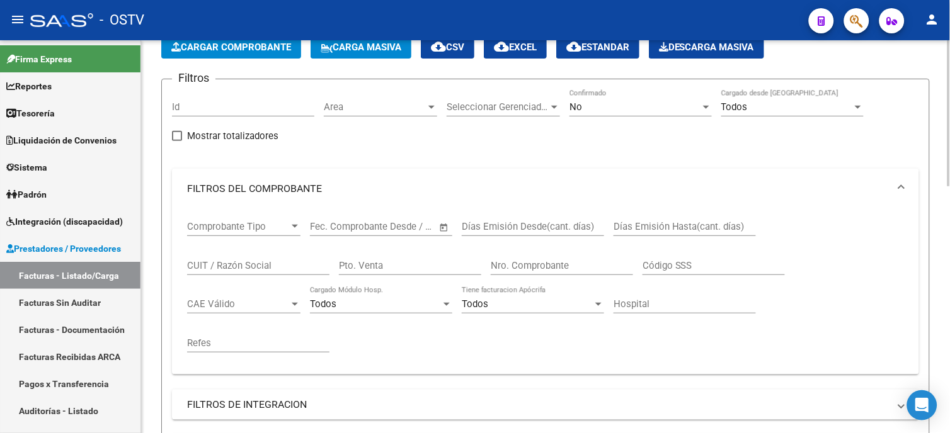
click at [539, 266] on input "Nro. Comprobante" at bounding box center [562, 265] width 142 height 11
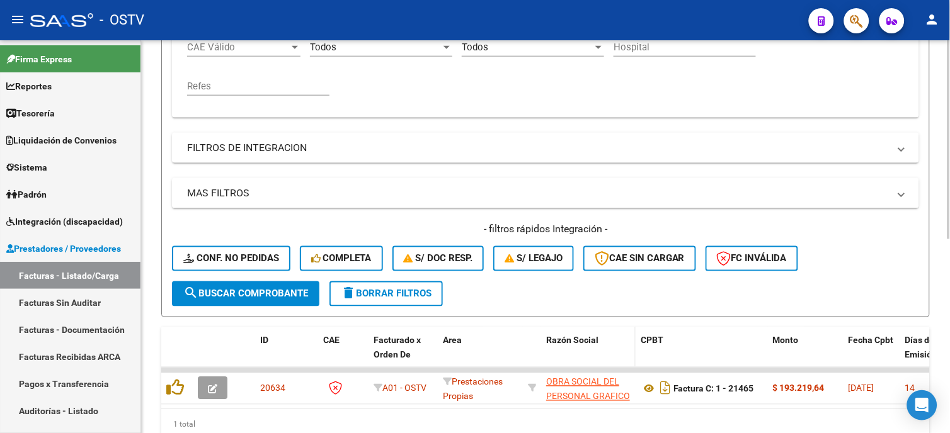
scroll to position [350, 0]
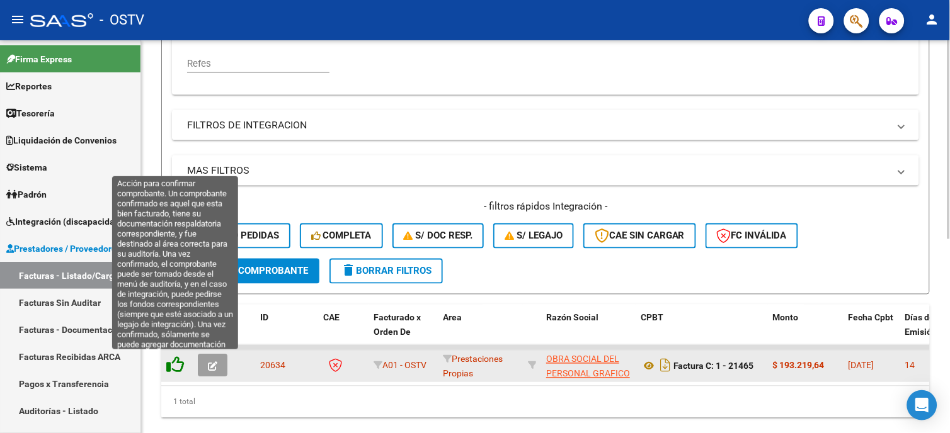
type input "21465"
click at [170, 368] on icon at bounding box center [175, 365] width 18 height 18
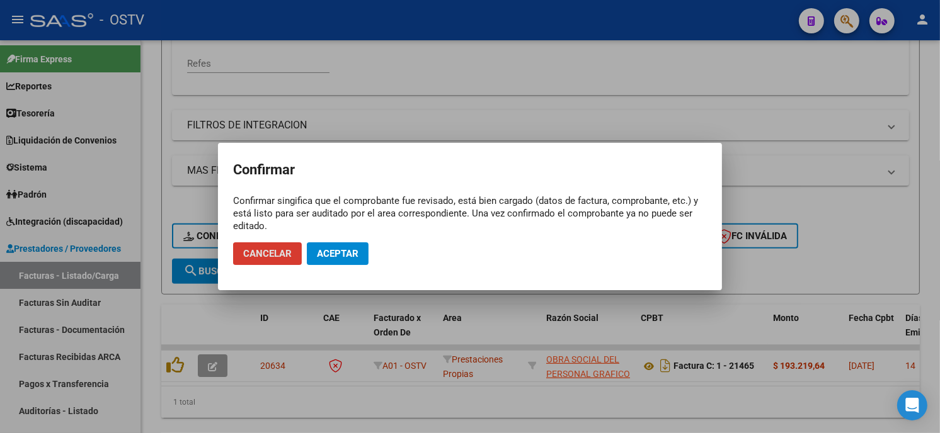
click at [331, 256] on span "Aceptar" at bounding box center [338, 253] width 42 height 11
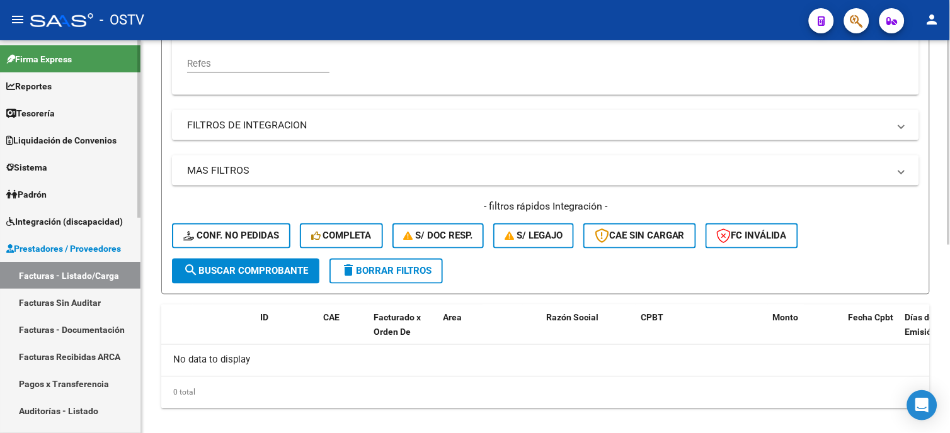
drag, startPoint x: 83, startPoint y: 410, endPoint x: 101, endPoint y: 389, distance: 27.7
click at [83, 410] on link "Auditorías - Listado" at bounding box center [70, 410] width 140 height 27
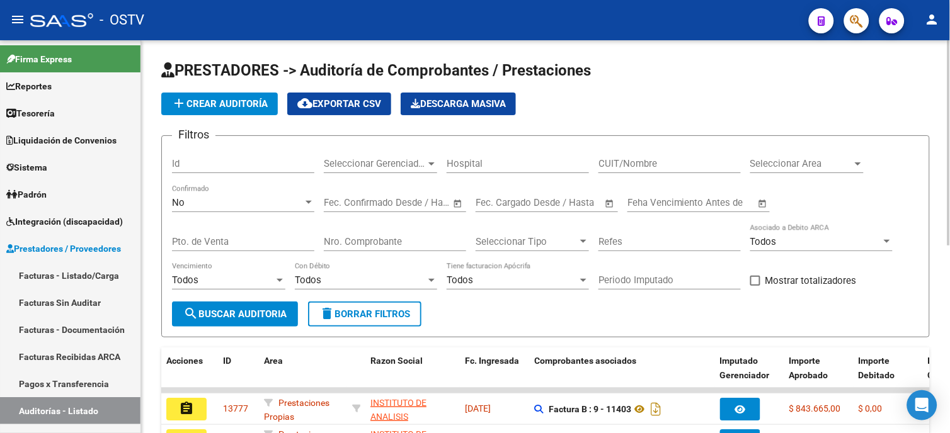
click at [198, 93] on button "add Crear Auditoría" at bounding box center [219, 104] width 117 height 23
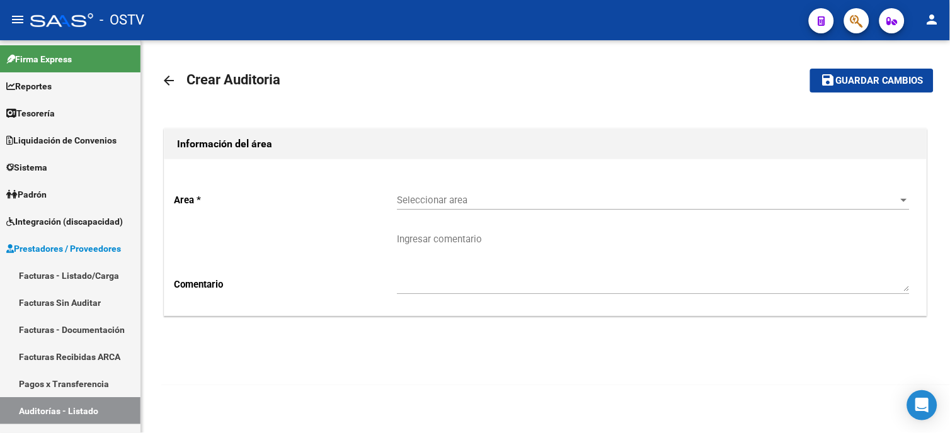
click at [407, 204] on span "Seleccionar area" at bounding box center [647, 200] width 501 height 11
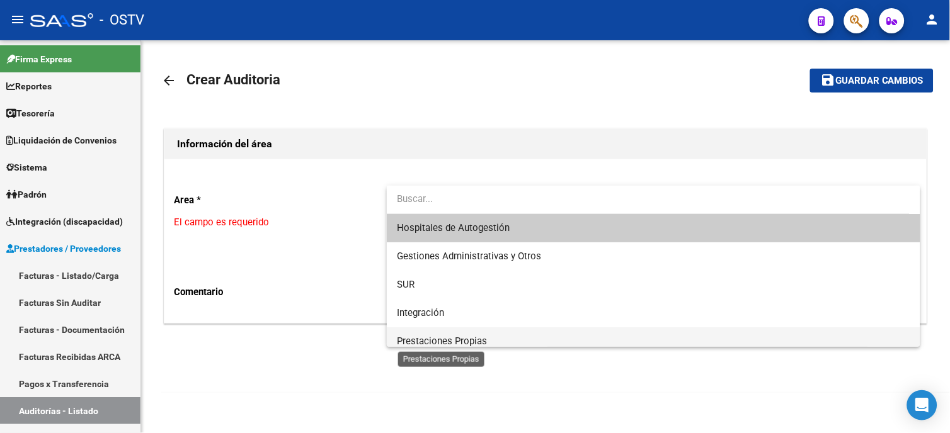
click at [424, 345] on span "Prestaciones Propias" at bounding box center [442, 341] width 90 height 11
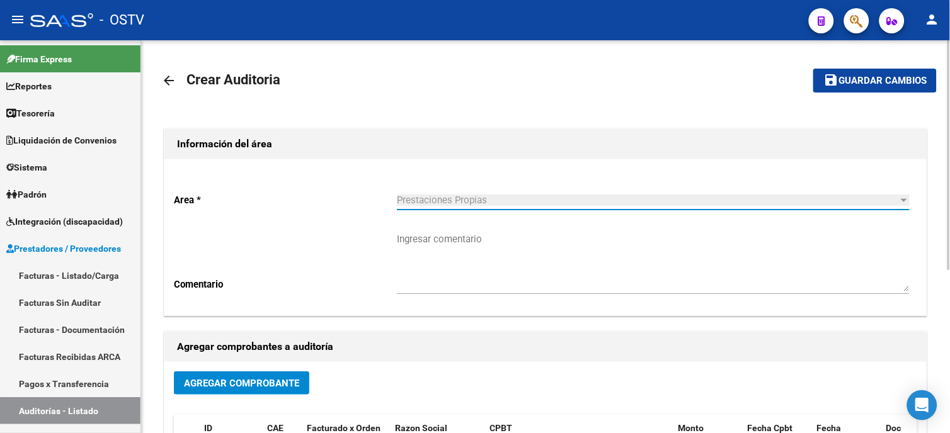
scroll to position [140, 0]
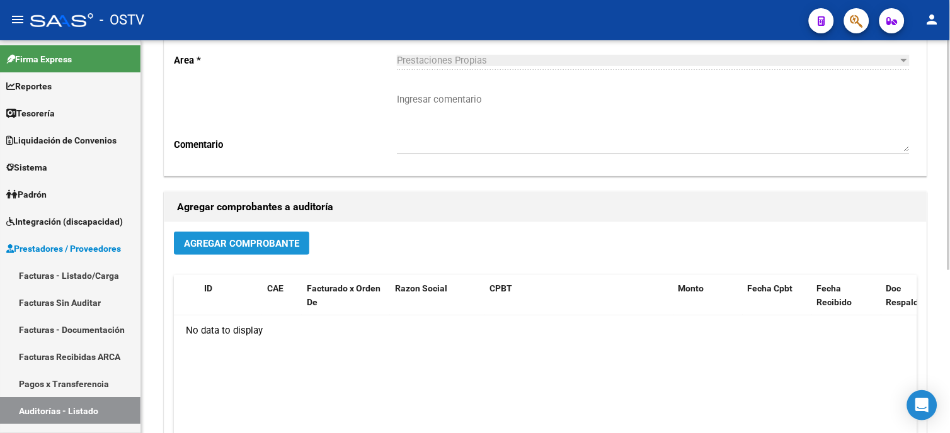
click at [263, 241] on span "Agregar Comprobante" at bounding box center [241, 243] width 115 height 11
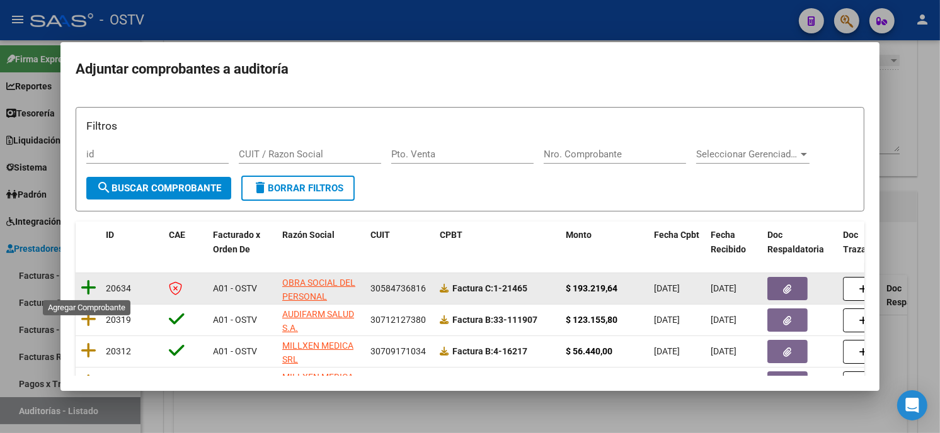
click at [88, 285] on icon at bounding box center [89, 288] width 16 height 18
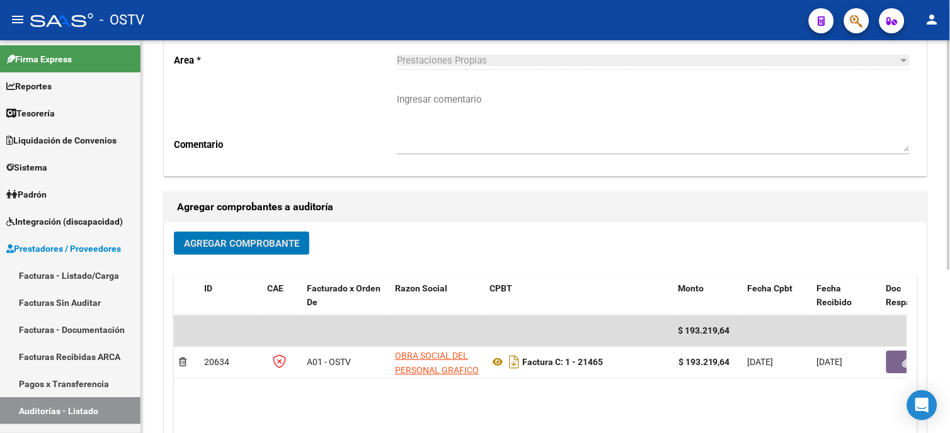
scroll to position [0, 0]
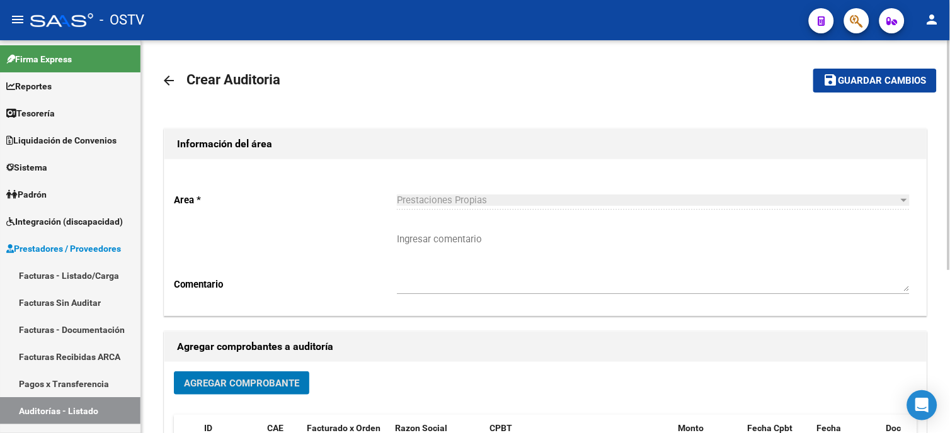
click at [847, 67] on mat-toolbar-row "save Guardar cambios" at bounding box center [855, 80] width 162 height 40
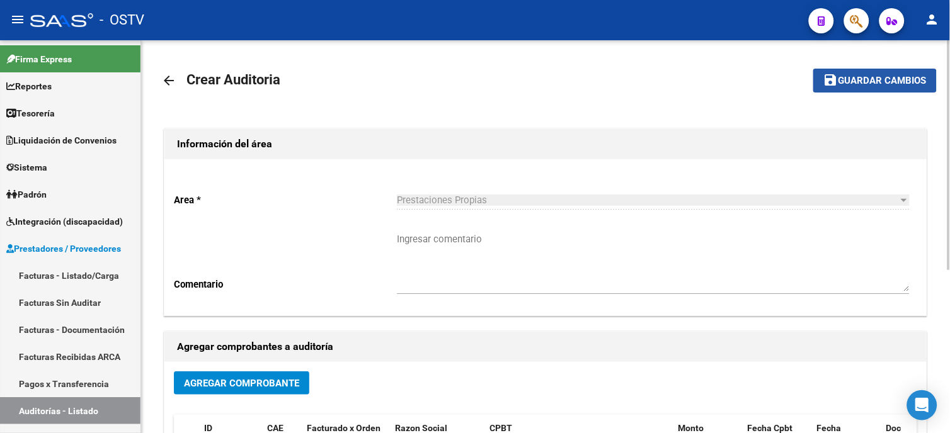
click at [839, 83] on span "Guardar cambios" at bounding box center [882, 81] width 88 height 11
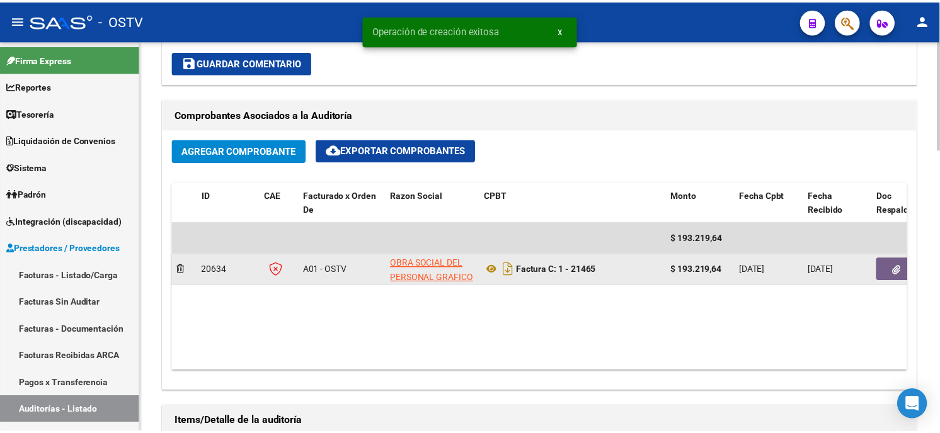
scroll to position [559, 0]
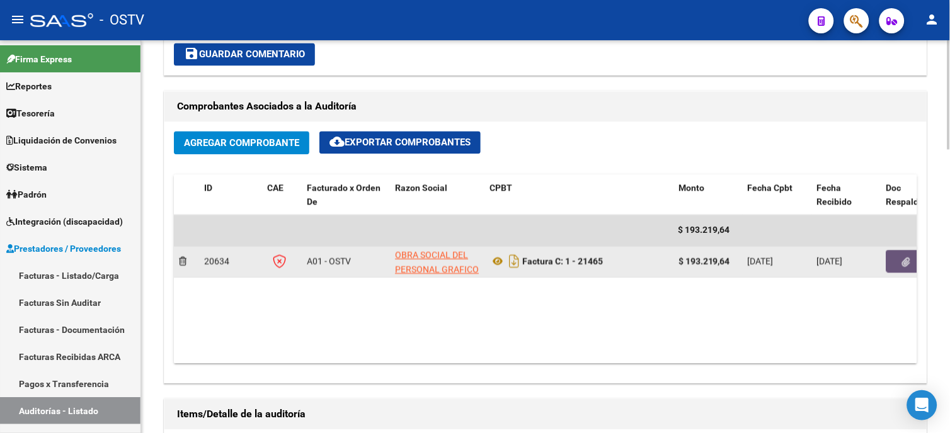
click at [896, 266] on button "button" at bounding box center [906, 262] width 40 height 23
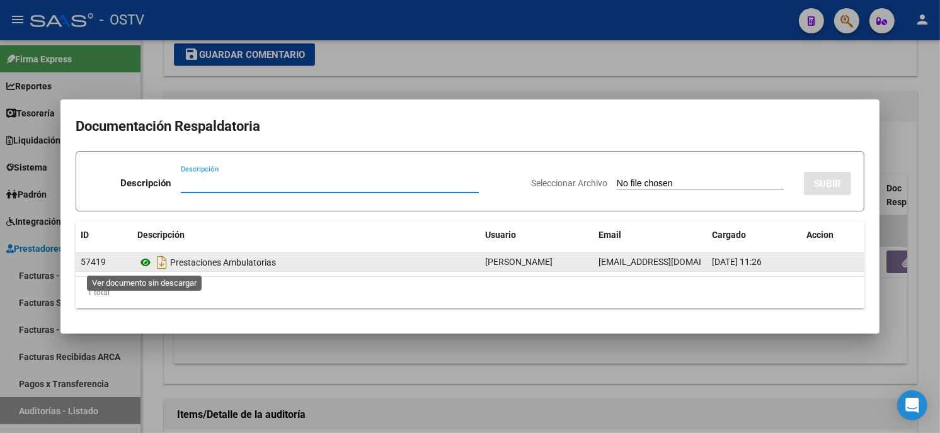
click at [149, 263] on icon at bounding box center [145, 262] width 16 height 15
